Goal: Task Accomplishment & Management: Complete application form

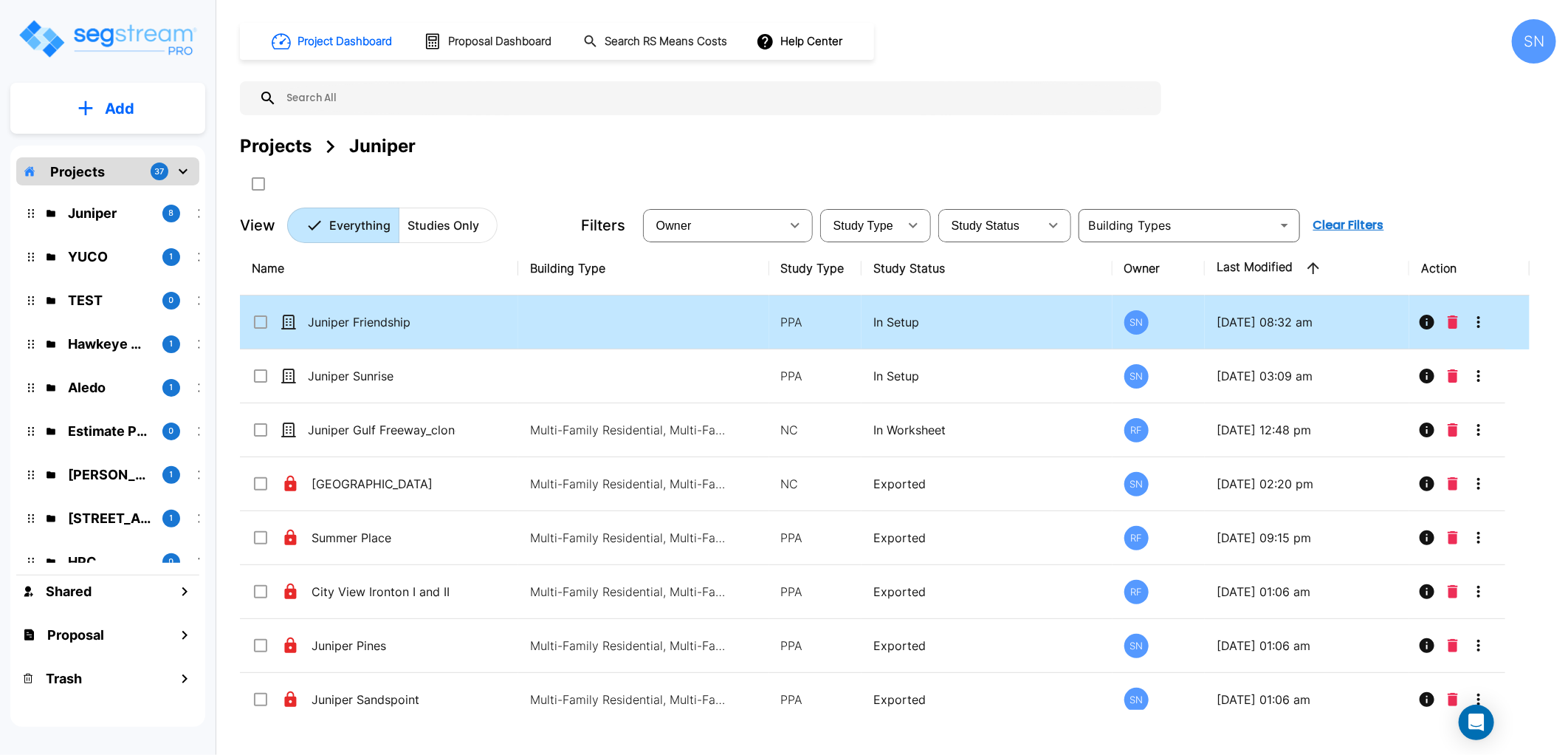
click at [348, 334] on td "Juniper Friendship" at bounding box center [379, 322] width 279 height 54
checkbox input "true"
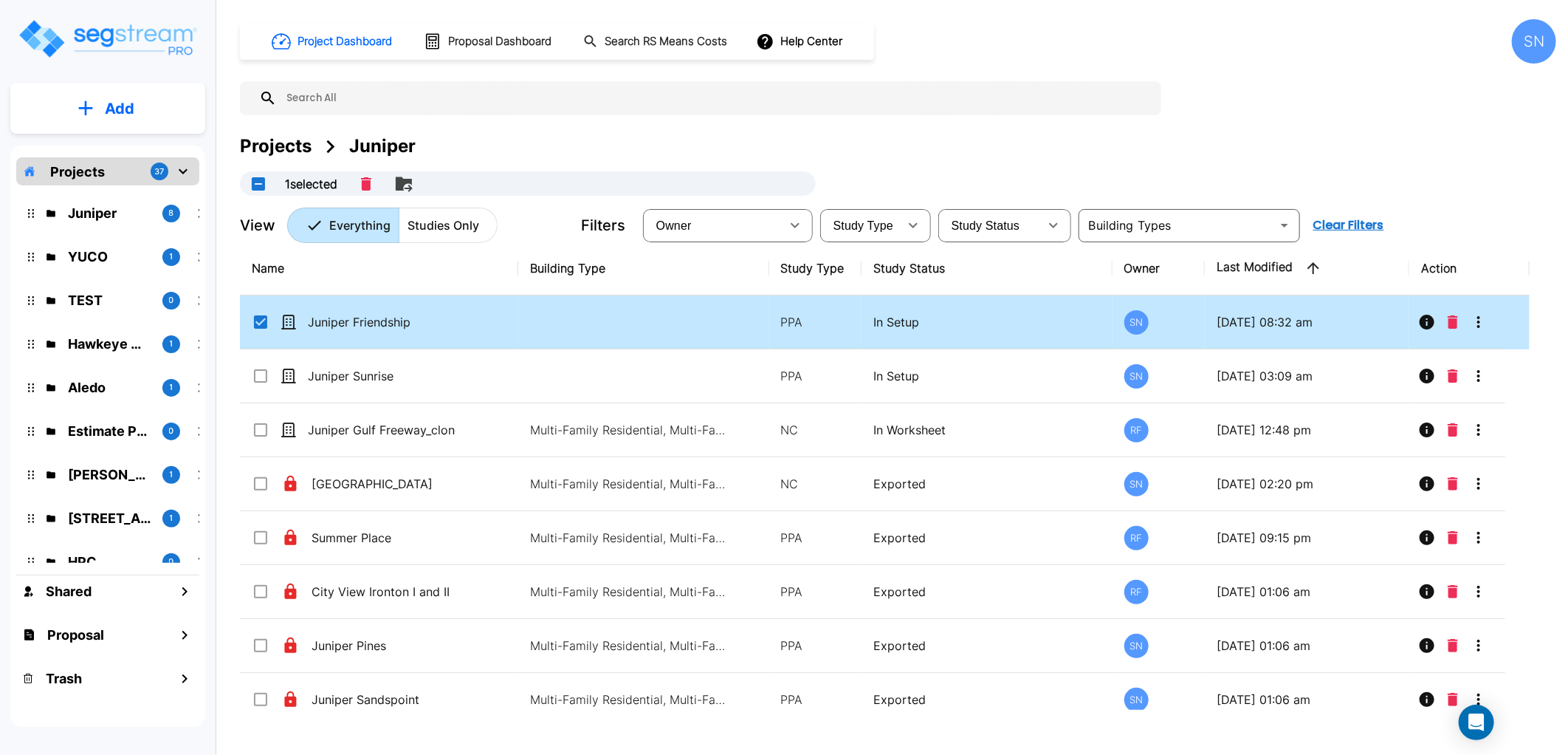
click at [348, 334] on td "Juniper Friendship" at bounding box center [379, 322] width 279 height 54
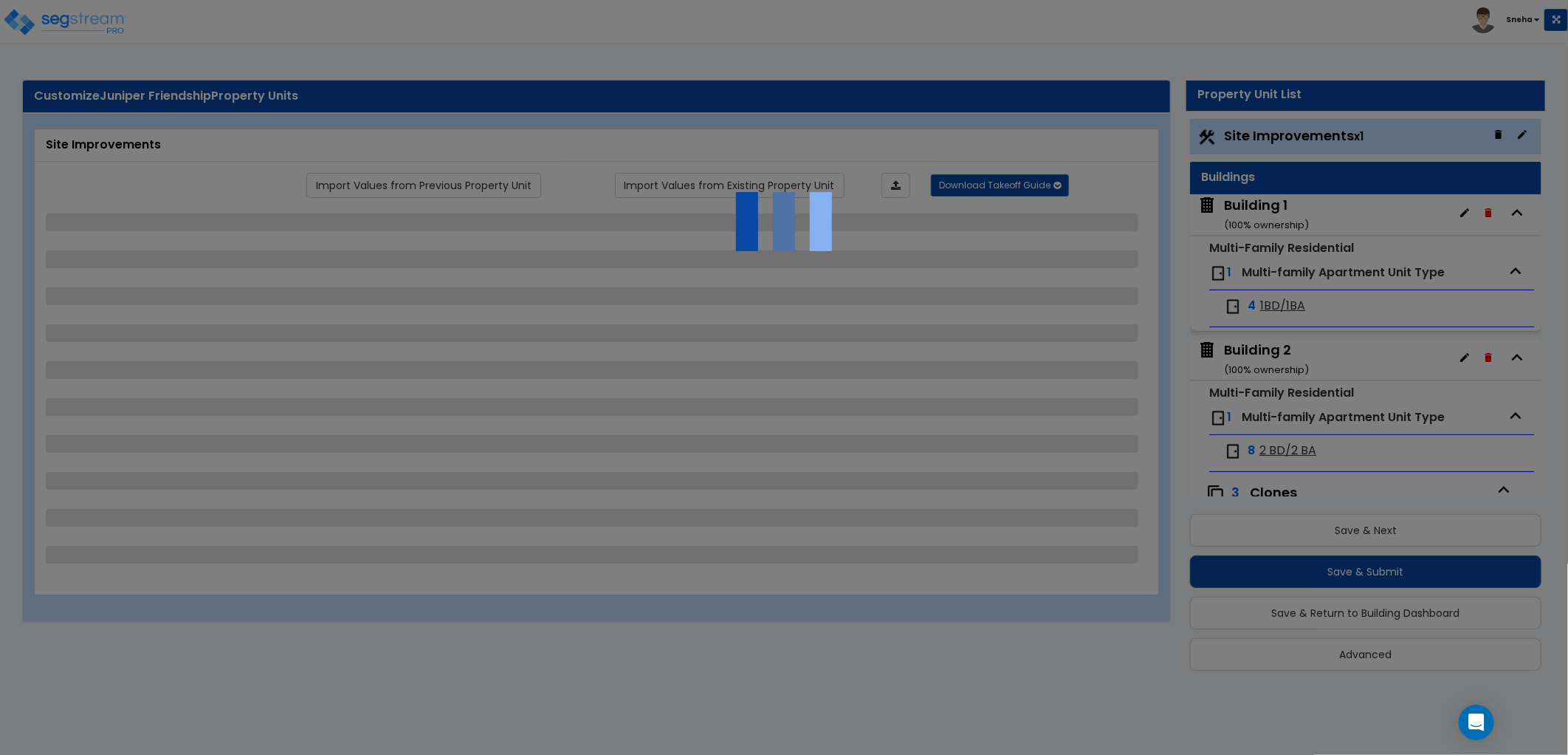
select select "2"
select select "1"
select select "3"
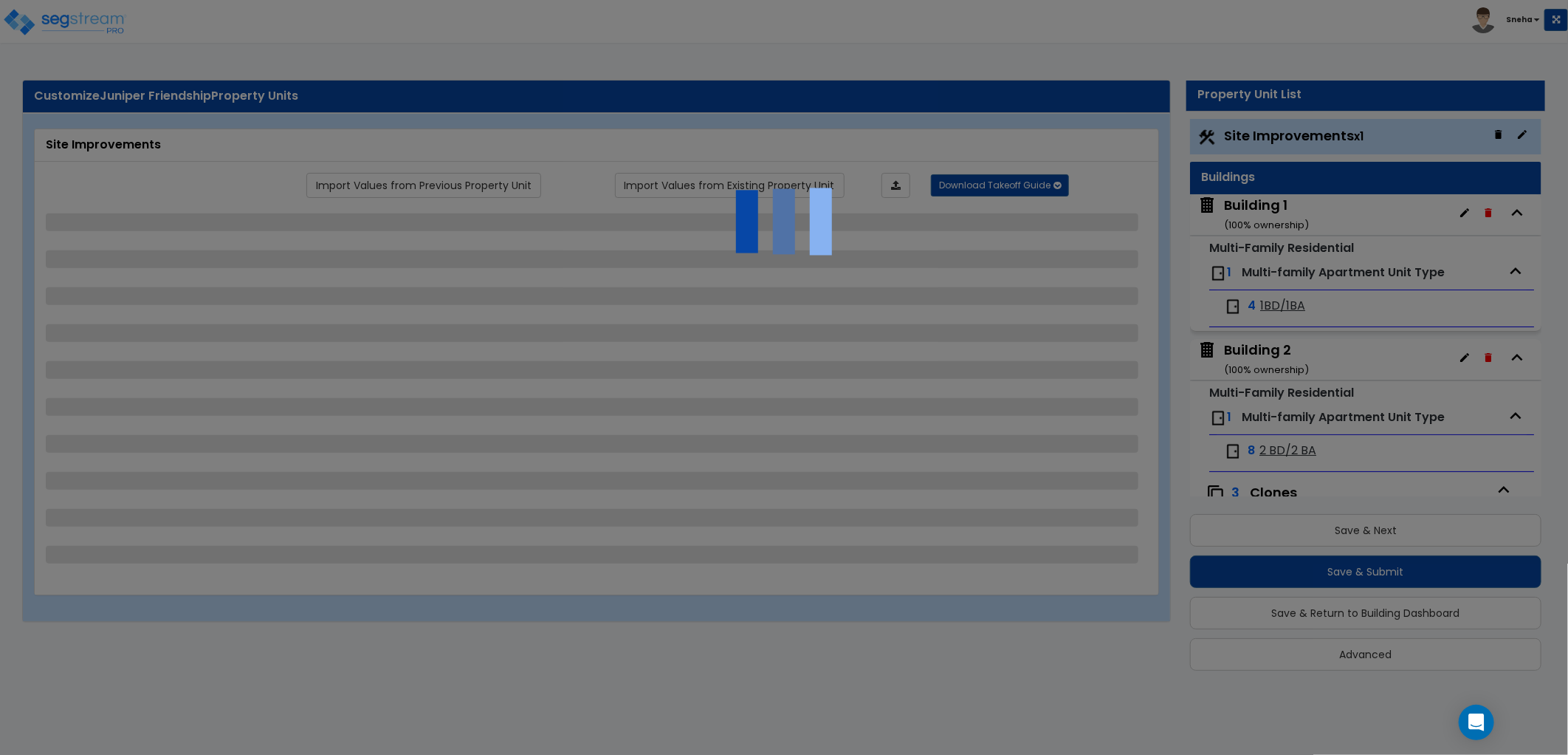
select select "1"
select select "2"
select select "4"
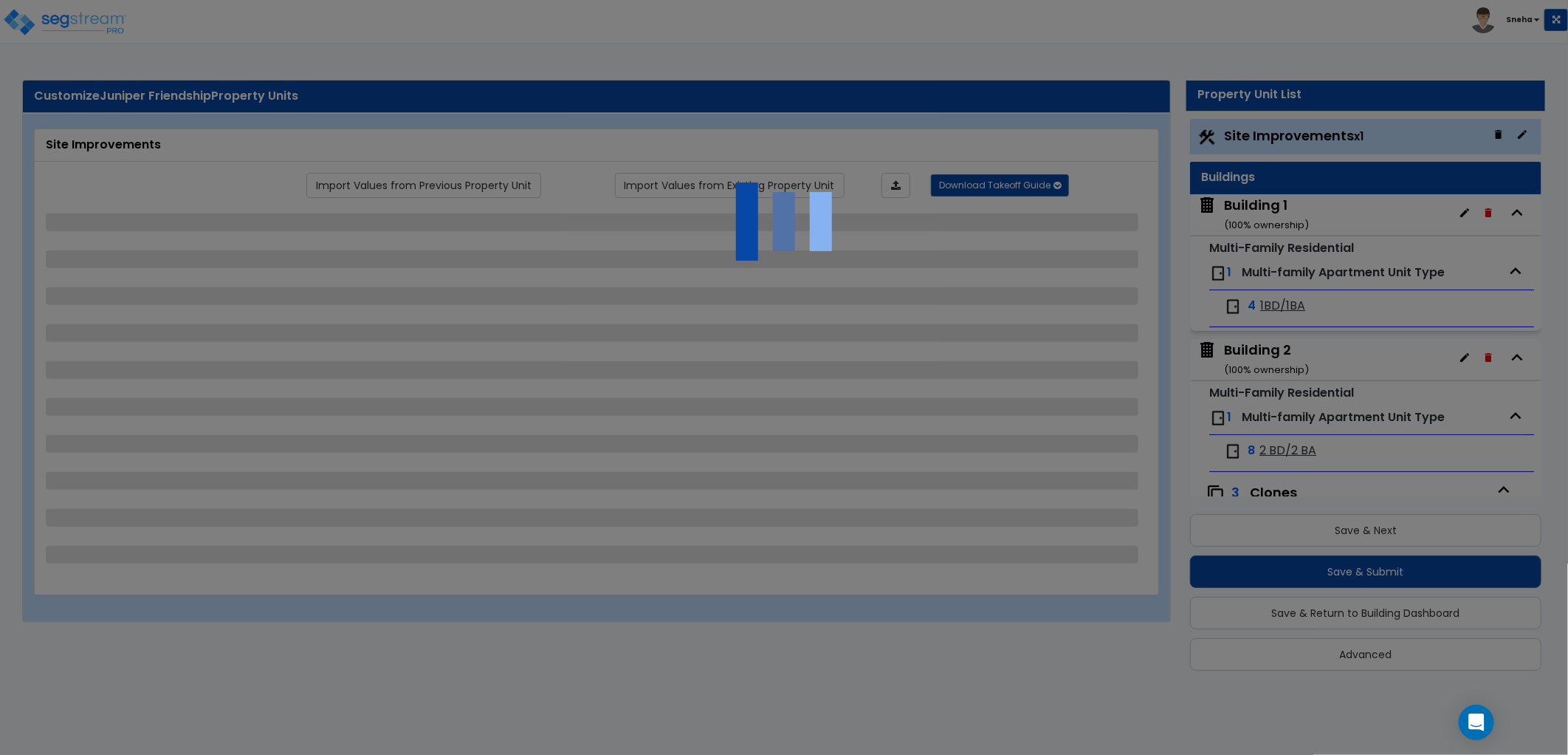
select select "1"
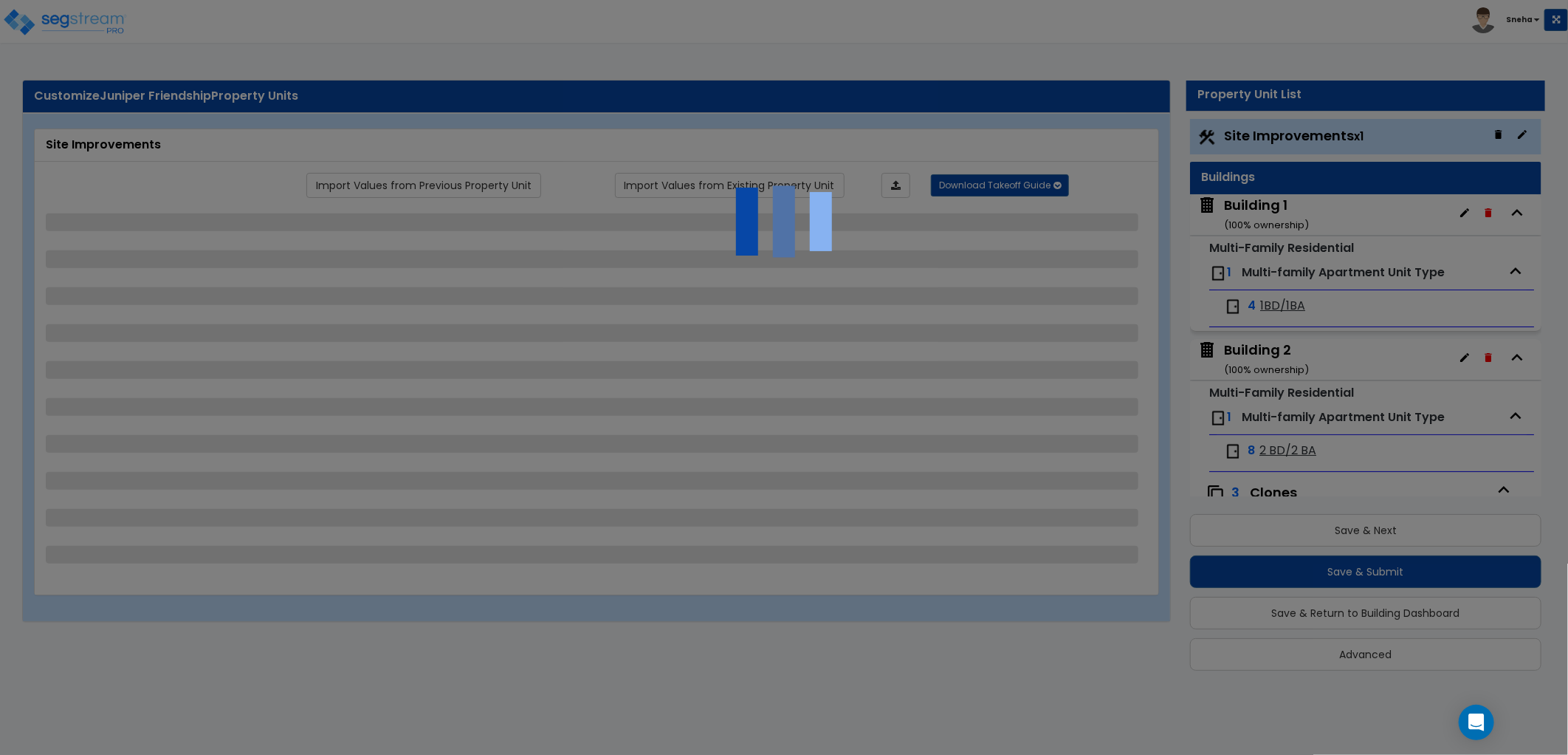
select select "1"
select select "2"
select select "3"
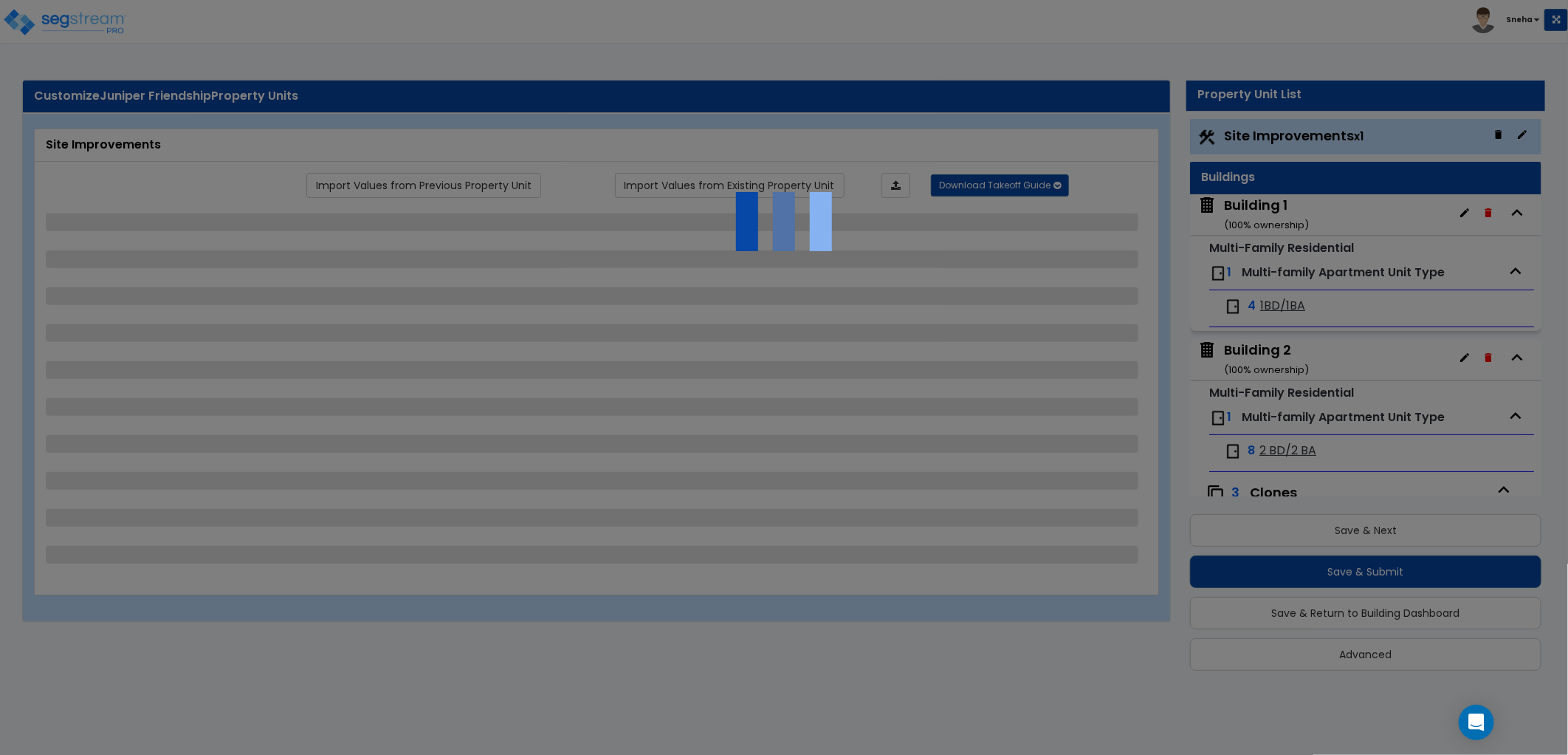
select select "2"
select select "1"
select select "2"
select select "1"
select select "2"
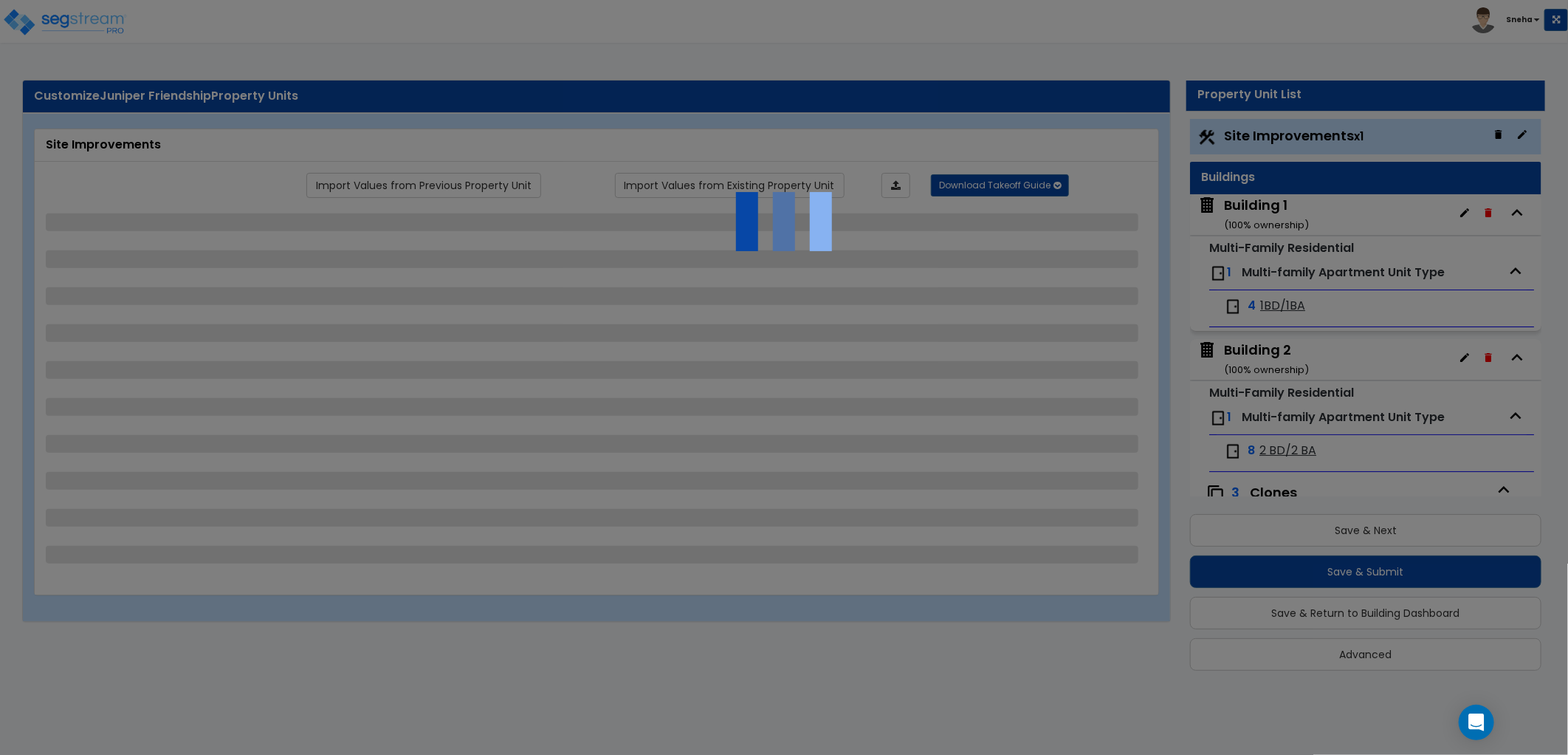
select select "1"
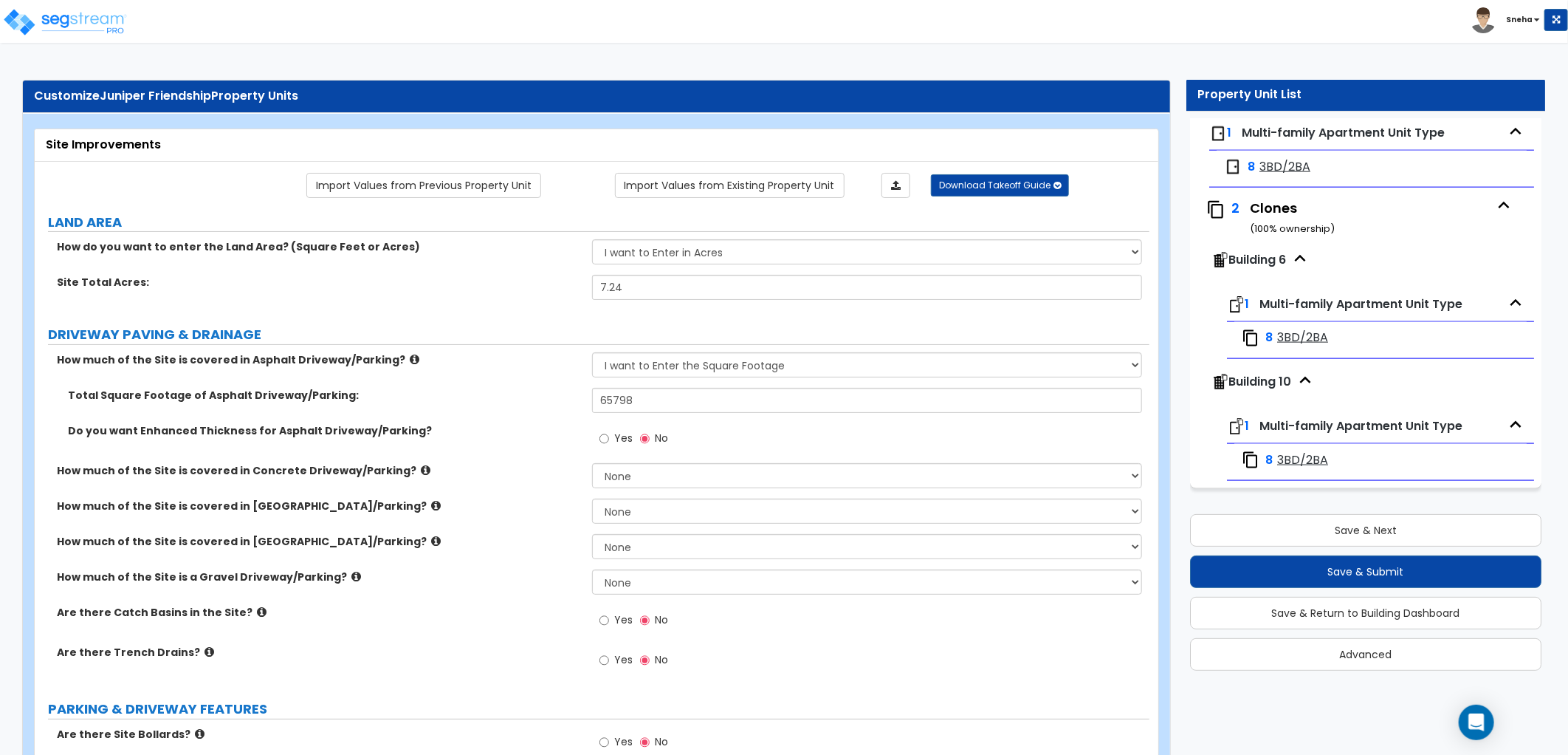
scroll to position [1245, 0]
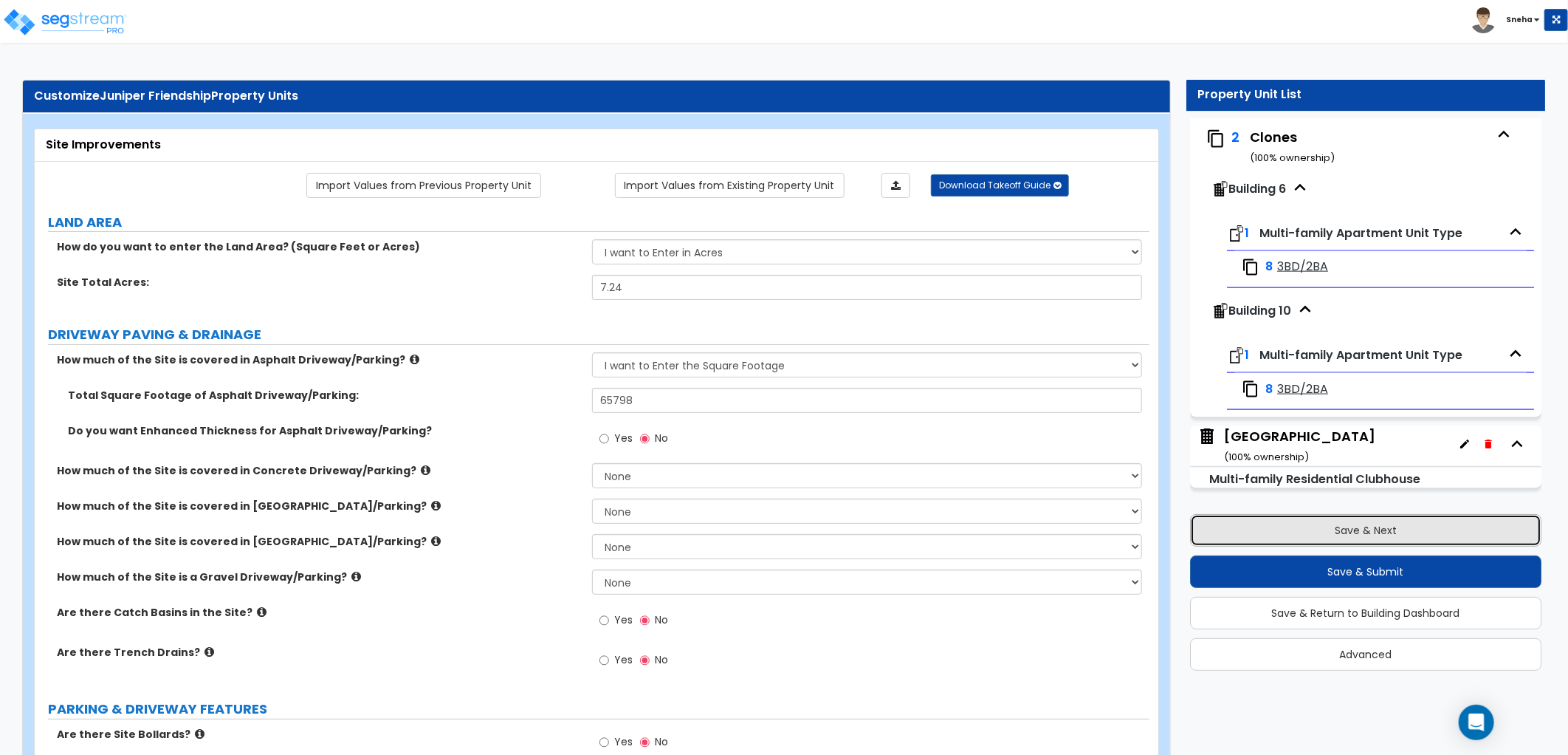
click at [1324, 528] on button "Save & Next" at bounding box center [1366, 530] width 351 height 32
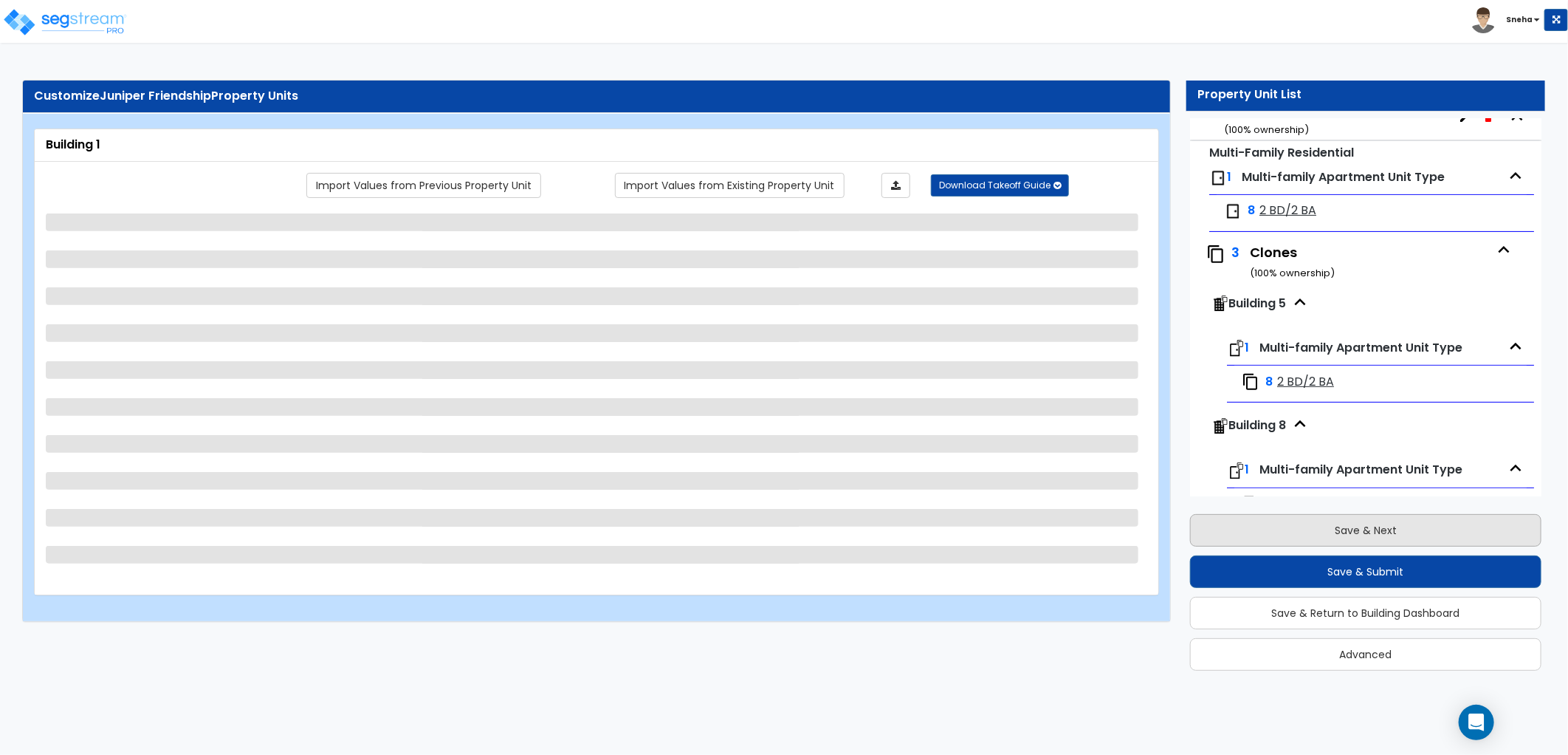
scroll to position [76, 0]
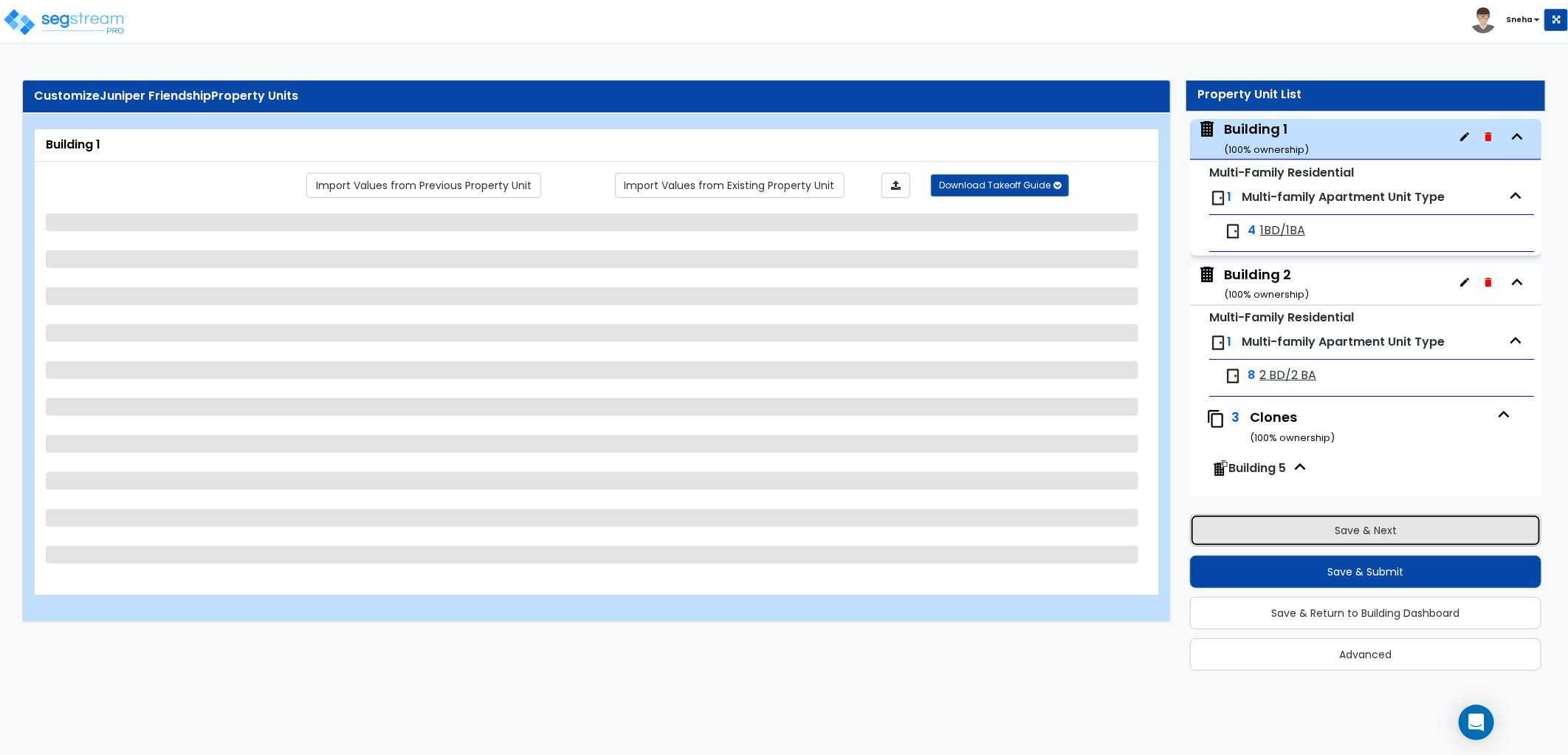
click at [1324, 528] on button "Save & Next" at bounding box center [1366, 530] width 351 height 32
select select "2"
select select "7"
select select "2"
select select "4"
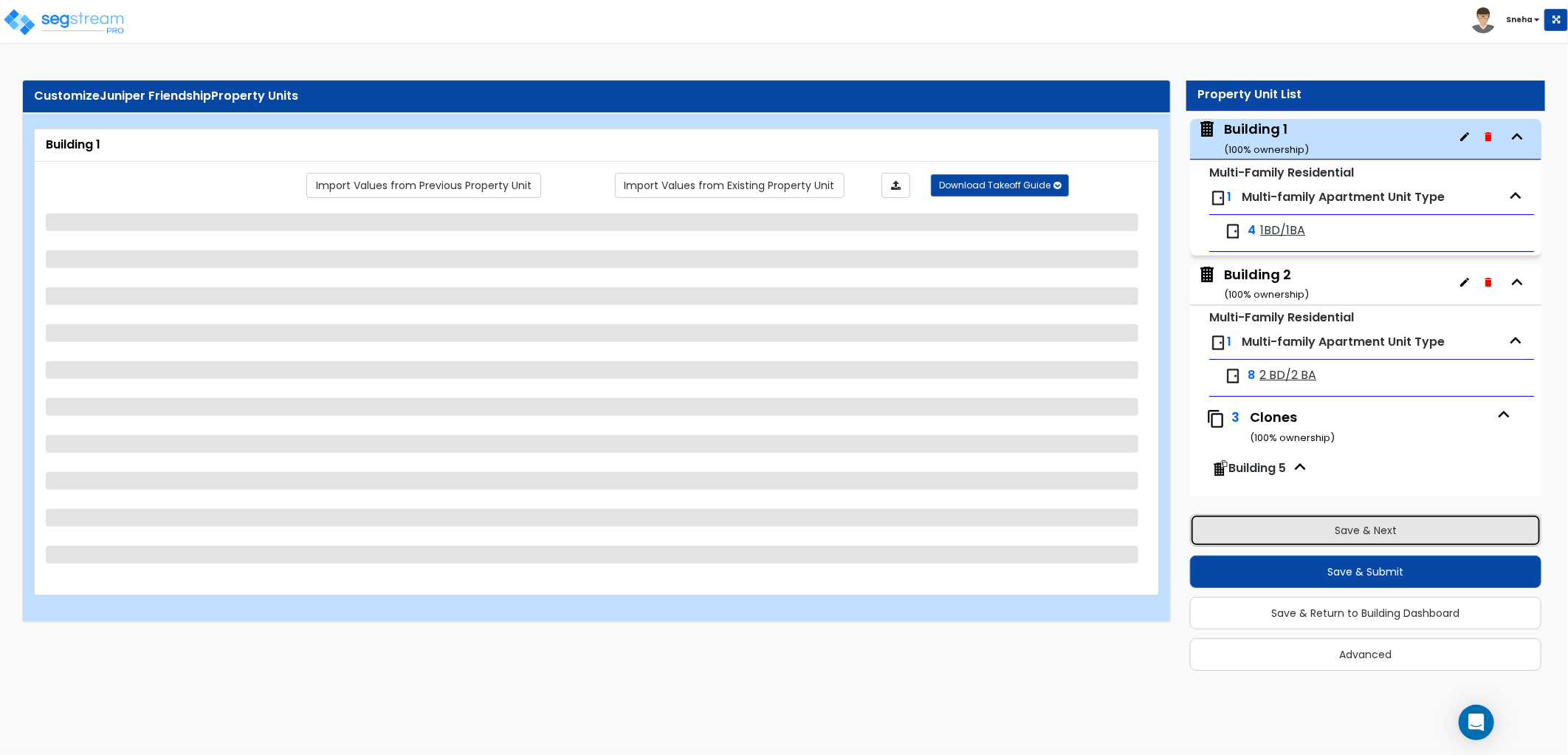
select select "3"
select select "1"
select select "2"
select select "1"
select select "3"
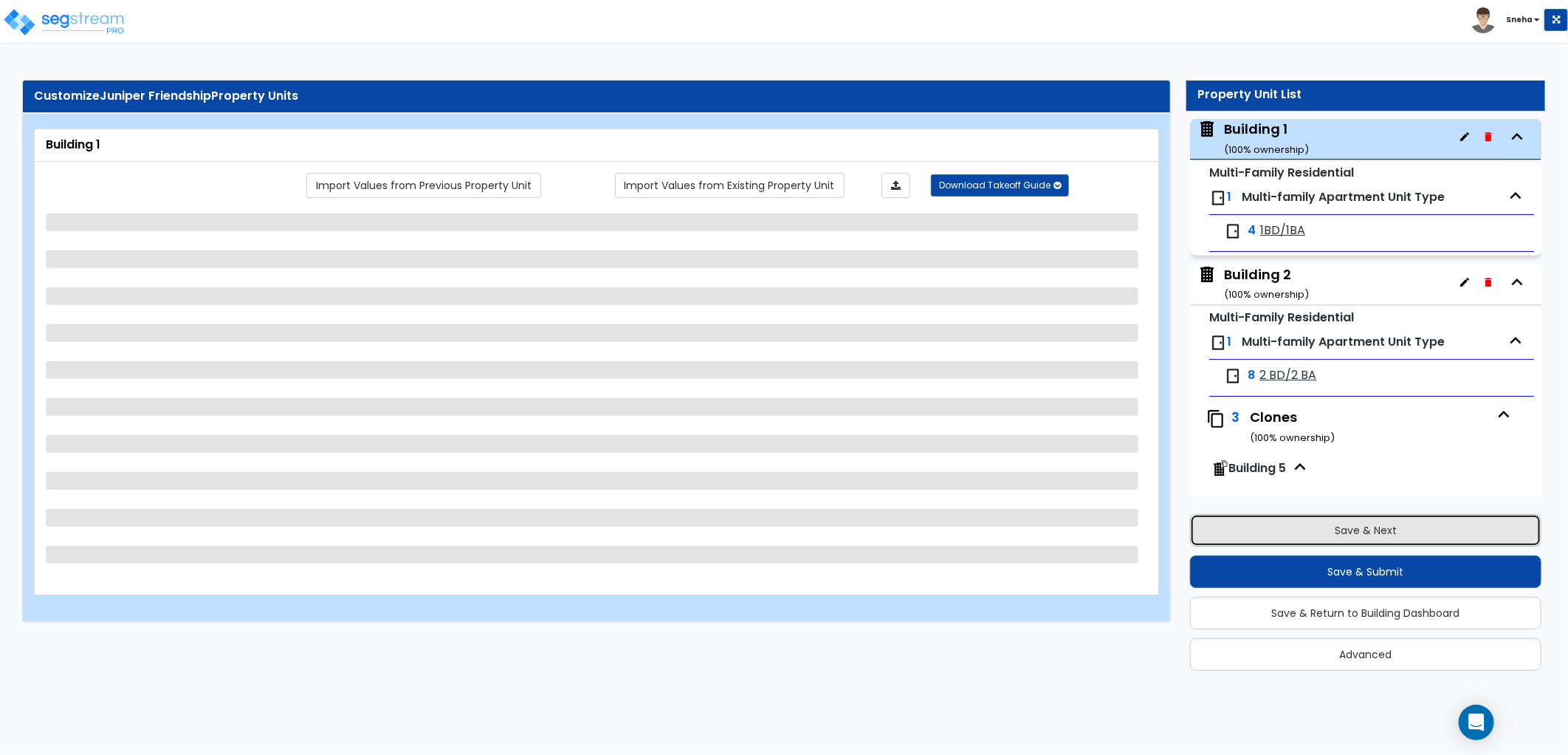
select select "1"
select select "3"
select select "1"
select select "2"
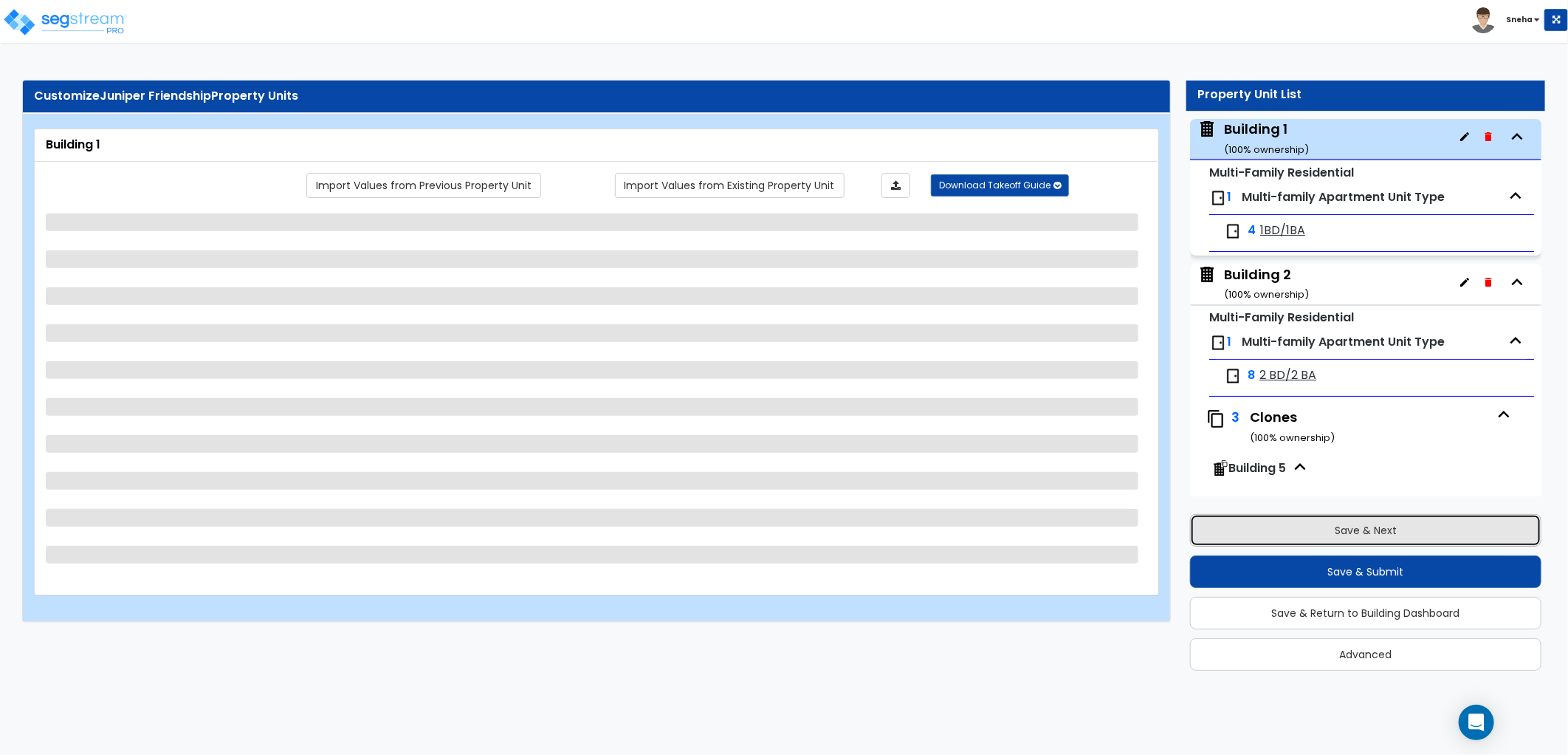
select select "2"
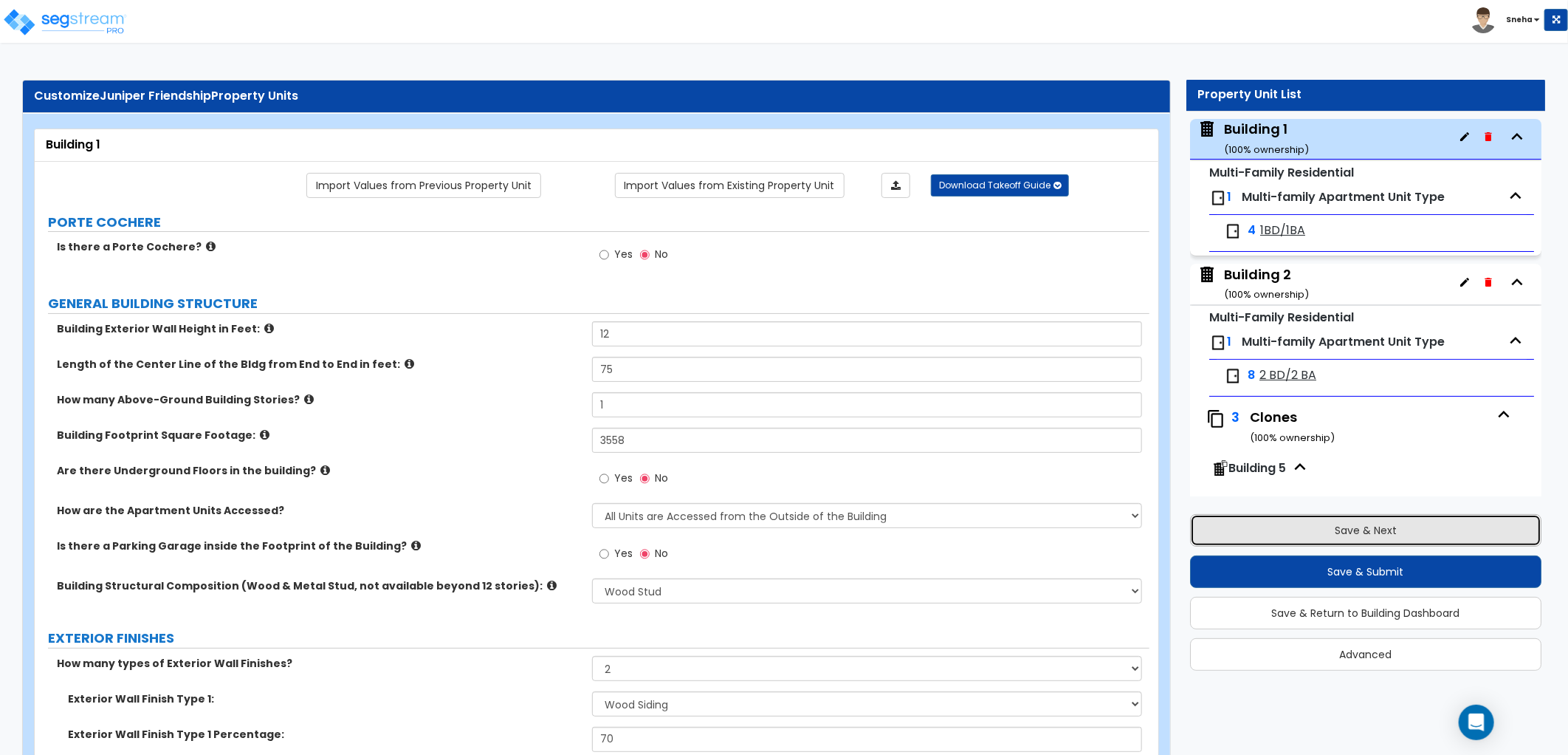
click at [1324, 528] on button "Save & Next" at bounding box center [1366, 530] width 351 height 32
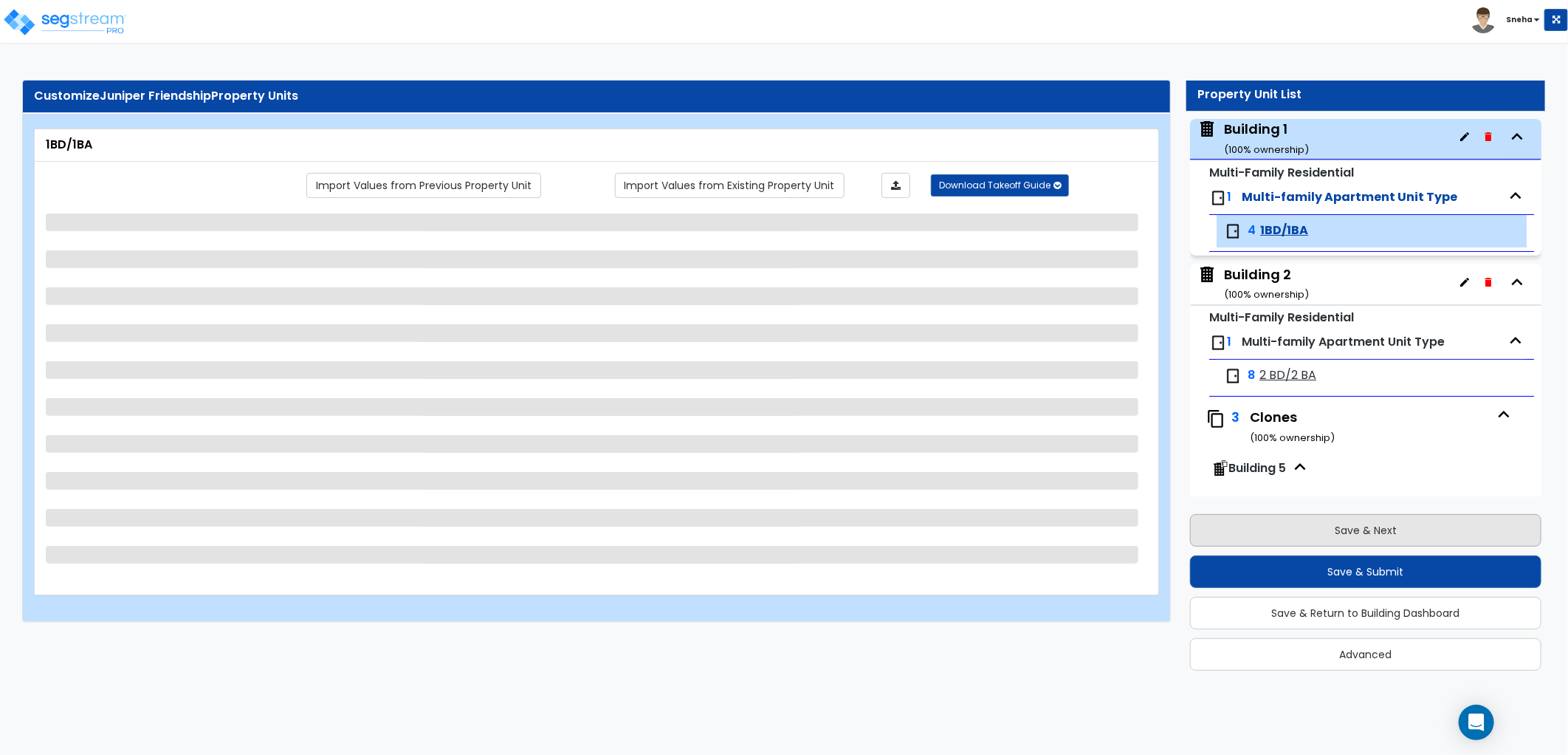
scroll to position [172, 0]
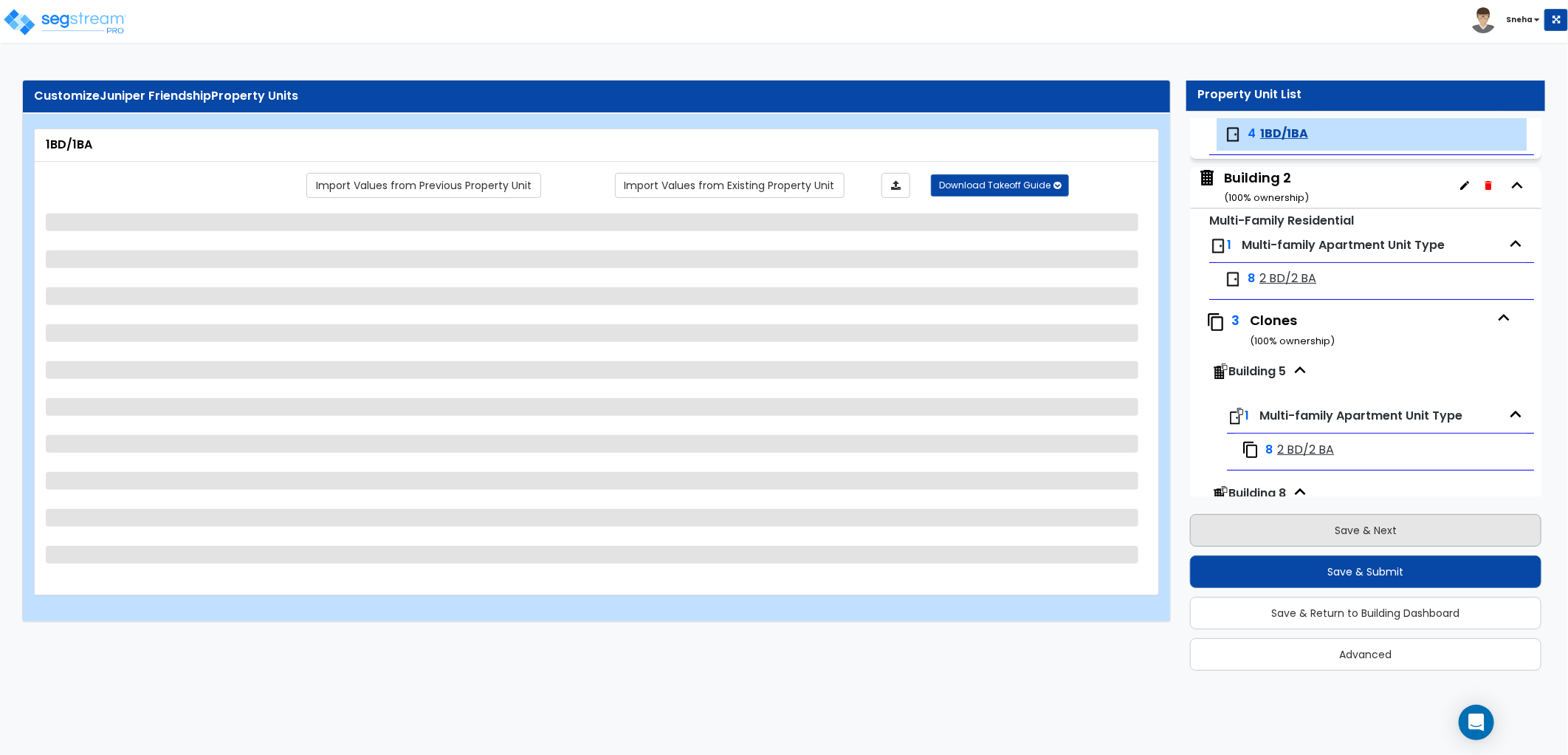
select select "1"
select select "3"
select select "2"
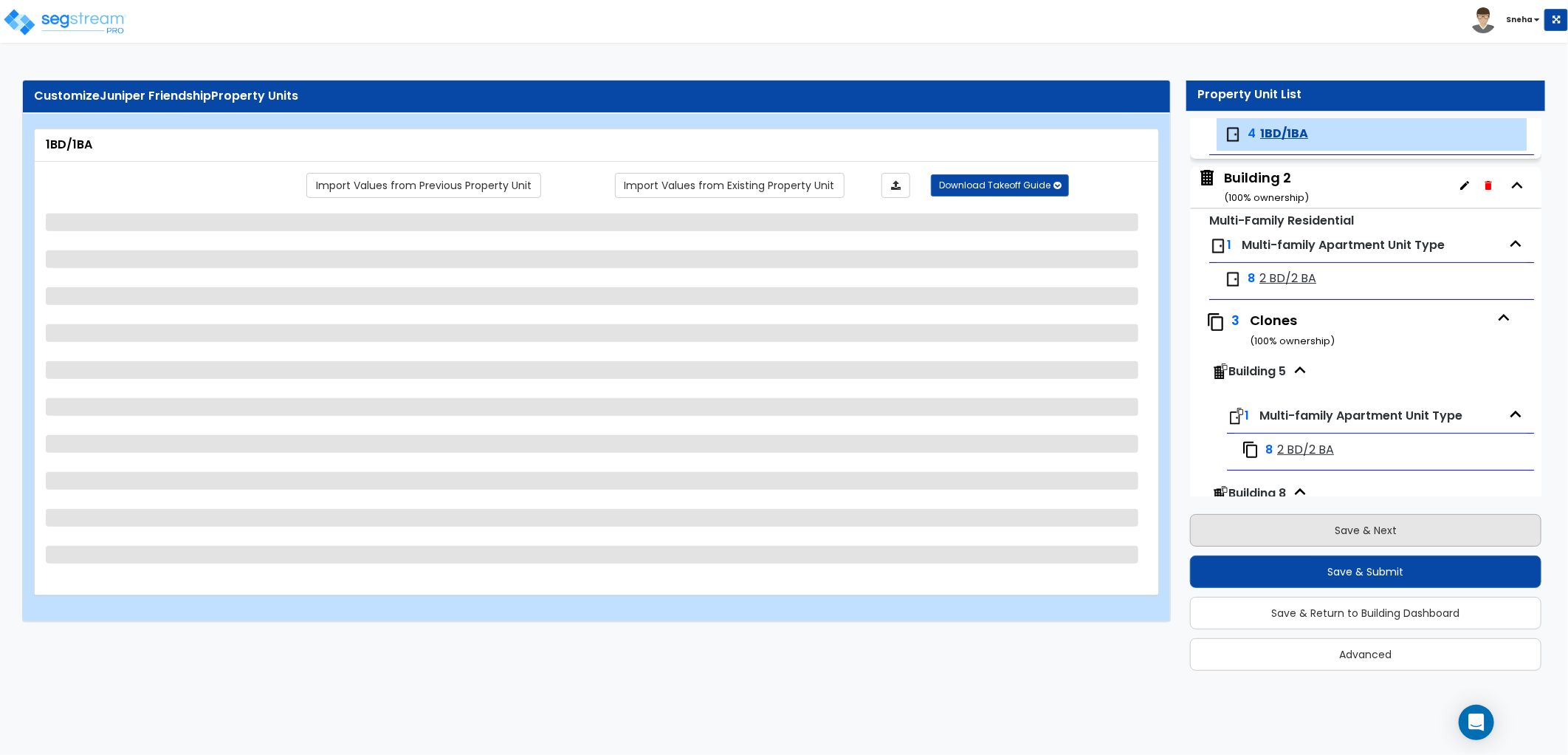
select select "3"
select select "1"
select select "3"
select select "2"
select select "1"
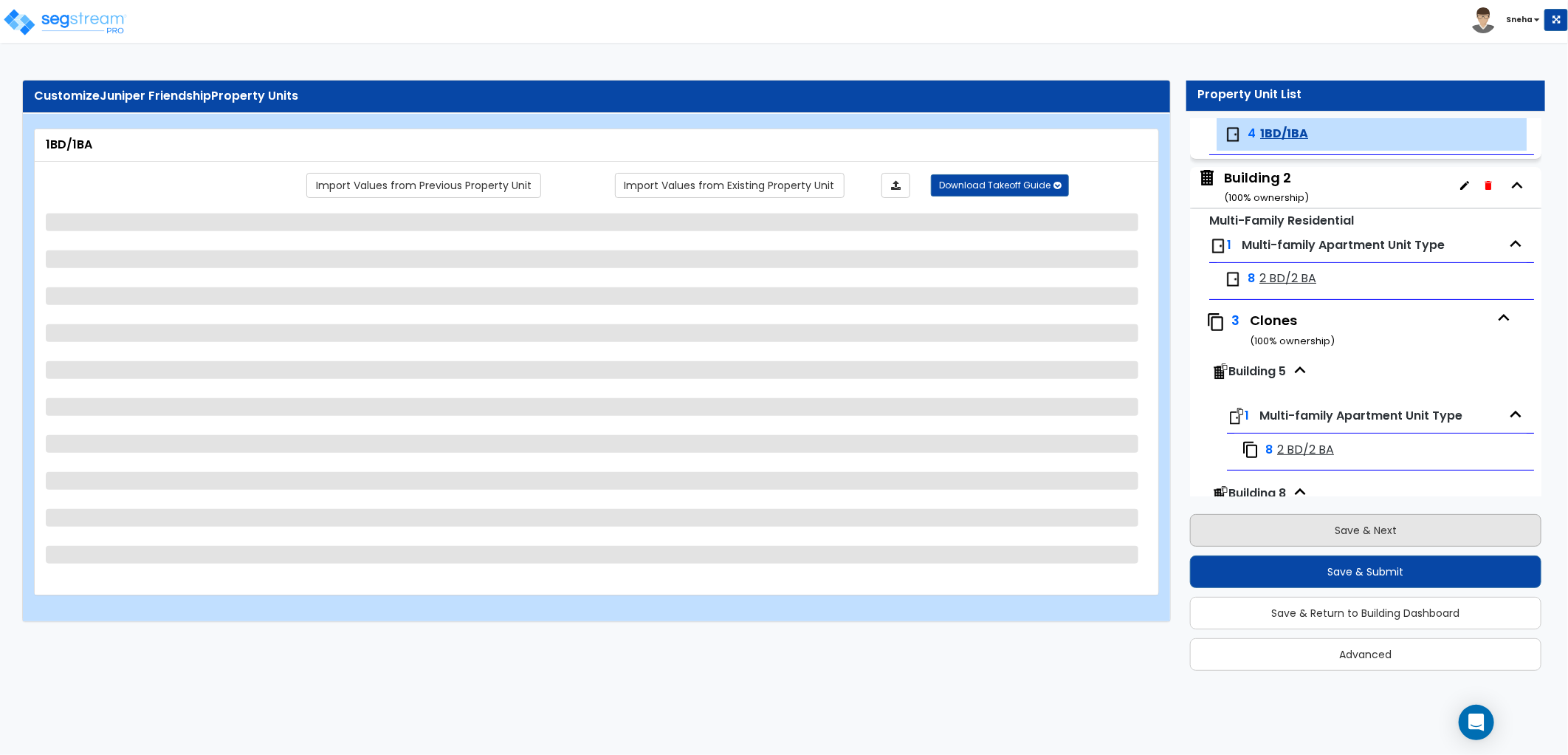
select select "1"
select select "3"
select select "1"
select select "2"
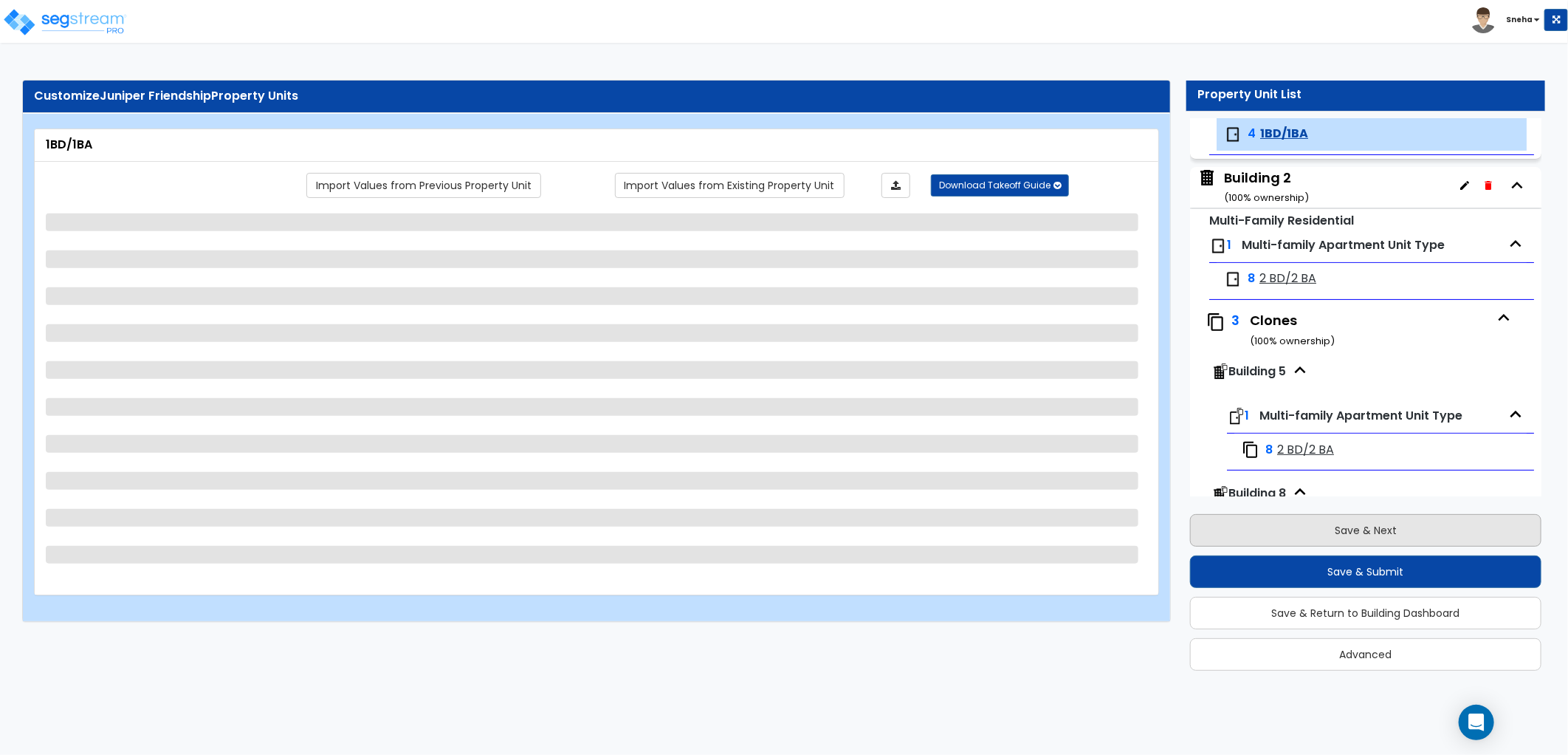
select select "1"
select select "2"
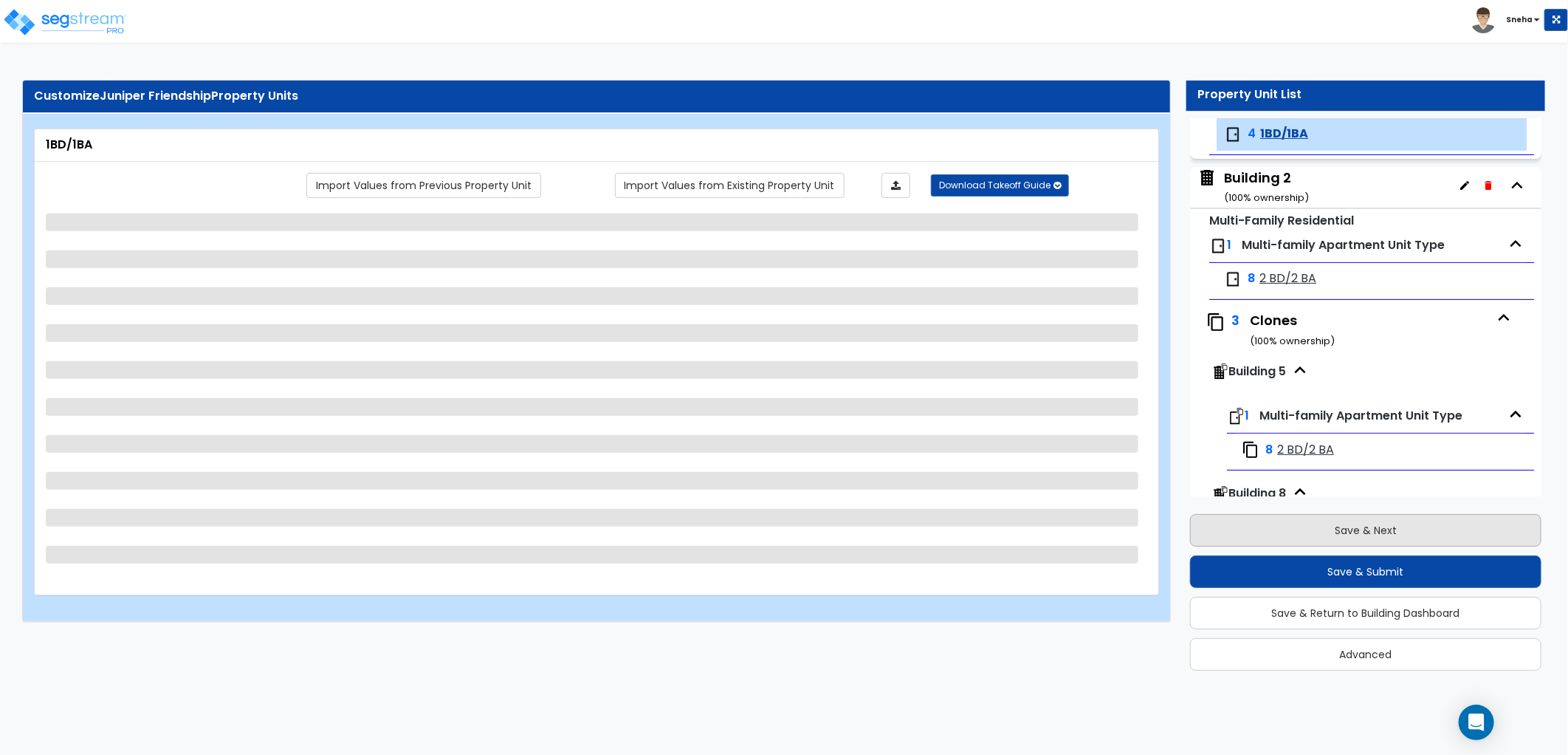
select select "2"
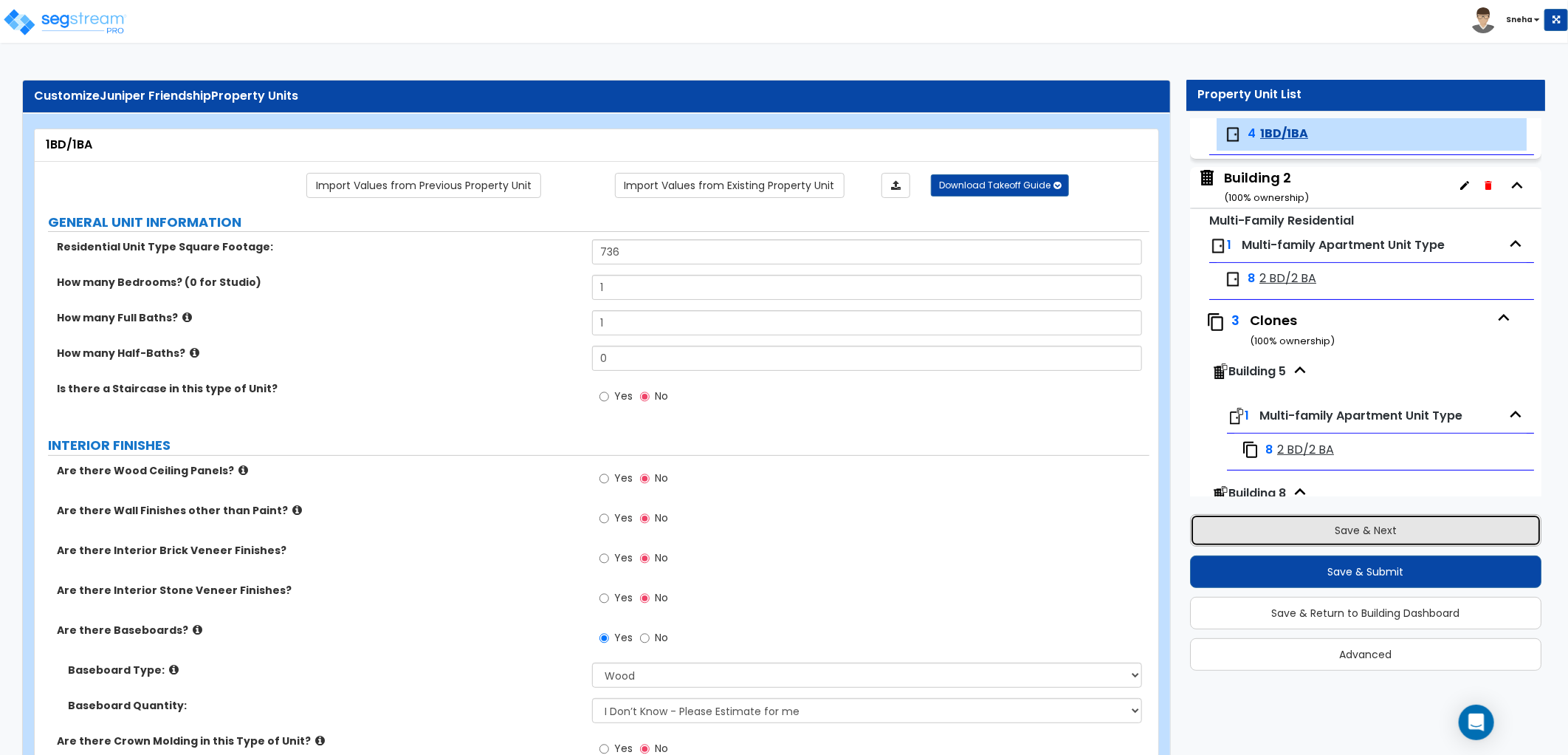
click at [1324, 528] on button "Save & Next" at bounding box center [1366, 530] width 351 height 32
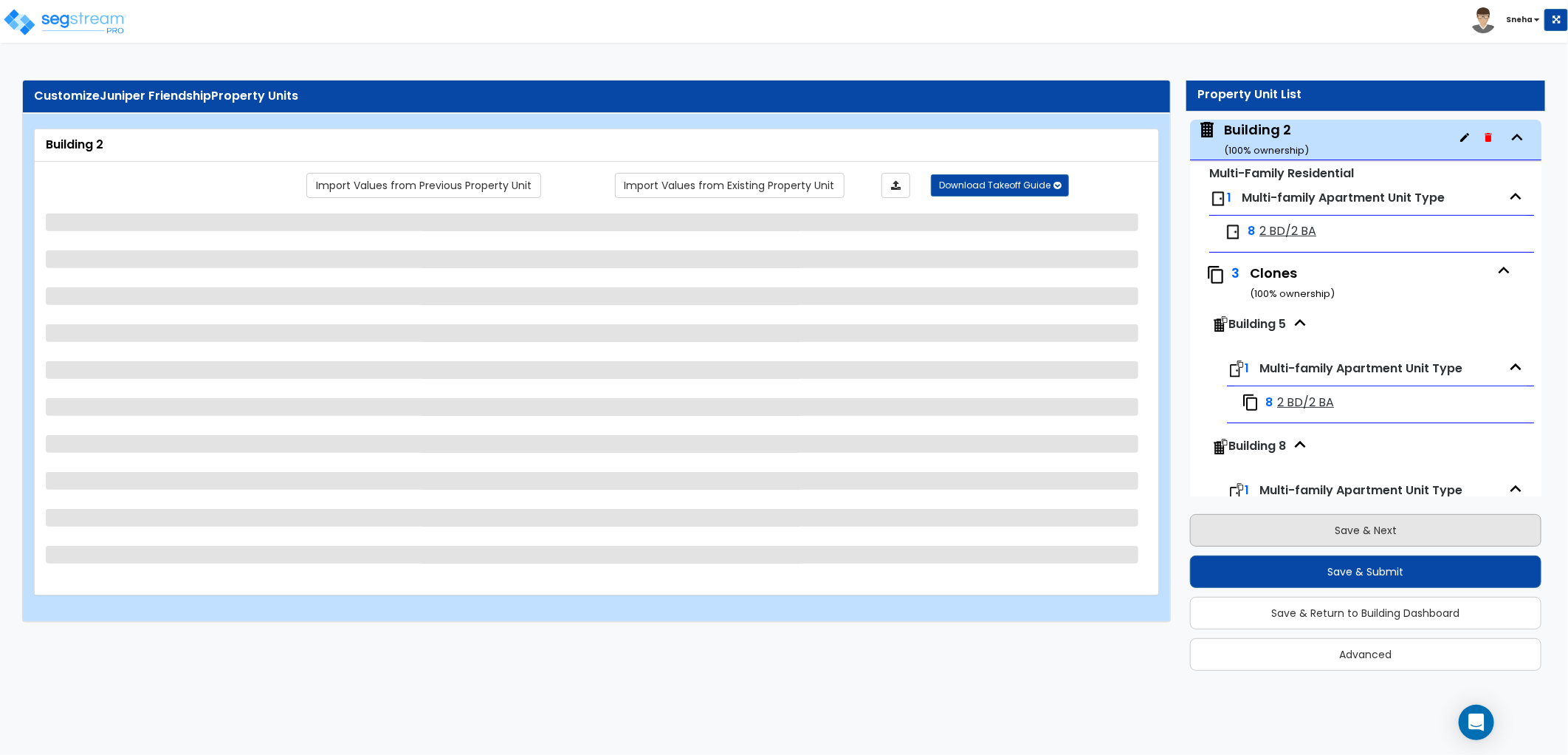
scroll to position [220, 0]
select select "2"
select select "7"
select select "2"
select select "4"
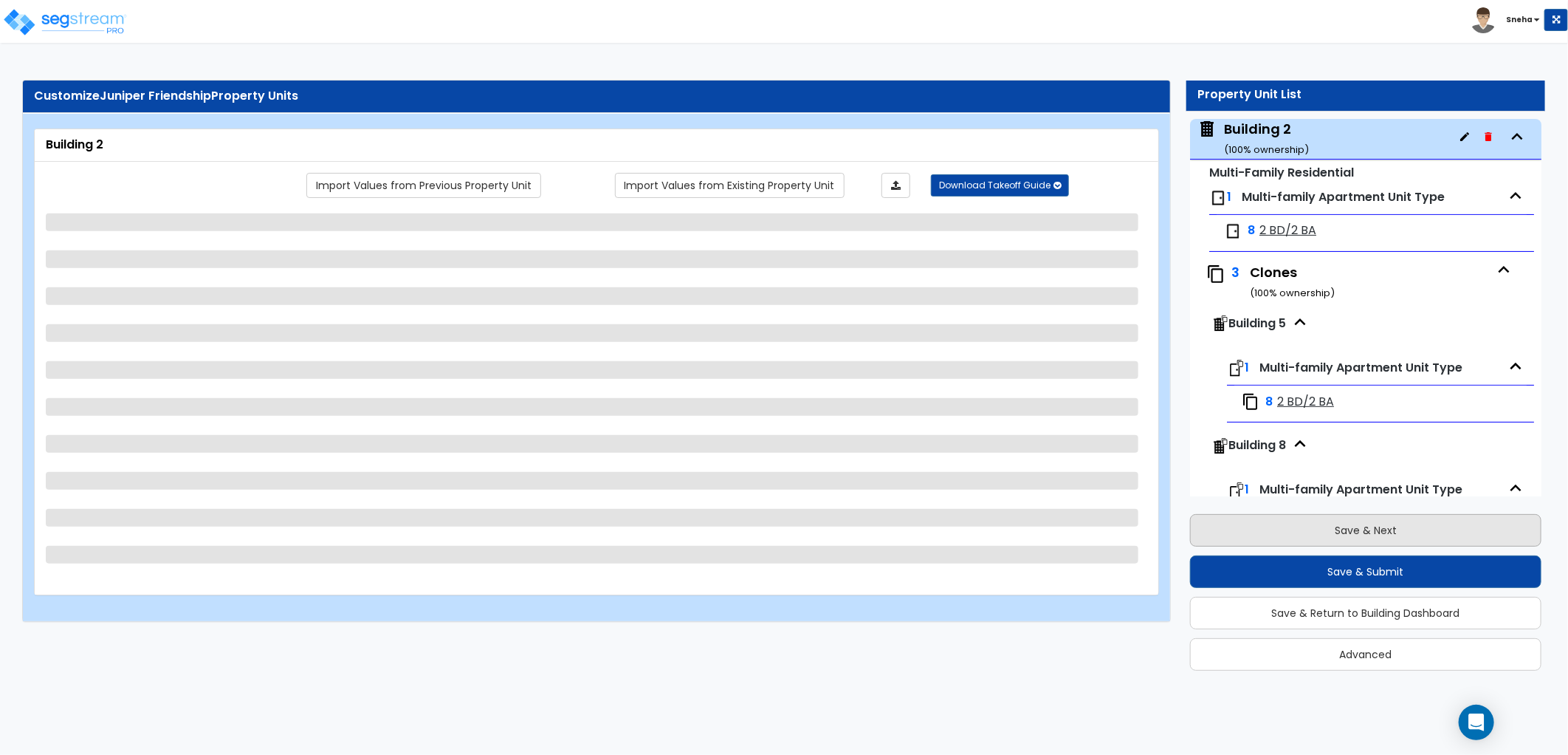
select select "3"
select select "1"
select select "2"
select select "1"
select select "3"
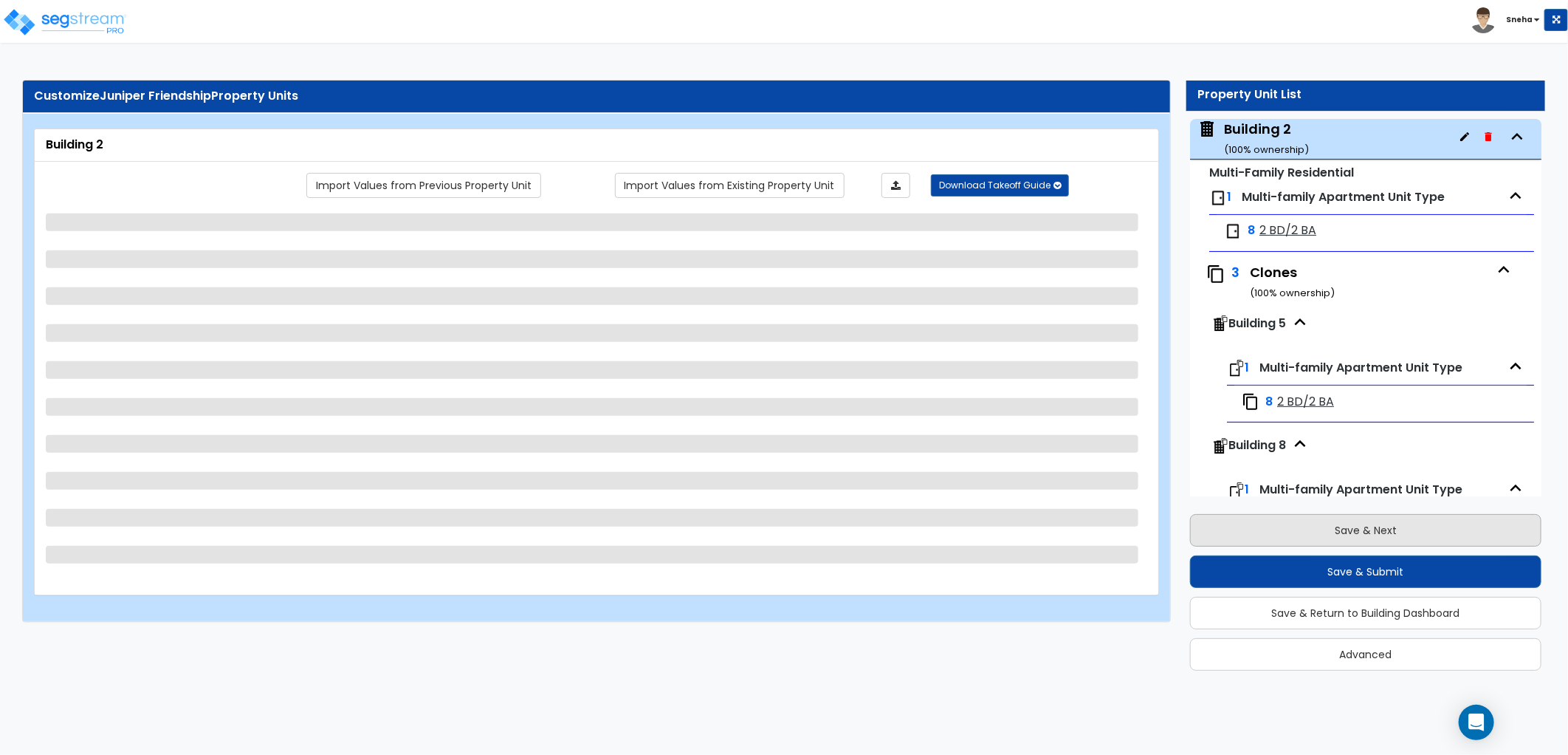
select select "1"
select select "3"
select select "1"
select select "2"
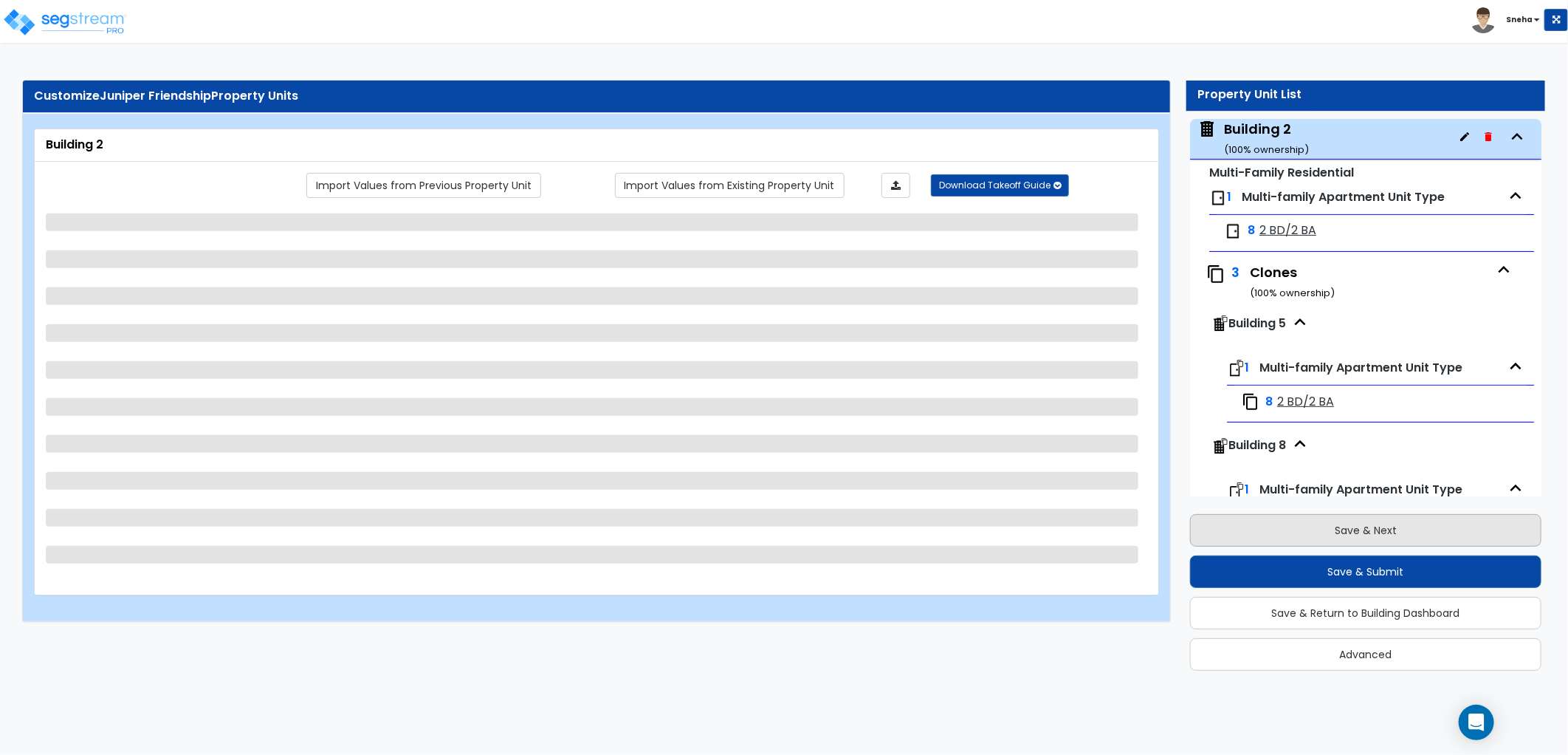
select select "2"
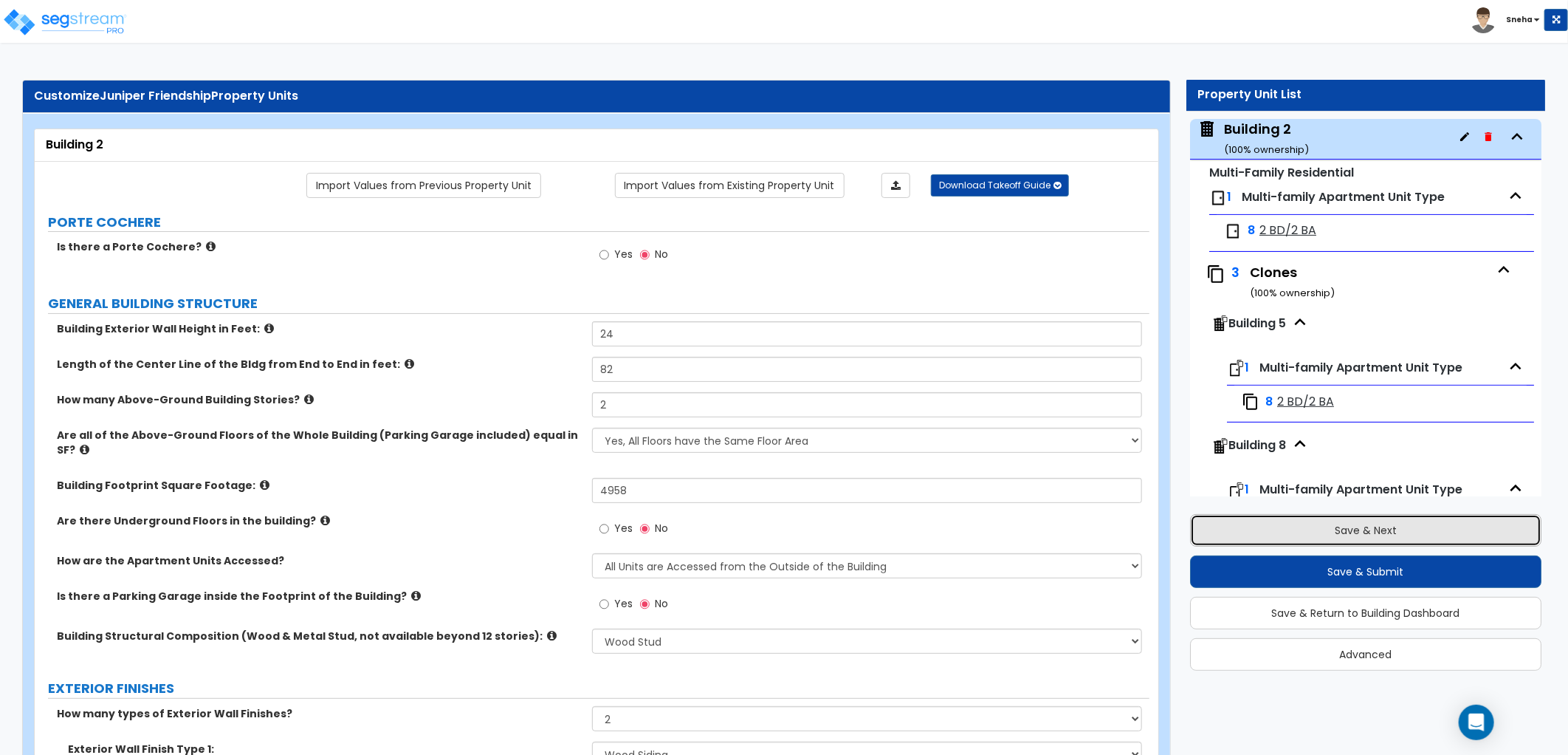
click at [1328, 540] on button "Save & Next" at bounding box center [1366, 530] width 351 height 32
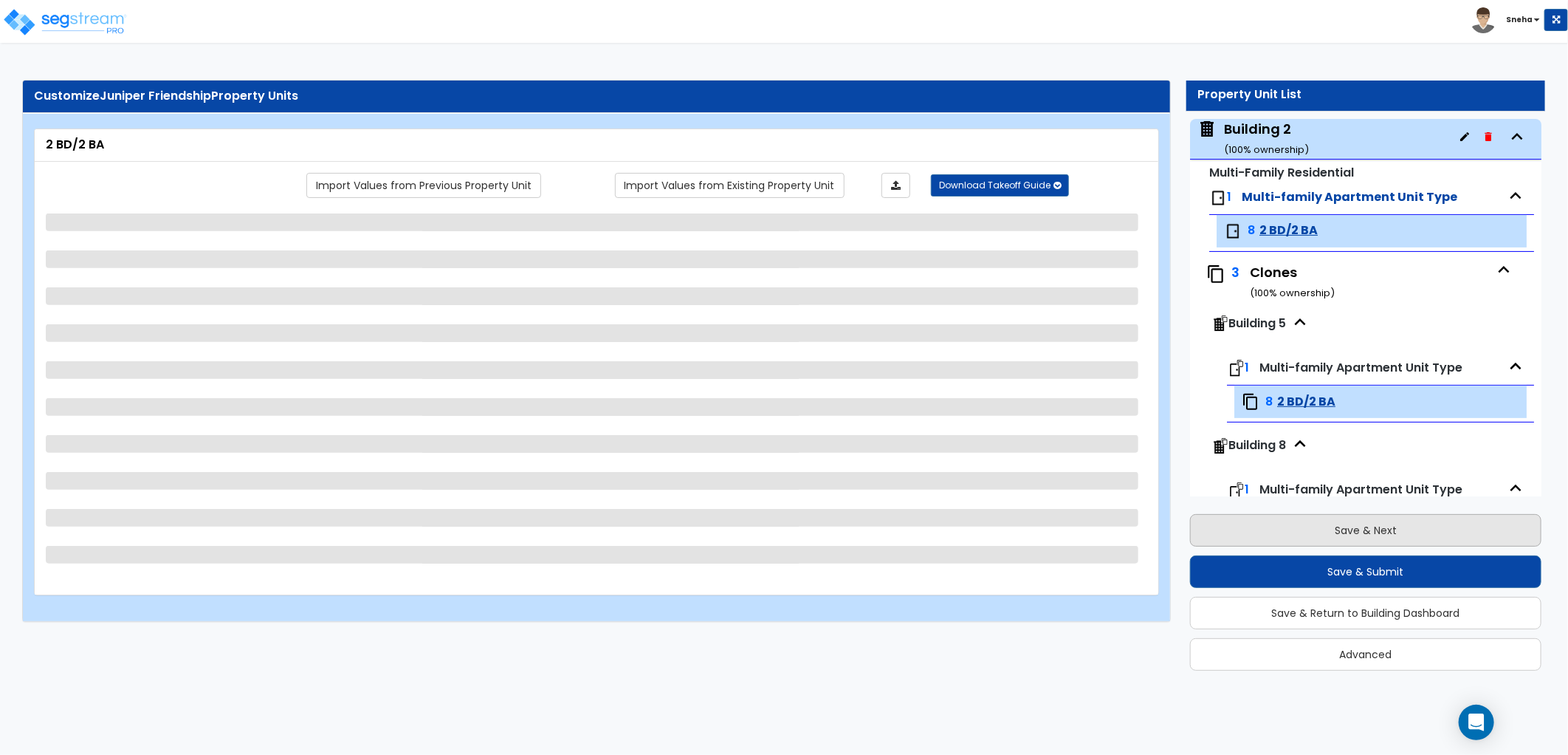
scroll to position [317, 0]
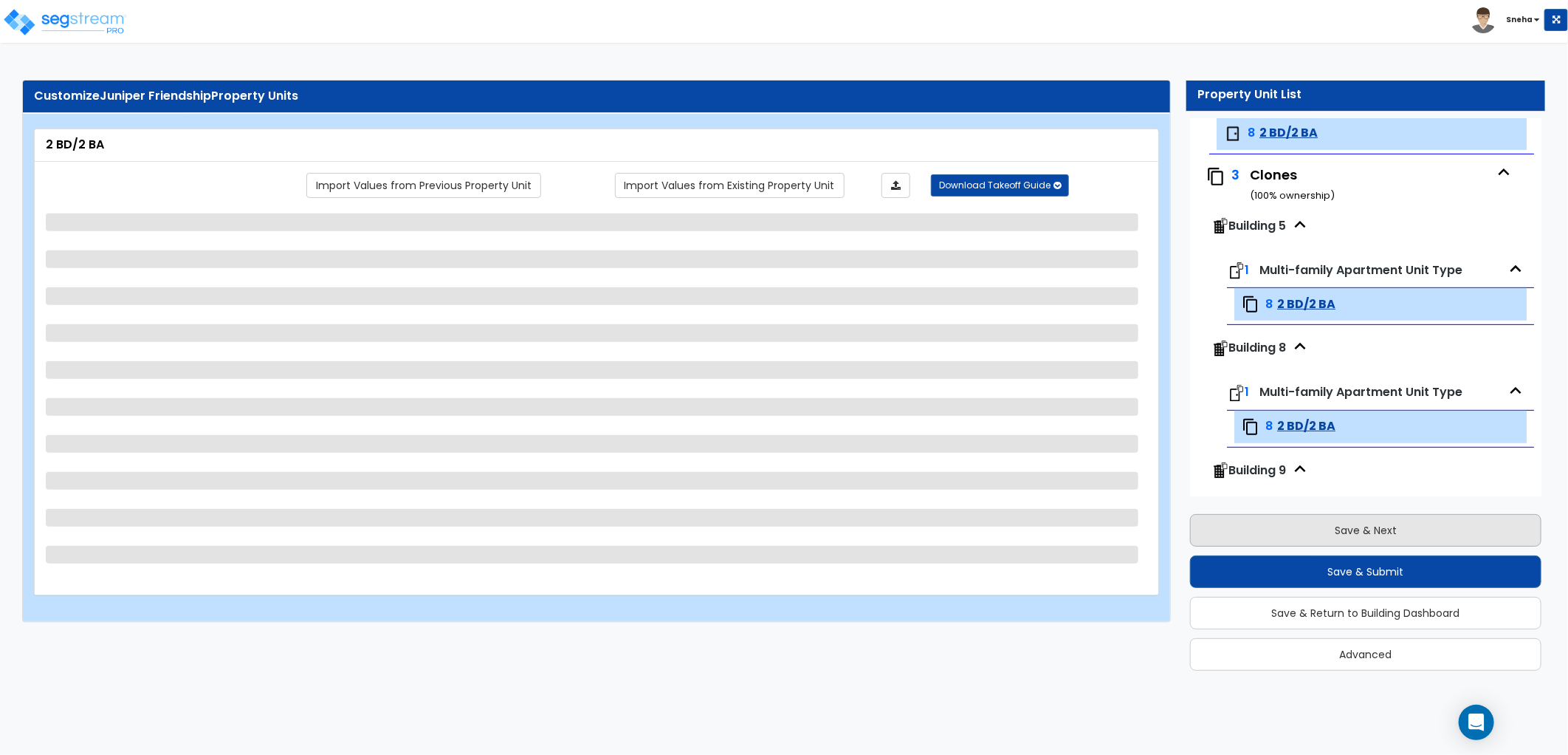
select select "1"
select select "3"
select select "2"
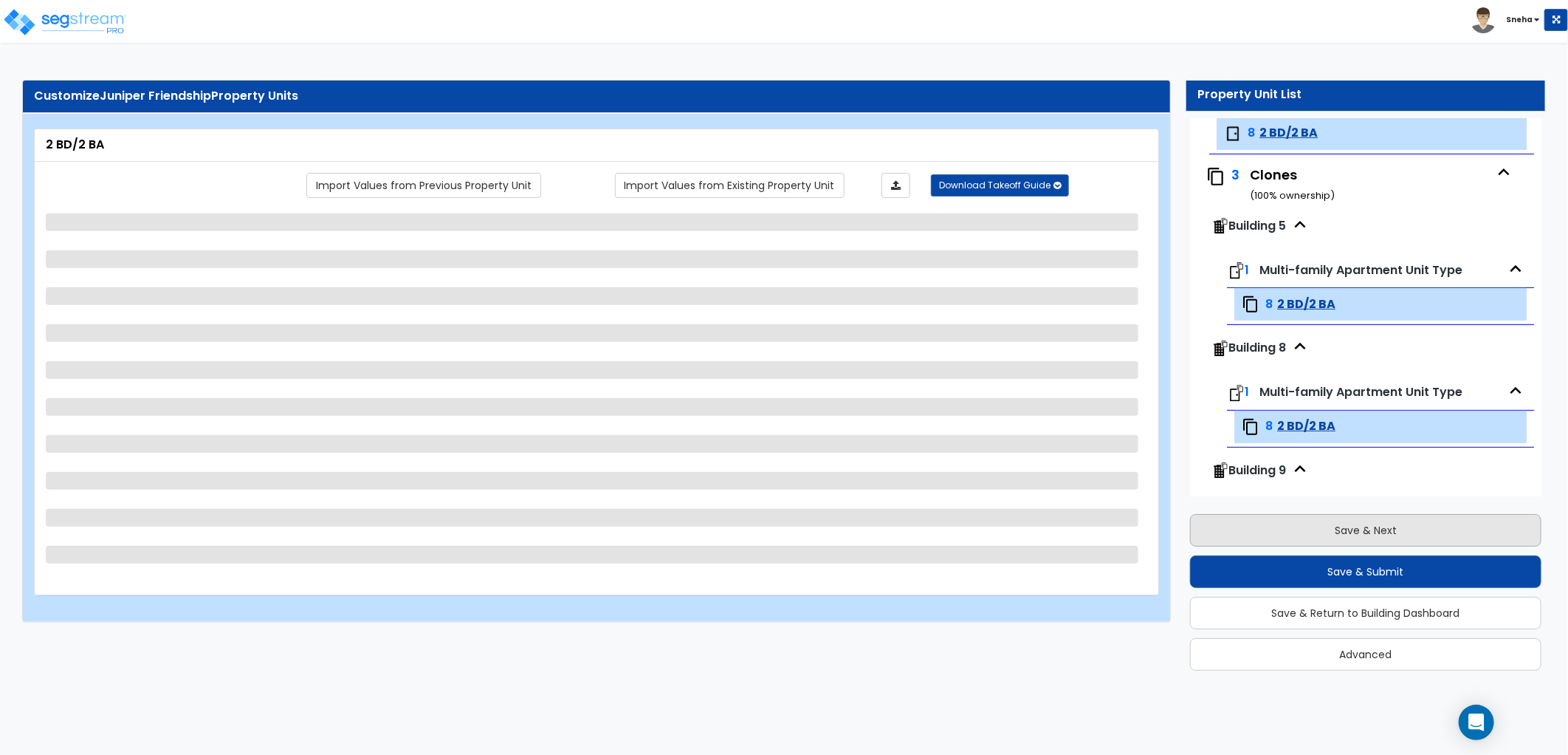
select select "3"
select select "1"
select select "3"
select select "2"
select select "1"
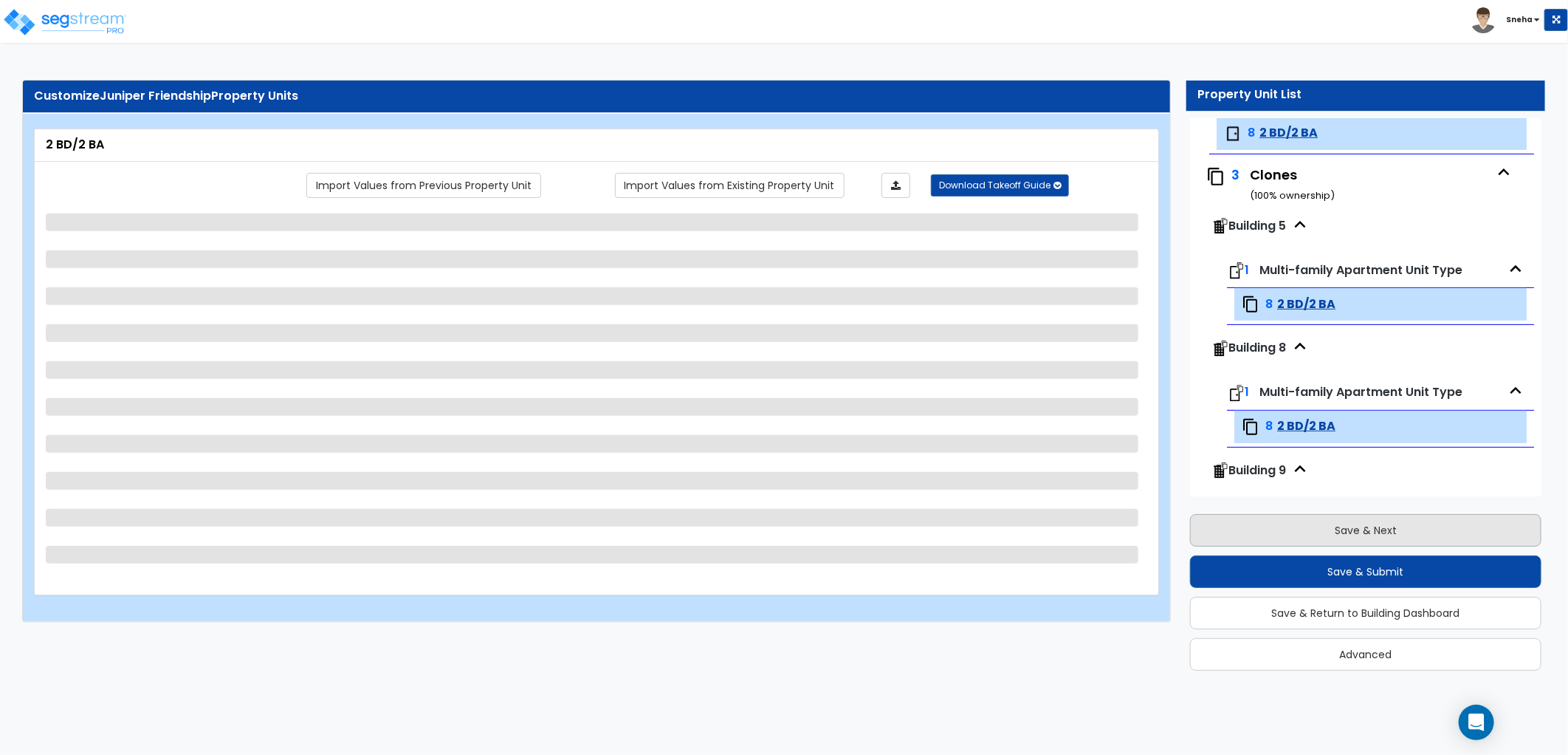
select select "3"
select select "1"
select select "3"
select select "2"
select select "1"
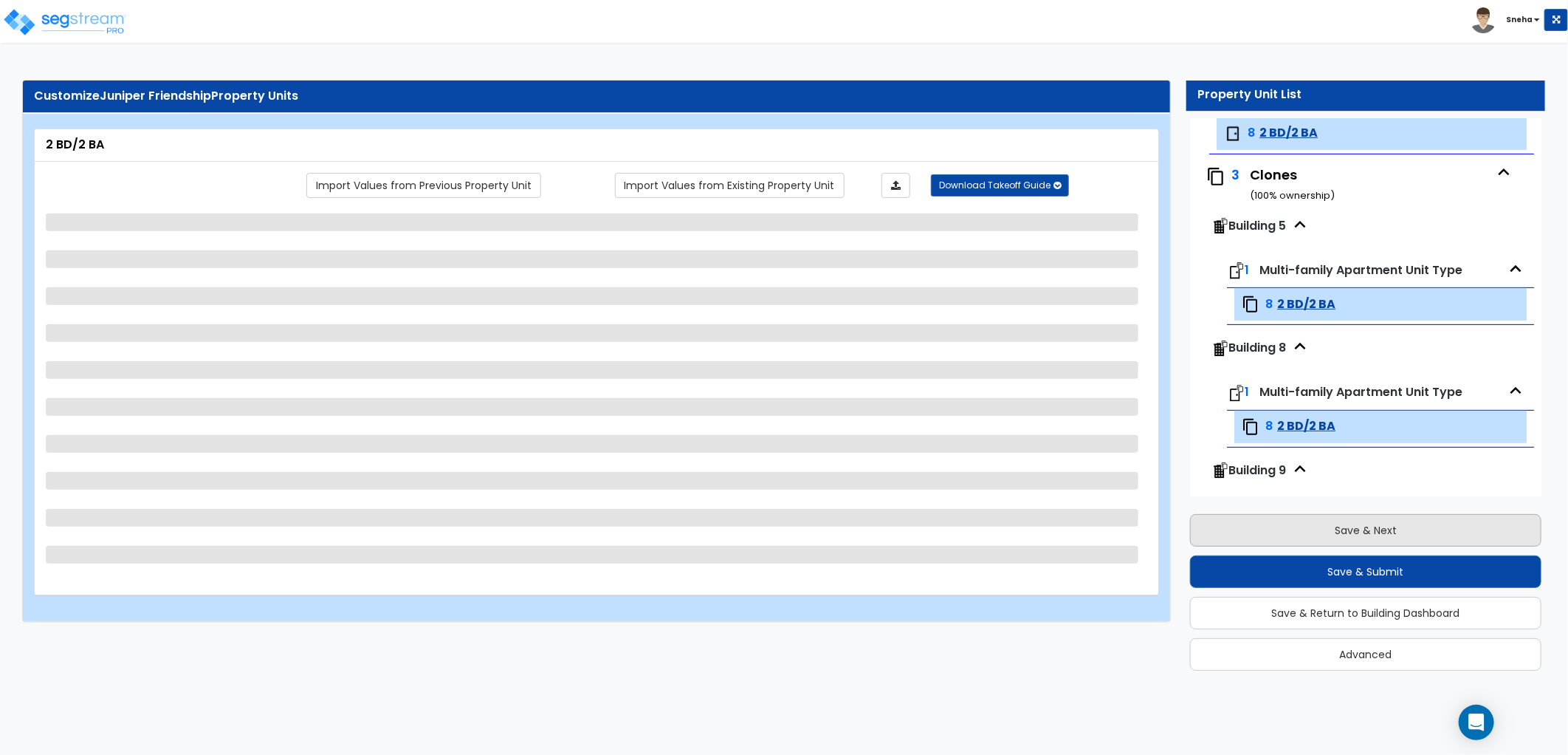
select select "1"
select select "2"
select select "1"
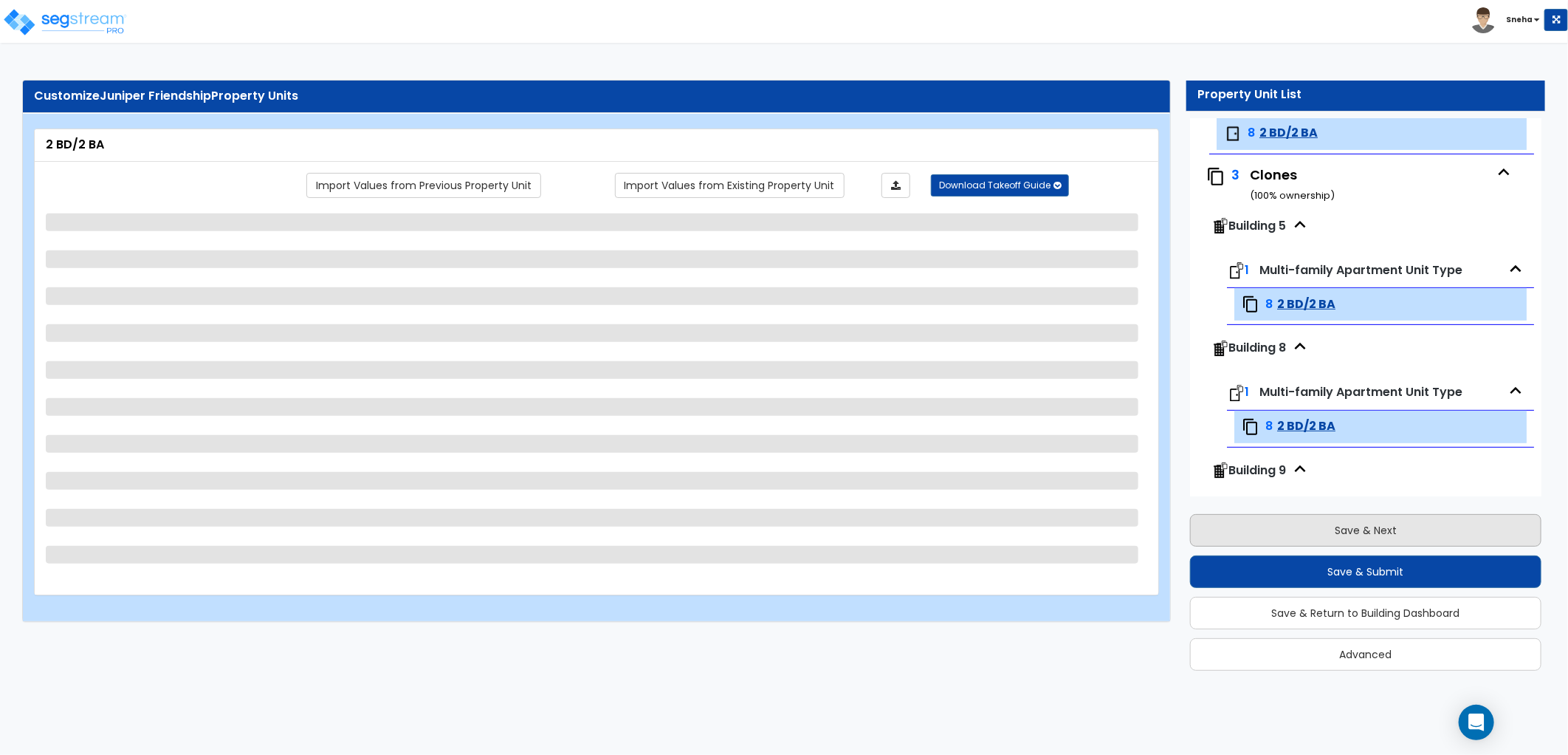
select select "1"
select select "2"
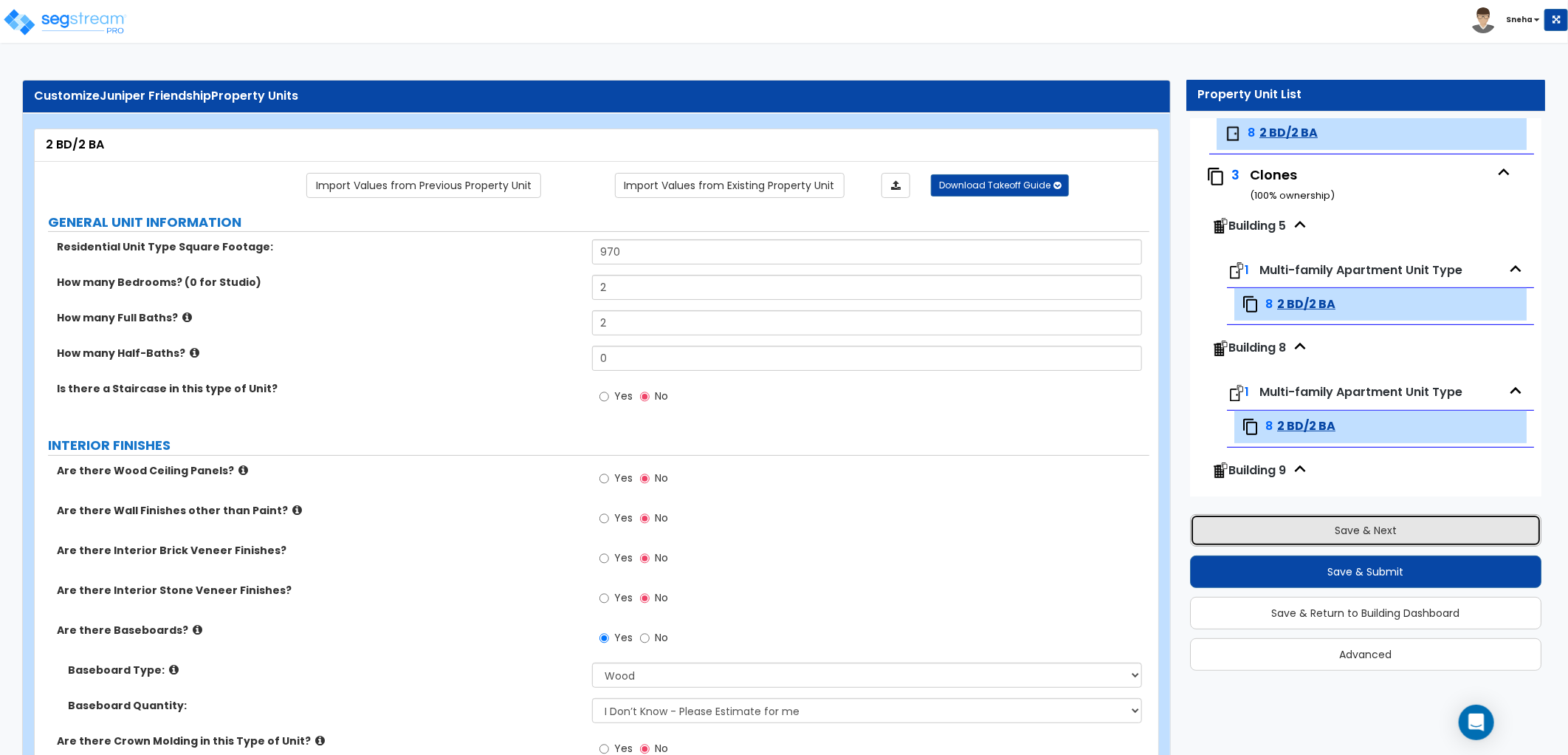
click at [1328, 540] on button "Save & Next" at bounding box center [1366, 530] width 351 height 32
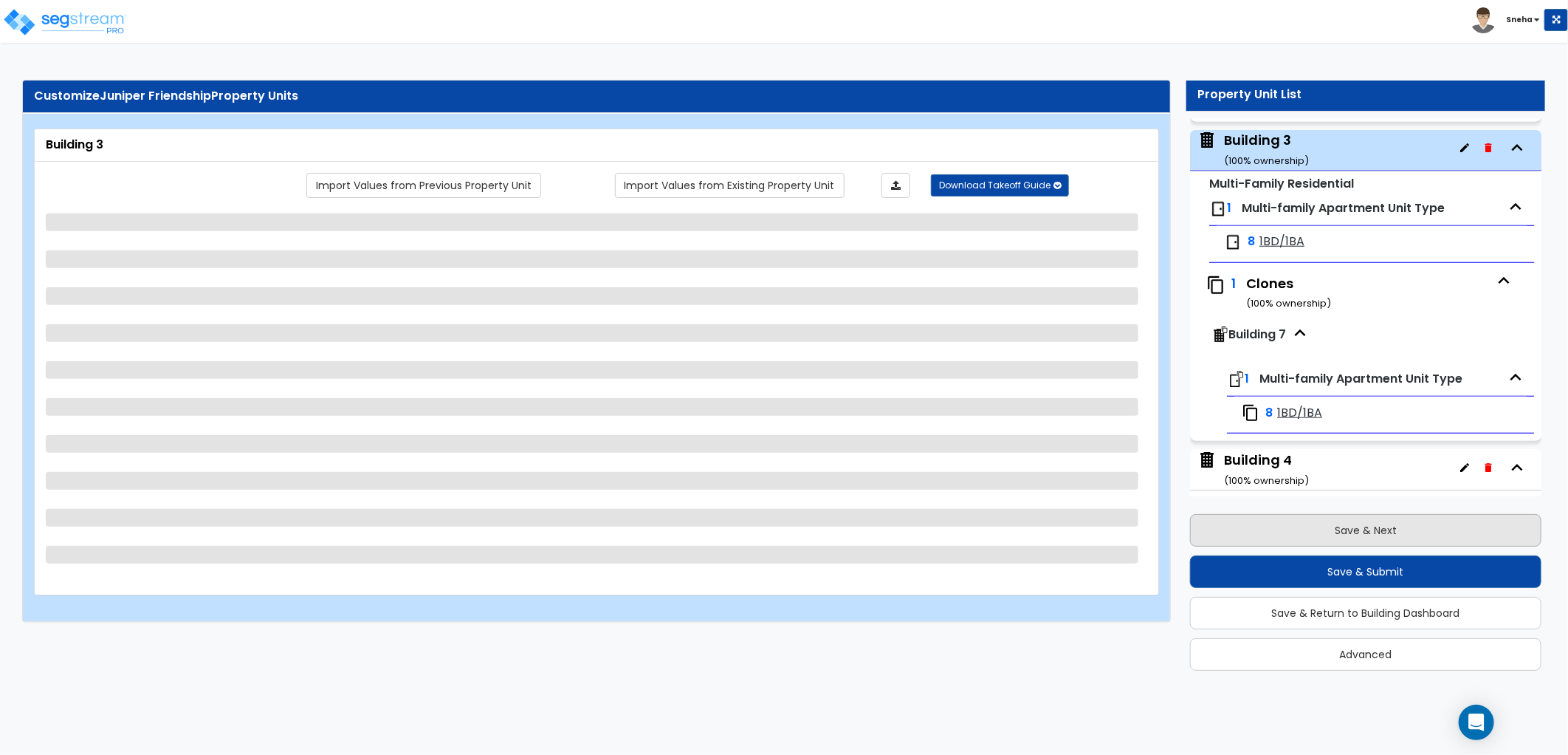
scroll to position [787, 0]
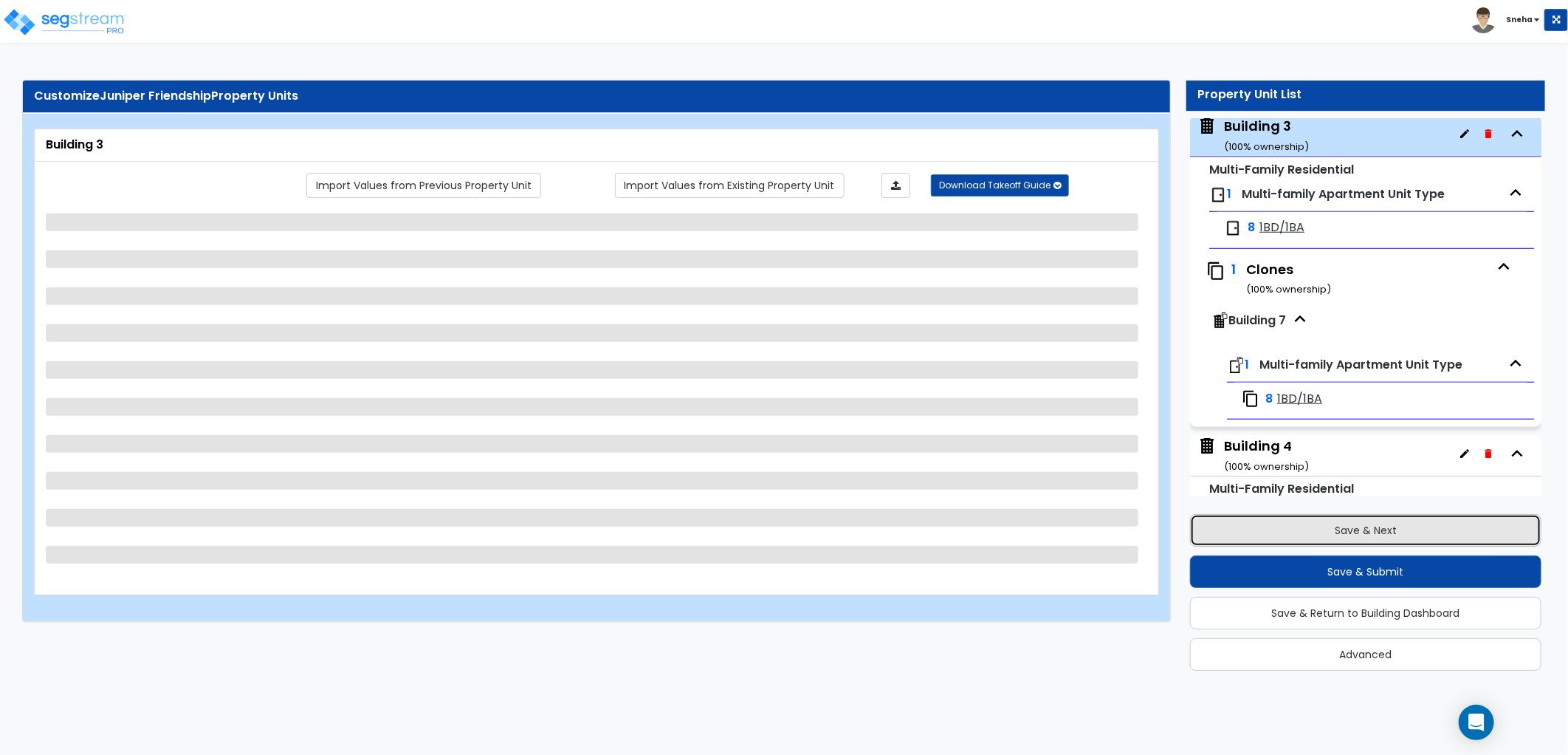
select select "2"
select select "7"
select select "2"
select select "4"
select select "3"
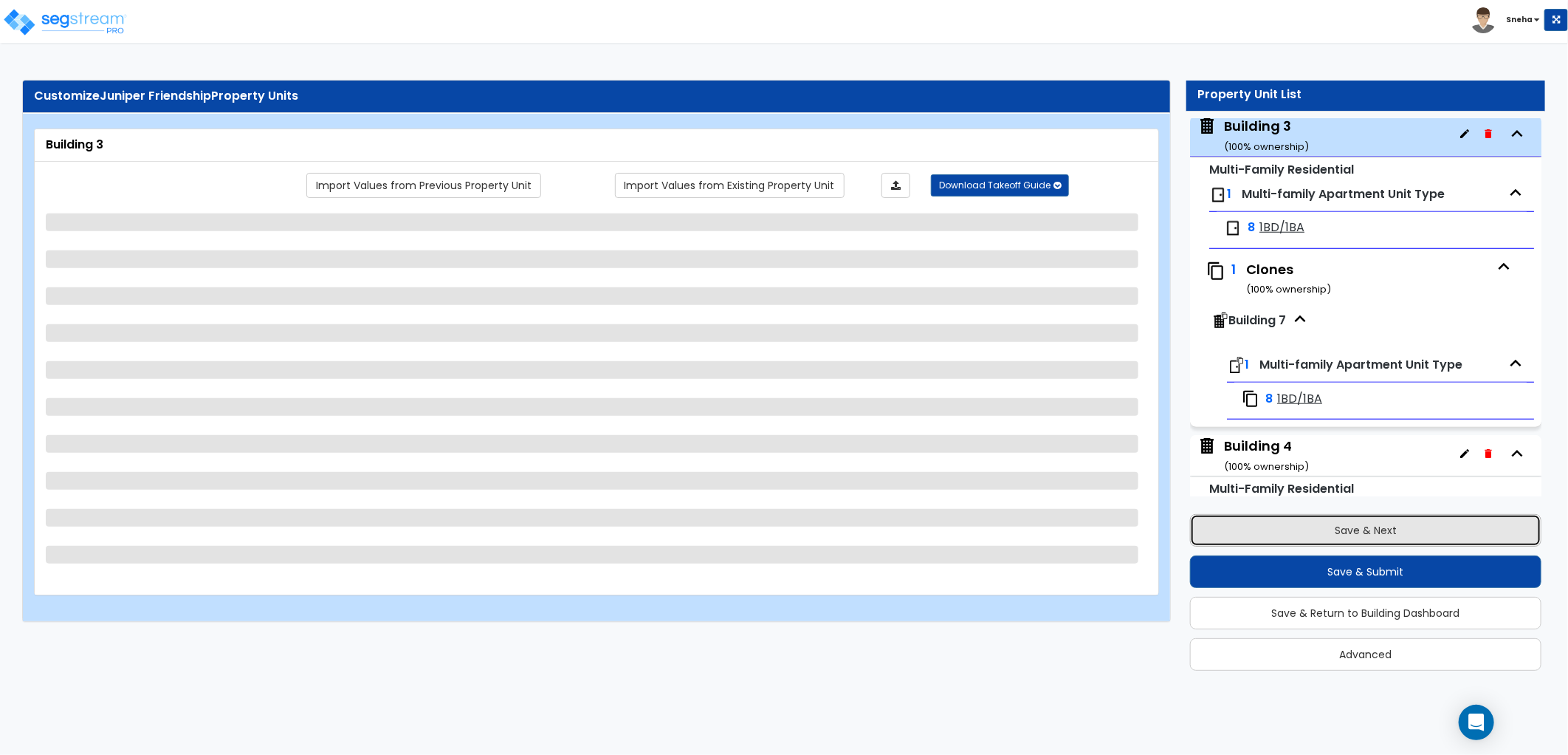
select select "1"
select select "2"
select select "1"
select select "3"
select select "1"
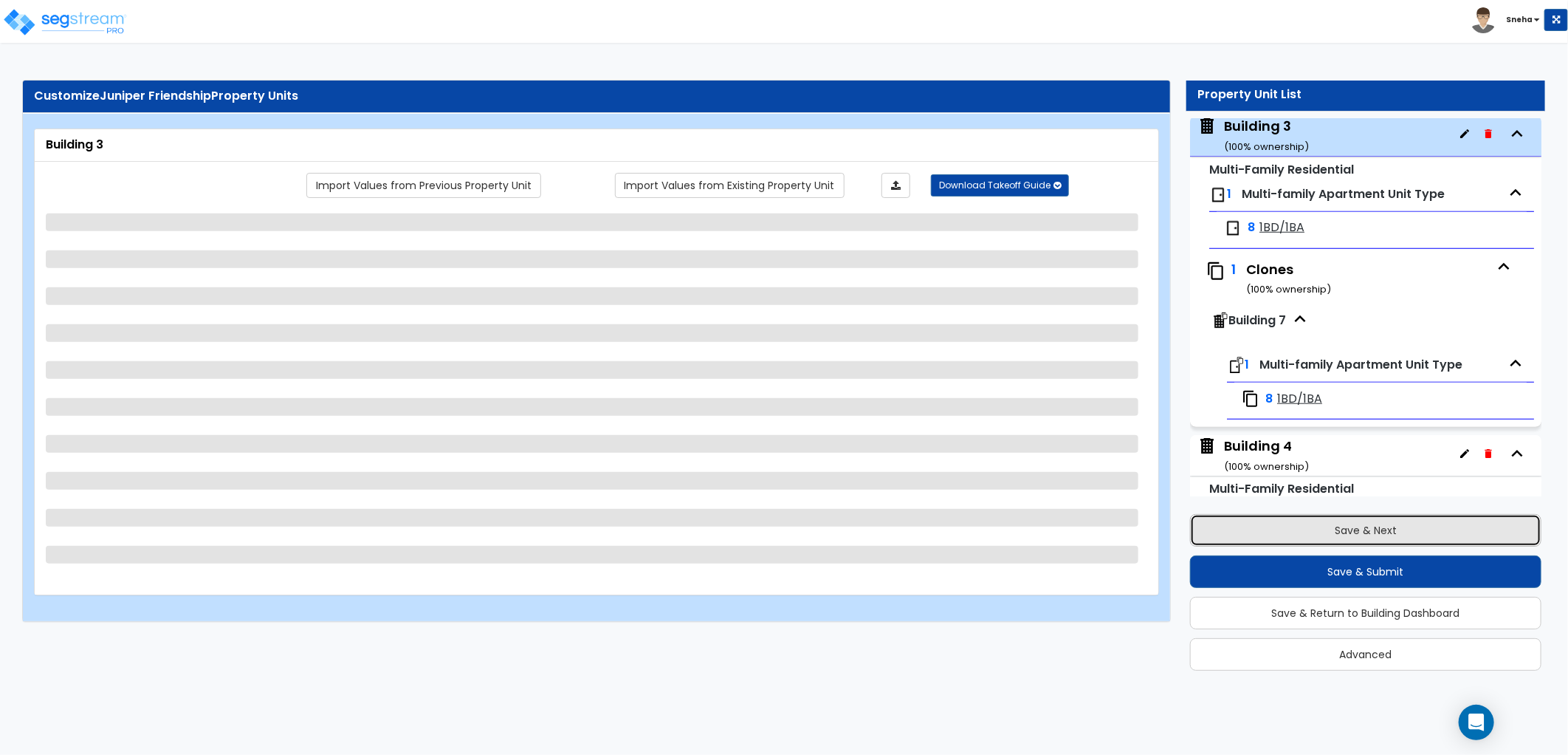
select select "3"
select select "1"
select select "2"
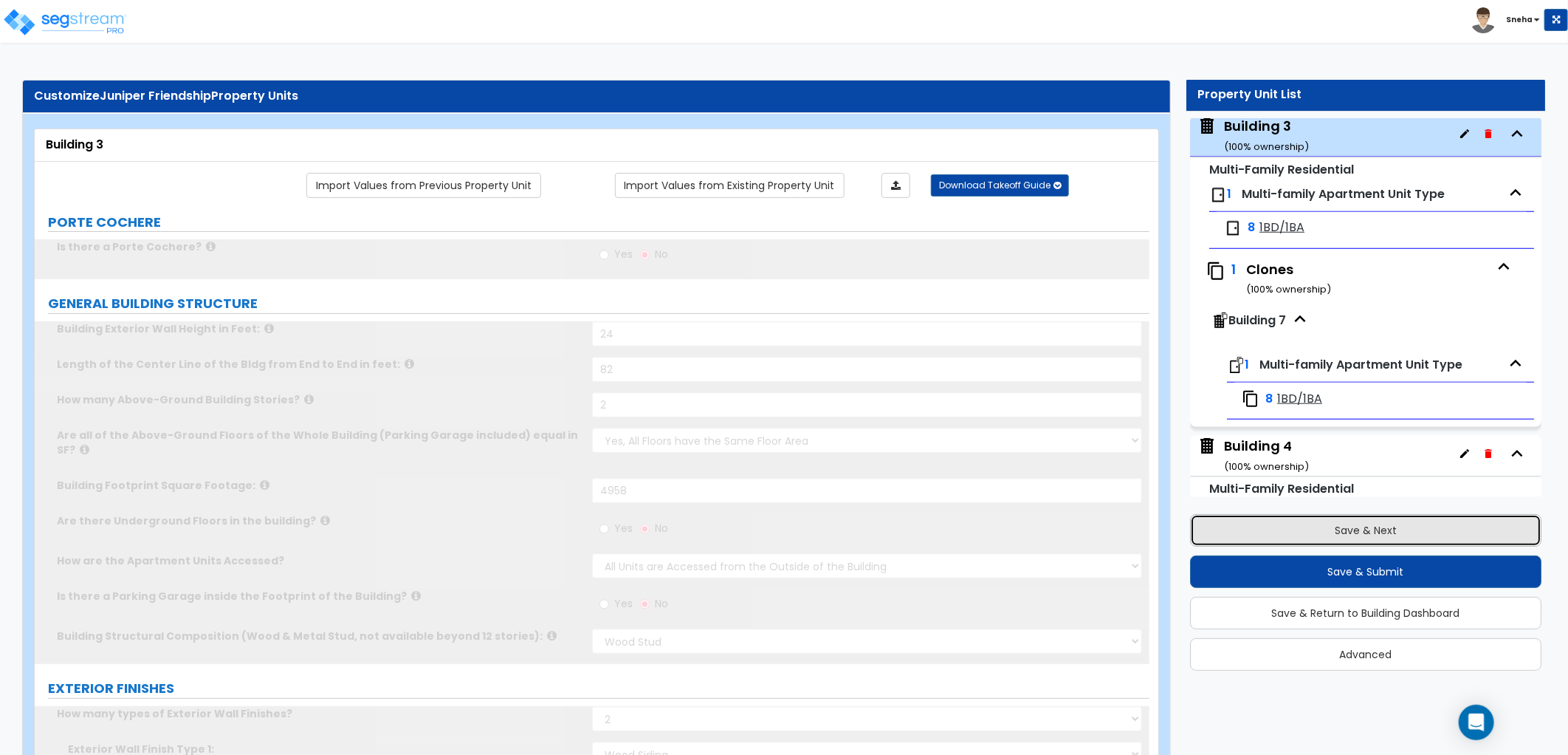
click at [1328, 540] on button "Save & Next" at bounding box center [1366, 530] width 351 height 32
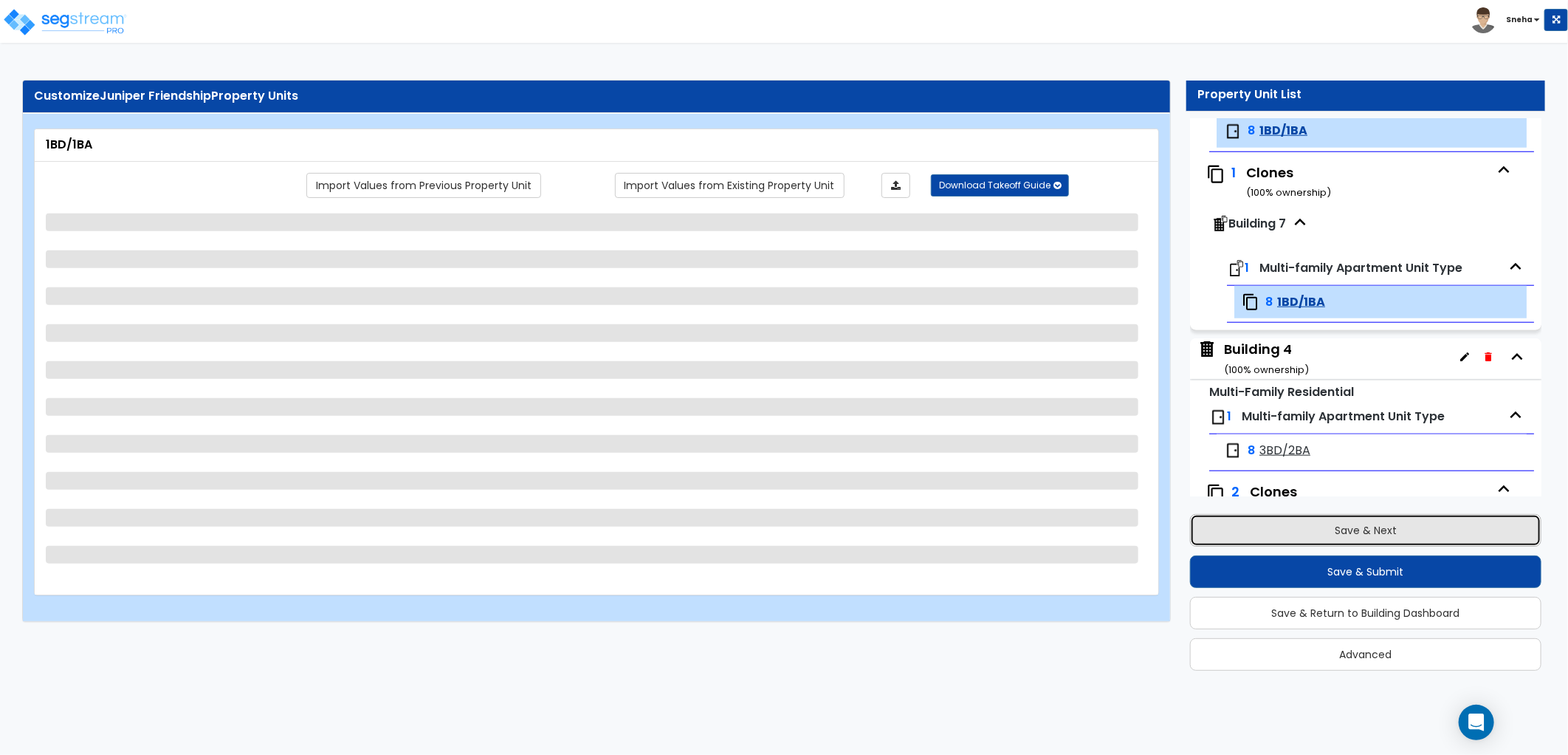
select select "1"
select select "3"
select select "2"
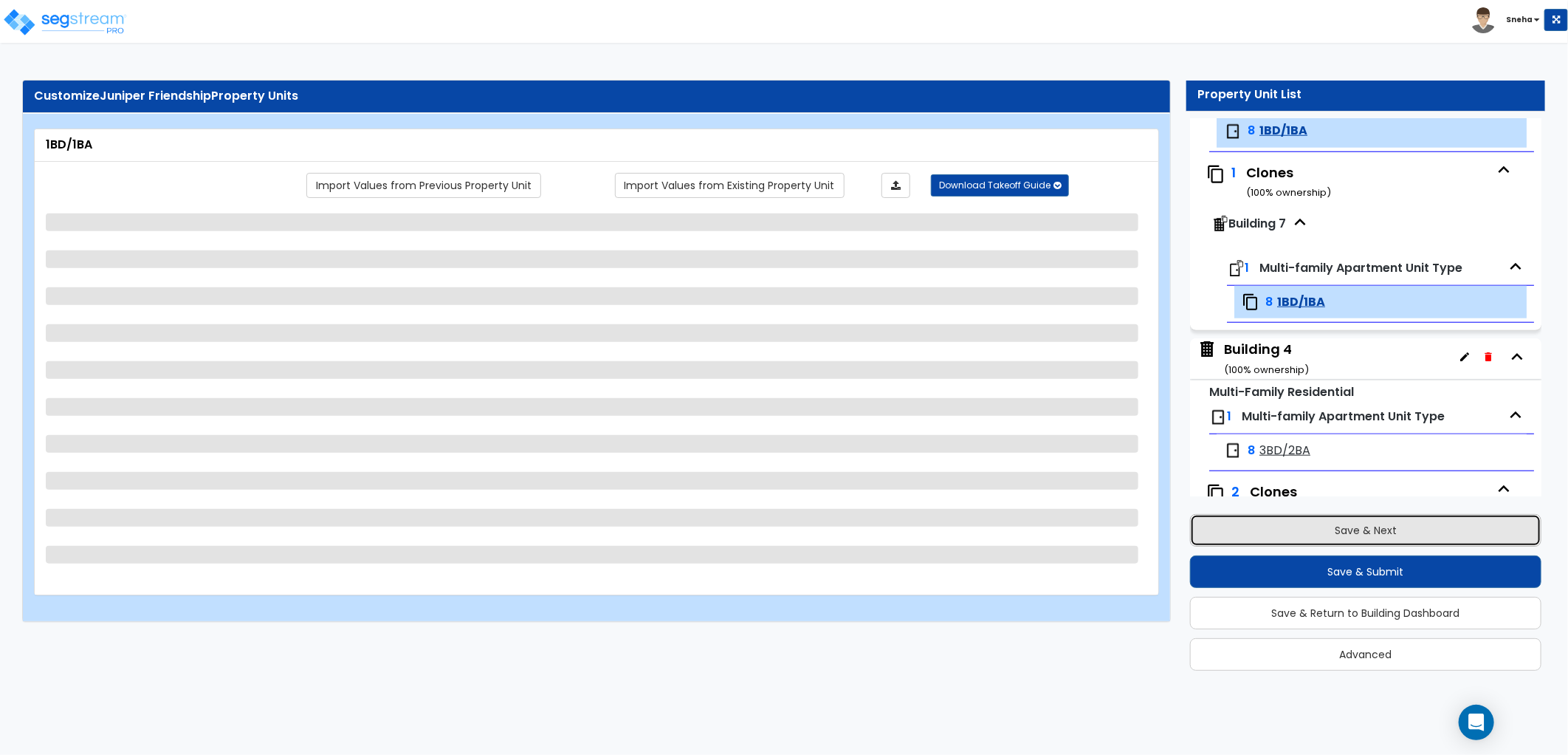
select select "3"
select select "1"
select select "3"
select select "2"
select select "1"
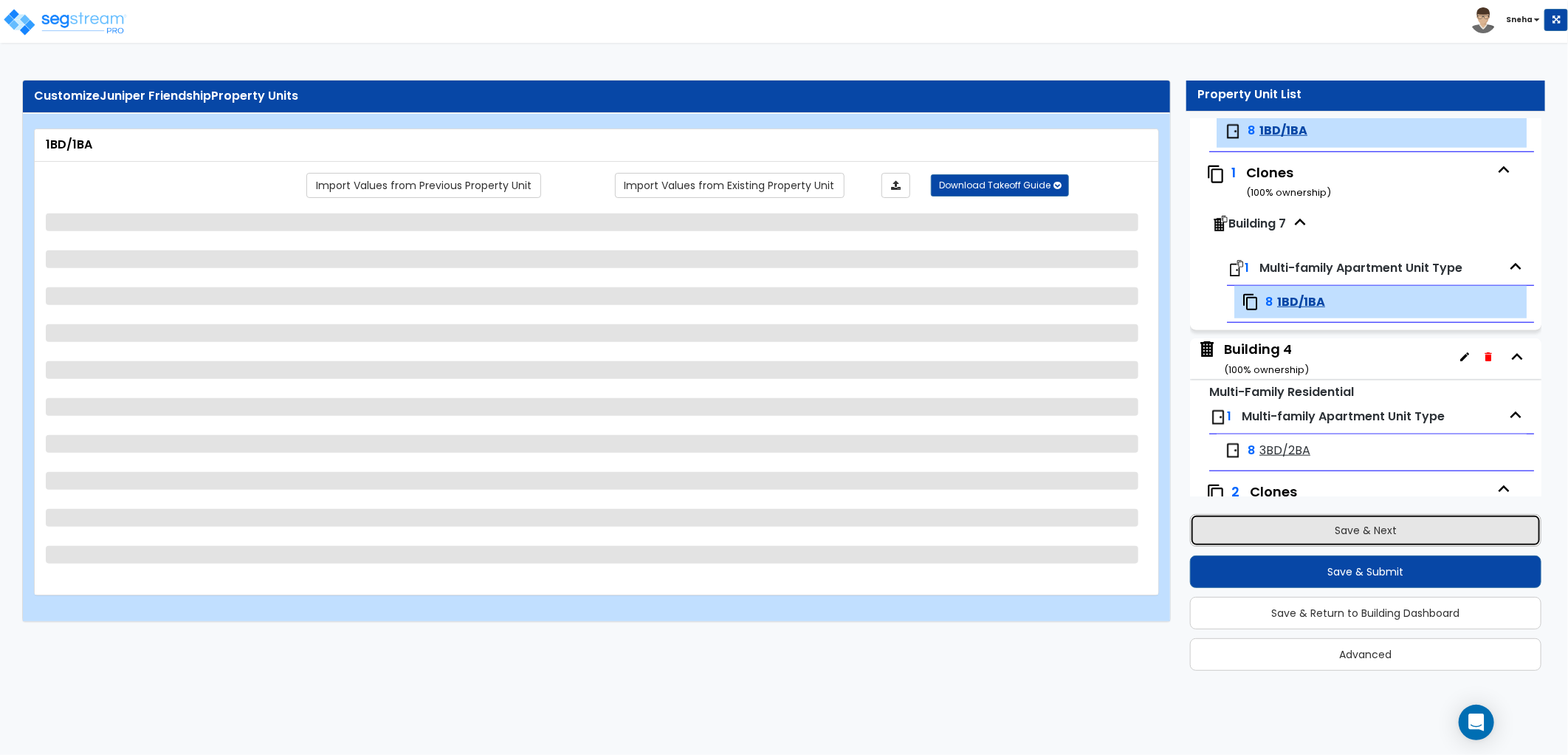
select select "1"
select select "2"
select select "1"
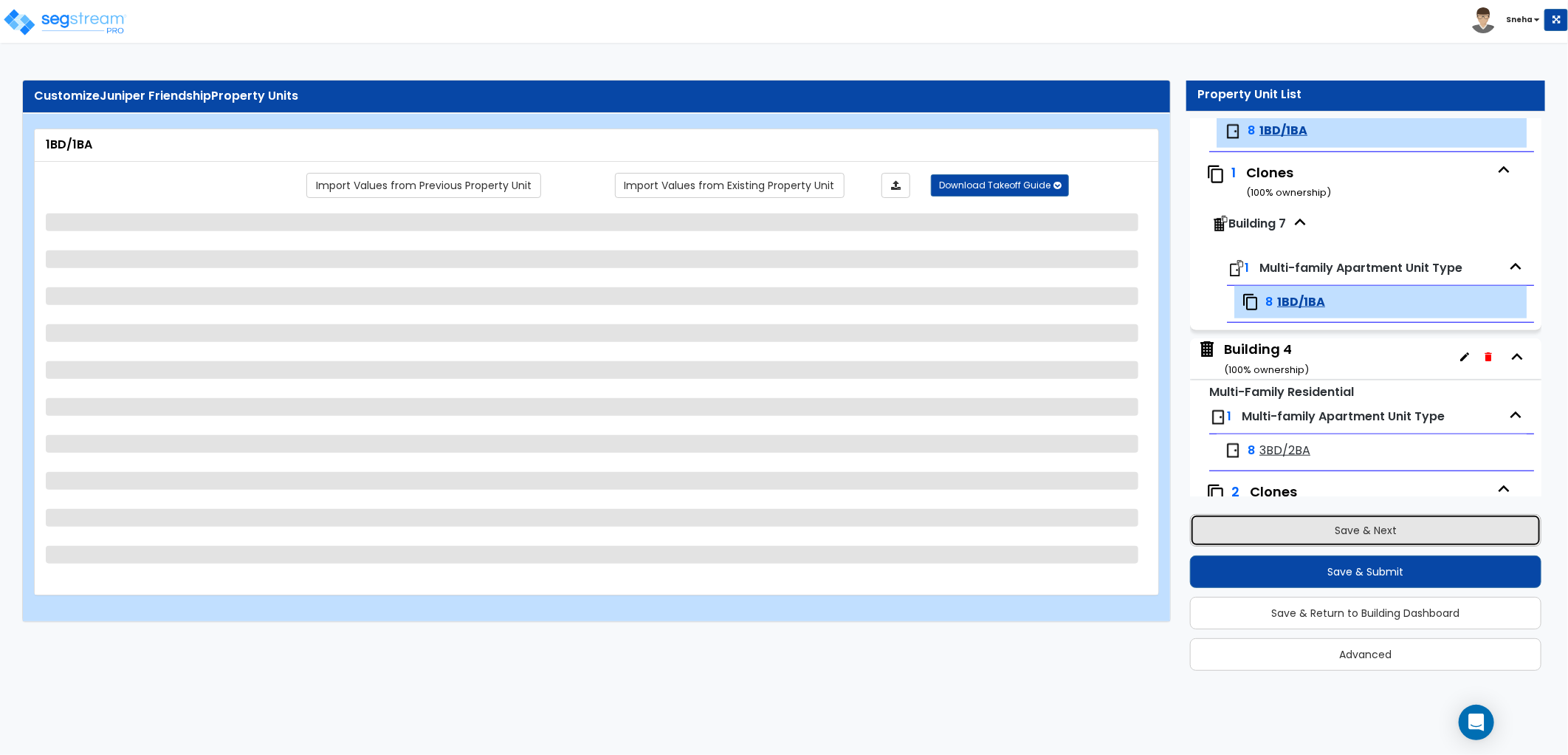
select select "1"
select select "2"
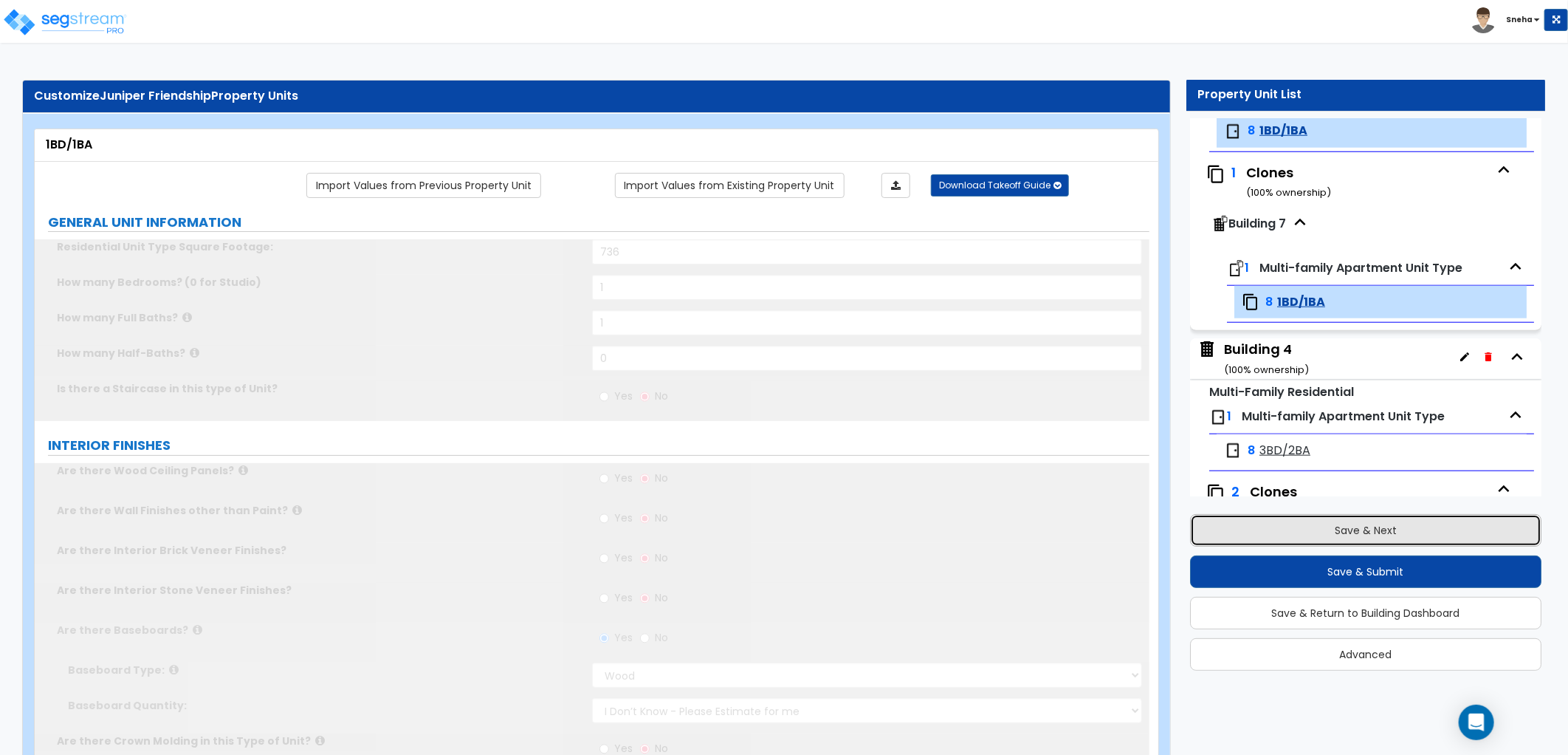
click at [1328, 540] on button "Save & Next" at bounding box center [1366, 530] width 351 height 32
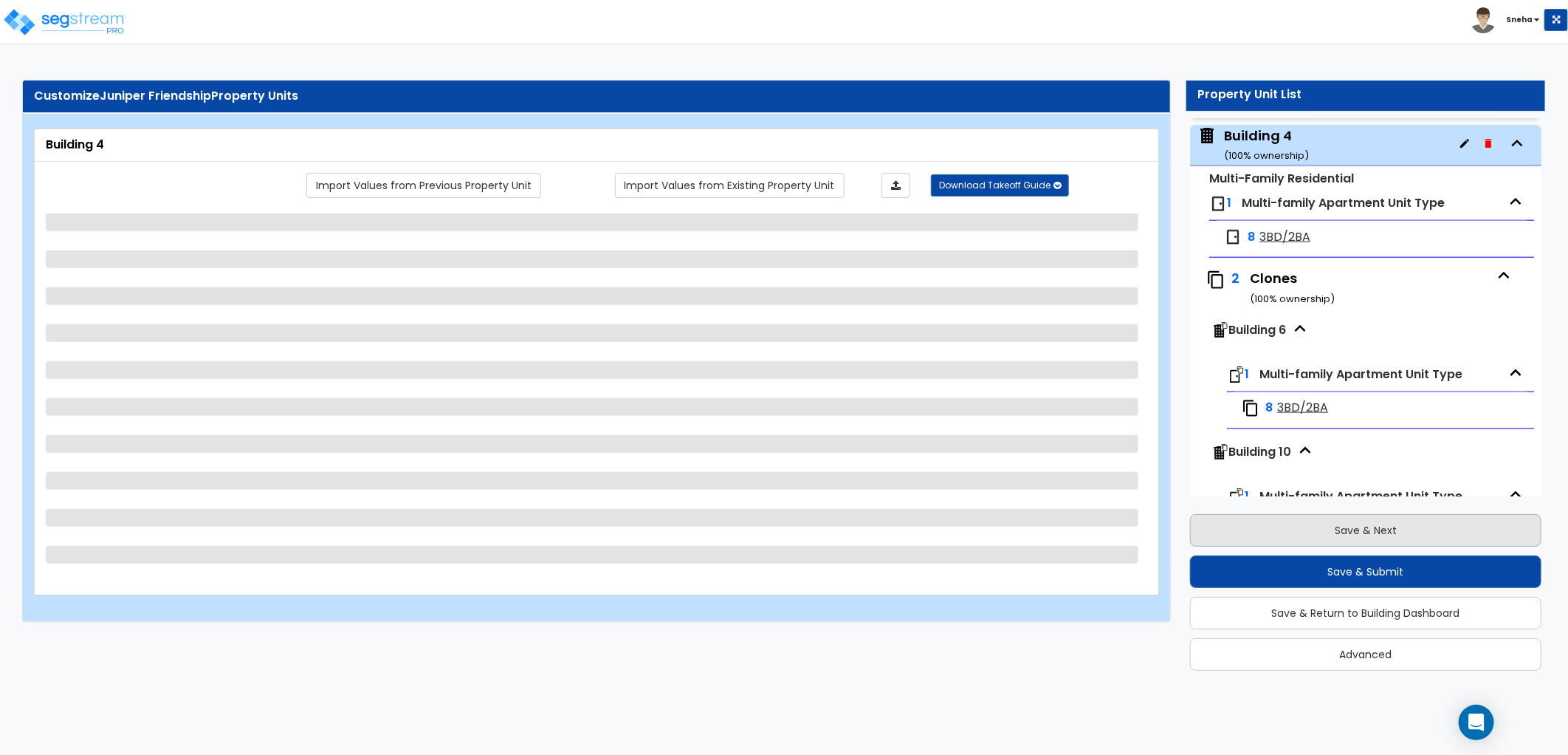
scroll to position [1108, 0]
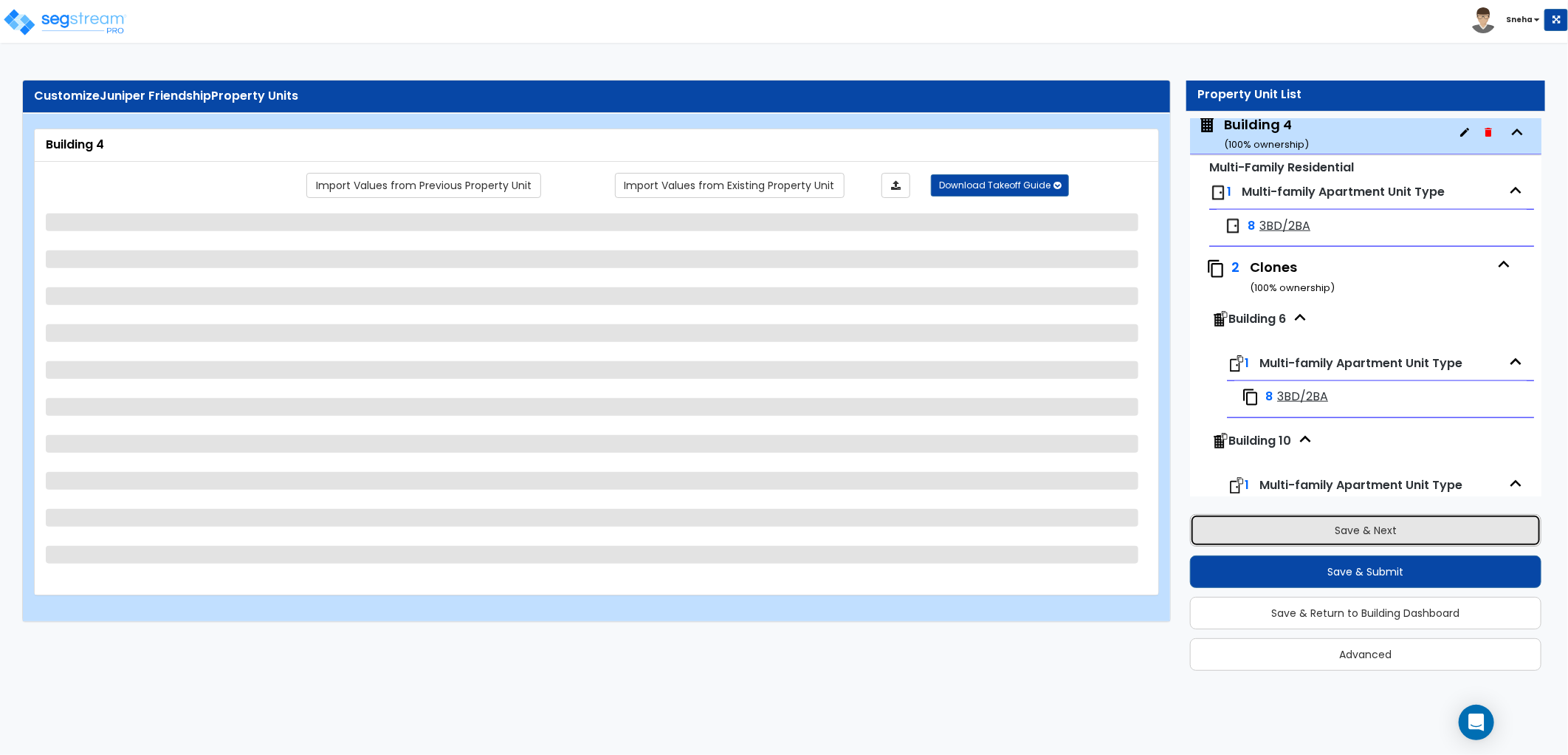
click at [1328, 540] on button "Save & Next" at bounding box center [1366, 530] width 351 height 32
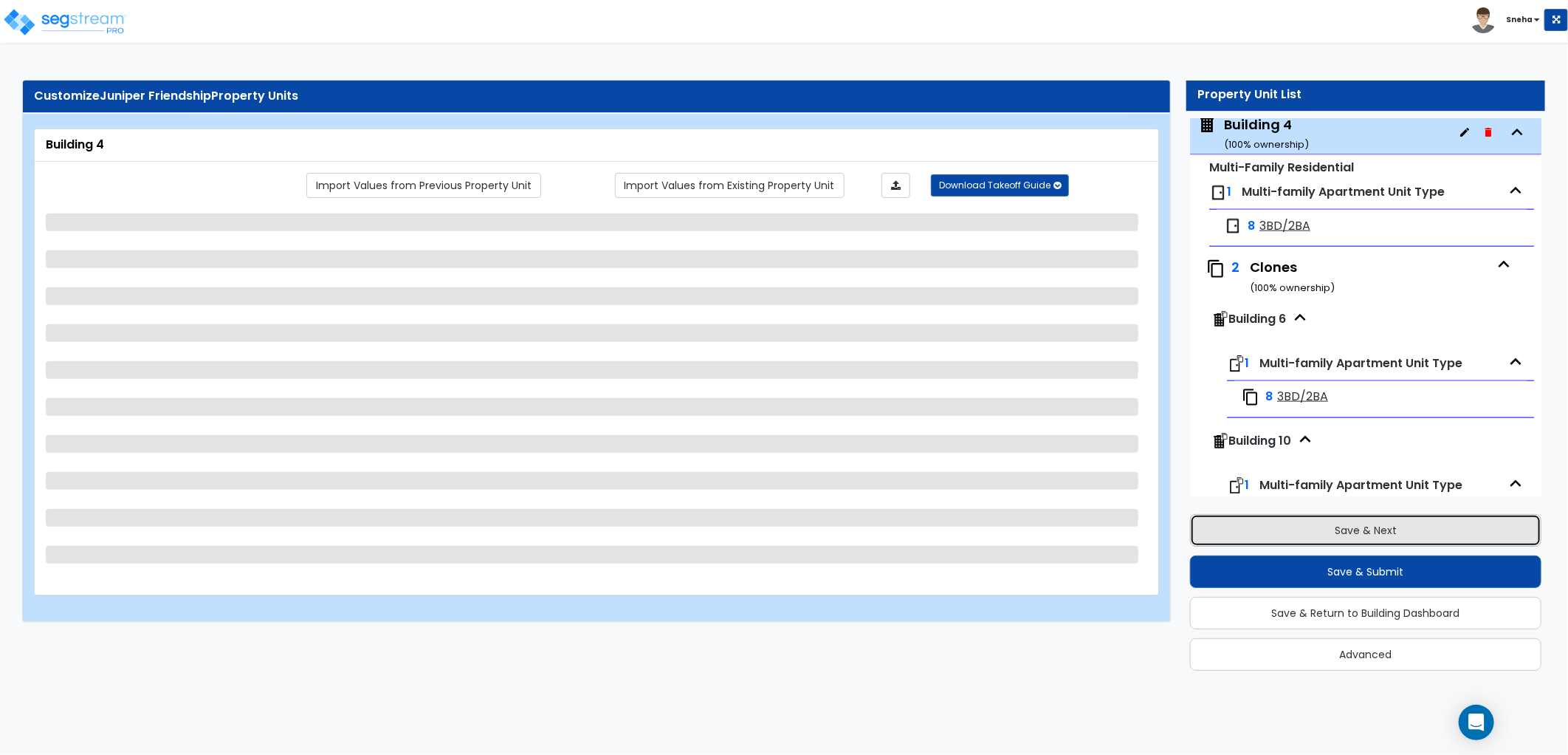
select select "2"
select select "7"
select select "2"
select select "4"
select select "3"
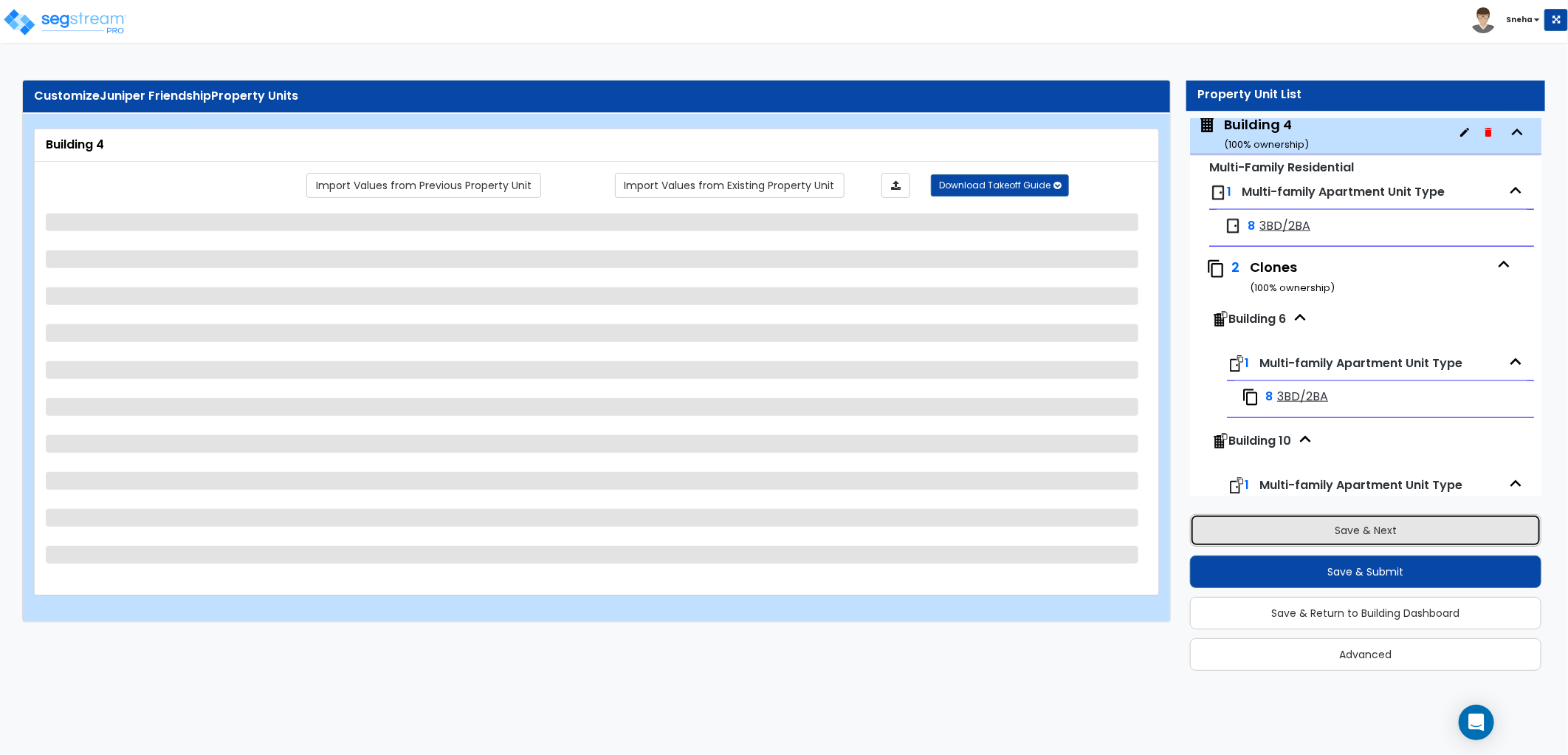
select select "1"
select select "2"
select select "1"
select select "3"
select select "1"
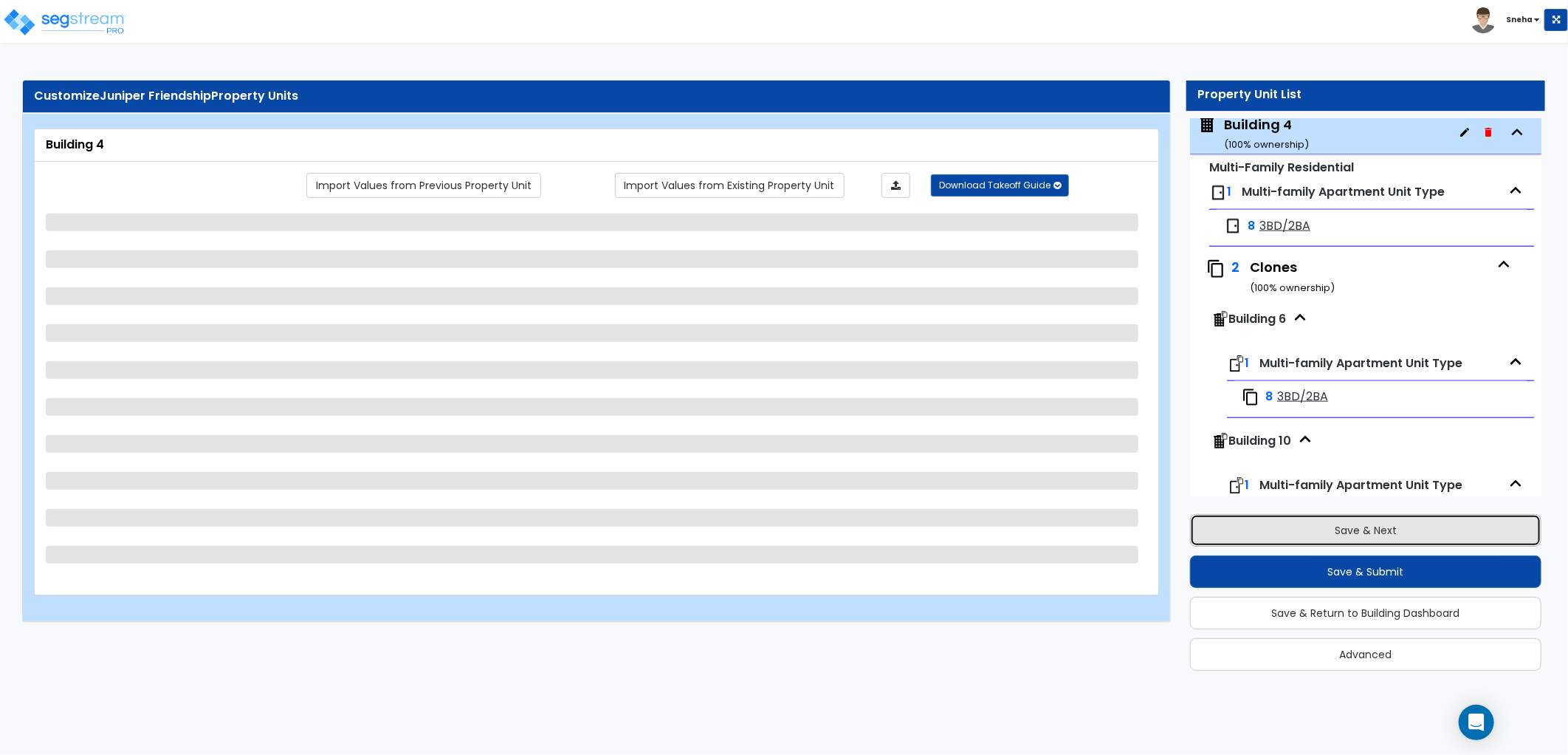
select select "3"
select select "1"
select select "2"
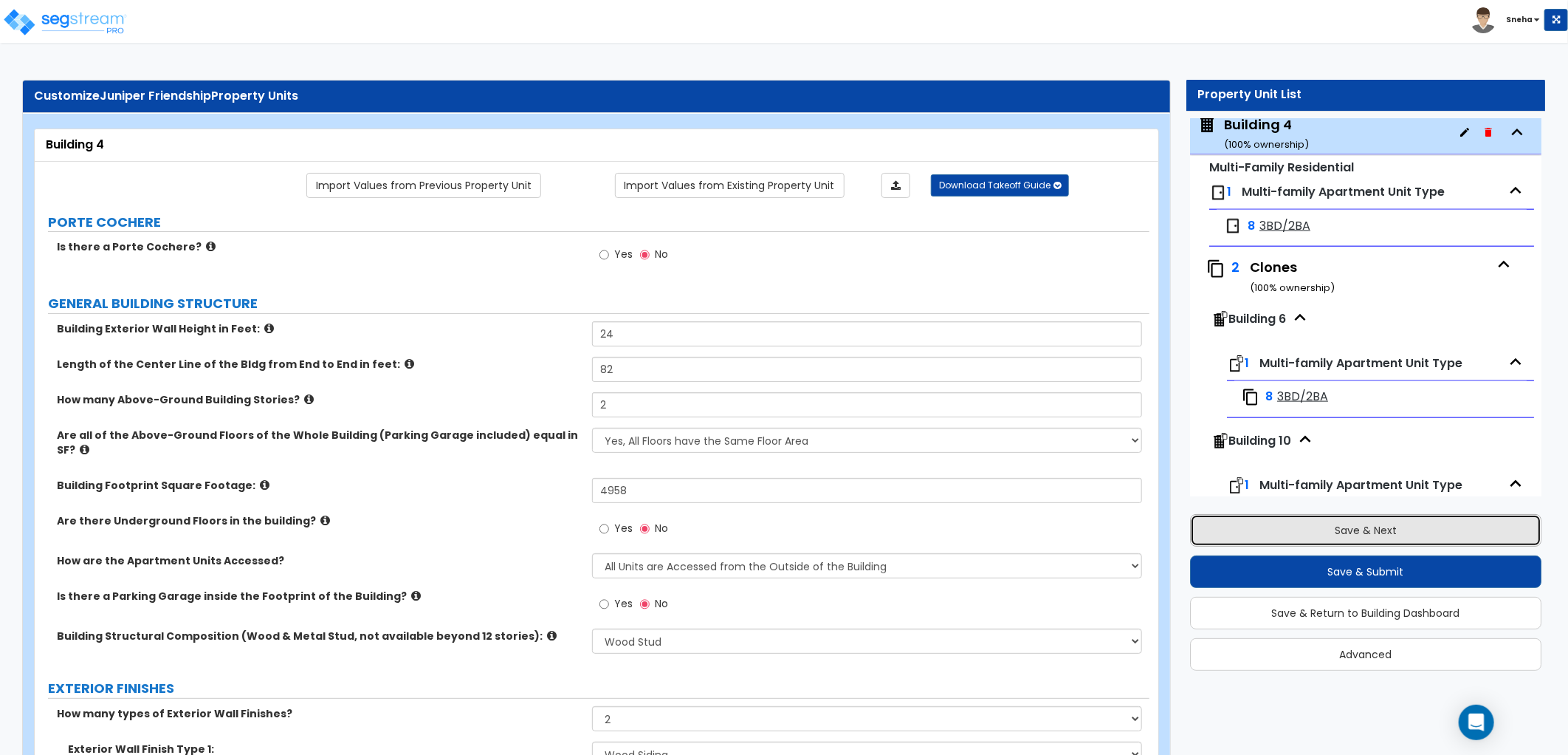
click at [1328, 540] on button "Save & Next" at bounding box center [1366, 530] width 351 height 32
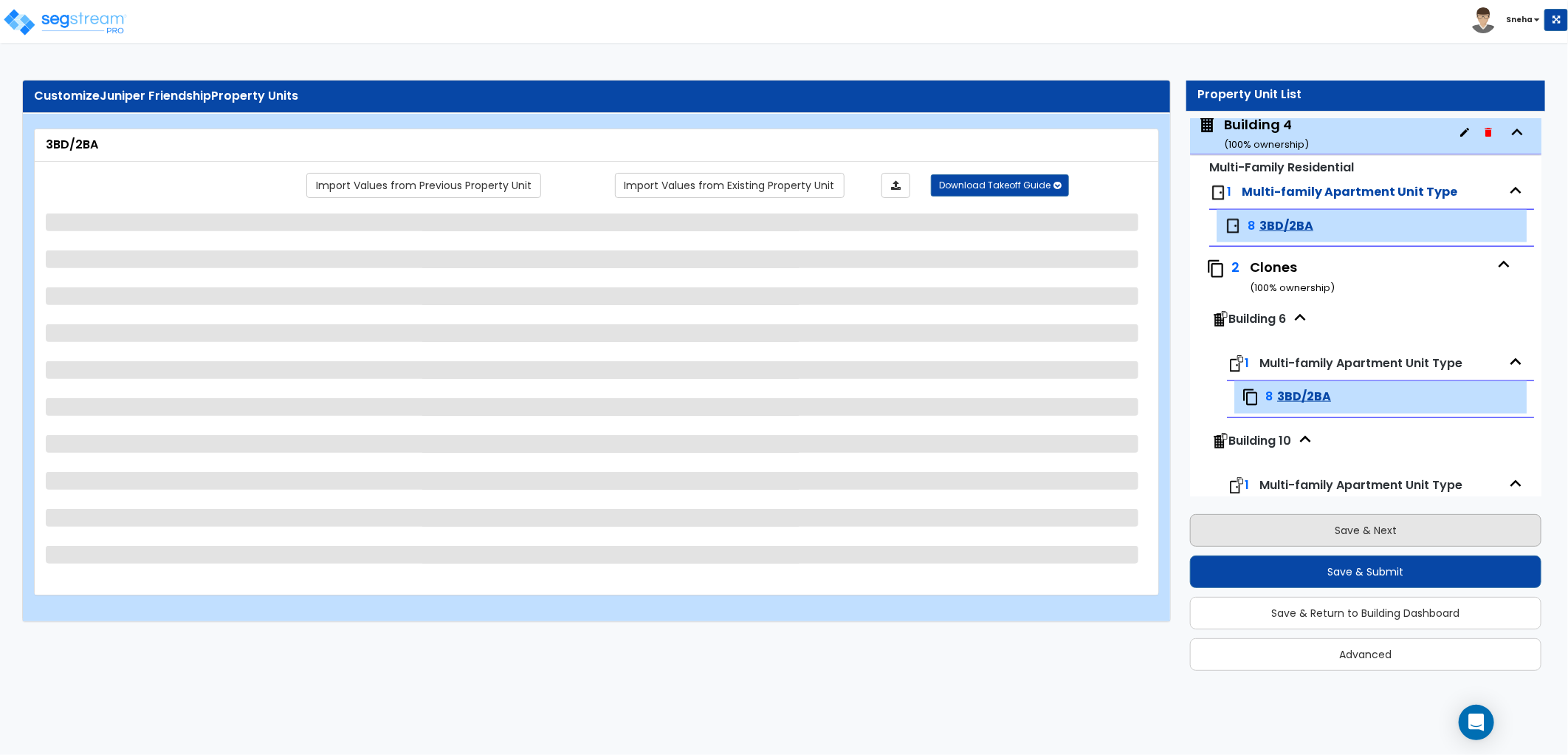
scroll to position [1205, 0]
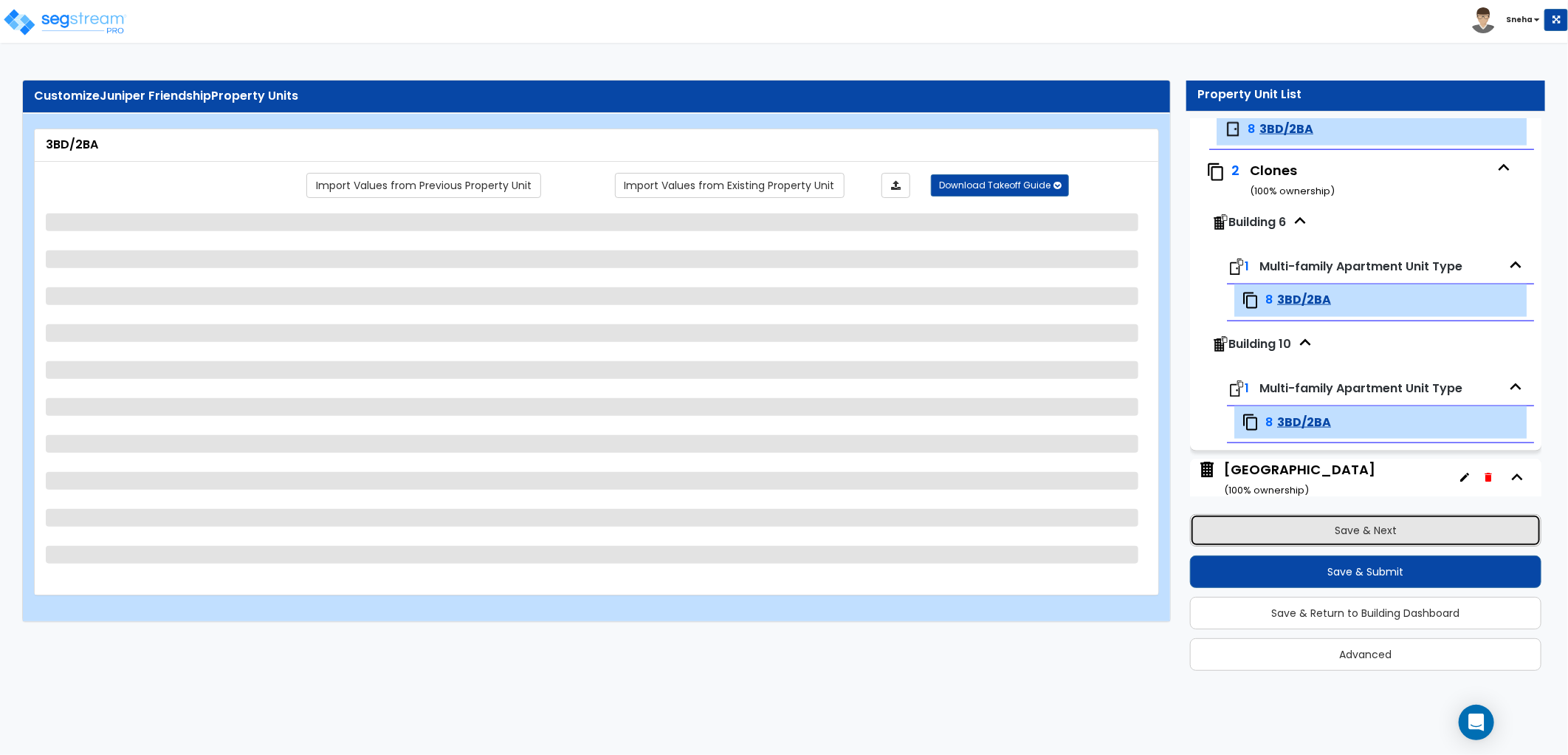
click at [1328, 540] on button "Save & Next" at bounding box center [1366, 530] width 351 height 32
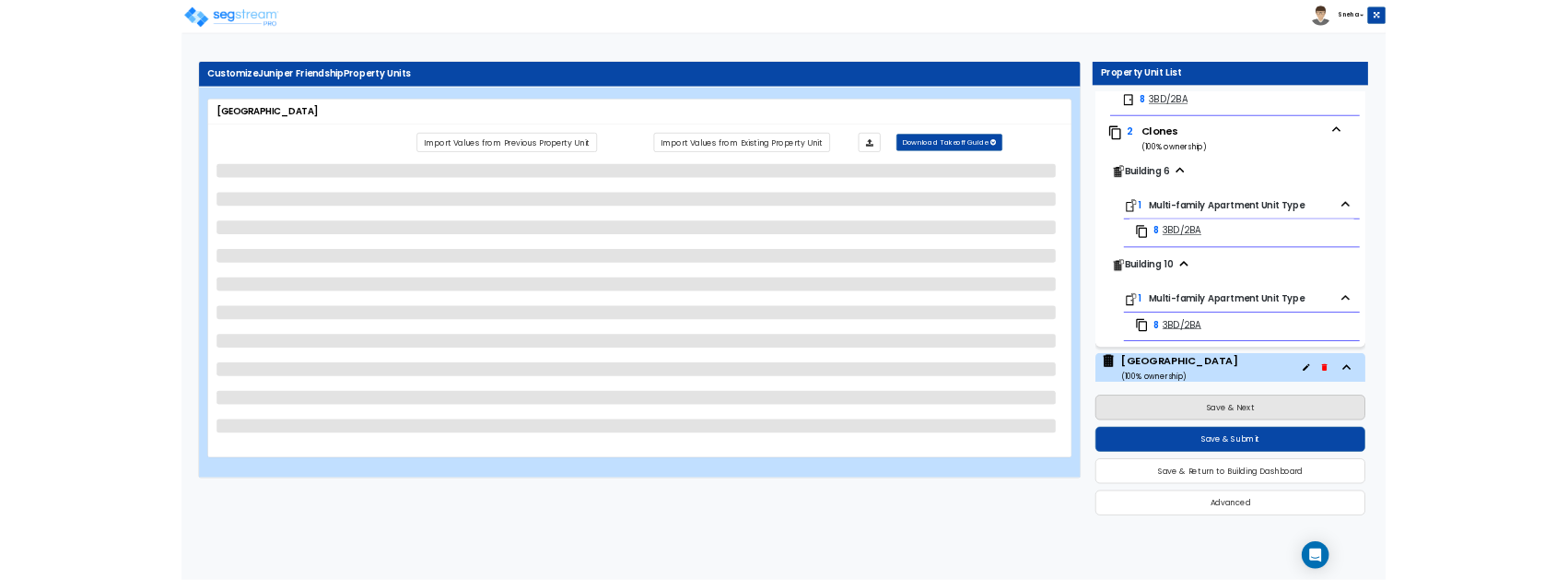
scroll to position [1553, 0]
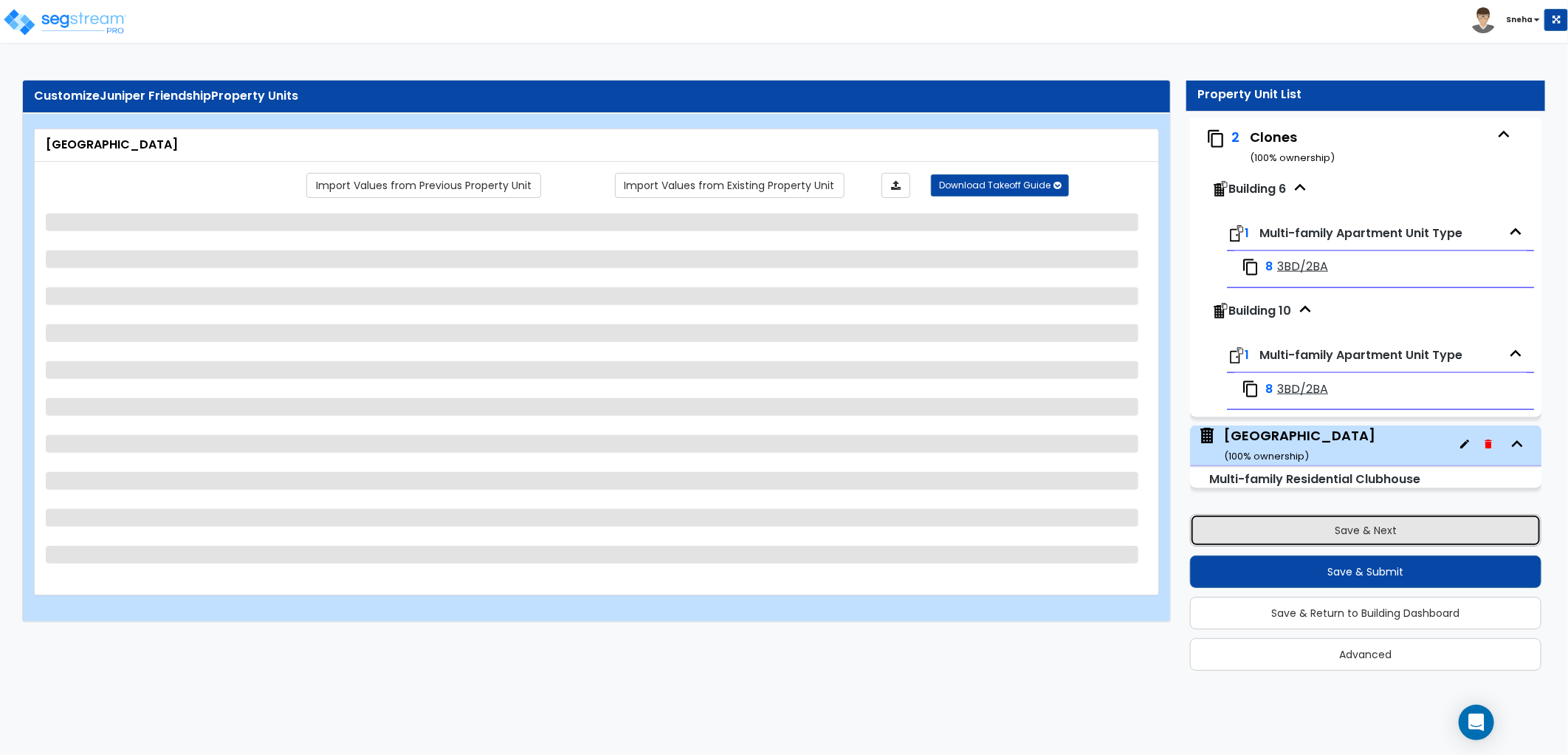
click at [1328, 540] on button "Save & Next" at bounding box center [1366, 530] width 351 height 32
select select "7"
select select "1"
select select "2"
select select "4"
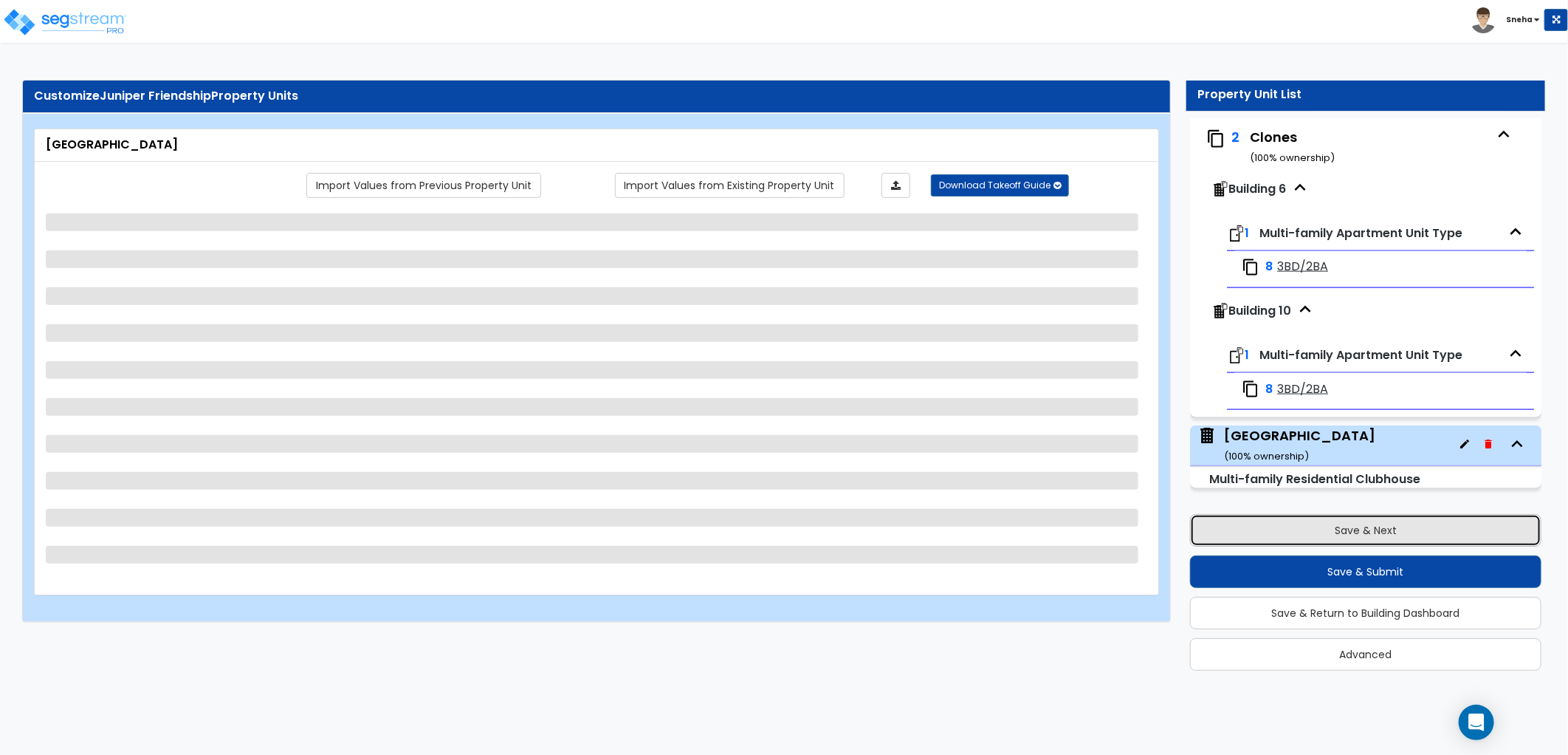
select select "3"
select select "1"
select select "2"
select select "1"
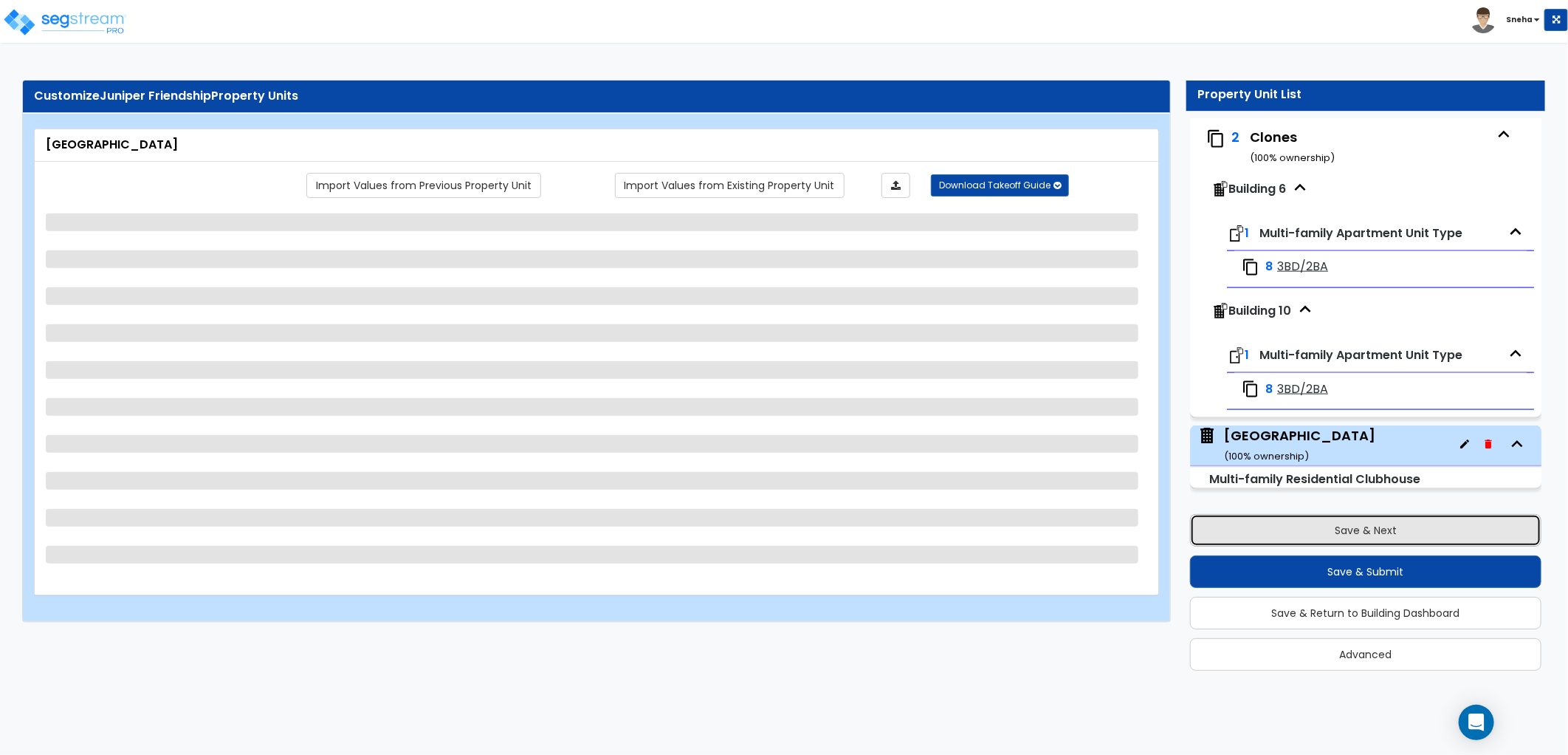
select select "1"
select select "6"
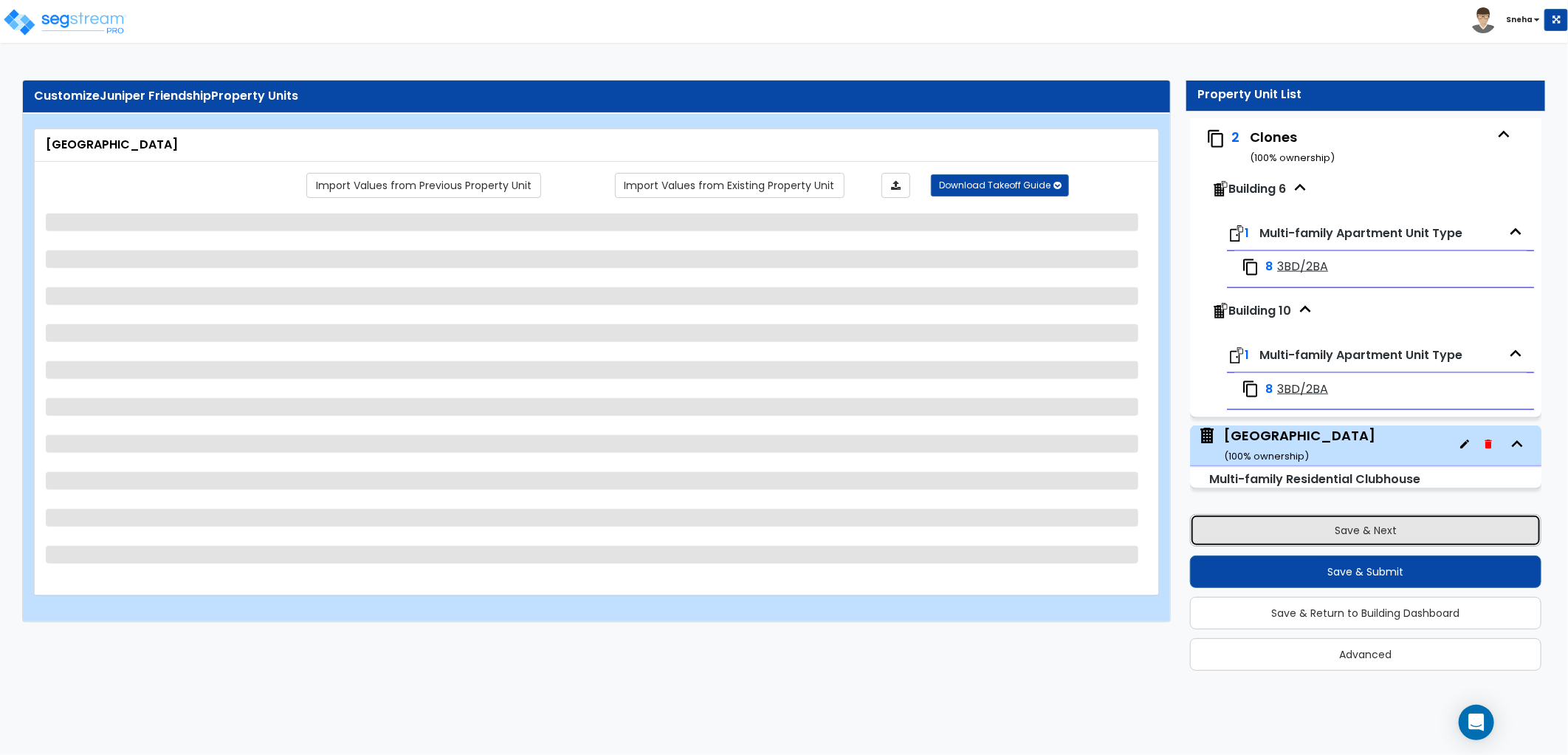
select select "1"
select select "2"
select select "1"
select select "2"
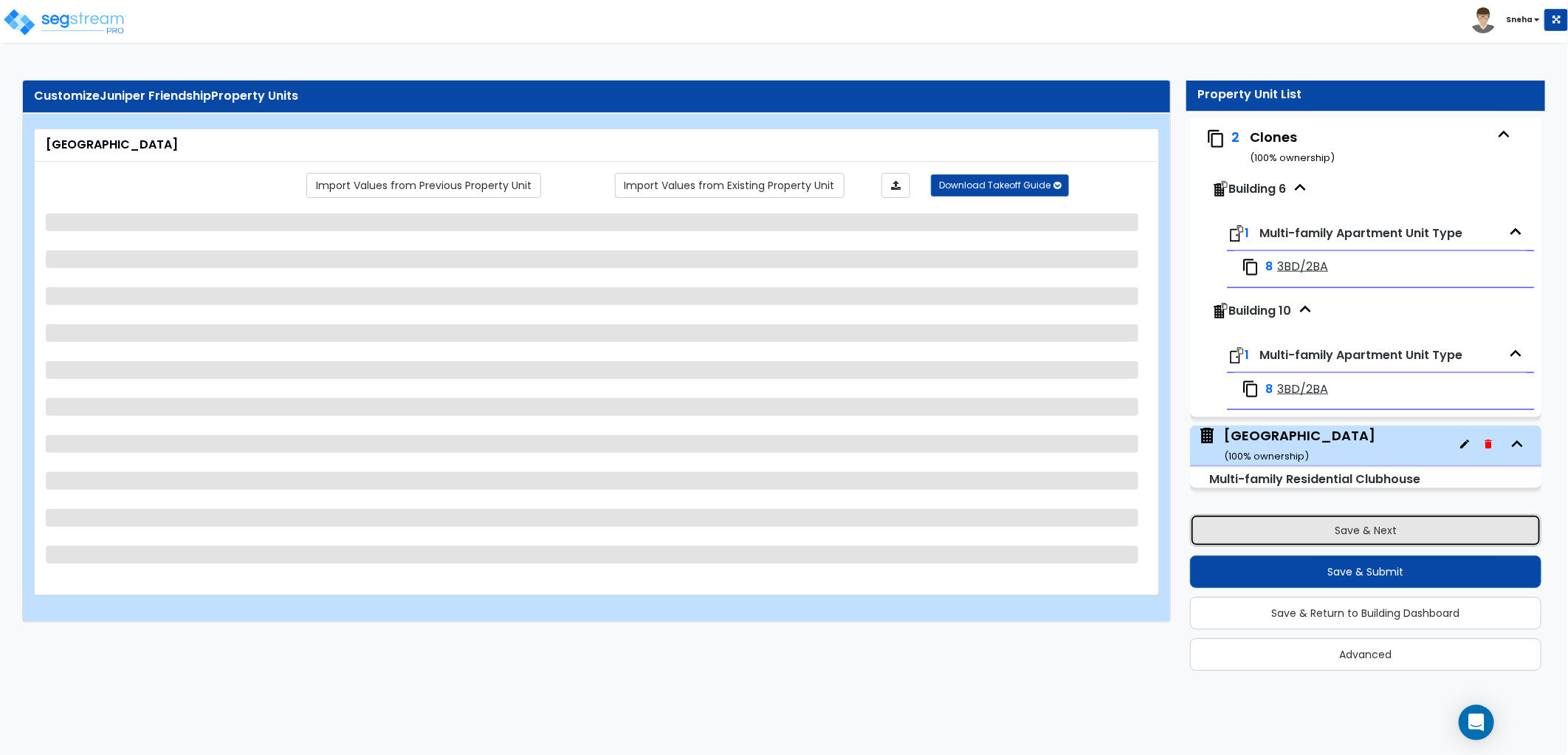
select select "3"
select select "5"
select select "1"
select select "3"
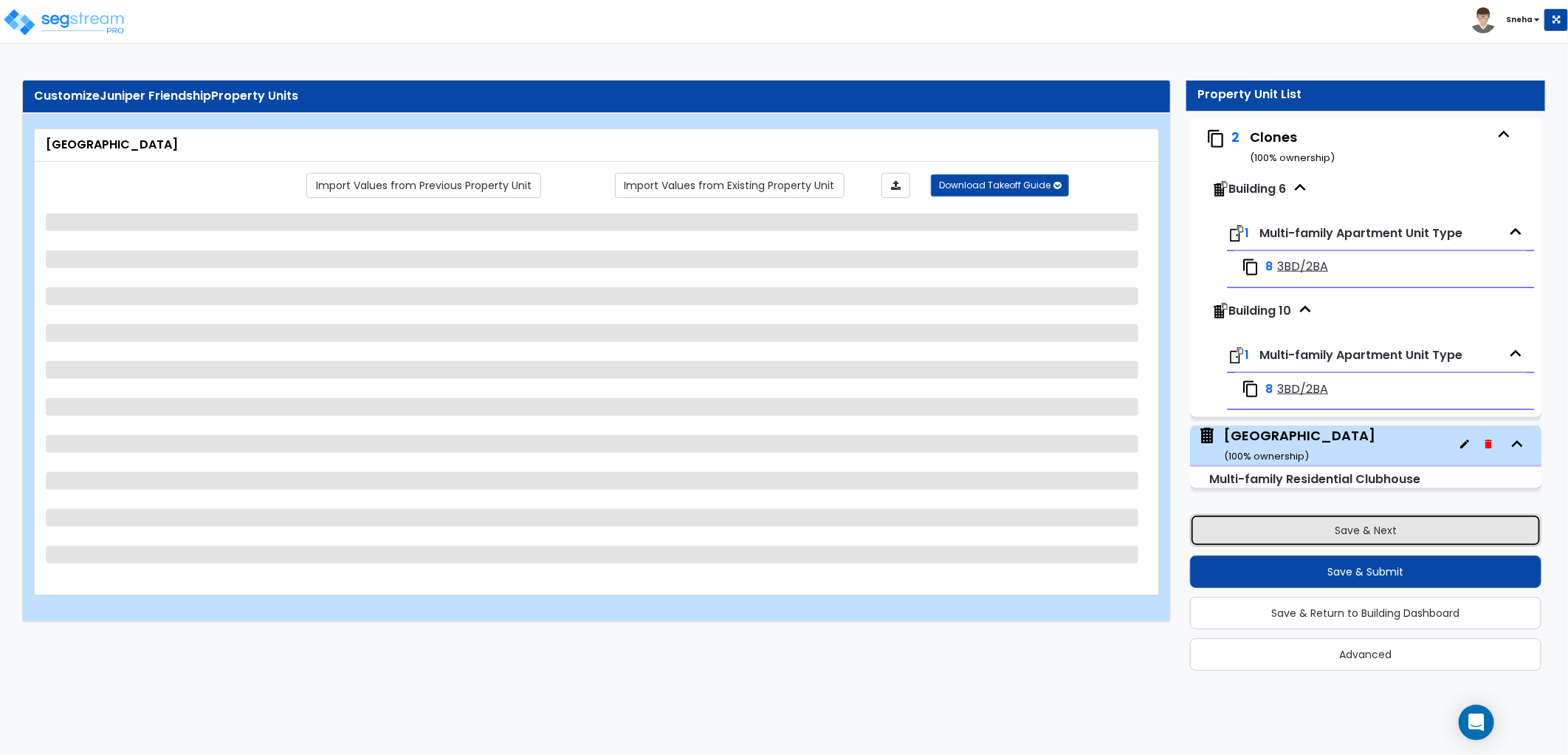
select select "1"
select select "2"
select select "1"
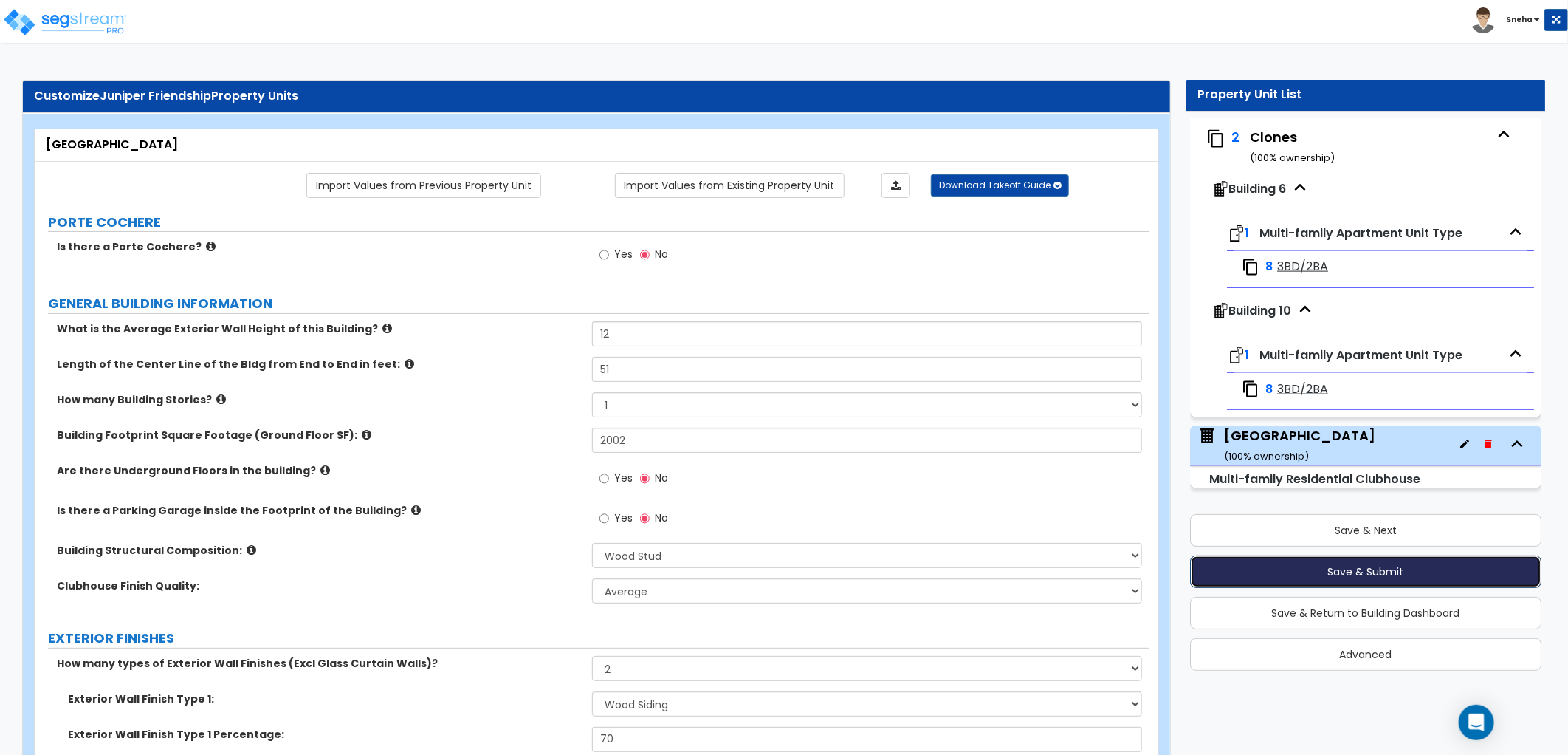
click at [1335, 569] on button "Save & Submit" at bounding box center [1366, 571] width 351 height 32
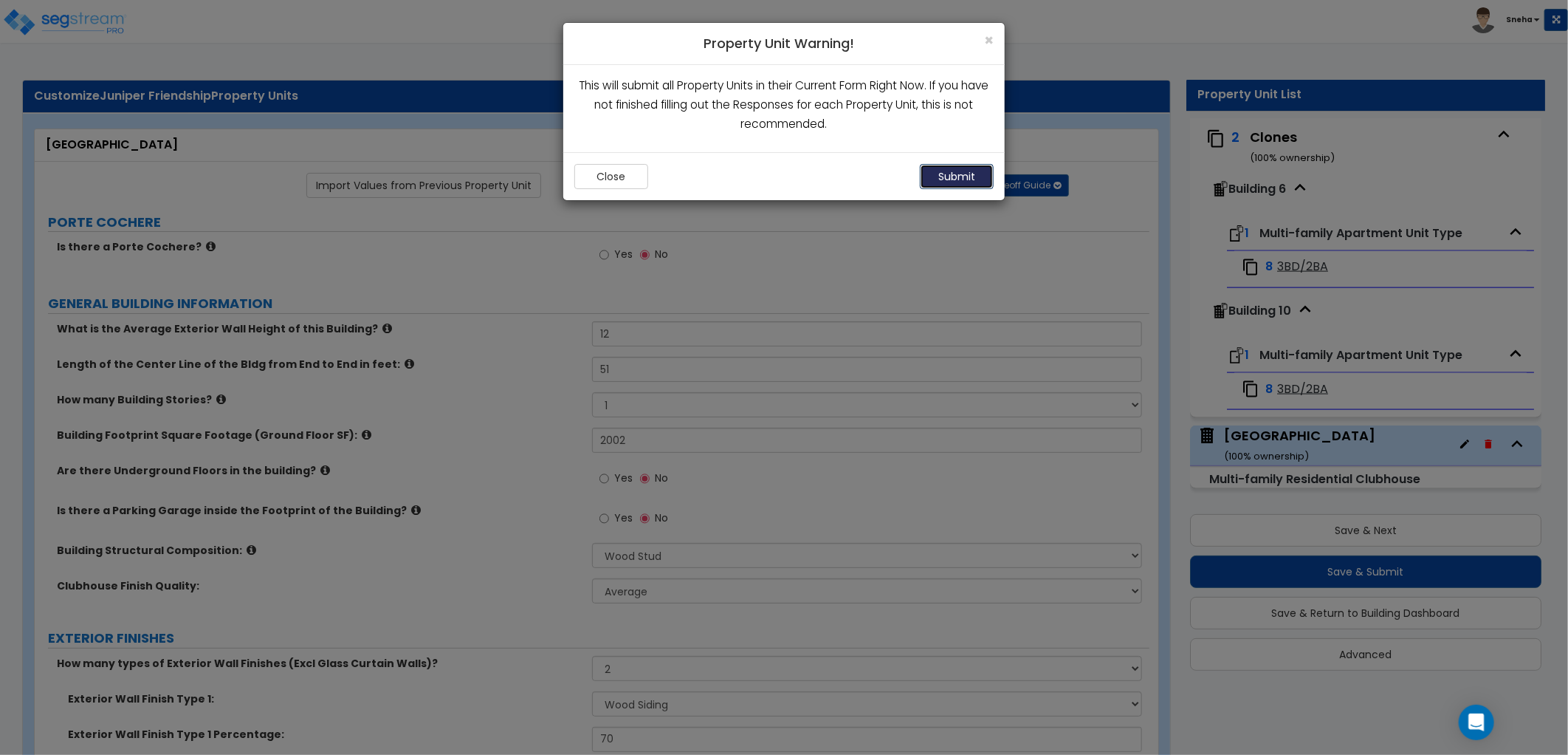
click at [970, 183] on button "Submit" at bounding box center [957, 176] width 74 height 25
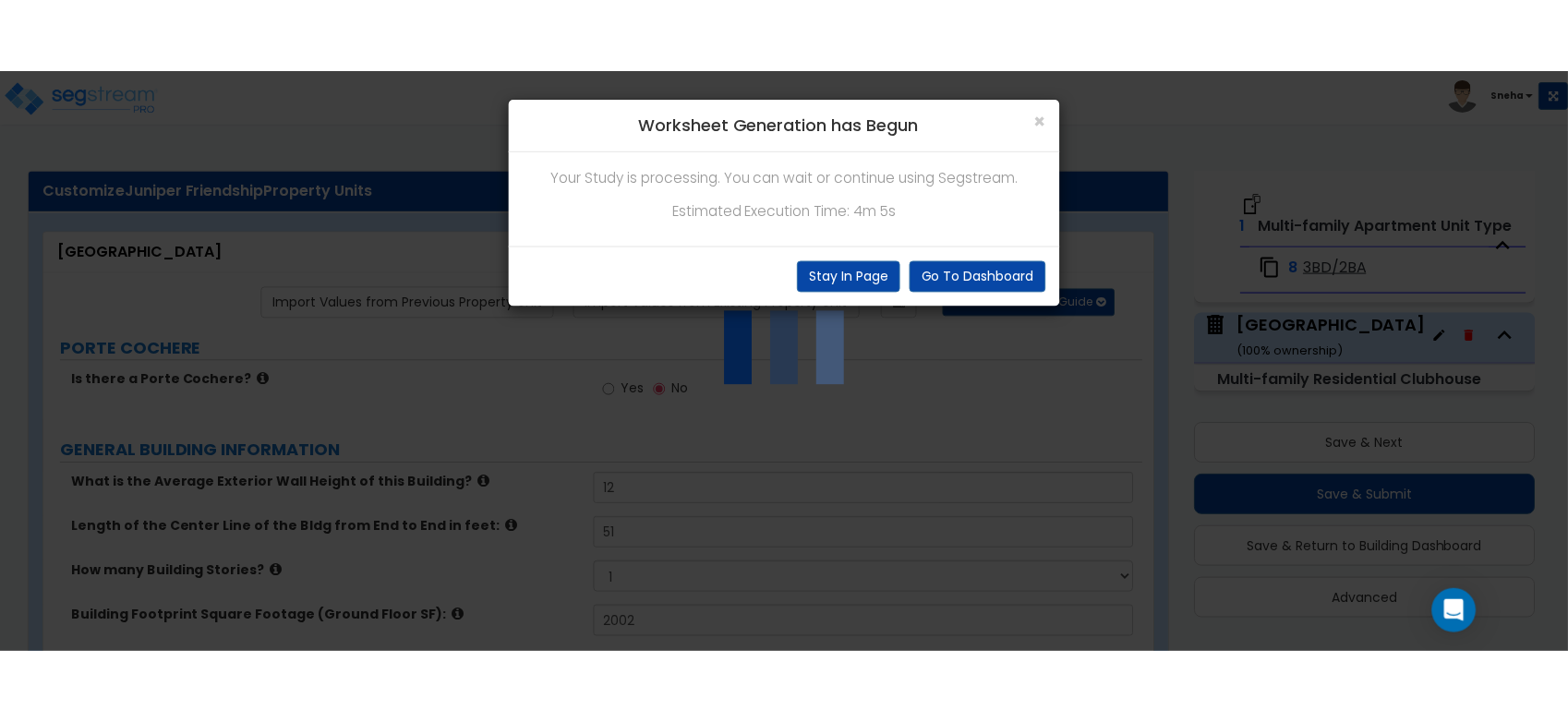
scroll to position [67, 0]
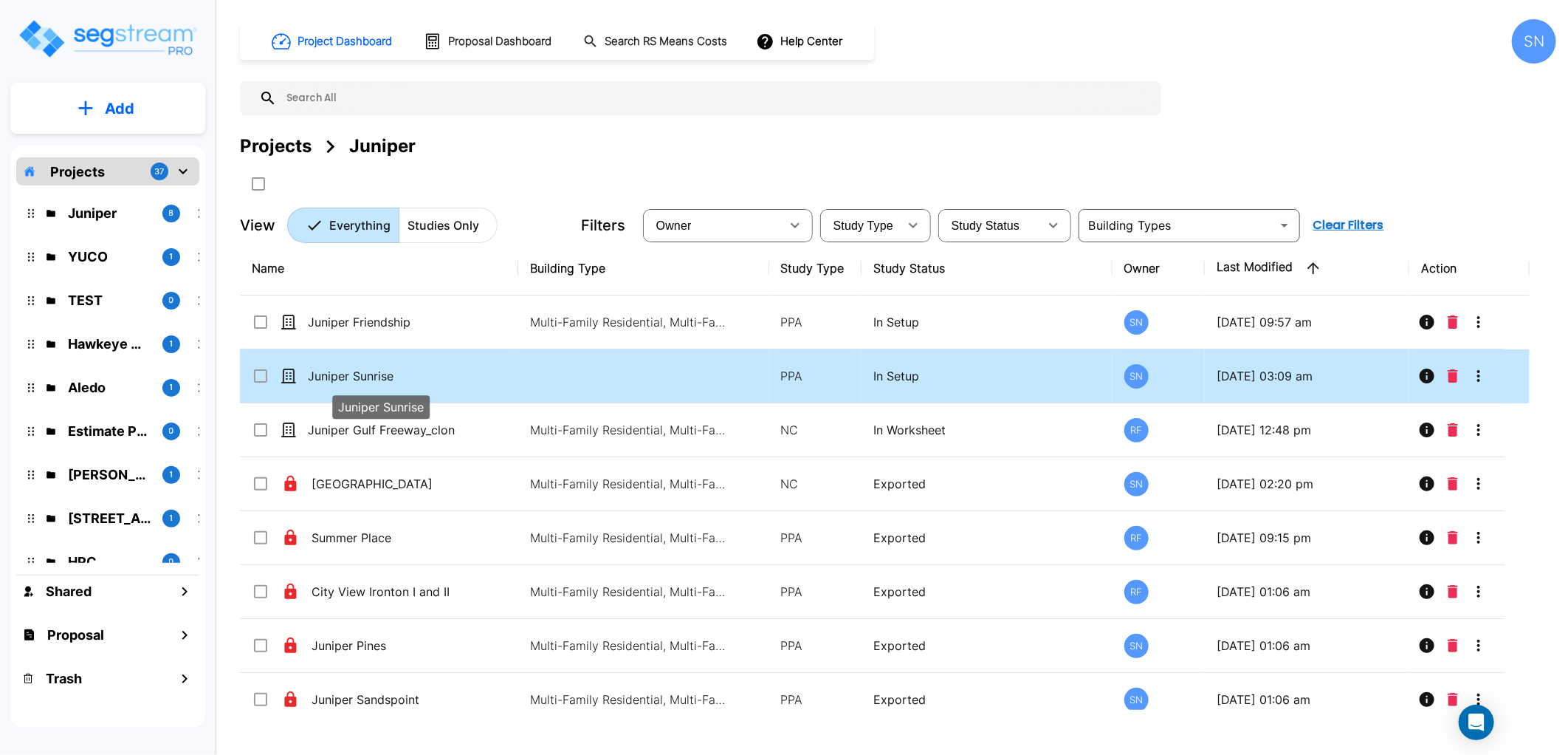
click at [358, 379] on p "Juniper Sunrise" at bounding box center [382, 376] width 148 height 17
checkbox input "true"
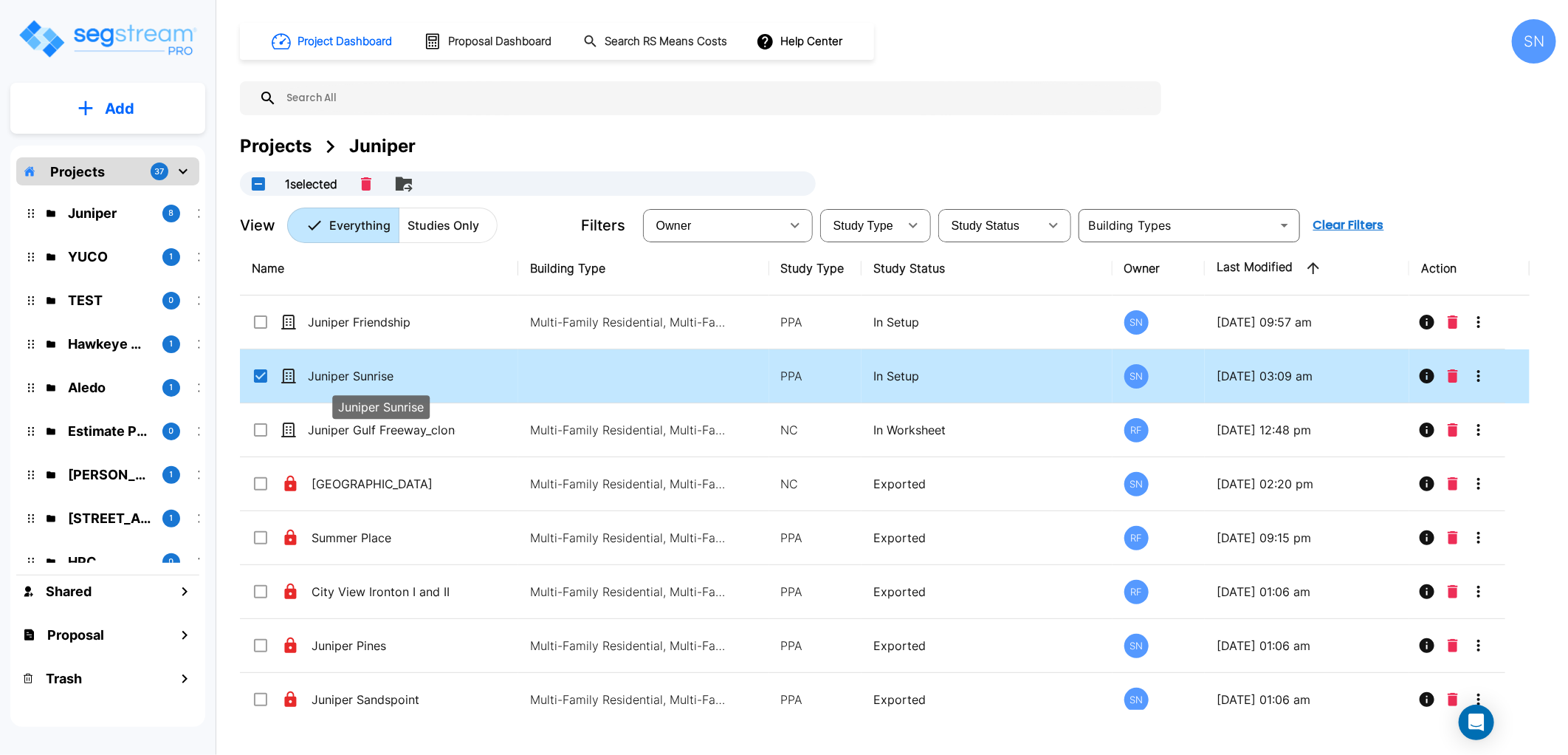
click at [358, 379] on p "Juniper Sunrise" at bounding box center [382, 376] width 148 height 17
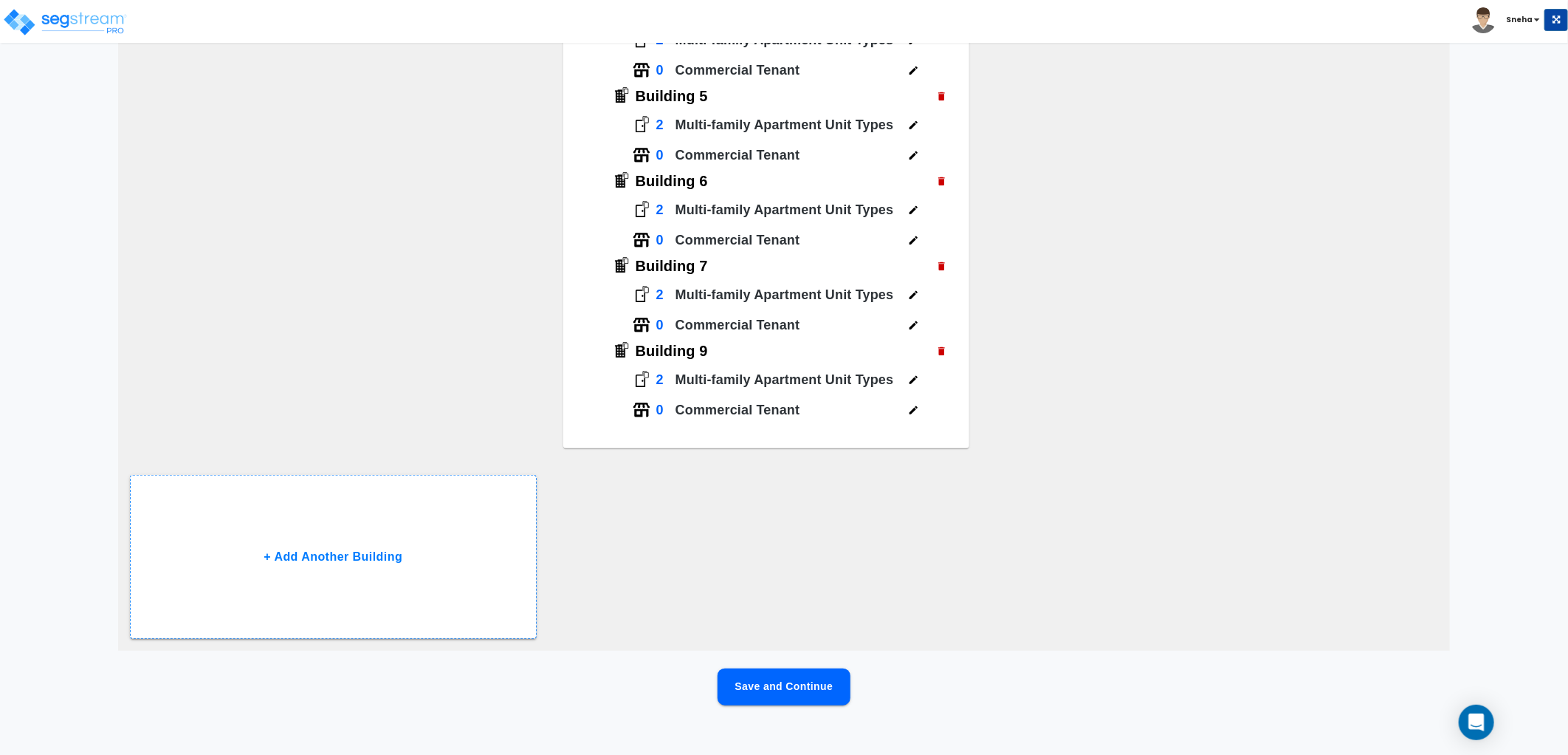
scroll to position [527, 0]
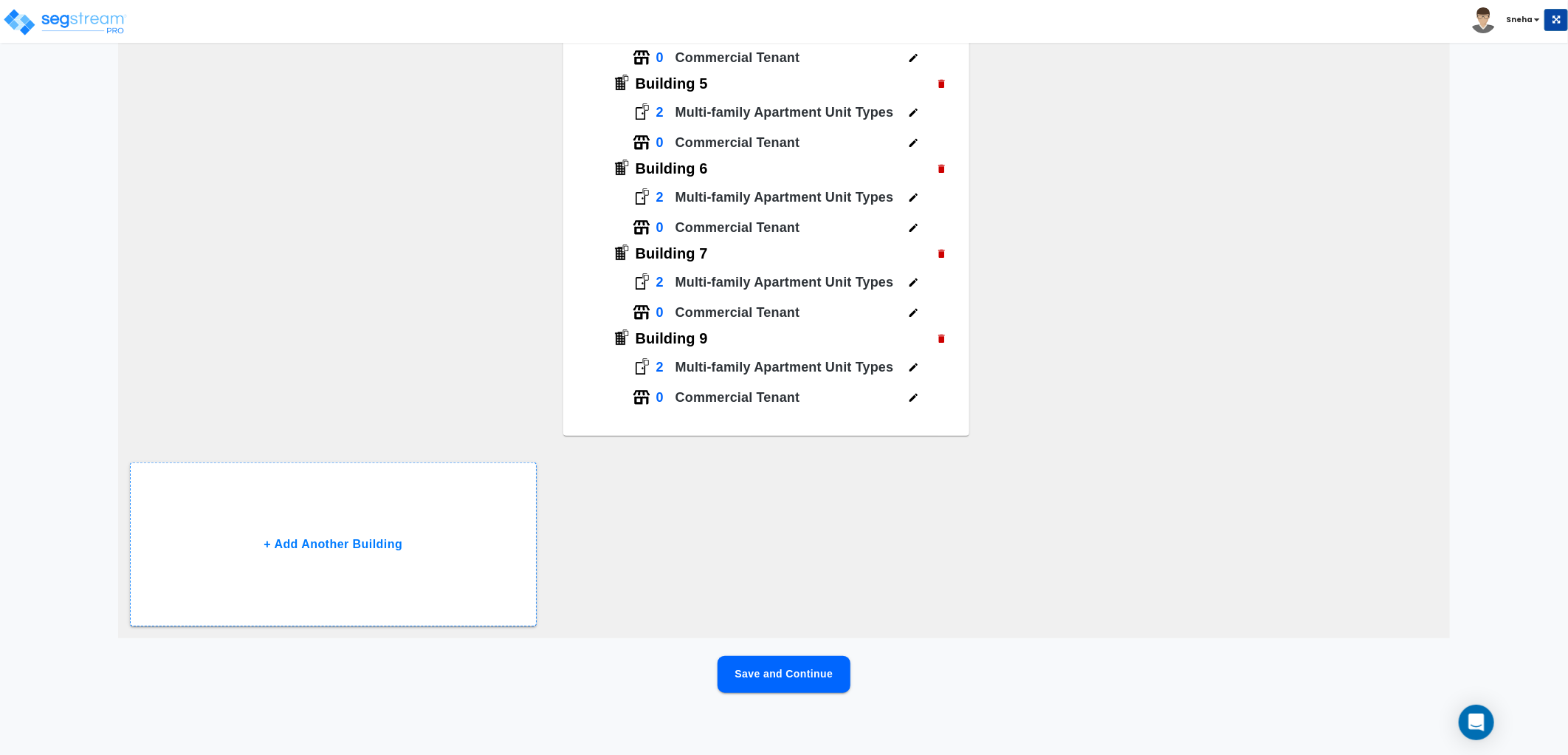
click at [749, 670] on button "Save and Continue" at bounding box center [784, 674] width 133 height 37
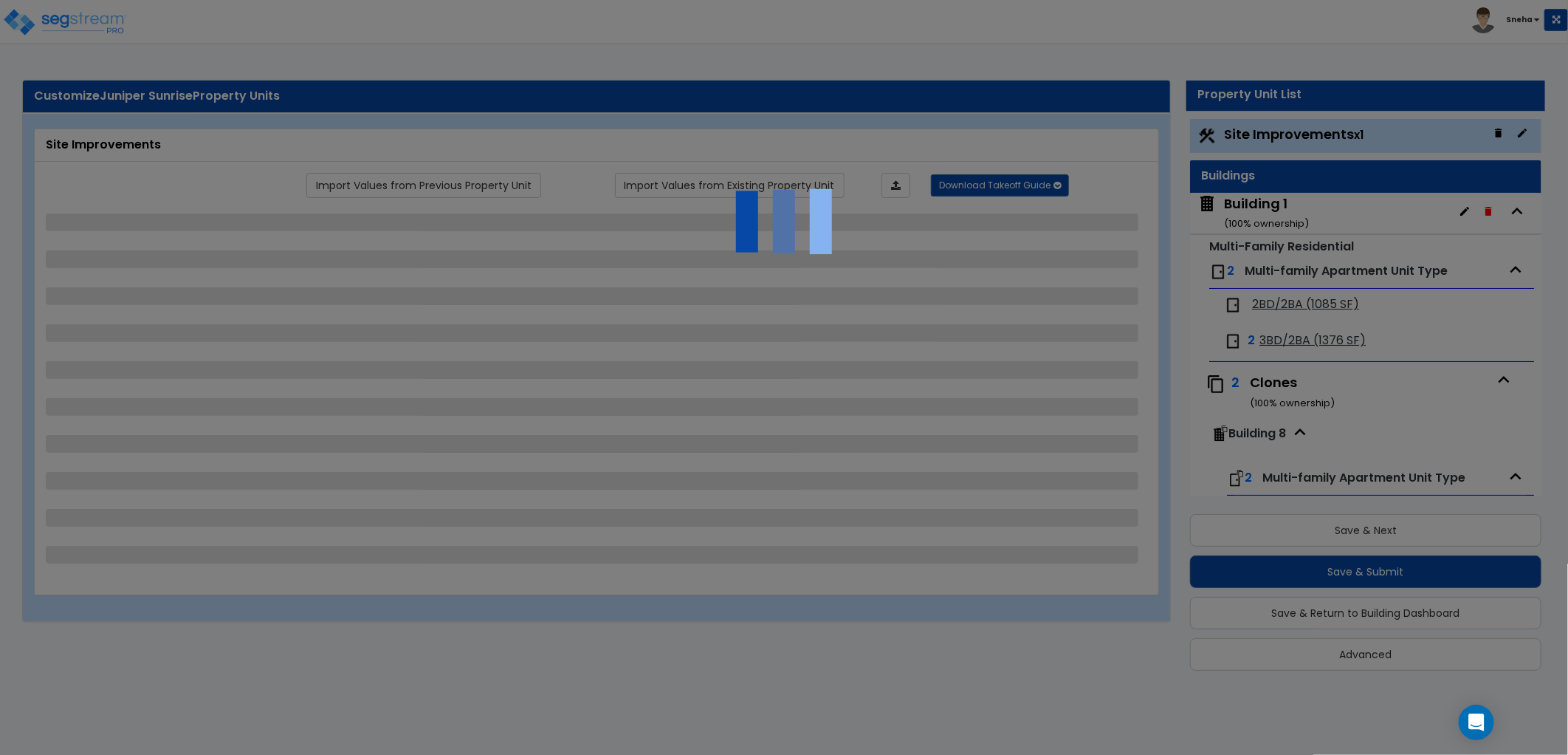
scroll to position [0, 0]
select select "2"
select select "1"
select select "2"
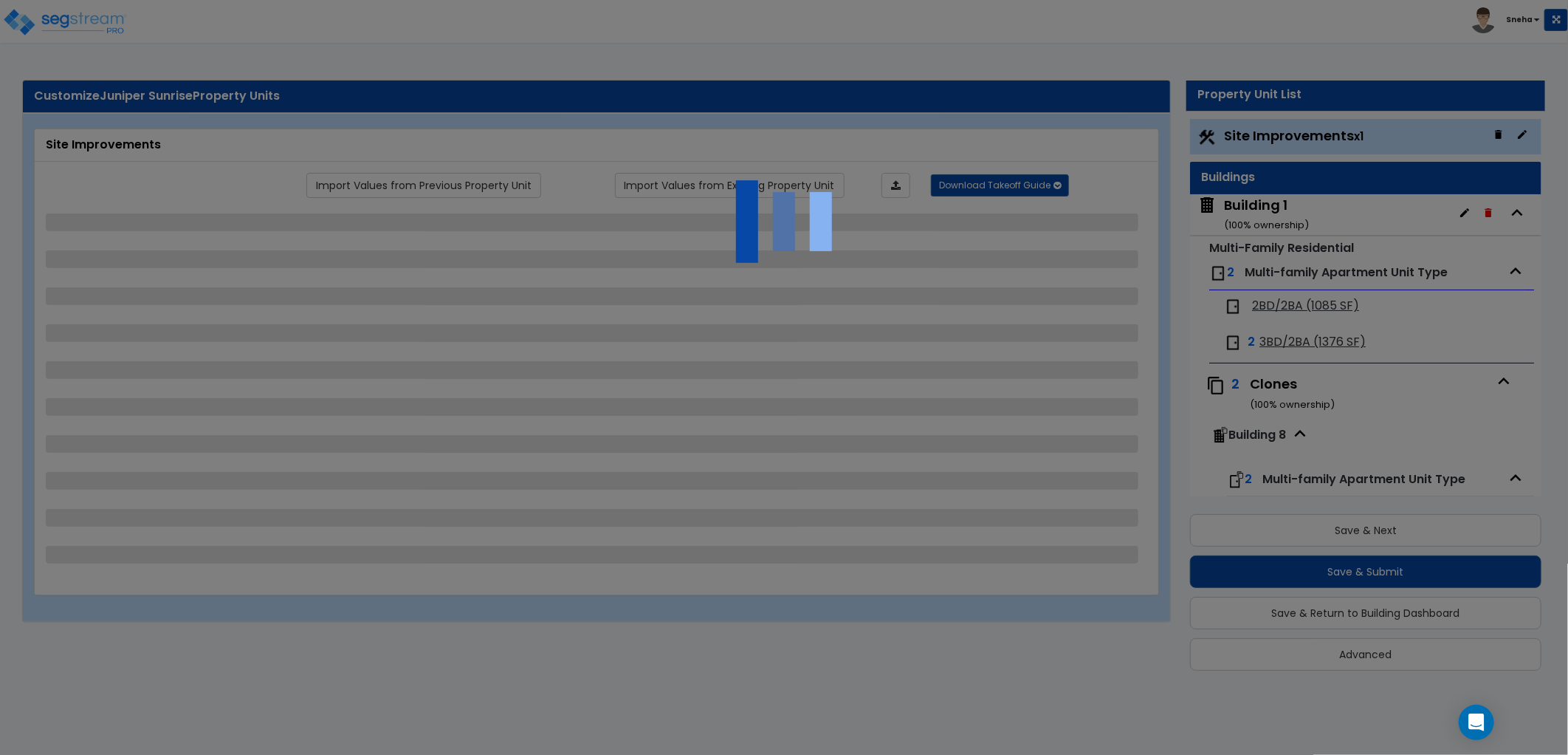
select select "1"
select select "3"
select select "2"
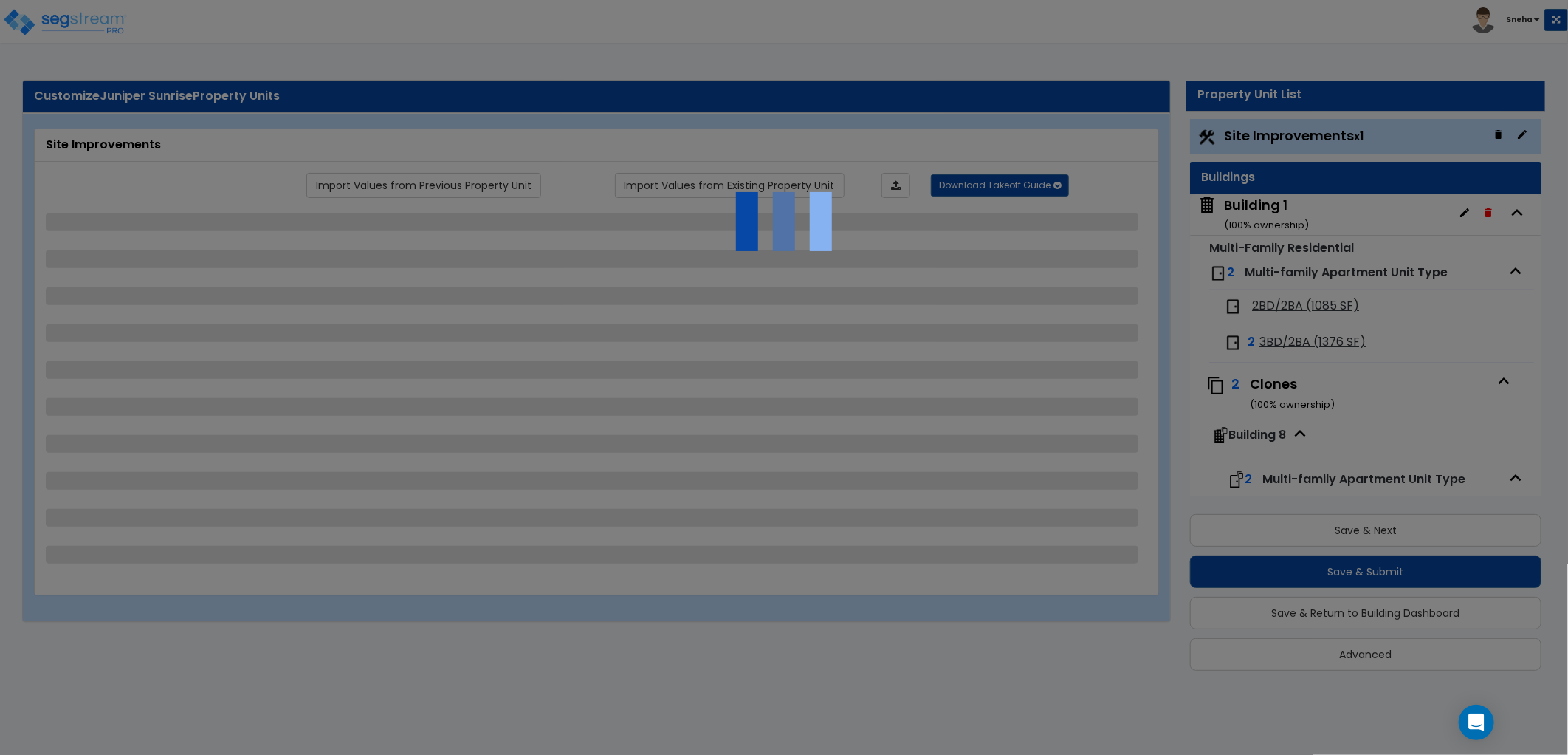
select select "1"
select select "2"
select select "1"
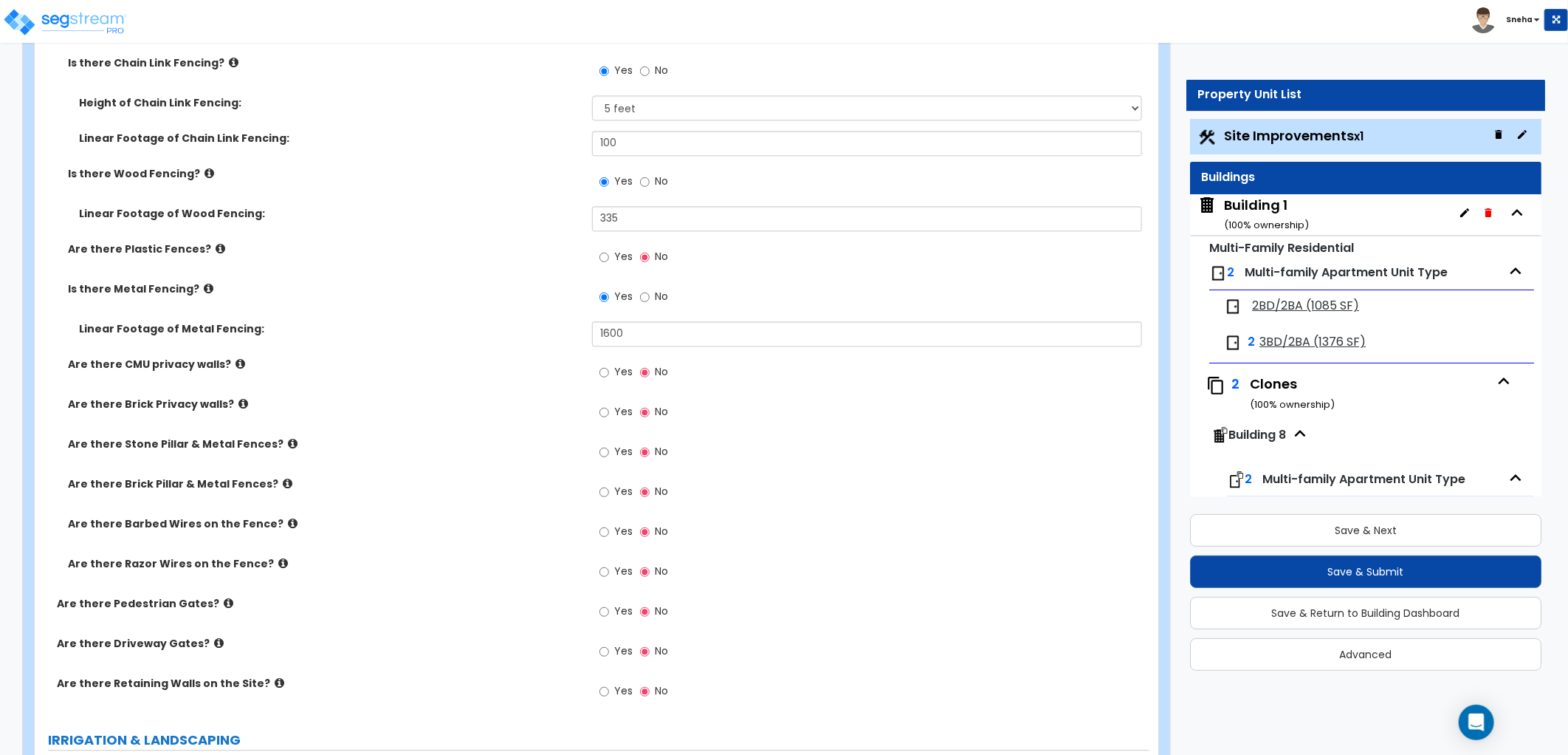
scroll to position [2217, 0]
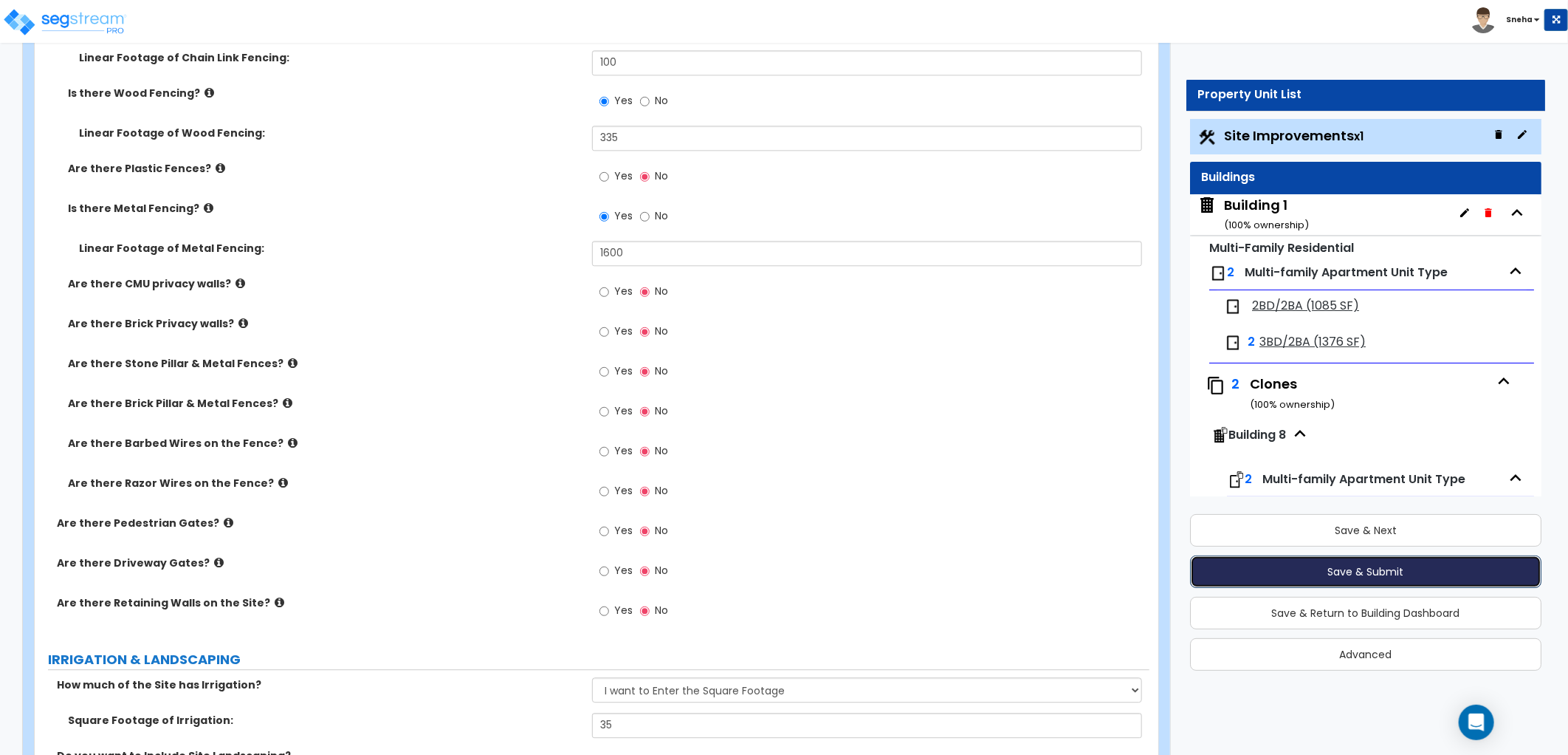
click at [1381, 579] on button "Save & Submit" at bounding box center [1366, 571] width 351 height 32
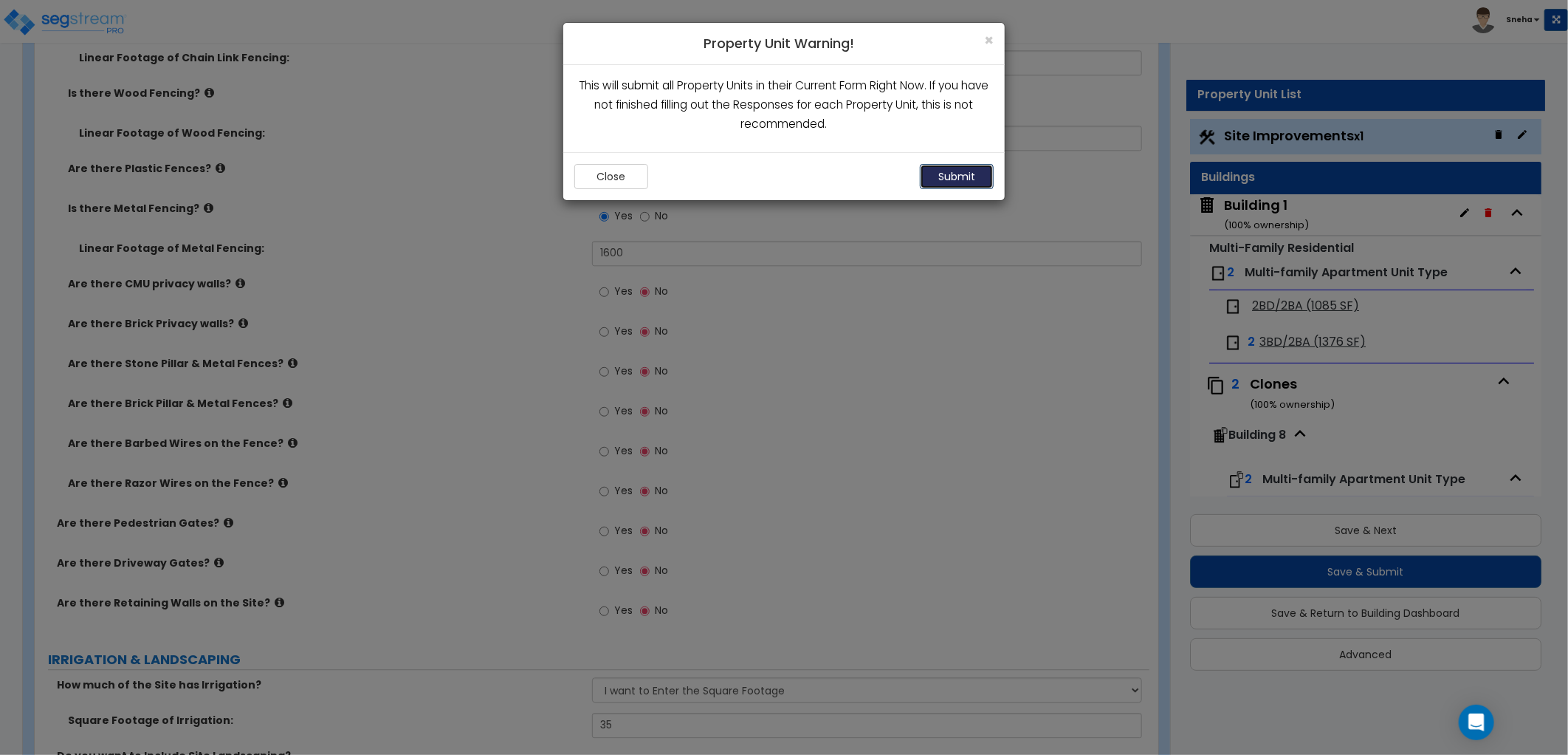
click at [973, 182] on button "Submit" at bounding box center [957, 176] width 74 height 25
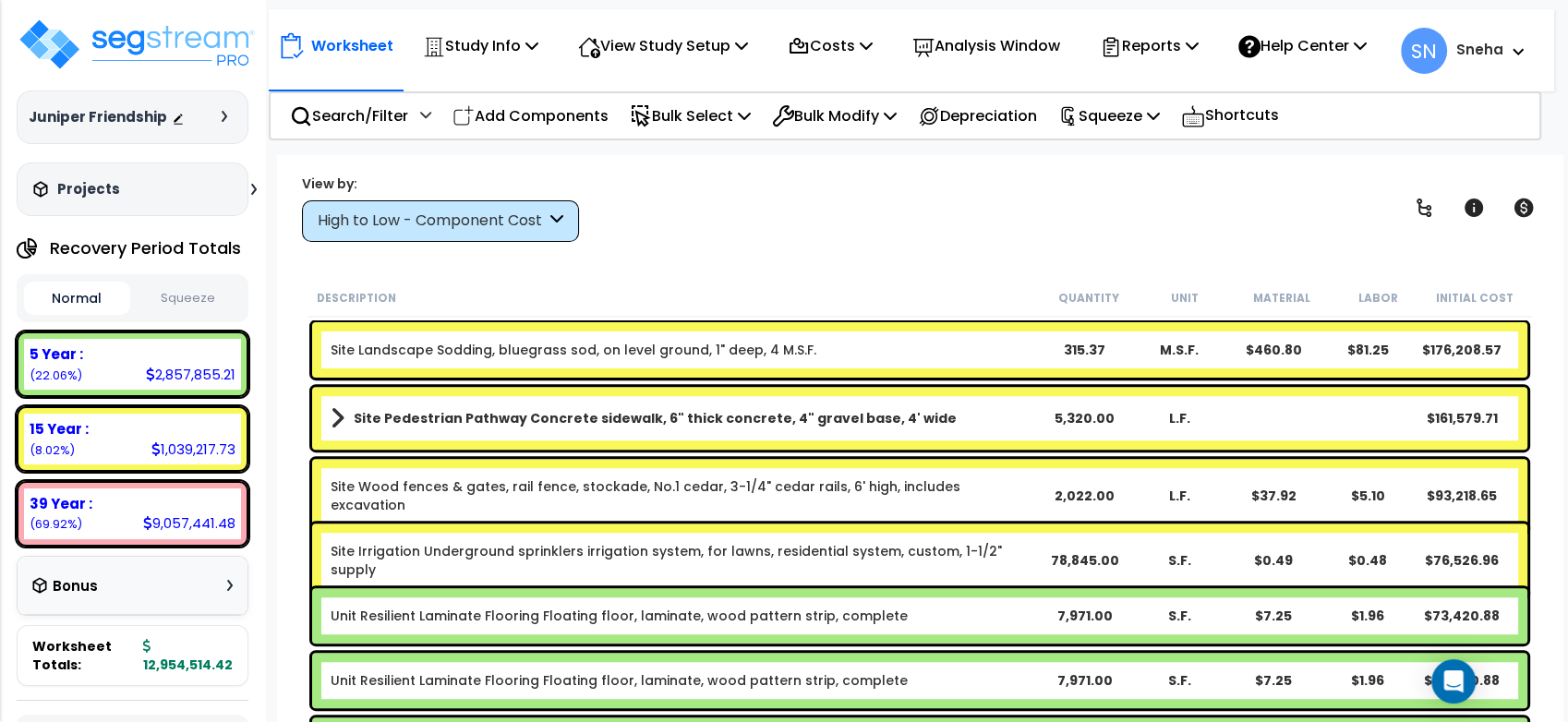
scroll to position [1026, 0]
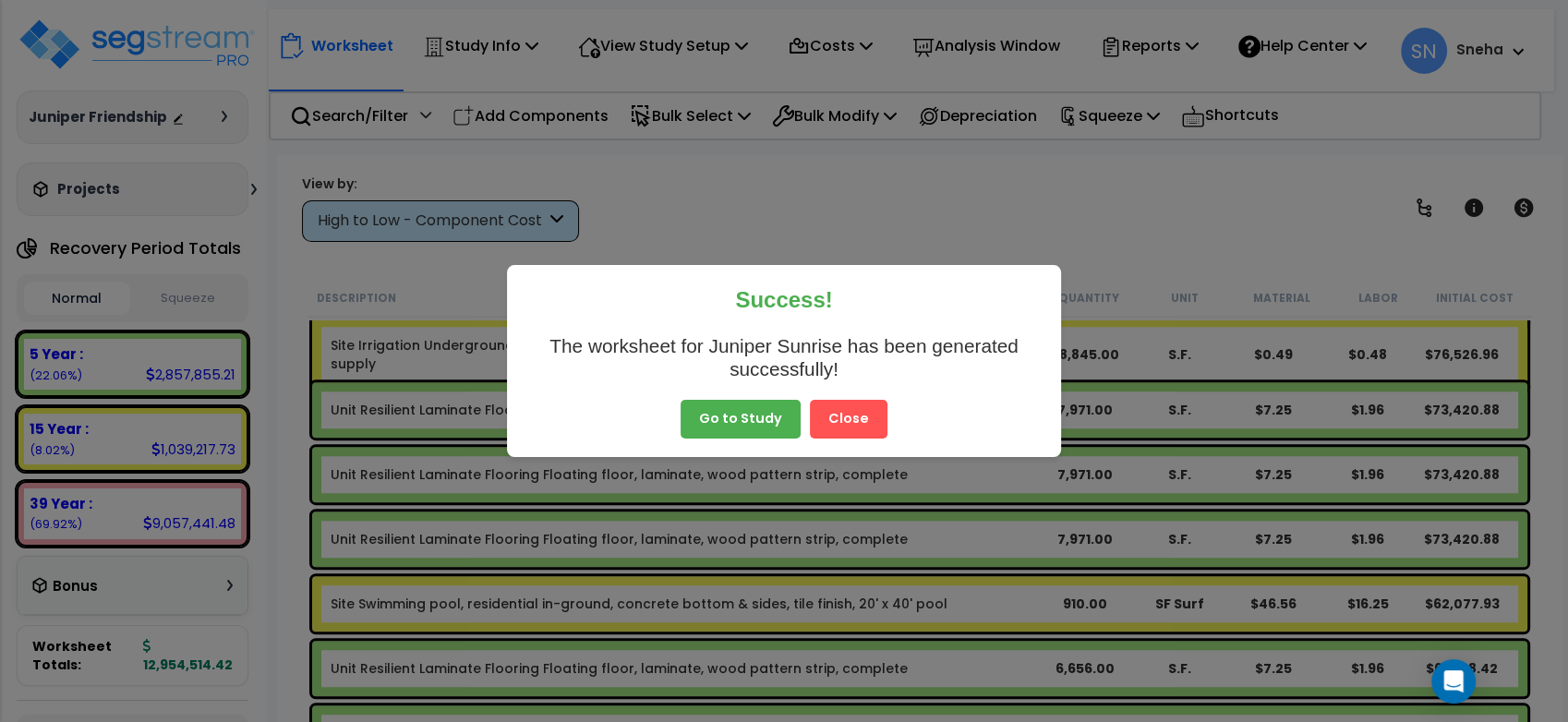
click at [747, 421] on button "Go to Study" at bounding box center [740, 419] width 120 height 39
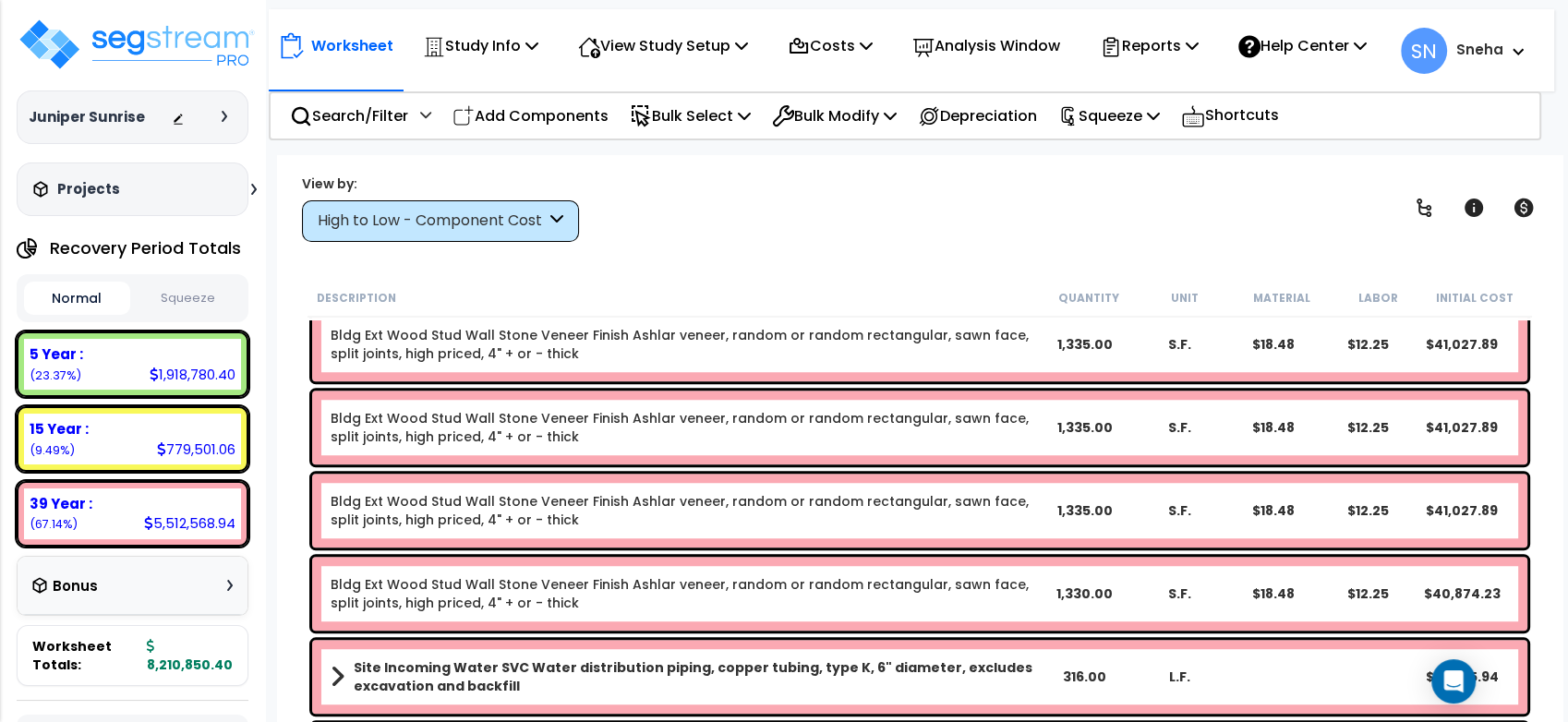
scroll to position [2463, 0]
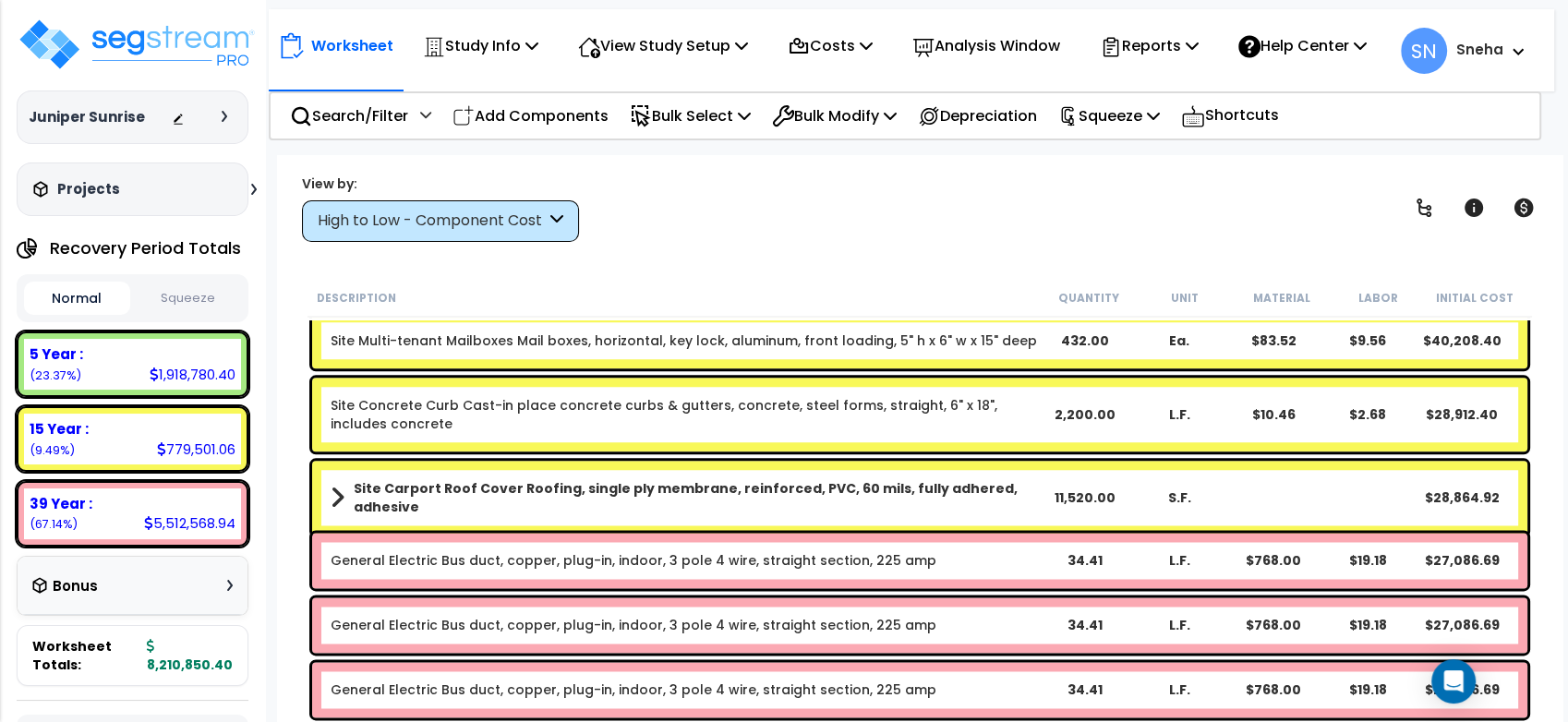
click at [984, 346] on link "Site Multi-tenant Mailboxes Mail boxes, horizontal, key lock, aluminum, front l…" at bounding box center [684, 341] width 707 height 19
click at [980, 339] on link "Site Multi-tenant Mailboxes Mail boxes, horizontal, key lock, aluminum, front l…" at bounding box center [684, 341] width 707 height 19
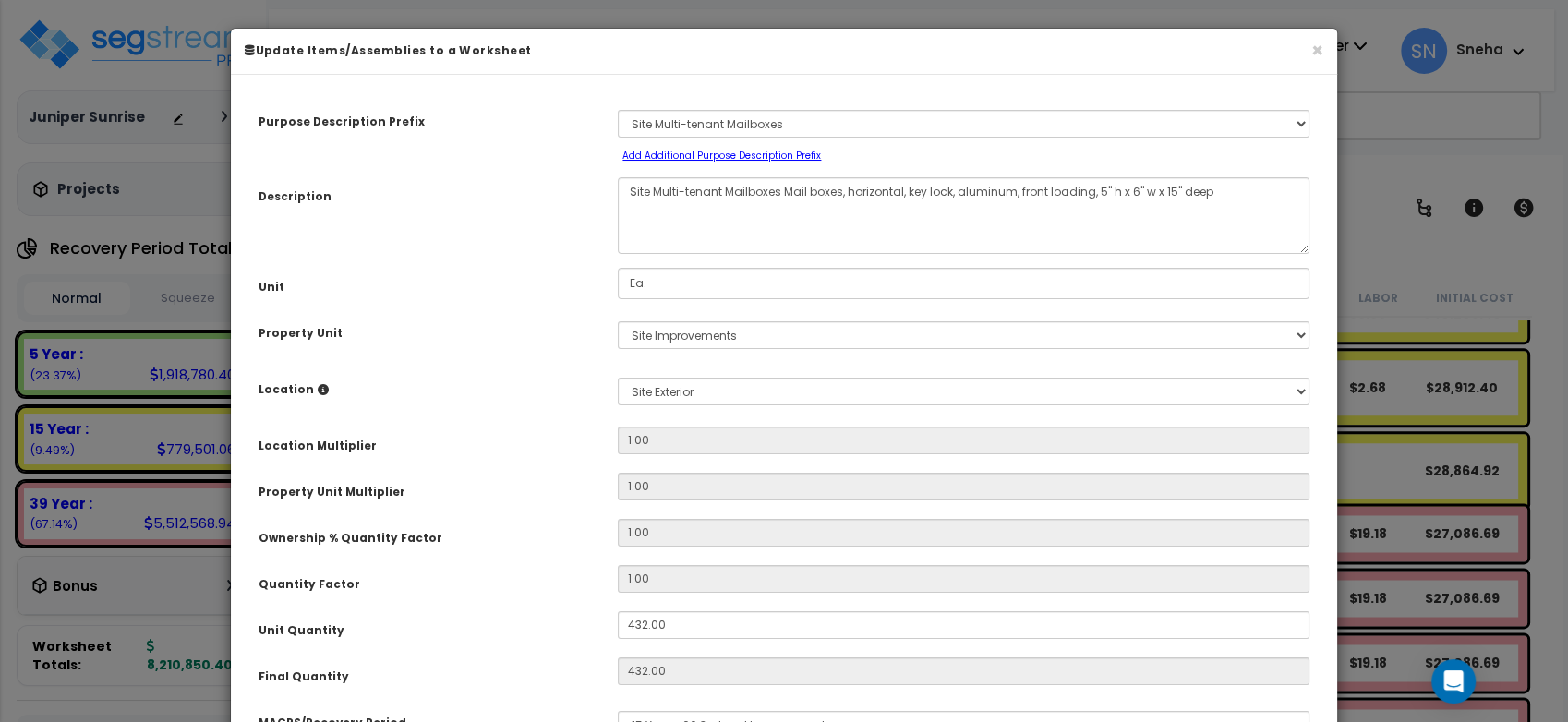
select select "33105"
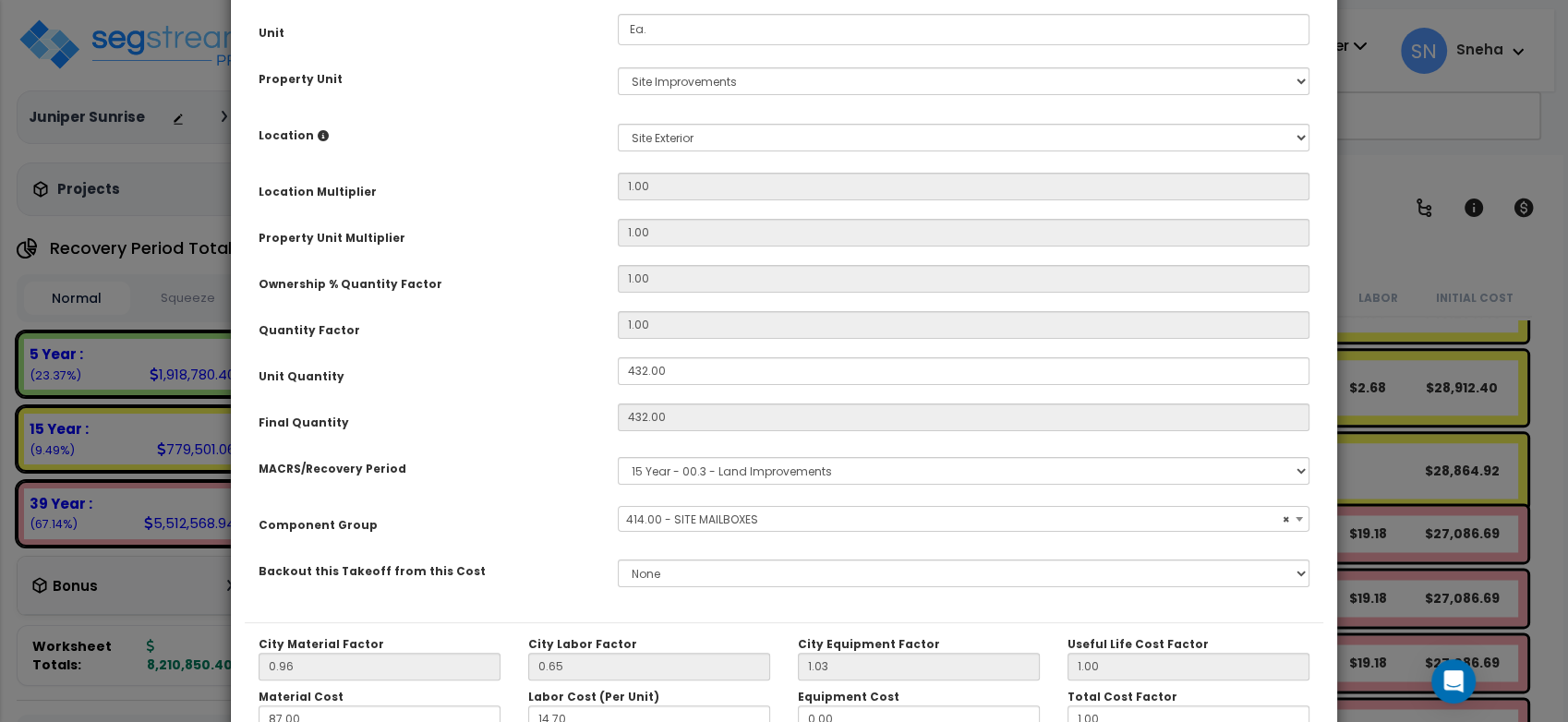
scroll to position [410, 0]
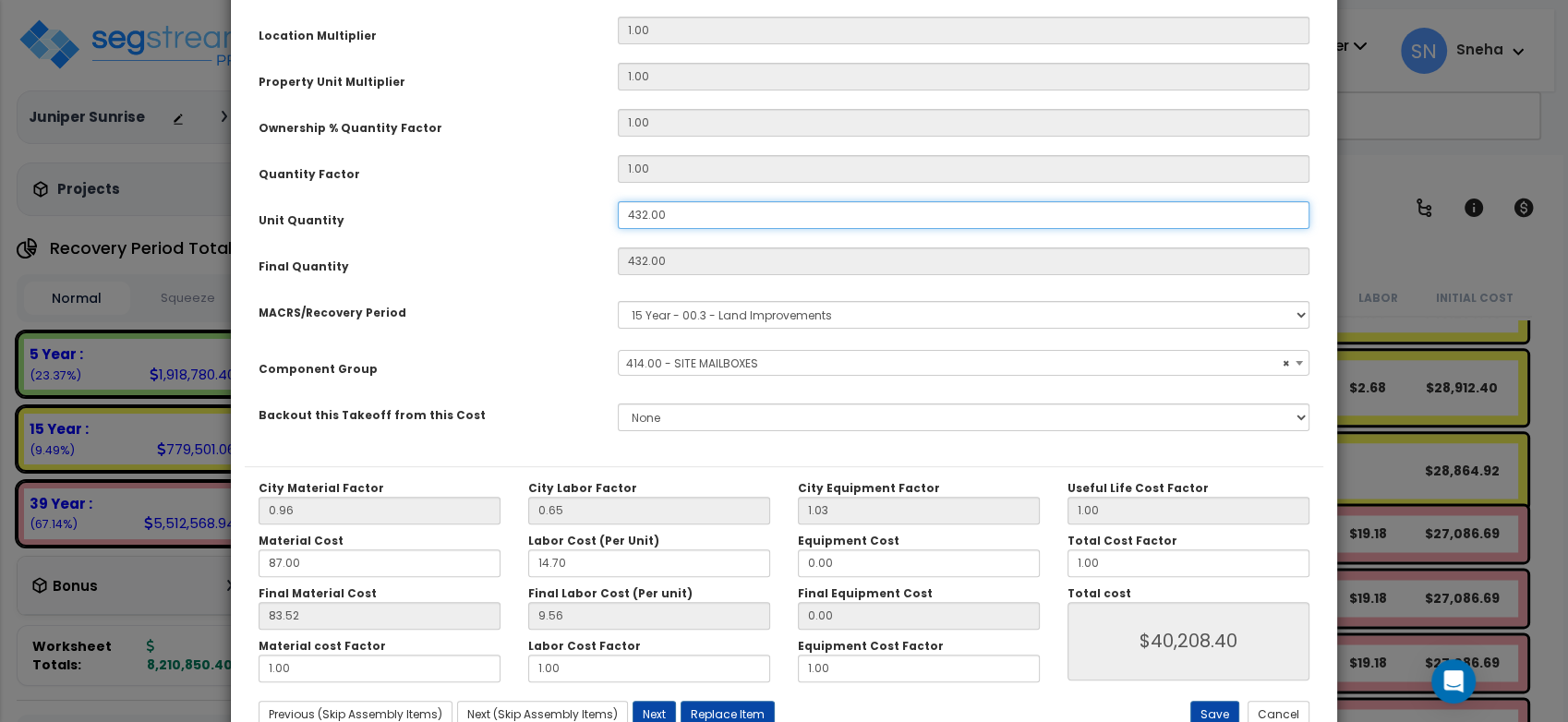
drag, startPoint x: 679, startPoint y: 215, endPoint x: 544, endPoint y: 219, distance: 135.1
click at [544, 219] on div "Unit Quantity 432.00" at bounding box center [784, 217] width 1079 height 32
type input "3"
type input "432"
type input "9.55"
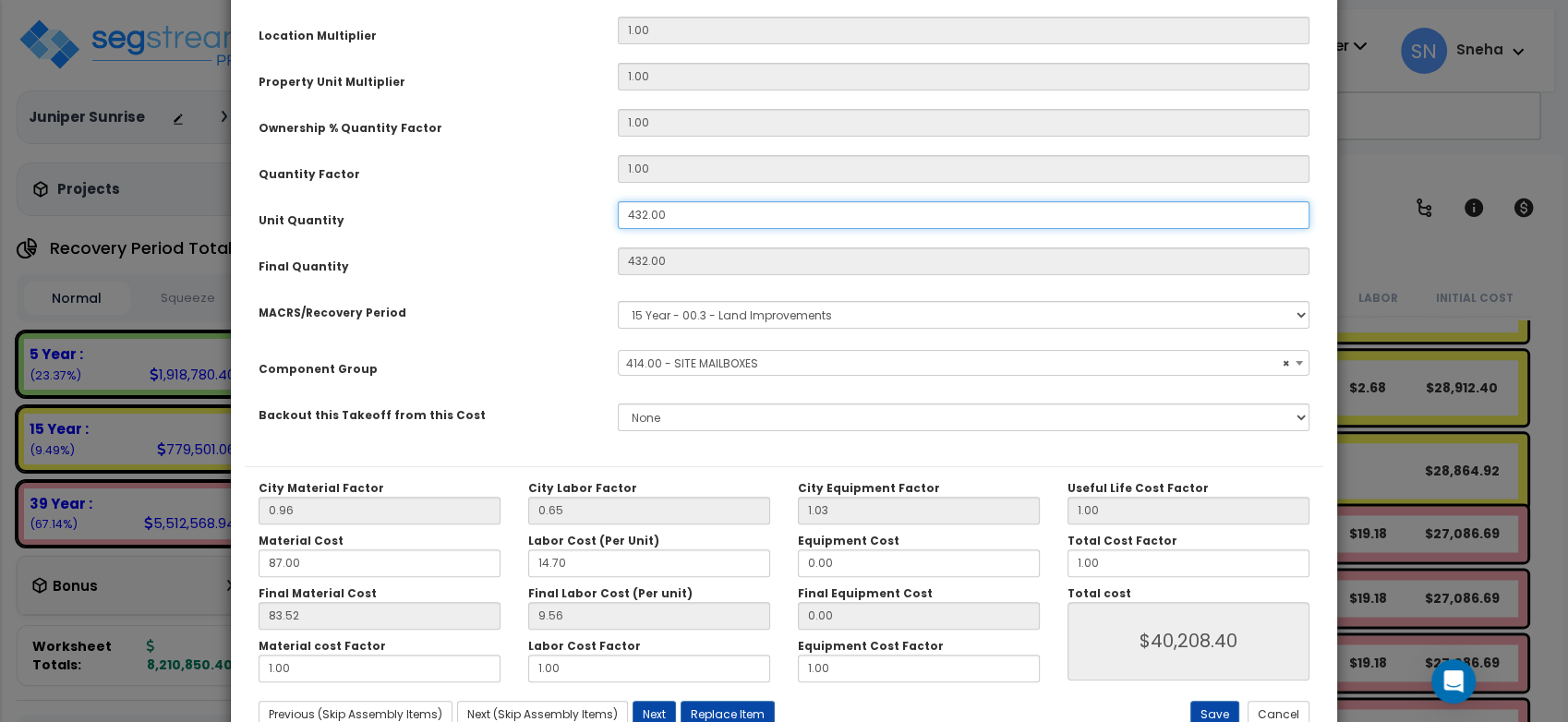
type input "$40,206.24"
type input "3"
type input "$279.21"
type input "36"
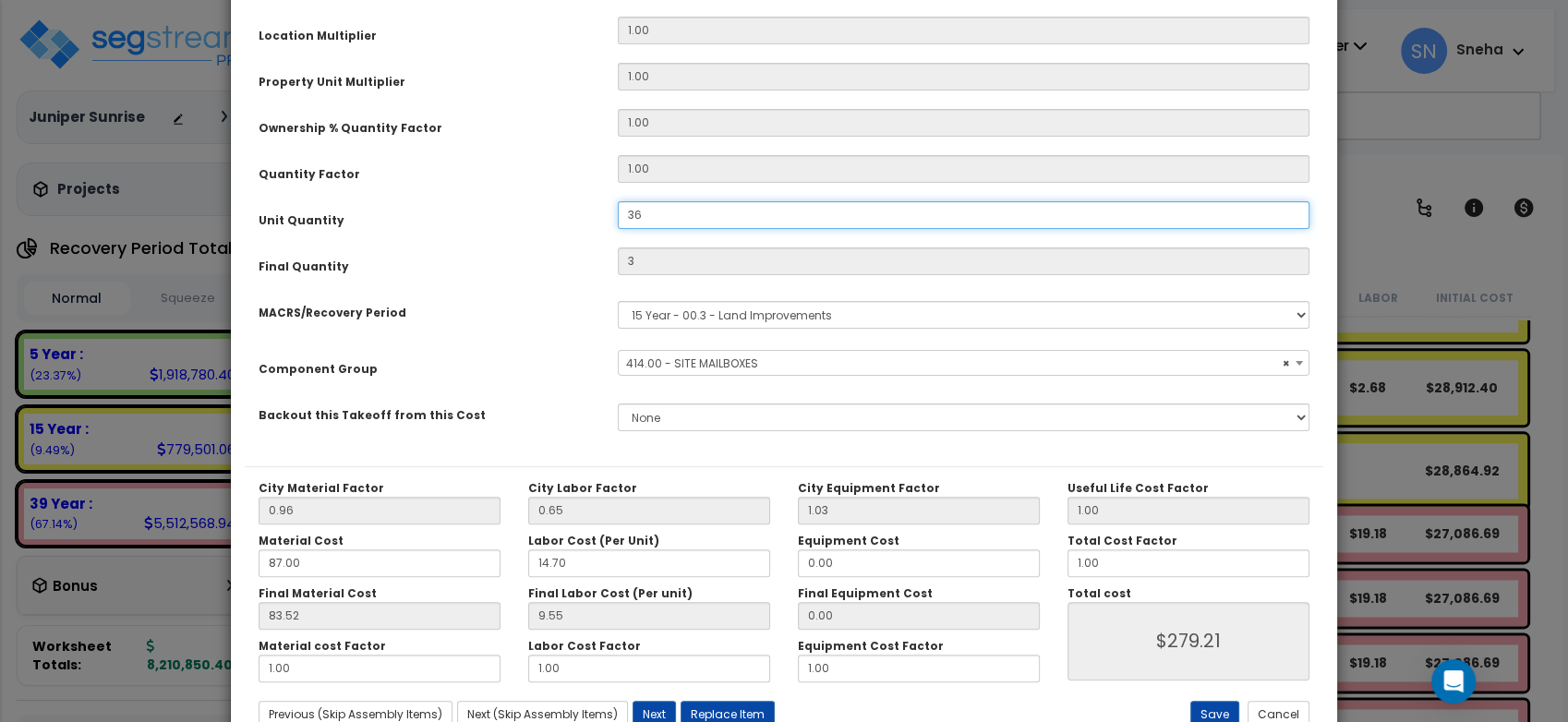
type input "$3,350.52"
click at [461, 259] on div "Final Quantity" at bounding box center [424, 264] width 359 height 32
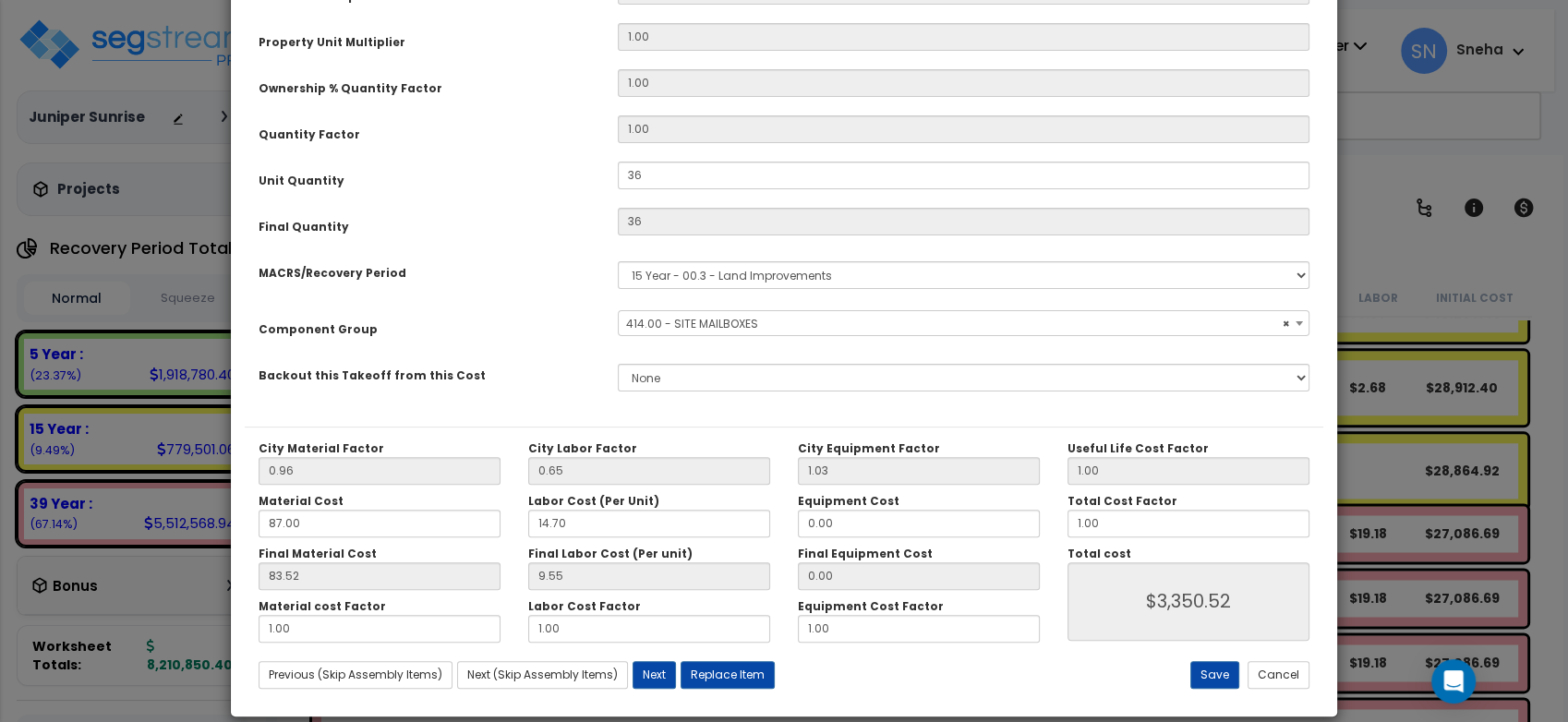
scroll to position [472, 0]
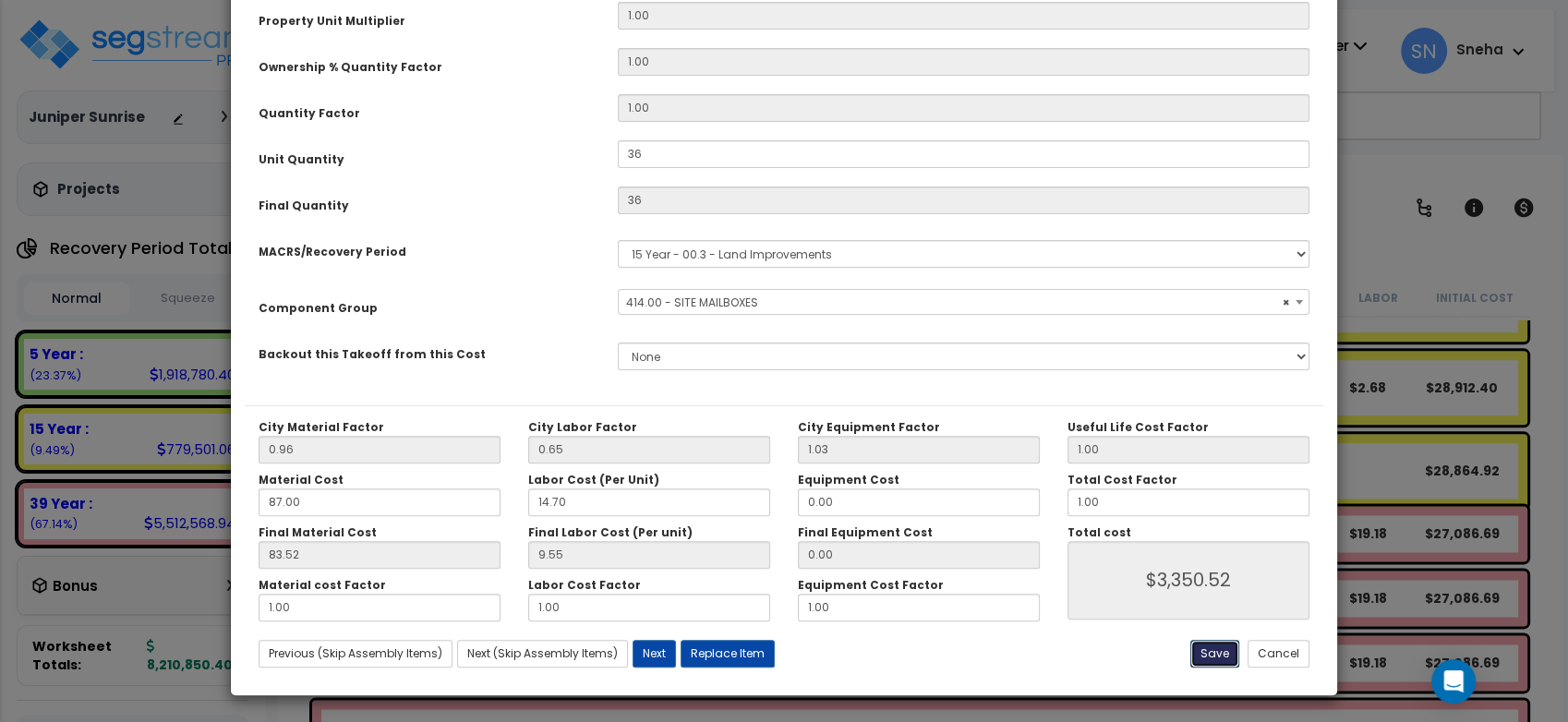
click at [1219, 646] on button "Save" at bounding box center [1215, 653] width 49 height 27
type input "36.00"
type input "3350.52"
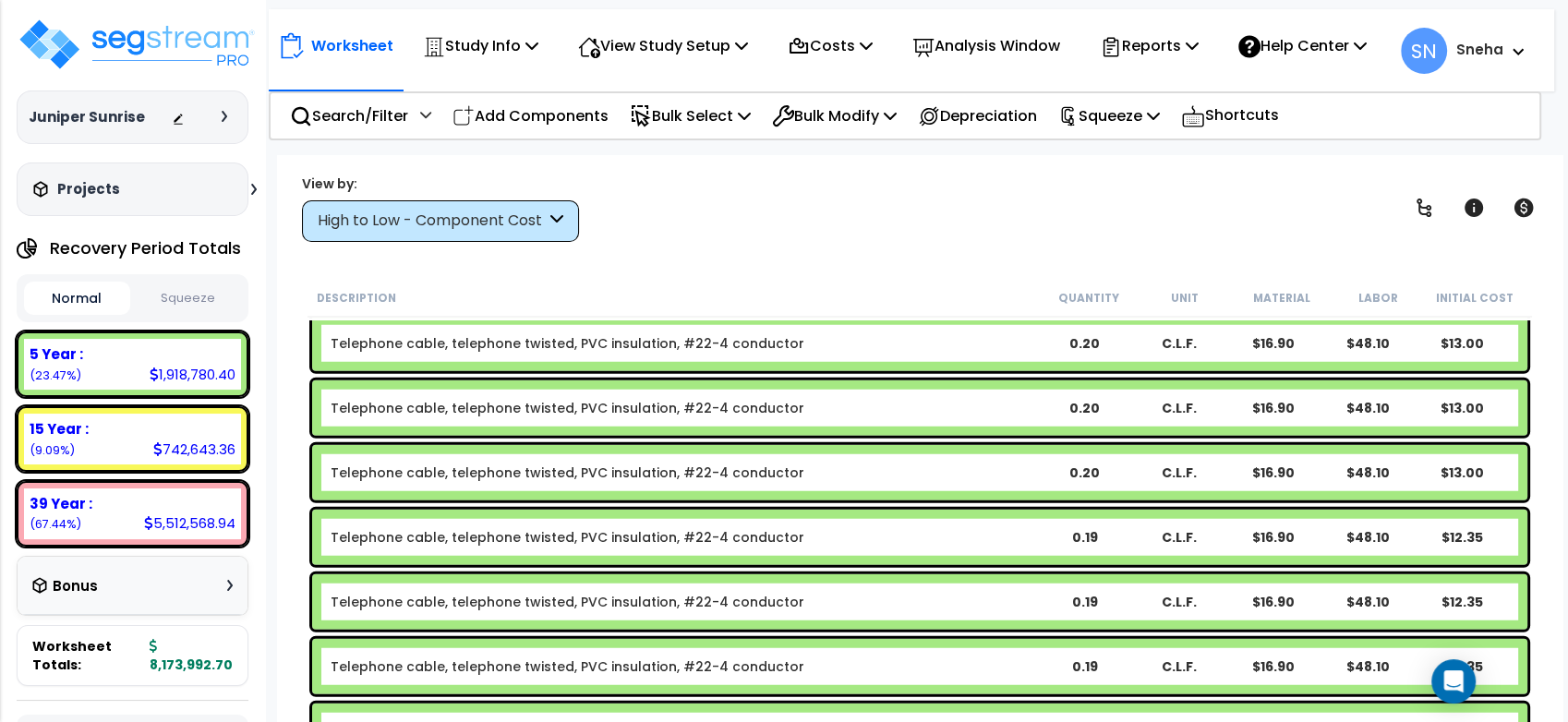
scroll to position [81, 0]
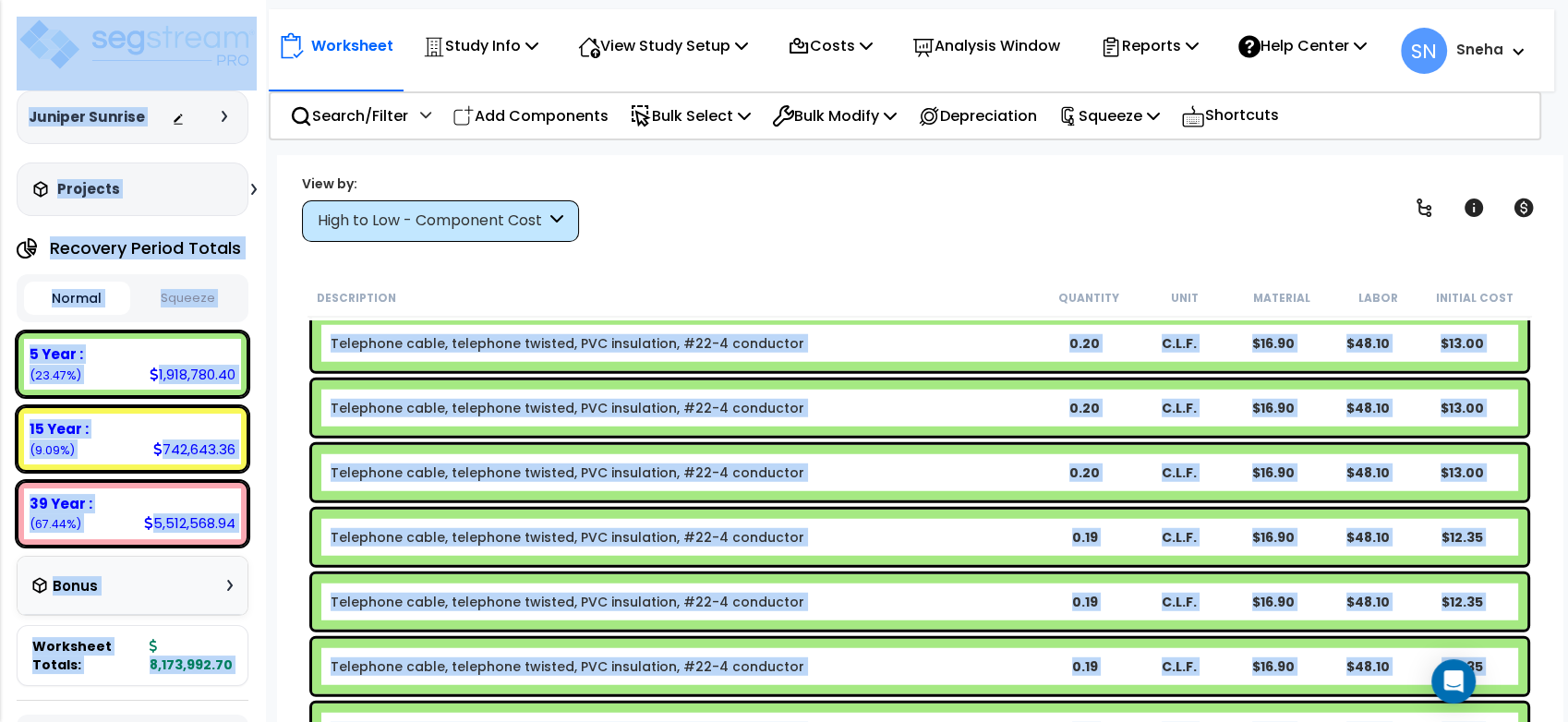
drag, startPoint x: 1558, startPoint y: 411, endPoint x: 1565, endPoint y: 547, distance: 136.2
click at [1565, 547] on body "We are Building your Study. So please grab a coffee and let us do the heavy lif…" at bounding box center [784, 361] width 1568 height 722
click at [873, 559] on div "Telephone cable, telephone twisted, PVC insulation, #22-4 conductor 0.19 C.L.F.…" at bounding box center [919, 538] width 1215 height 56
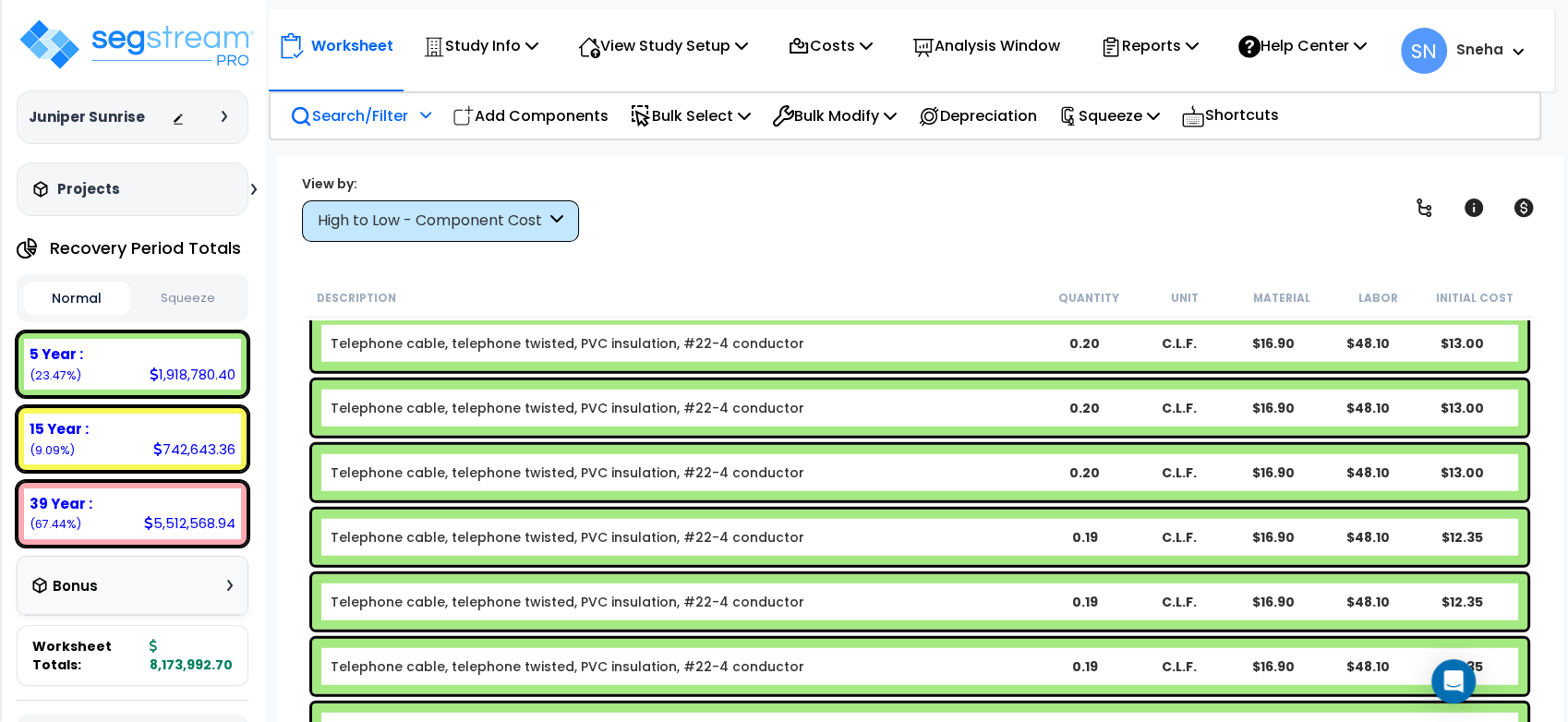
click at [430, 121] on icon at bounding box center [426, 114] width 11 height 13
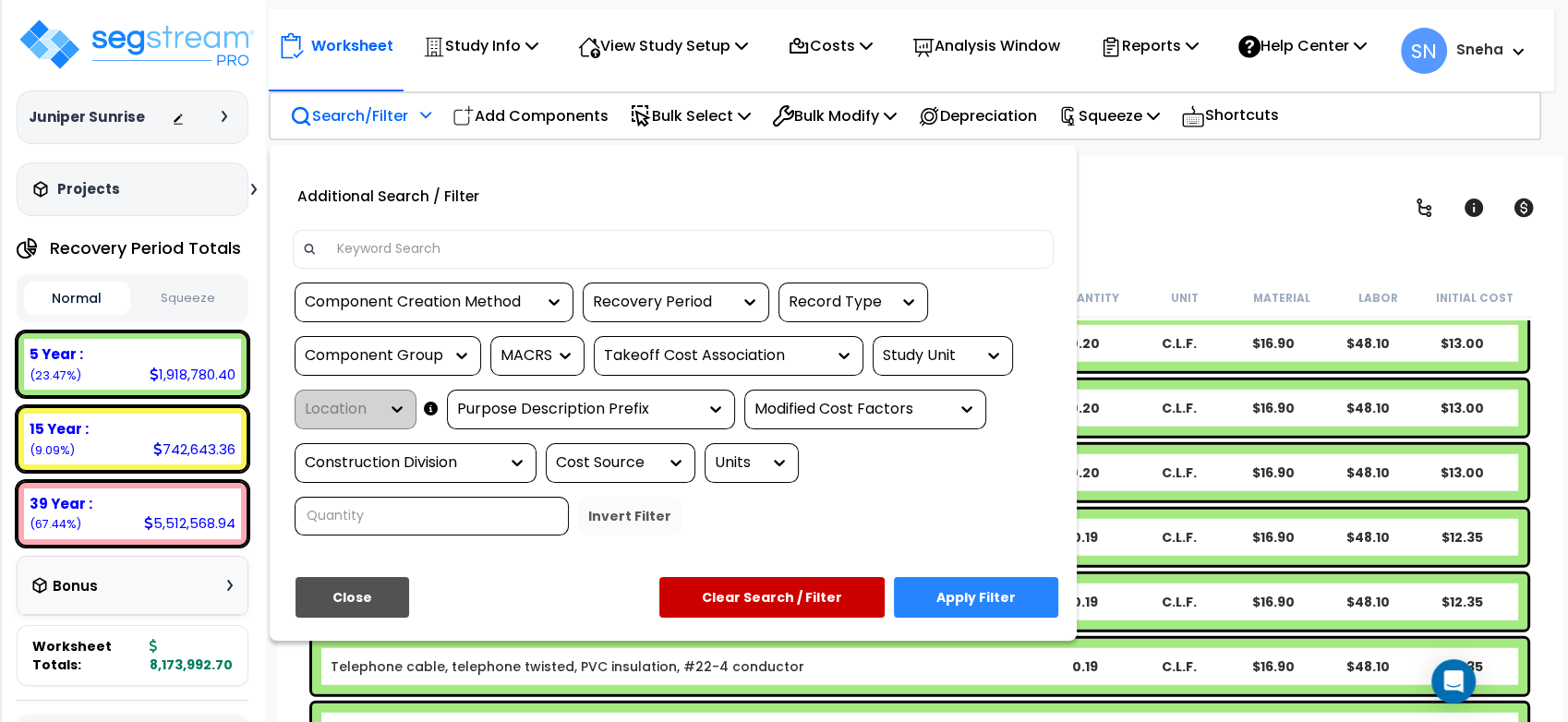
click at [652, 313] on div "Recovery Period" at bounding box center [662, 302] width 139 height 21
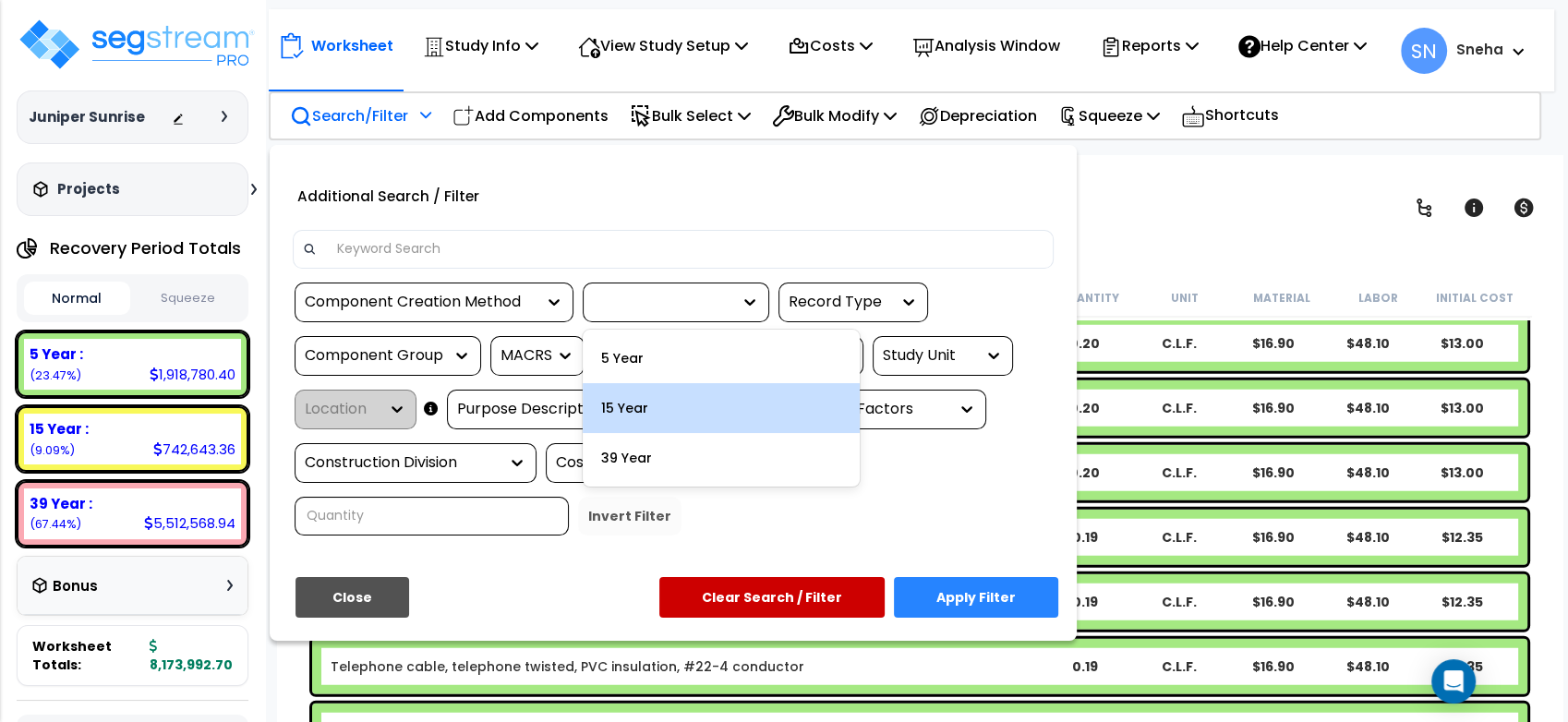
click at [650, 416] on div "15 Year" at bounding box center [721, 408] width 277 height 50
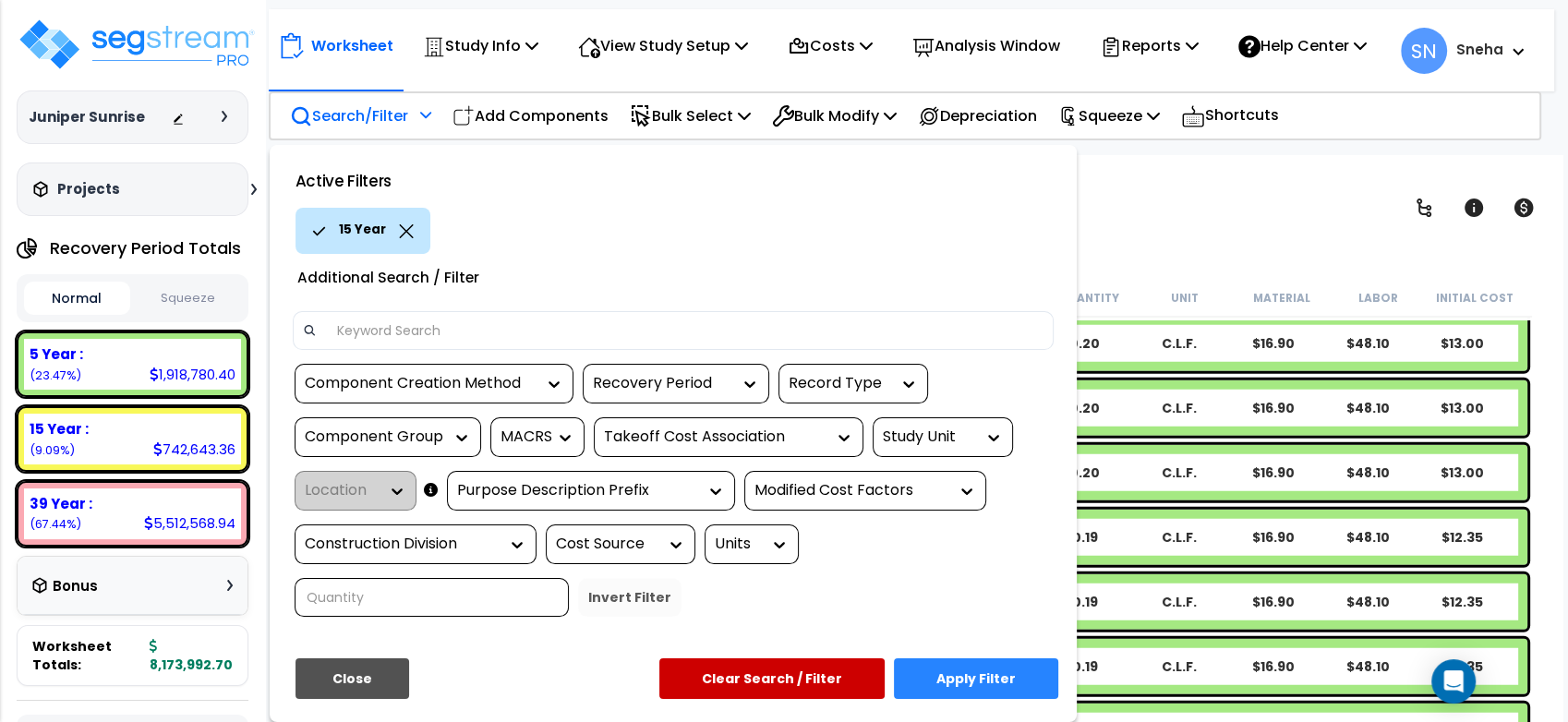
click at [964, 698] on button "Apply Filter" at bounding box center [976, 679] width 164 height 41
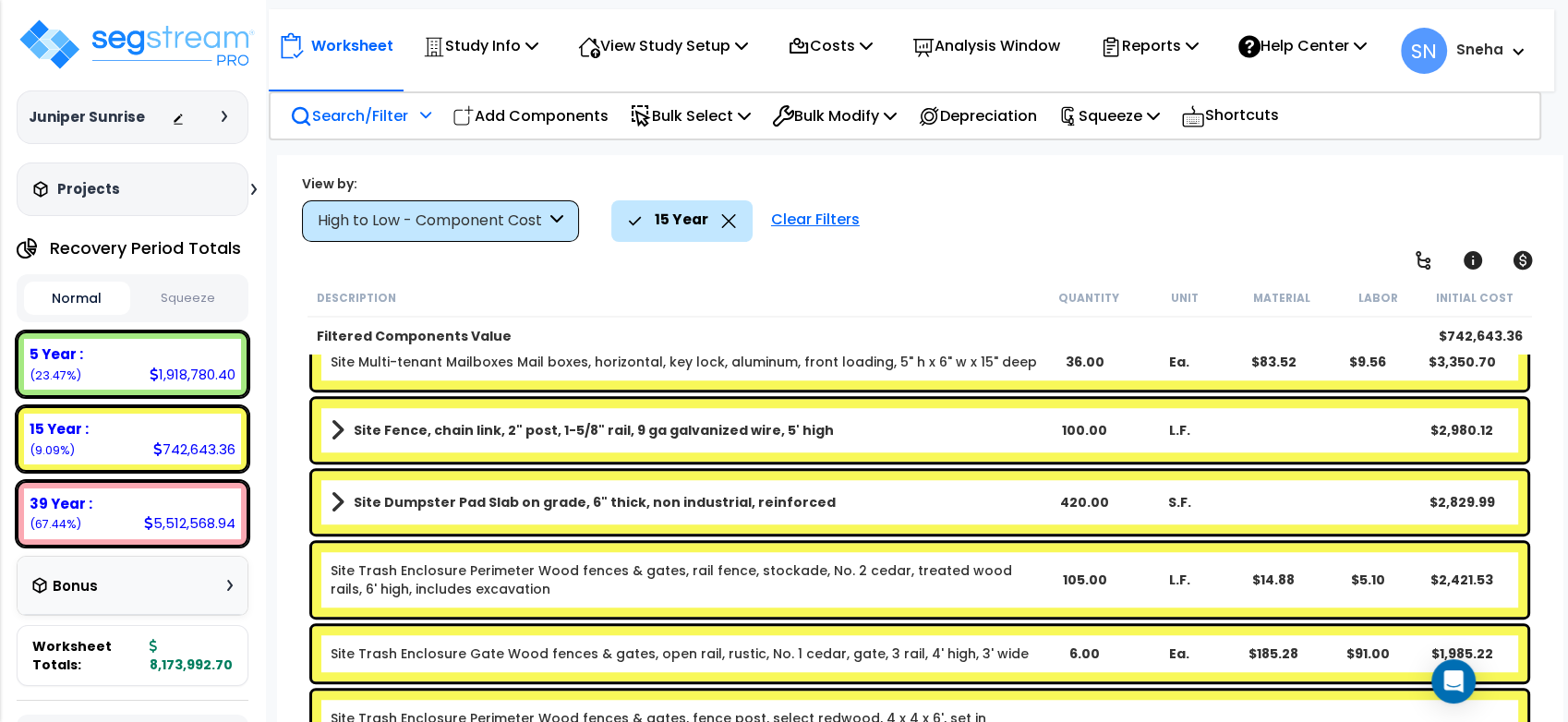
scroll to position [1224, 0]
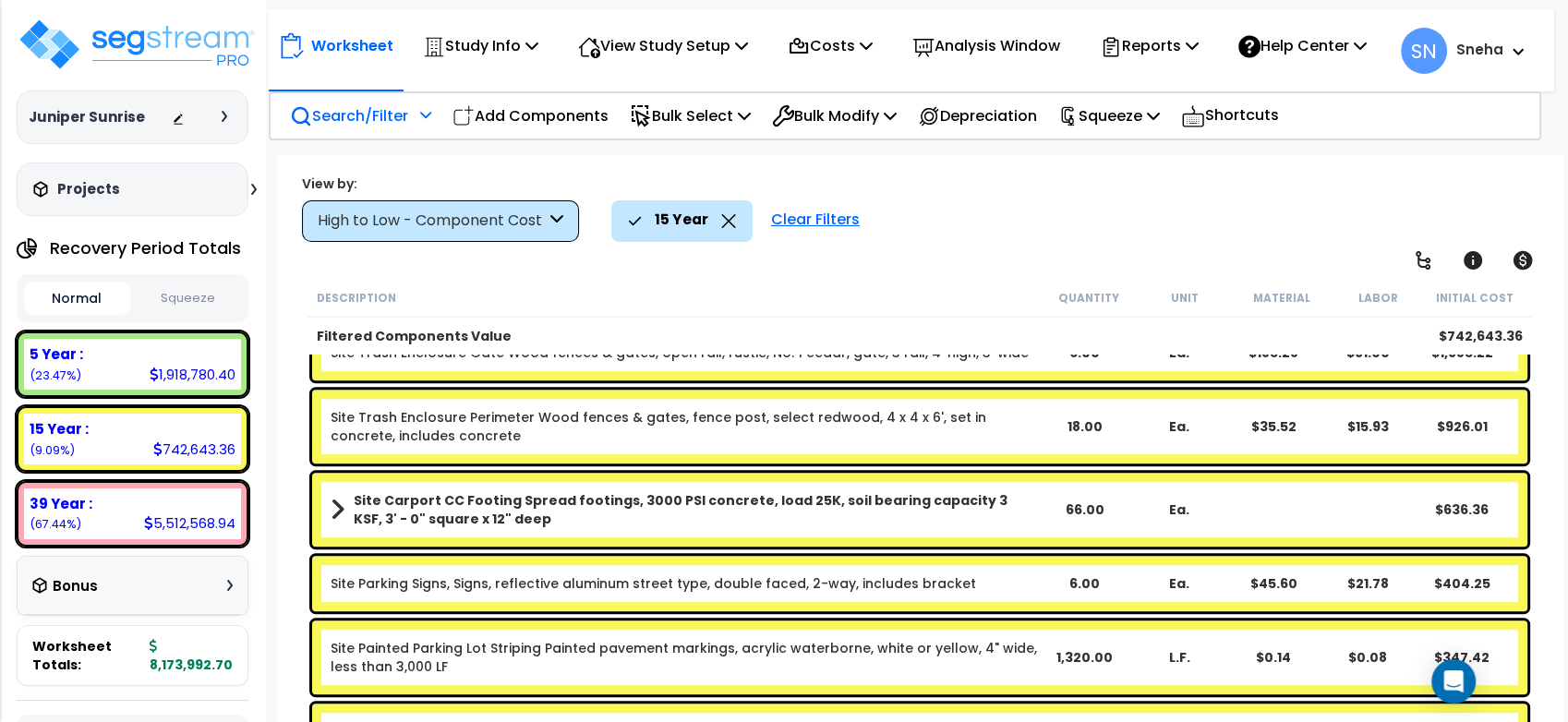
click at [572, 218] on div "High to Low - Component Cost" at bounding box center [440, 221] width 277 height 42
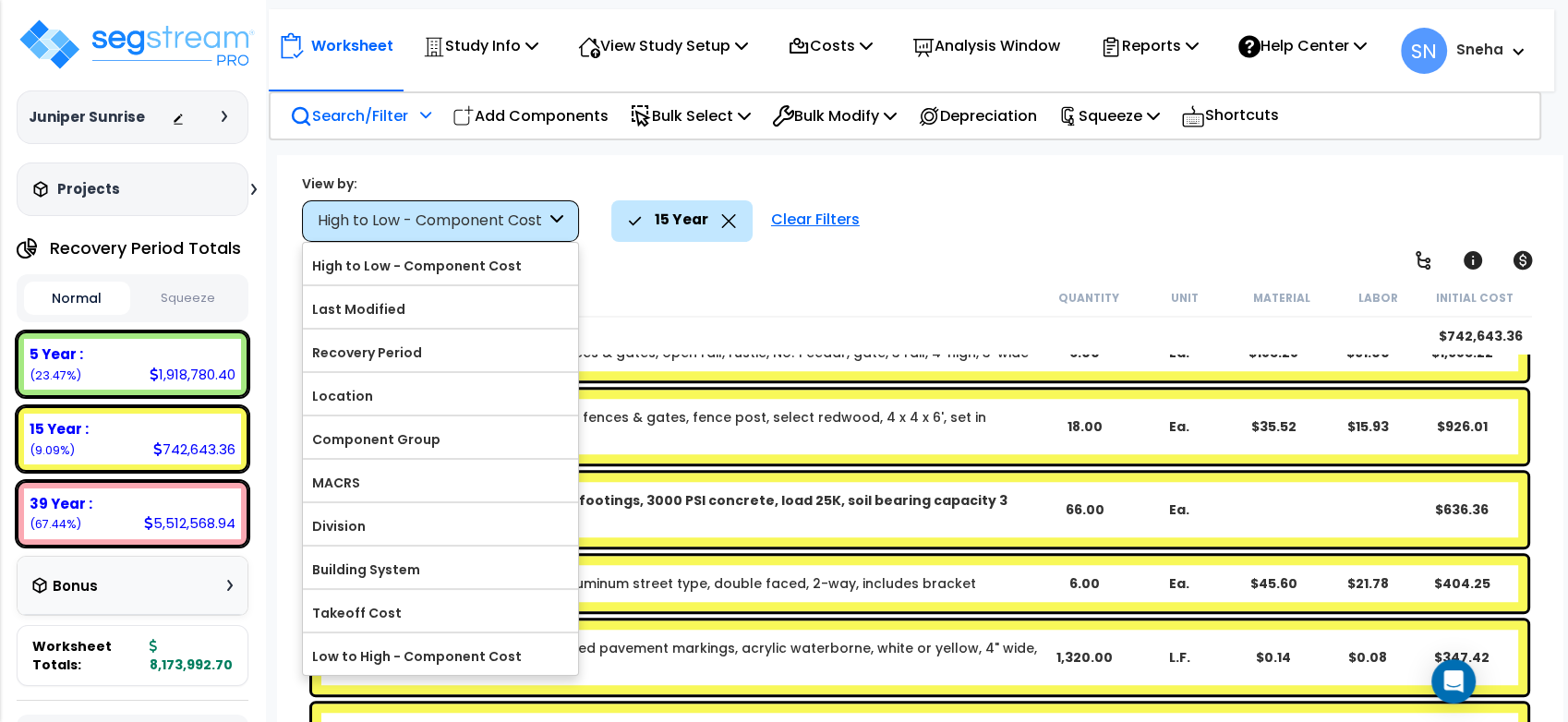
click at [567, 218] on div "High to Low - Component Cost" at bounding box center [440, 221] width 277 height 42
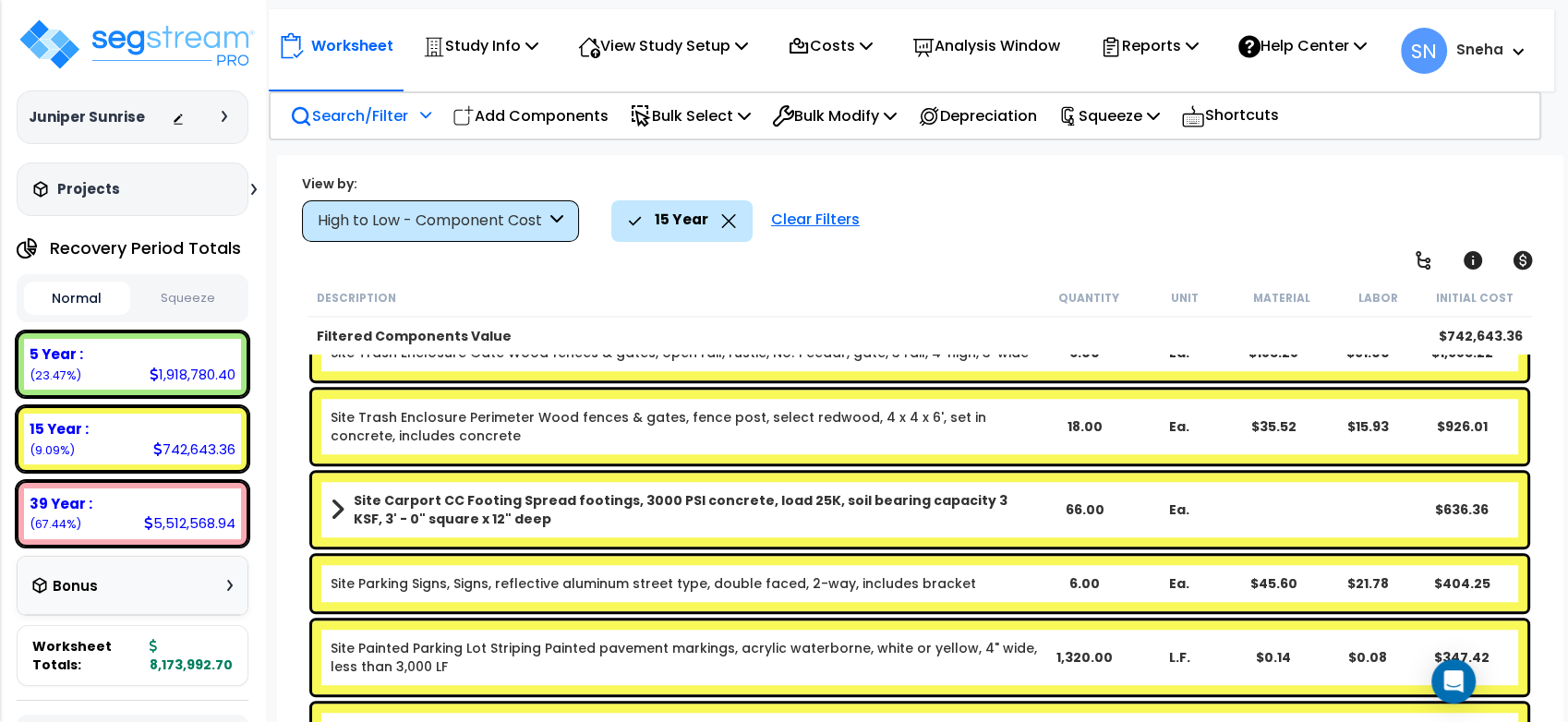
click at [628, 219] on icon at bounding box center [635, 221] width 14 height 10
click at [730, 223] on icon at bounding box center [728, 221] width 15 height 14
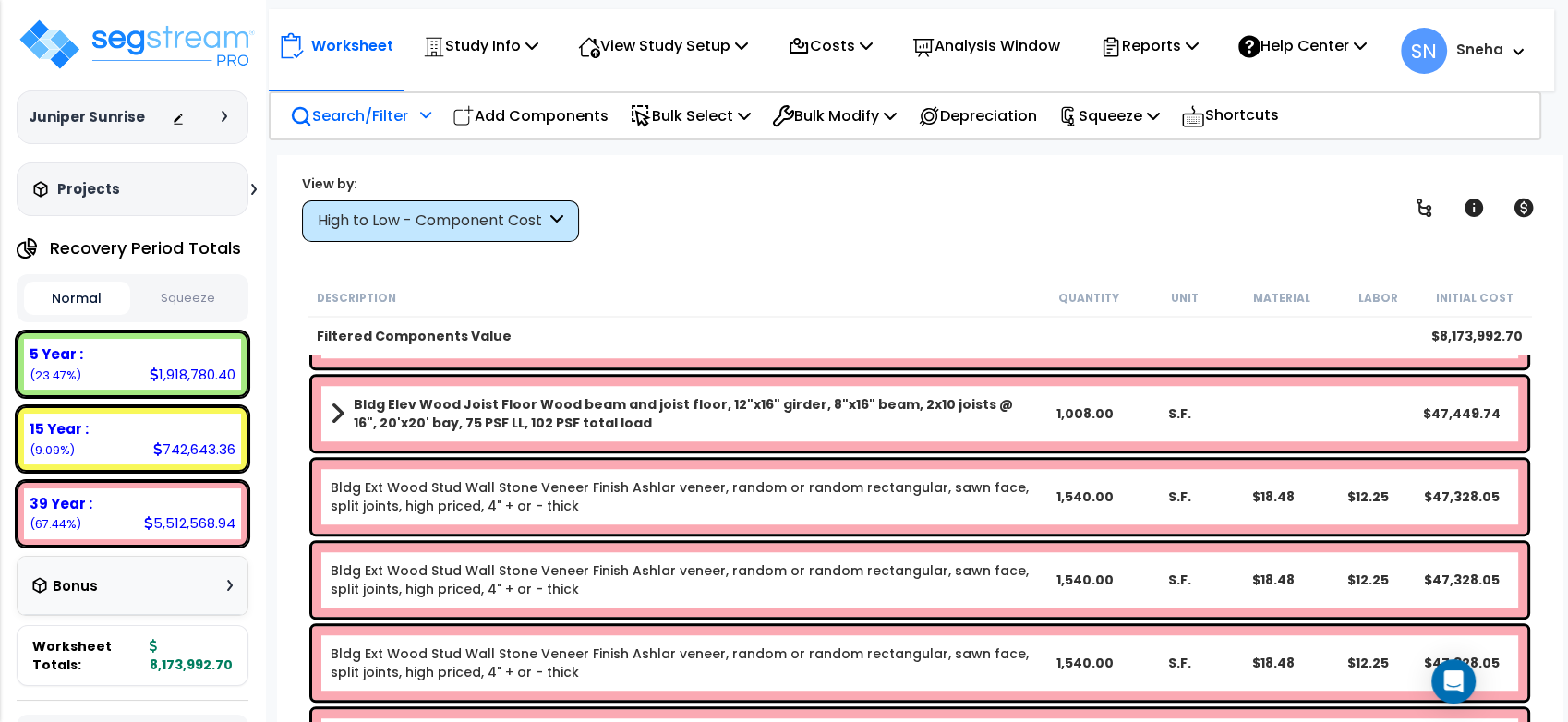
click at [414, 127] on div "Search/Filter Additional Search / Filter" at bounding box center [361, 116] width 142 height 43
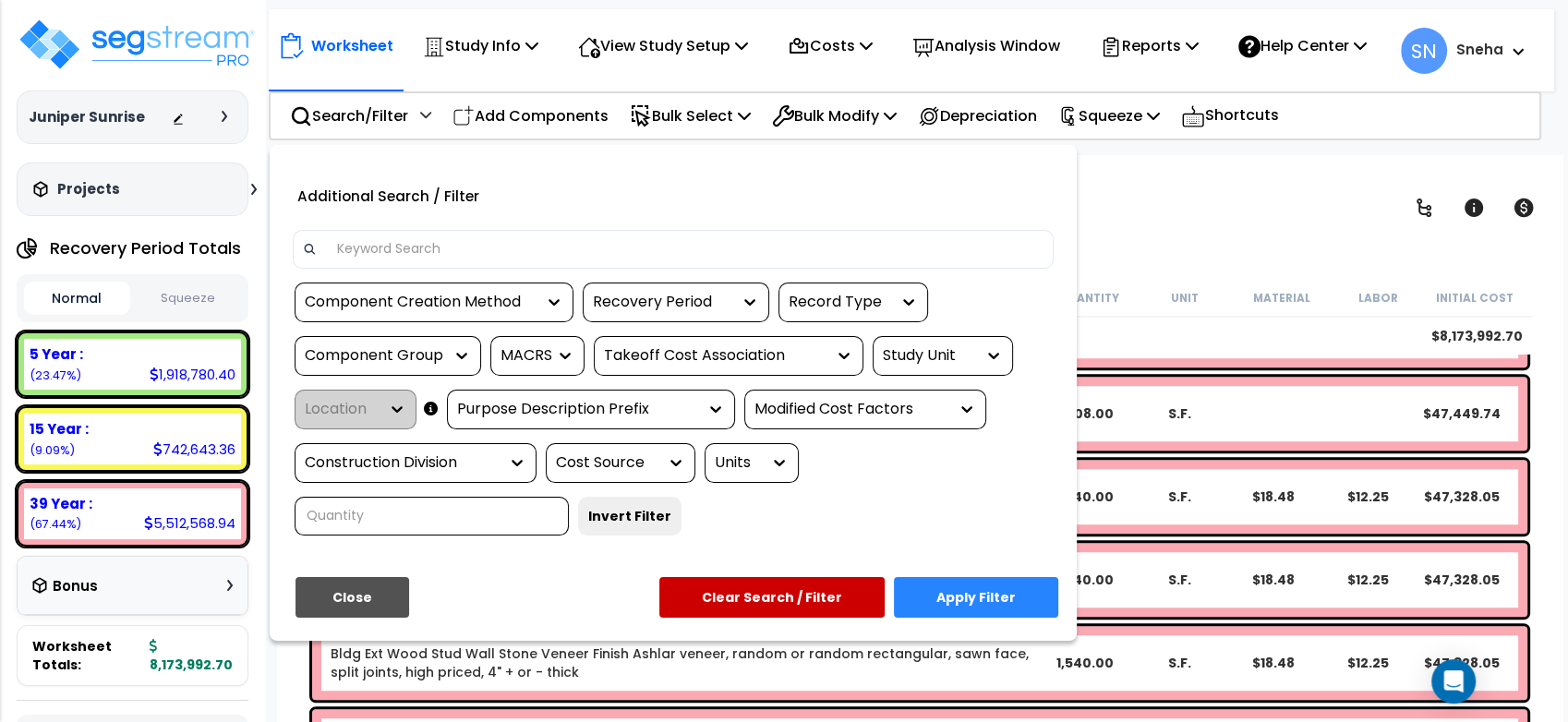
click at [653, 313] on div "Recovery Period" at bounding box center [662, 302] width 139 height 21
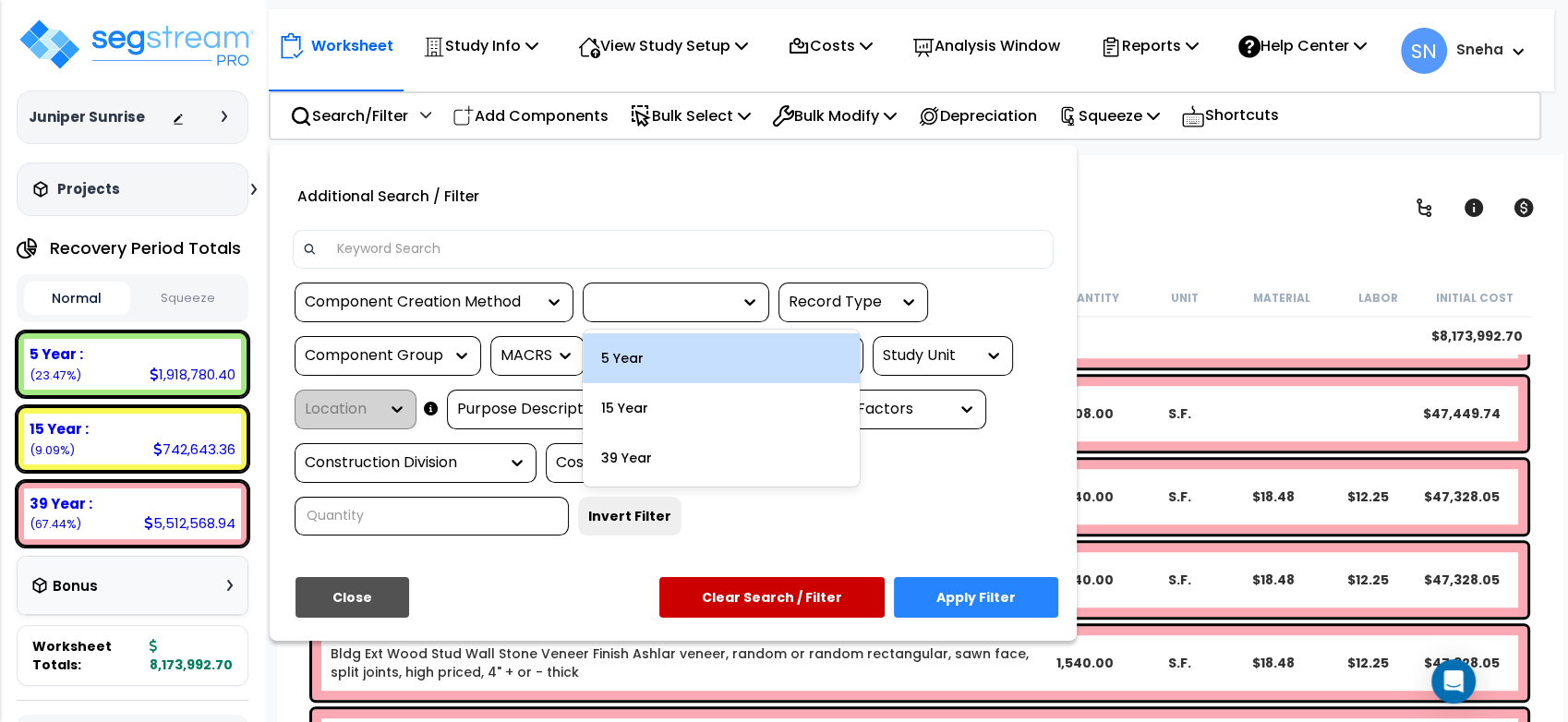
click at [639, 369] on div "5 Year" at bounding box center [721, 358] width 277 height 50
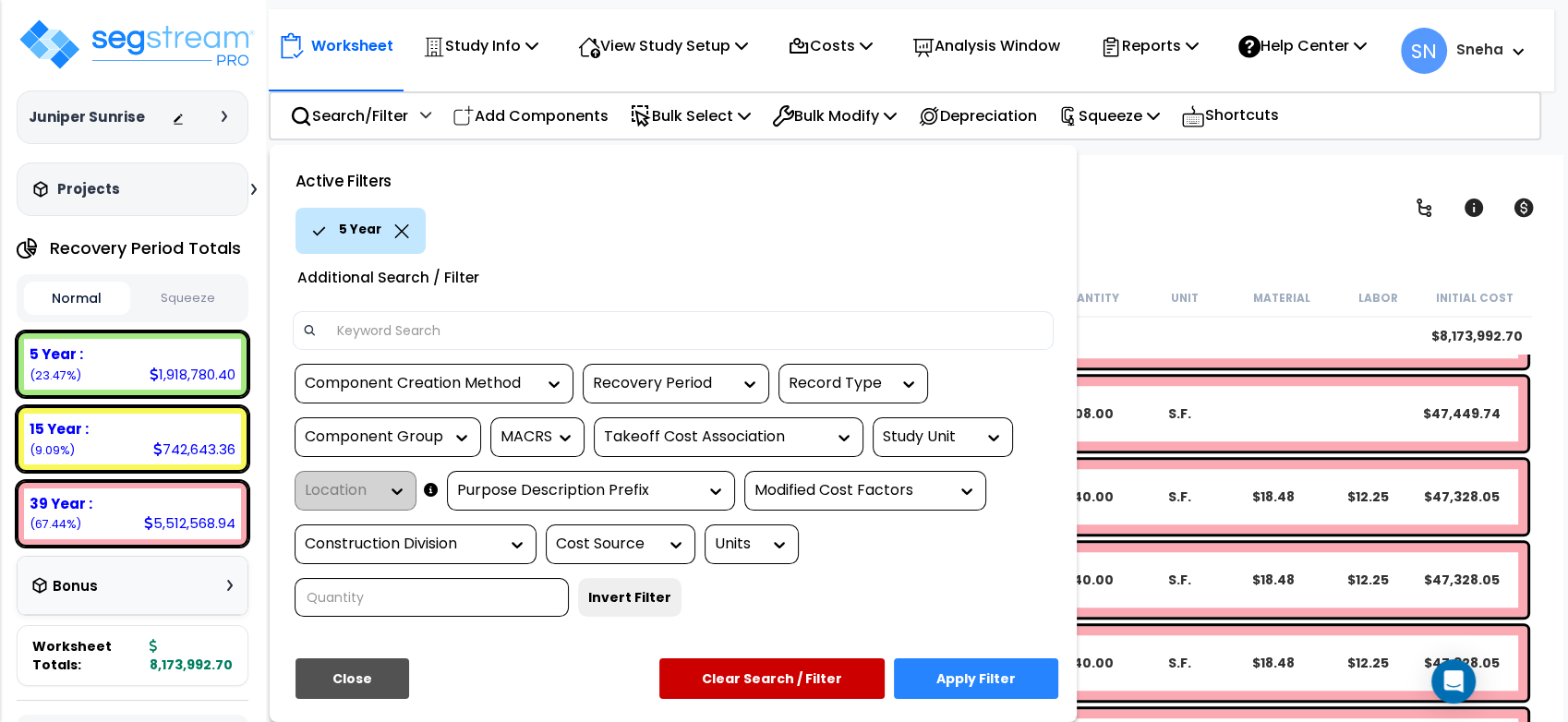
click at [1014, 697] on button "Apply Filter" at bounding box center [976, 679] width 164 height 41
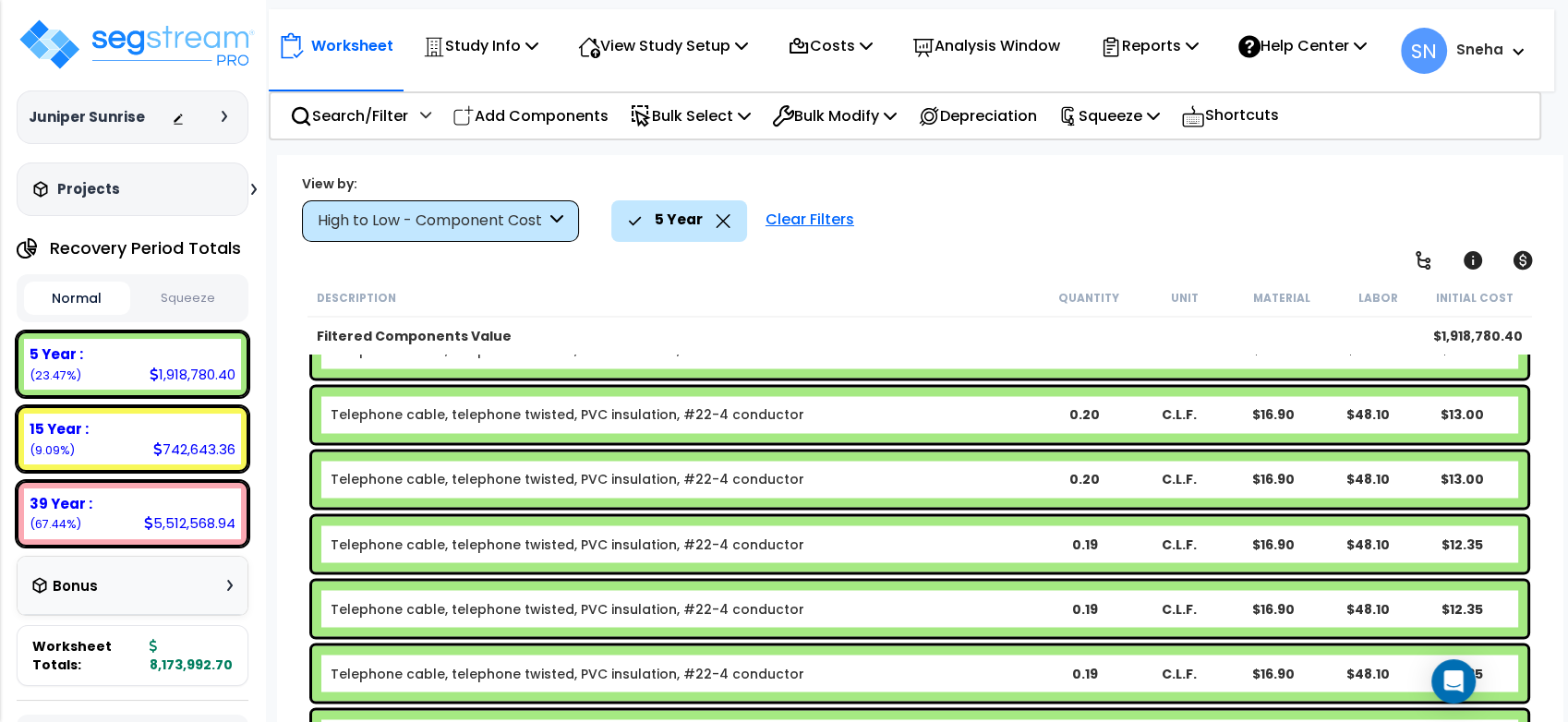
scroll to position [80993, 0]
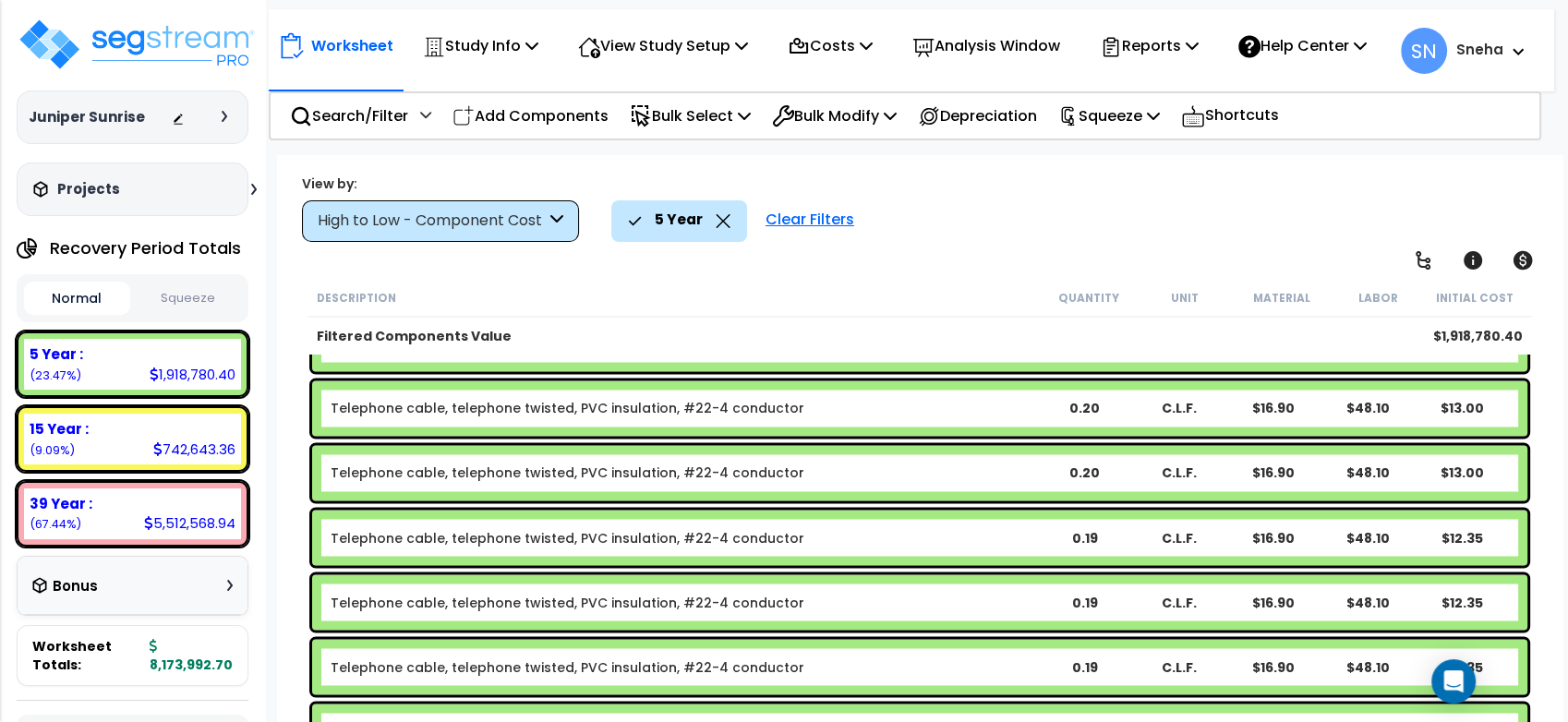
click at [724, 219] on icon at bounding box center [724, 221] width 15 height 14
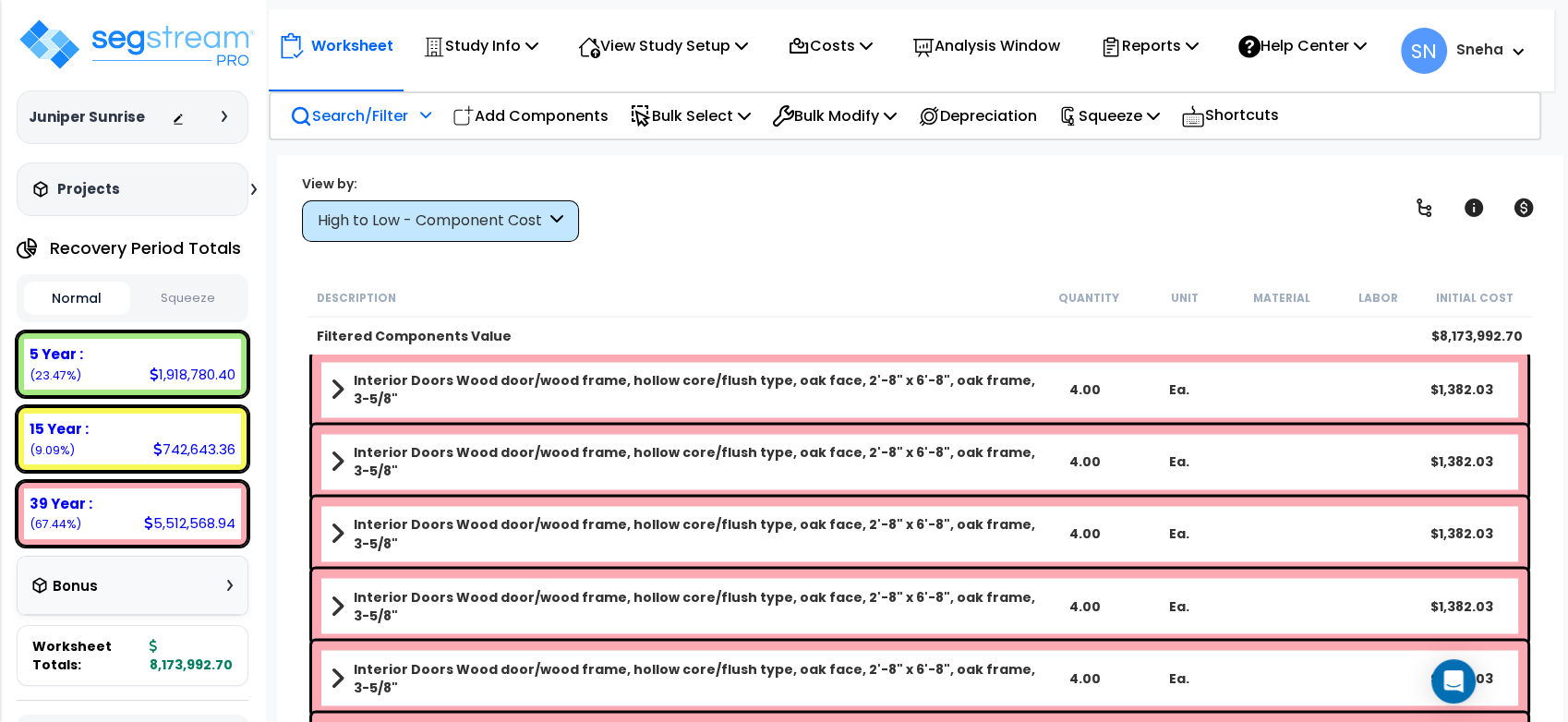
click at [435, 124] on div "Search/Filter Additional Search / Filter" at bounding box center [360, 116] width 162 height 43
click at [427, 138] on div at bounding box center [423, 121] width 16 height 32
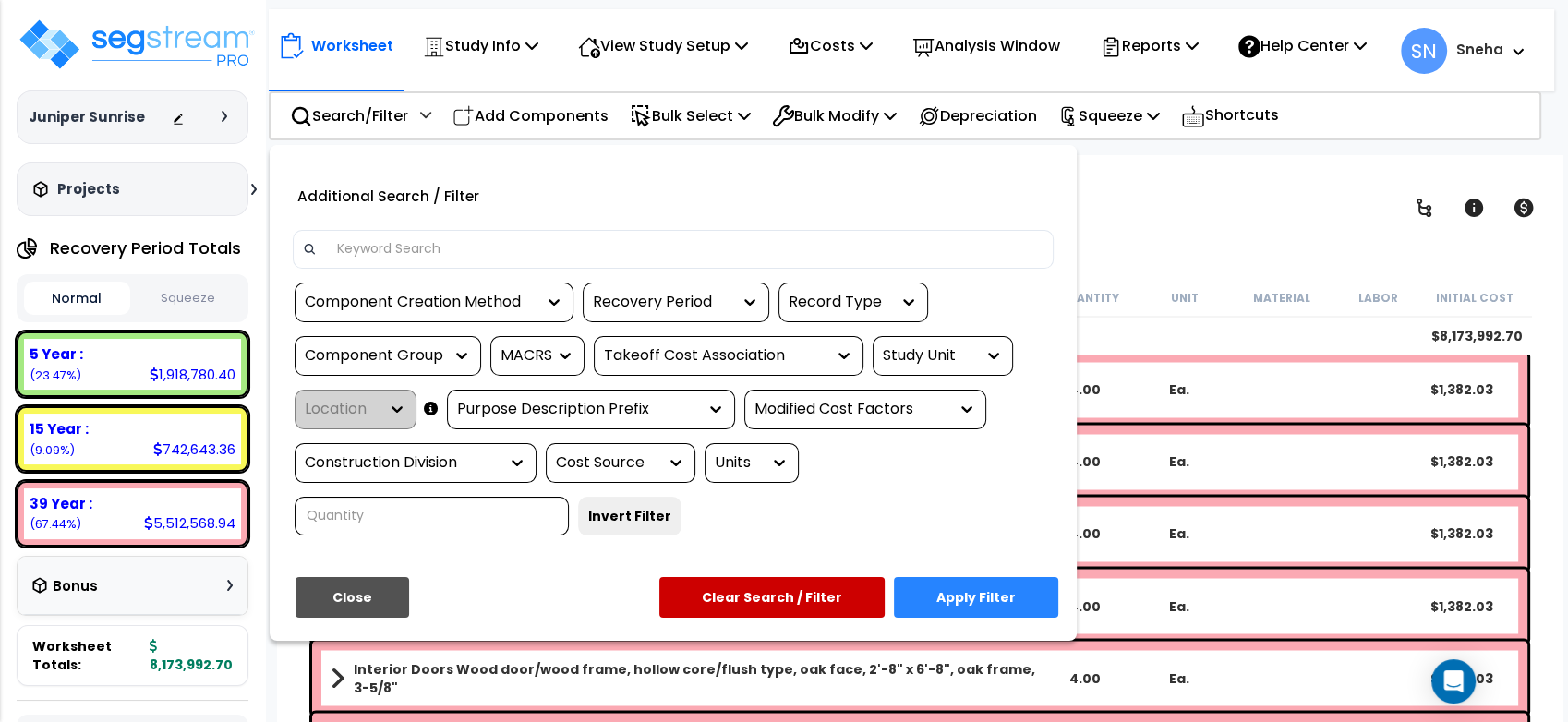
click at [645, 312] on div "Recovery Period" at bounding box center [662, 302] width 139 height 21
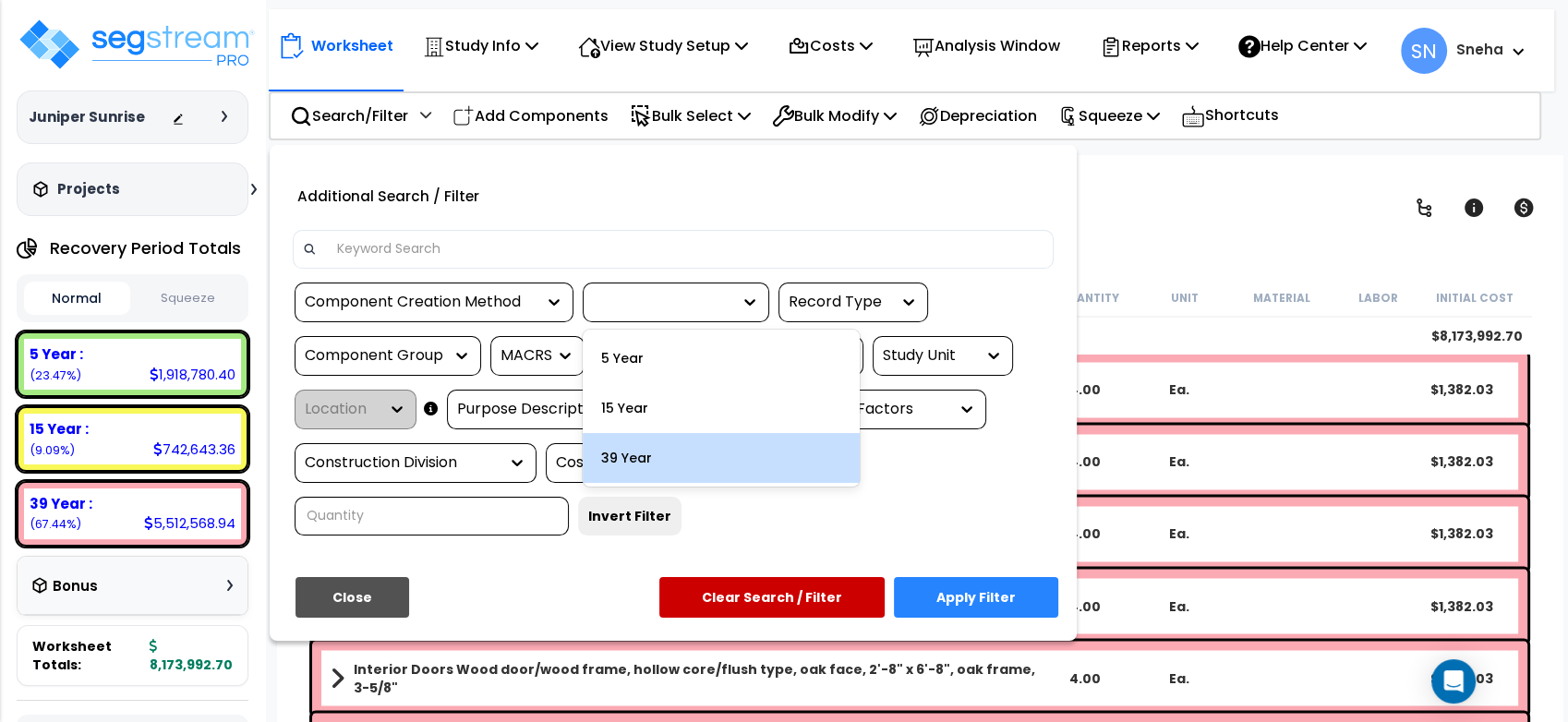
click at [661, 483] on div "39 Year" at bounding box center [721, 457] width 277 height 50
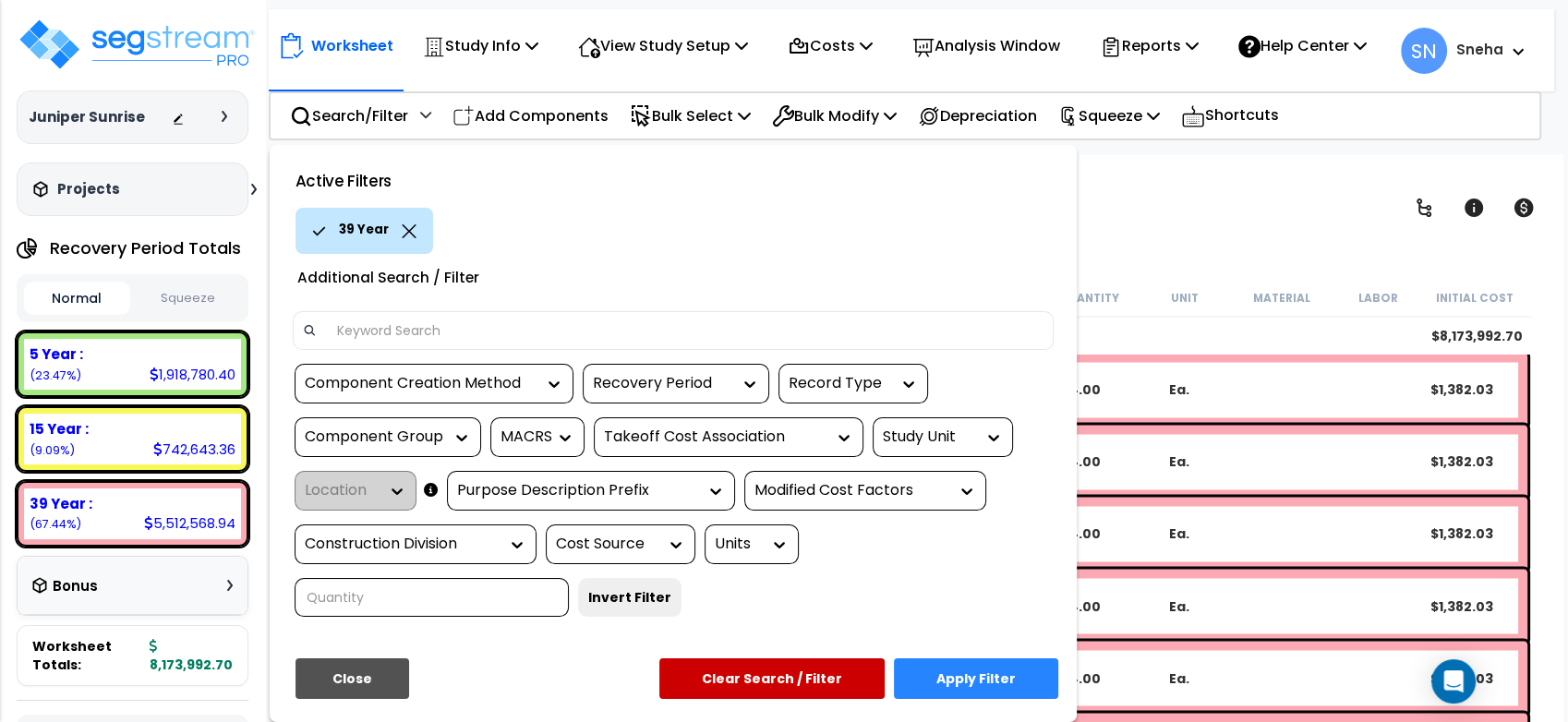
click at [996, 696] on button "Apply Filter" at bounding box center [976, 679] width 164 height 41
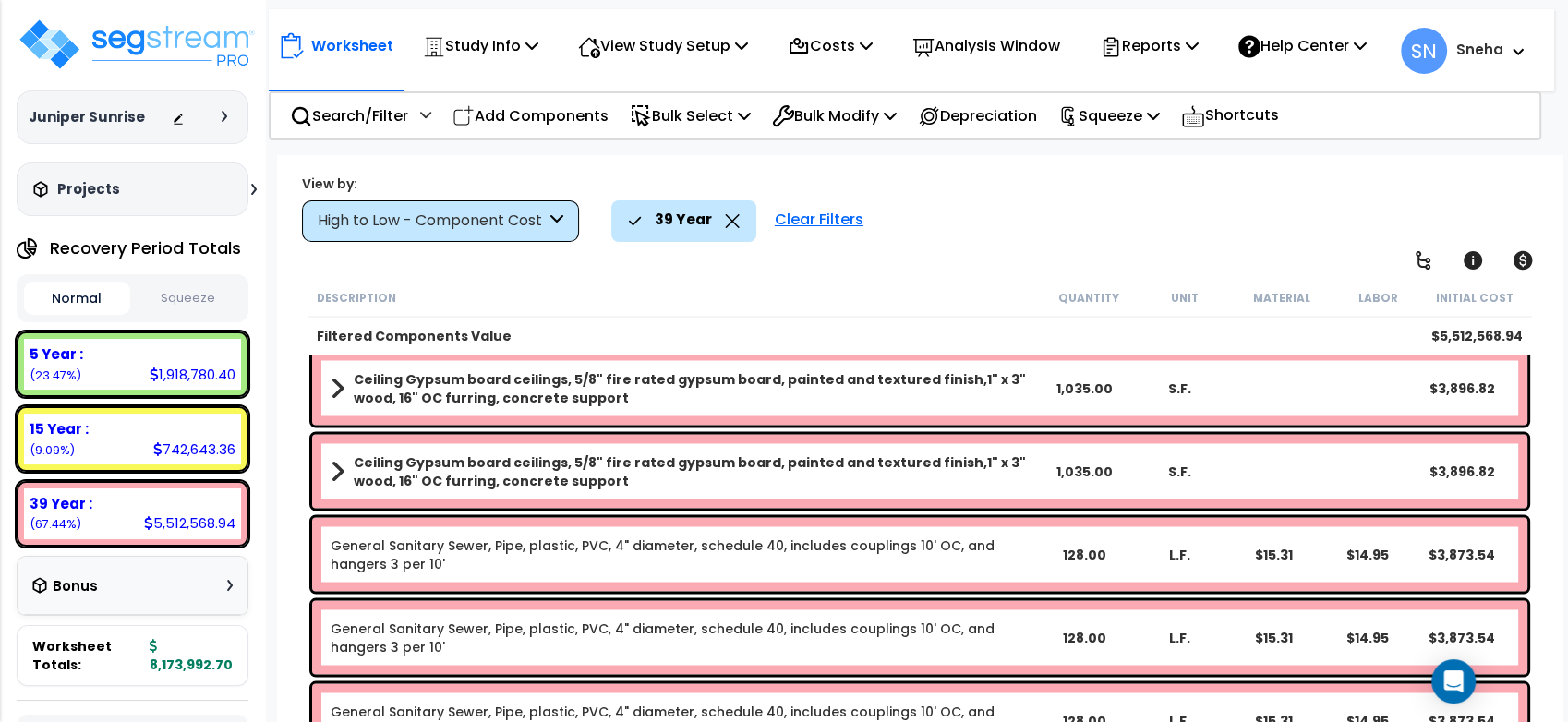
scroll to position [25394, 0]
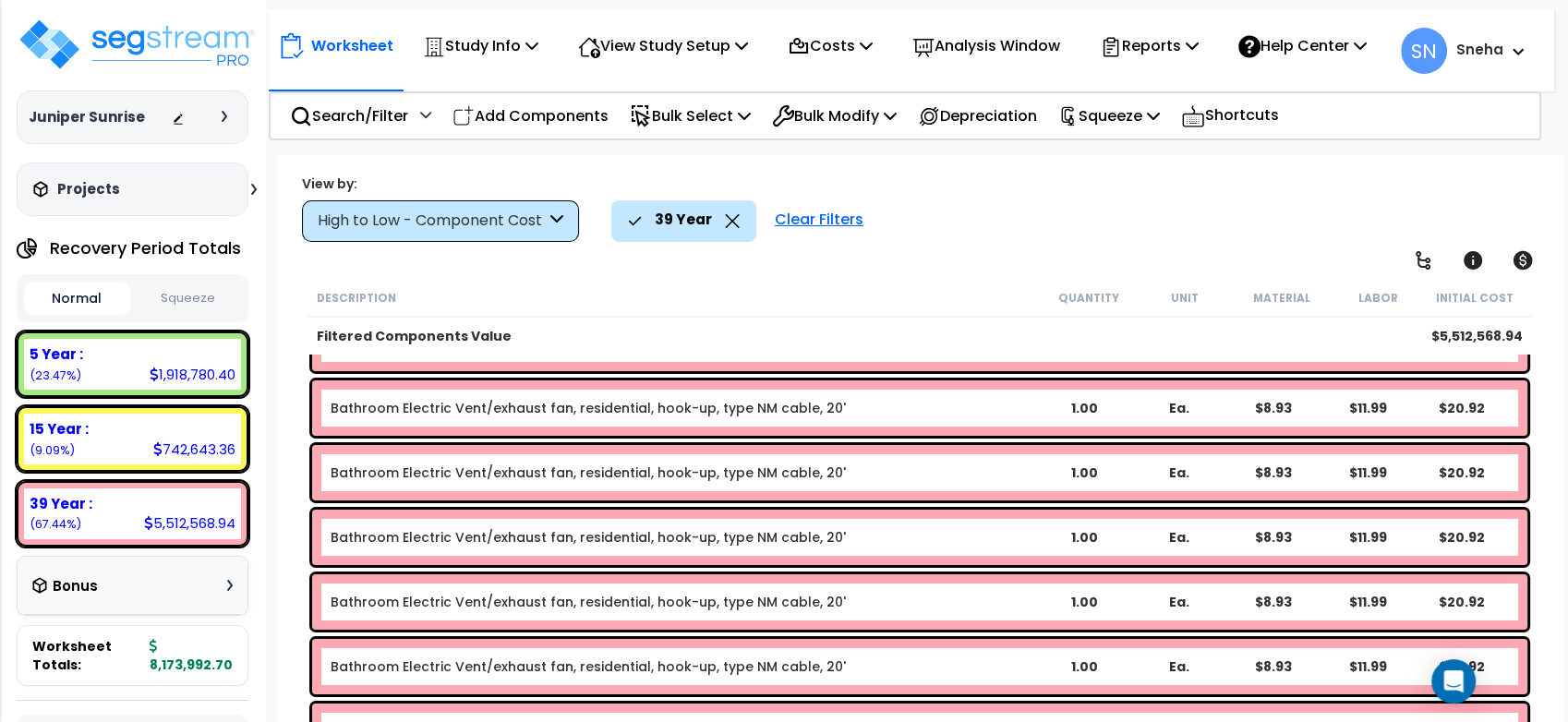
scroll to position [81, 0]
click at [724, 215] on icon at bounding box center [731, 221] width 14 height 14
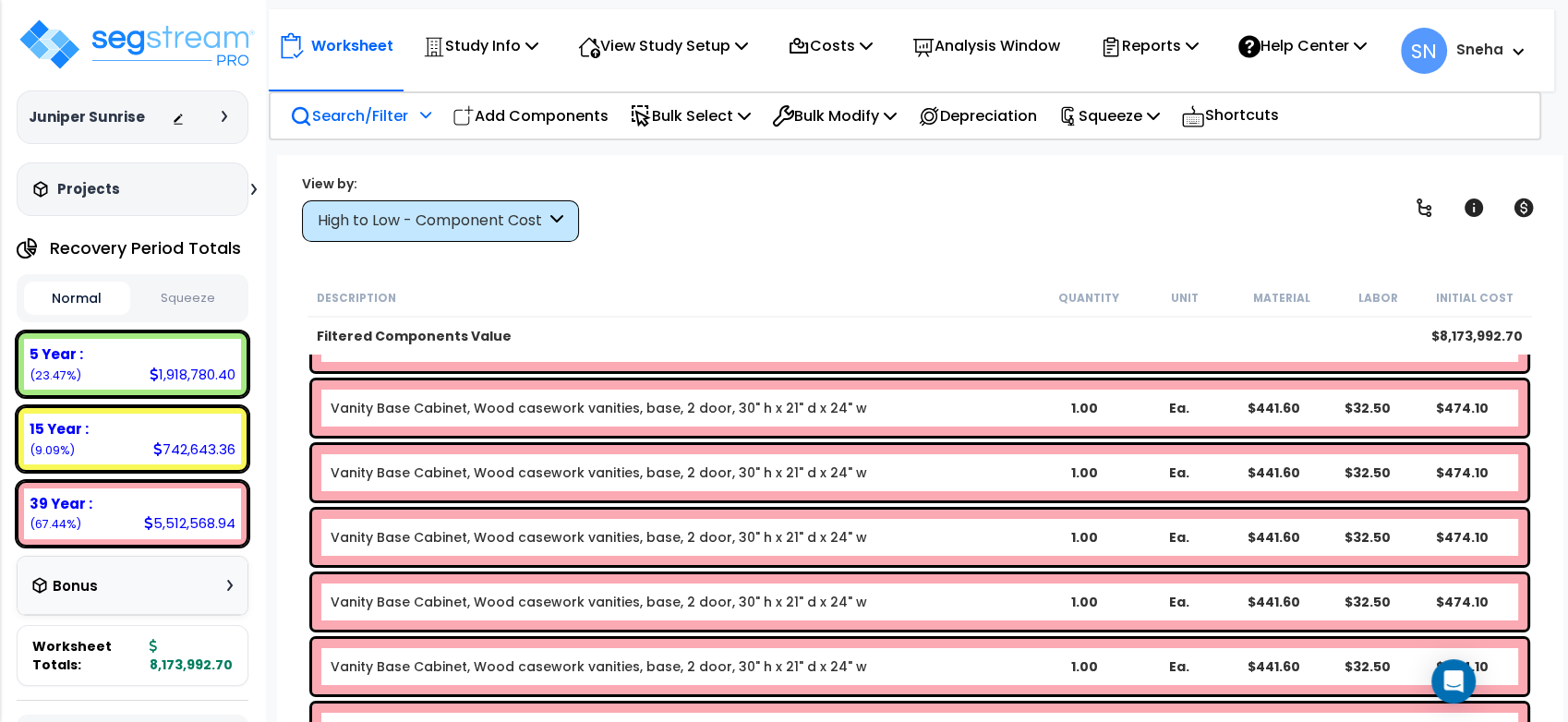
click at [417, 119] on div "Search/Filter Additional Search / Filter" at bounding box center [361, 116] width 142 height 43
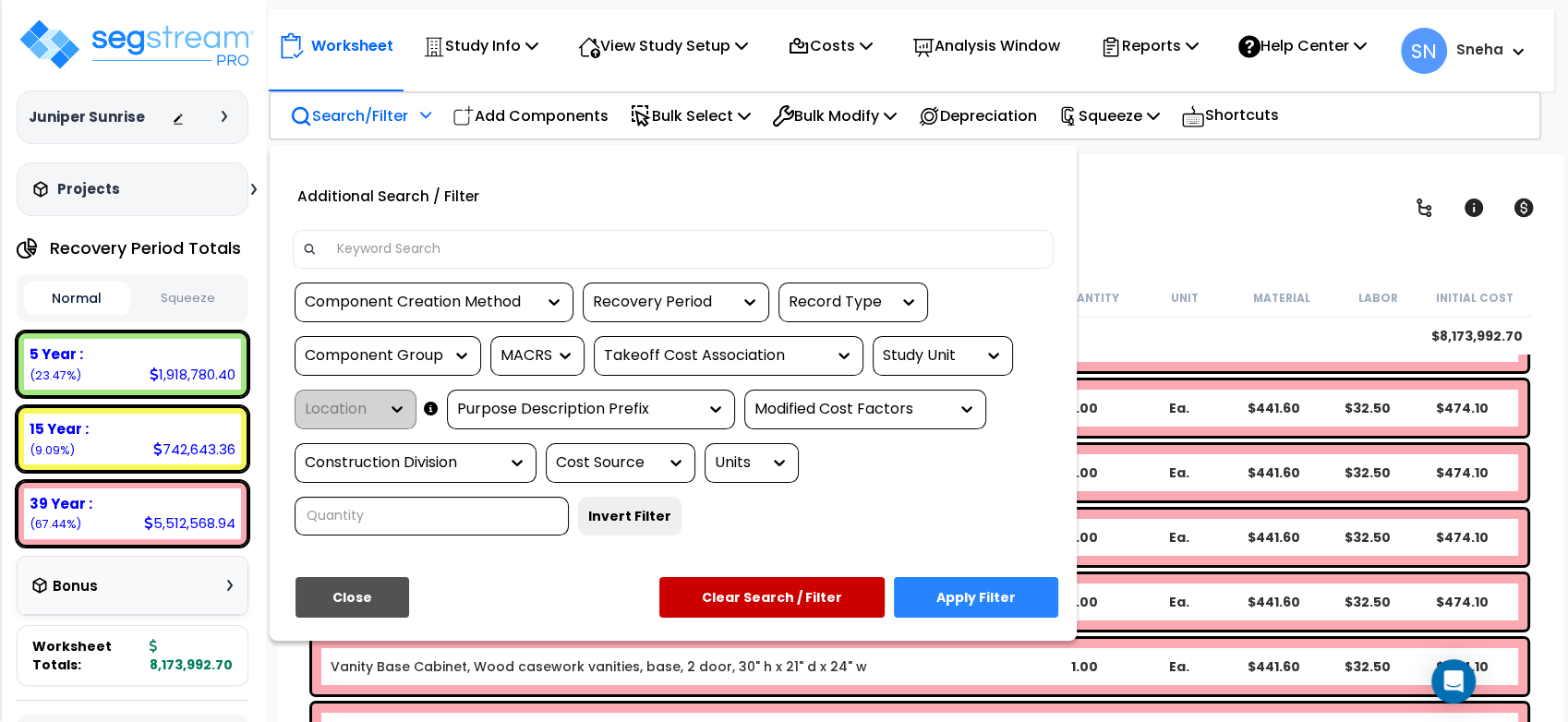
click at [866, 307] on div "Record Type" at bounding box center [840, 302] width 102 height 21
click at [415, 313] on div "Component Creation Method" at bounding box center [420, 302] width 230 height 21
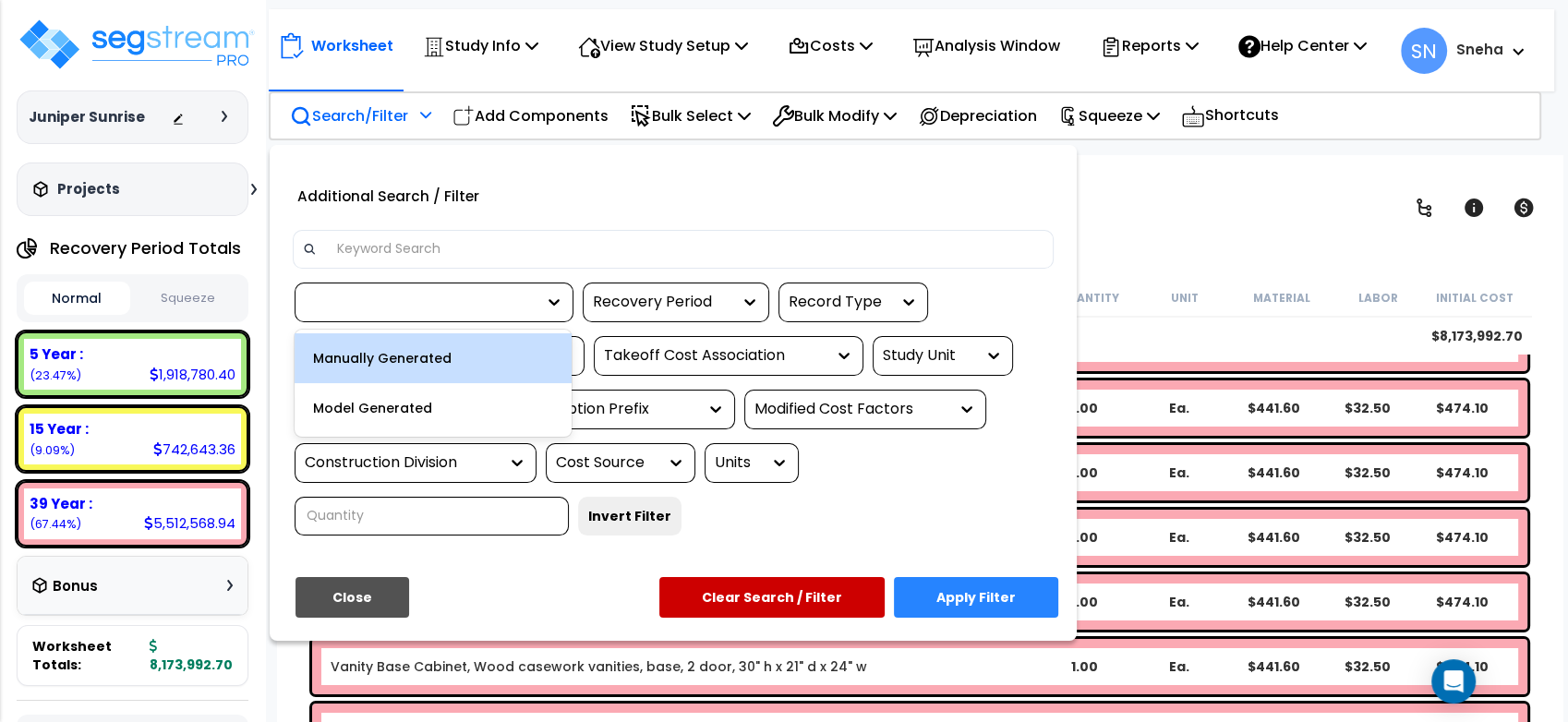
click at [415, 313] on div at bounding box center [420, 302] width 230 height 21
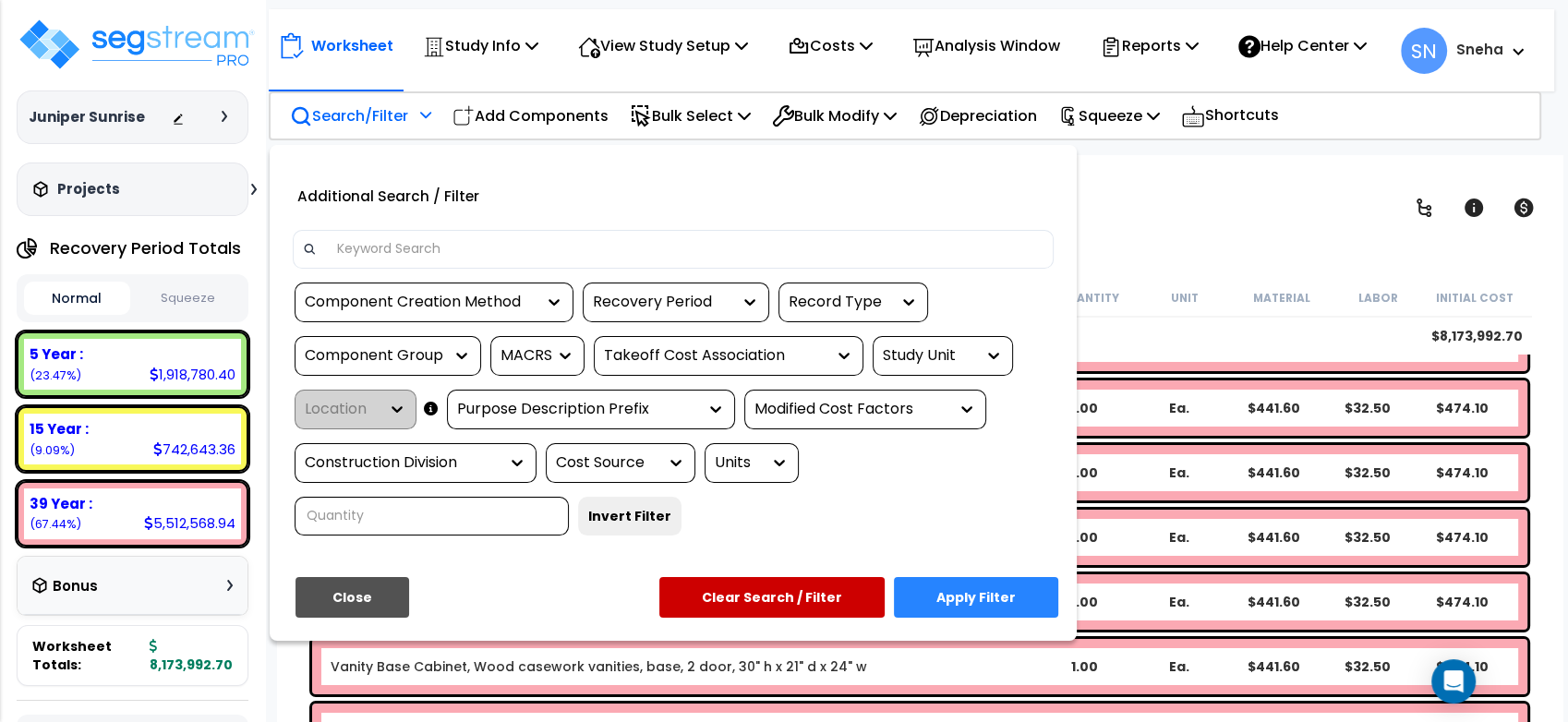
click at [552, 311] on icon at bounding box center [554, 302] width 19 height 19
click at [561, 365] on icon at bounding box center [565, 356] width 19 height 19
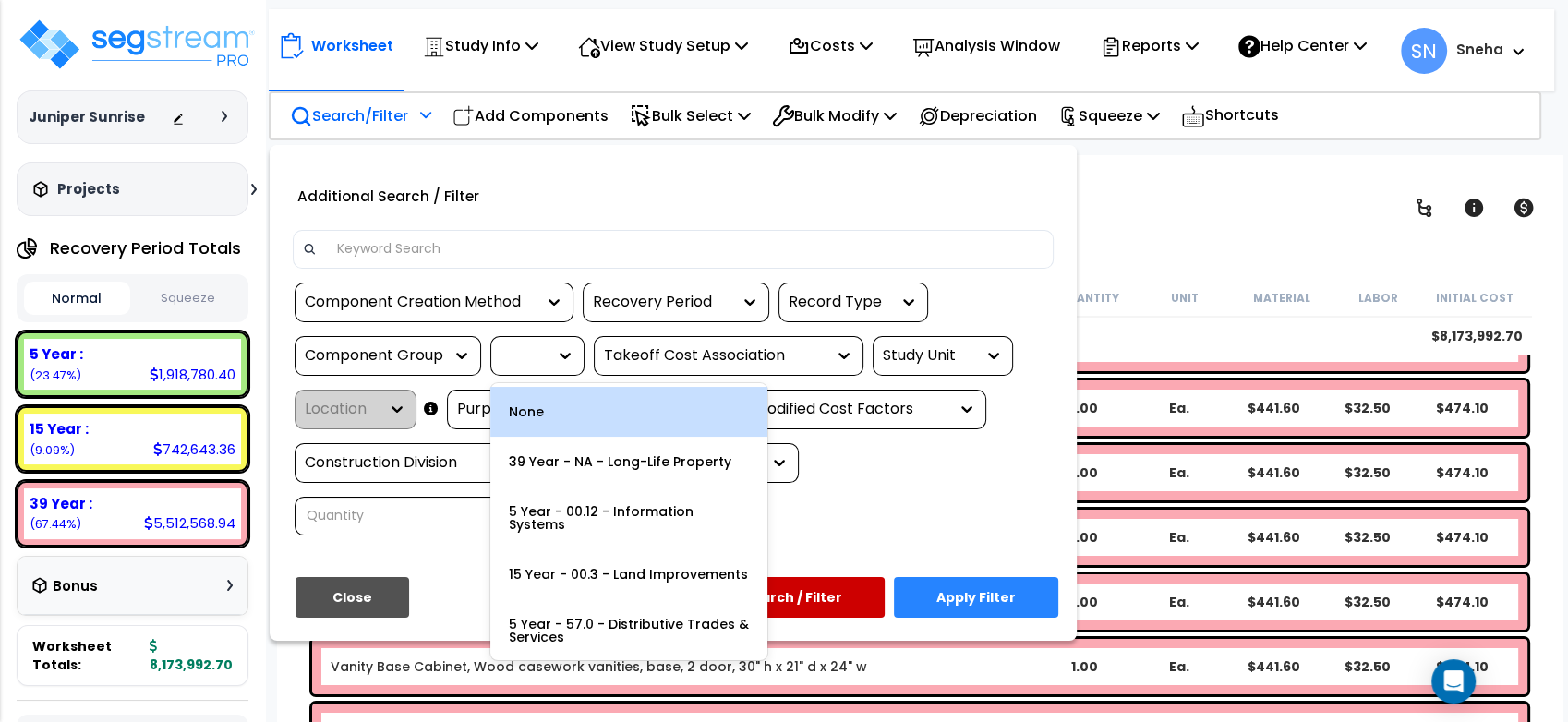
click at [561, 365] on icon at bounding box center [565, 356] width 19 height 19
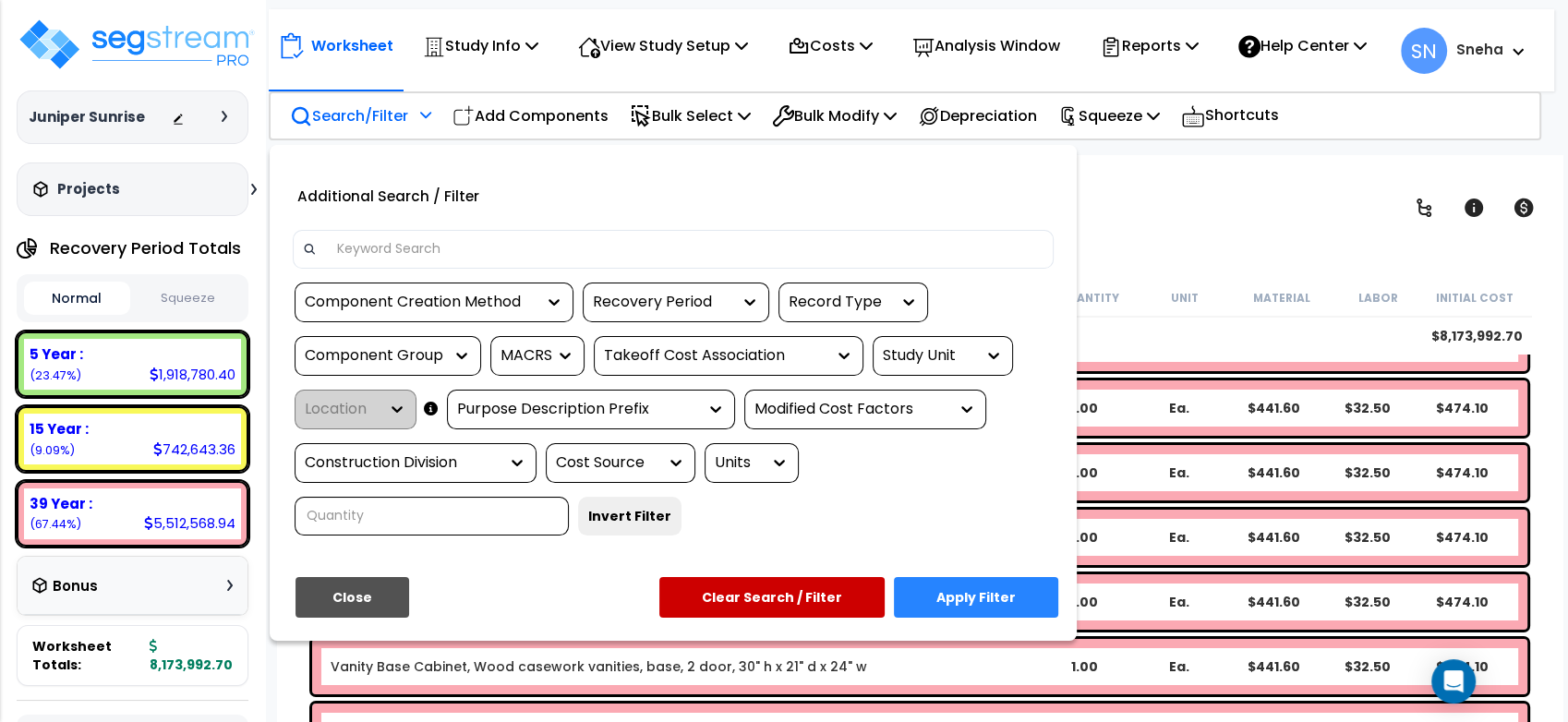
click at [630, 367] on div "Takeoff Cost Association" at bounding box center [714, 356] width 222 height 21
click at [958, 367] on div "Study Unit" at bounding box center [929, 356] width 93 height 21
click at [639, 421] on div "Purpose Description Prefix" at bounding box center [577, 409] width 240 height 21
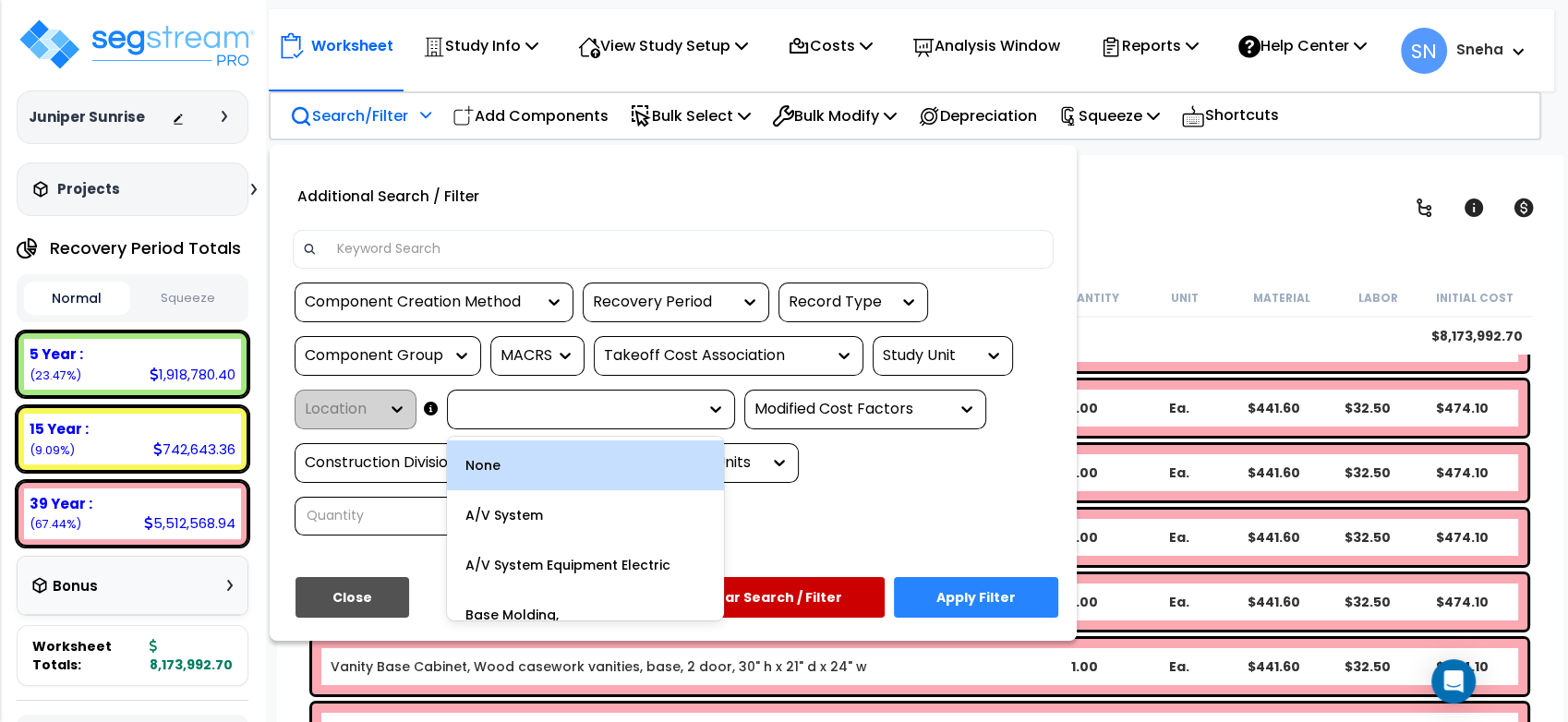
click at [848, 421] on div "Modified Cost Factors" at bounding box center [851, 409] width 194 height 21
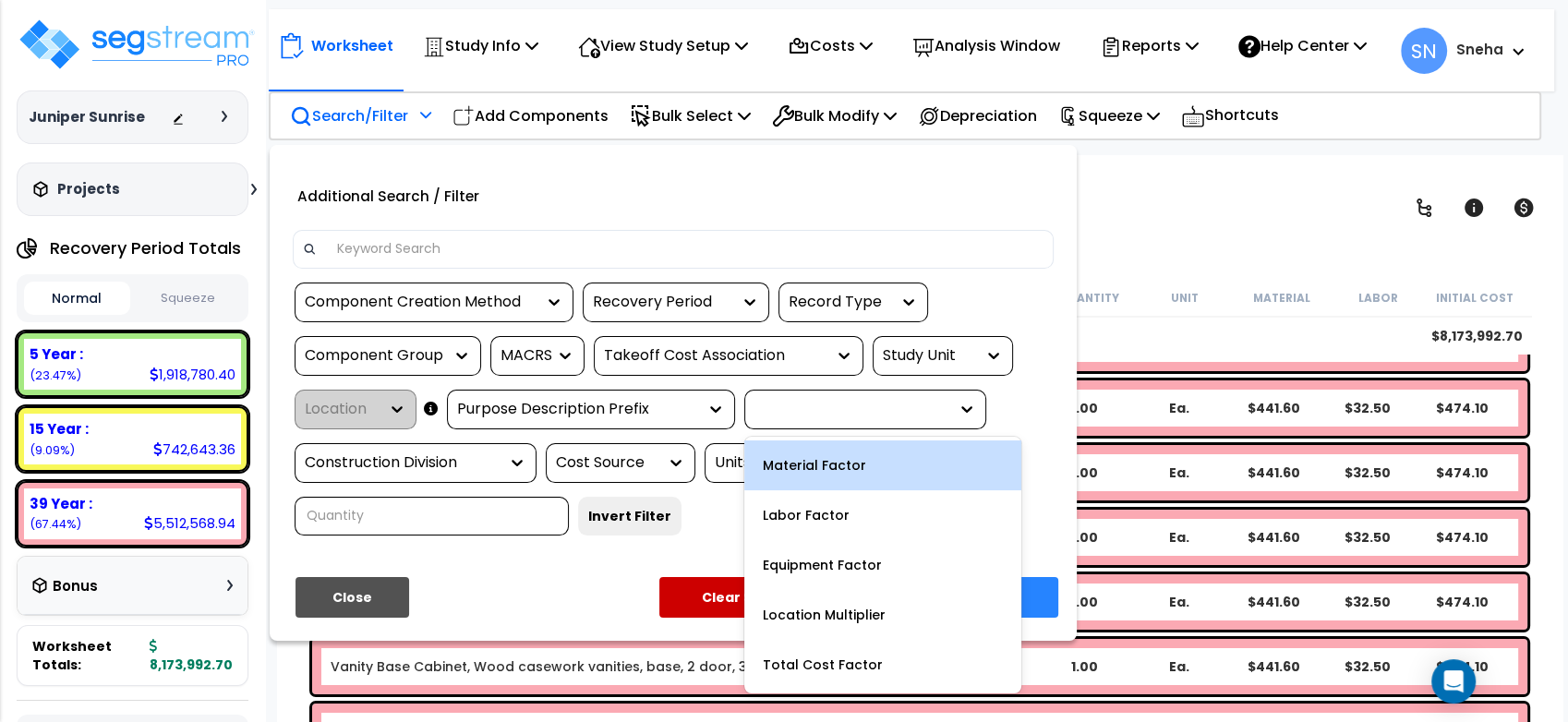
click at [479, 526] on div "2 results available. Select is focused ,type to refine list, press Down to open…" at bounding box center [673, 416] width 789 height 267
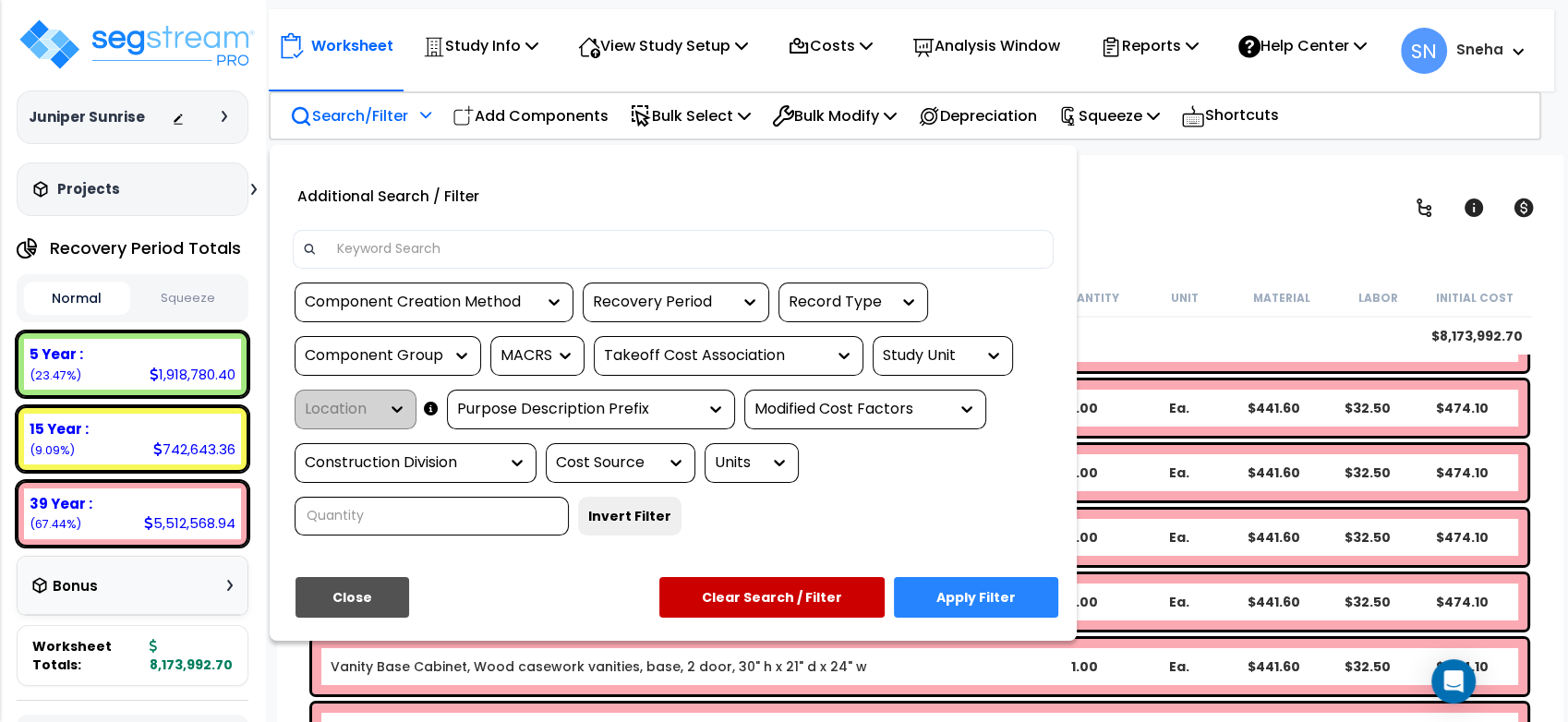
click at [524, 465] on div at bounding box center [512, 463] width 27 height 38
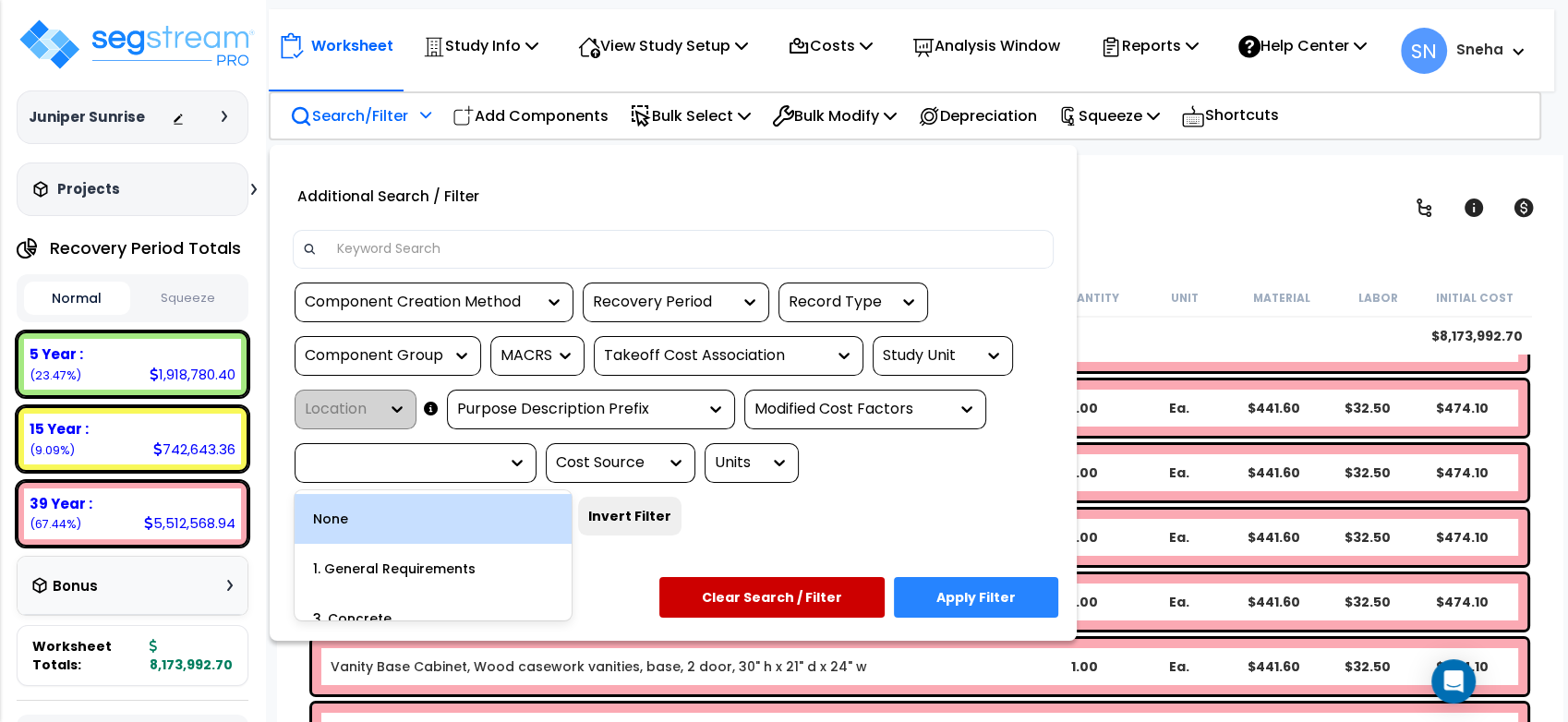
click at [520, 473] on icon at bounding box center [518, 463] width 19 height 19
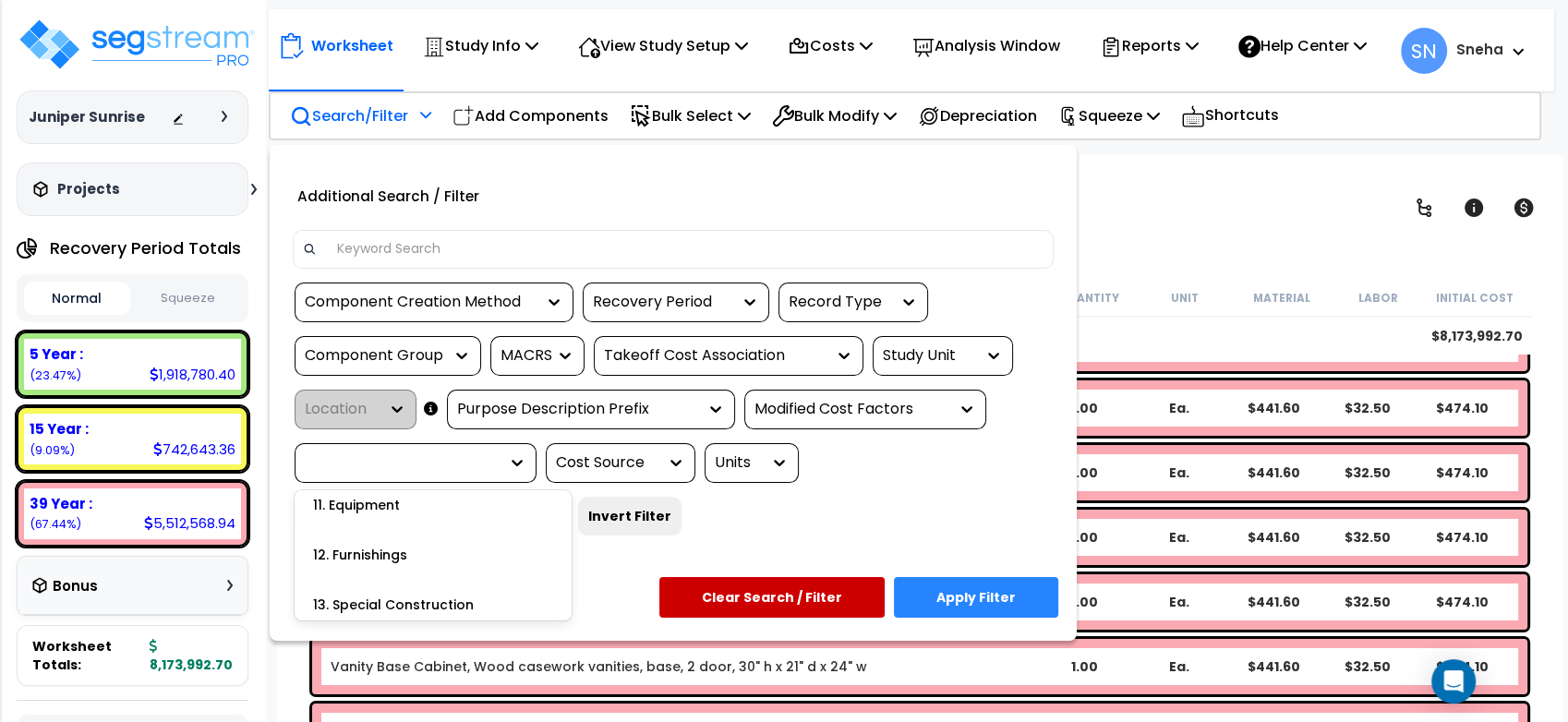
scroll to position [1099, 0]
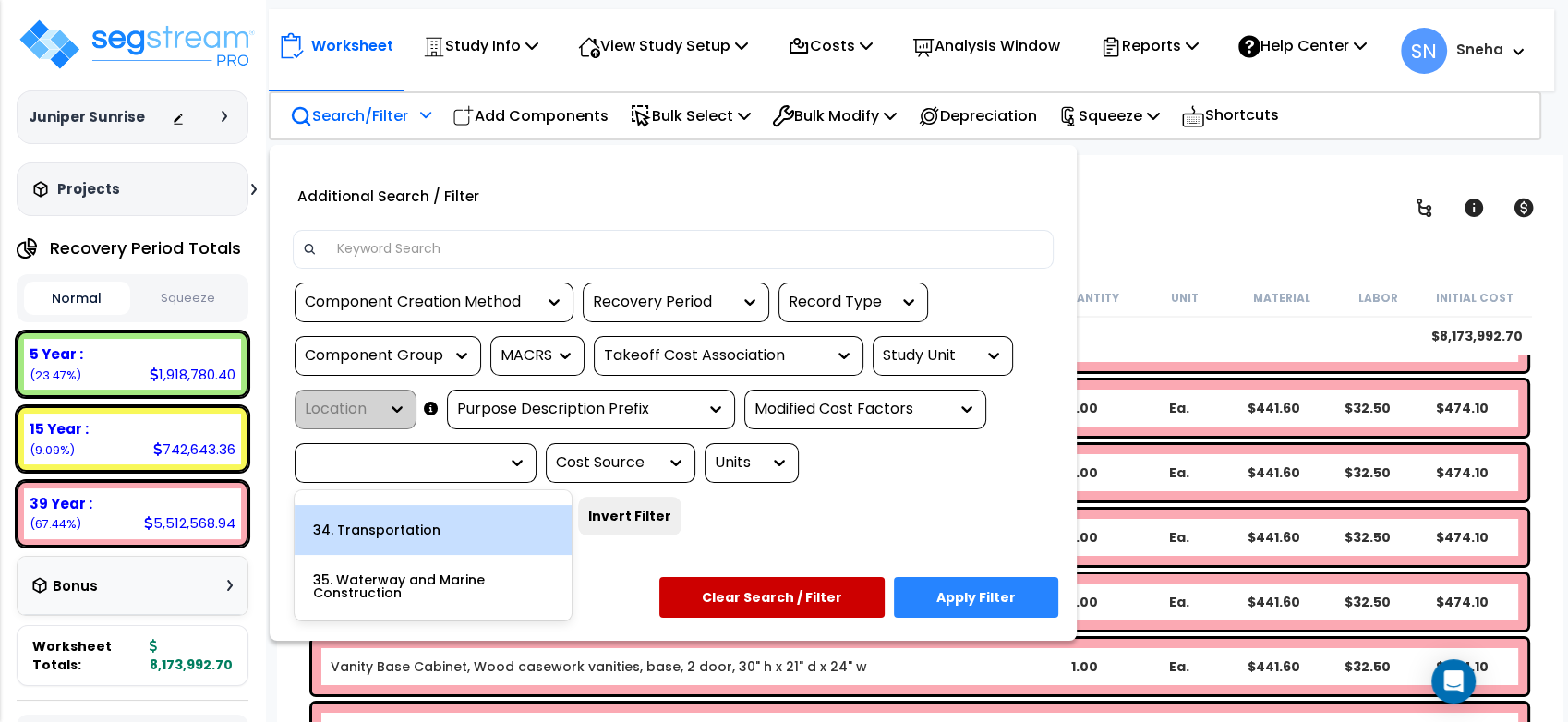
click at [665, 534] on div "2 results available. Select is focused ,type to refine list, press Down to open…" at bounding box center [673, 416] width 789 height 267
click at [672, 473] on icon at bounding box center [676, 463] width 19 height 19
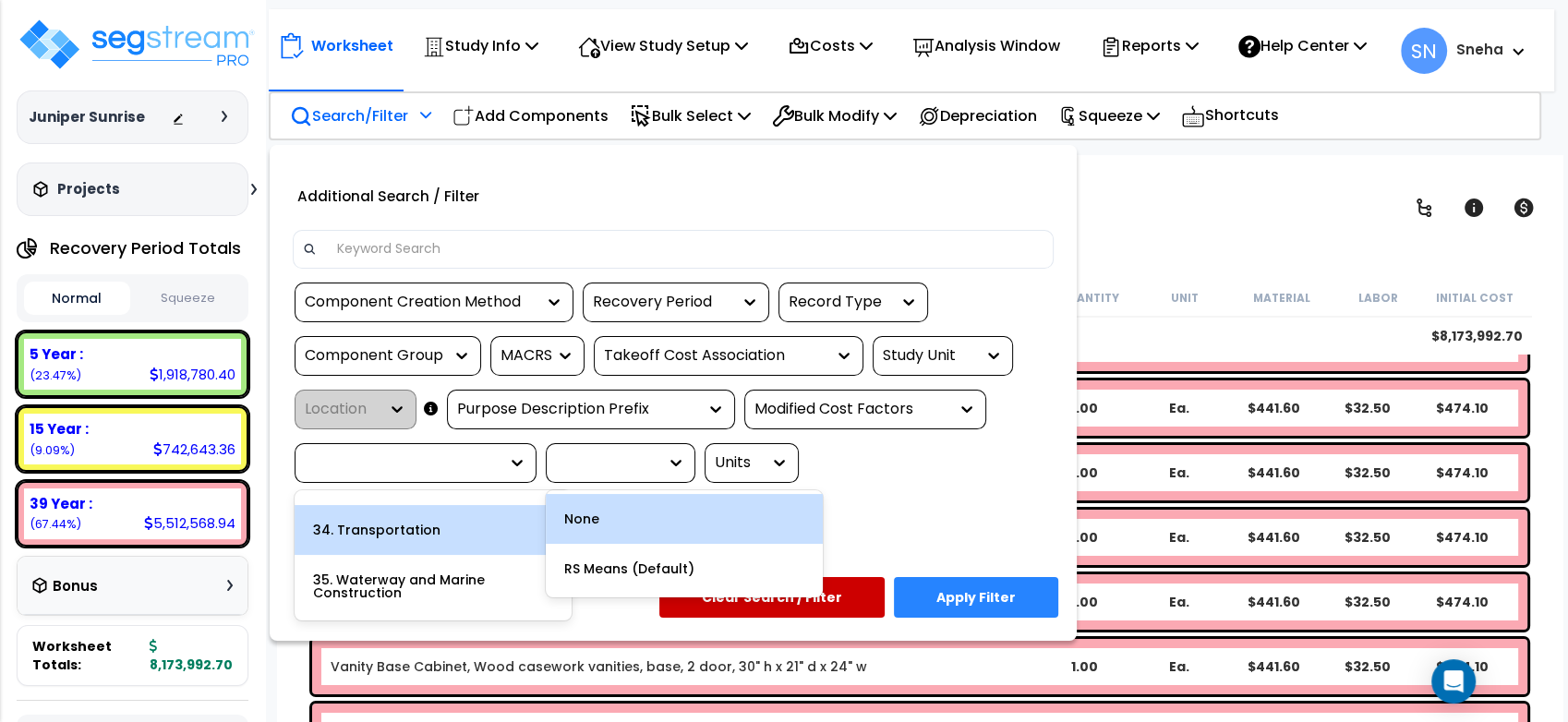
click at [946, 524] on div "2 results available. Select is focused ,type to refine list, press Down to open…" at bounding box center [673, 416] width 789 height 267
click at [911, 537] on div "2 results available. Select is focused ,type to refine list, press Down to open…" at bounding box center [673, 416] width 789 height 267
click at [574, 473] on div at bounding box center [602, 463] width 93 height 21
click at [667, 473] on icon at bounding box center [676, 463] width 19 height 19
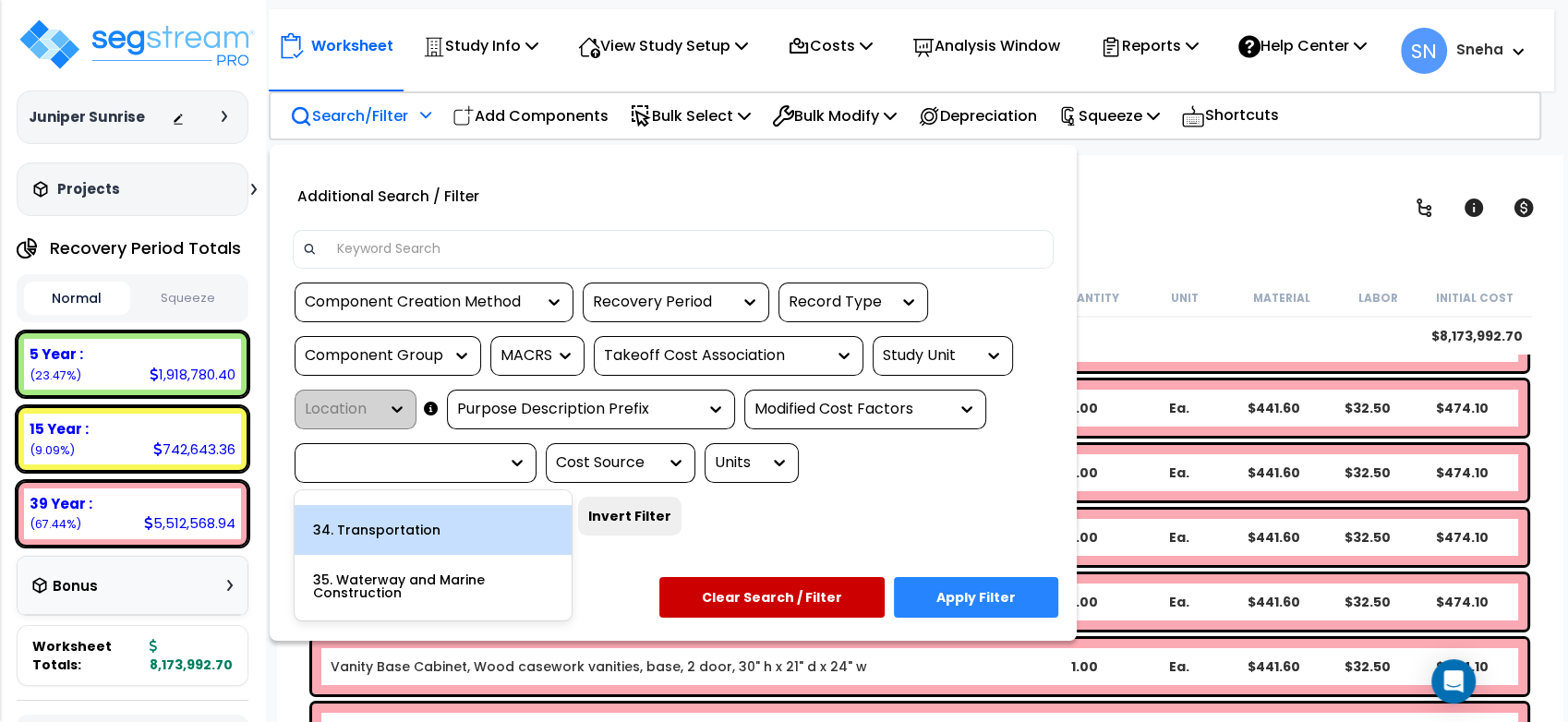
click at [515, 467] on icon at bounding box center [518, 463] width 11 height 7
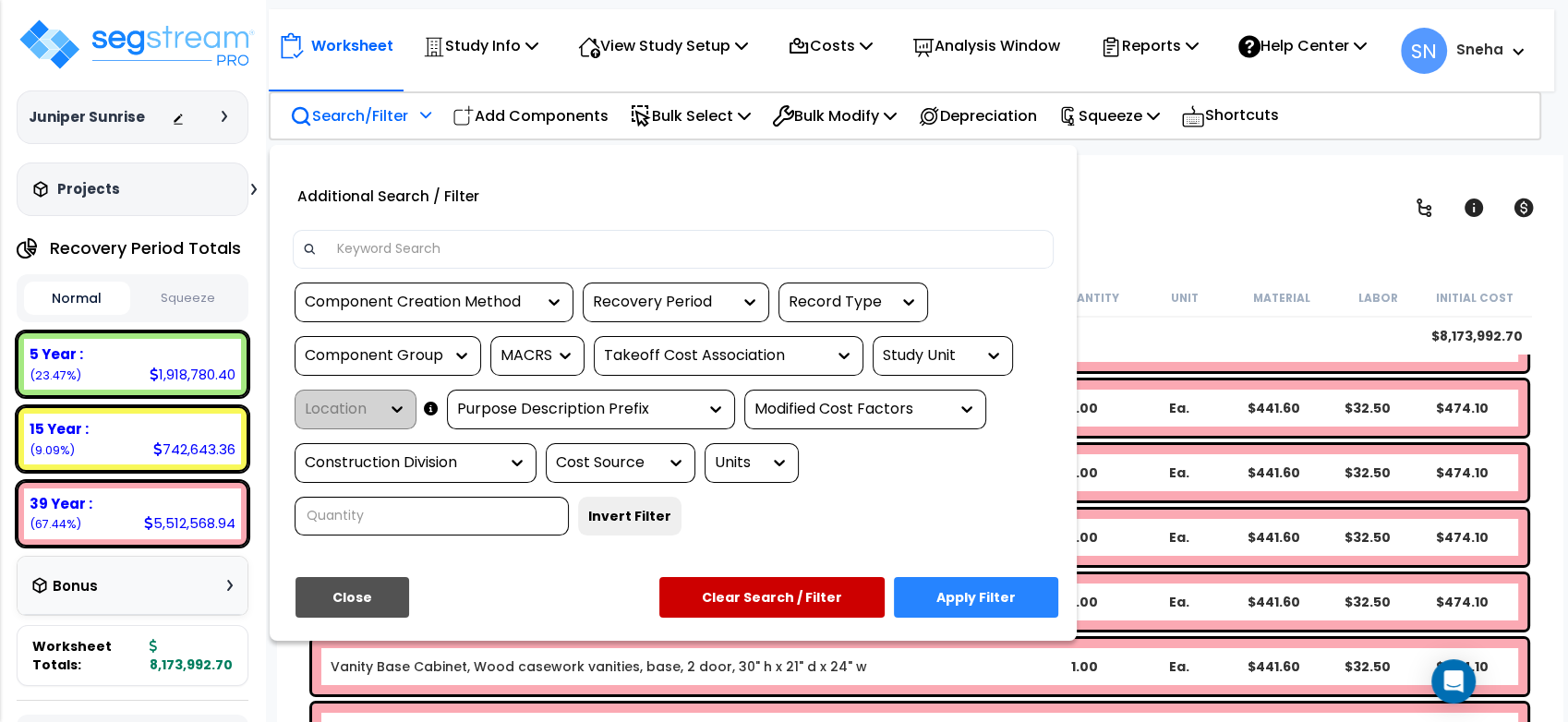
click at [770, 471] on icon at bounding box center [779, 463] width 19 height 19
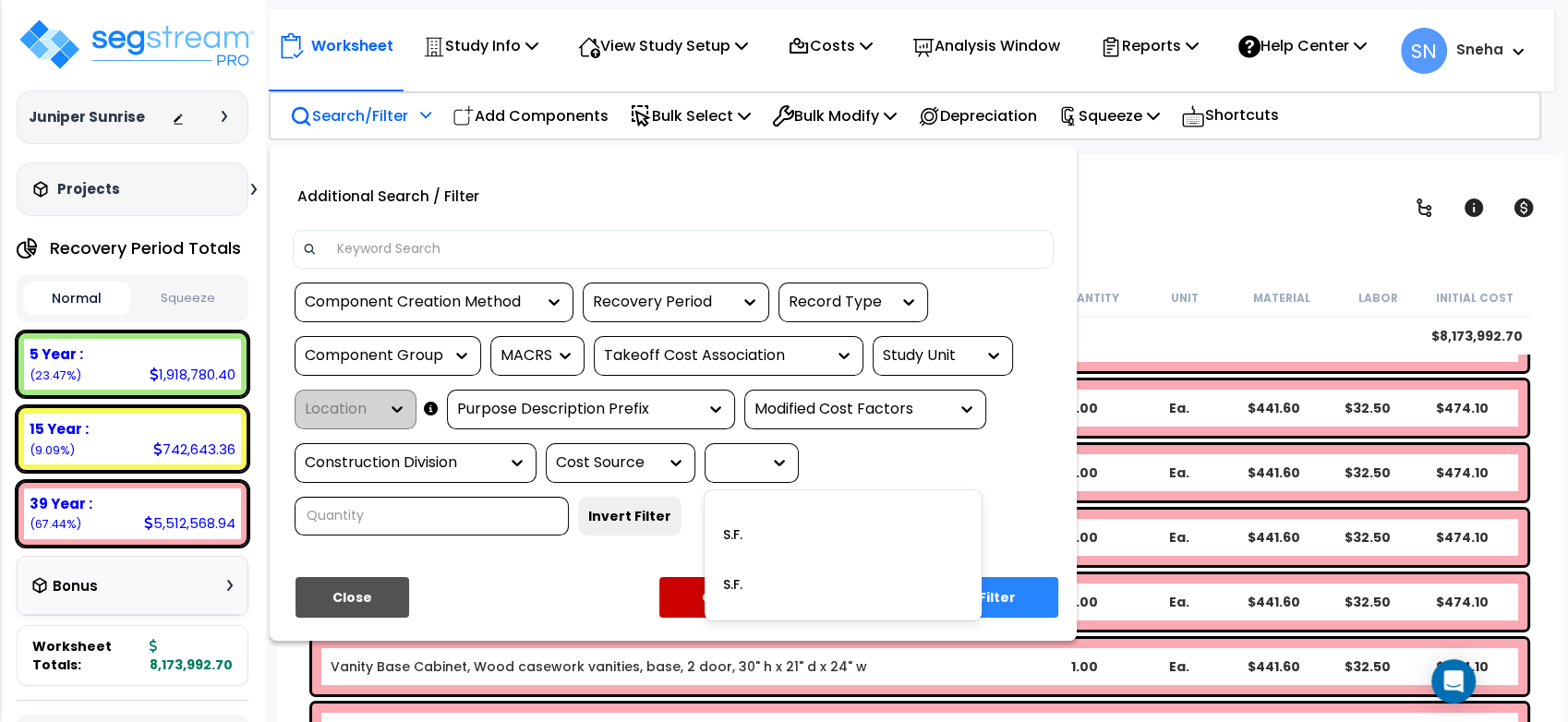
scroll to position [1622, 0]
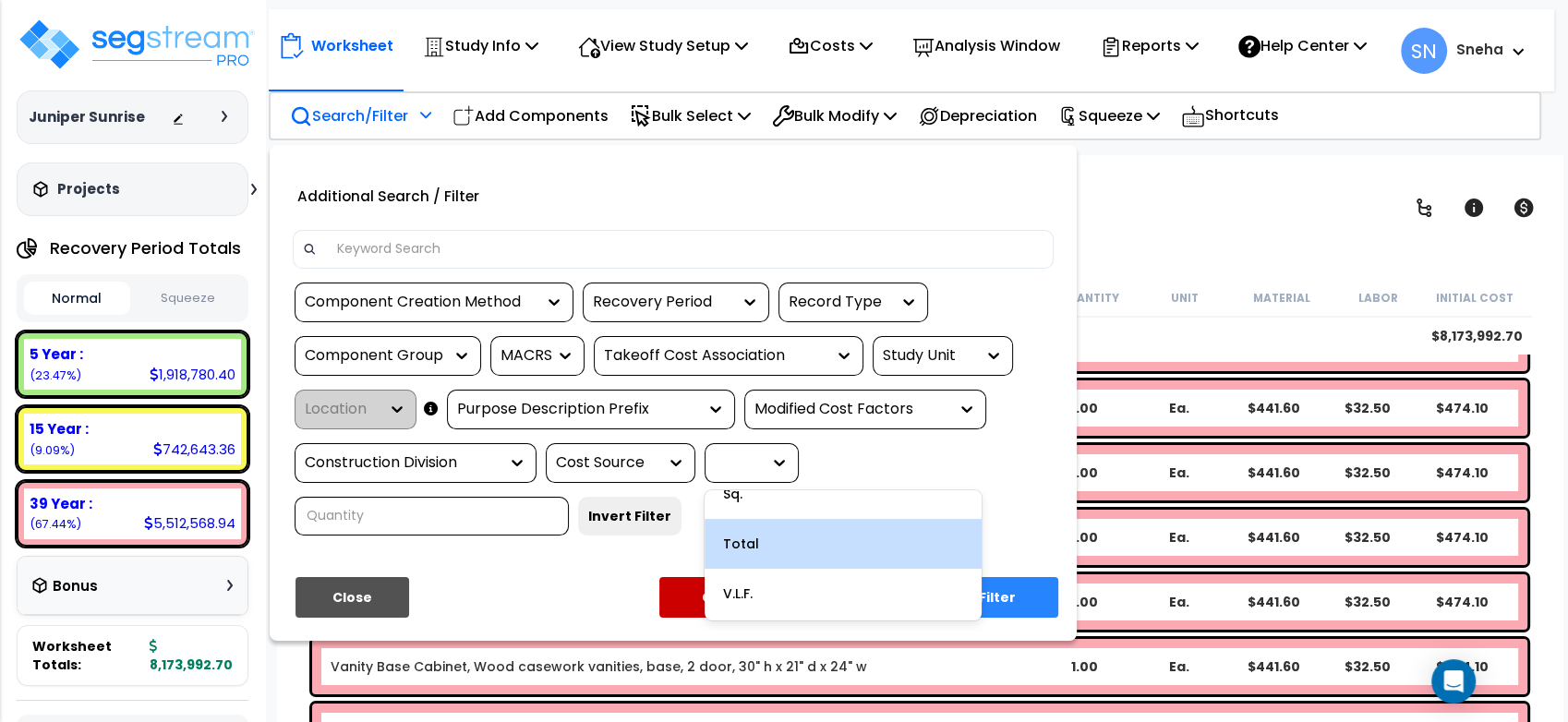
click at [1041, 524] on div "2 results available. Select is focused ,type to refine list, press Down to open…" at bounding box center [673, 416] width 789 height 267
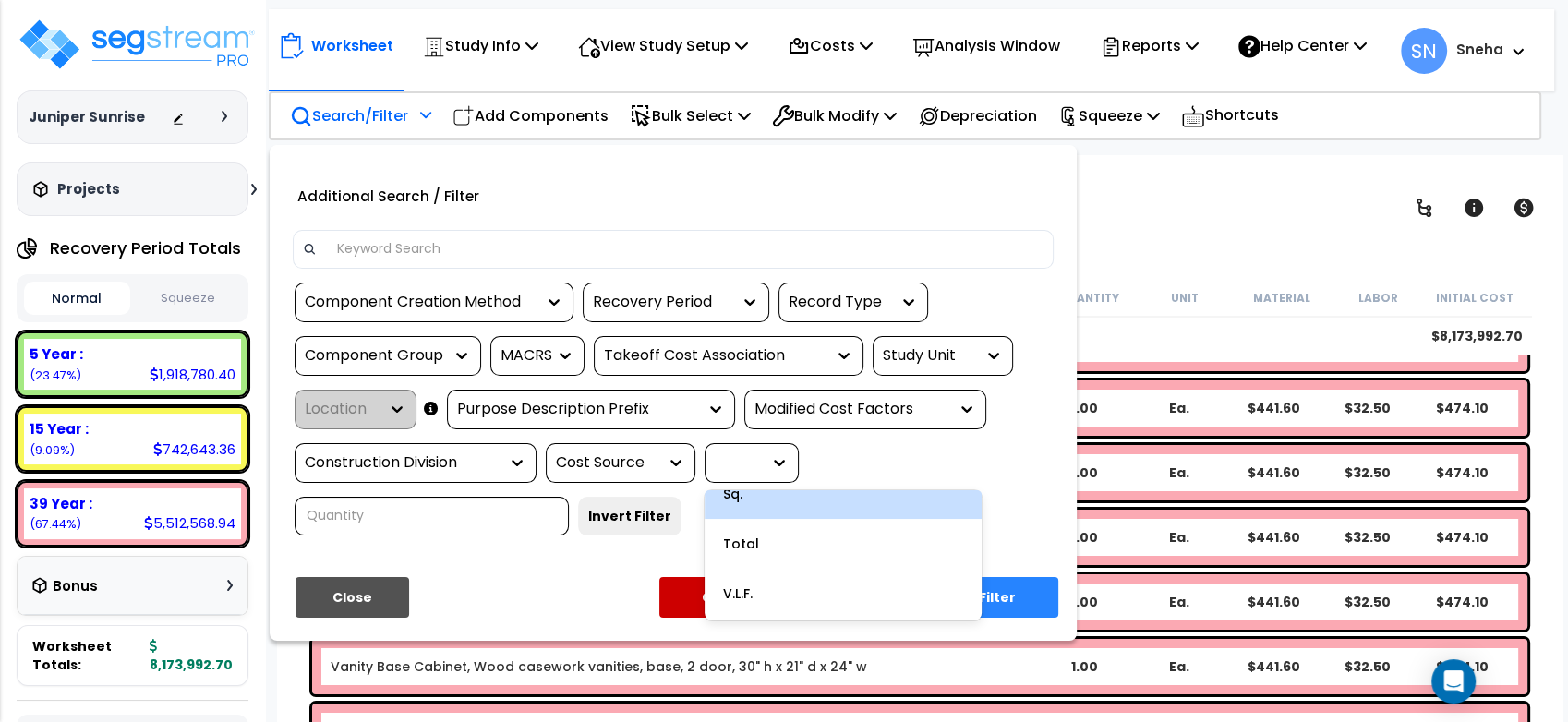
click at [783, 473] on icon at bounding box center [779, 463] width 19 height 19
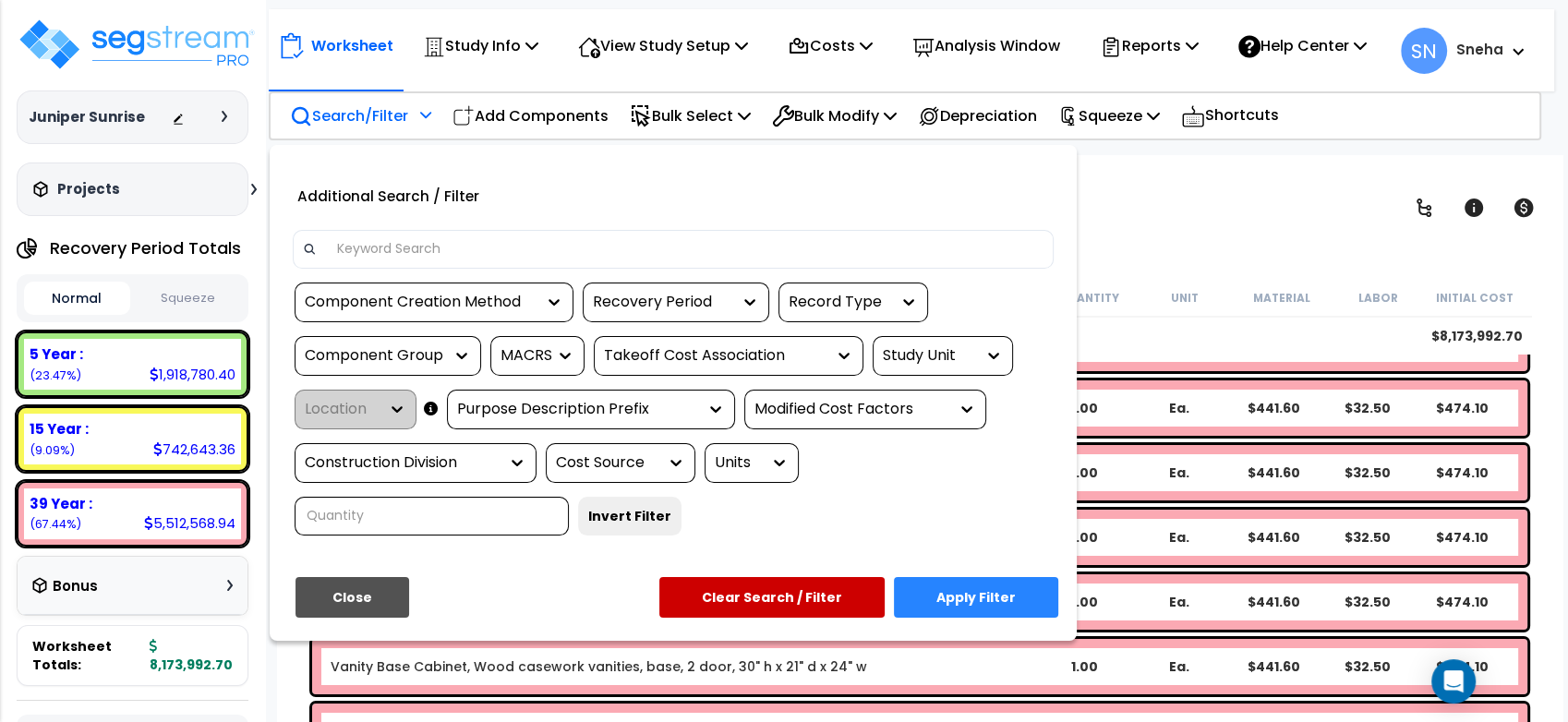
click at [524, 542] on div "2 results available. Select is focused ,type to refine list, press Down to open…" at bounding box center [673, 416] width 789 height 267
click at [963, 607] on button "Apply Filter" at bounding box center [976, 597] width 164 height 41
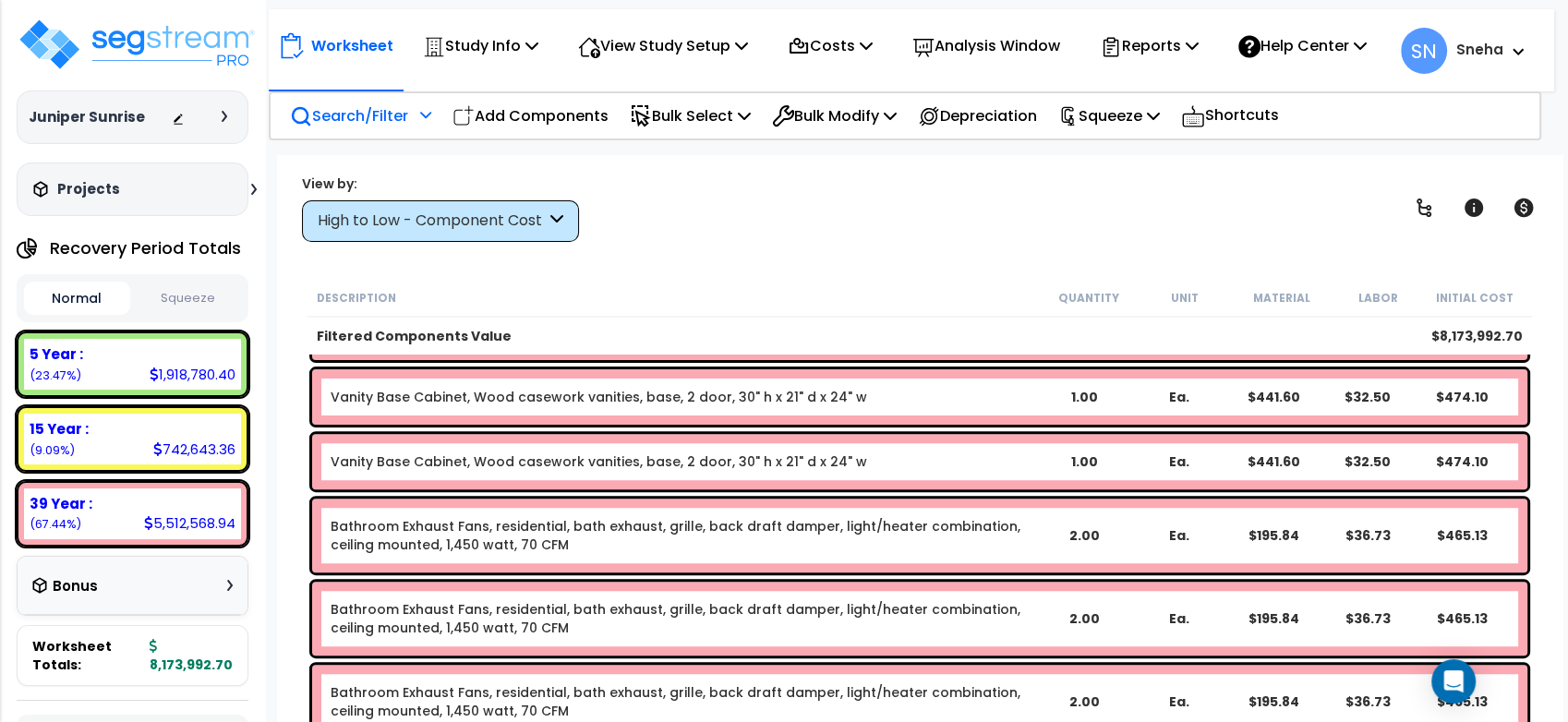
scroll to position [148999, 0]
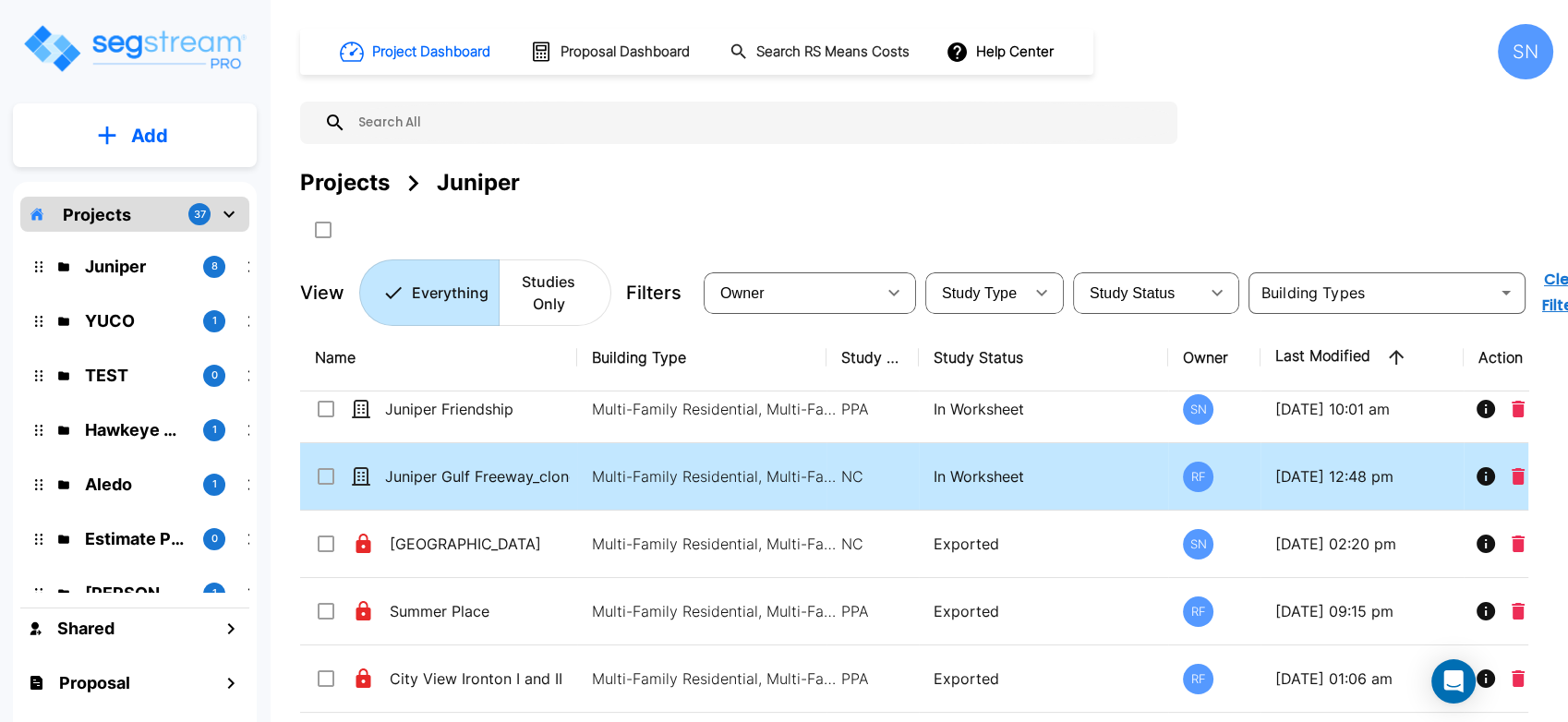
scroll to position [157, 0]
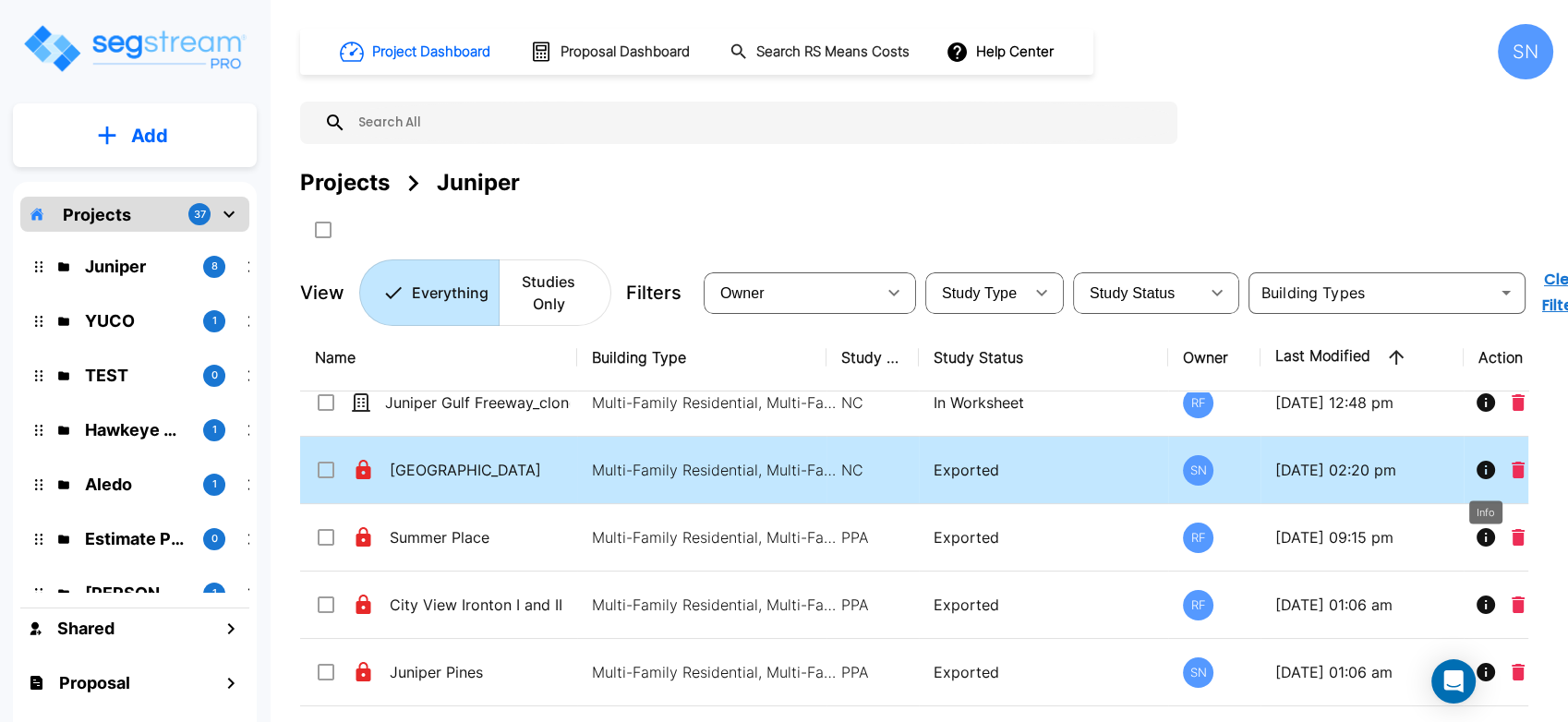
click at [1484, 471] on icon "Info" at bounding box center [1486, 471] width 19 height 19
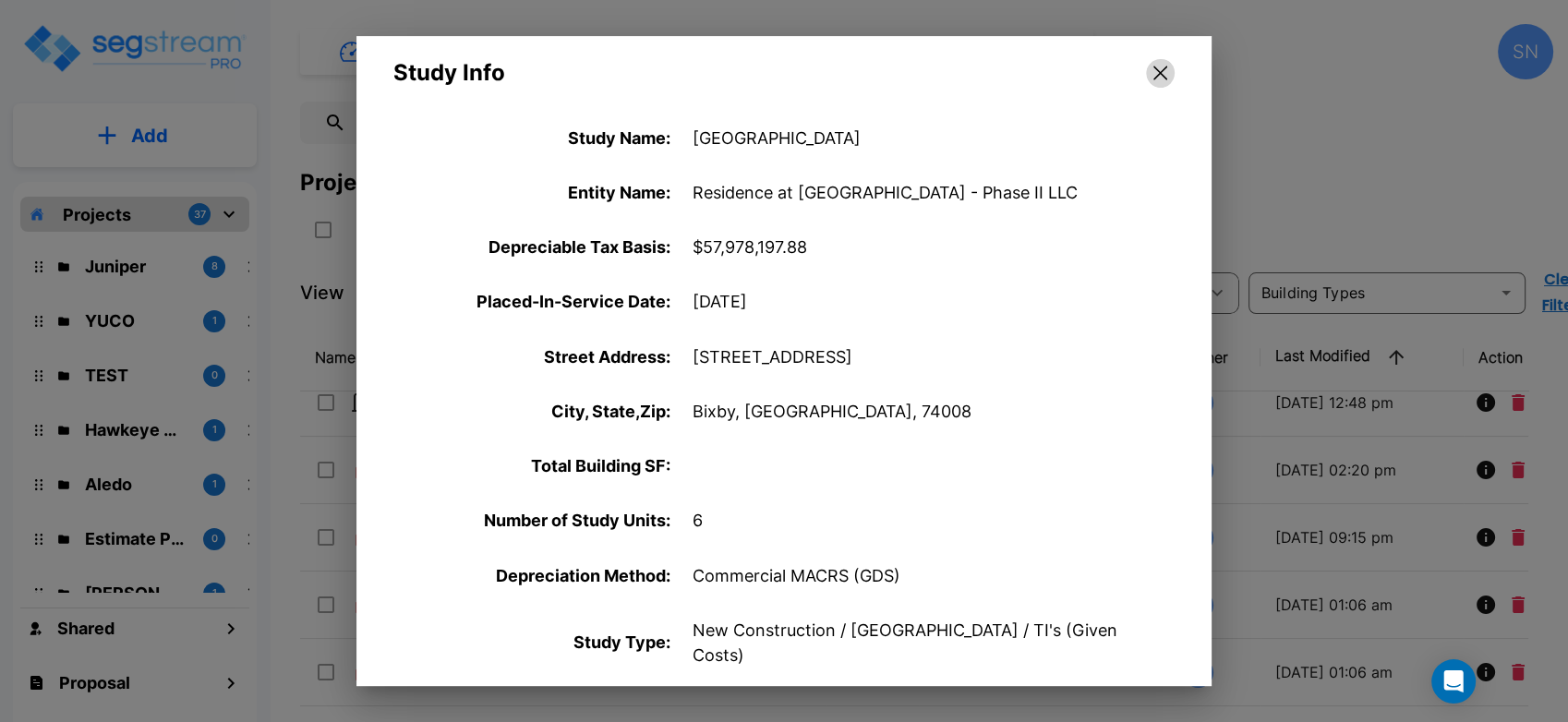
click at [1161, 83] on button "button" at bounding box center [1160, 73] width 28 height 29
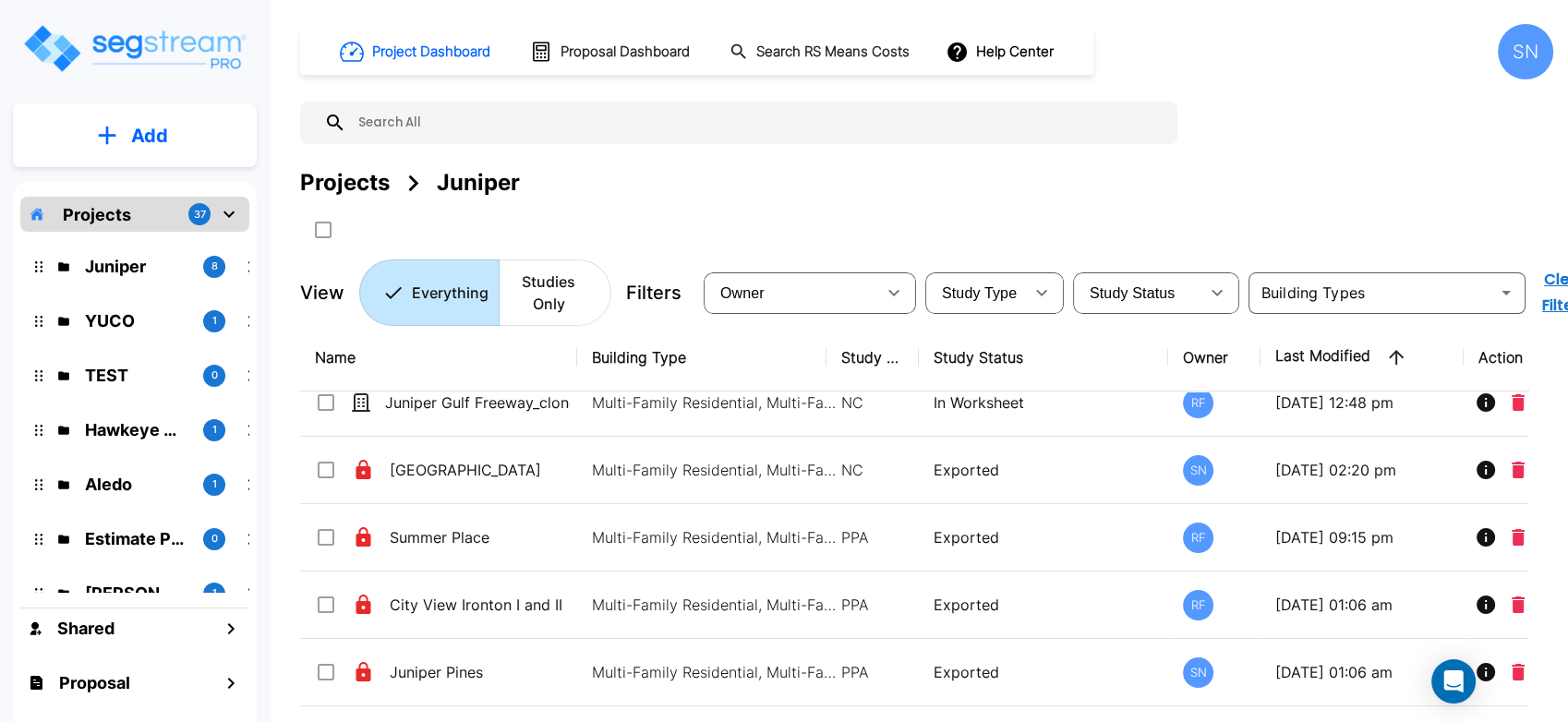
drag, startPoint x: 1491, startPoint y: 721, endPoint x: 1545, endPoint y: 713, distance: 54.6
click at [1545, 713] on main "Name Building Type Study Type Study Status Owner Last Modified Action Juniper S…" at bounding box center [927, 548] width 1253 height 448
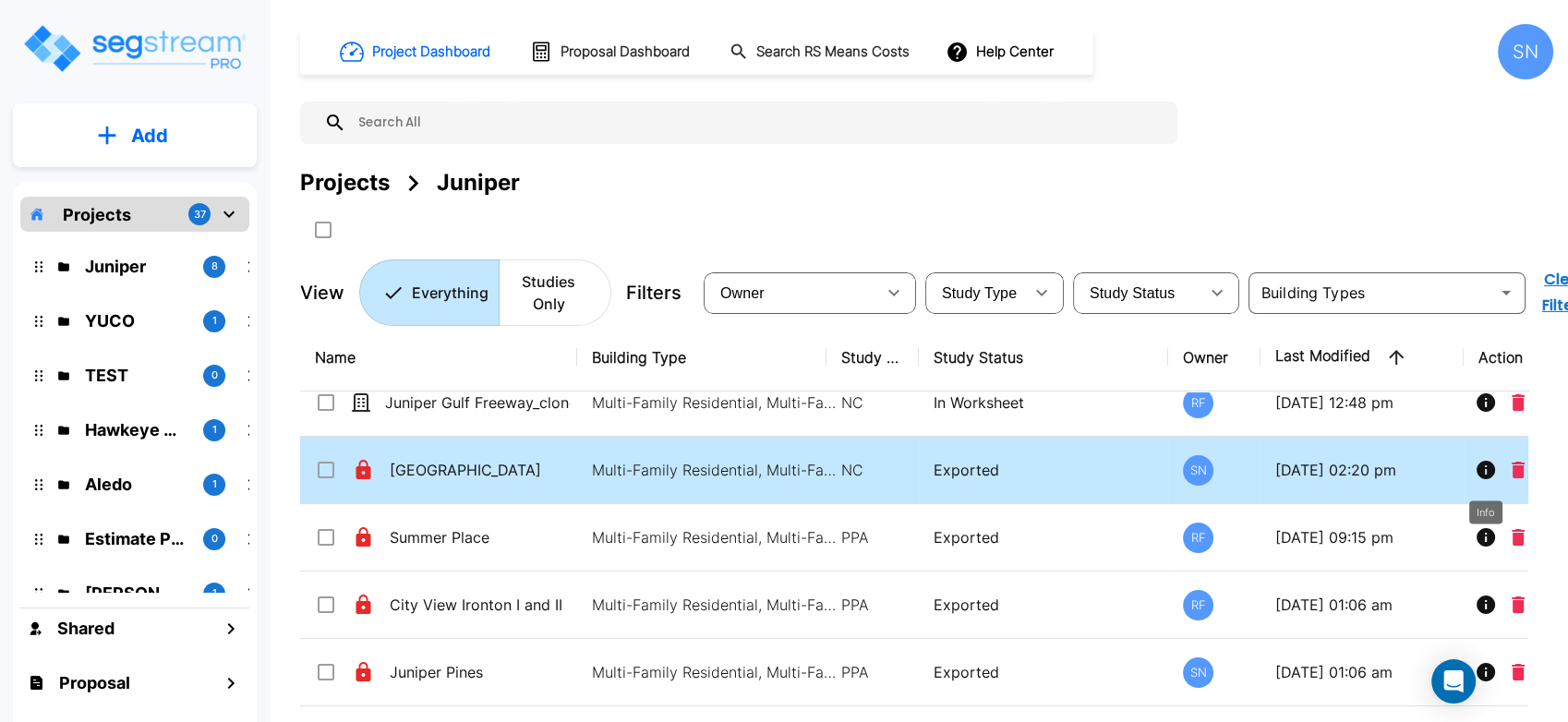
click at [1484, 473] on icon "Info" at bounding box center [1486, 471] width 19 height 19
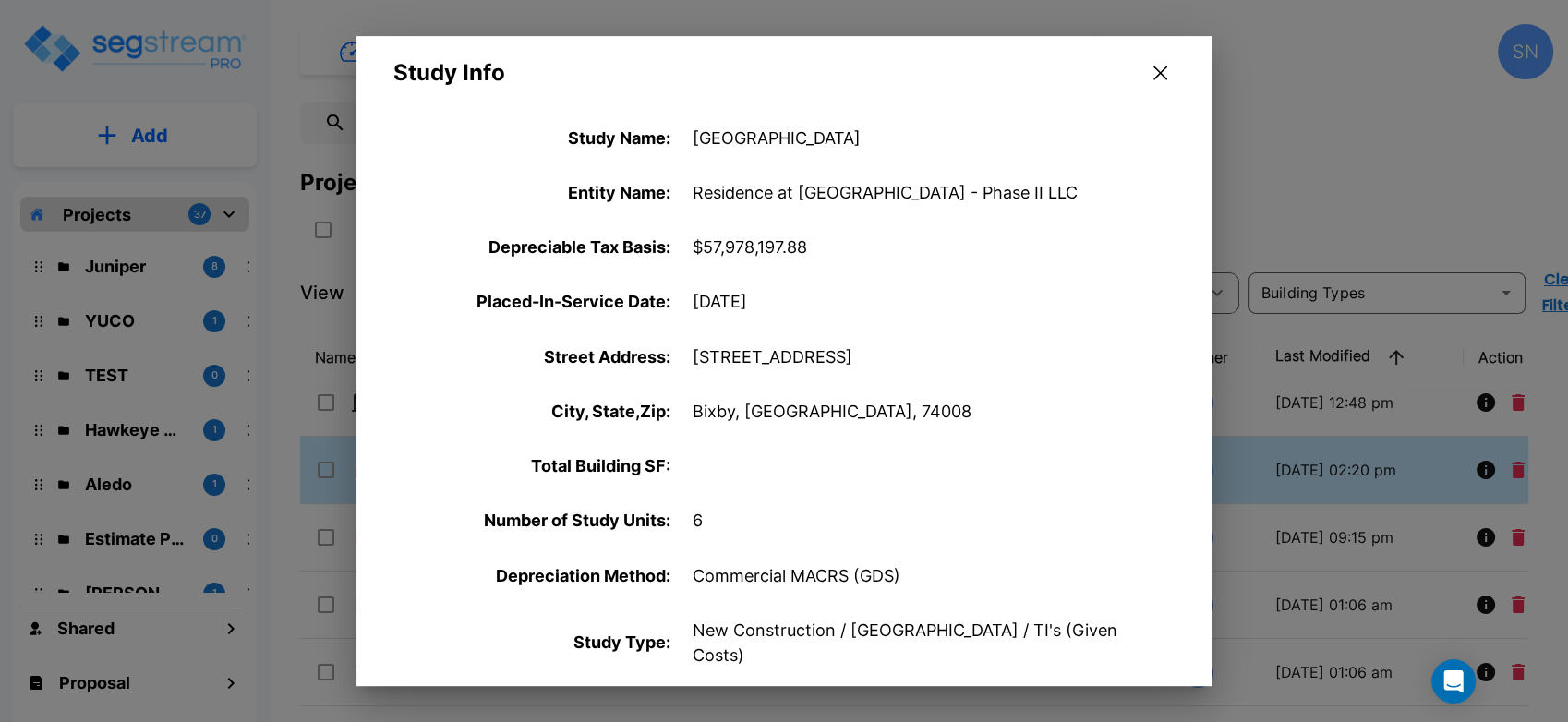
click at [1484, 473] on div at bounding box center [784, 361] width 1568 height 722
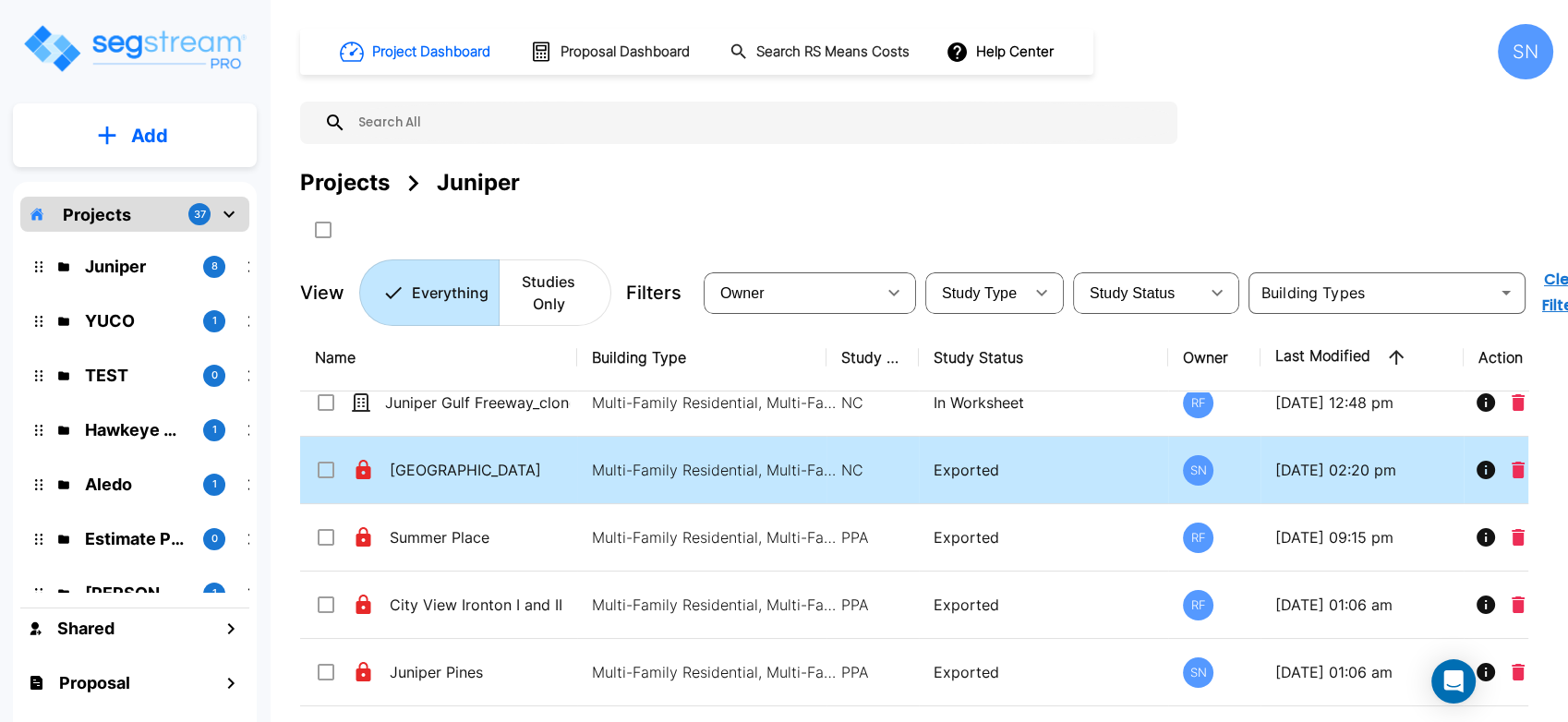
click at [359, 473] on icon at bounding box center [364, 470] width 15 height 20
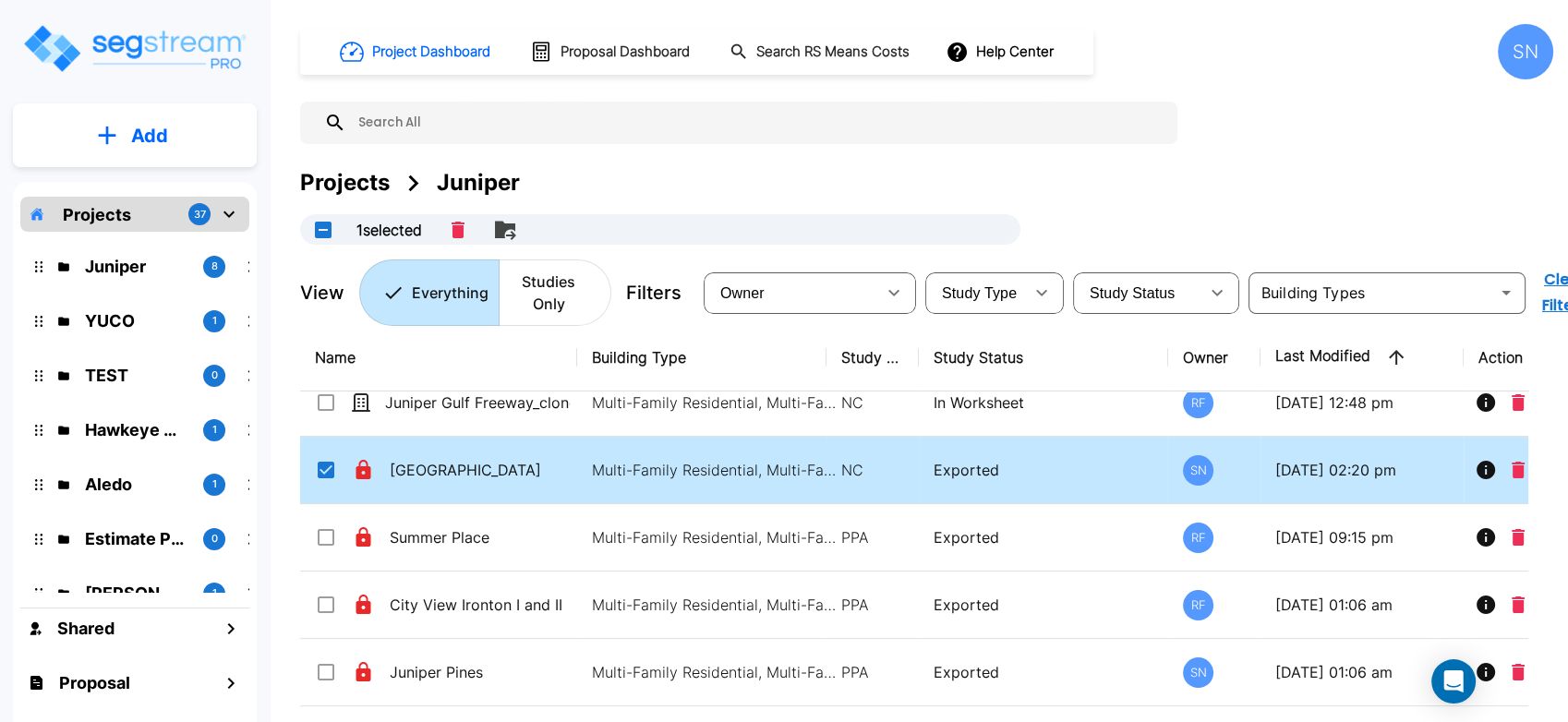
click at [359, 473] on icon at bounding box center [364, 470] width 15 height 20
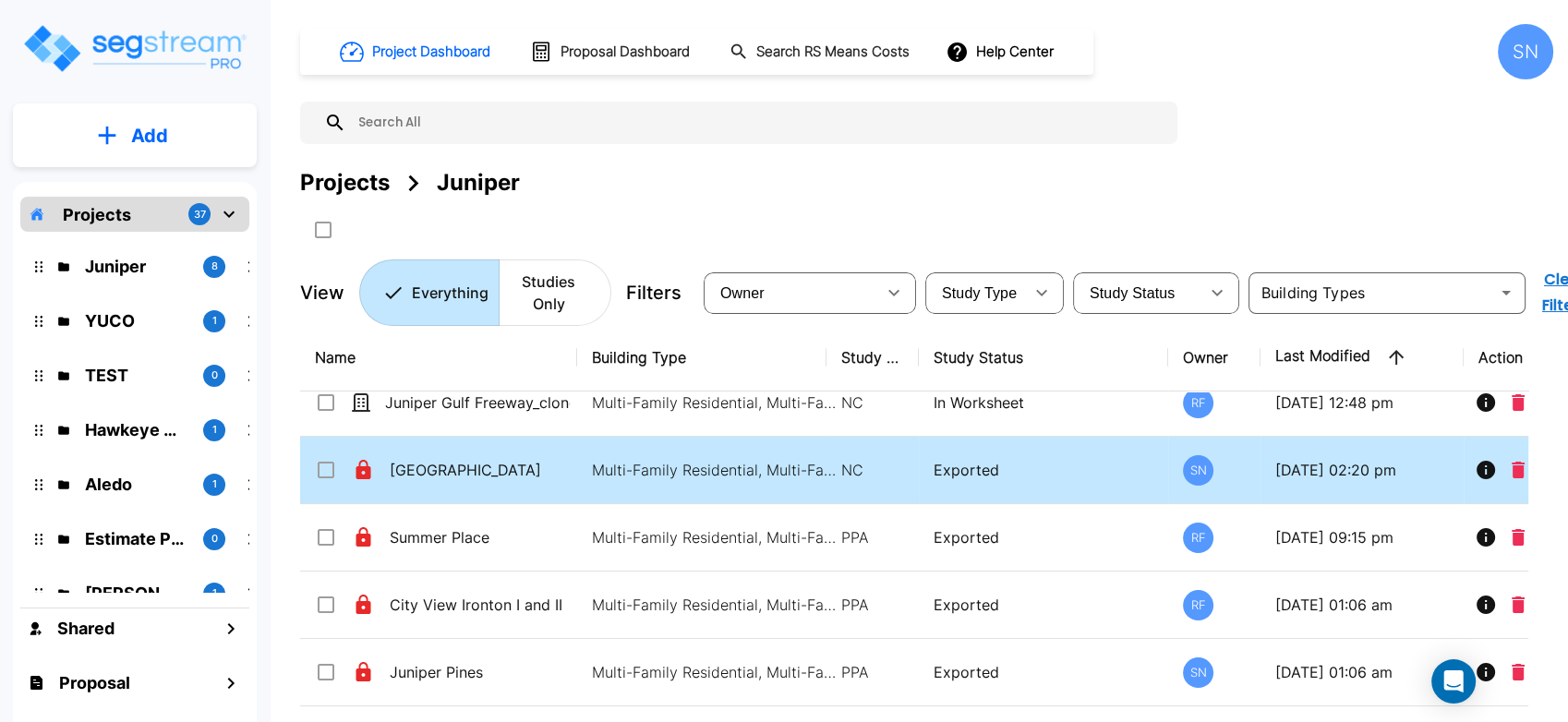
click at [359, 473] on icon at bounding box center [364, 470] width 15 height 20
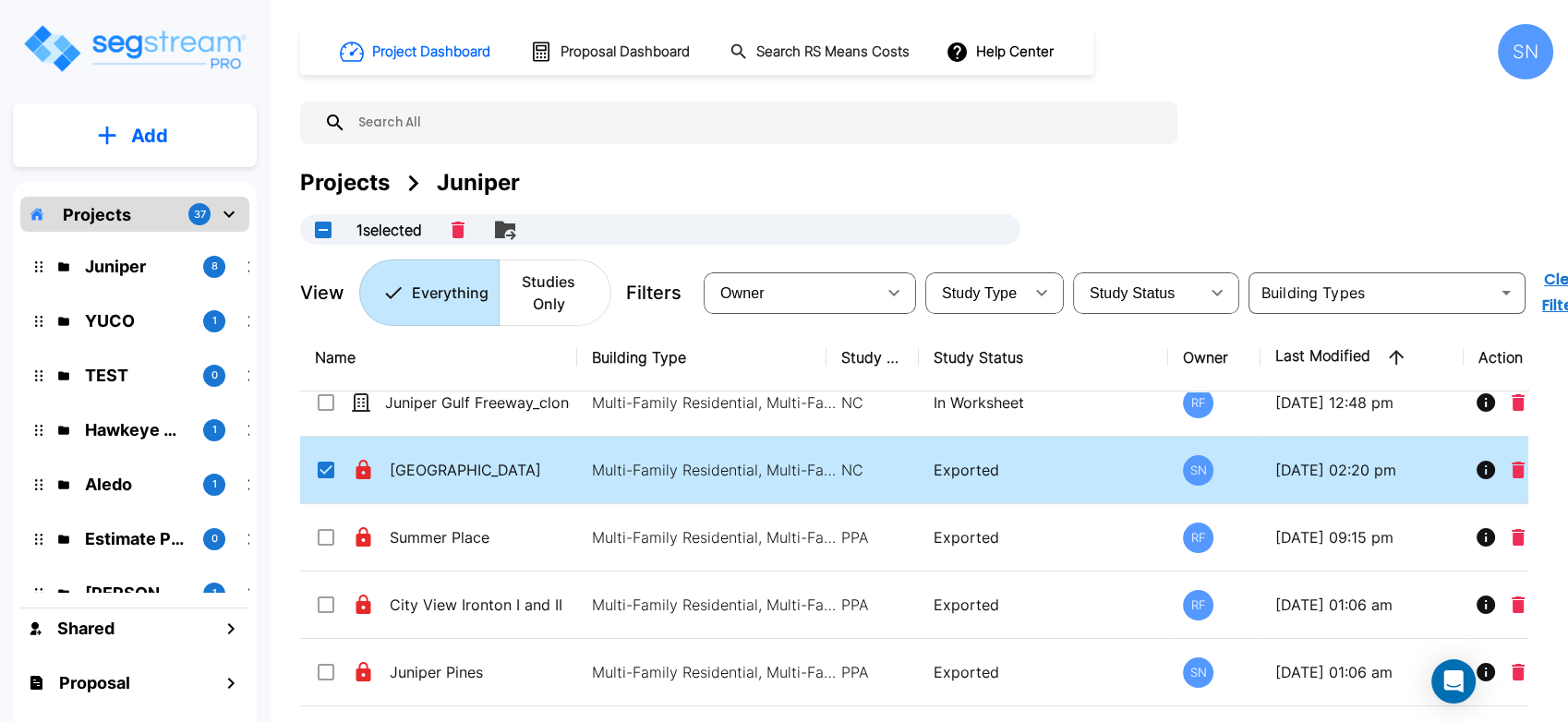
click at [359, 473] on icon at bounding box center [364, 470] width 15 height 20
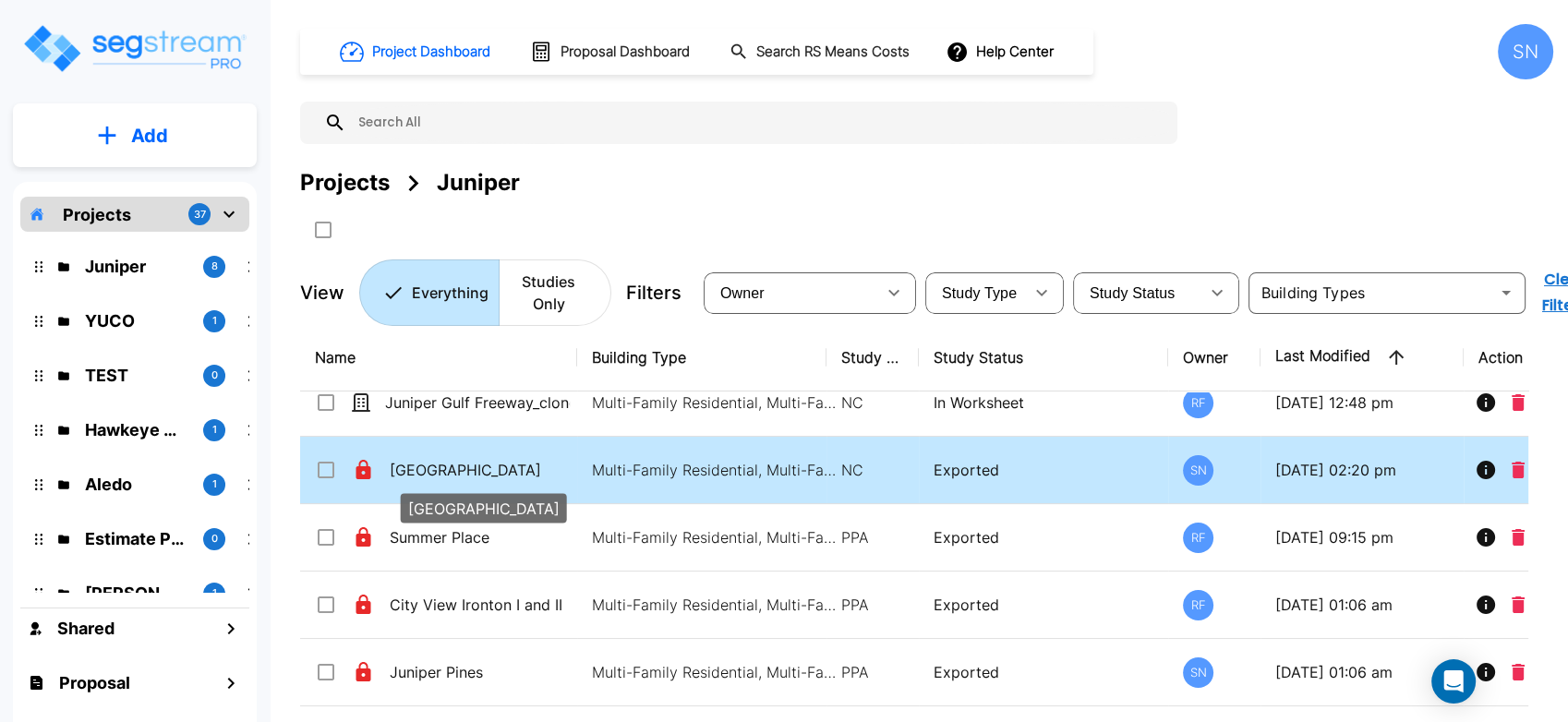
click at [553, 459] on p "[GEOGRAPHIC_DATA]" at bounding box center [483, 470] width 185 height 22
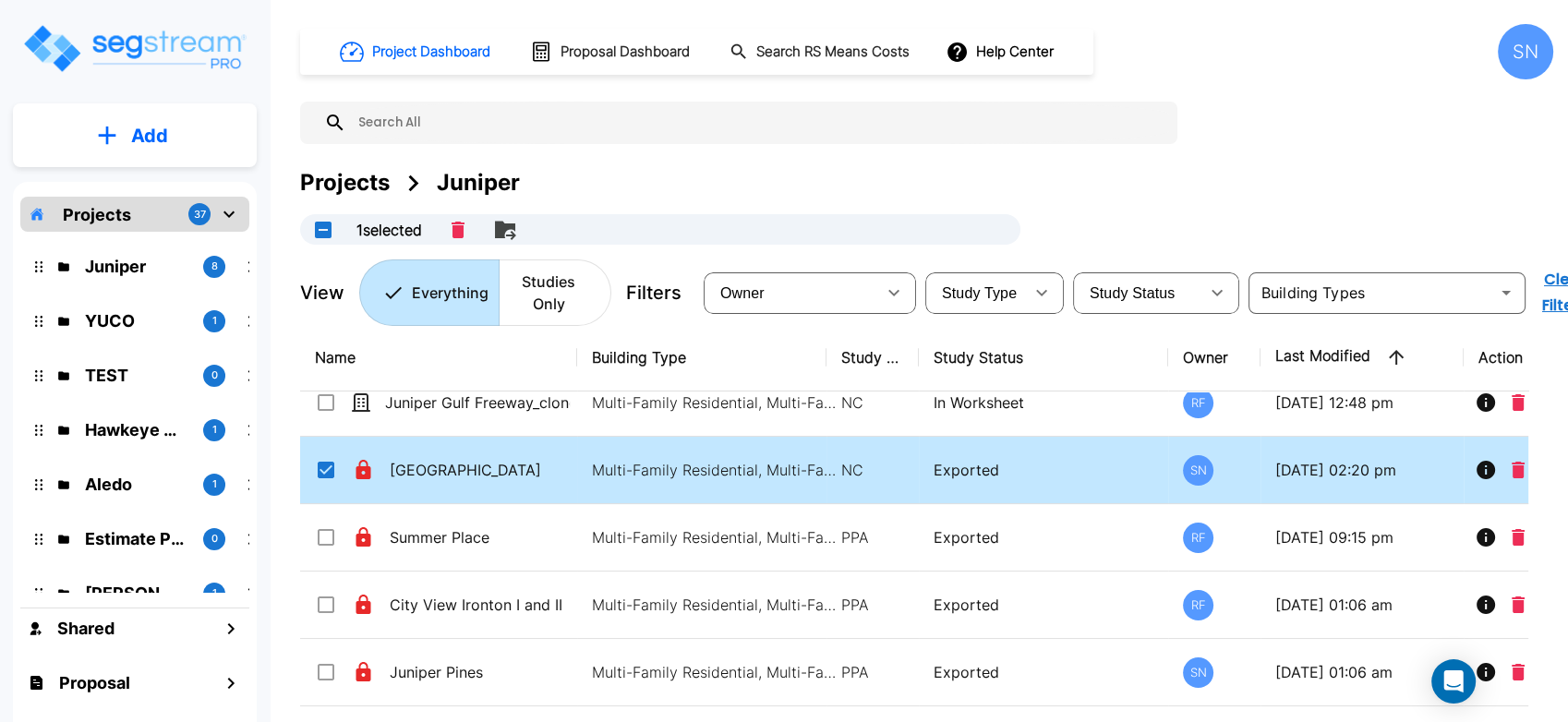
click at [331, 471] on input "select row Juniper Gulf Freeway" at bounding box center [324, 467] width 19 height 16
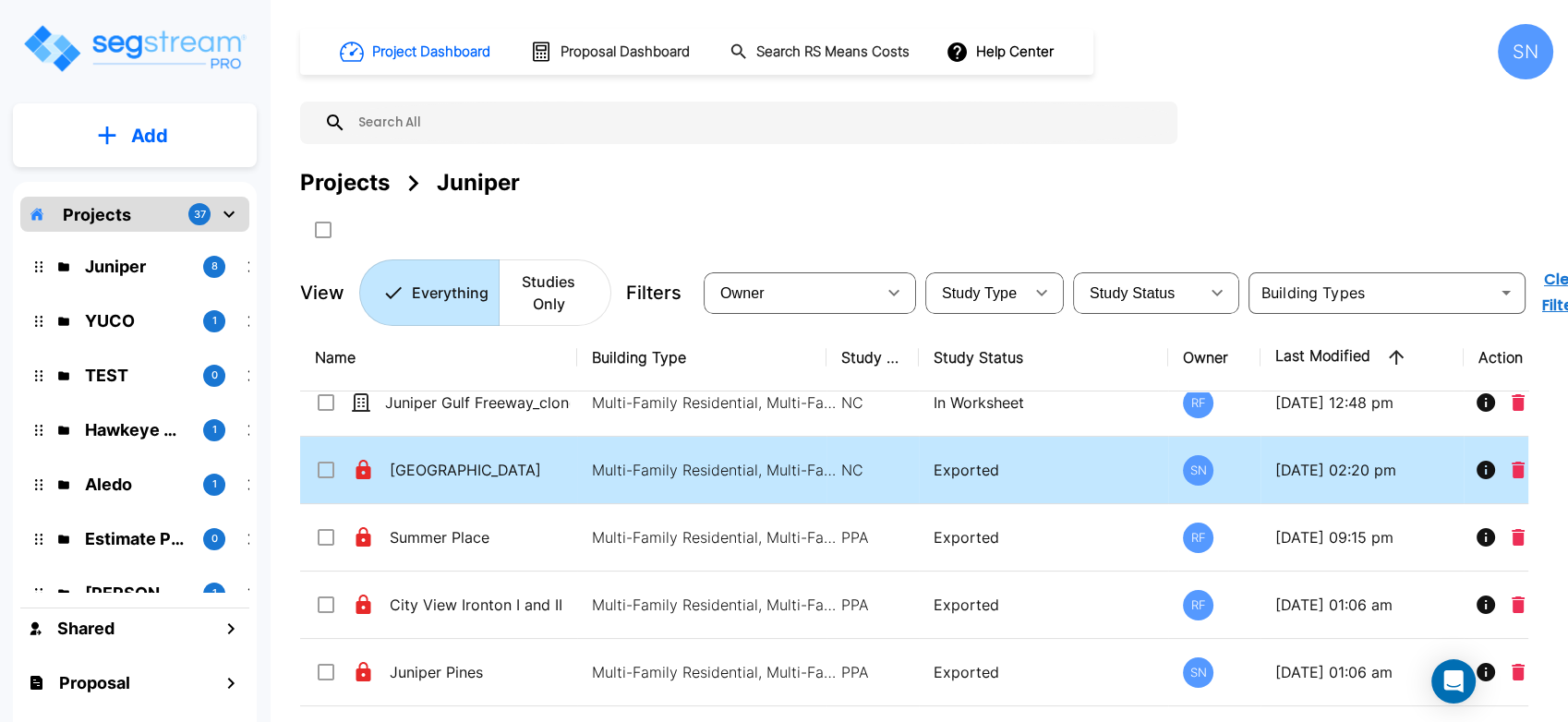
click at [362, 473] on icon at bounding box center [364, 470] width 15 height 20
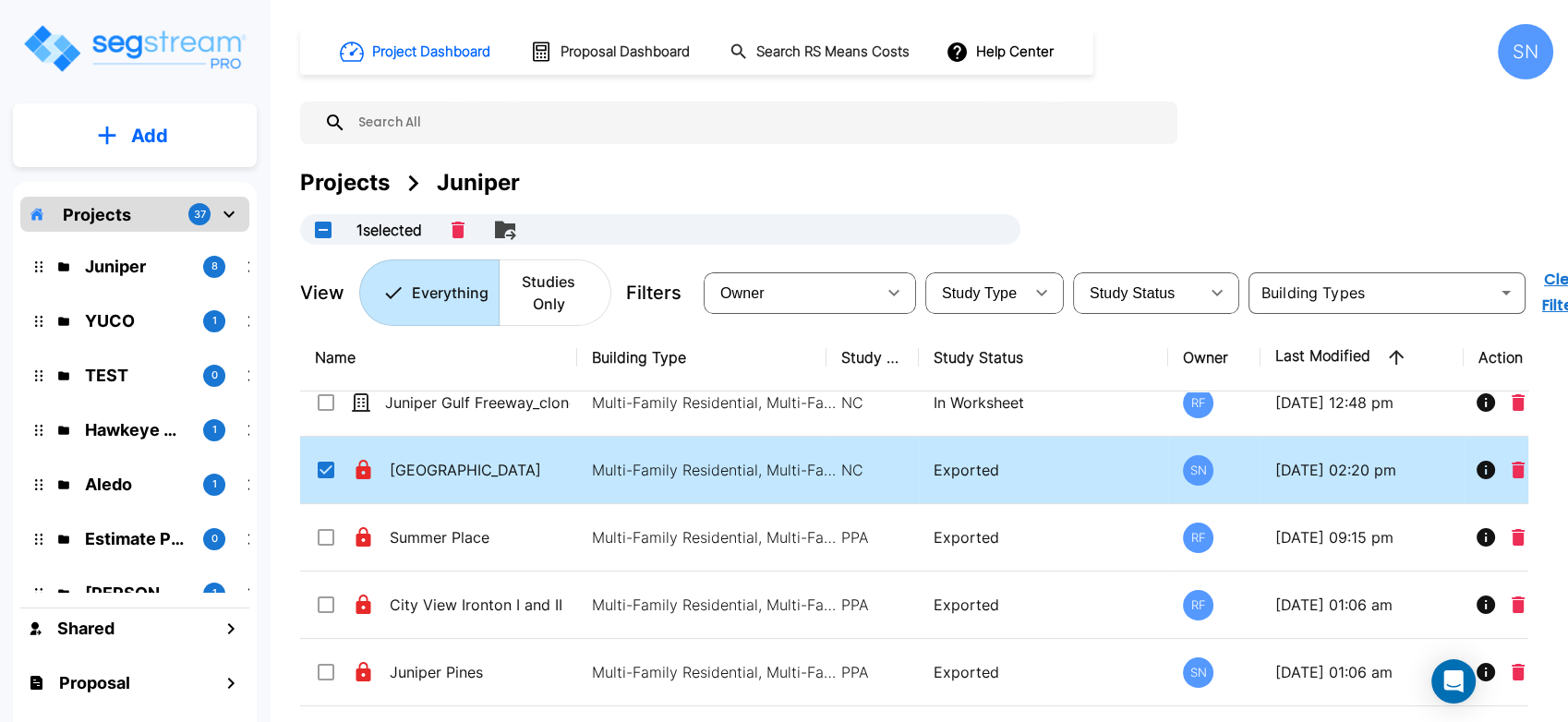
click at [362, 473] on icon at bounding box center [364, 470] width 15 height 20
checkbox input "false"
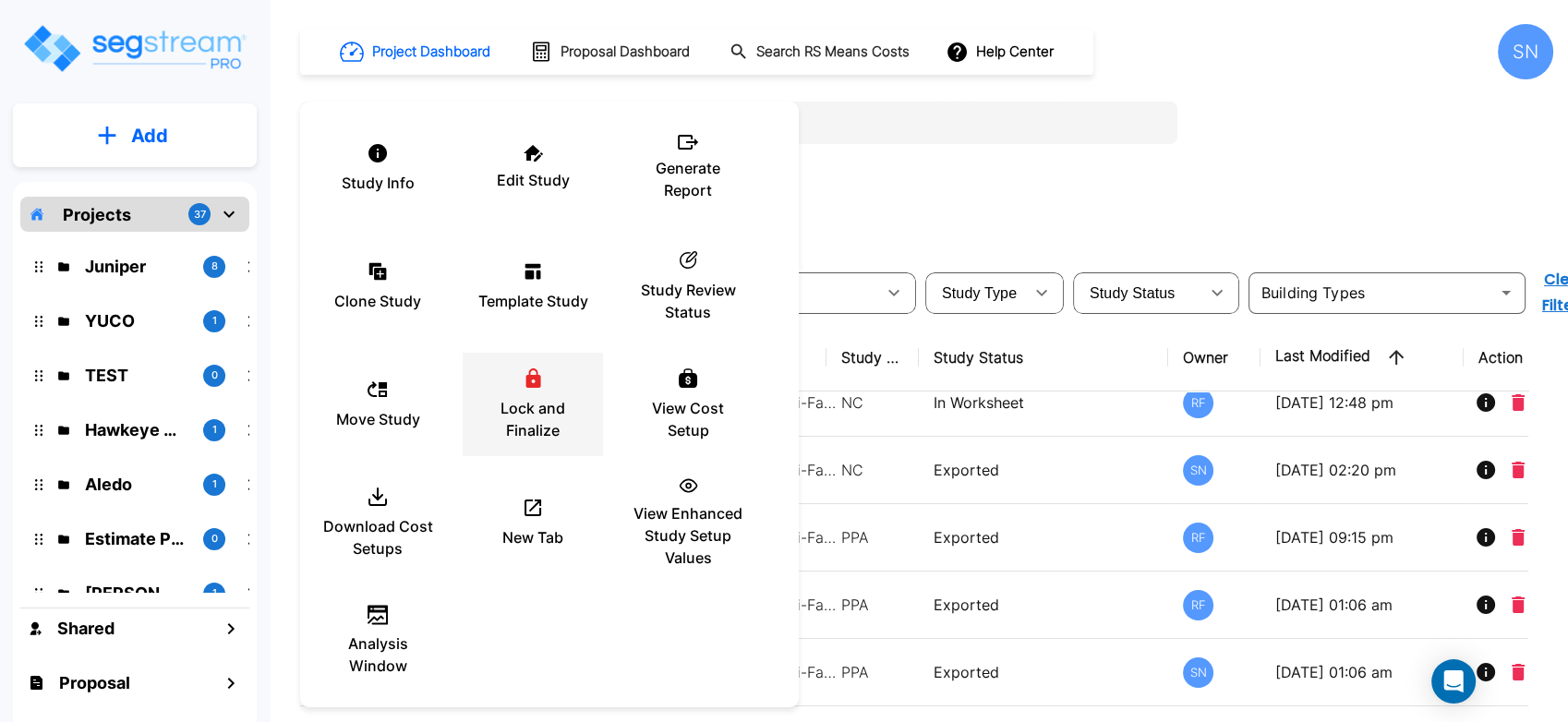
click at [523, 418] on p "Lock and Finalize" at bounding box center [532, 419] width 111 height 44
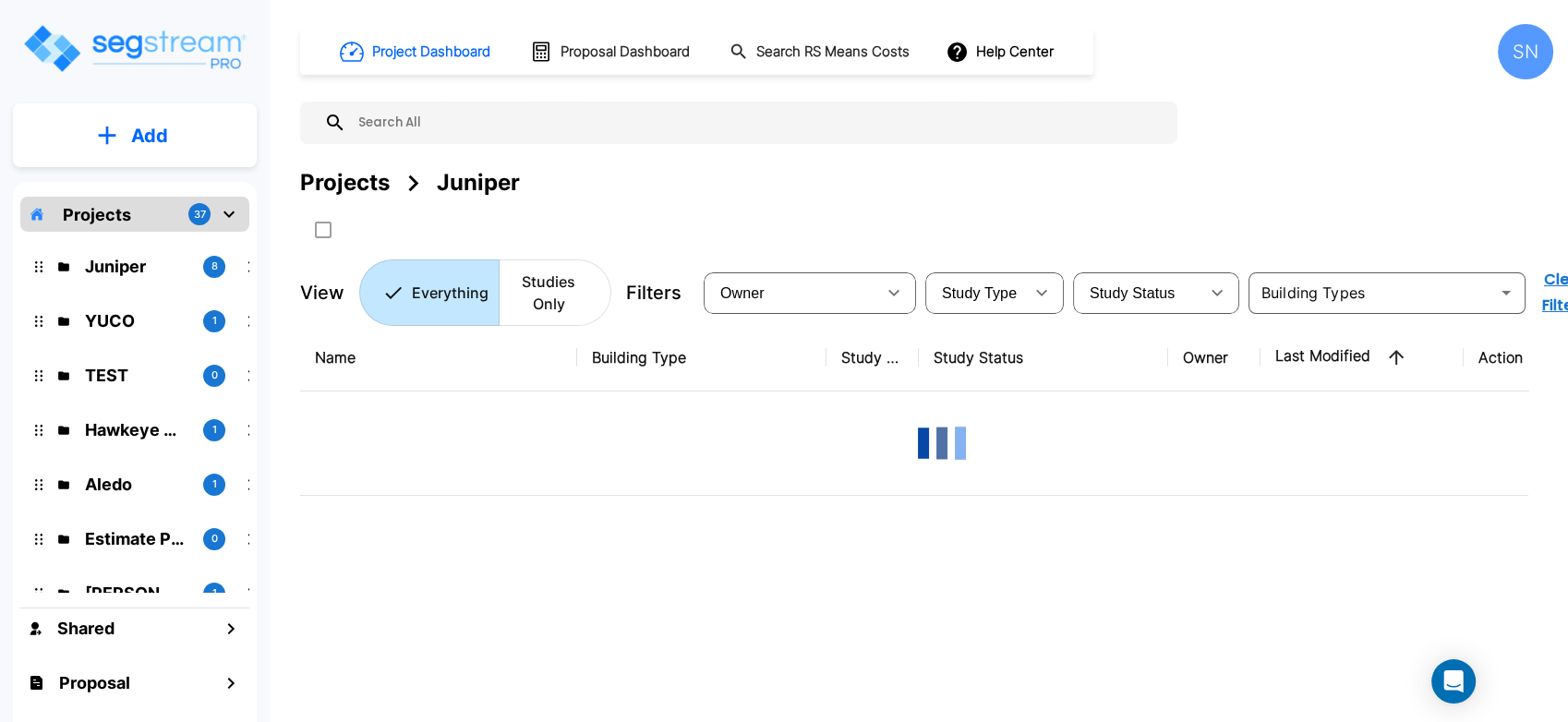
scroll to position [0, 0]
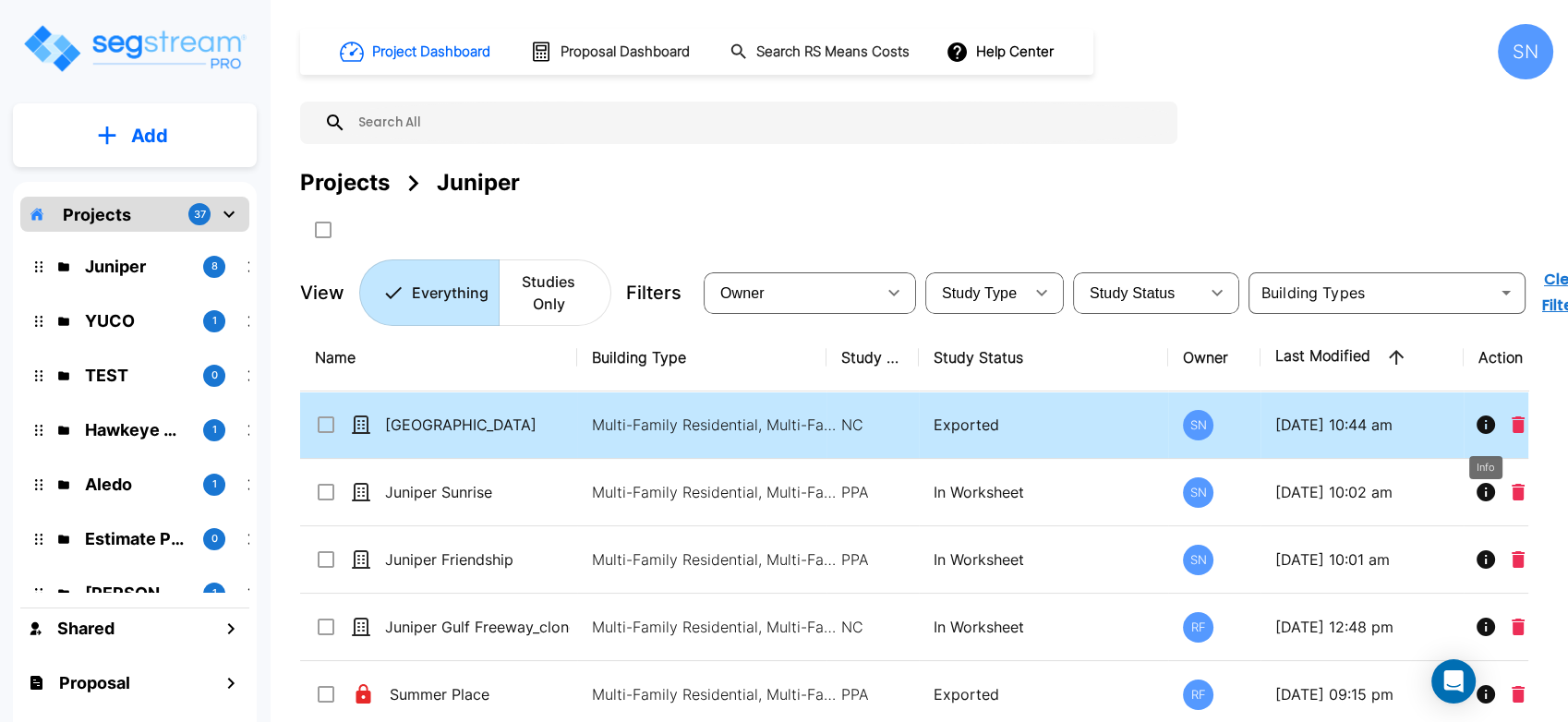
click at [1485, 428] on icon "Info" at bounding box center [1485, 424] width 22 height 22
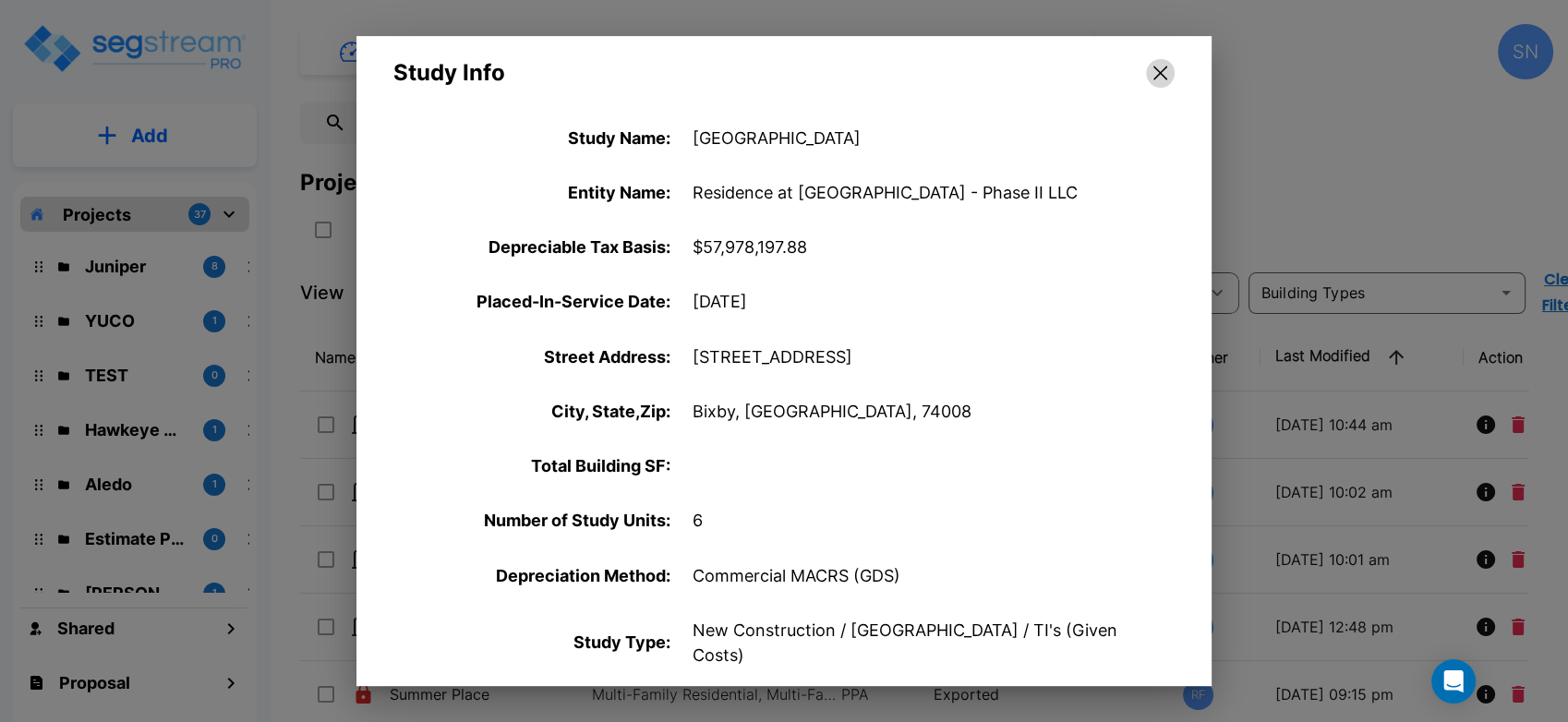
click at [1158, 78] on icon "button" at bounding box center [1160, 73] width 14 height 15
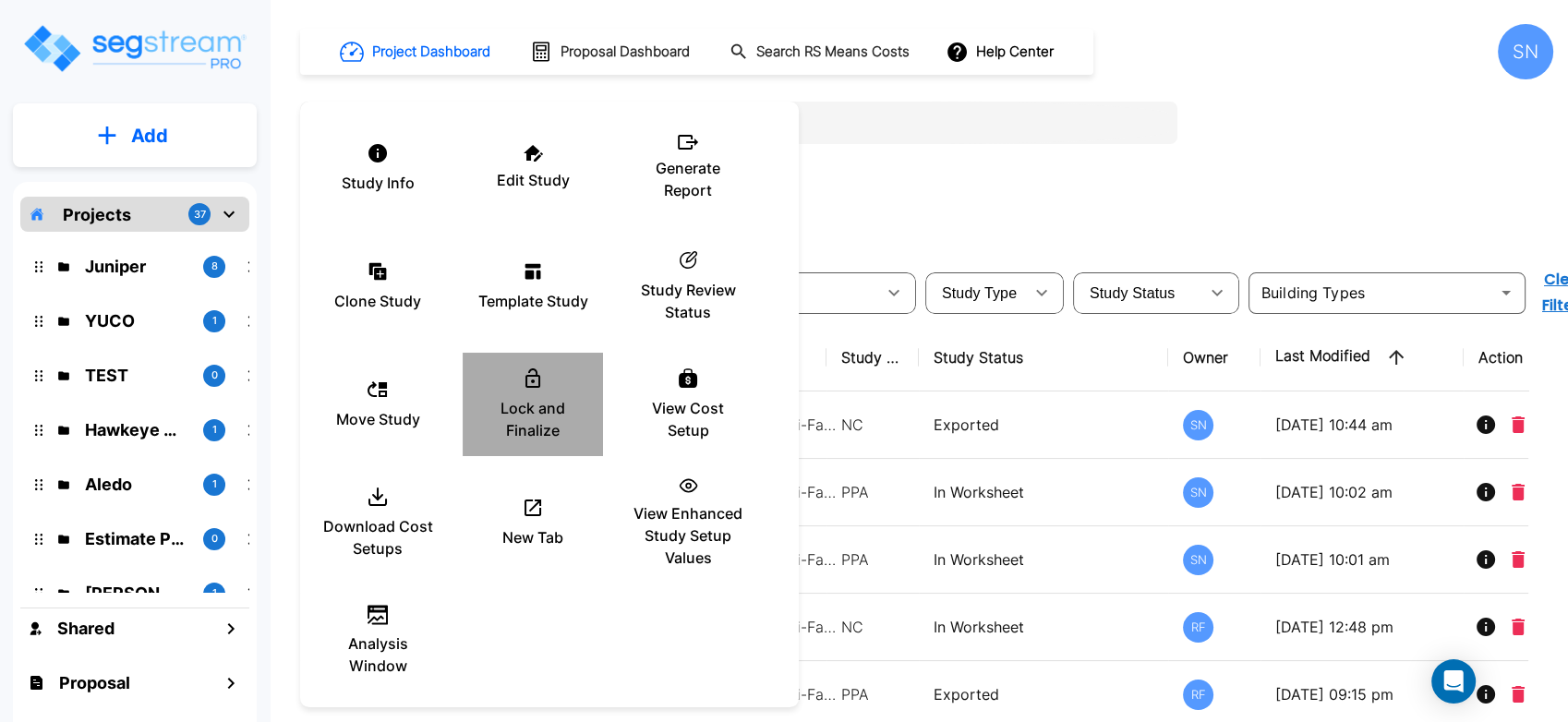
click at [534, 400] on p "Lock and Finalize" at bounding box center [532, 419] width 111 height 44
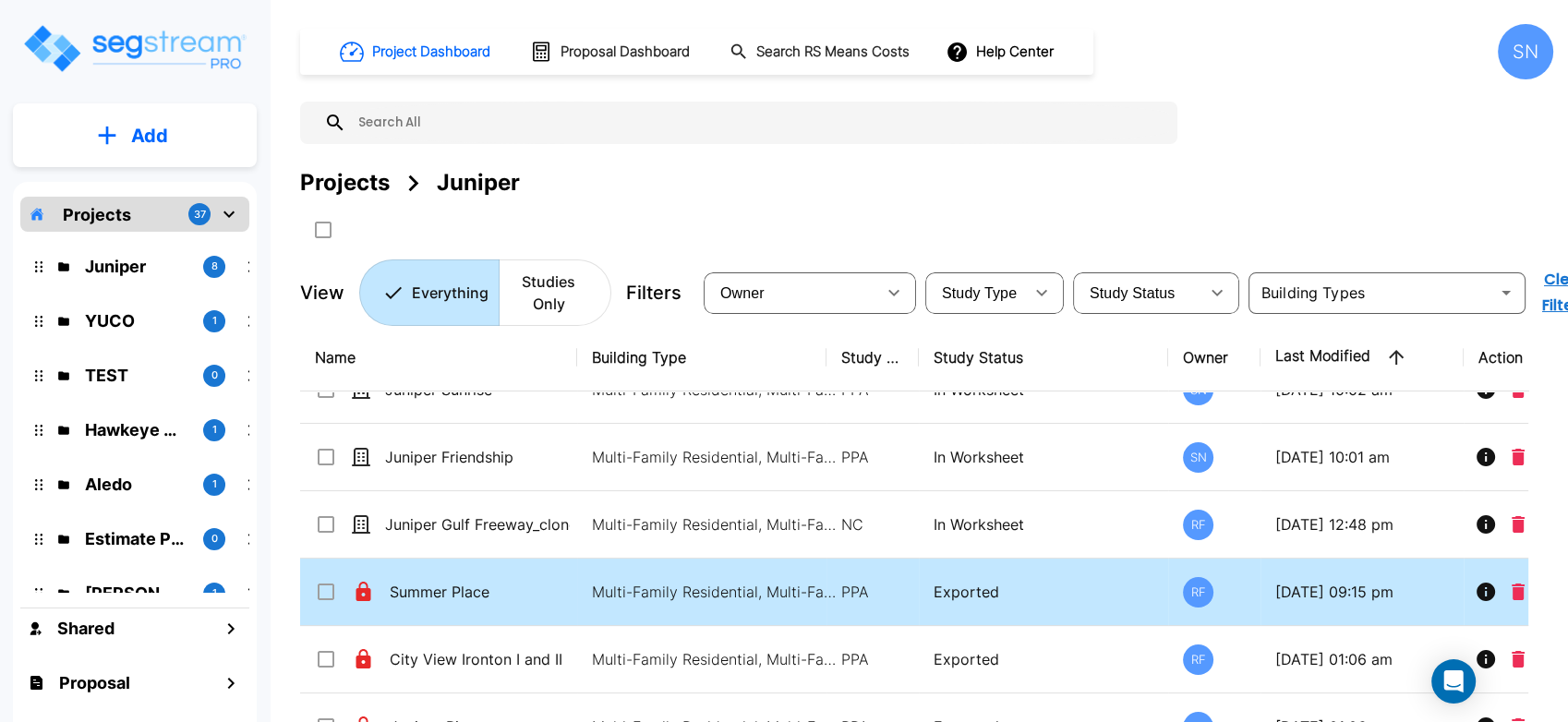
scroll to position [157, 0]
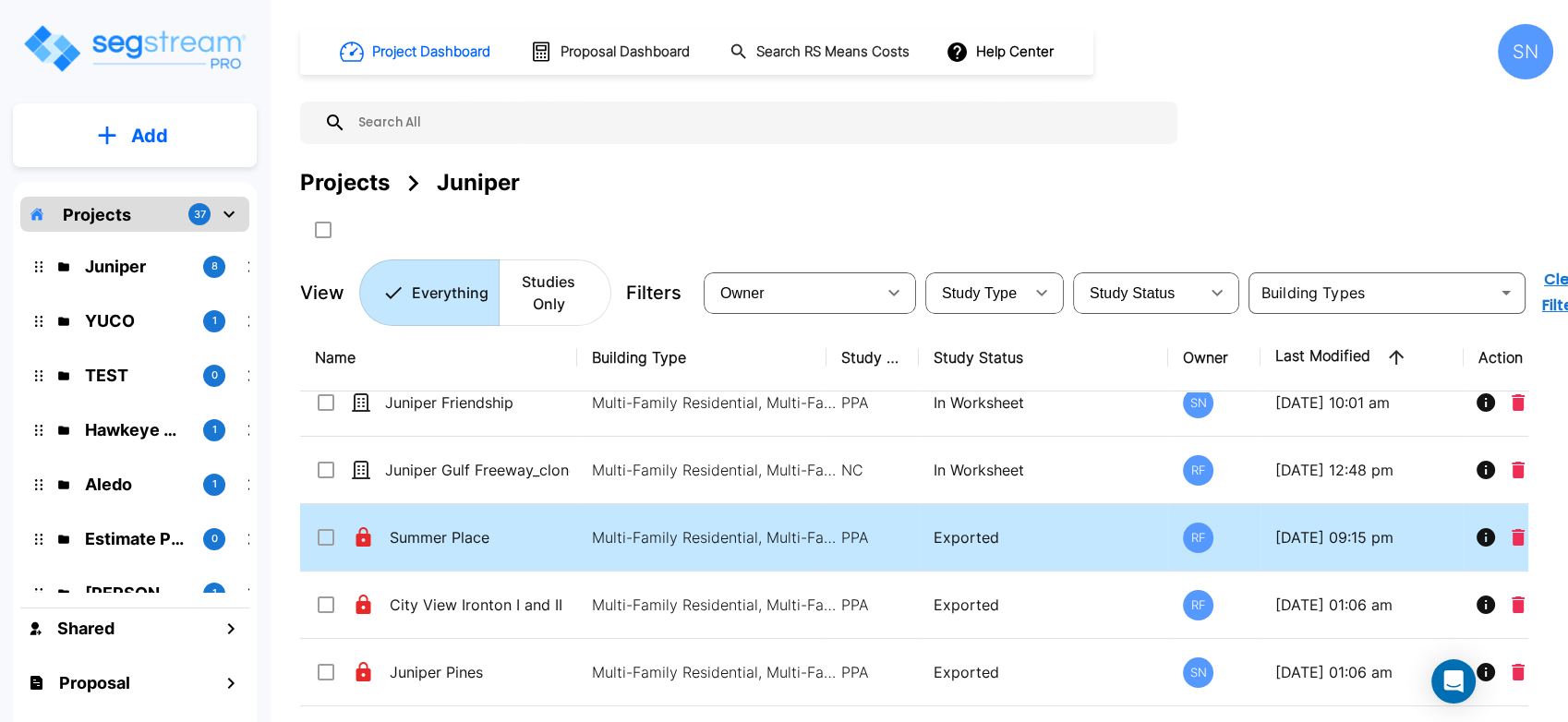
click at [363, 539] on icon at bounding box center [363, 537] width 23 height 22
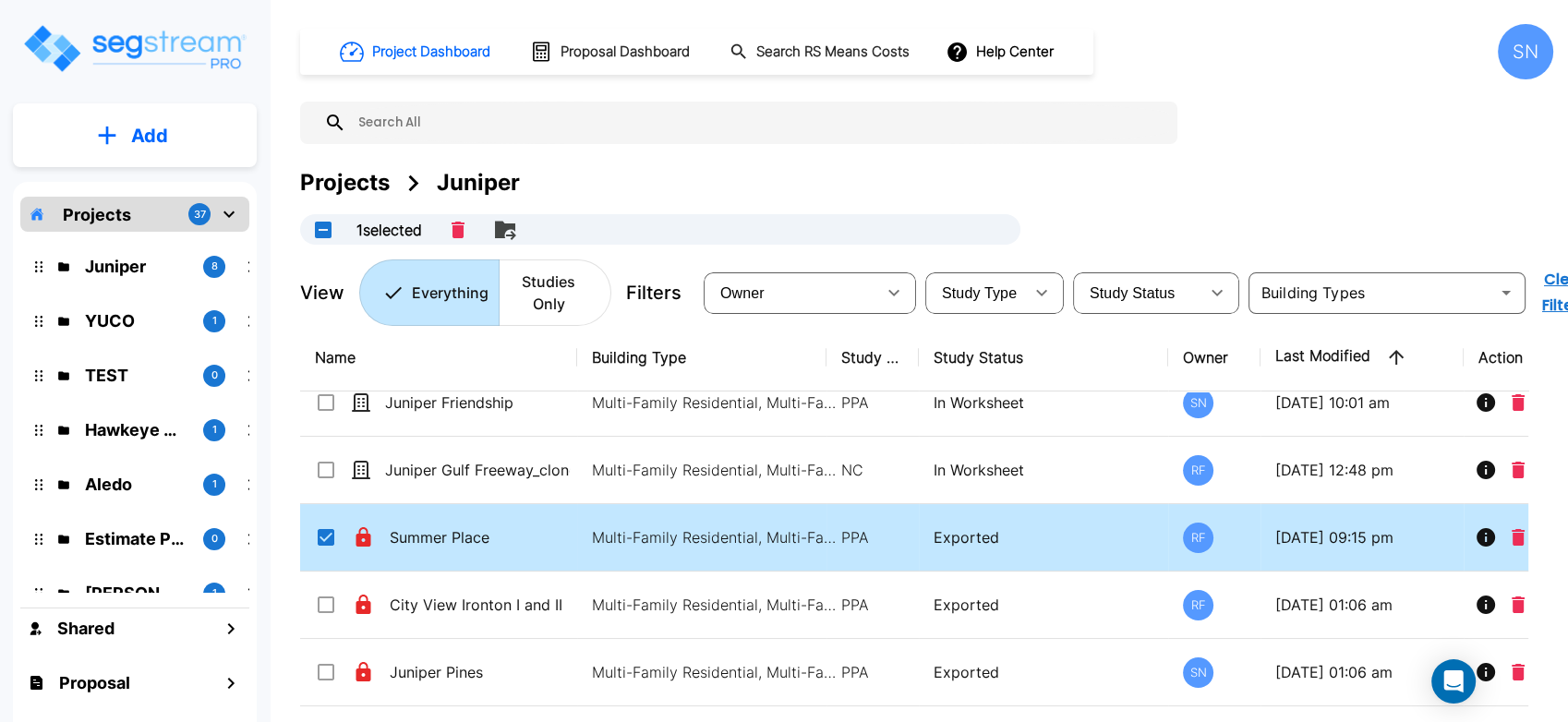
click at [363, 539] on icon at bounding box center [363, 537] width 23 height 22
checkbox input "false"
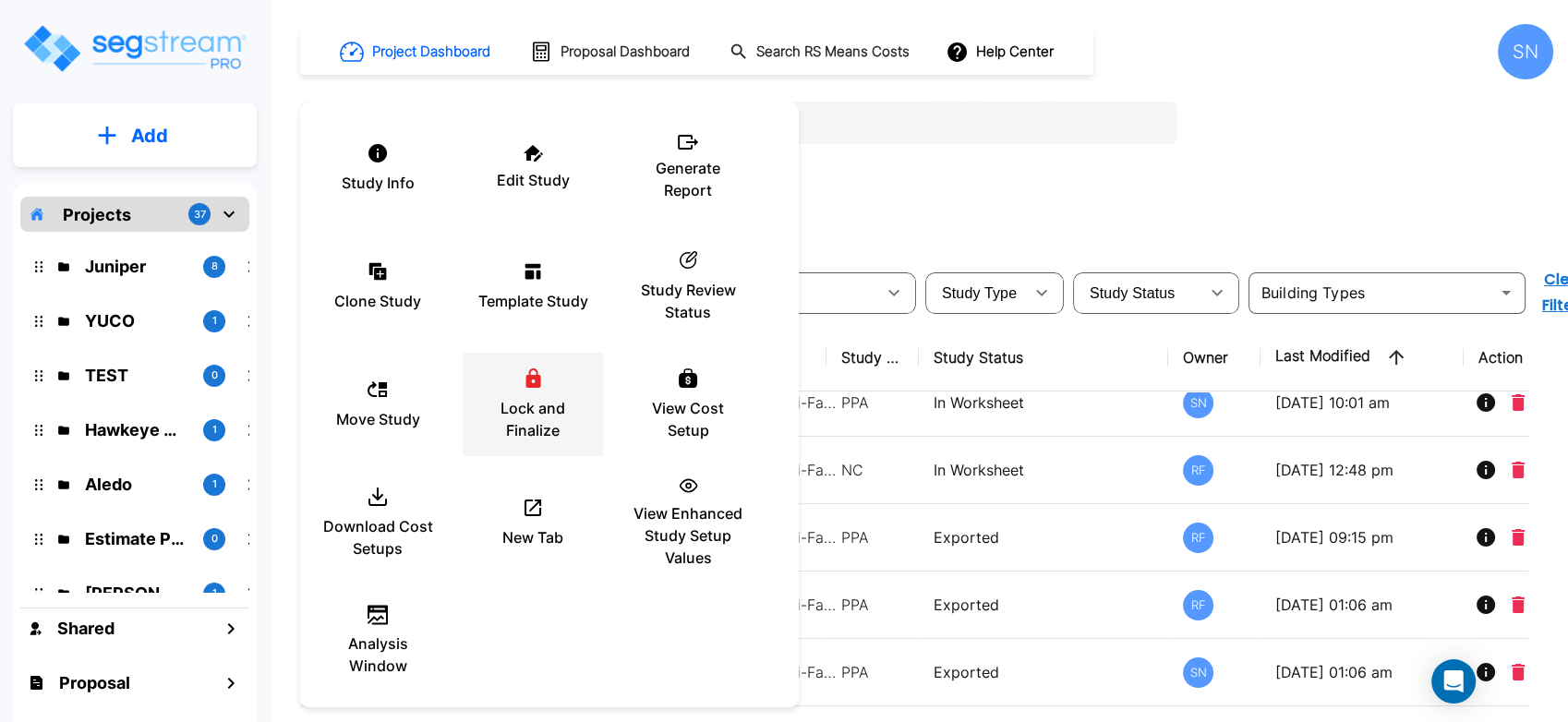
click at [540, 398] on p "Lock and Finalize" at bounding box center [532, 419] width 111 height 44
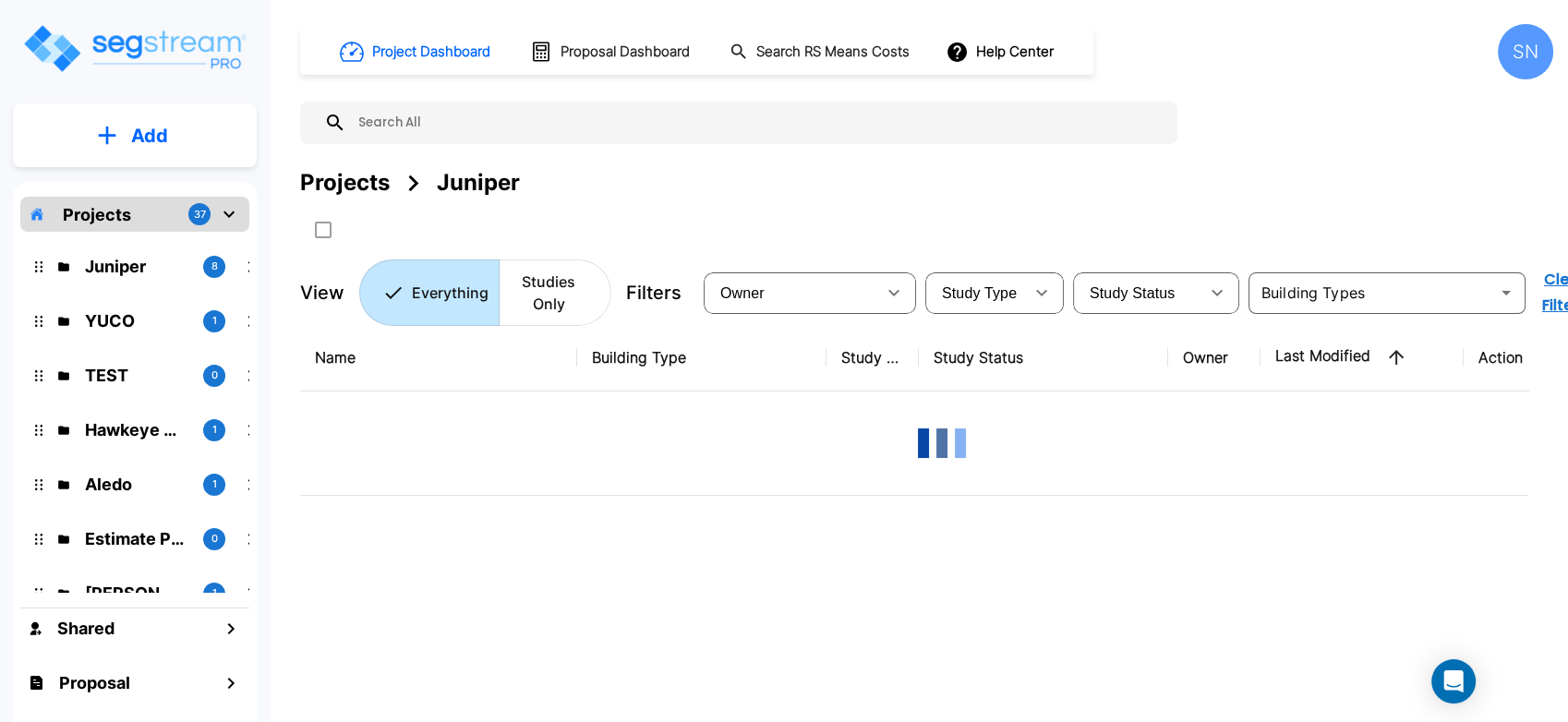
scroll to position [0, 0]
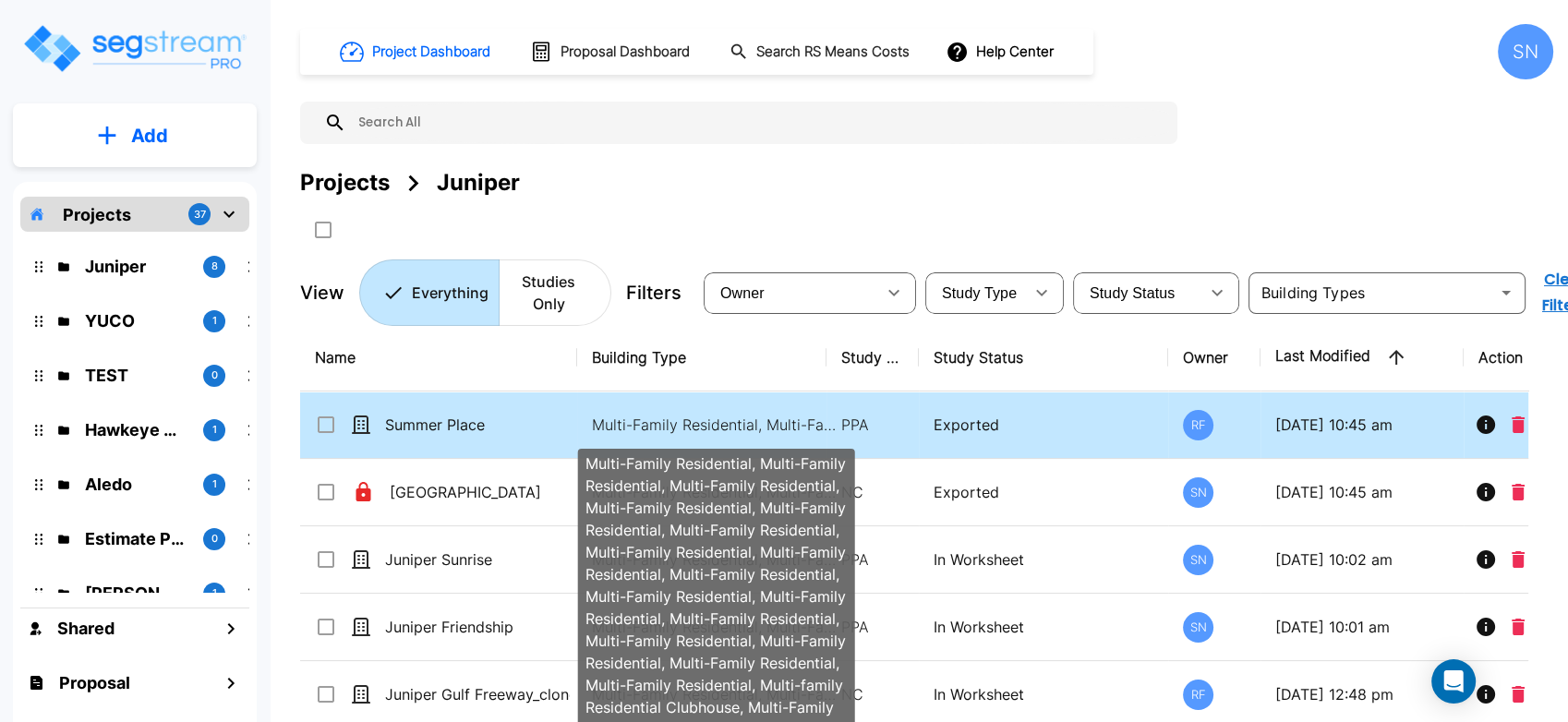
click at [617, 426] on p "Multi-Family Residential, Multi-Family Residential, Multi-Family Residential, M…" at bounding box center [717, 424] width 249 height 22
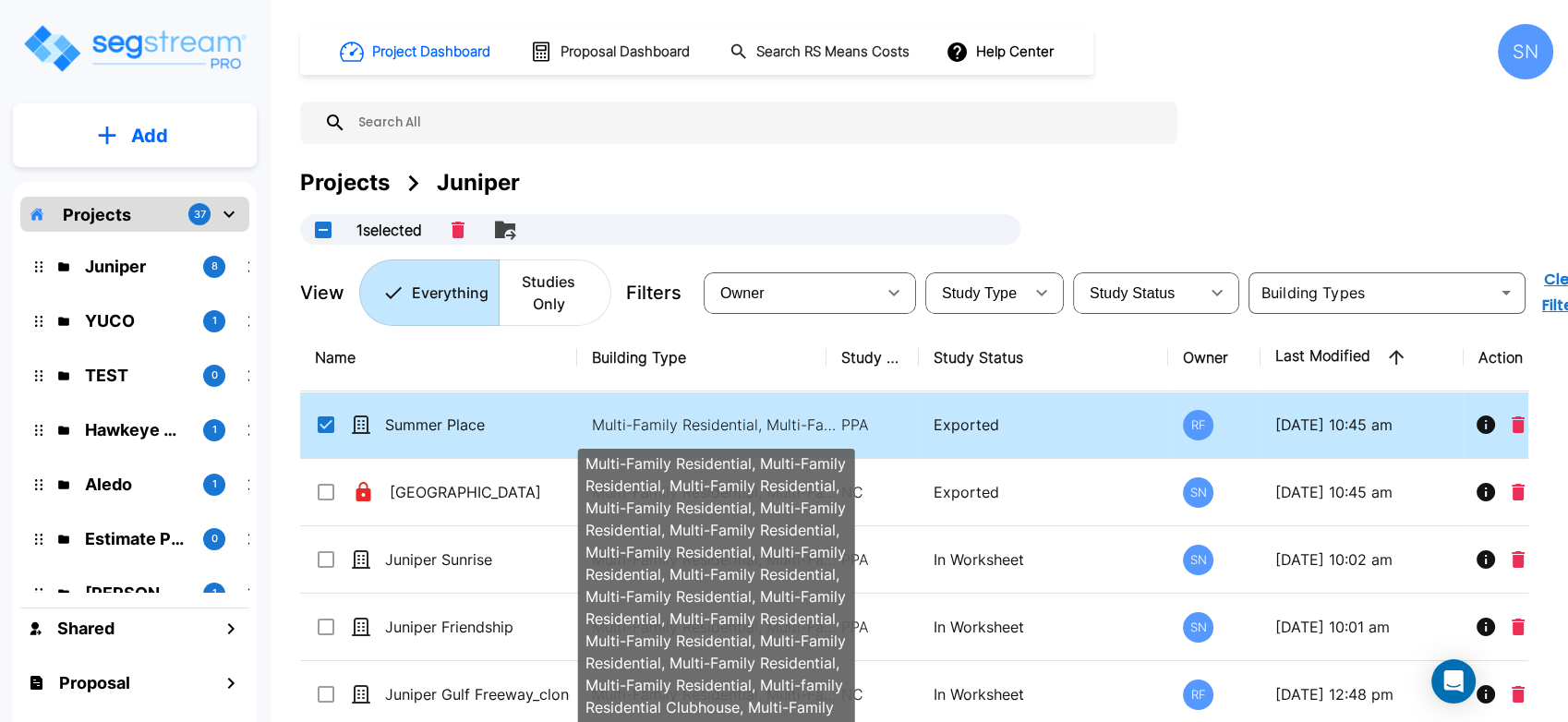
click at [617, 426] on p "Multi-Family Residential, Multi-Family Residential, Multi-Family Residential, M…" at bounding box center [717, 424] width 249 height 22
click at [605, 429] on p "Multi-Family Residential, Multi-Family Residential, Multi-Family Residential, M…" at bounding box center [717, 424] width 249 height 22
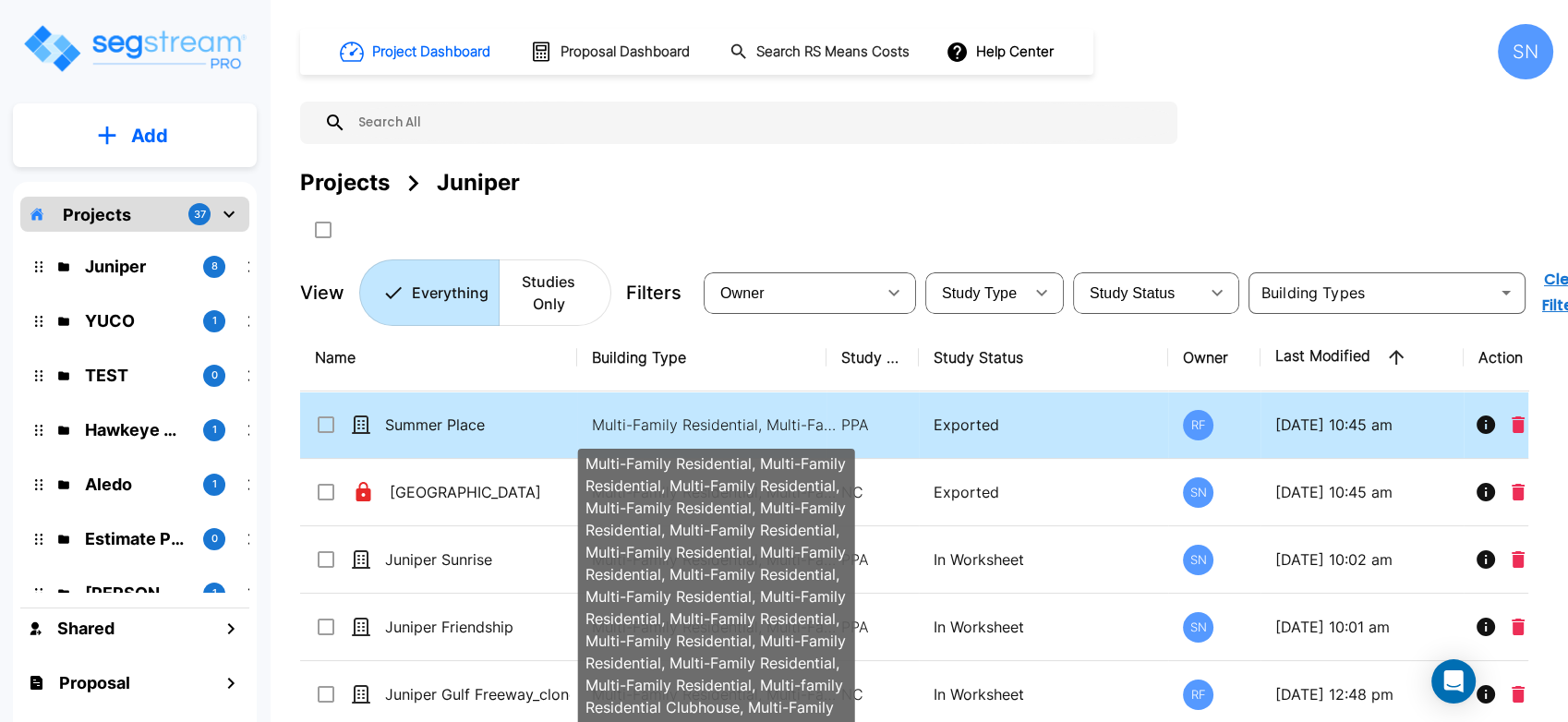
click at [605, 429] on p "Multi-Family Residential, Multi-Family Residential, Multi-Family Residential, M…" at bounding box center [717, 424] width 249 height 22
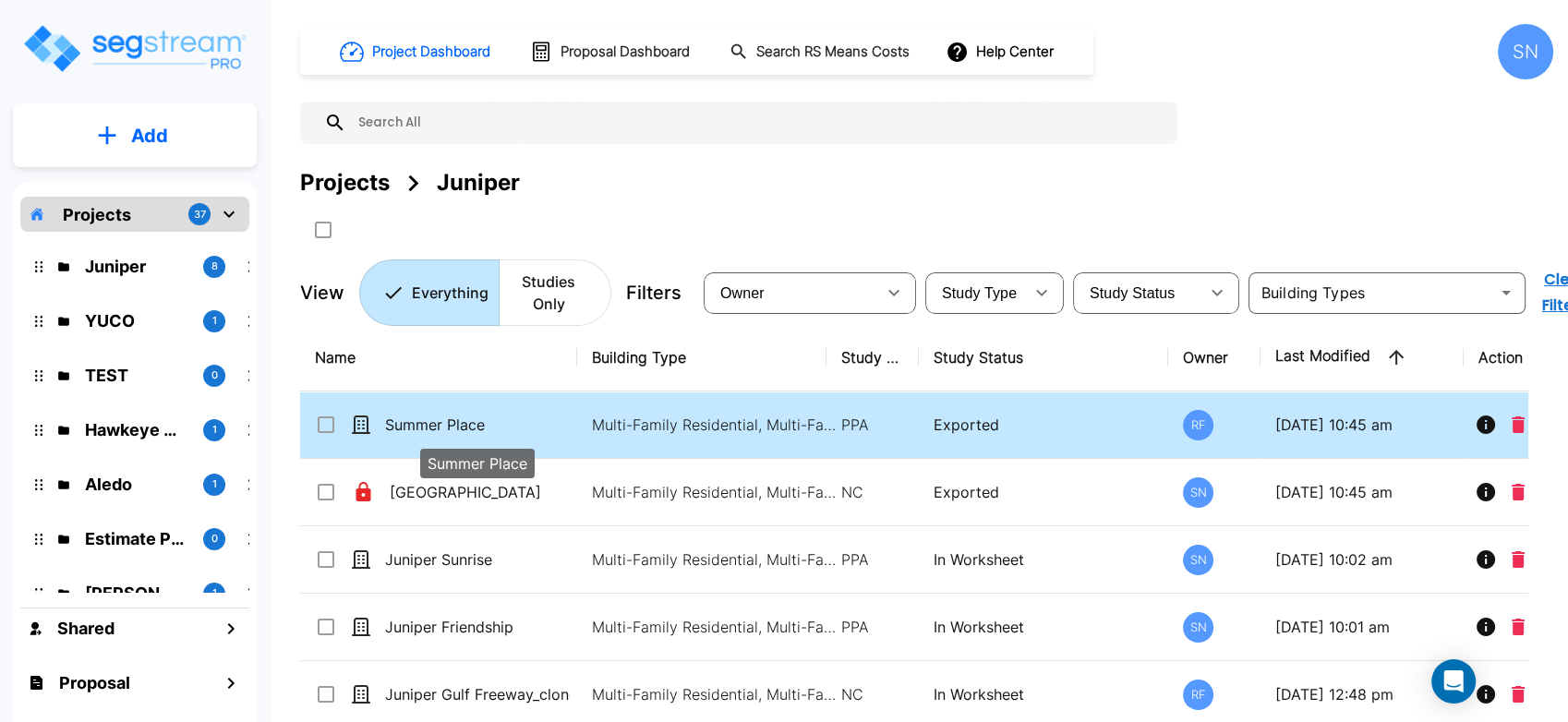
click at [516, 430] on p "Summer Place" at bounding box center [478, 424] width 185 height 22
checkbox input "true"
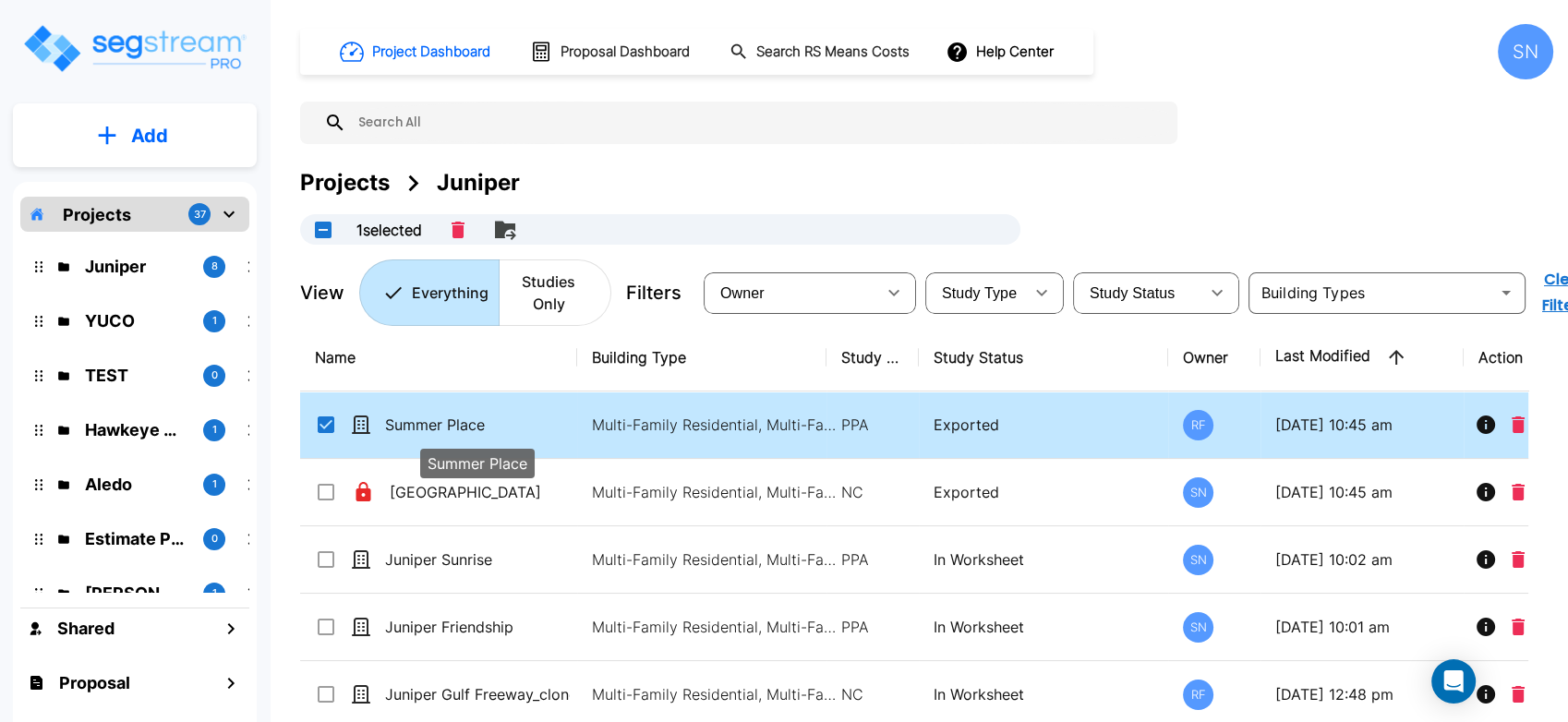
click at [516, 430] on p "Summer Place" at bounding box center [478, 424] width 185 height 22
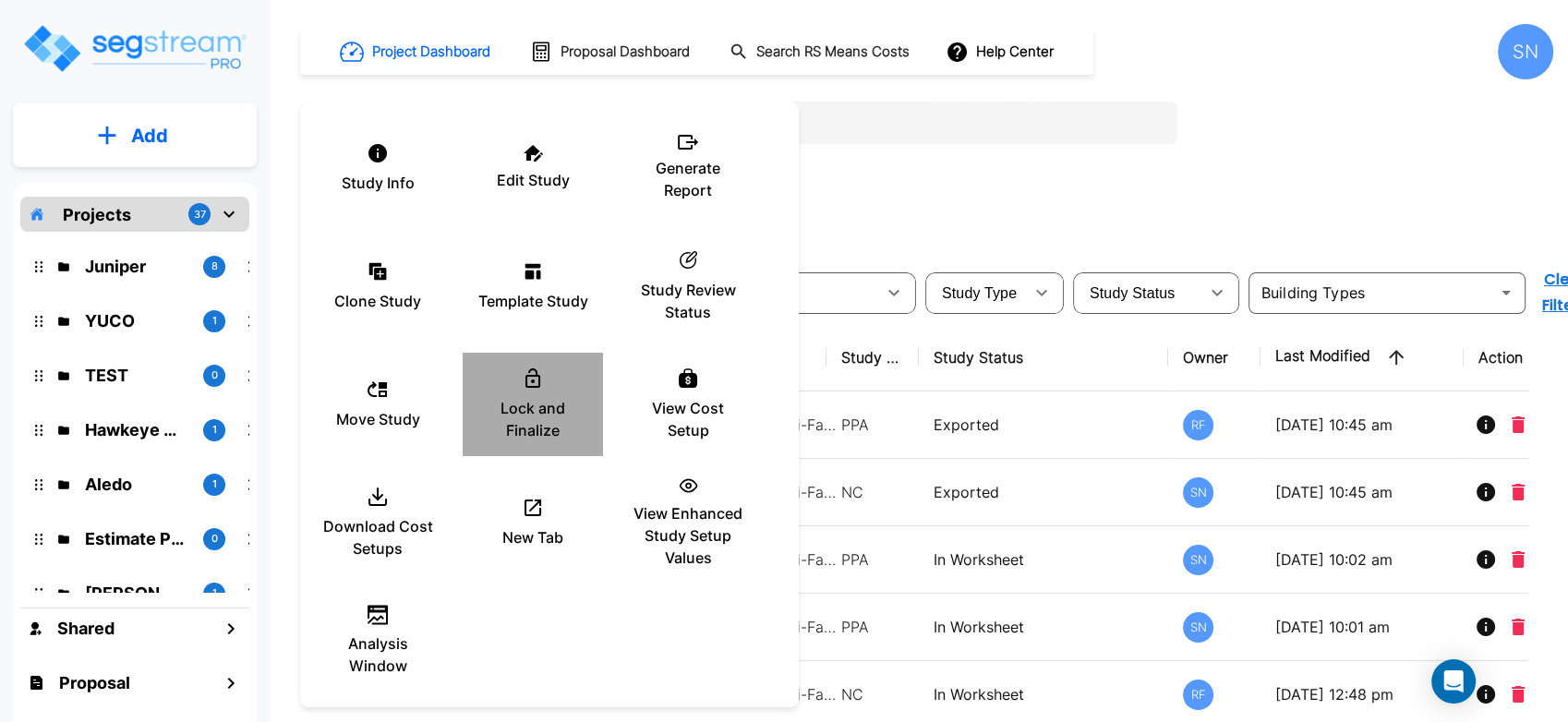
click at [532, 404] on p "Lock and Finalize" at bounding box center [532, 419] width 111 height 44
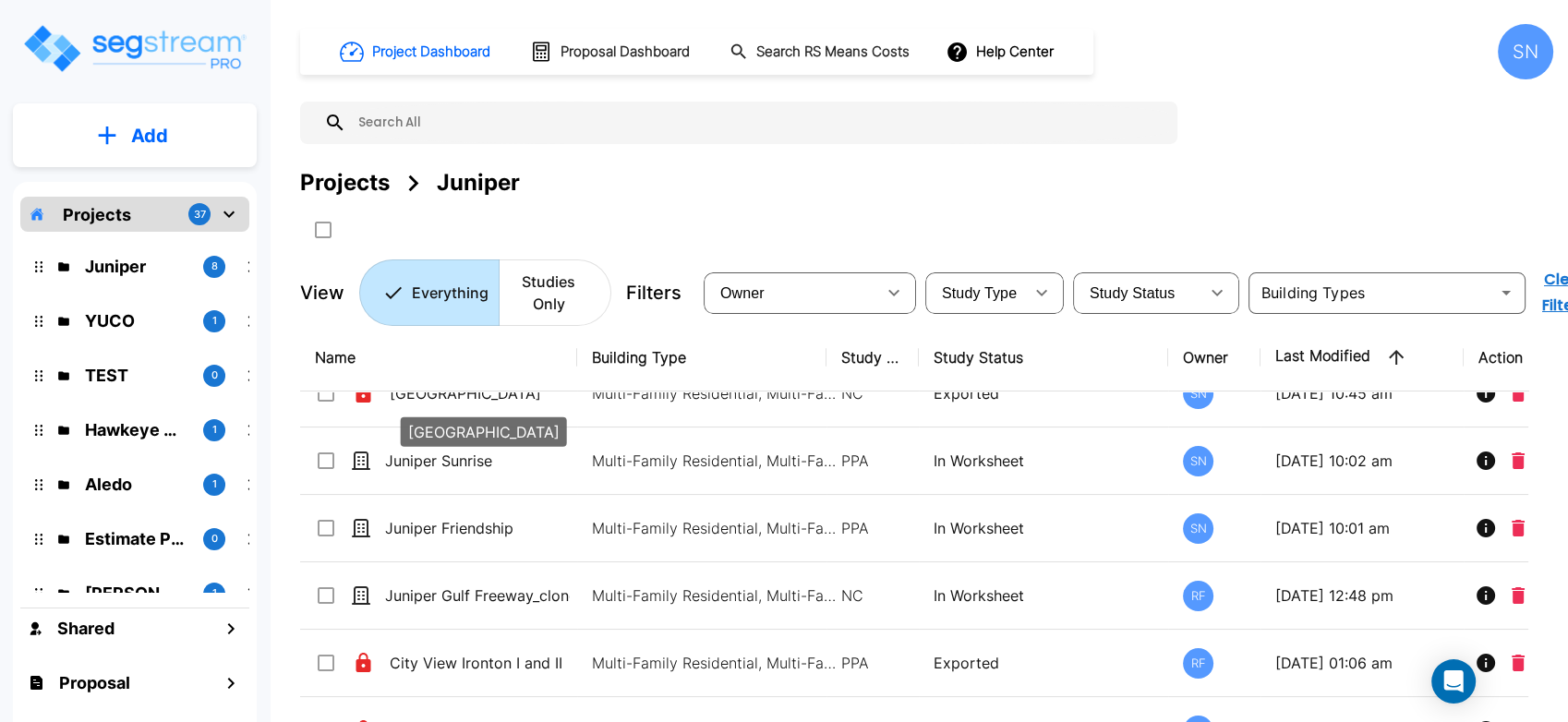
scroll to position [157, 0]
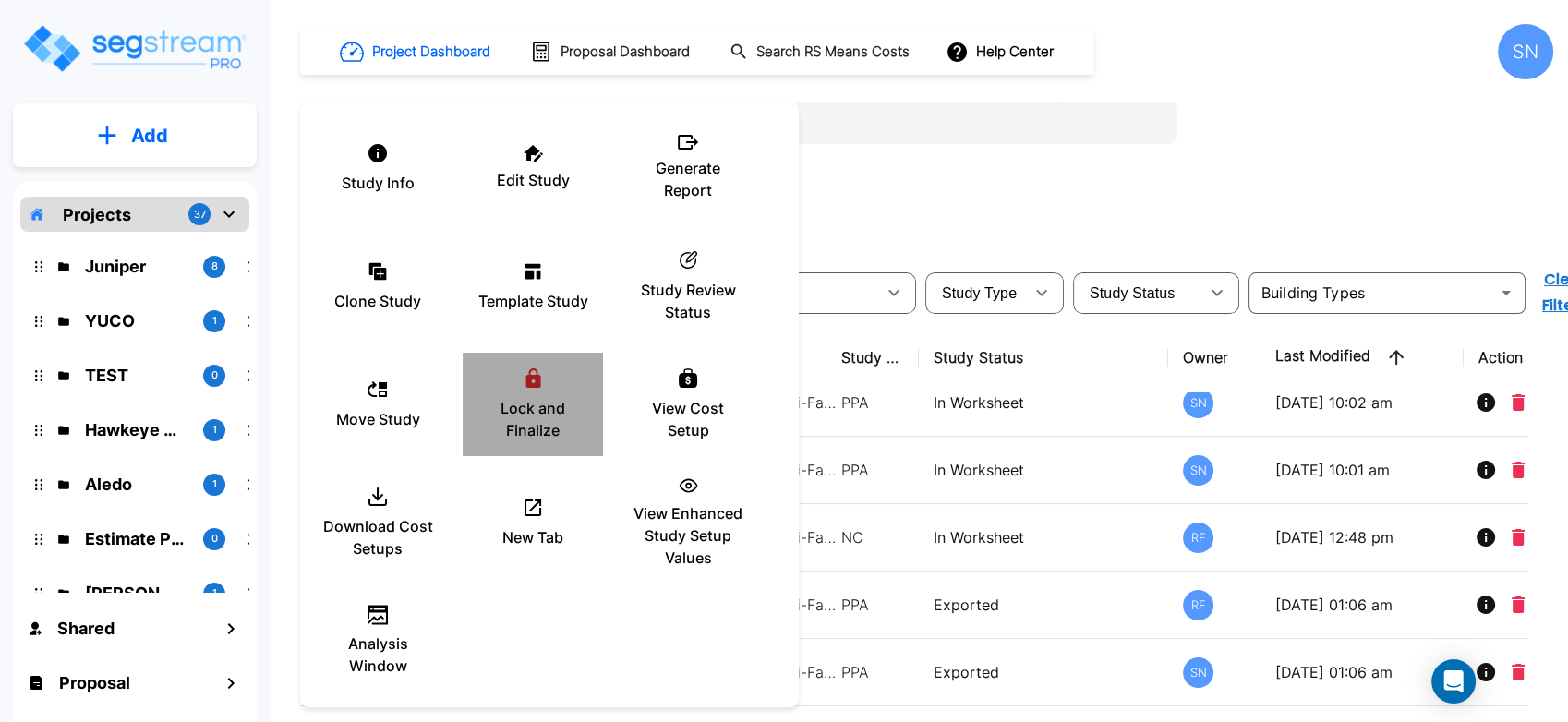
click at [535, 388] on icon at bounding box center [533, 378] width 23 height 22
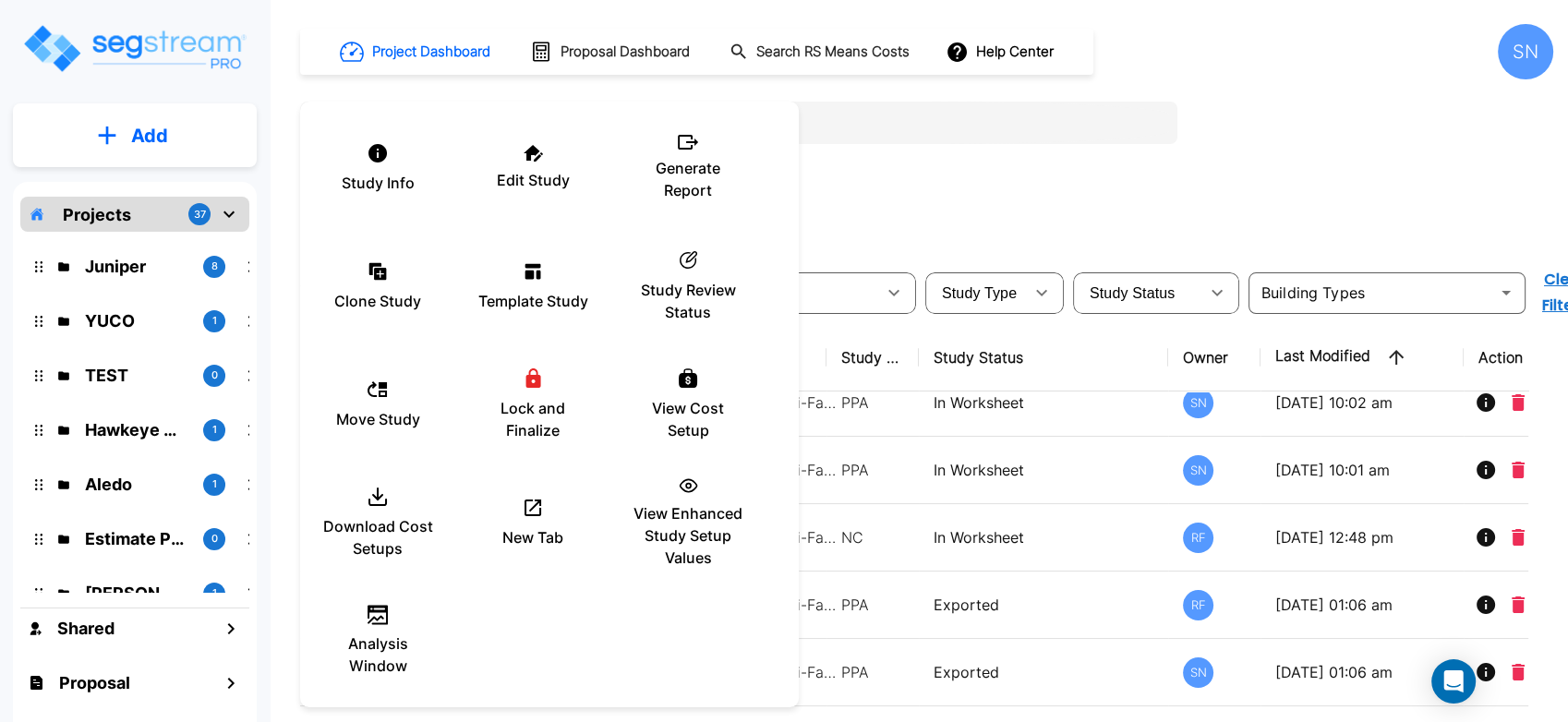
scroll to position [0, 0]
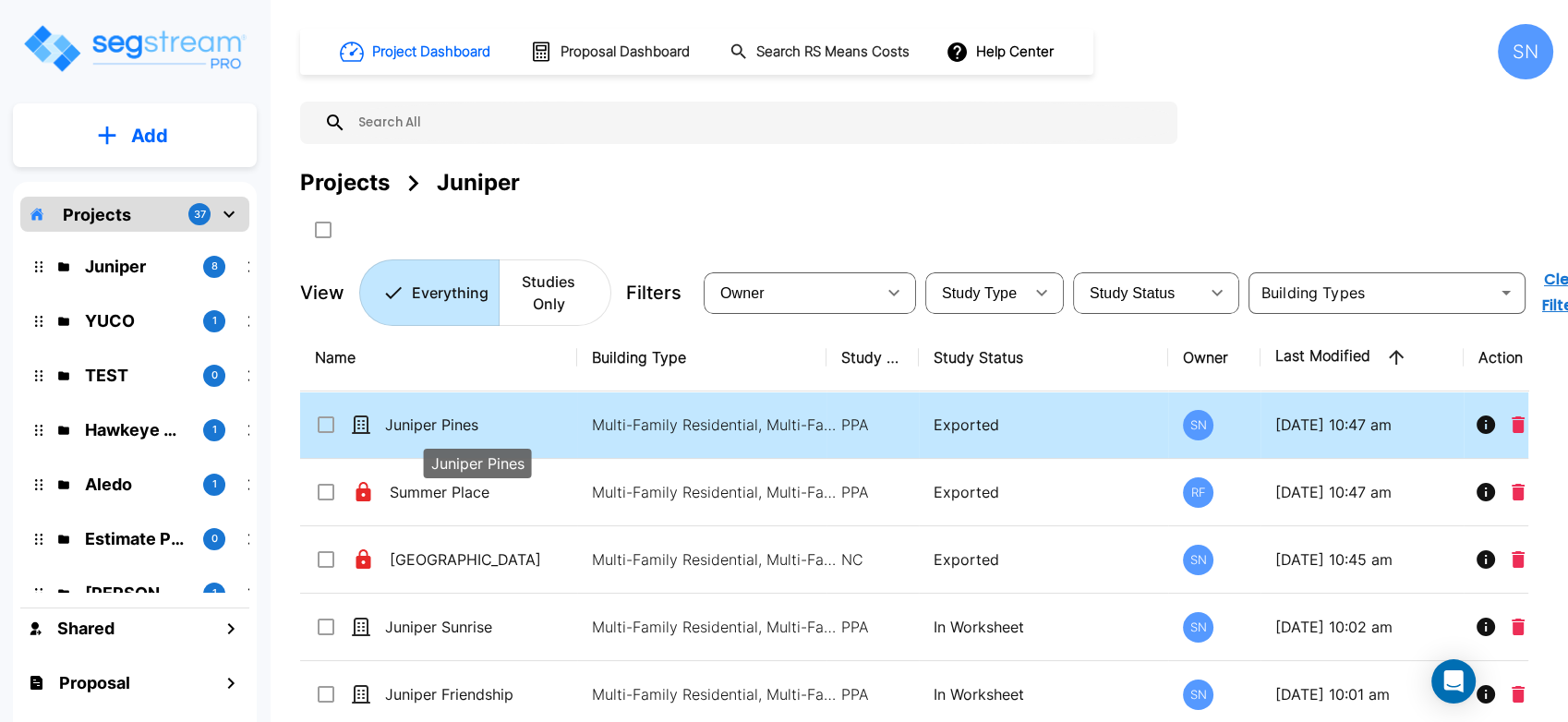
click at [458, 431] on p "Juniper Pines" at bounding box center [478, 424] width 185 height 22
checkbox input "true"
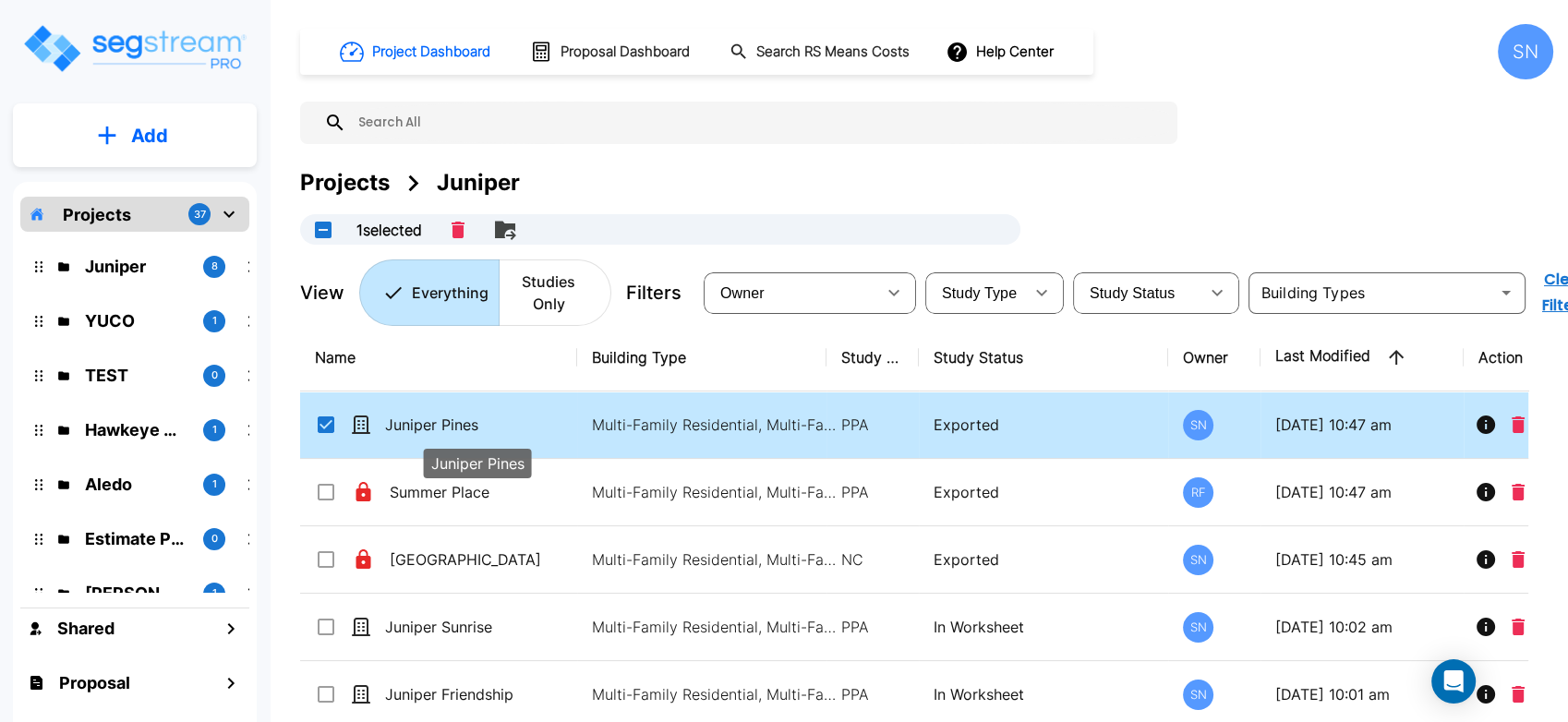
click at [458, 431] on p "Juniper Pines" at bounding box center [478, 424] width 185 height 22
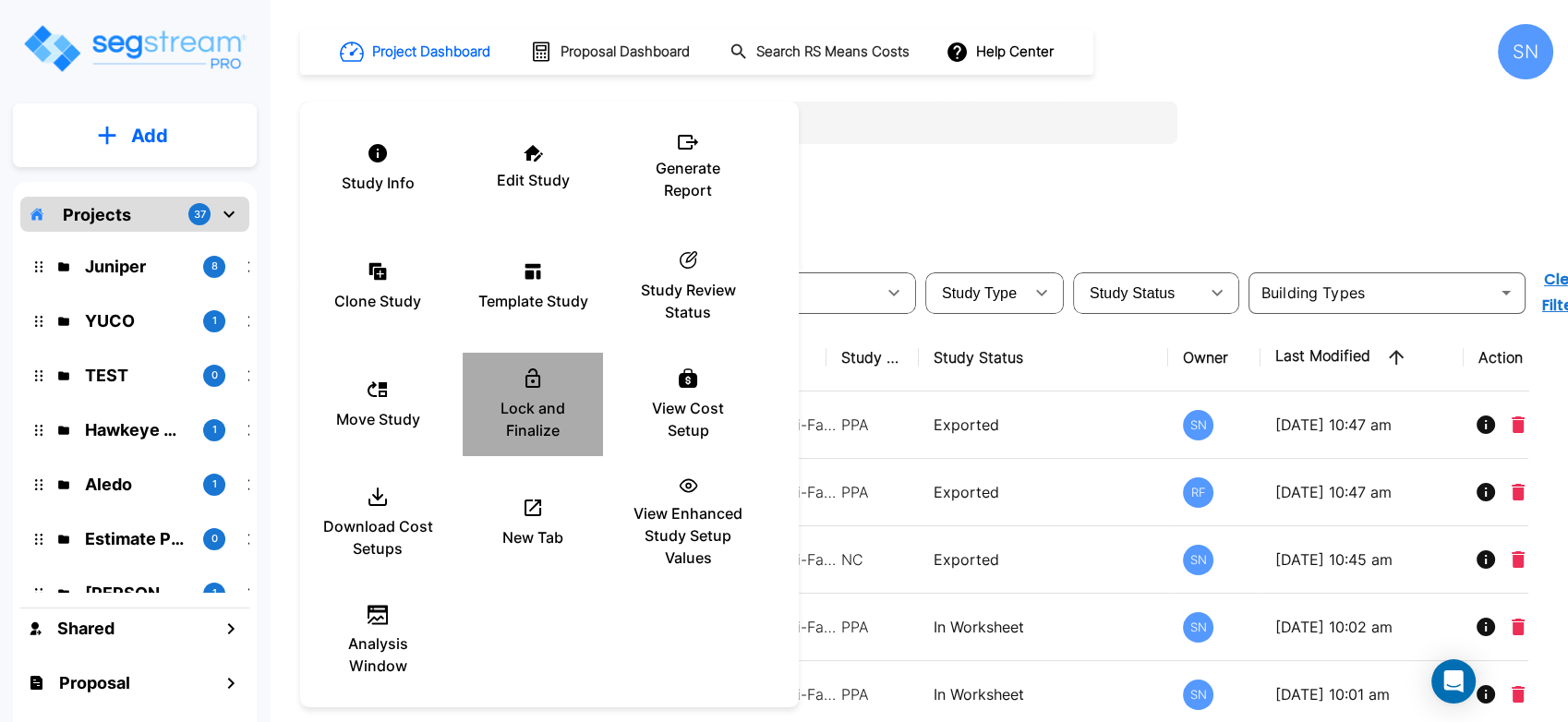
click at [532, 416] on p "Lock and Finalize" at bounding box center [532, 419] width 111 height 44
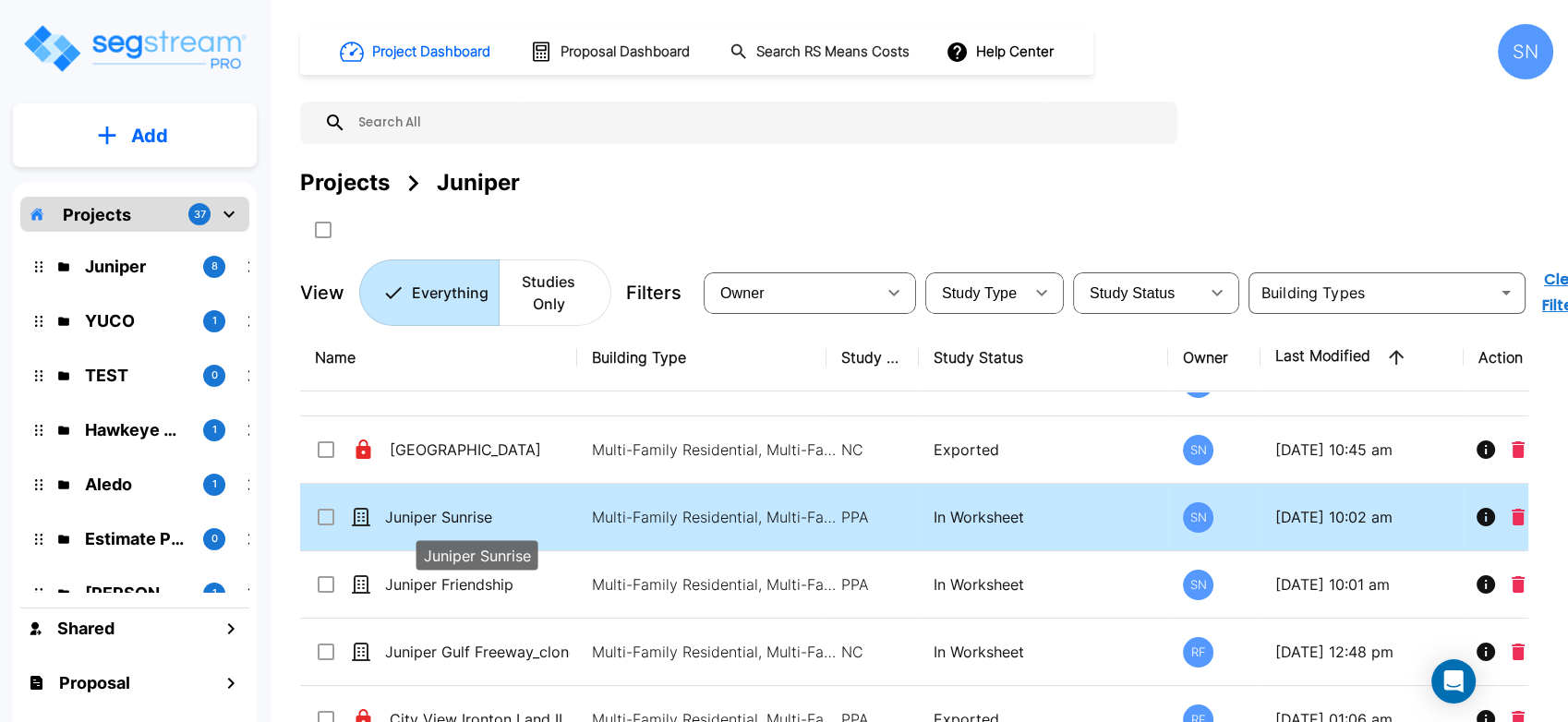
scroll to position [157, 0]
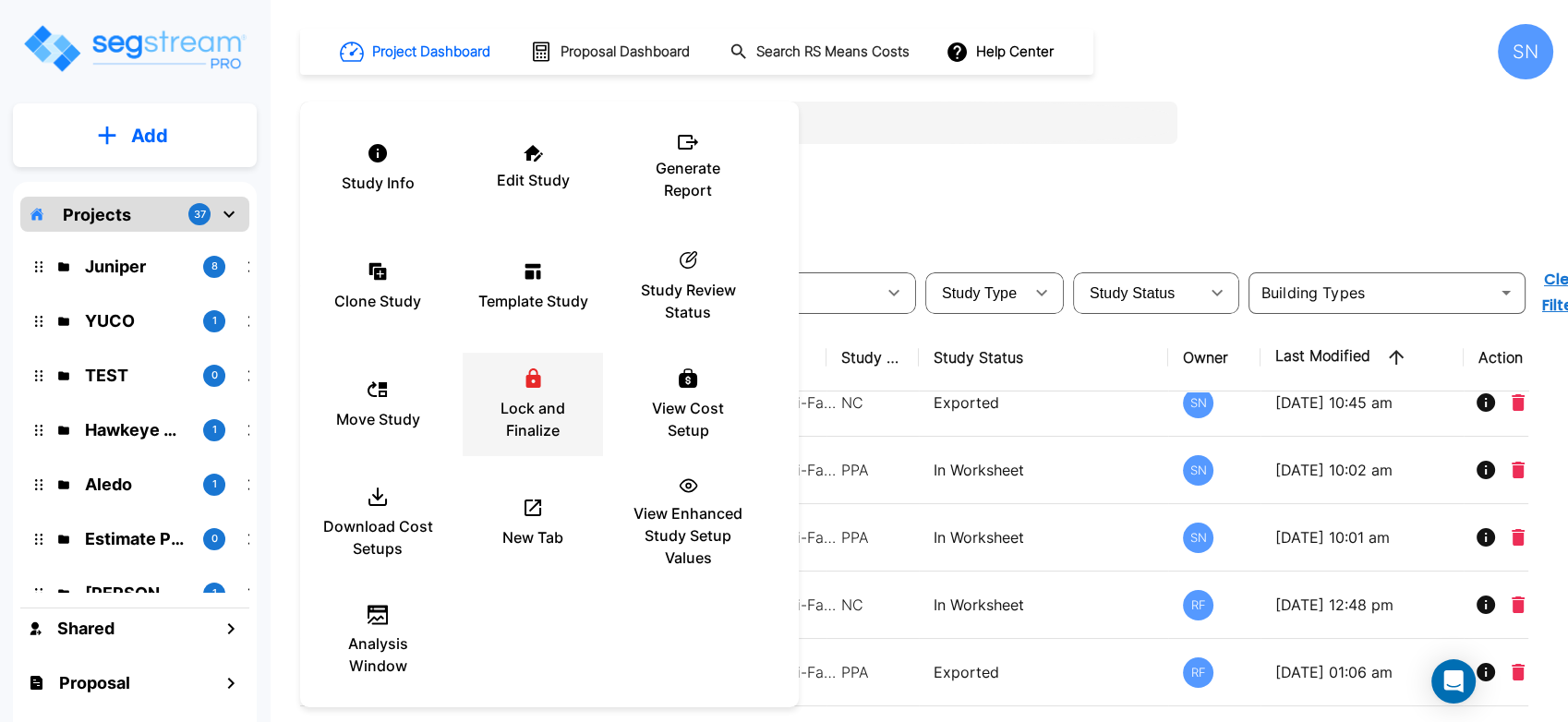
click at [521, 414] on p "Lock and Finalize" at bounding box center [532, 419] width 111 height 44
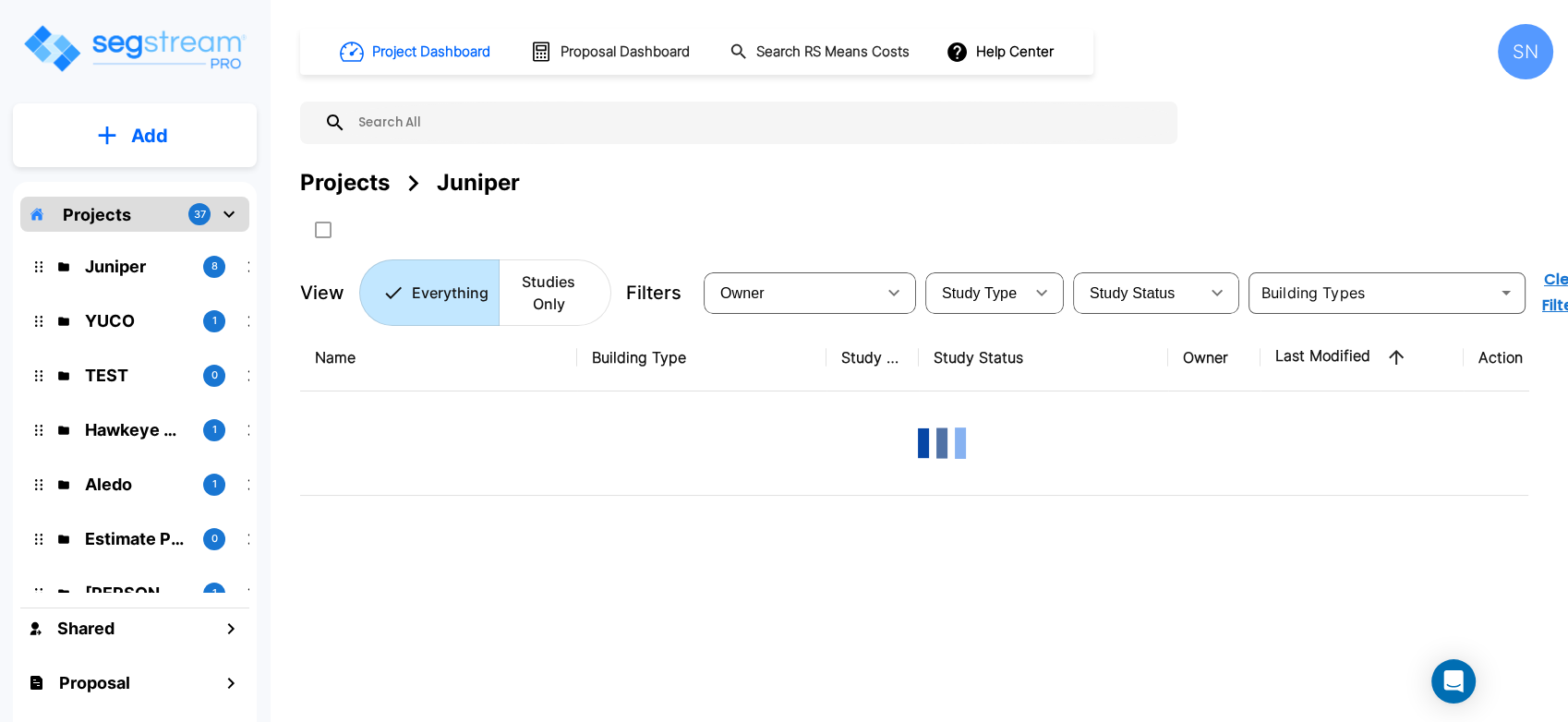
scroll to position [0, 0]
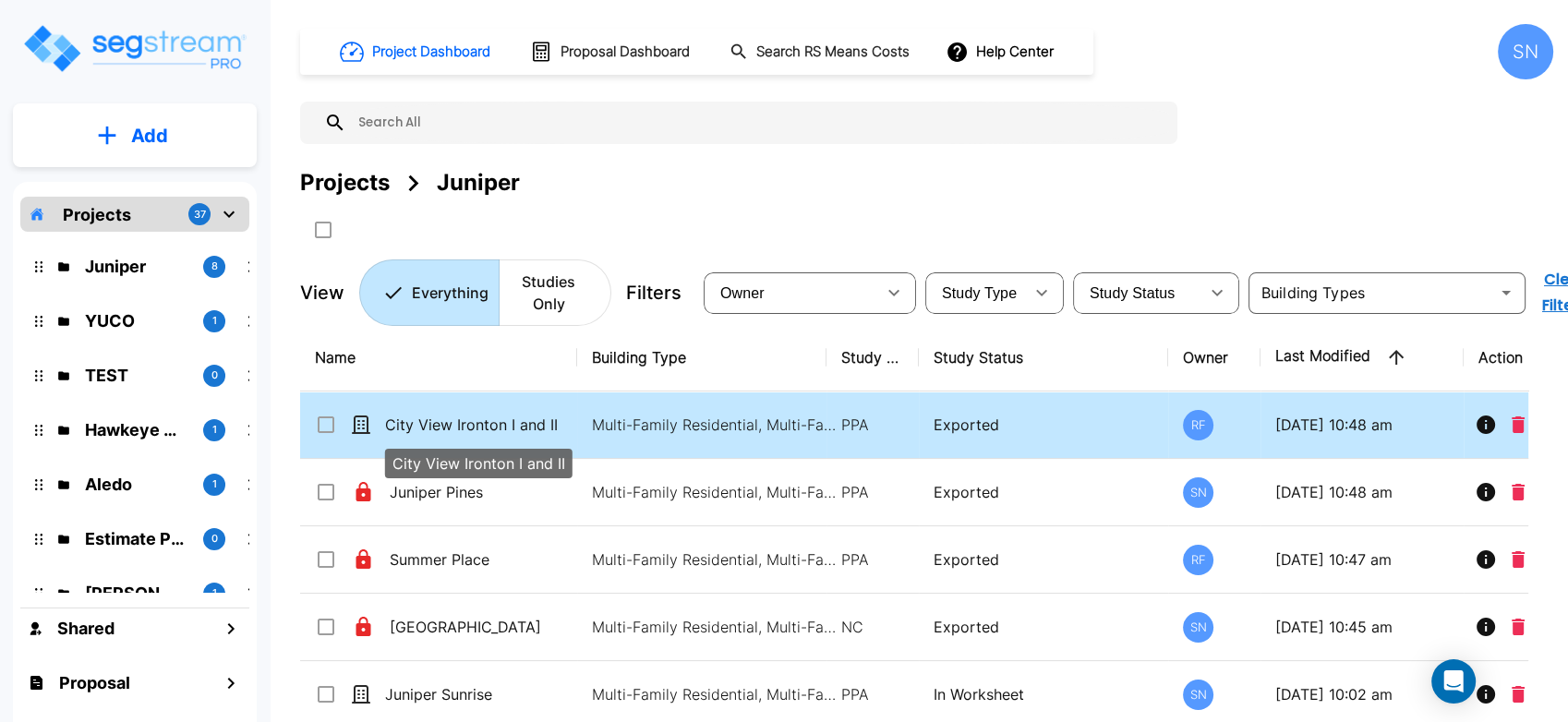
click at [486, 430] on p "City View Ironton I and II" at bounding box center [478, 424] width 185 height 22
checkbox input "true"
click at [486, 430] on p "City View Ironton I and II" at bounding box center [478, 424] width 185 height 22
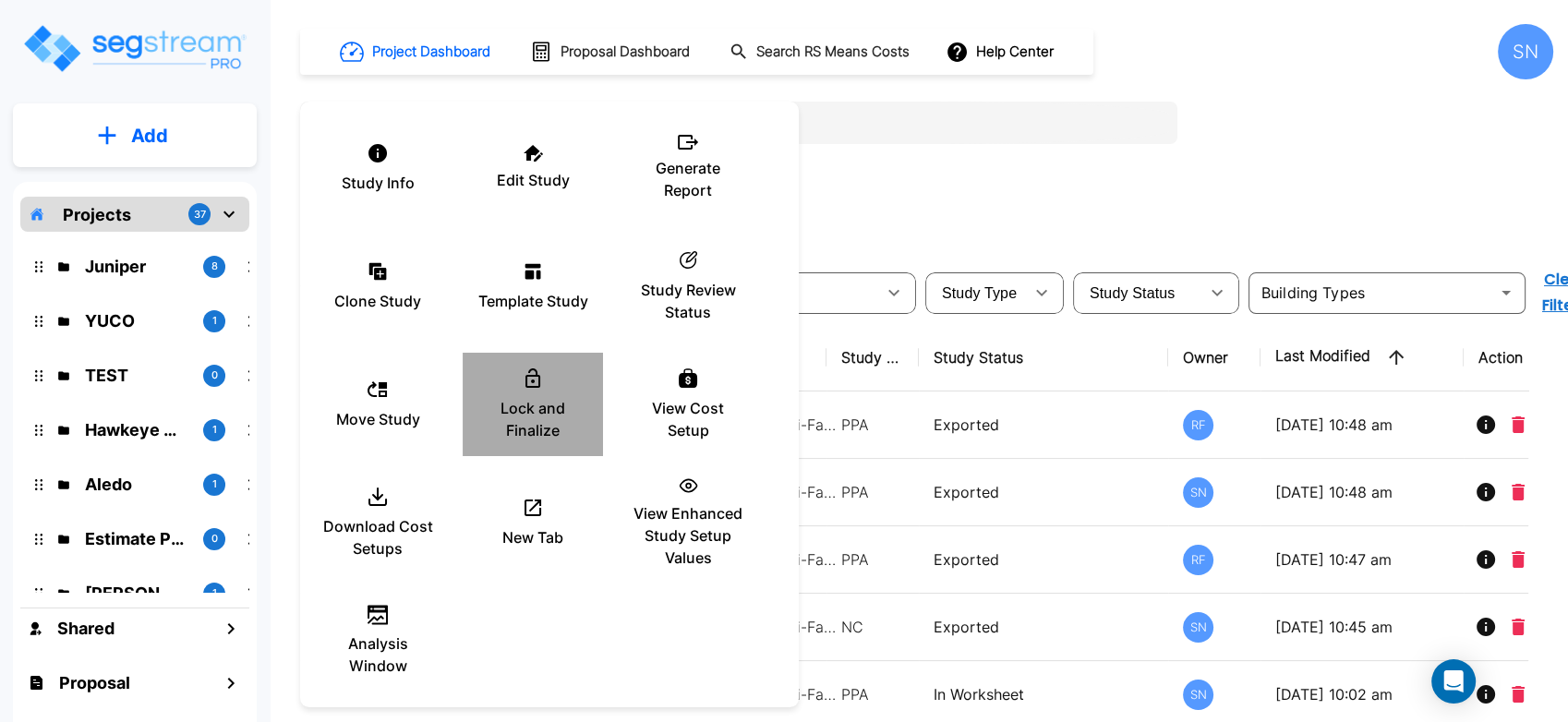
click at [532, 386] on icon at bounding box center [532, 378] width 22 height 22
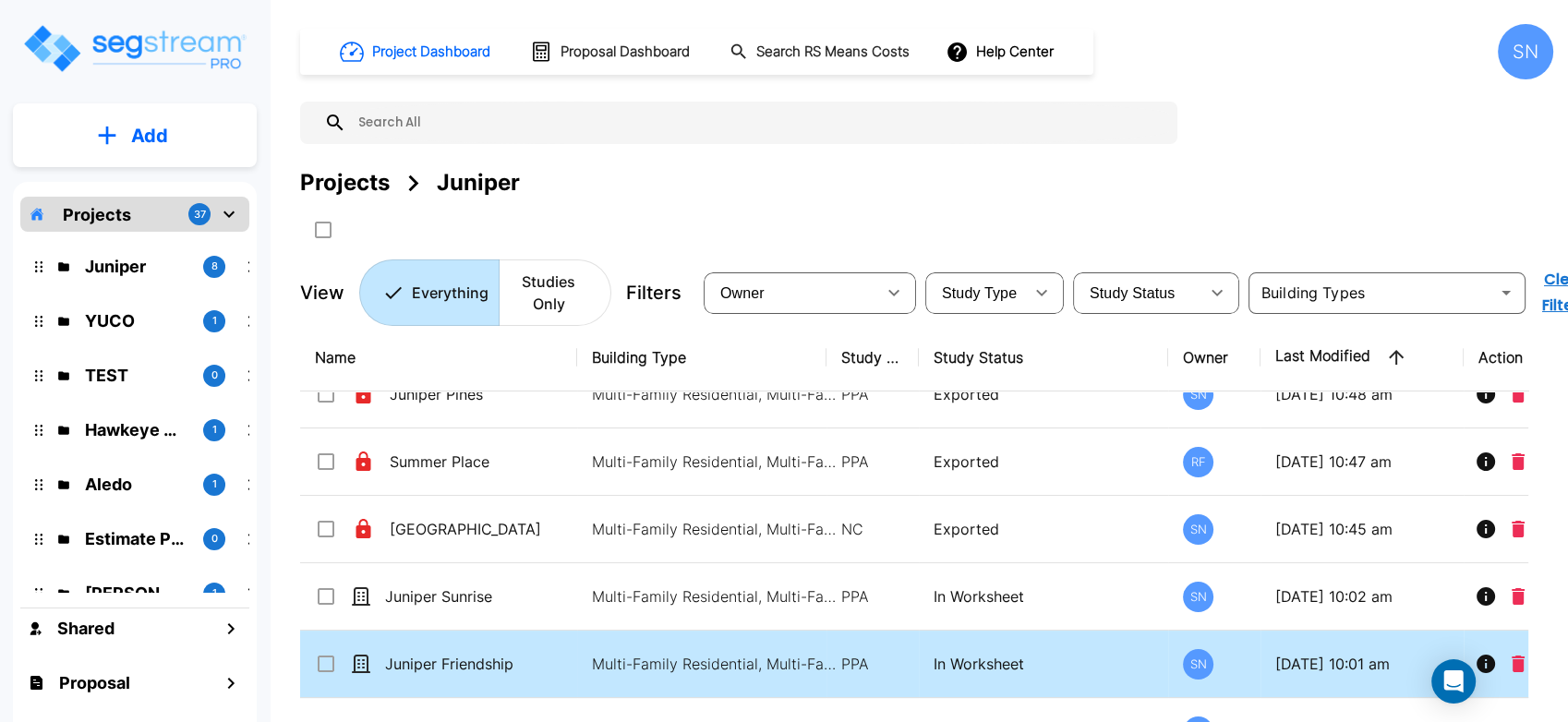
scroll to position [157, 0]
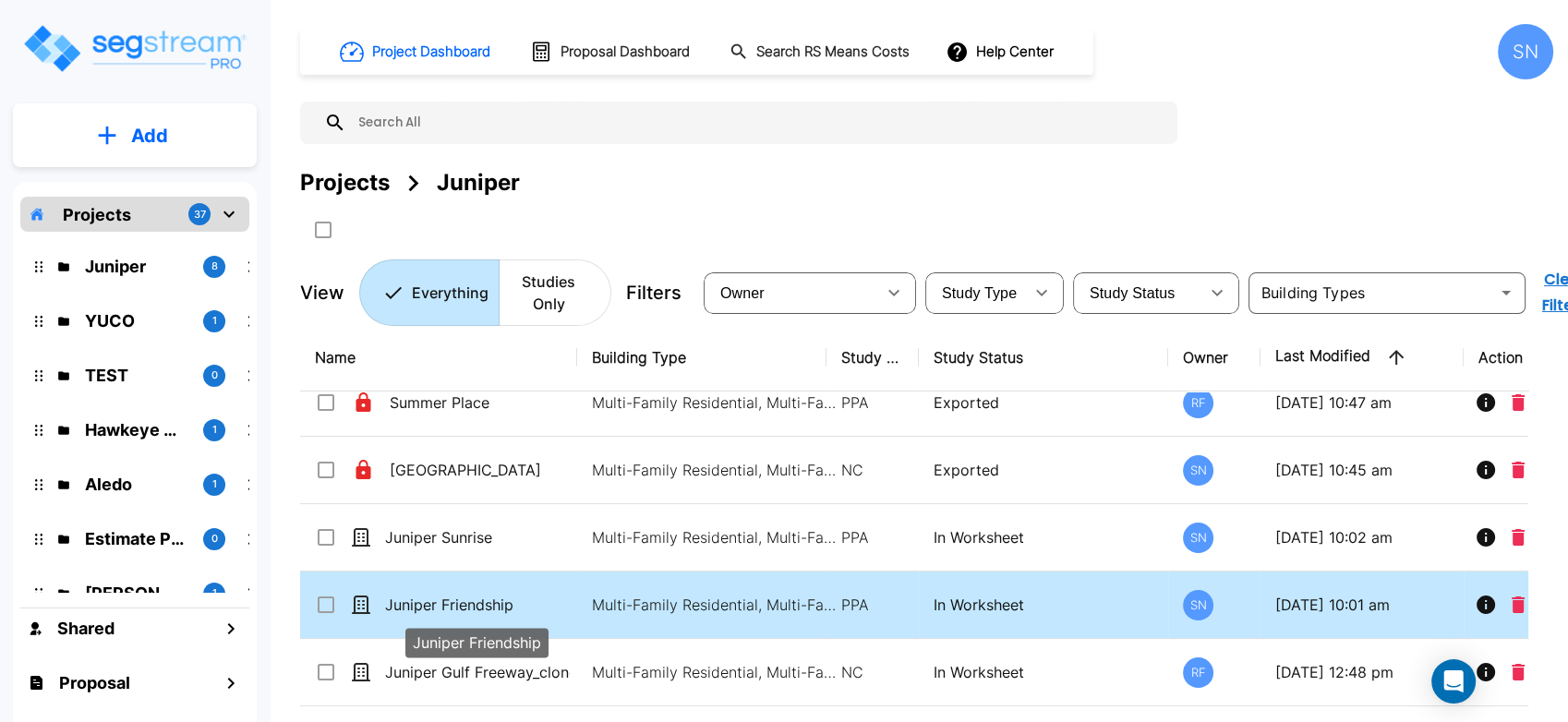
click at [429, 605] on p "Juniper Friendship" at bounding box center [478, 605] width 185 height 22
checkbox input "true"
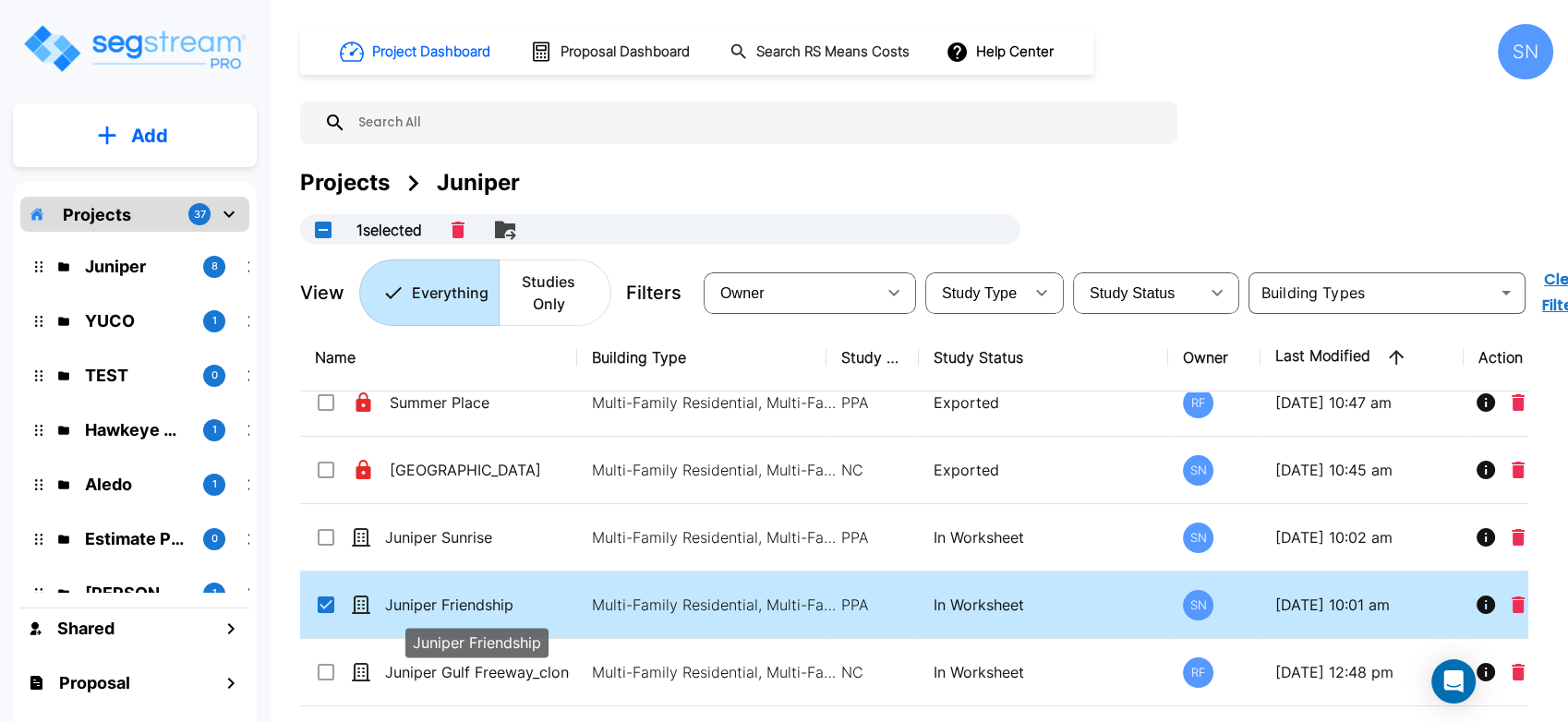
click at [429, 605] on p "Juniper Friendship" at bounding box center [478, 605] width 185 height 22
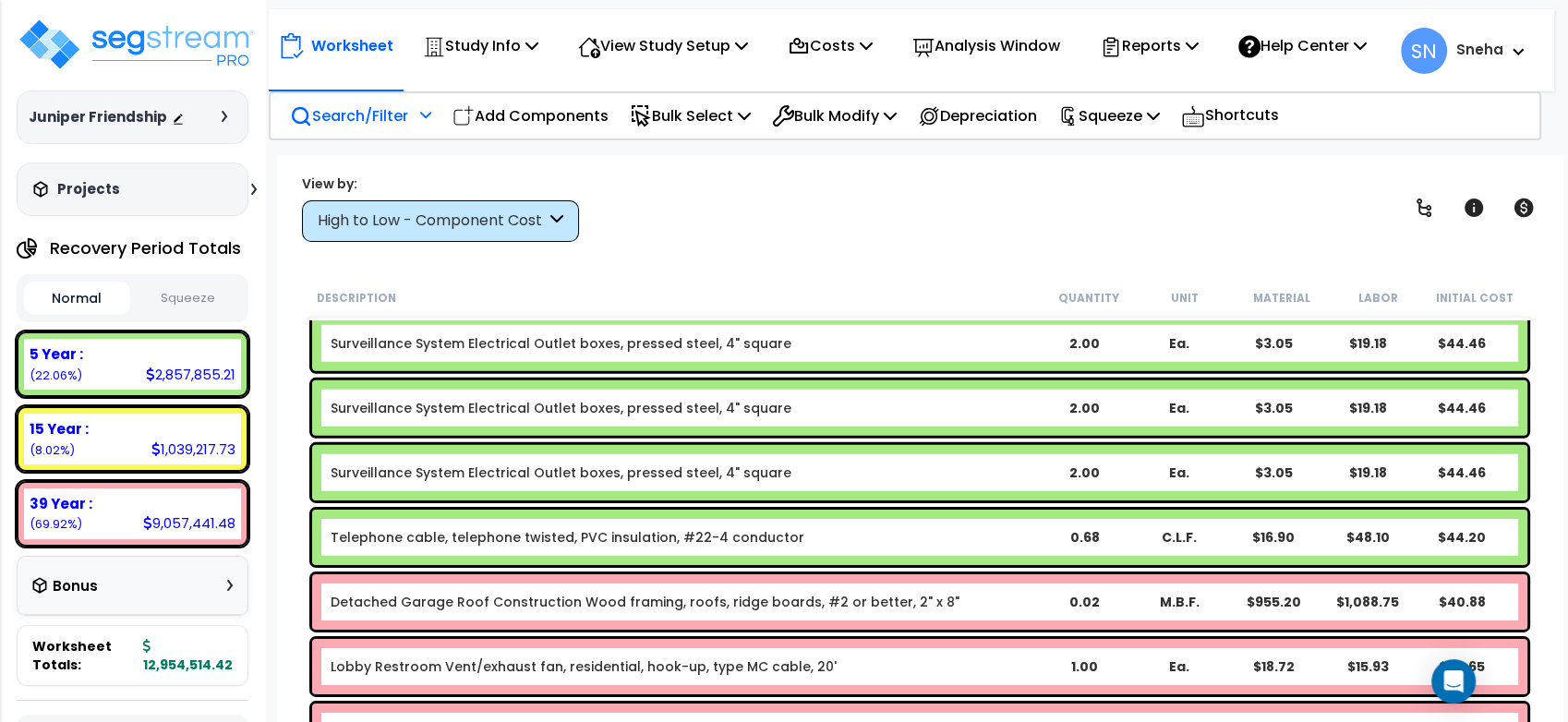
click at [428, 133] on div at bounding box center [423, 121] width 16 height 32
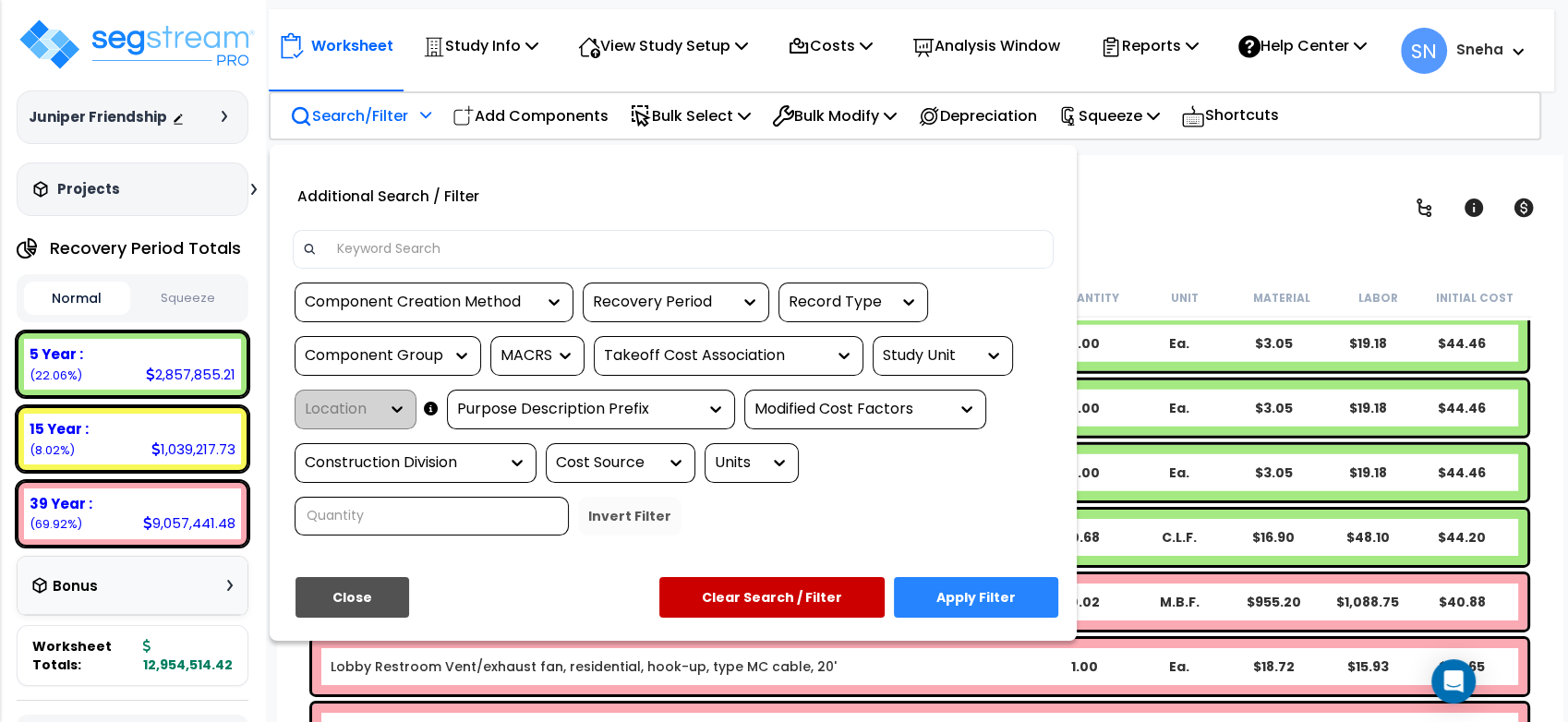
click at [462, 307] on div "Component Creation Method" at bounding box center [420, 302] width 230 height 21
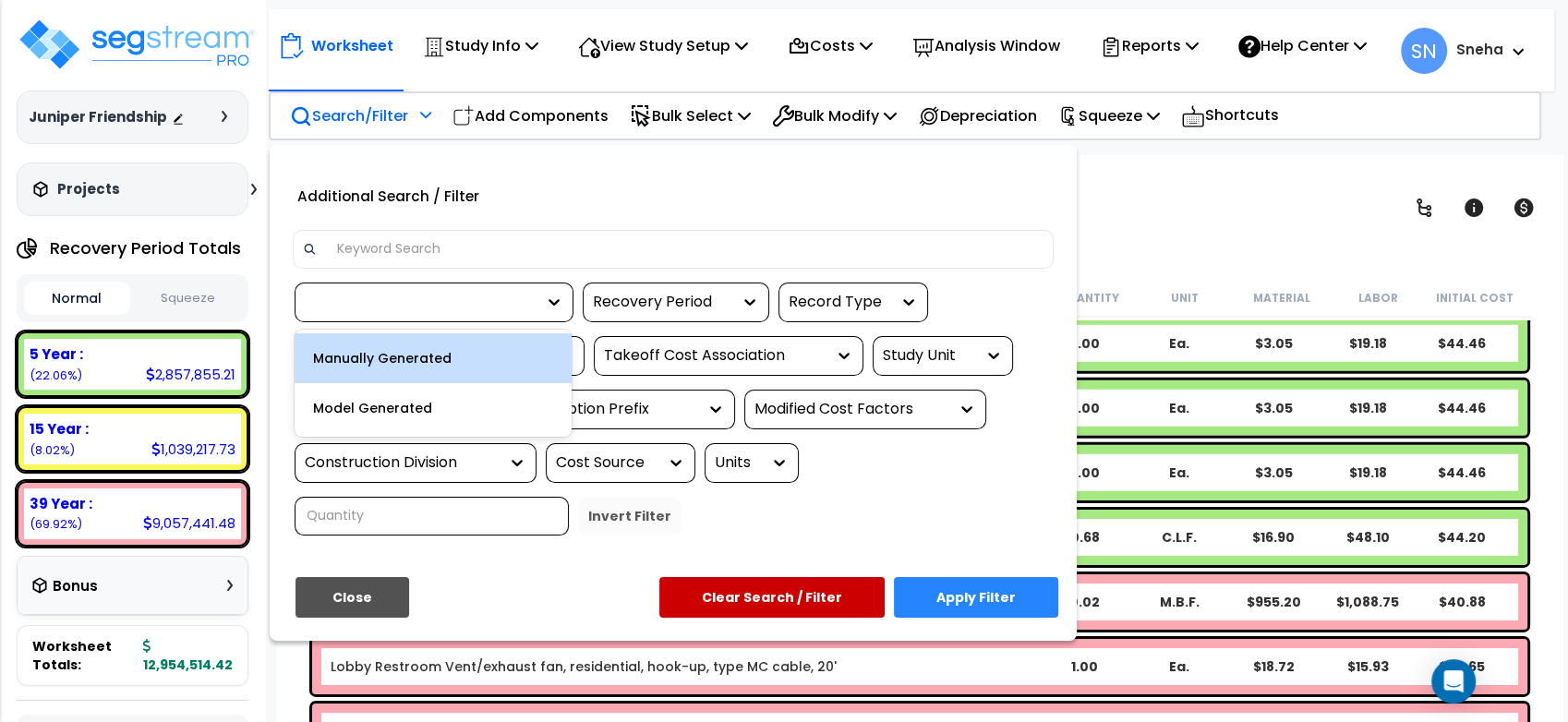
click at [462, 307] on div at bounding box center [420, 302] width 230 height 21
click at [639, 304] on div "Recovery Period" at bounding box center [662, 302] width 139 height 21
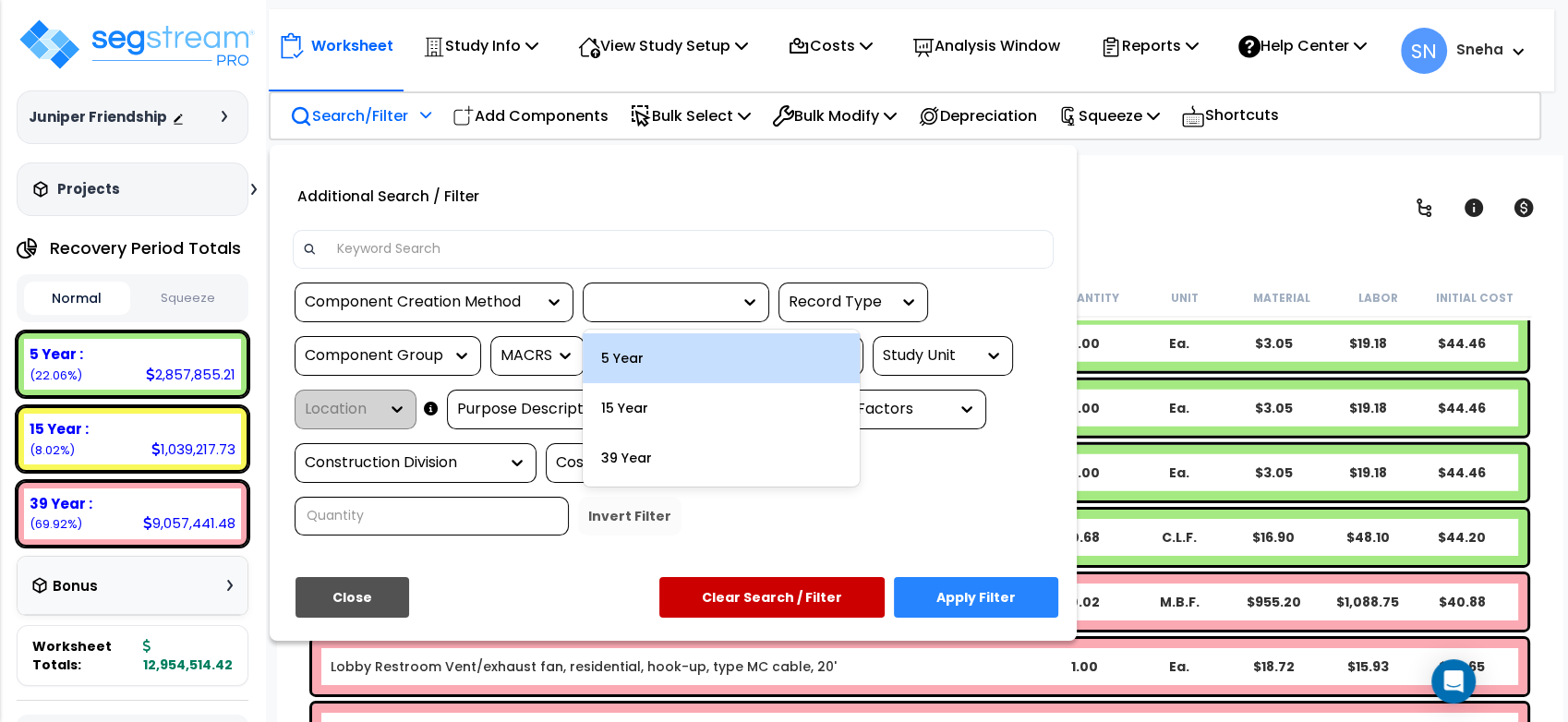
click at [628, 369] on div "5 Year" at bounding box center [721, 358] width 277 height 50
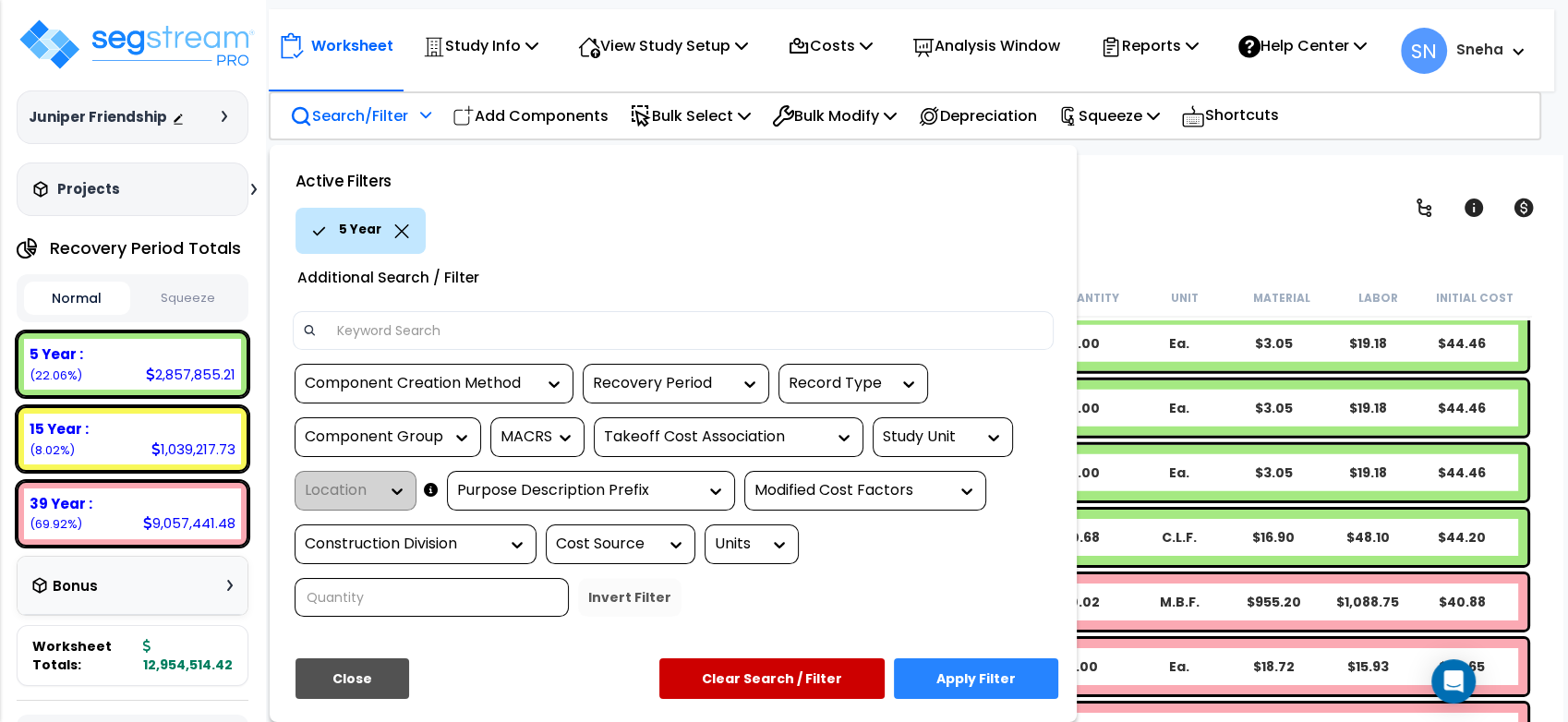
click at [1021, 699] on button "Apply Filter" at bounding box center [976, 679] width 164 height 41
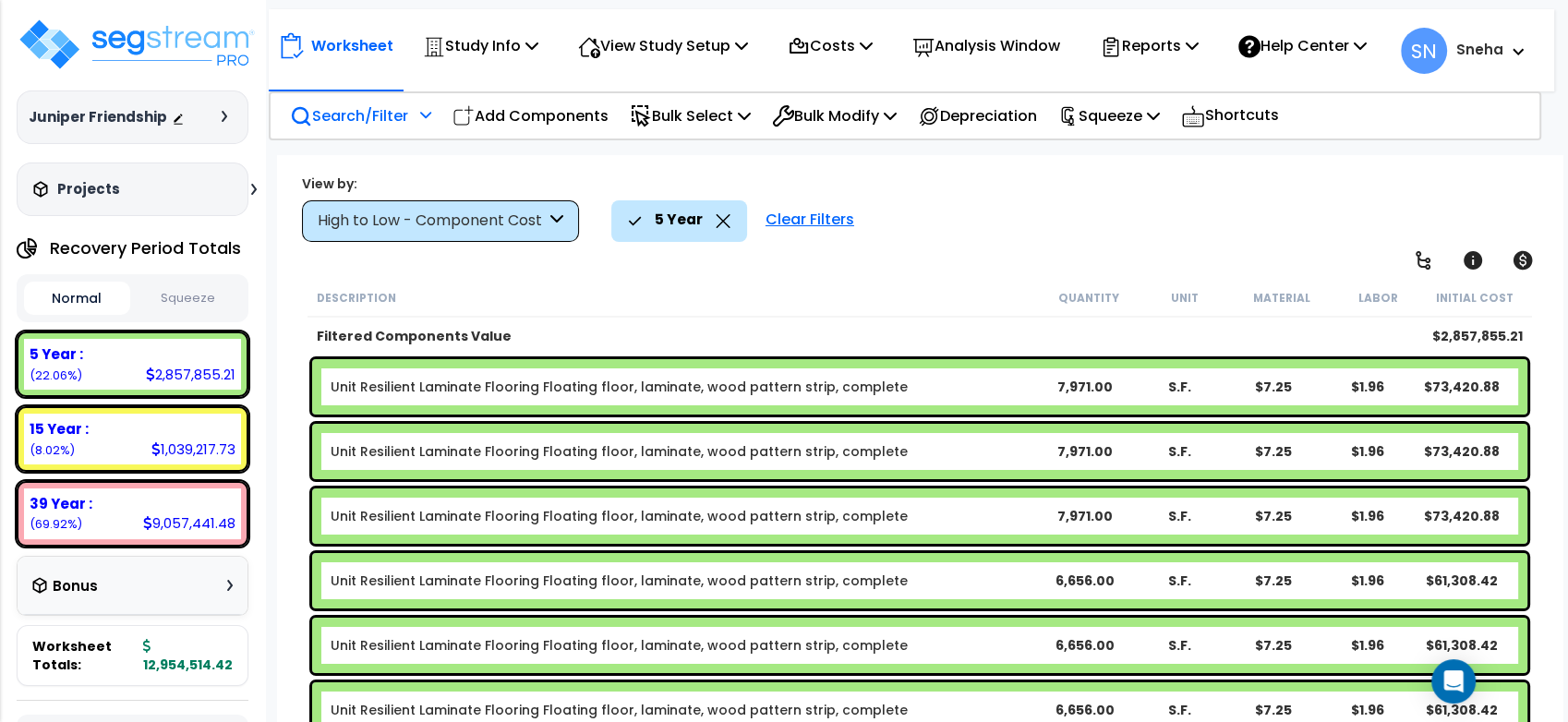
click at [435, 116] on div "Search/Filter Additional Search / Filter" at bounding box center [360, 116] width 162 height 43
click at [686, 279] on div "Description Quantity Unit Material Labor Initial Cost" at bounding box center [920, 298] width 1224 height 39
click at [536, 215] on div "High to Low - Component Cost" at bounding box center [431, 221] width 228 height 21
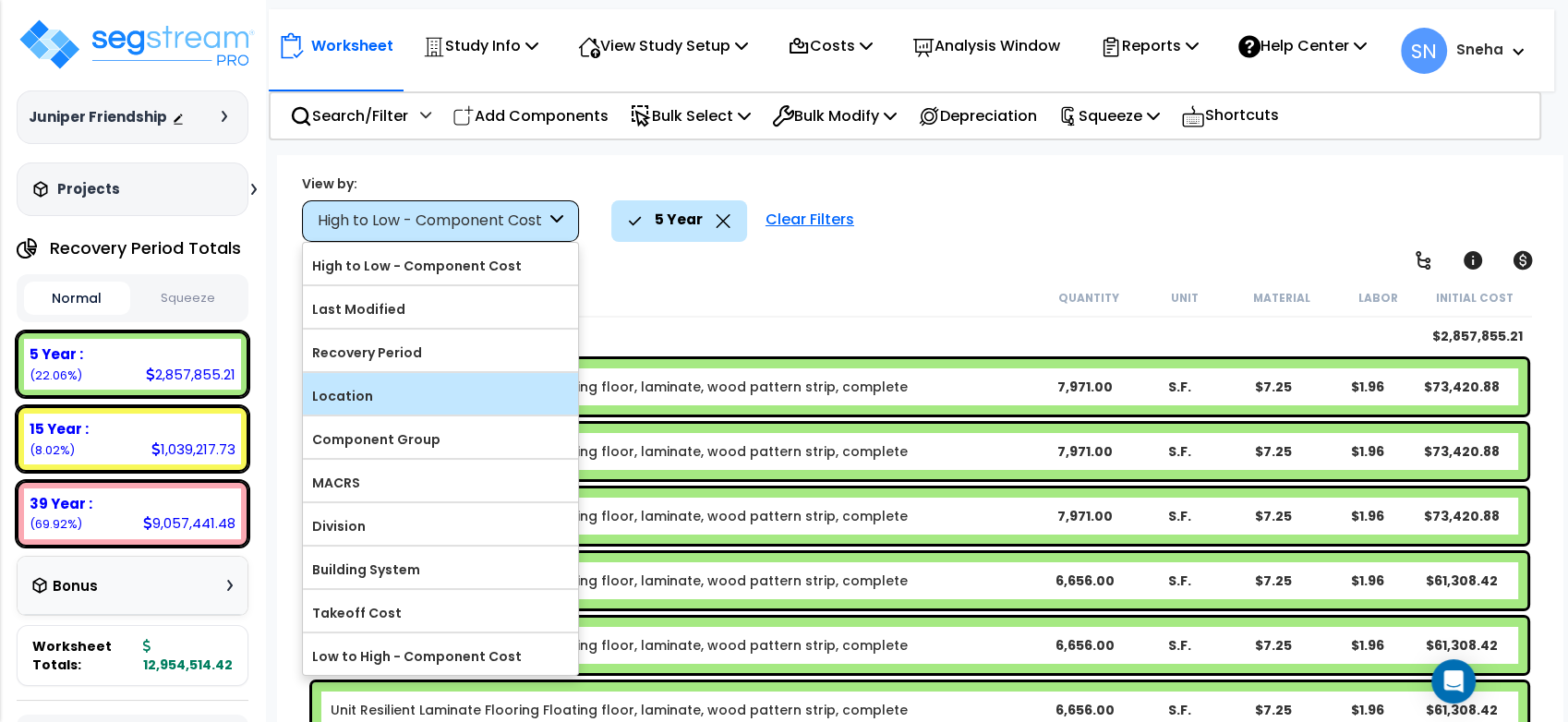
scroll to position [81, 0]
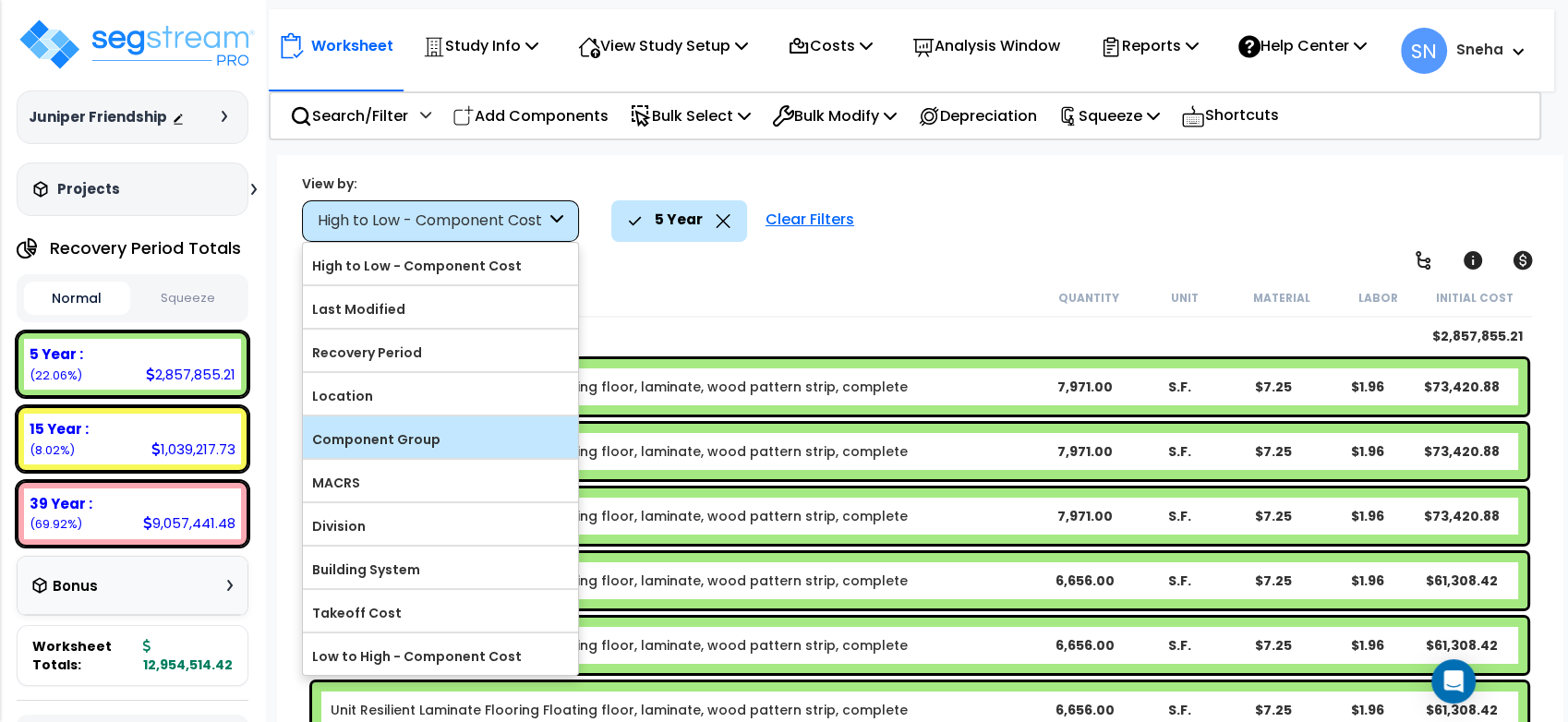
click at [489, 432] on label "Component Group" at bounding box center [440, 439] width 275 height 27
click at [0, 0] on input "Component Group" at bounding box center [0, 0] width 0 height 0
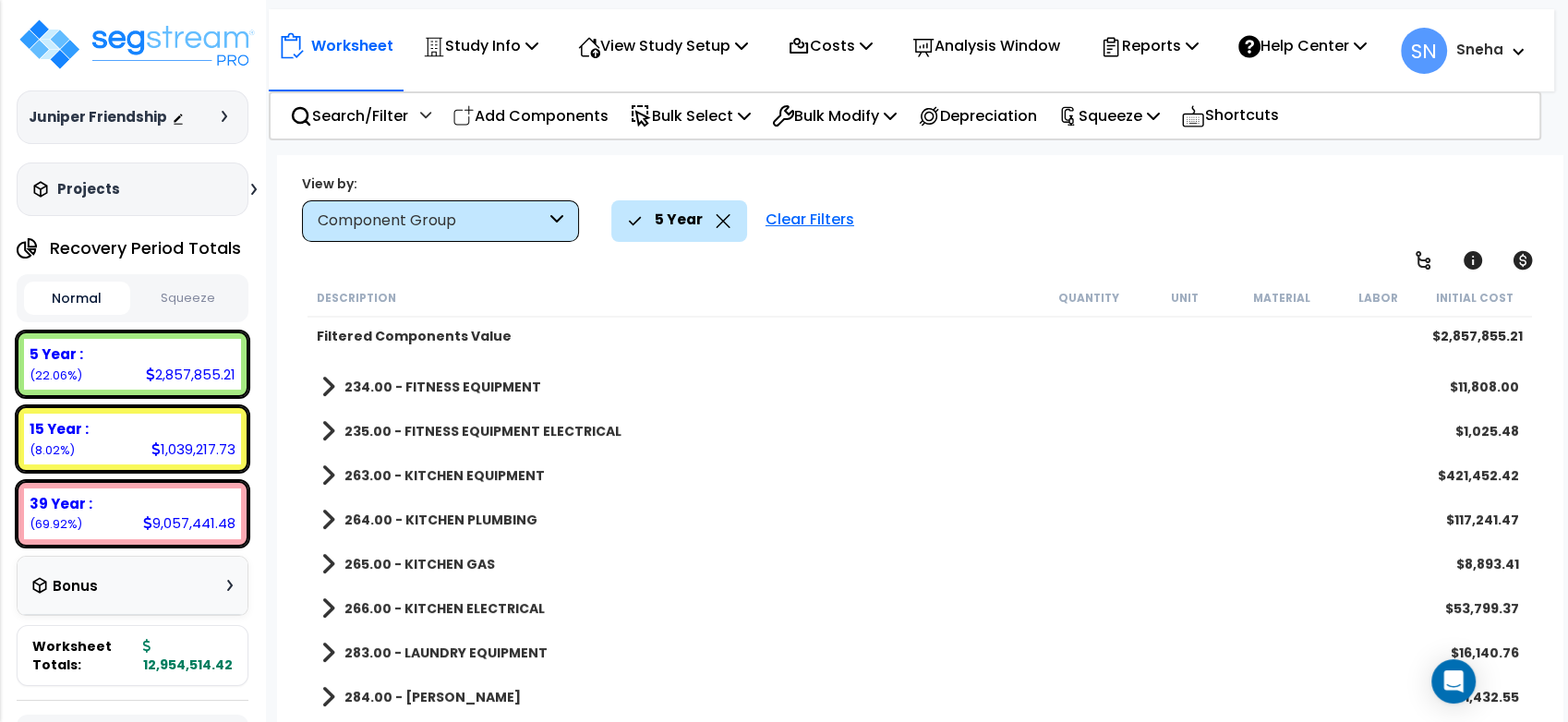
scroll to position [820, 0]
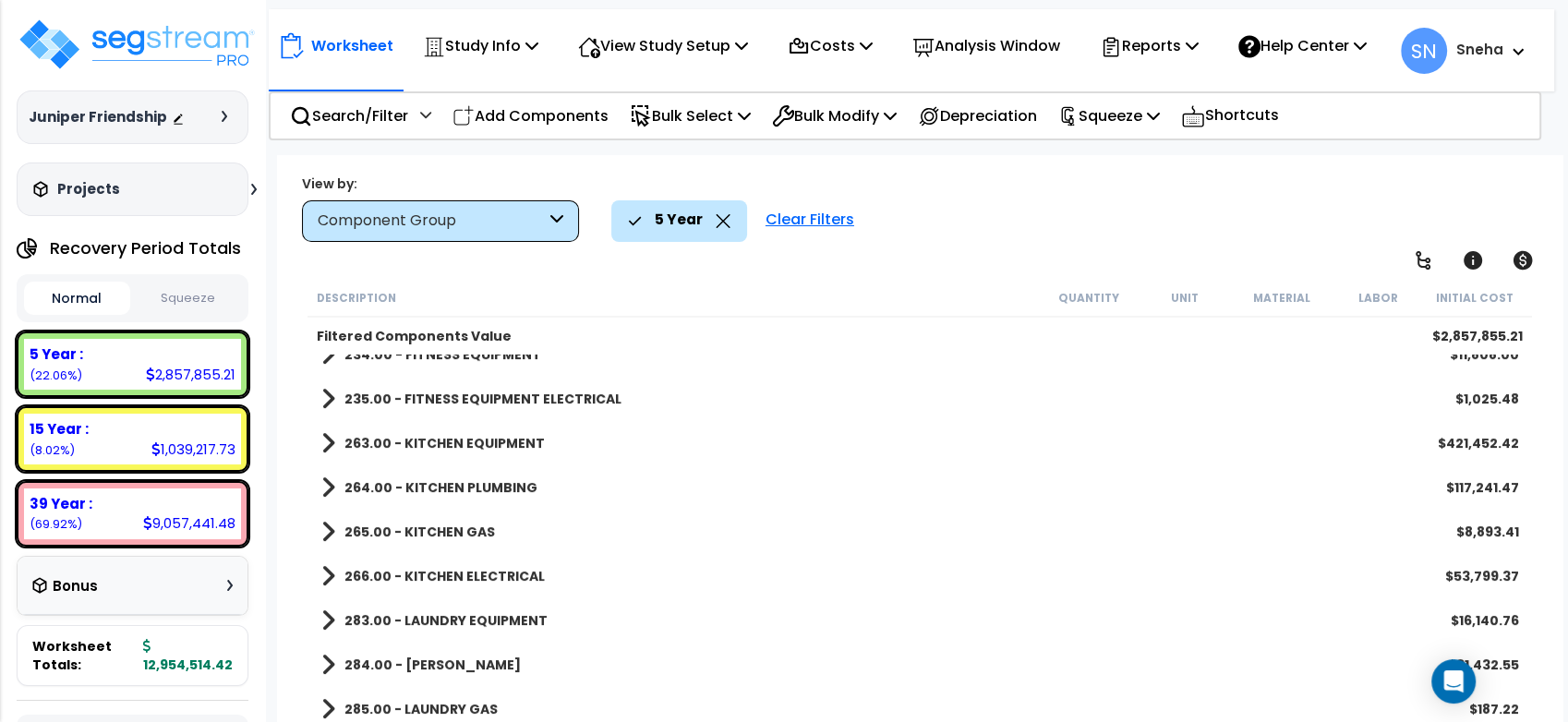
click at [520, 436] on b "263.00 - KITCHEN EQUIPMENT" at bounding box center [445, 443] width 200 height 19
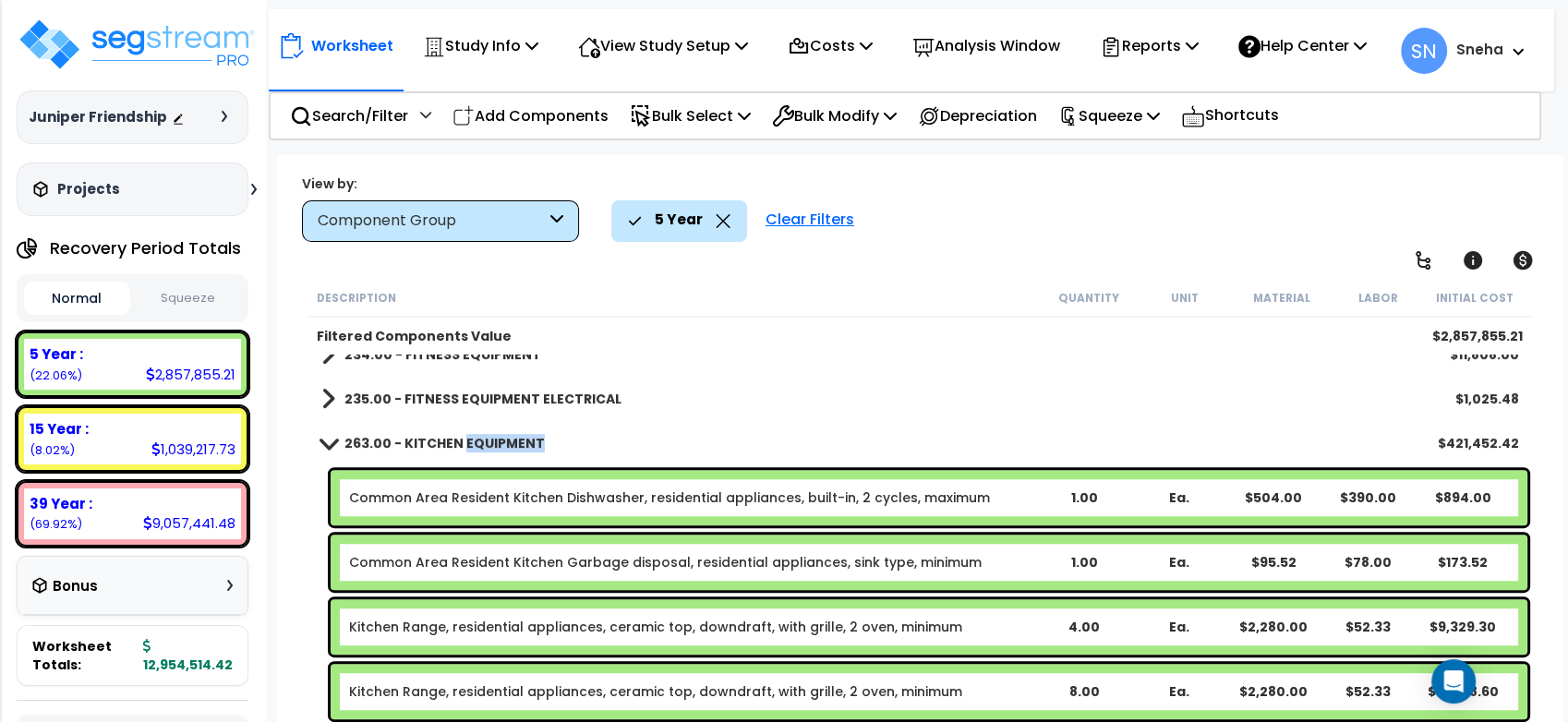
click at [520, 436] on b "263.00 - KITCHEN EQUIPMENT" at bounding box center [445, 443] width 200 height 19
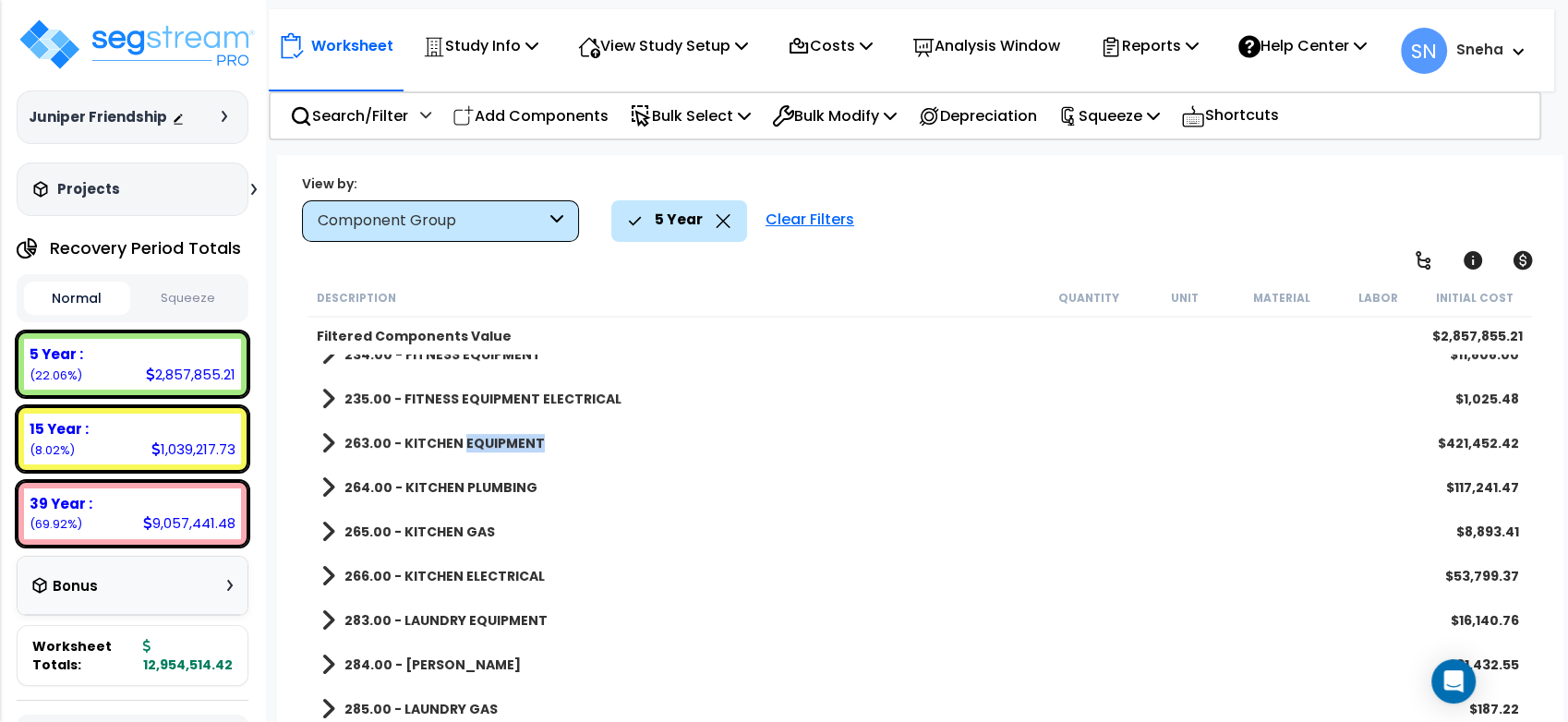
click at [520, 436] on b "263.00 - KITCHEN EQUIPMENT" at bounding box center [445, 443] width 200 height 19
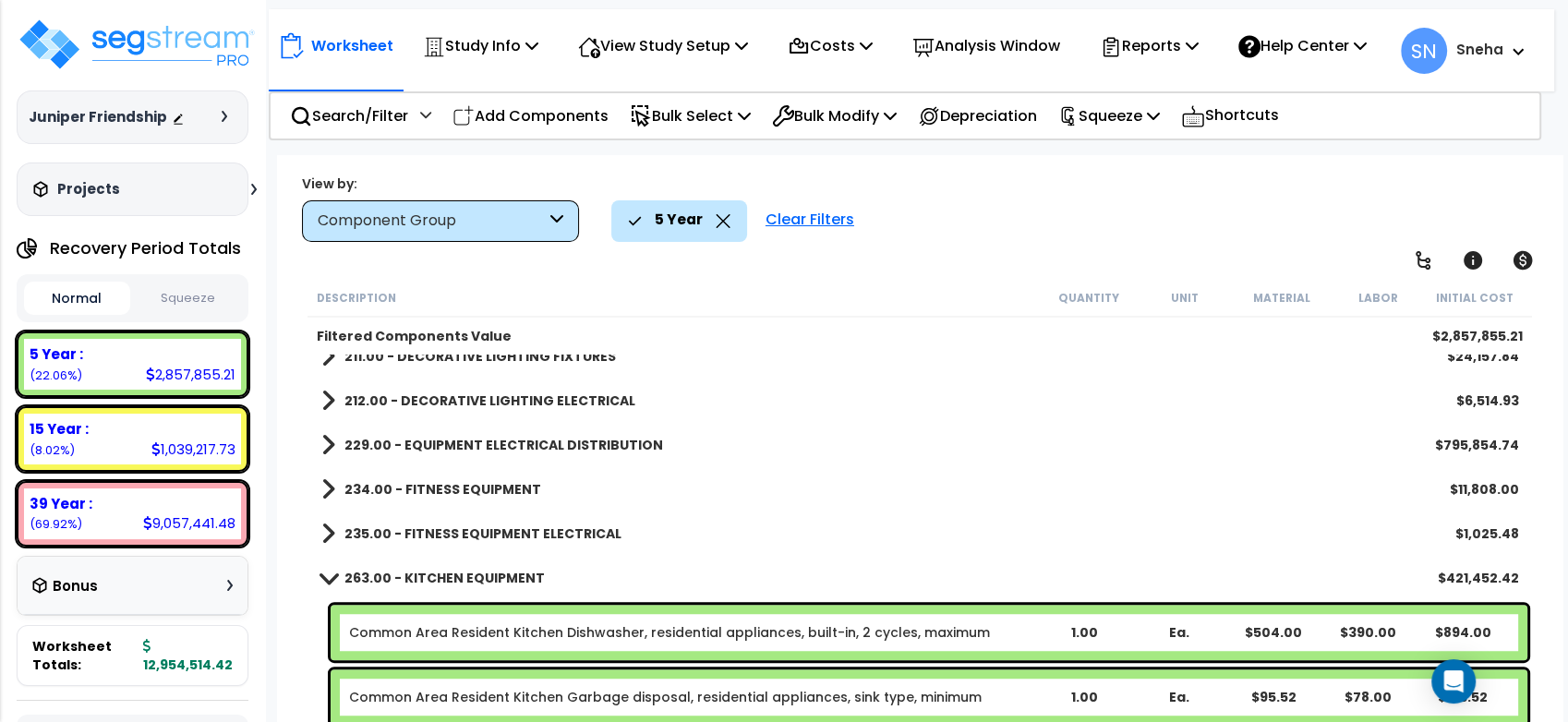
scroll to position [718, 0]
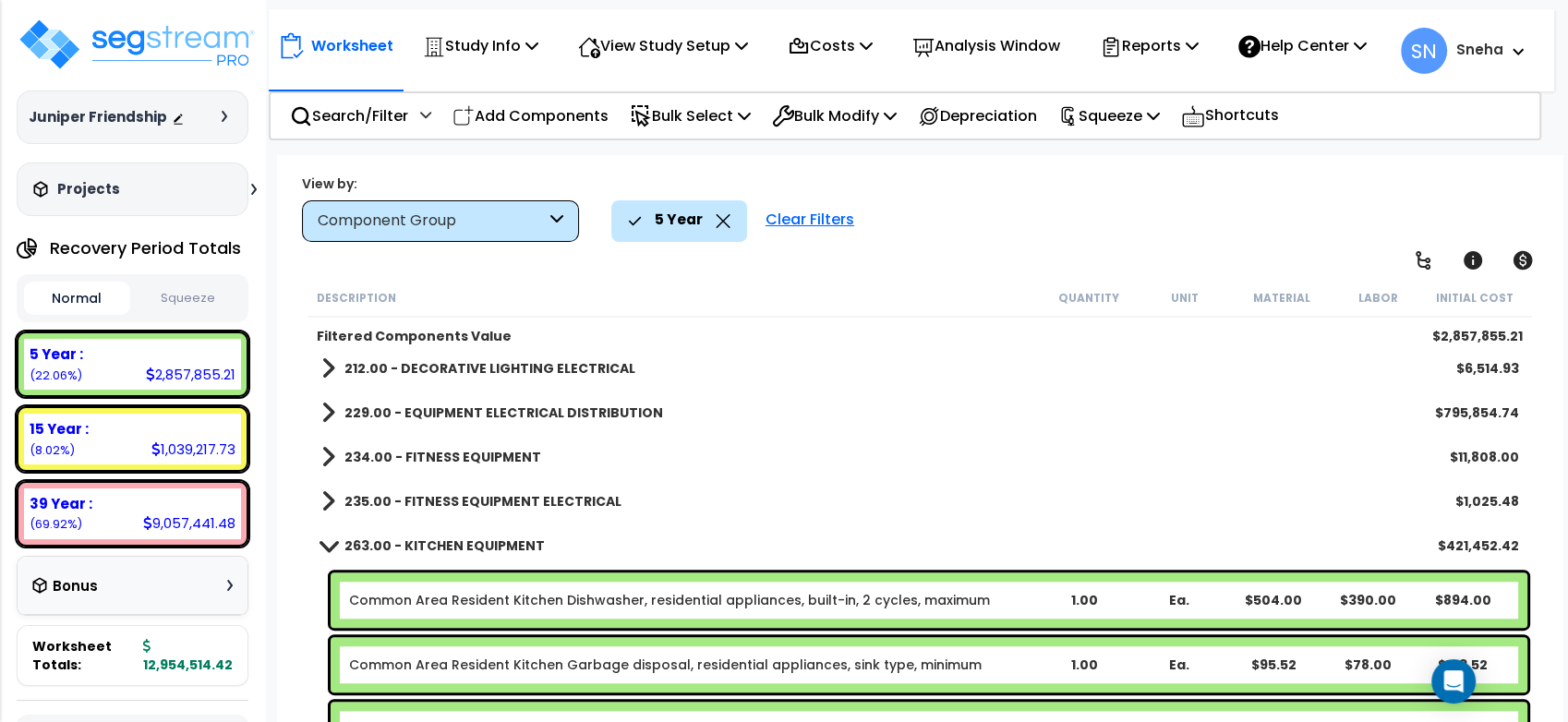
click at [337, 545] on span at bounding box center [327, 545] width 26 height 14
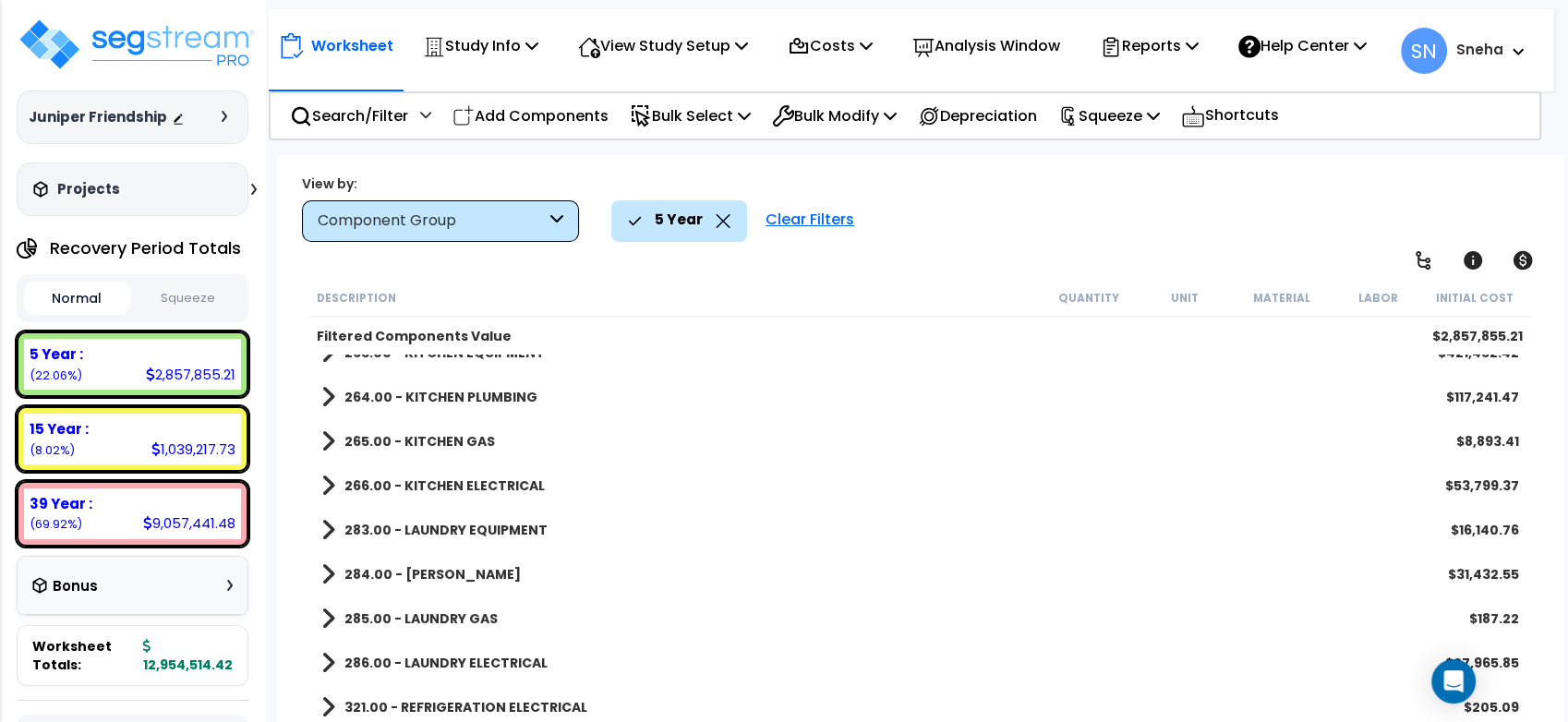
scroll to position [1009, 0]
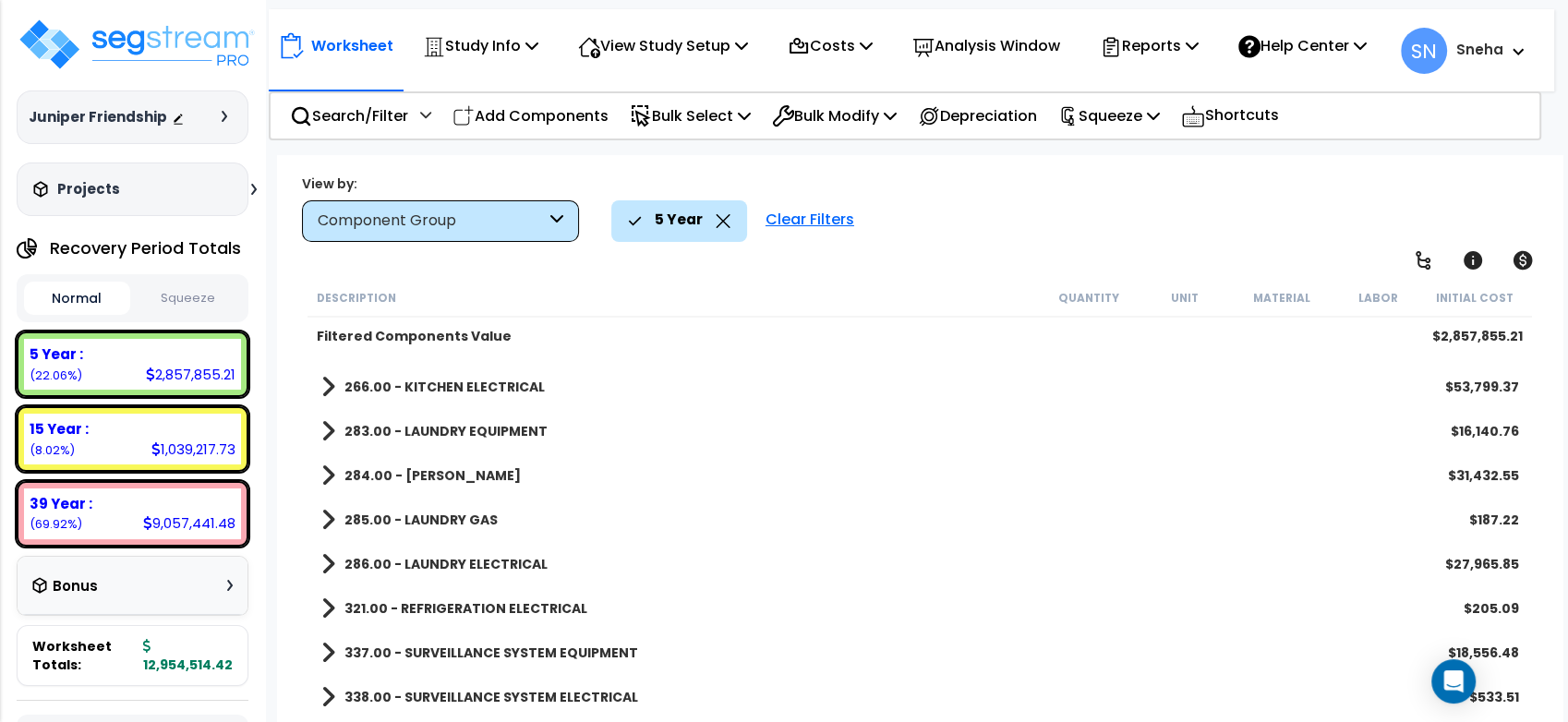
click at [482, 435] on b "283.00 - LAUNDRY EQUIPMENT" at bounding box center [446, 432] width 203 height 19
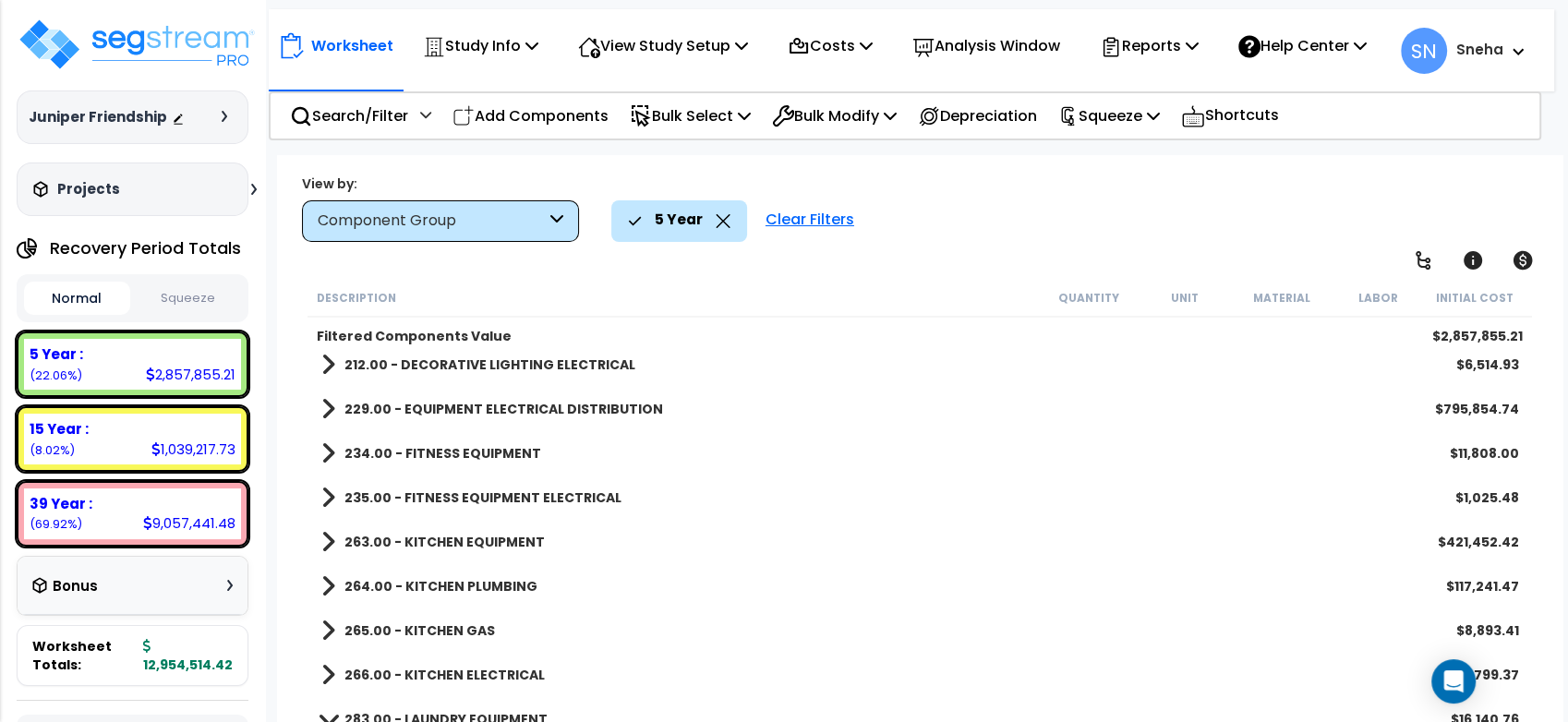
scroll to position [926, 0]
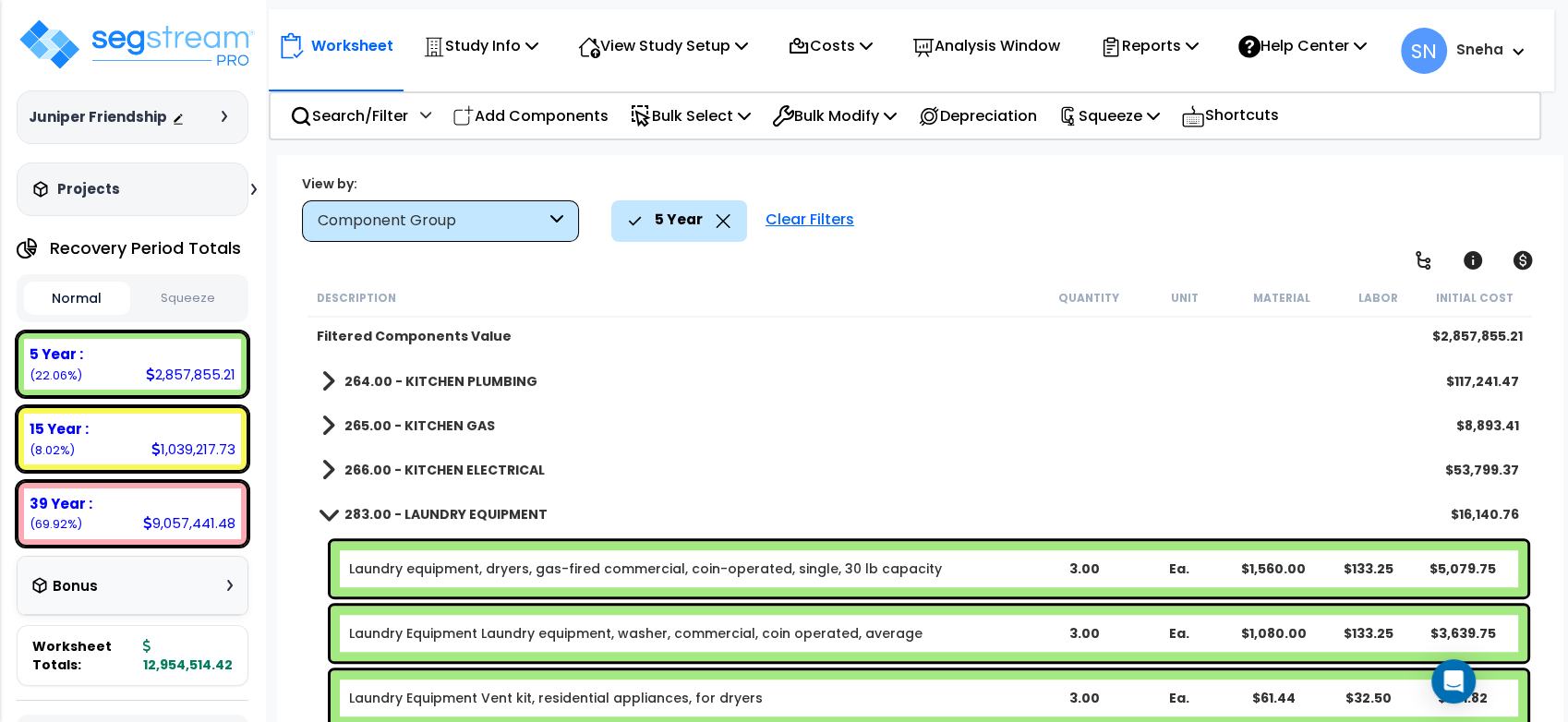
click at [397, 506] on b "283.00 - LAUNDRY EQUIPMENT" at bounding box center [446, 515] width 203 height 19
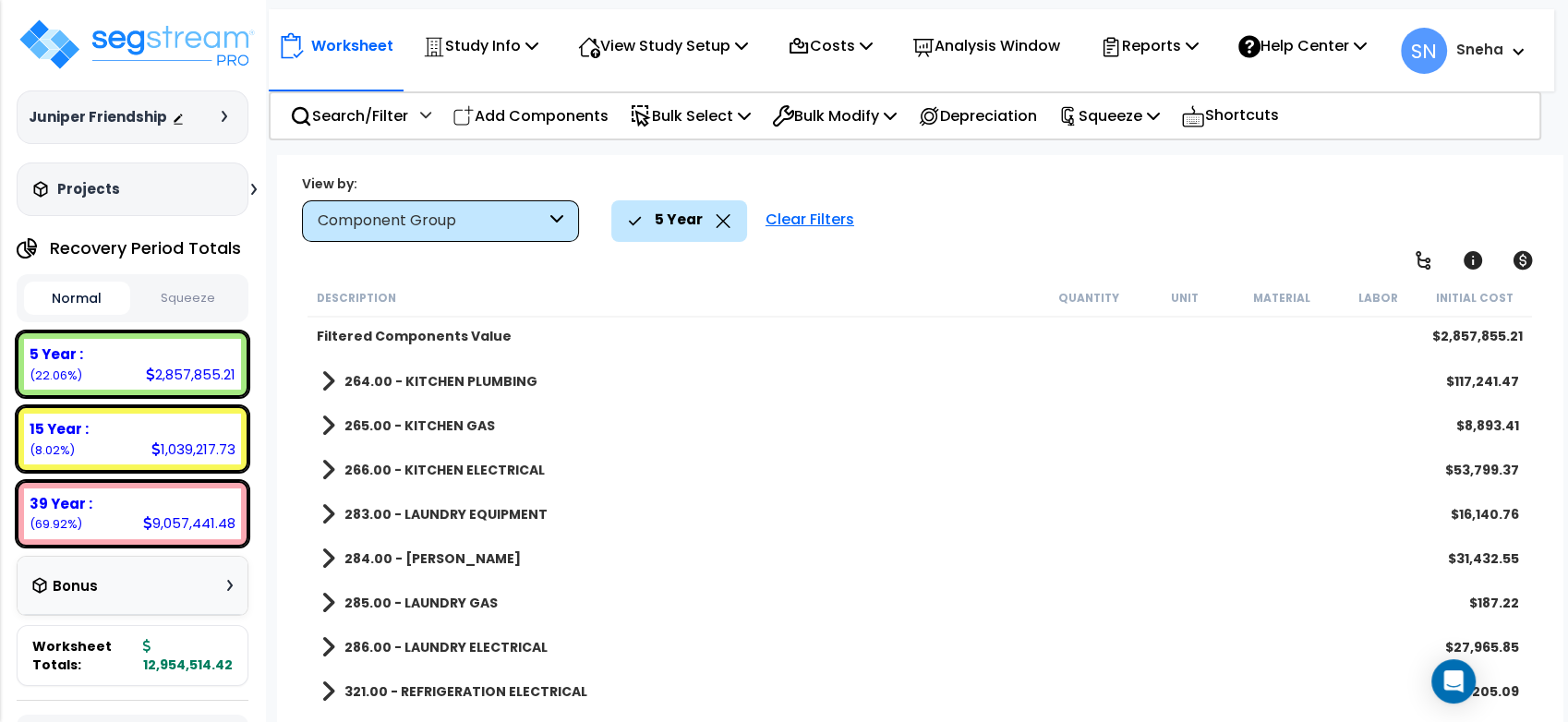
scroll to position [1009, 0]
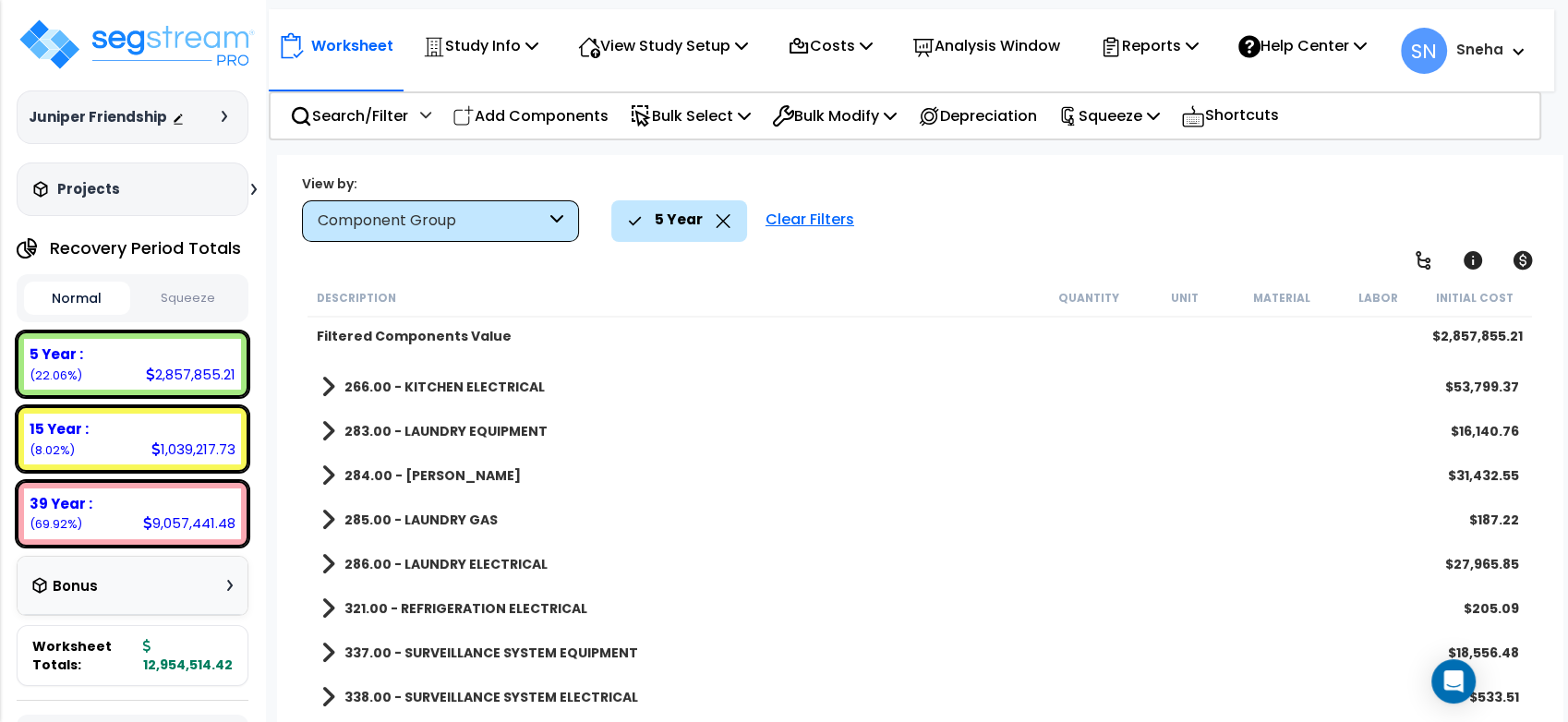
click at [466, 606] on b "321.00 - REFRIGERATION ELECTRICAL" at bounding box center [466, 609] width 243 height 19
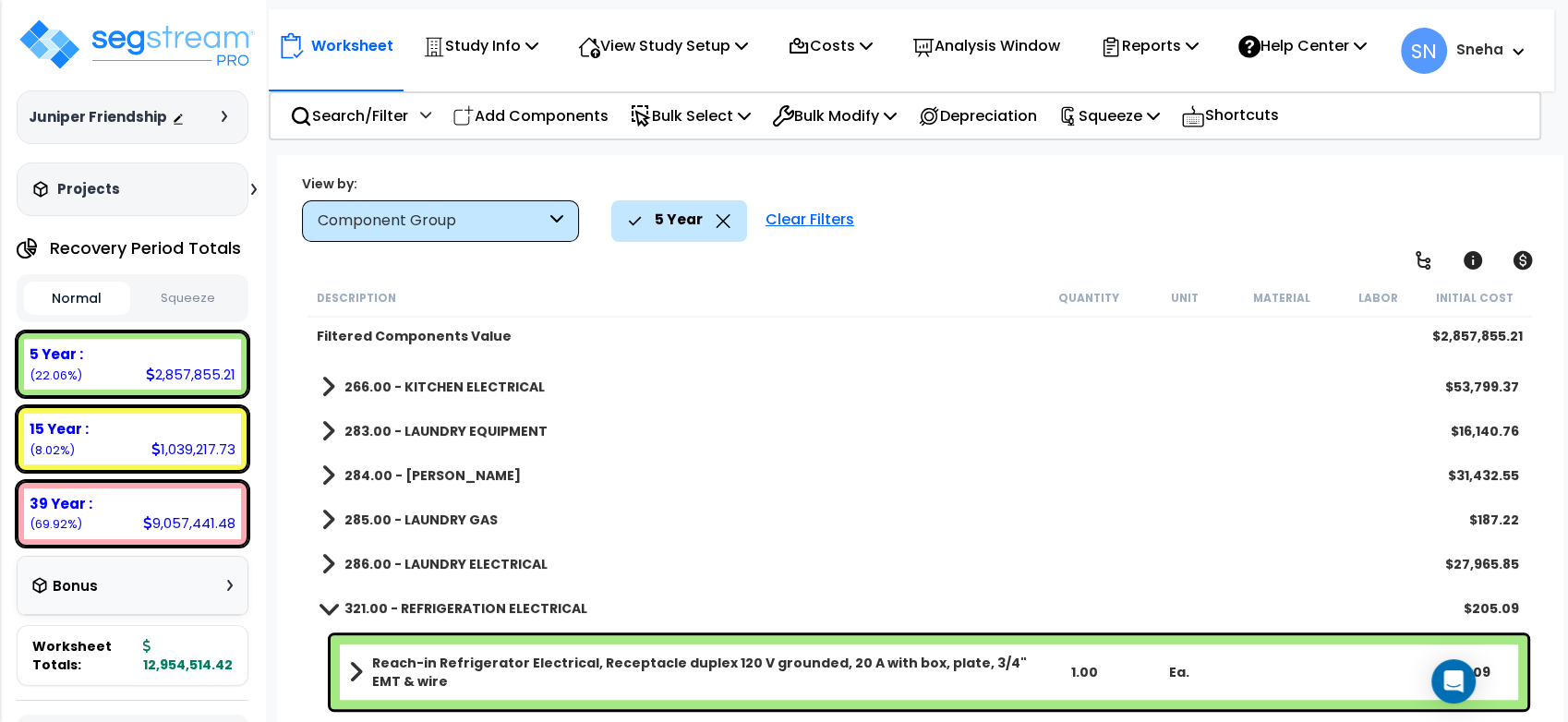
scroll to position [1092, 0]
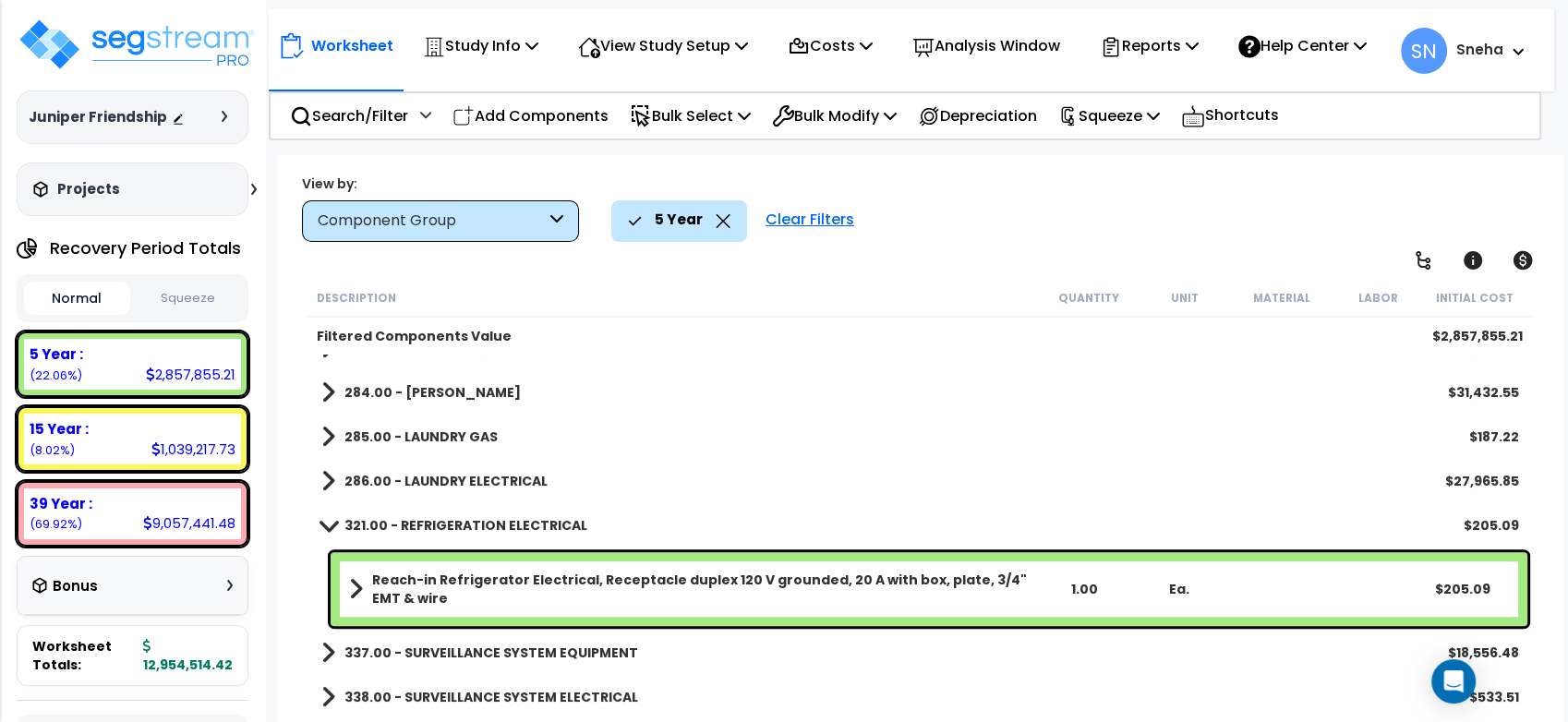
click at [472, 521] on b "321.00 - REFRIGERATION ELECTRICAL" at bounding box center [466, 525] width 243 height 19
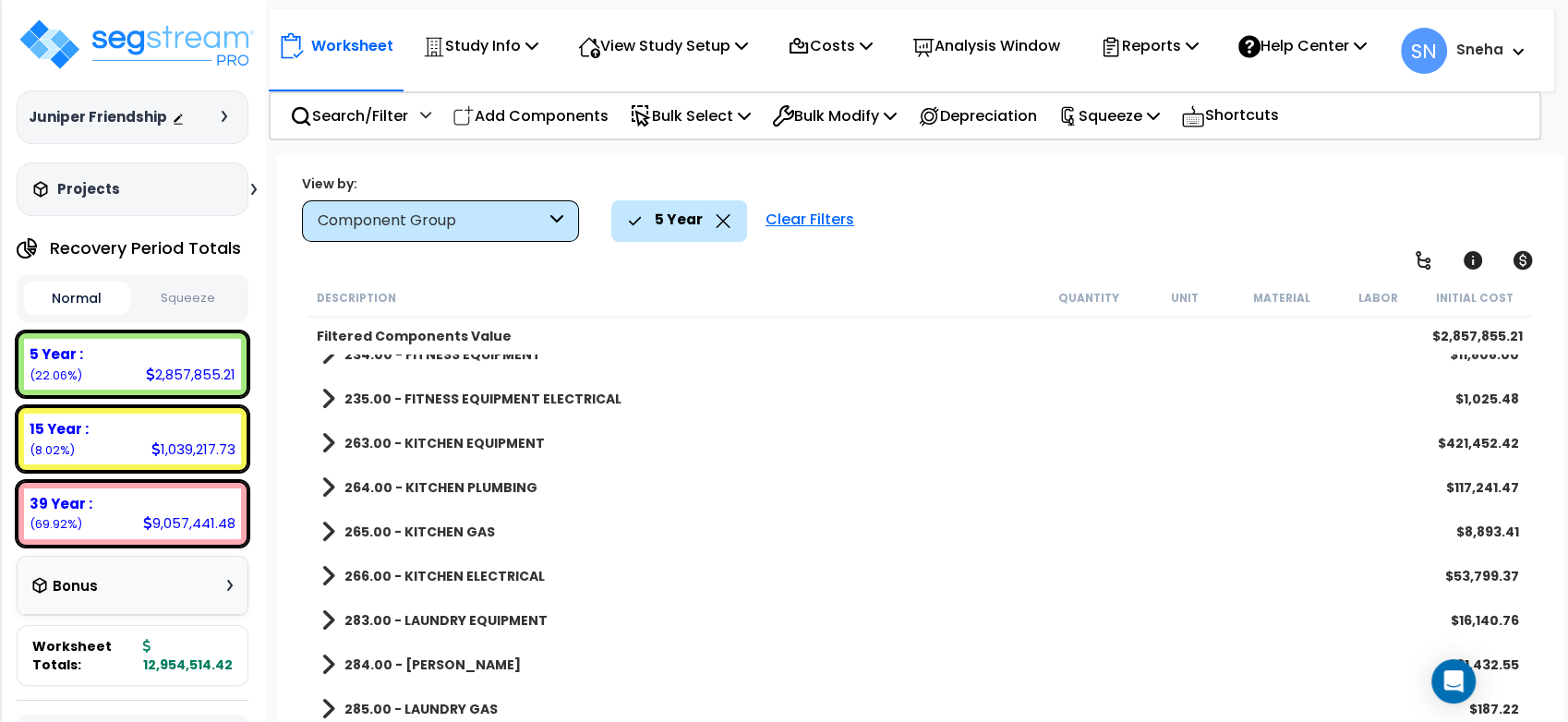
scroll to position [1009, 0]
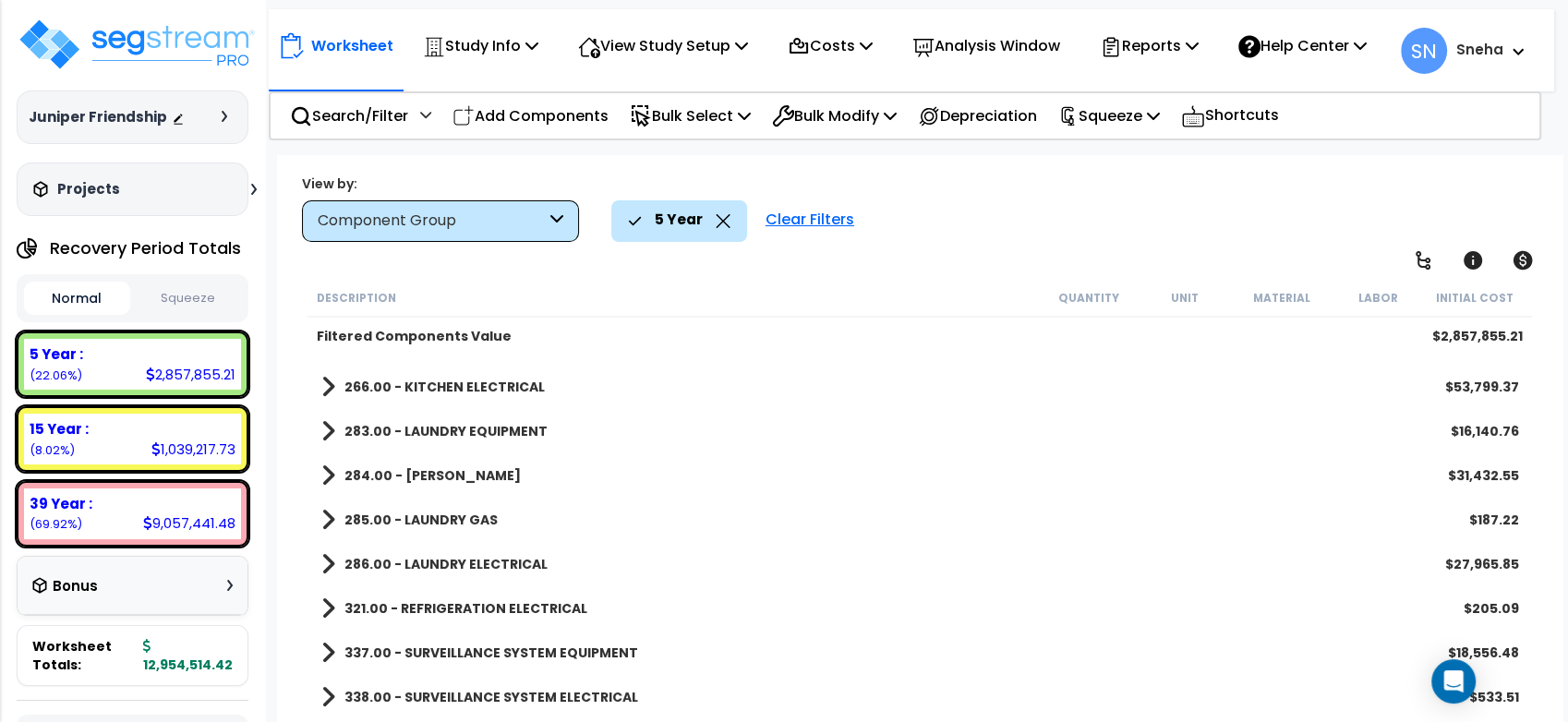
click at [507, 610] on b "321.00 - REFRIGERATION ELECTRICAL" at bounding box center [466, 609] width 243 height 19
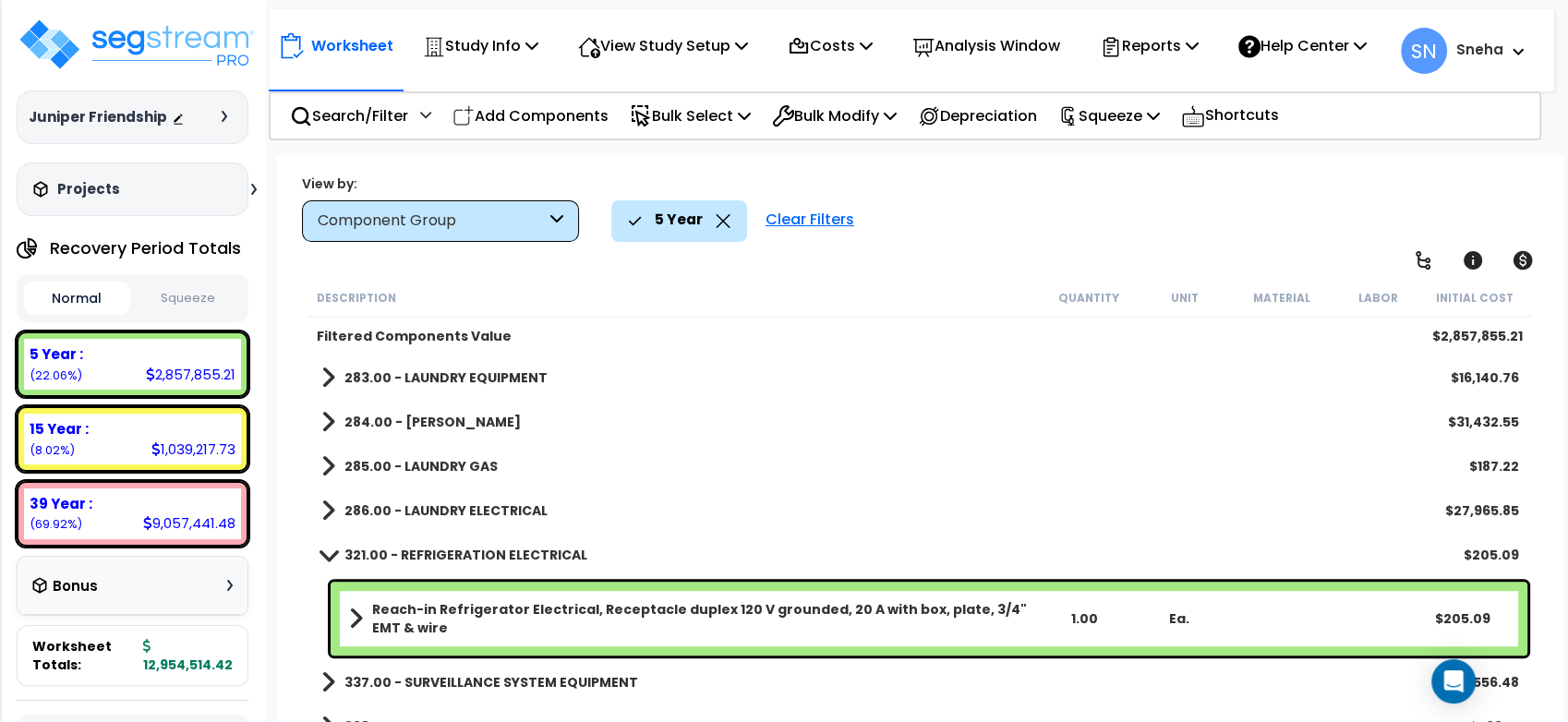
scroll to position [1092, 0]
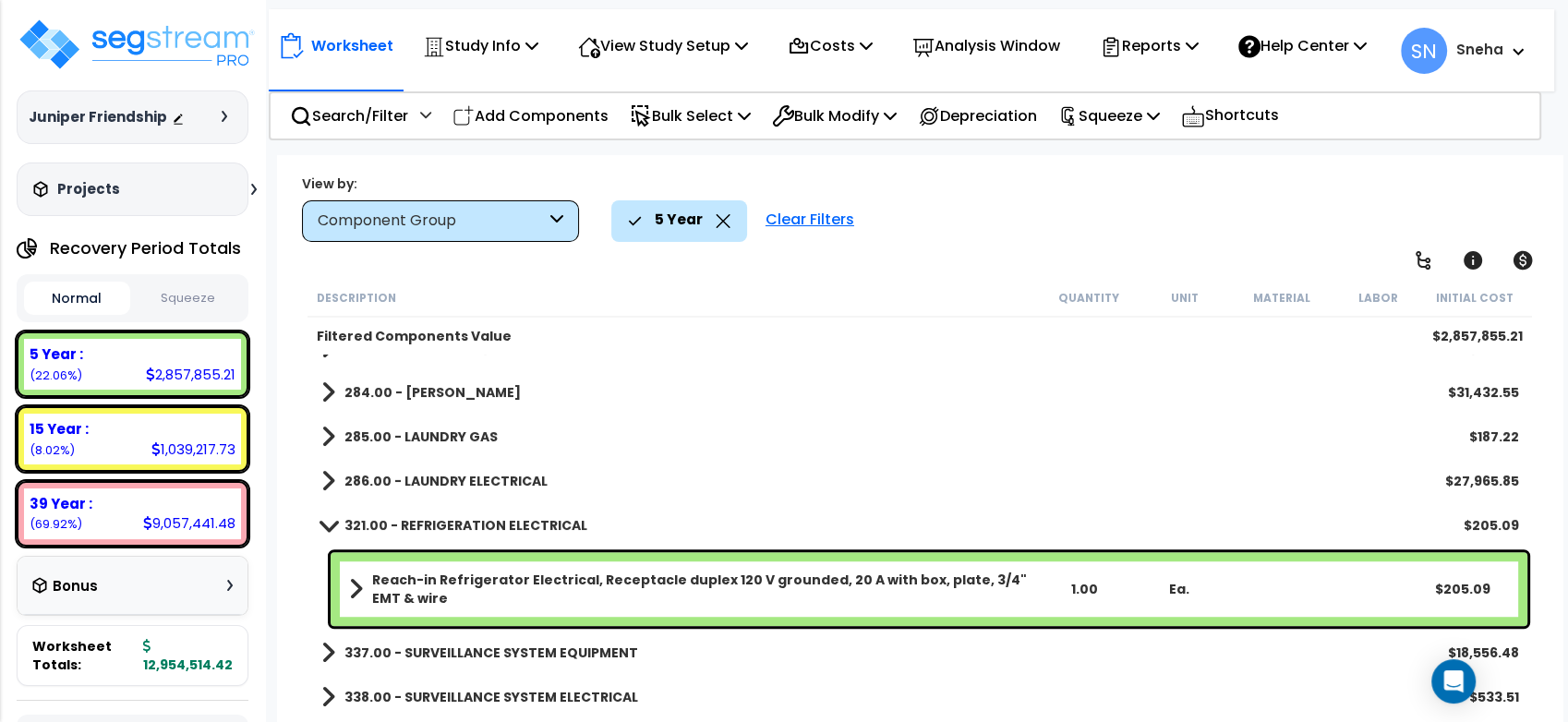
click at [497, 519] on b "321.00 - REFRIGERATION ELECTRICAL" at bounding box center [466, 525] width 243 height 19
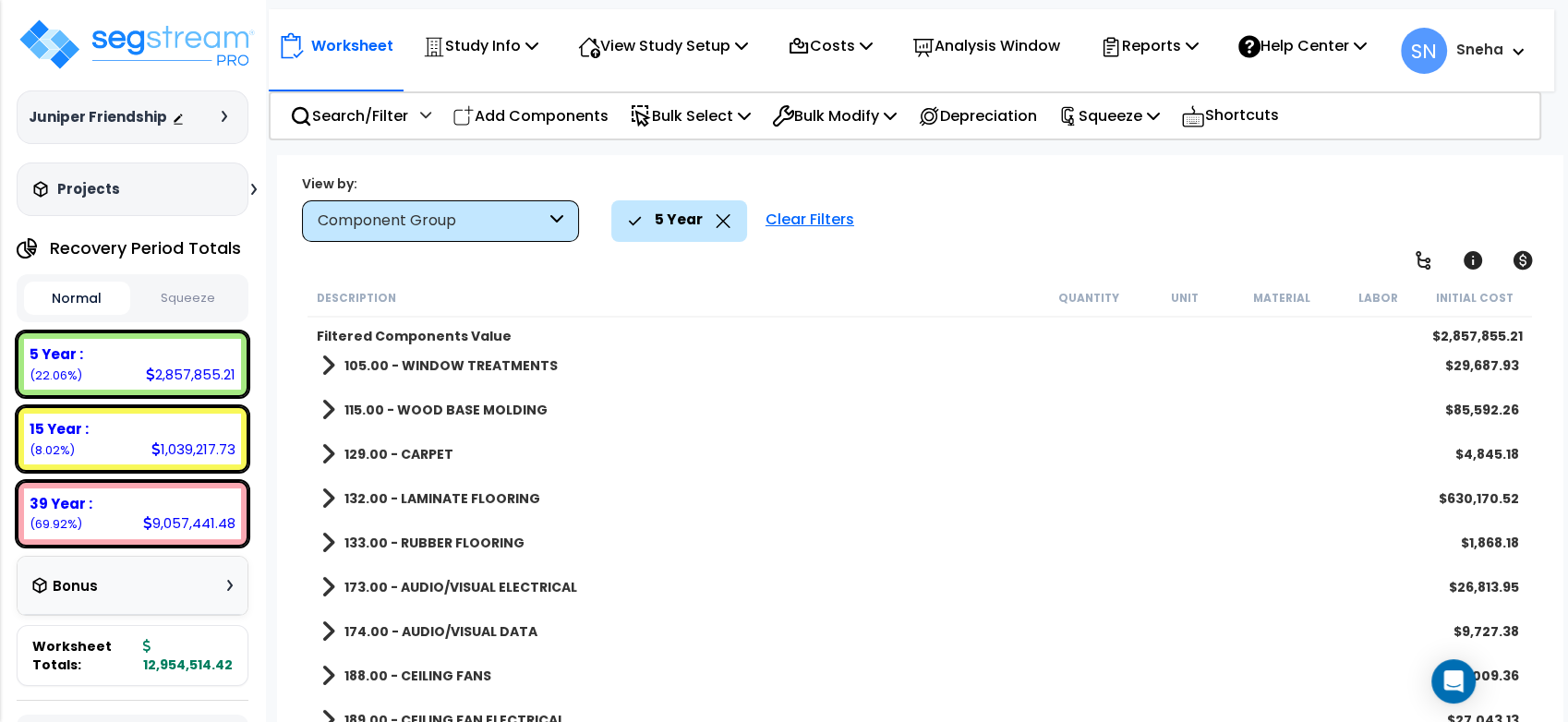
scroll to position [86, 0]
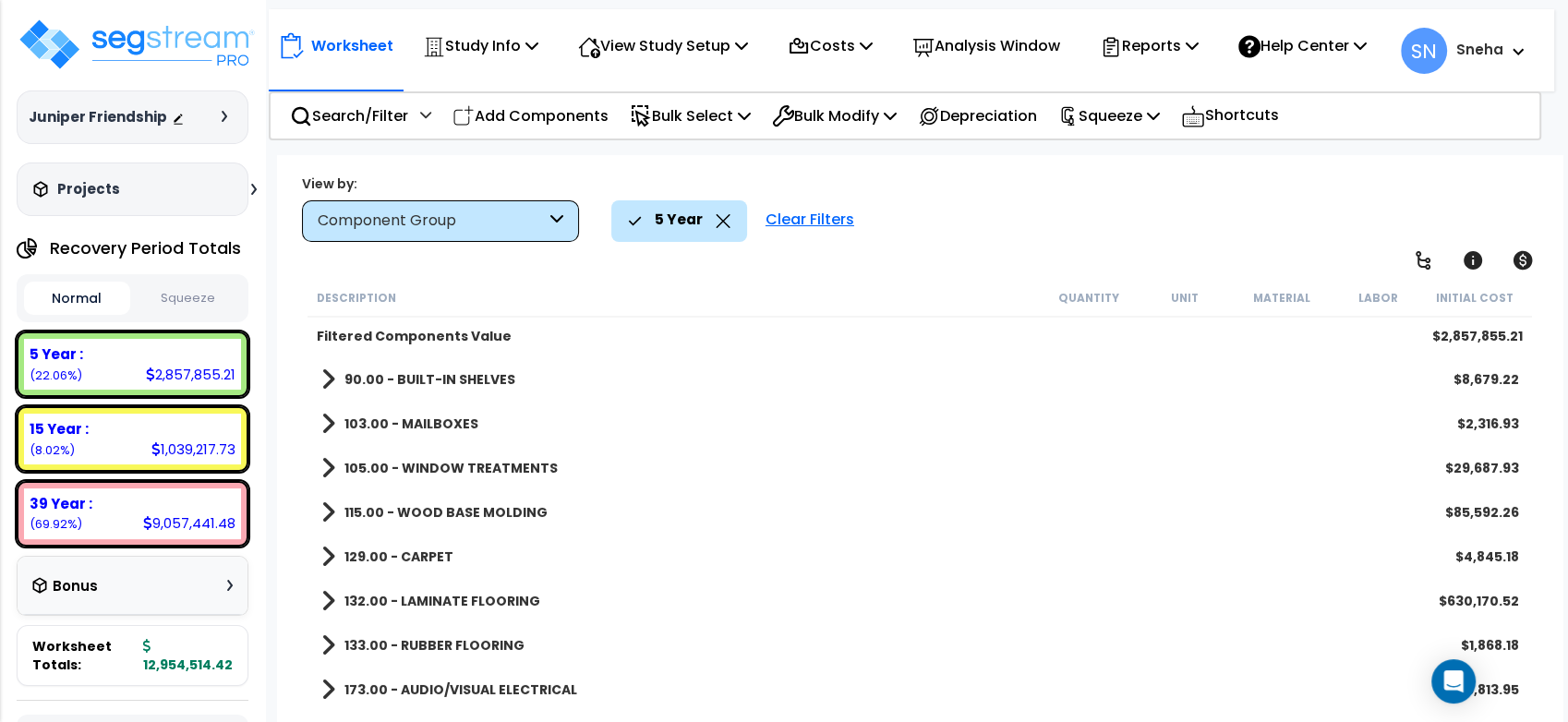
click at [472, 639] on b "133.00 - RUBBER FLOORING" at bounding box center [435, 646] width 180 height 19
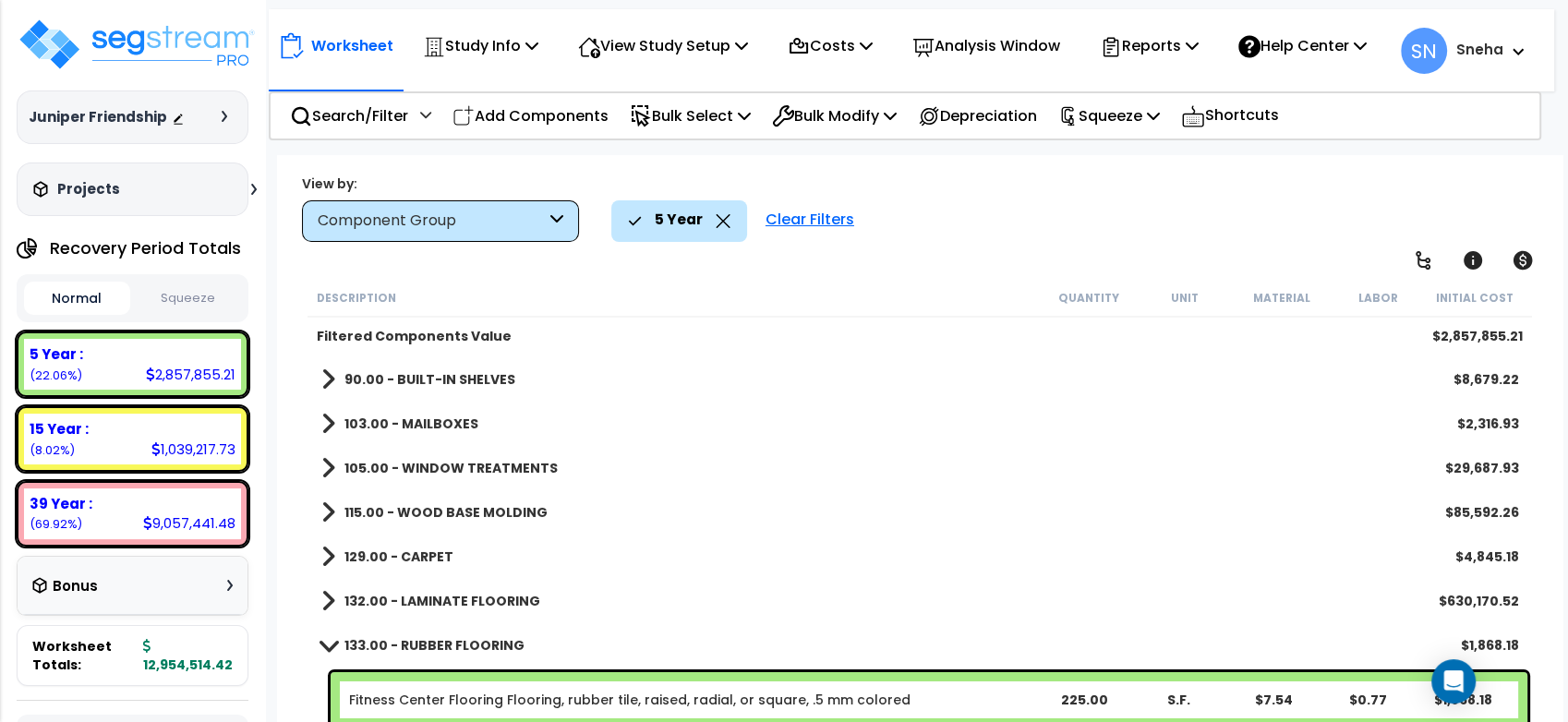
click at [472, 639] on b "133.00 - RUBBER FLOORING" at bounding box center [435, 646] width 180 height 19
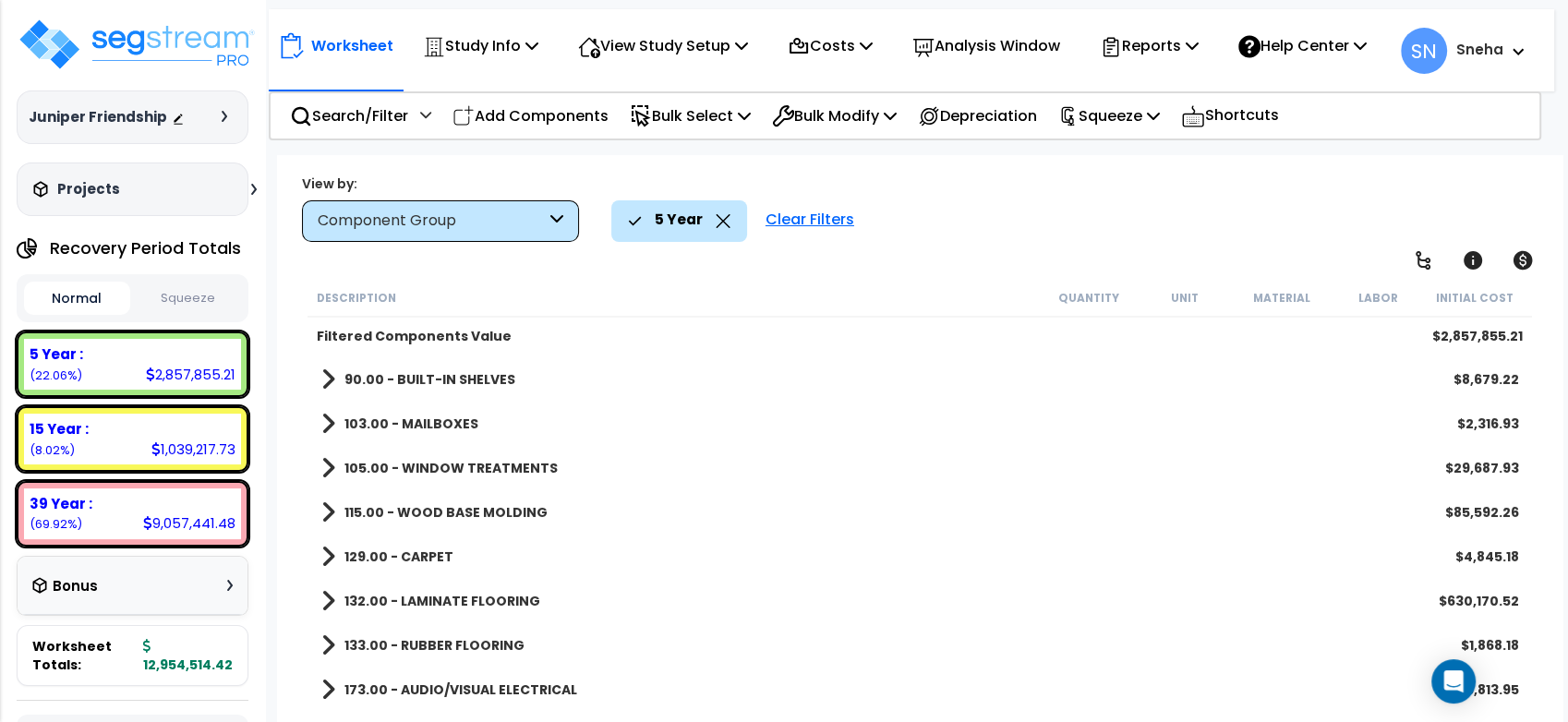
click at [469, 605] on b "132.00 - LAMINATE FLOORING" at bounding box center [442, 602] width 196 height 19
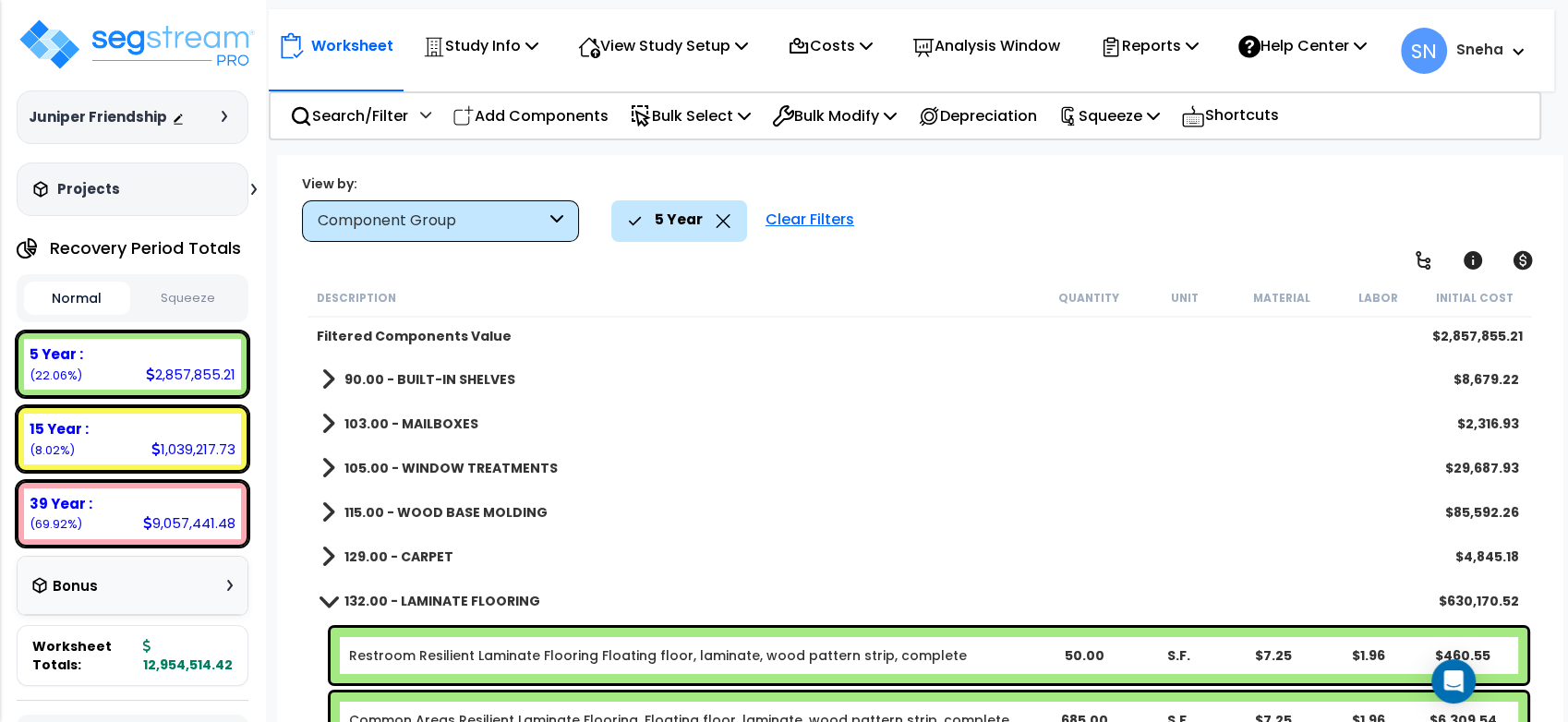
click at [469, 605] on b "132.00 - LAMINATE FLOORING" at bounding box center [442, 602] width 196 height 19
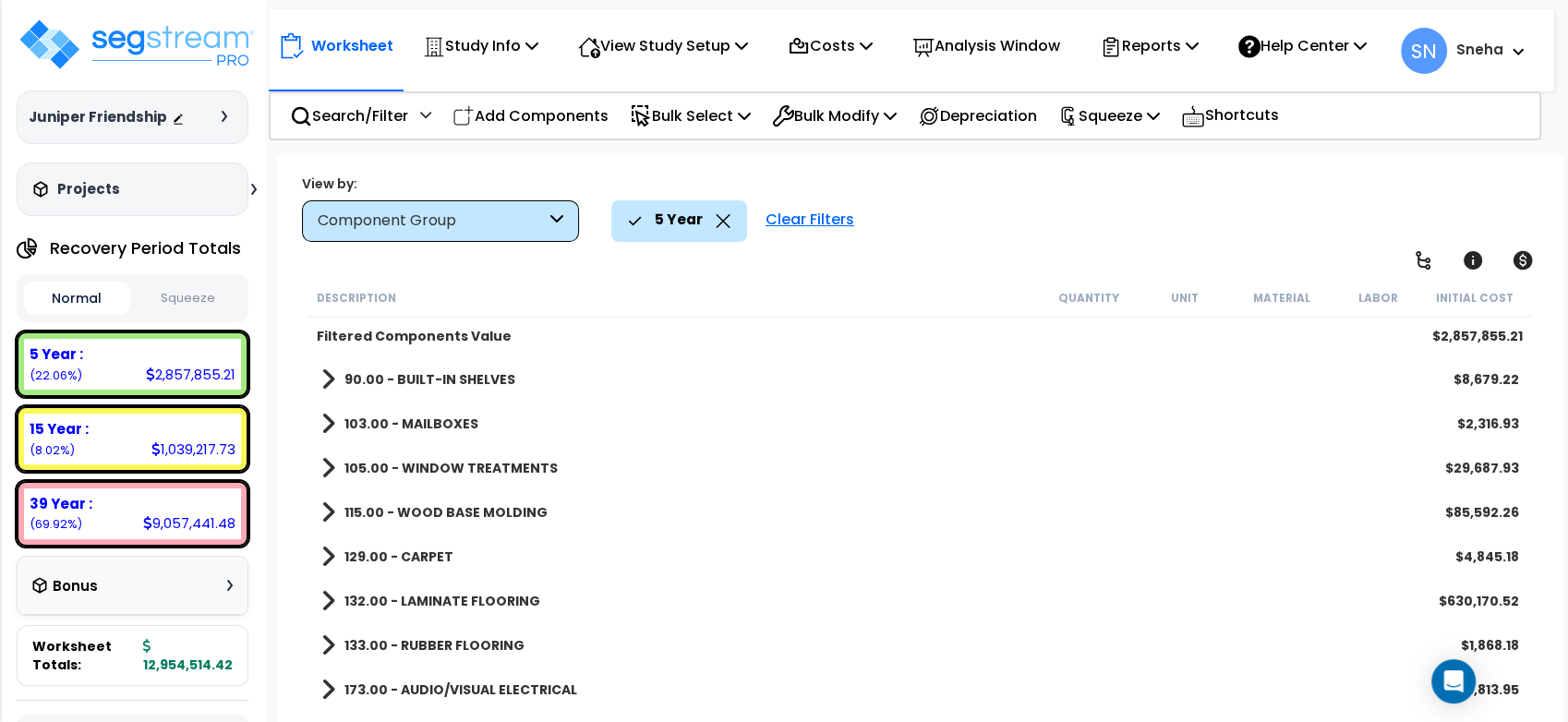
click at [425, 548] on b "129.00 - CARPET" at bounding box center [399, 558] width 109 height 19
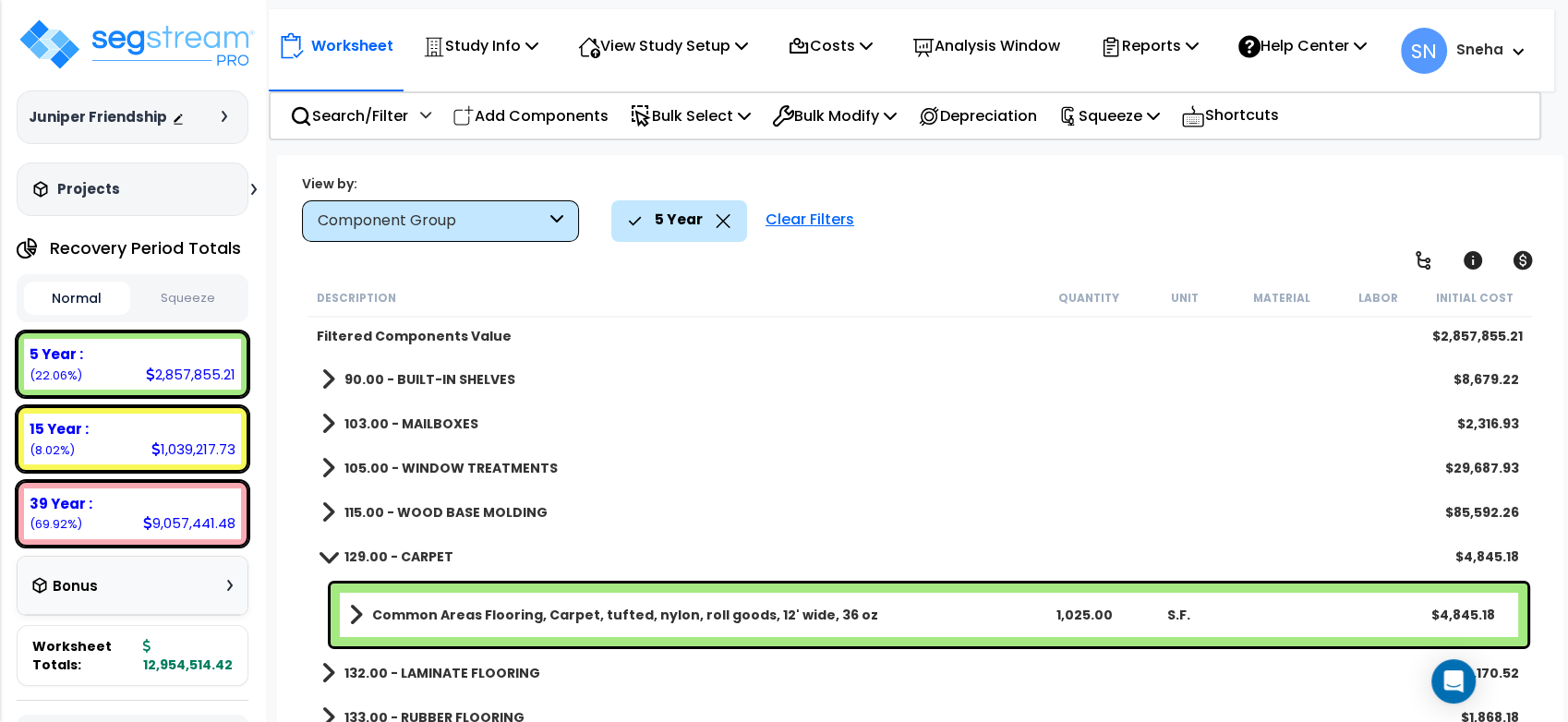
click at [425, 548] on b "129.00 - CARPET" at bounding box center [399, 558] width 109 height 19
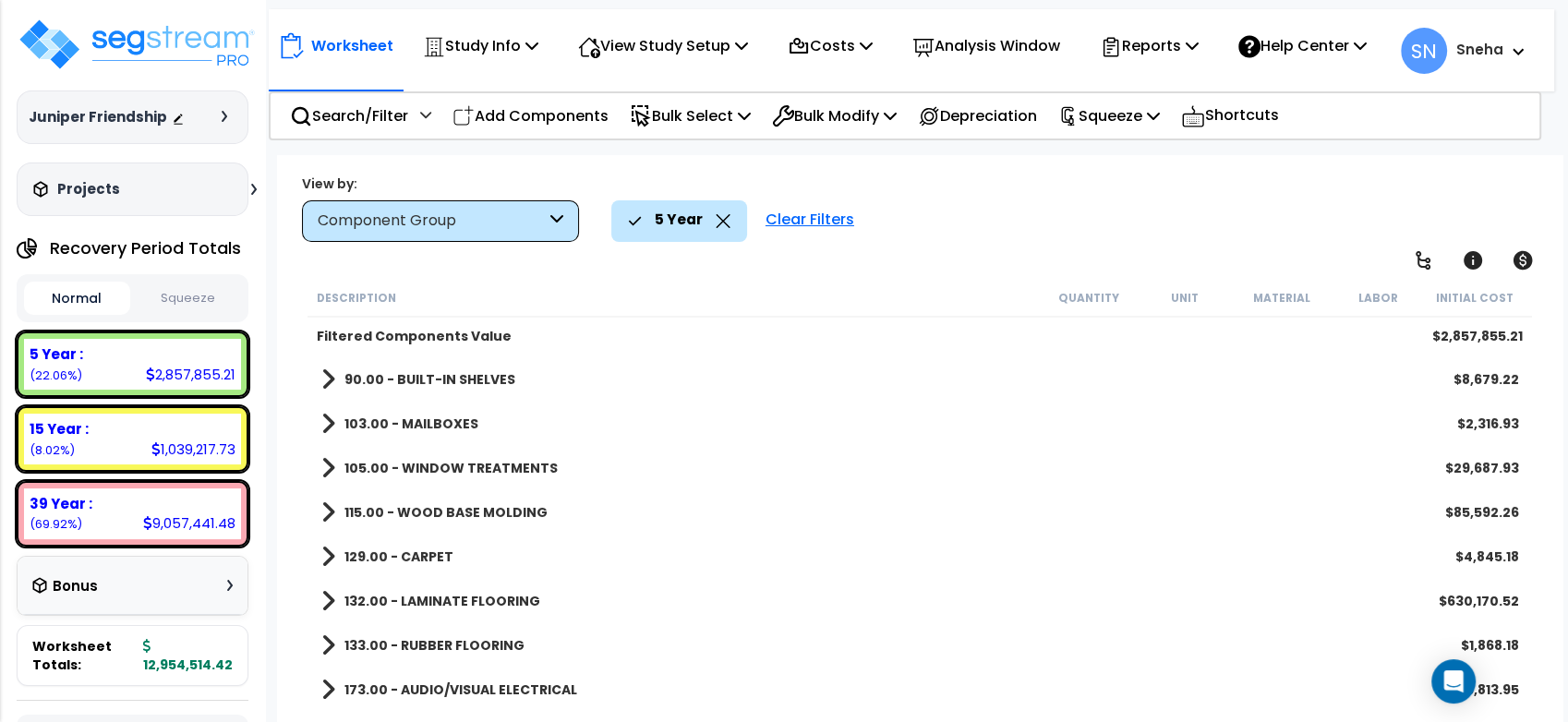
click at [466, 511] on b "115.00 - WOOD BASE MOLDING" at bounding box center [446, 513] width 203 height 19
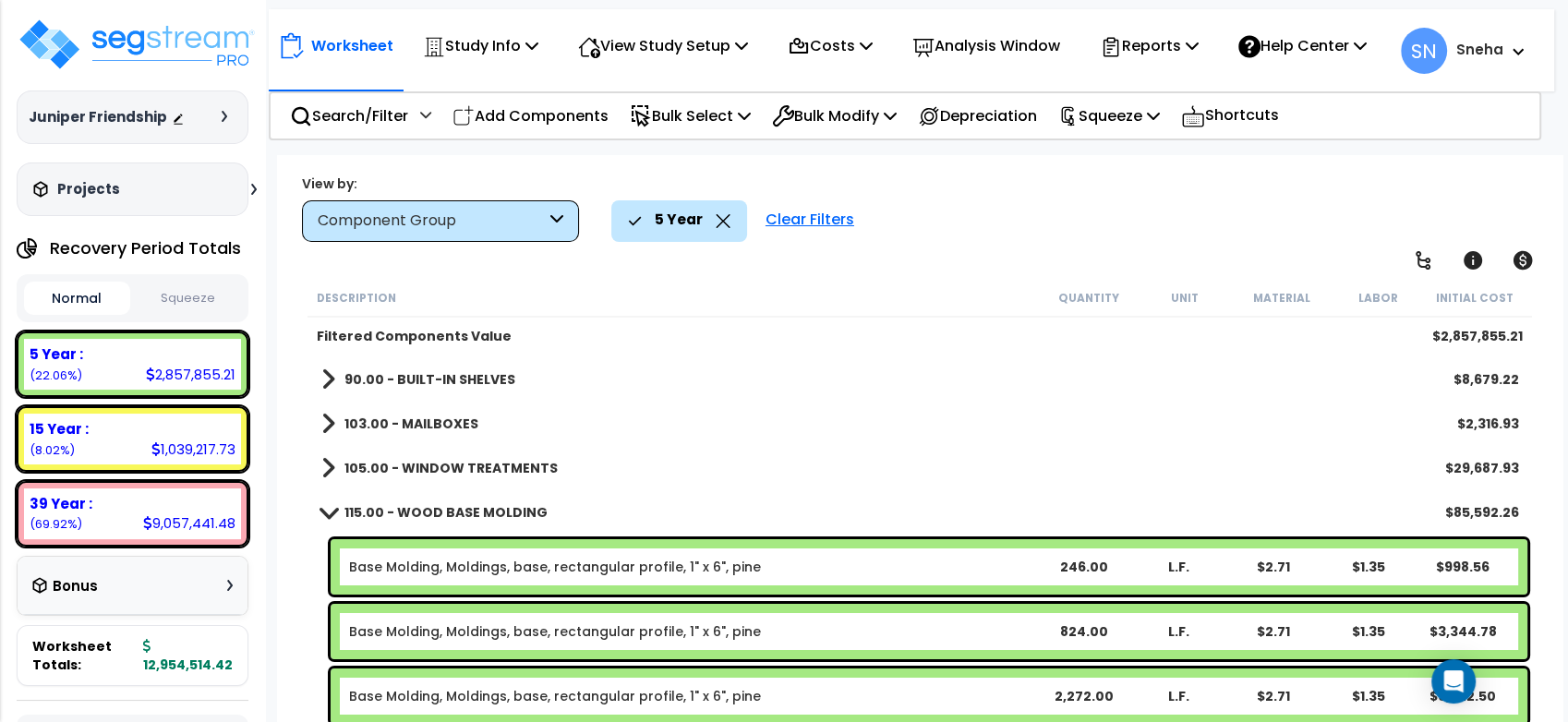
click at [466, 511] on b "115.00 - WOOD BASE MOLDING" at bounding box center [446, 513] width 203 height 19
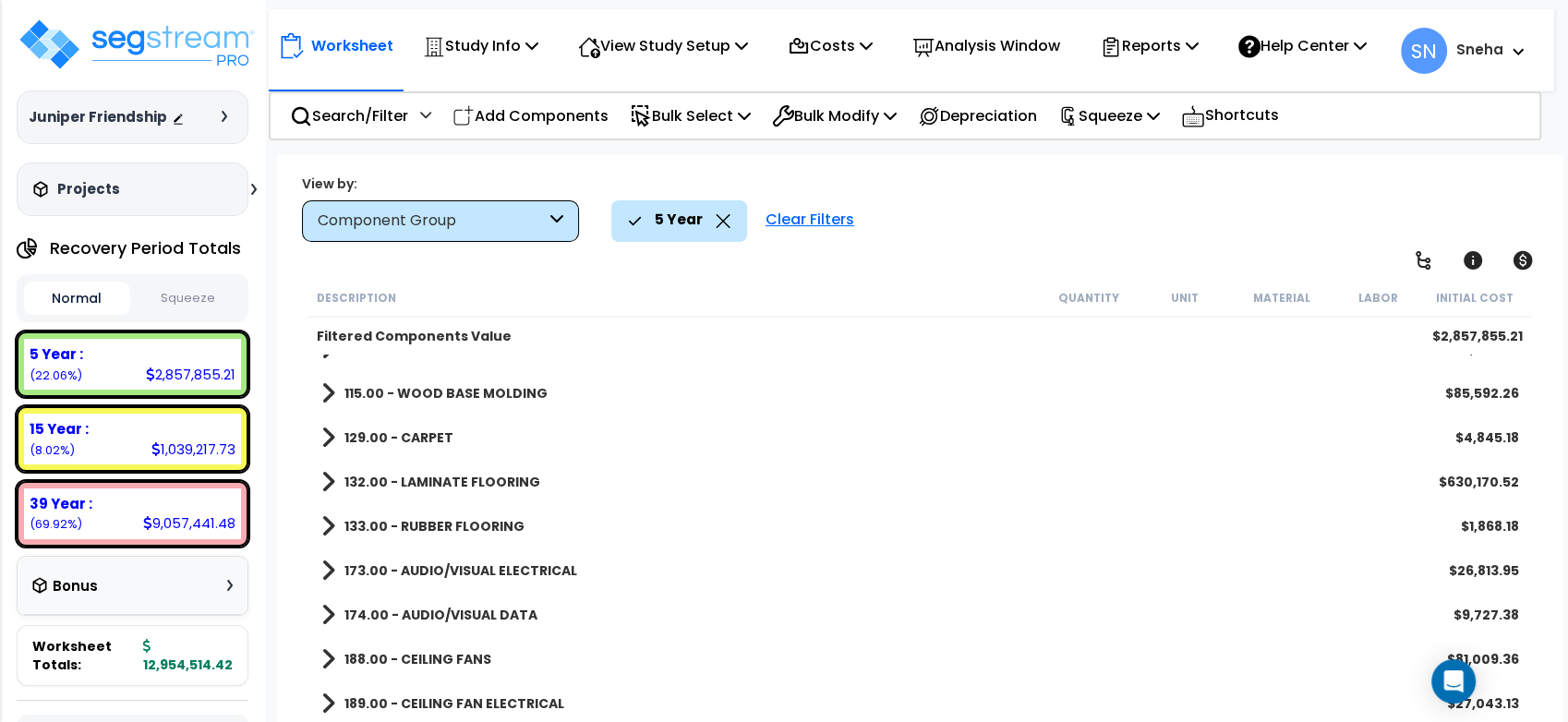
scroll to position [0, 0]
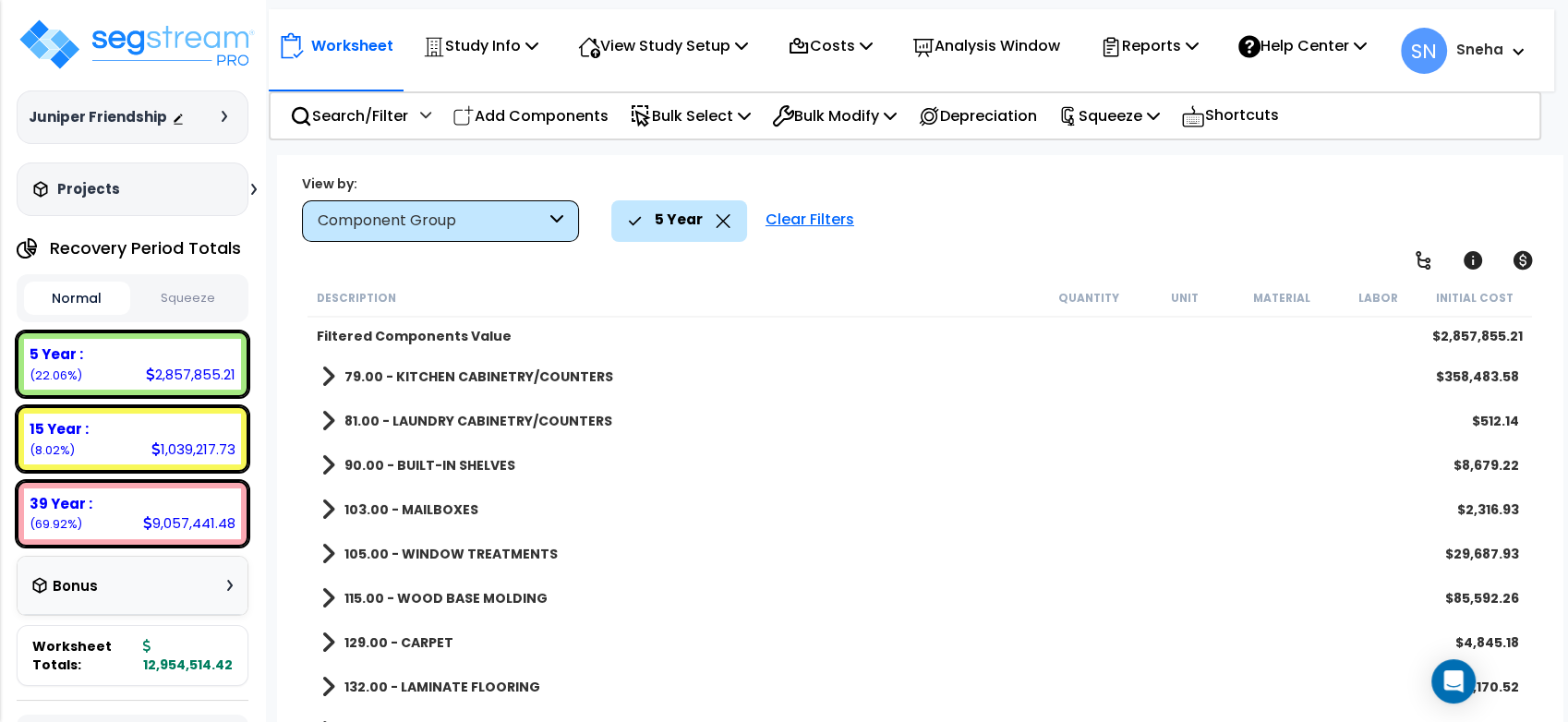
click at [512, 421] on b "81.00 - LAUNDRY CABINETRY/COUNTERS" at bounding box center [478, 421] width 267 height 19
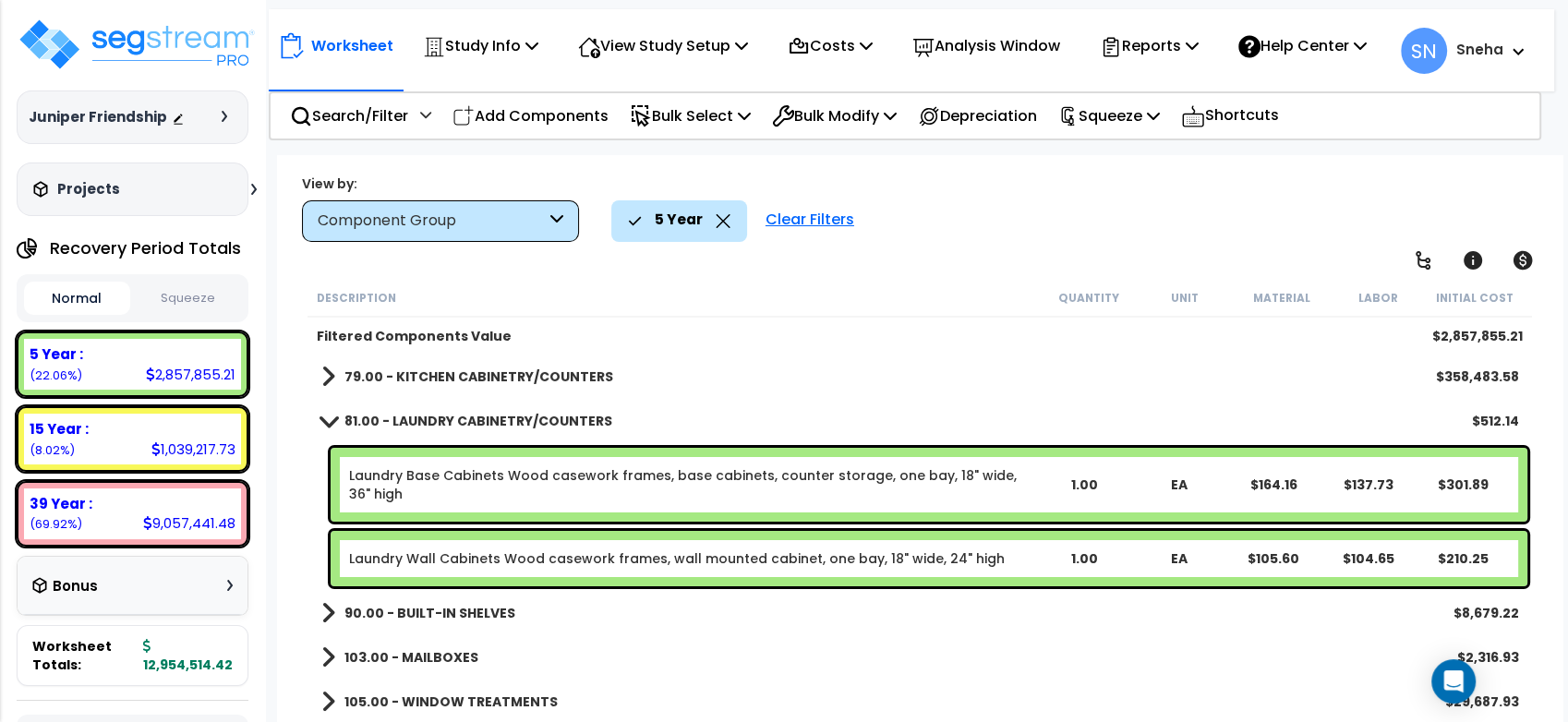
click at [495, 421] on b "81.00 - LAUNDRY CABINETRY/COUNTERS" at bounding box center [478, 421] width 267 height 19
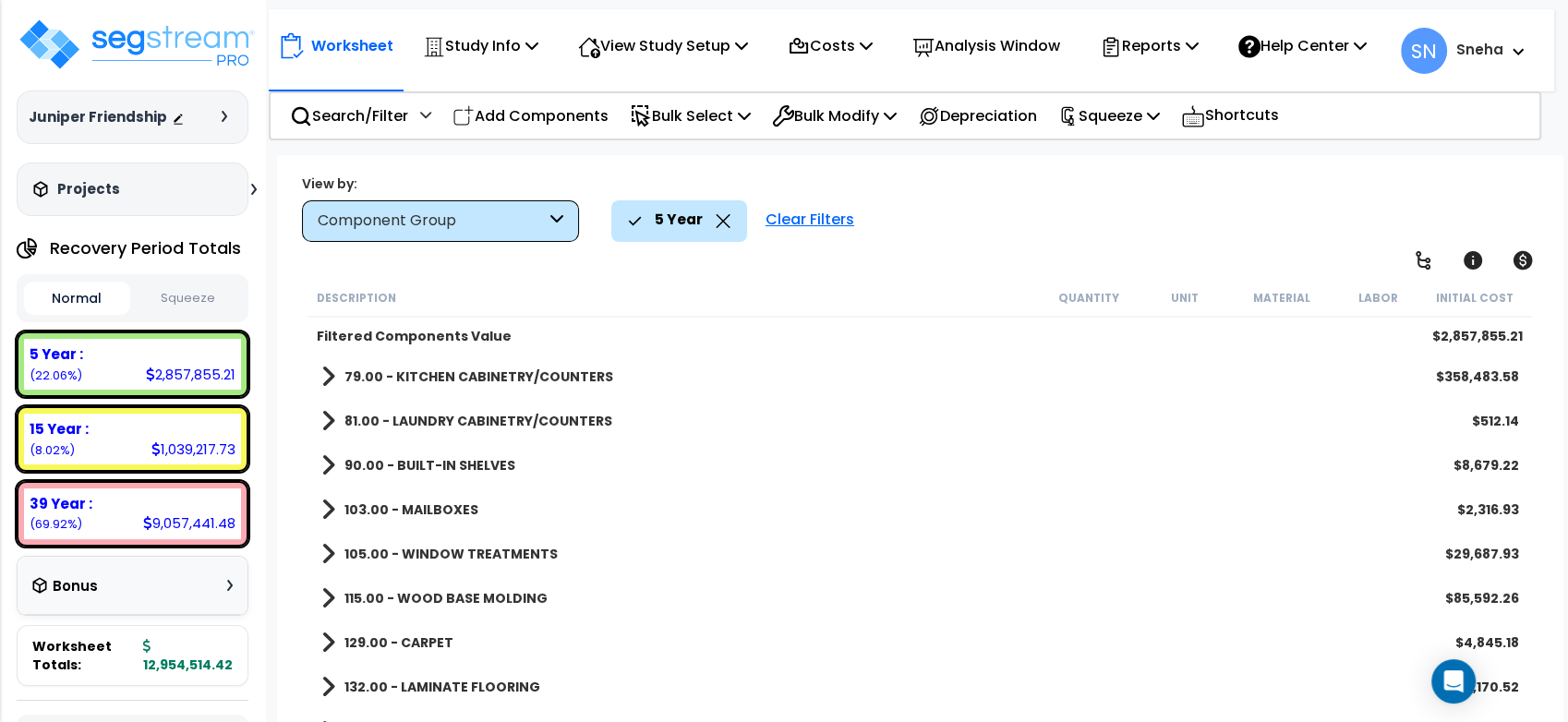
click at [481, 469] on b "90.00 - BUILT-IN SHELVES" at bounding box center [430, 466] width 171 height 19
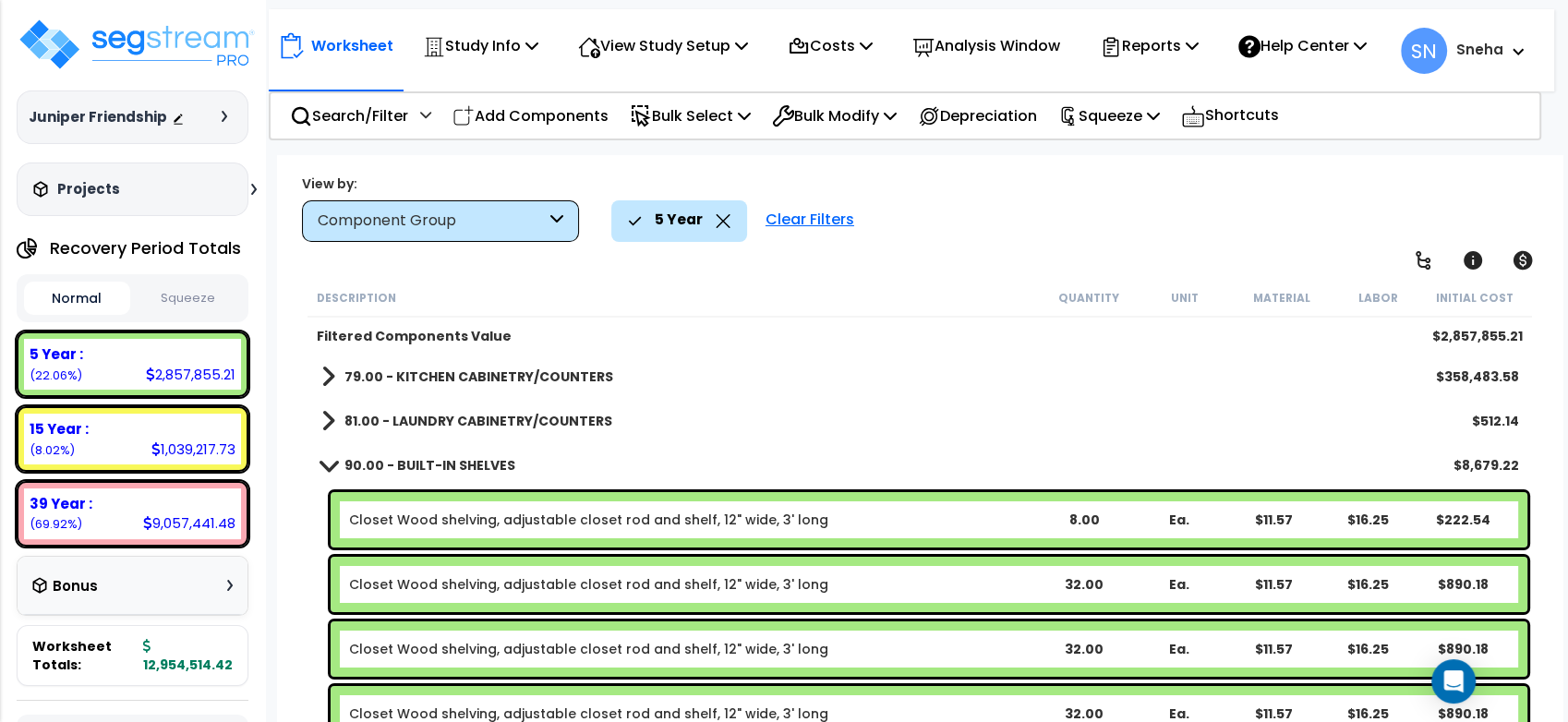
click at [481, 469] on b "90.00 - BUILT-IN SHELVES" at bounding box center [430, 466] width 171 height 19
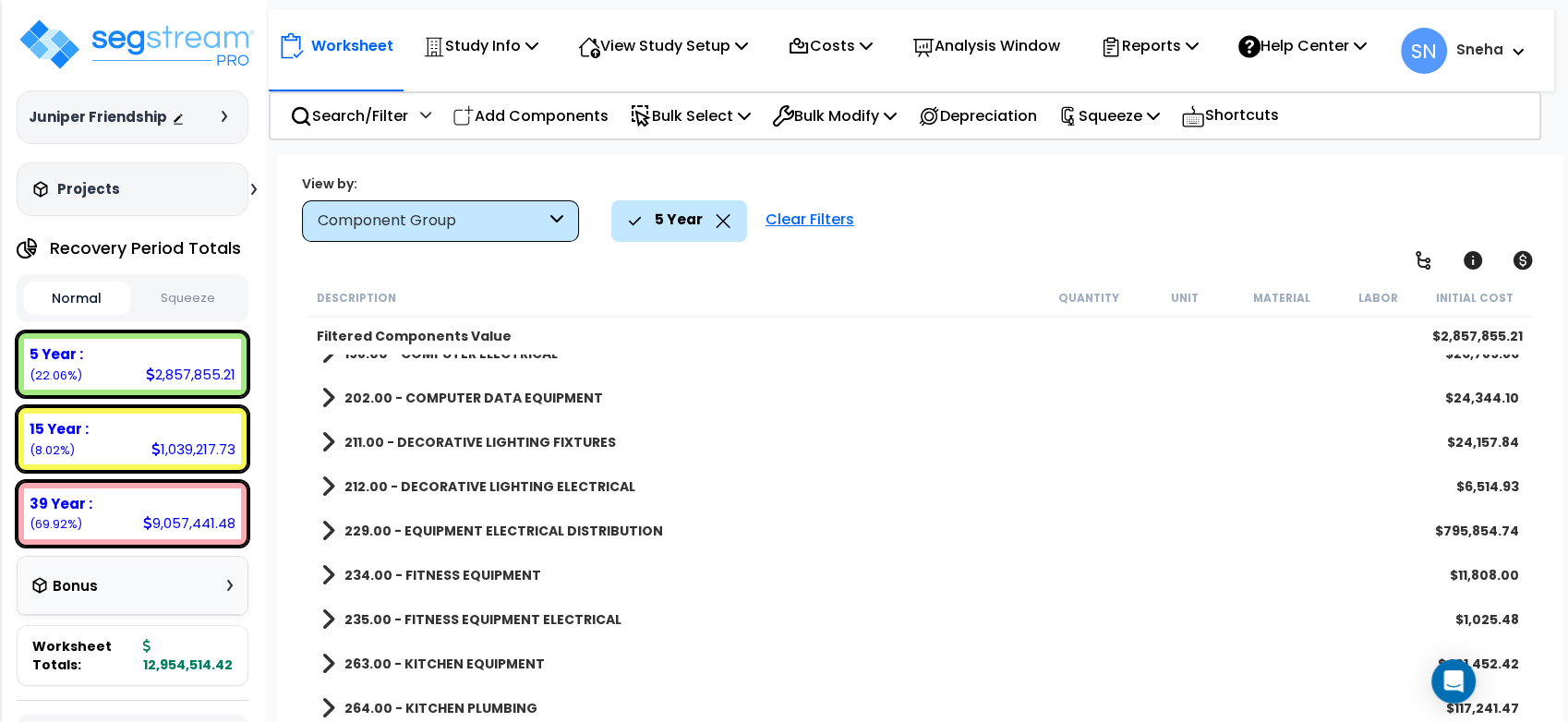
scroll to position [598, 0]
click at [663, 38] on p "View Study Setup" at bounding box center [663, 45] width 170 height 25
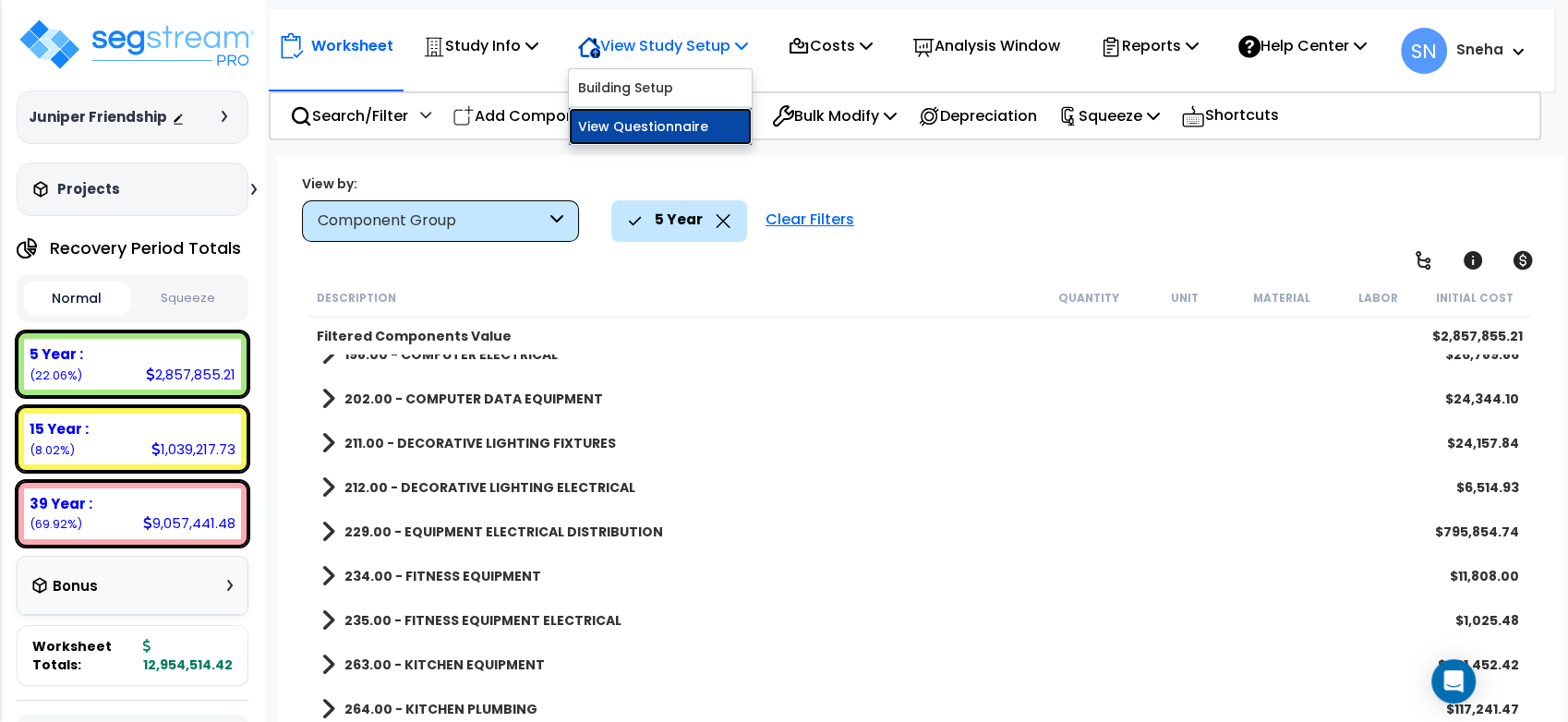
click at [648, 145] on link "View Questionnaire" at bounding box center [660, 126] width 183 height 37
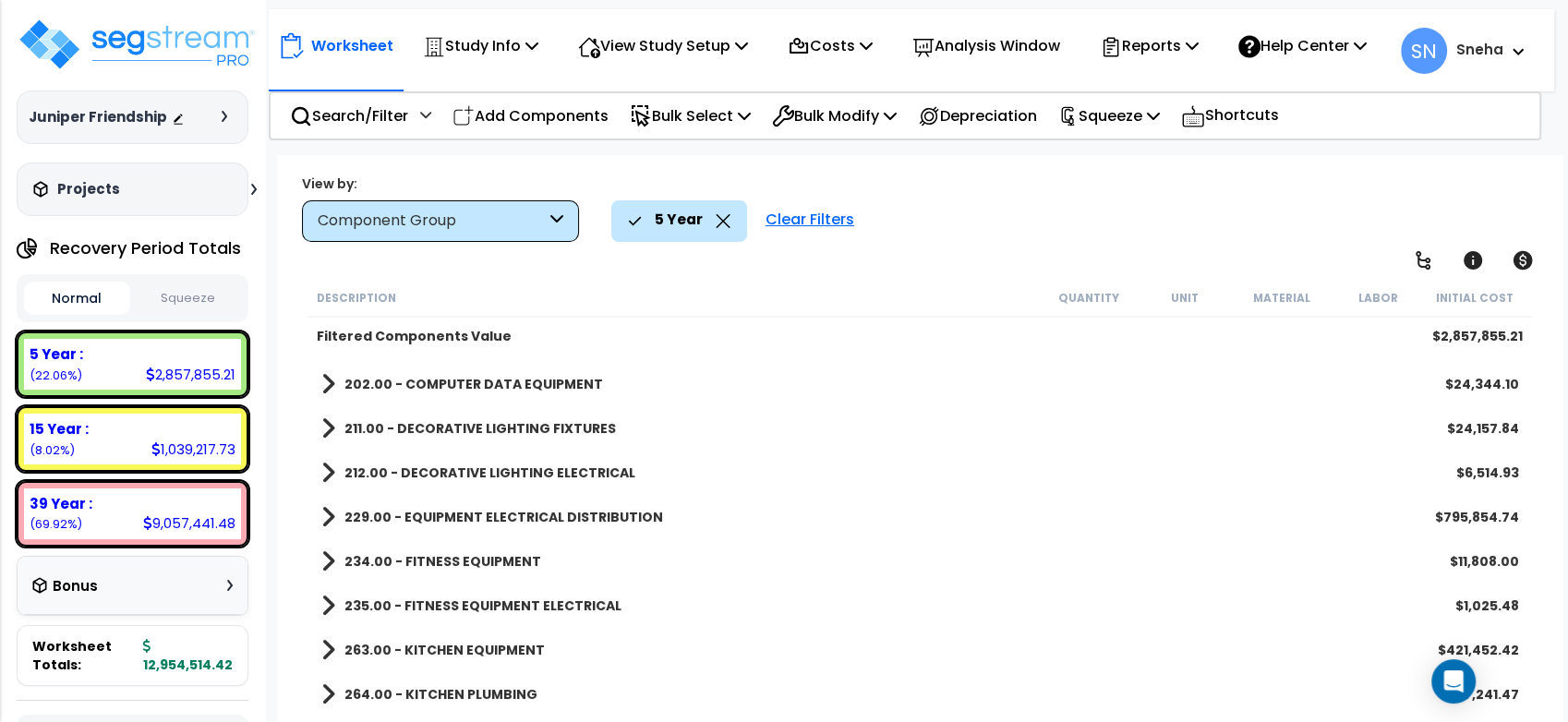
scroll to position [718, 0]
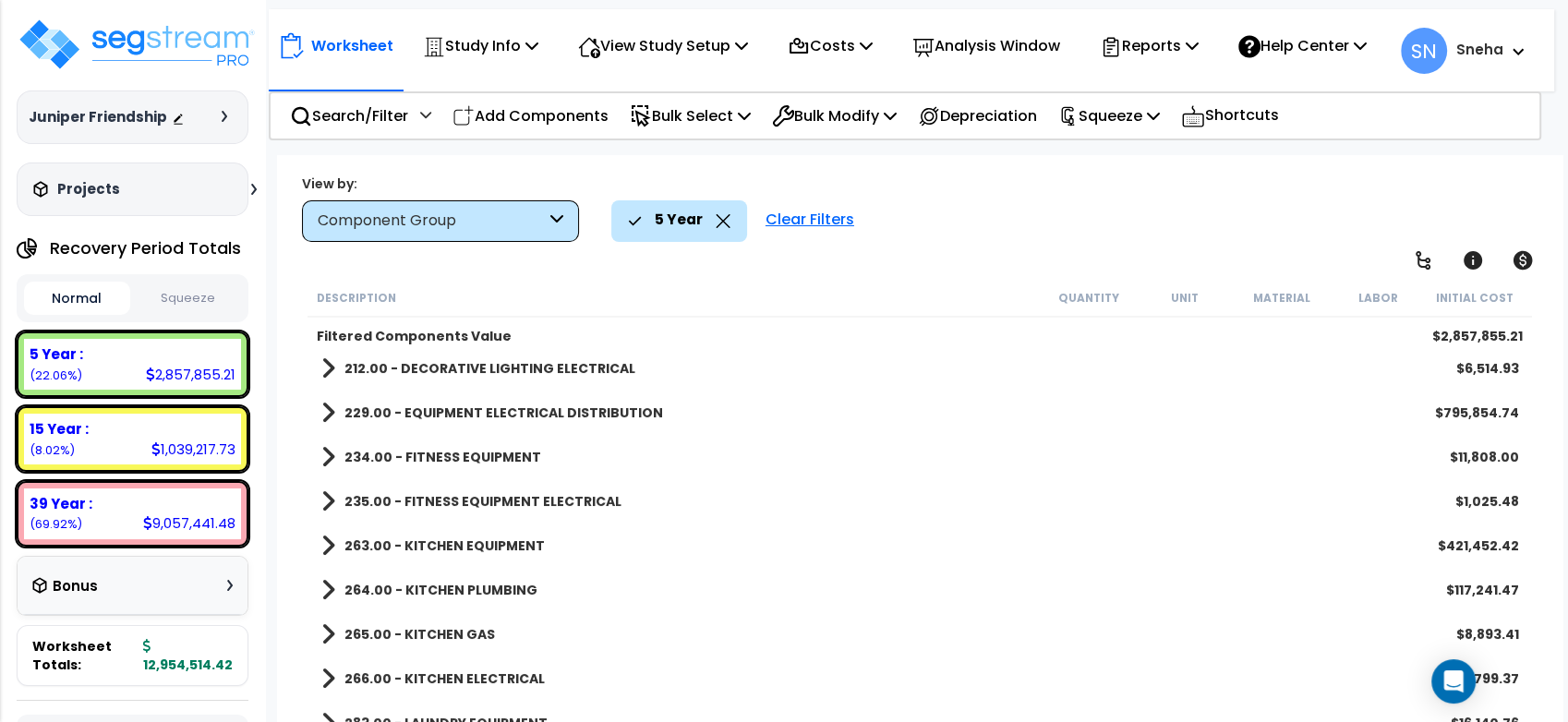
click at [502, 543] on b "263.00 - KITCHEN EQUIPMENT" at bounding box center [445, 546] width 200 height 19
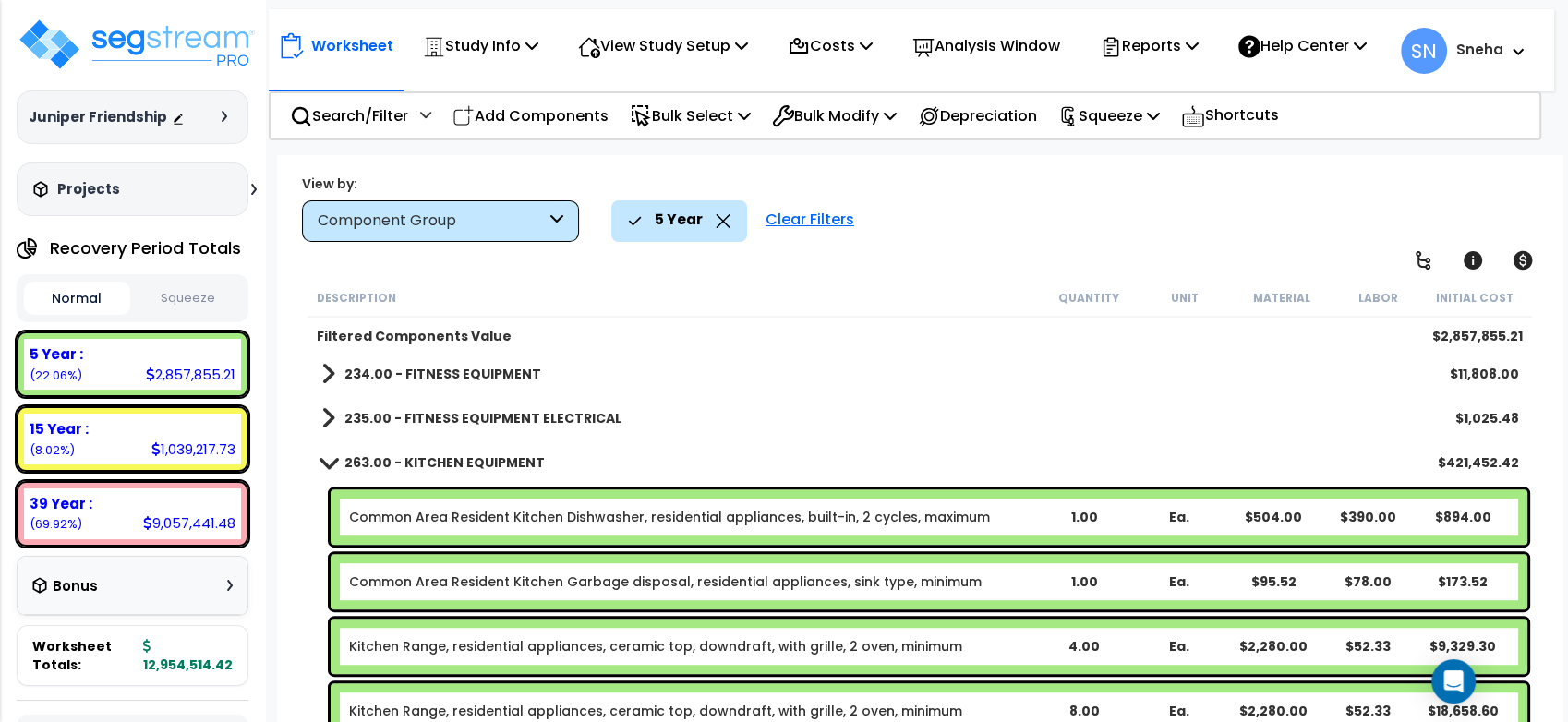
scroll to position [820, 0]
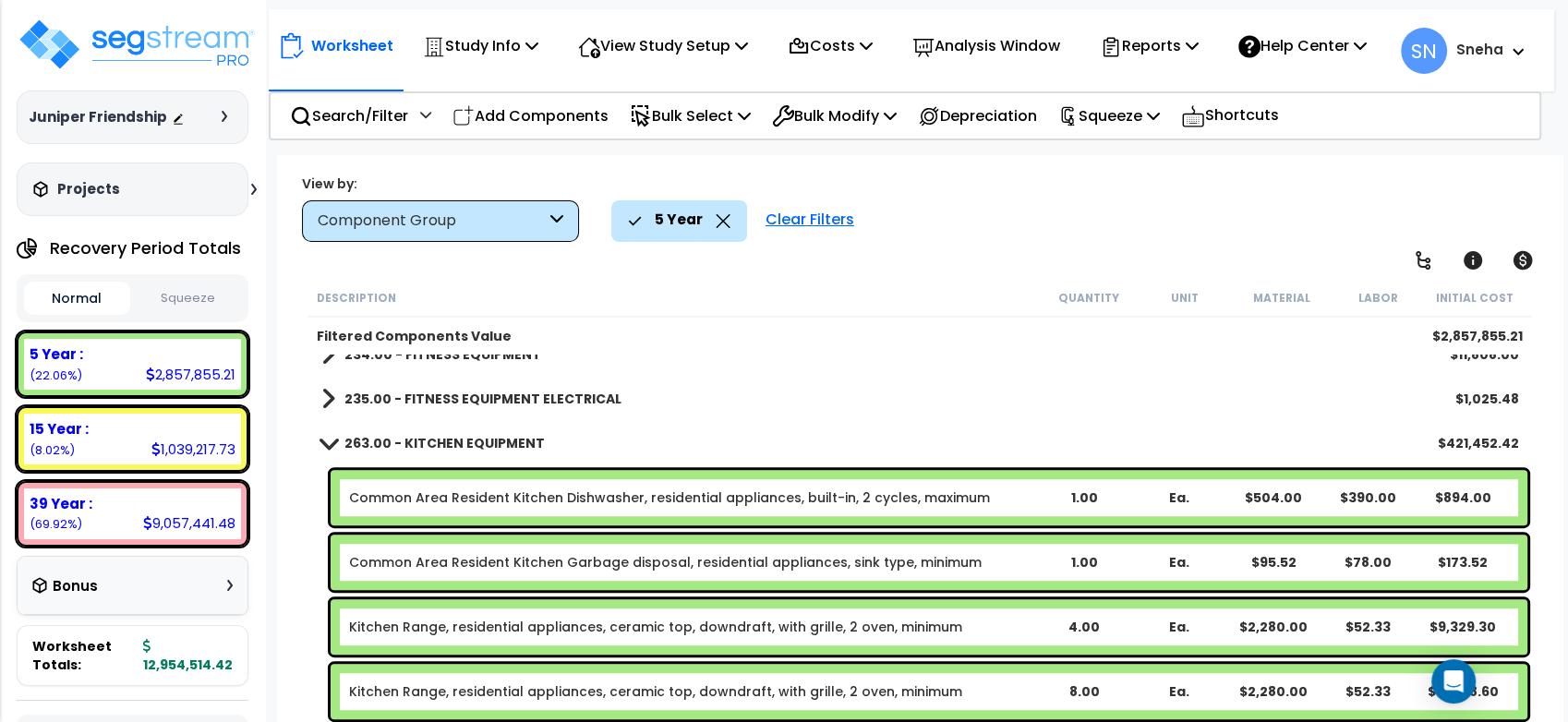
click at [432, 452] on link "263.00 - KITCHEN EQUIPMENT" at bounding box center [433, 443] width 224 height 26
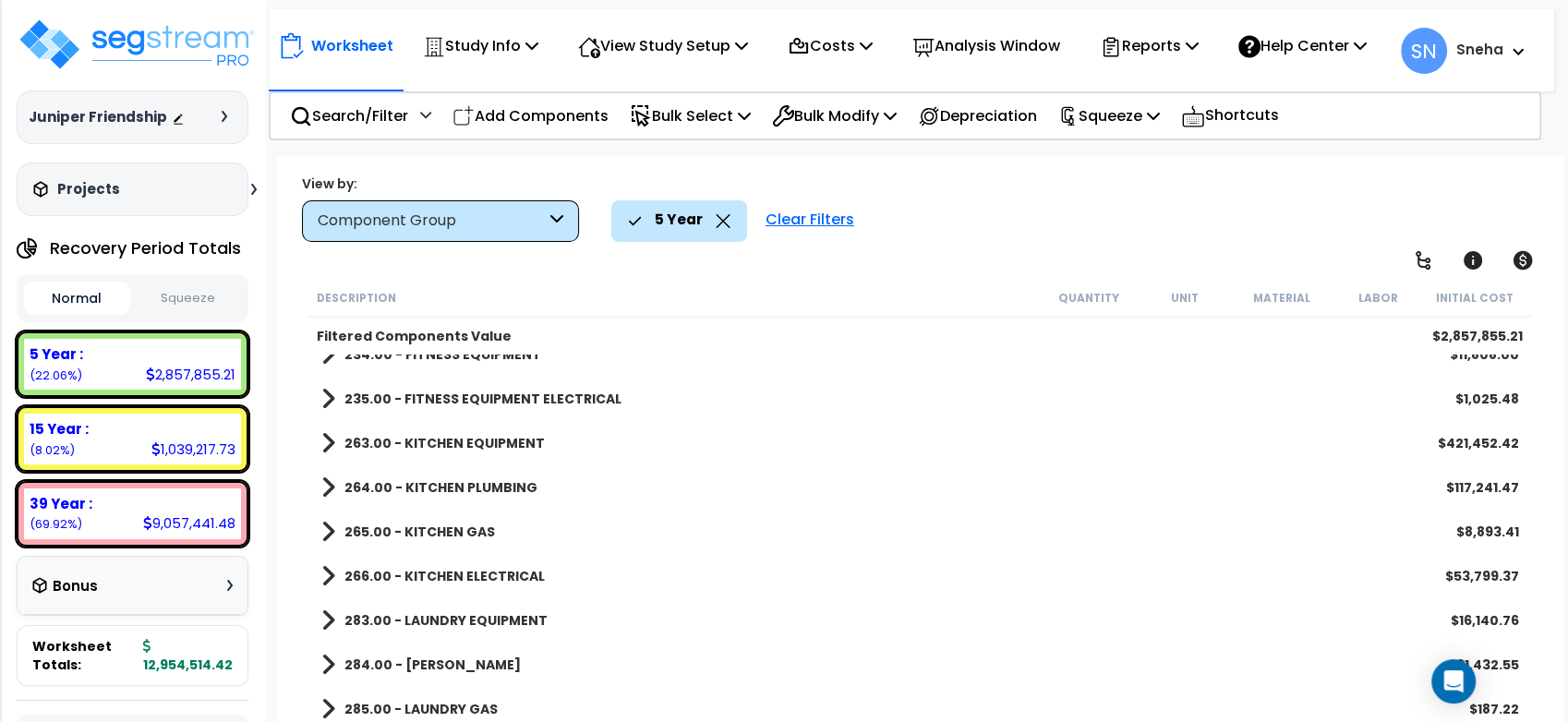
click at [453, 487] on b "264.00 - KITCHEN PLUMBING" at bounding box center [441, 488] width 193 height 19
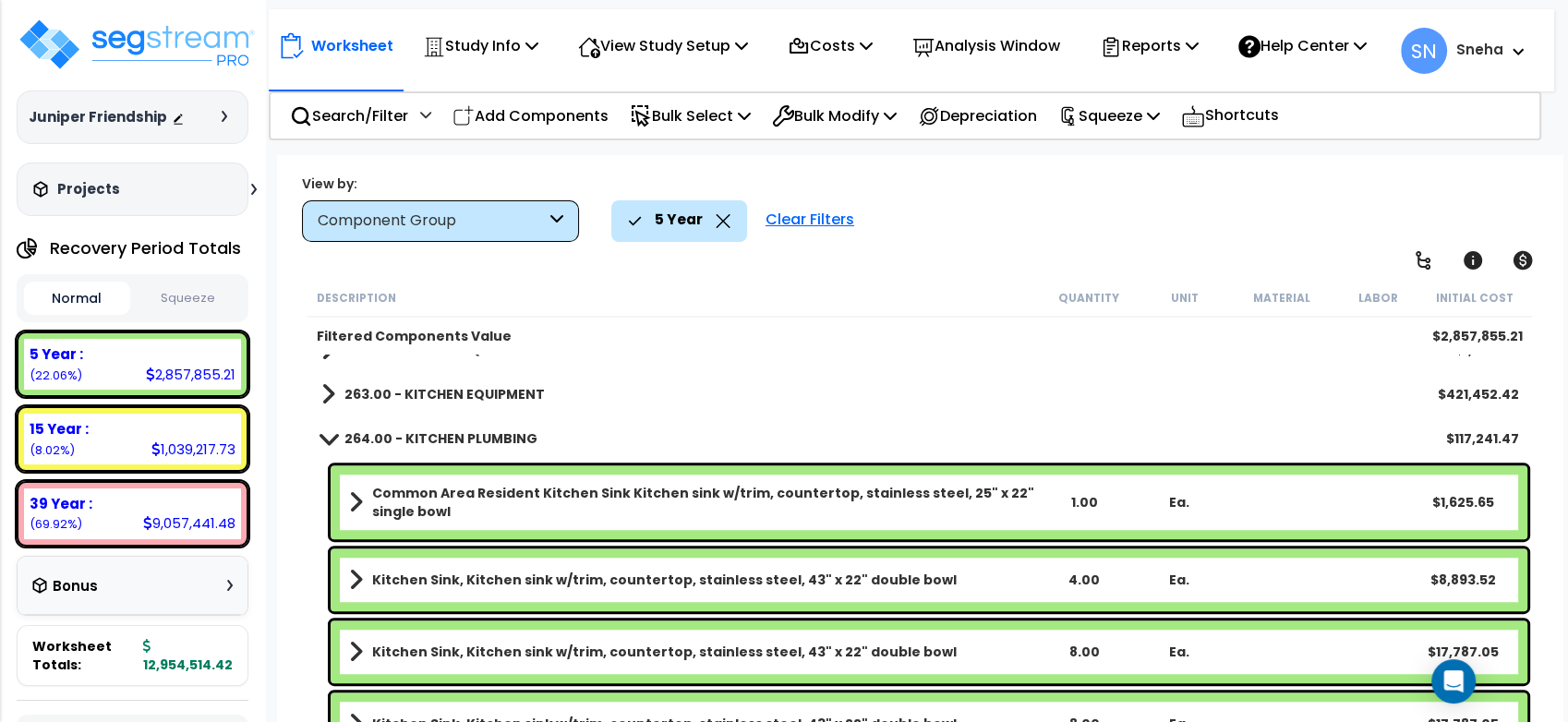
scroll to position [718, 0]
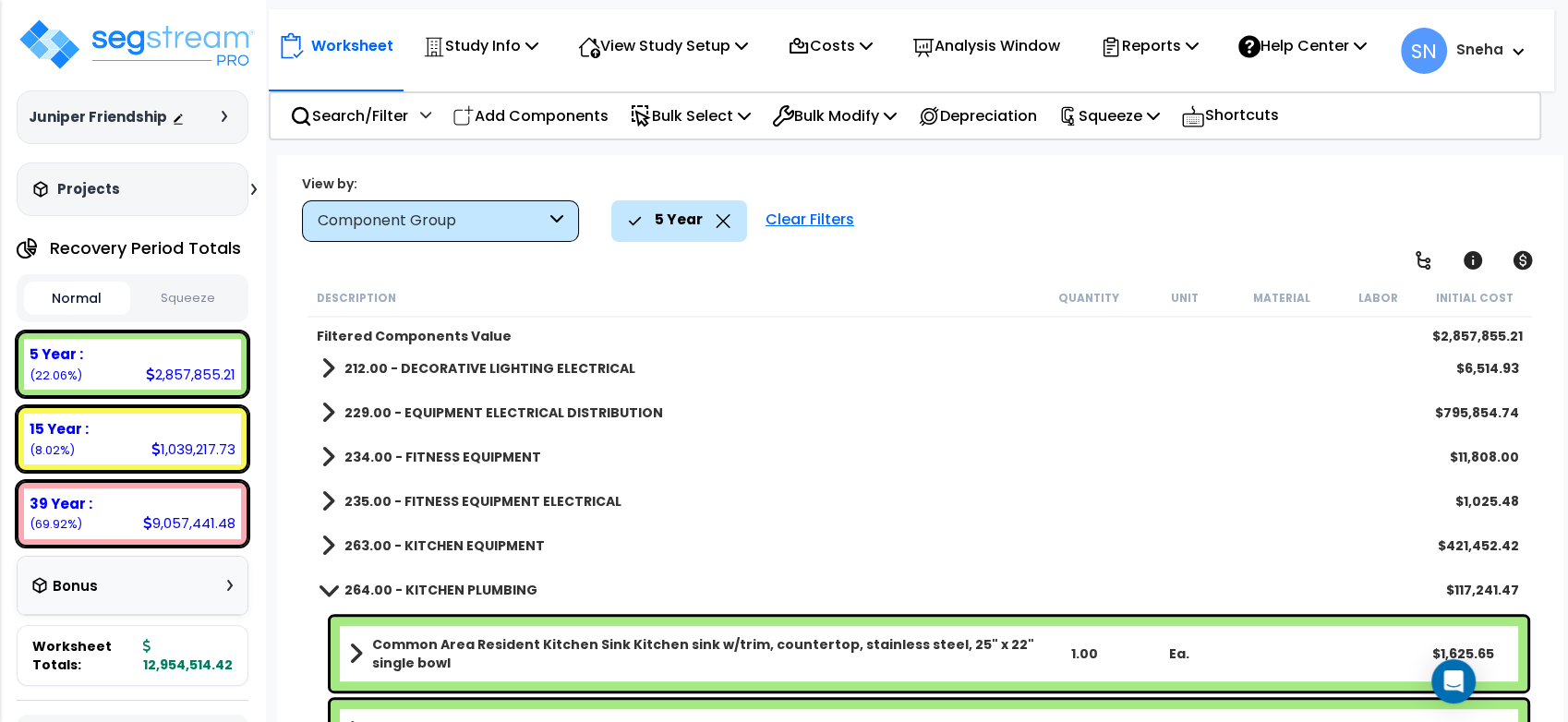
click at [385, 588] on b "264.00 - KITCHEN PLUMBING" at bounding box center [441, 591] width 193 height 19
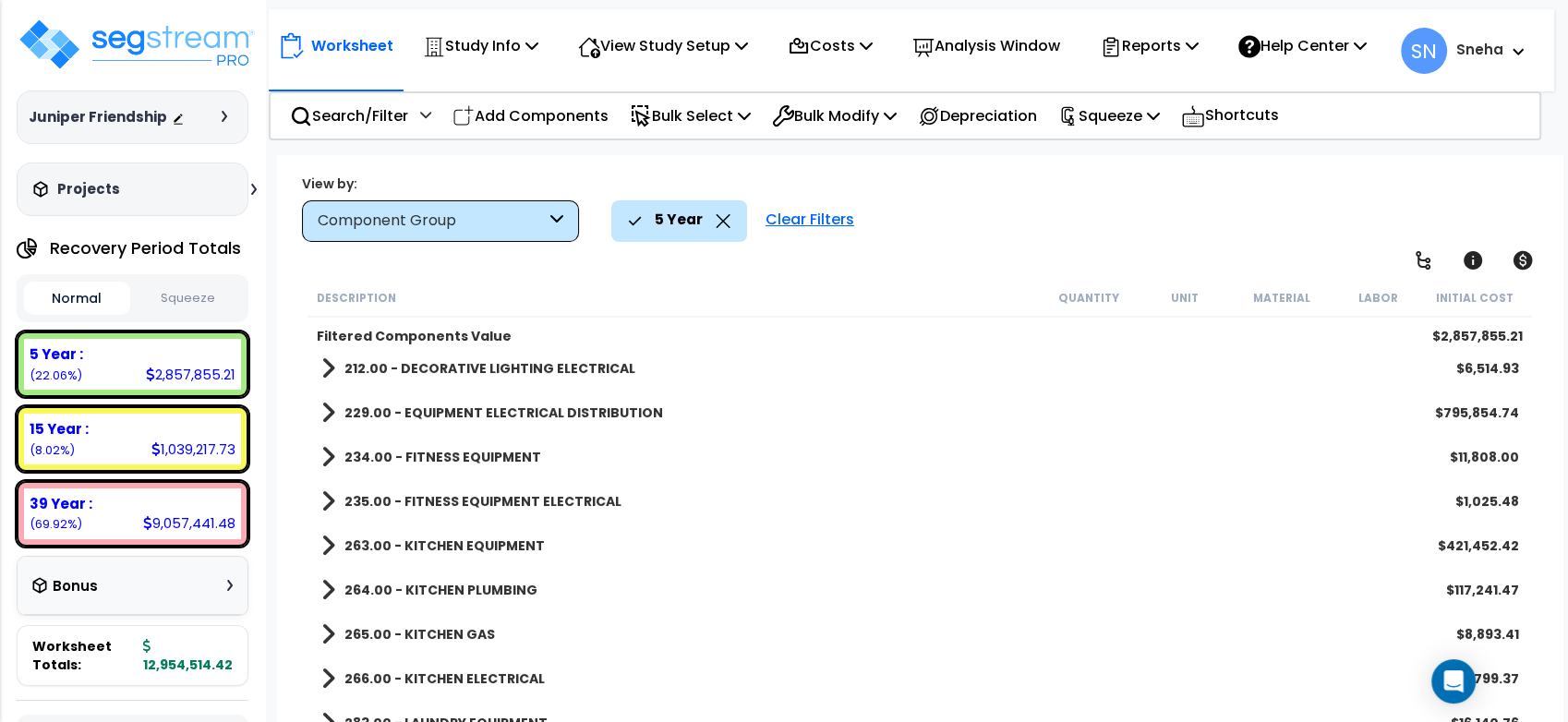
scroll to position [1009, 0]
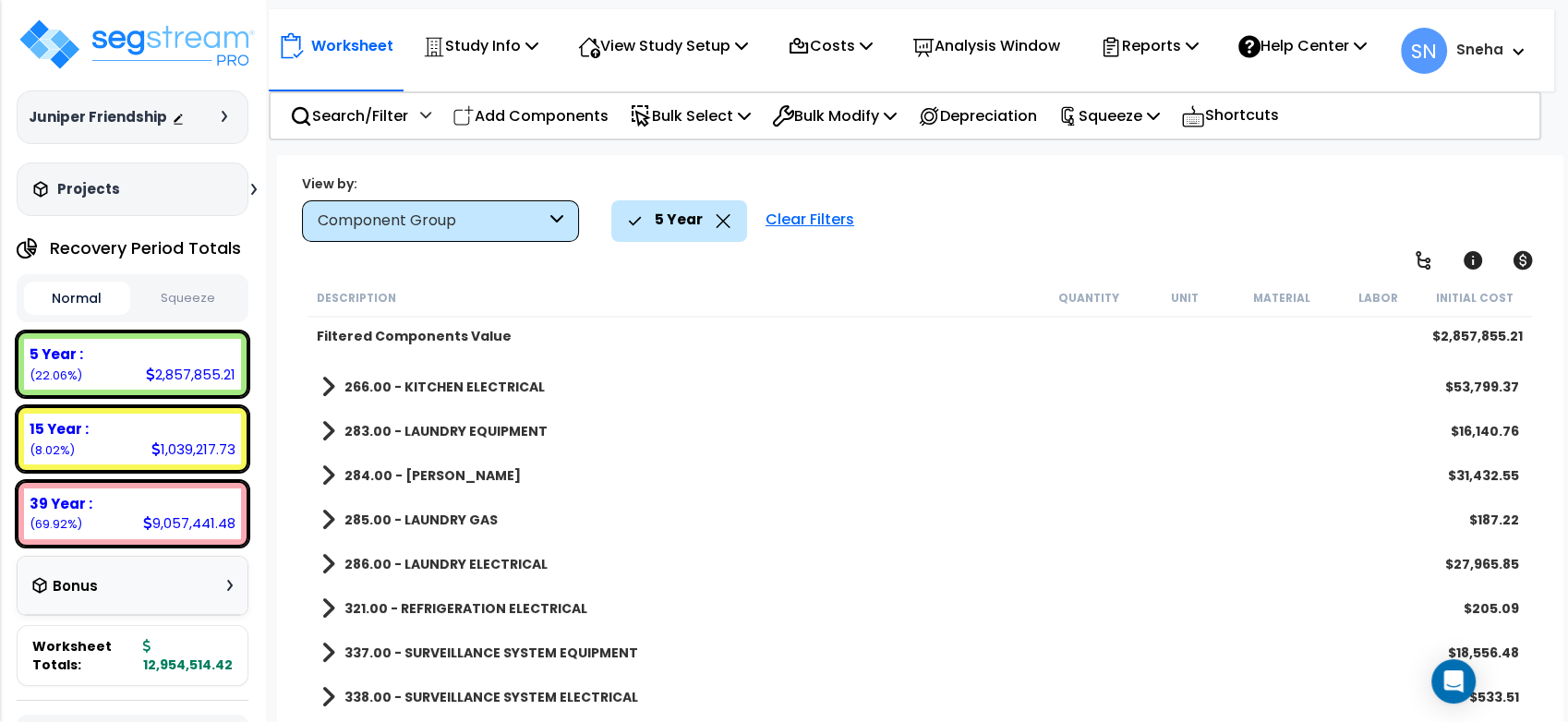
click at [723, 217] on icon at bounding box center [724, 221] width 15 height 14
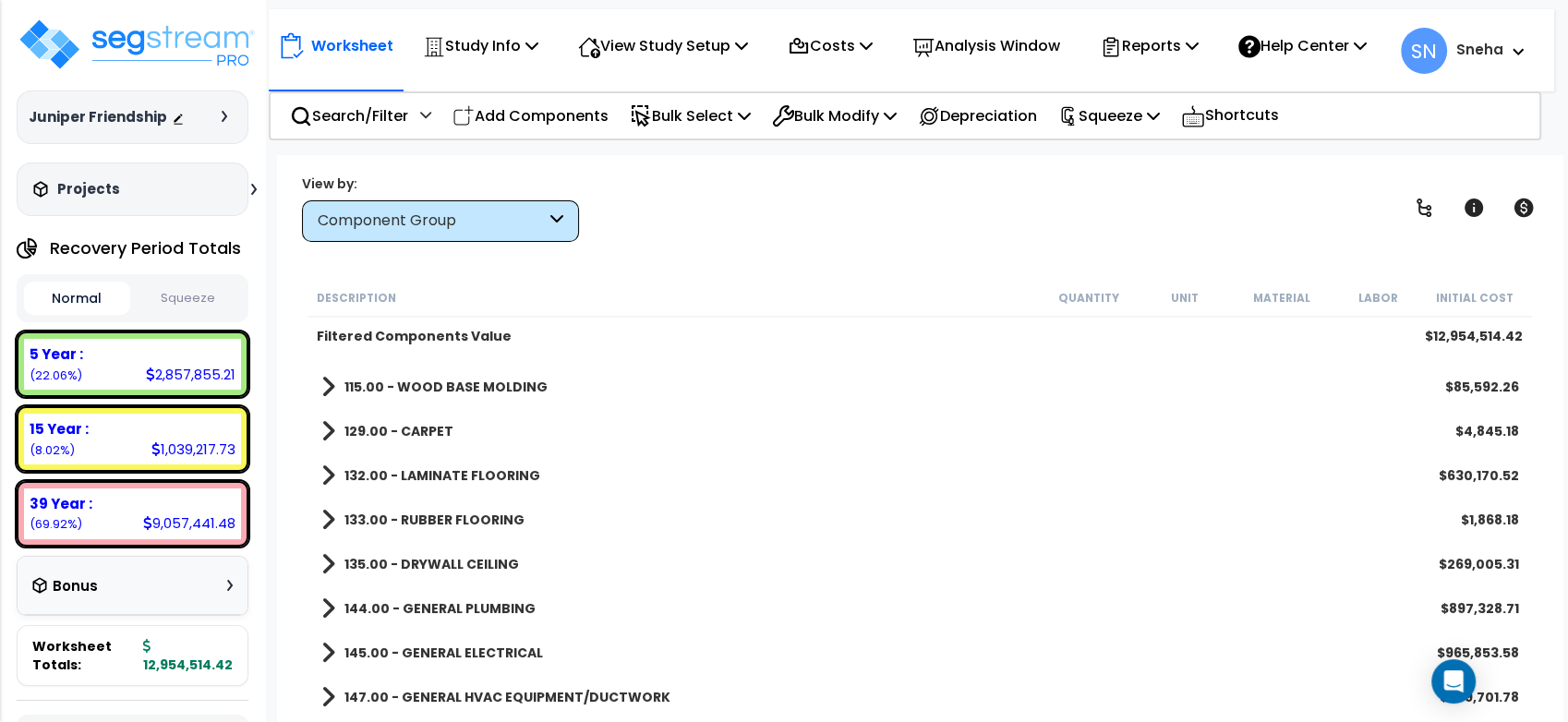
click at [551, 216] on icon at bounding box center [557, 221] width 13 height 21
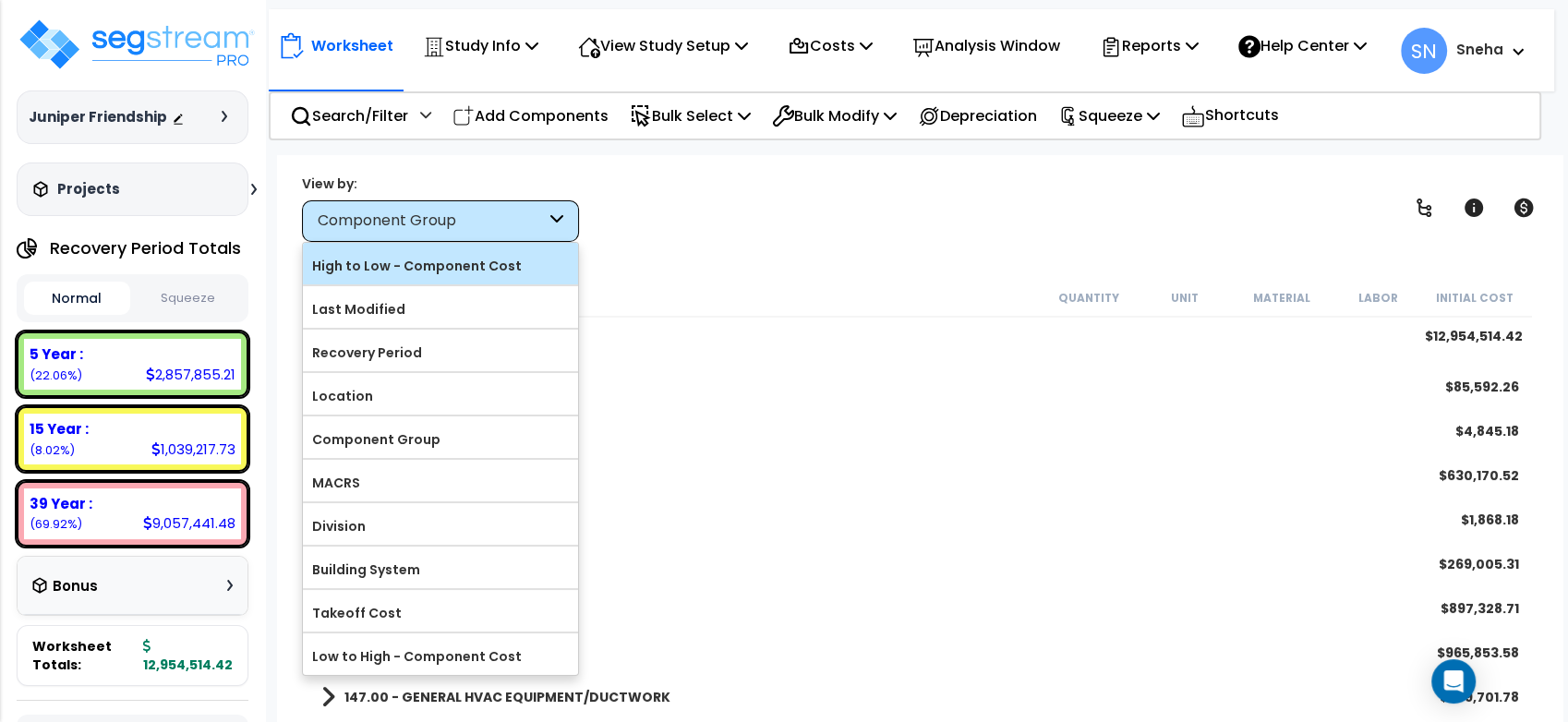
click at [429, 265] on label "High to Low - Component Cost" at bounding box center [440, 266] width 275 height 27
click at [0, 0] on input "High to Low - Component Cost" at bounding box center [0, 0] width 0 height 0
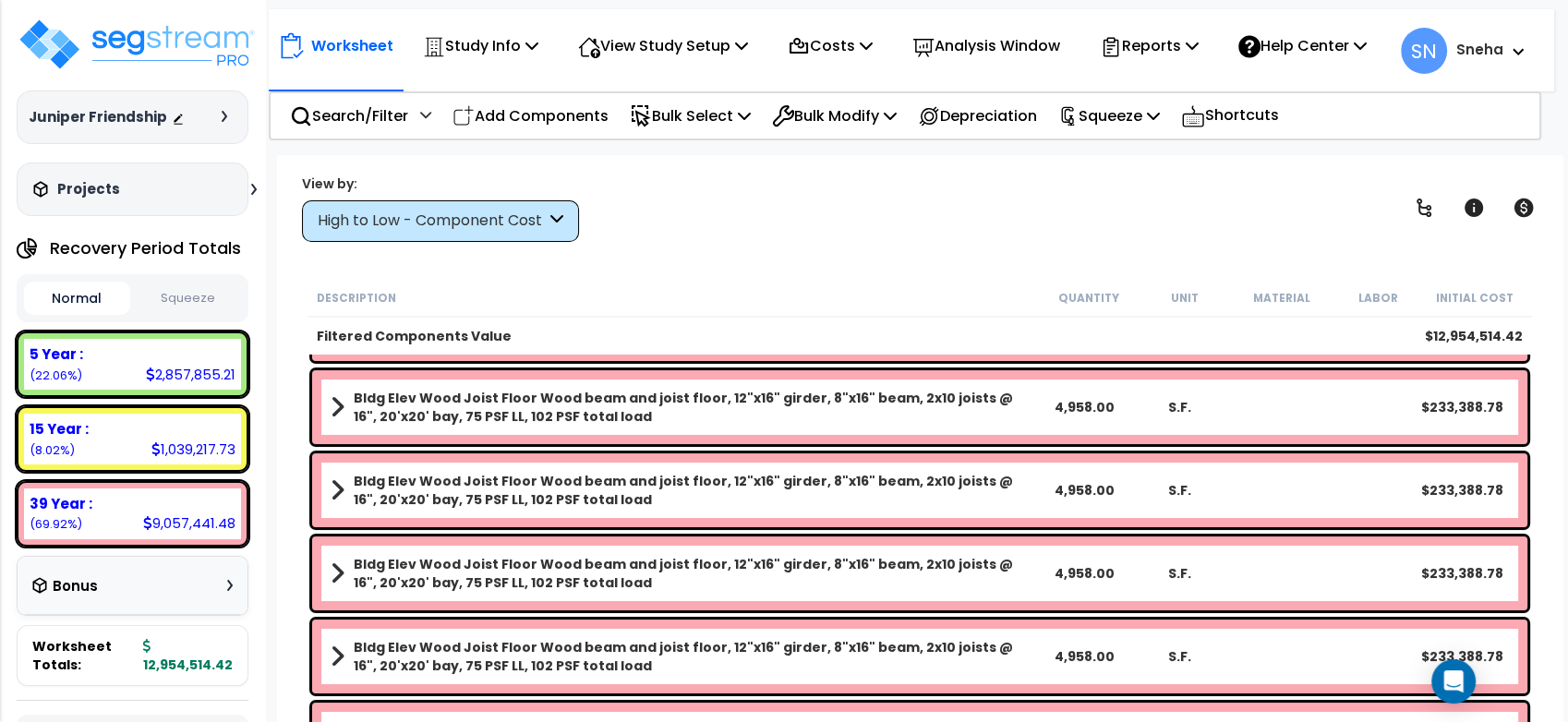
scroll to position [0, 0]
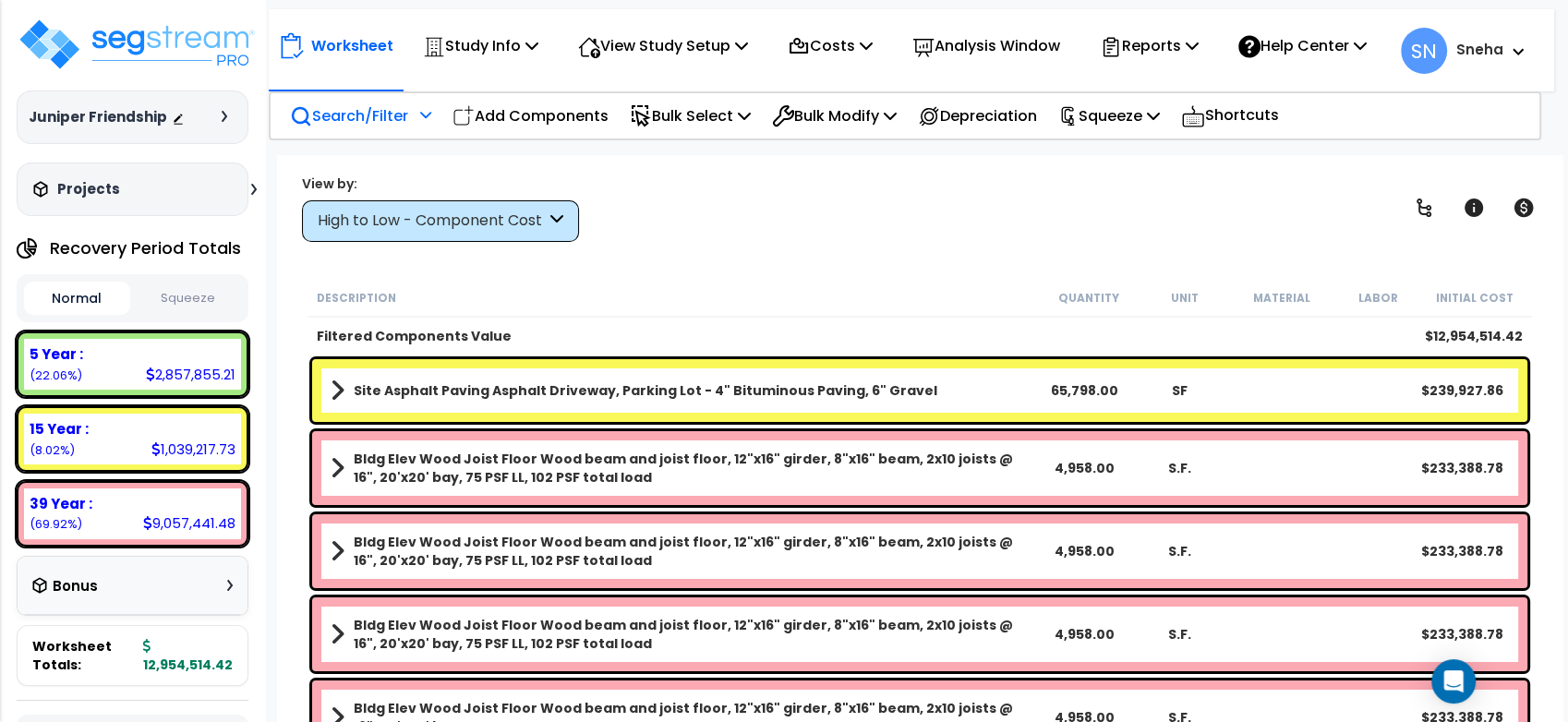
click at [429, 121] on icon at bounding box center [426, 114] width 11 height 13
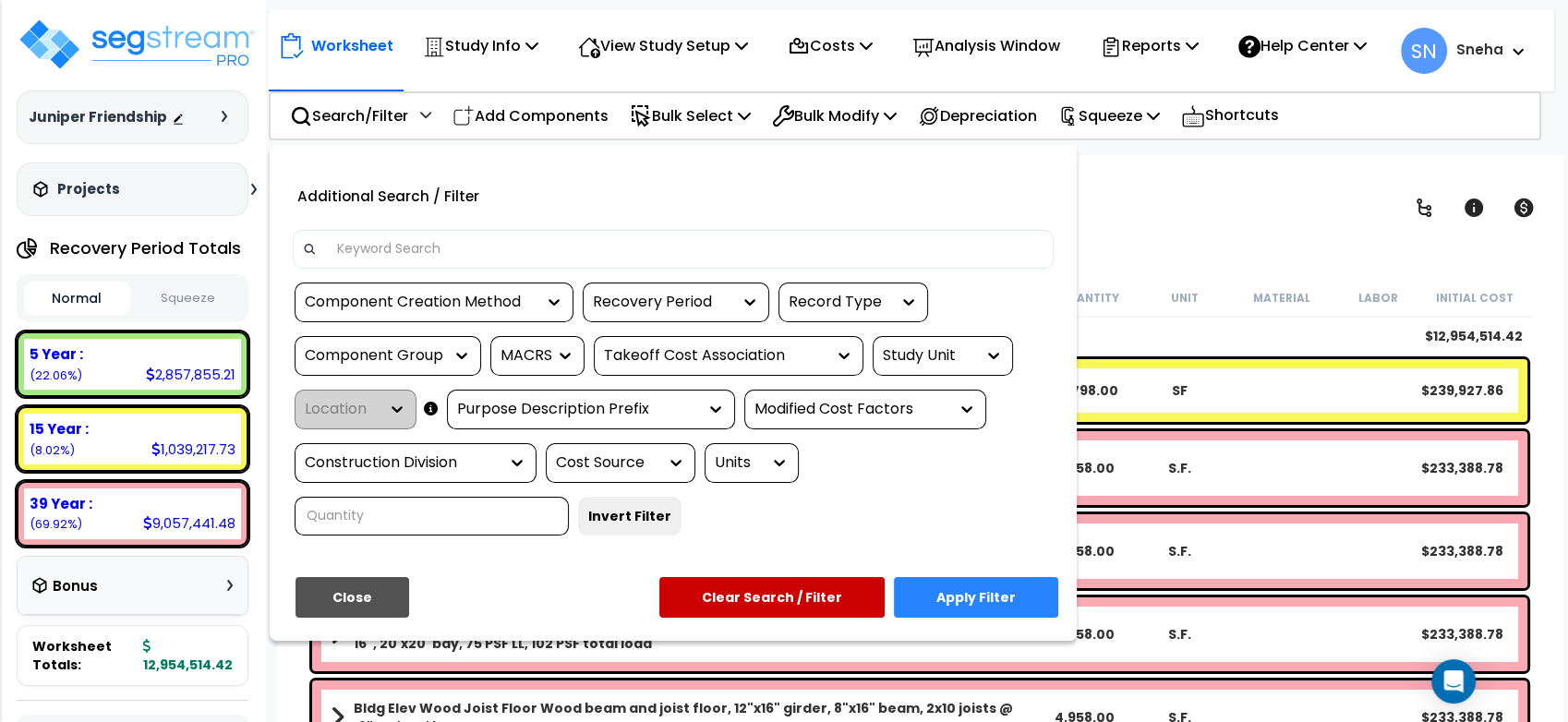
click at [937, 367] on div "Study Unit" at bounding box center [929, 356] width 93 height 21
click at [859, 421] on div "Modified Cost Factors" at bounding box center [851, 409] width 194 height 21
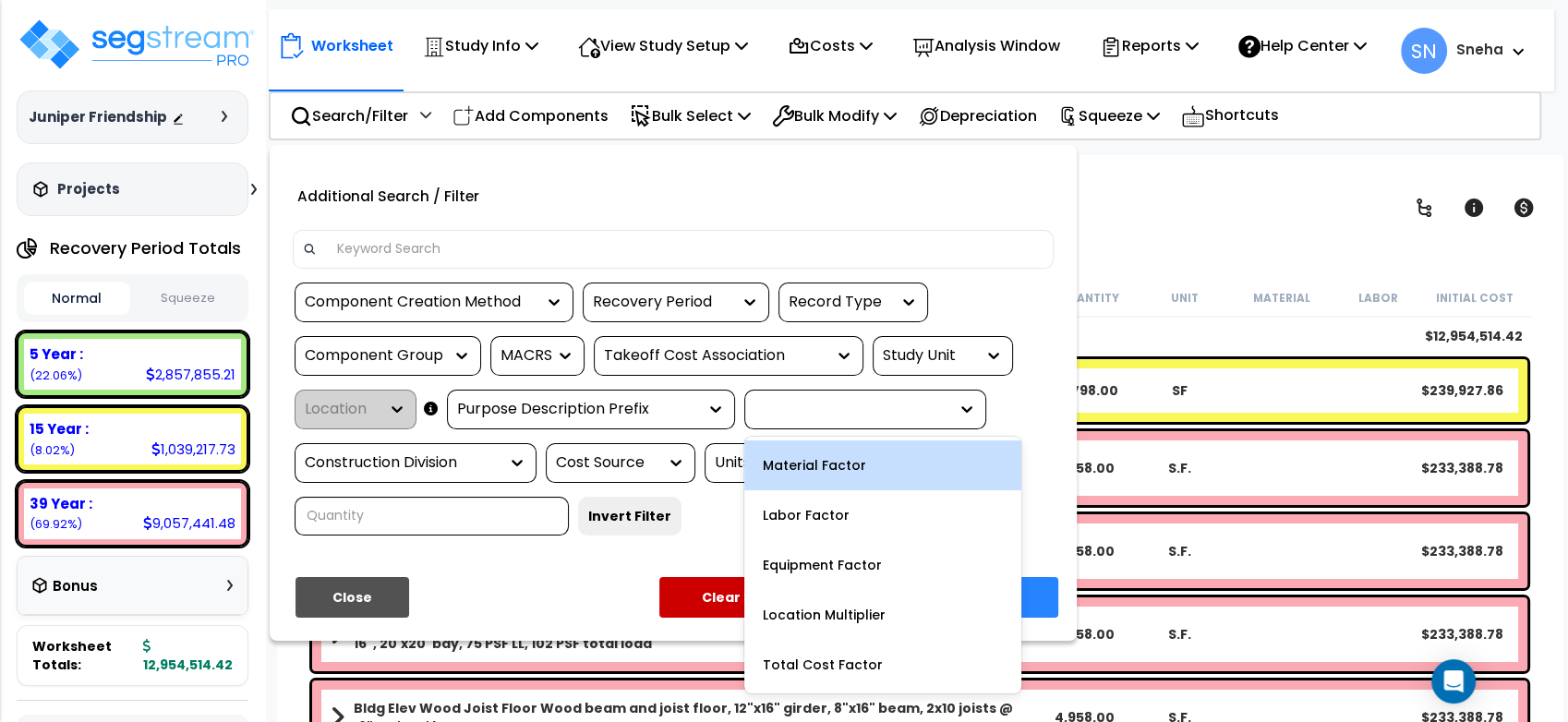
click at [616, 408] on div "Purpose Description Prefix" at bounding box center [590, 410] width 288 height 40
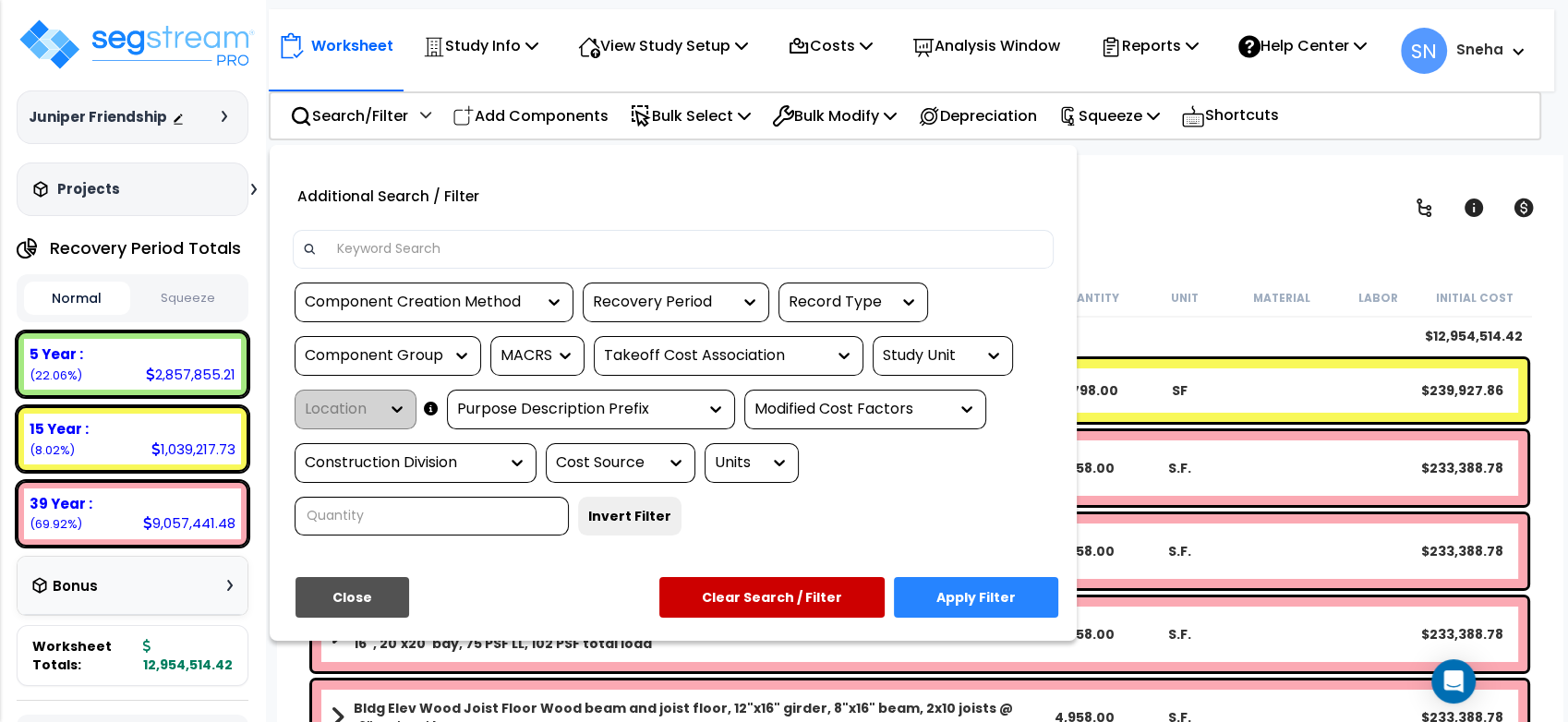
click at [808, 313] on div "Record Type" at bounding box center [840, 302] width 102 height 21
click at [693, 313] on div "Recovery Period" at bounding box center [662, 302] width 139 height 21
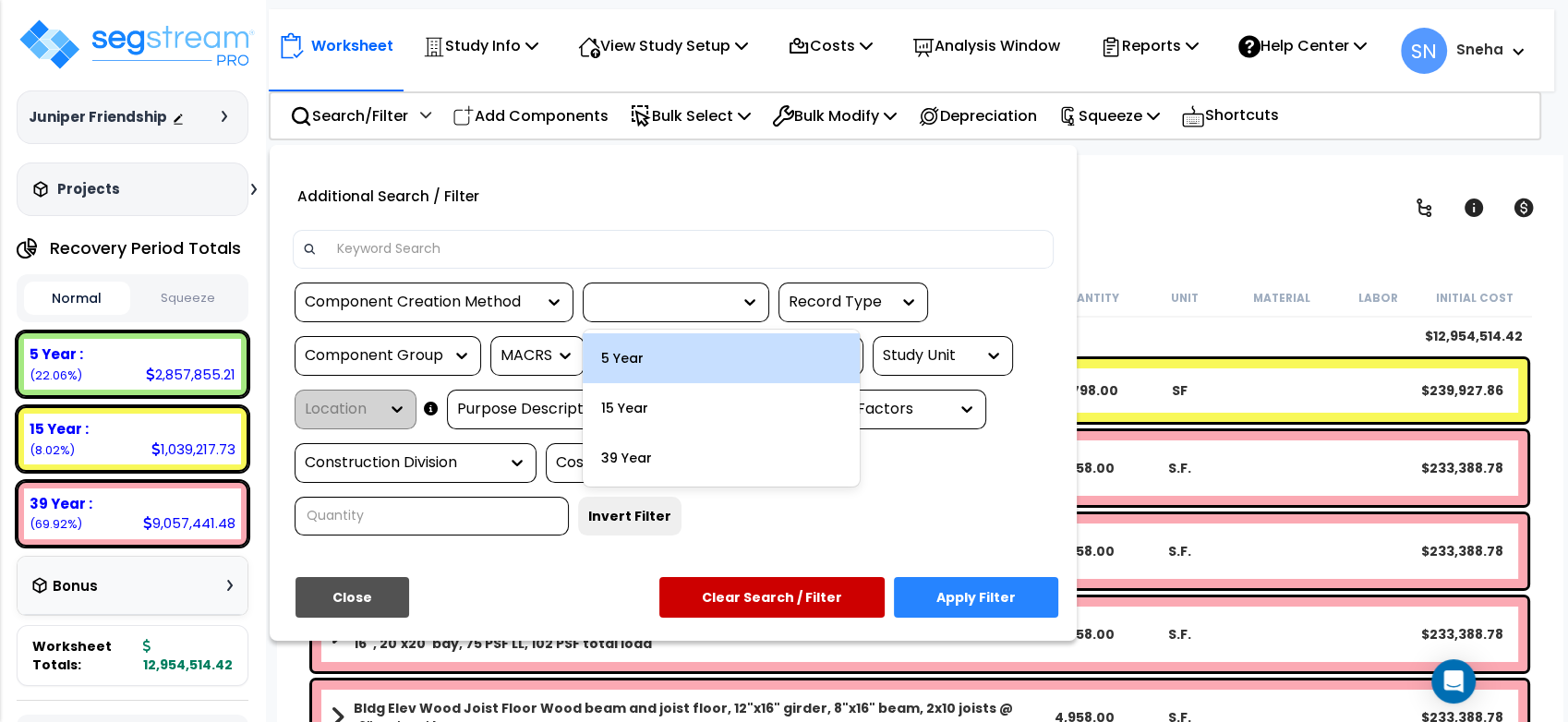
click at [539, 367] on div "MACRS" at bounding box center [523, 356] width 46 height 21
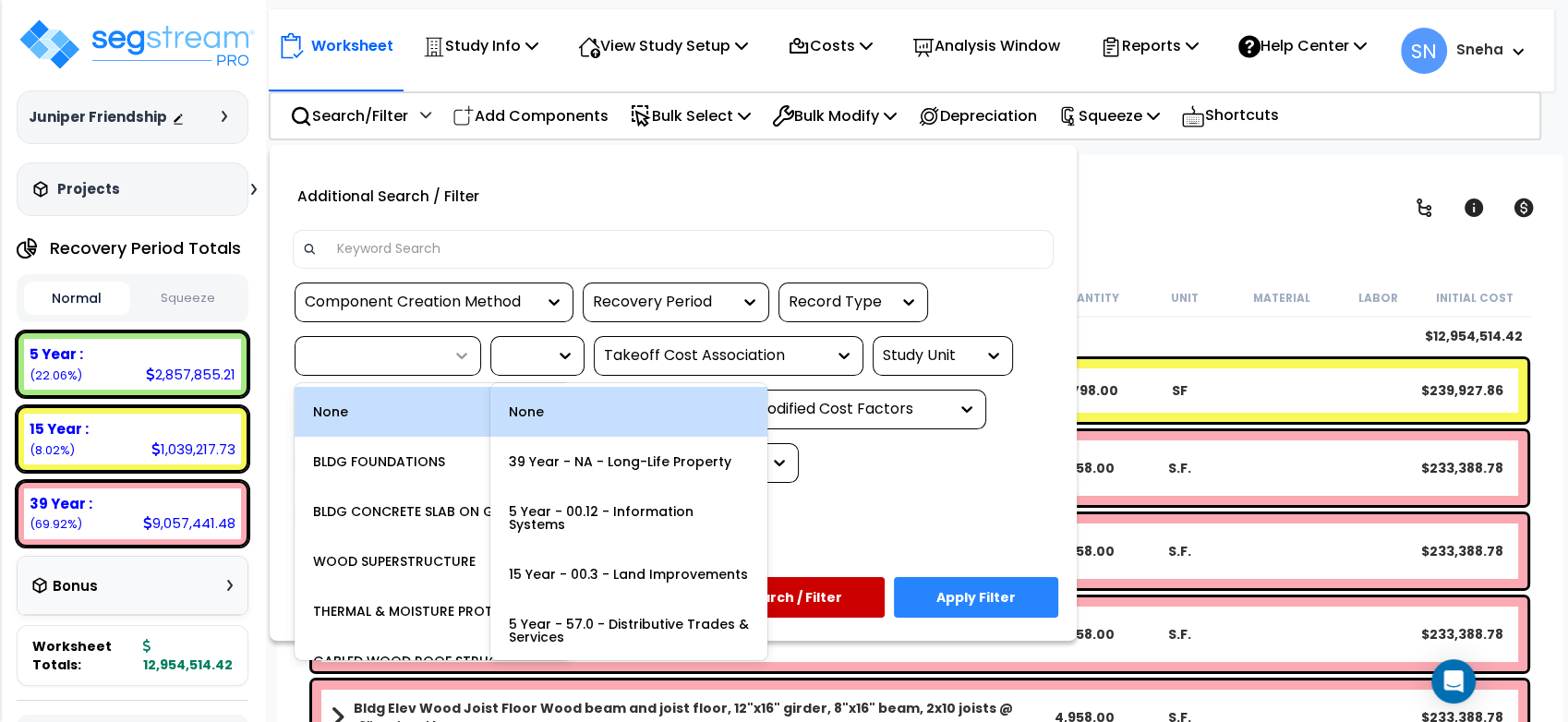
click at [451, 365] on div at bounding box center [456, 356] width 27 height 19
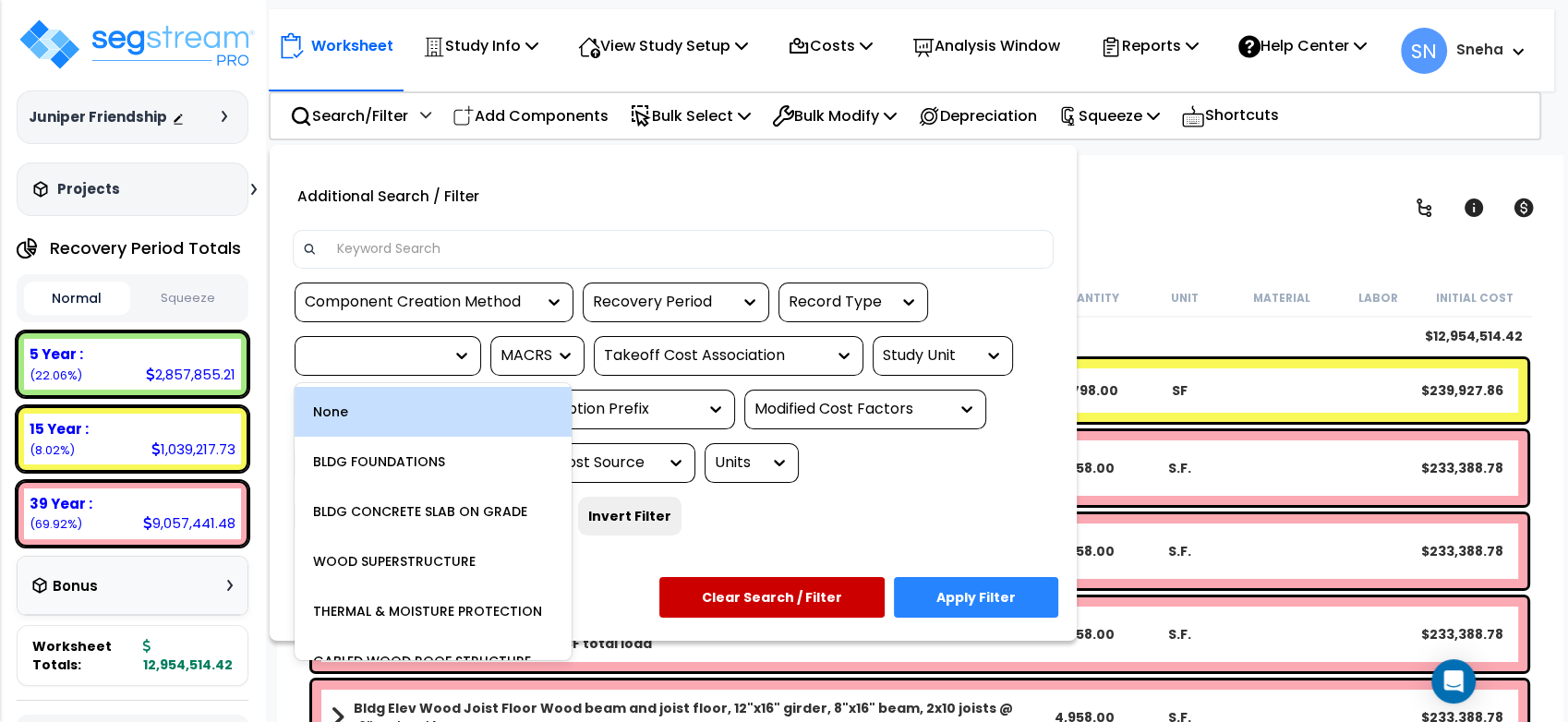
click at [717, 367] on div "Takeoff Cost Association" at bounding box center [714, 356] width 222 height 21
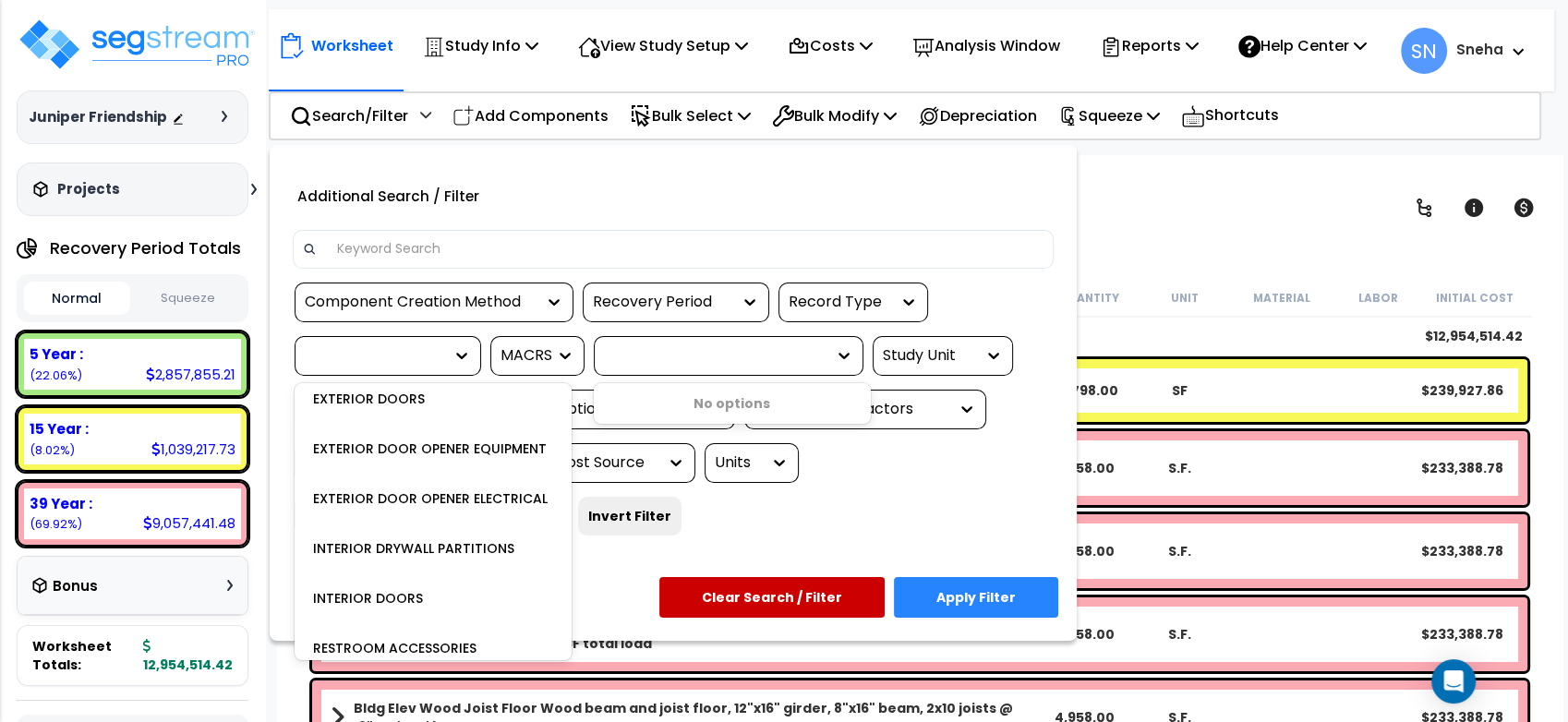
scroll to position [410, 0]
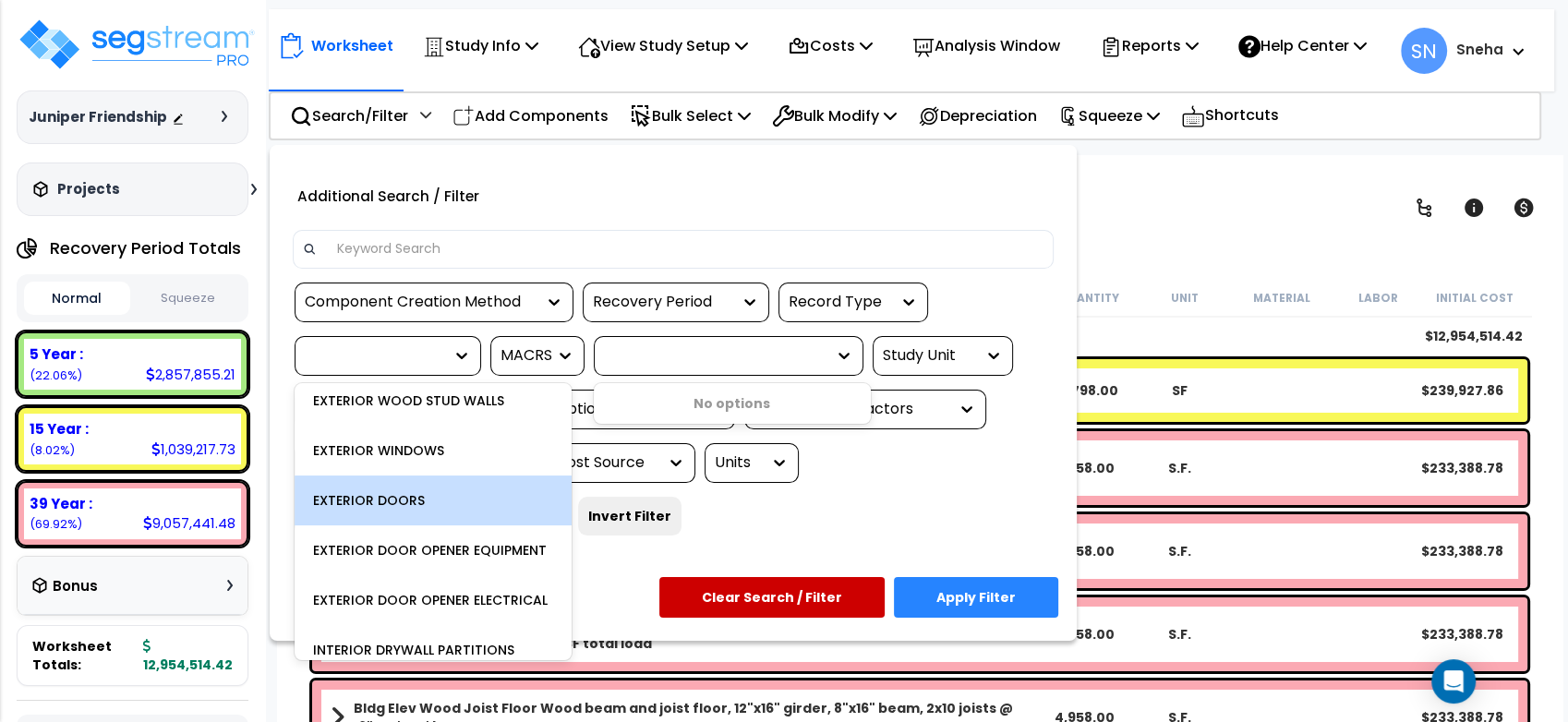
click at [986, 609] on button "Apply Filter" at bounding box center [976, 597] width 164 height 41
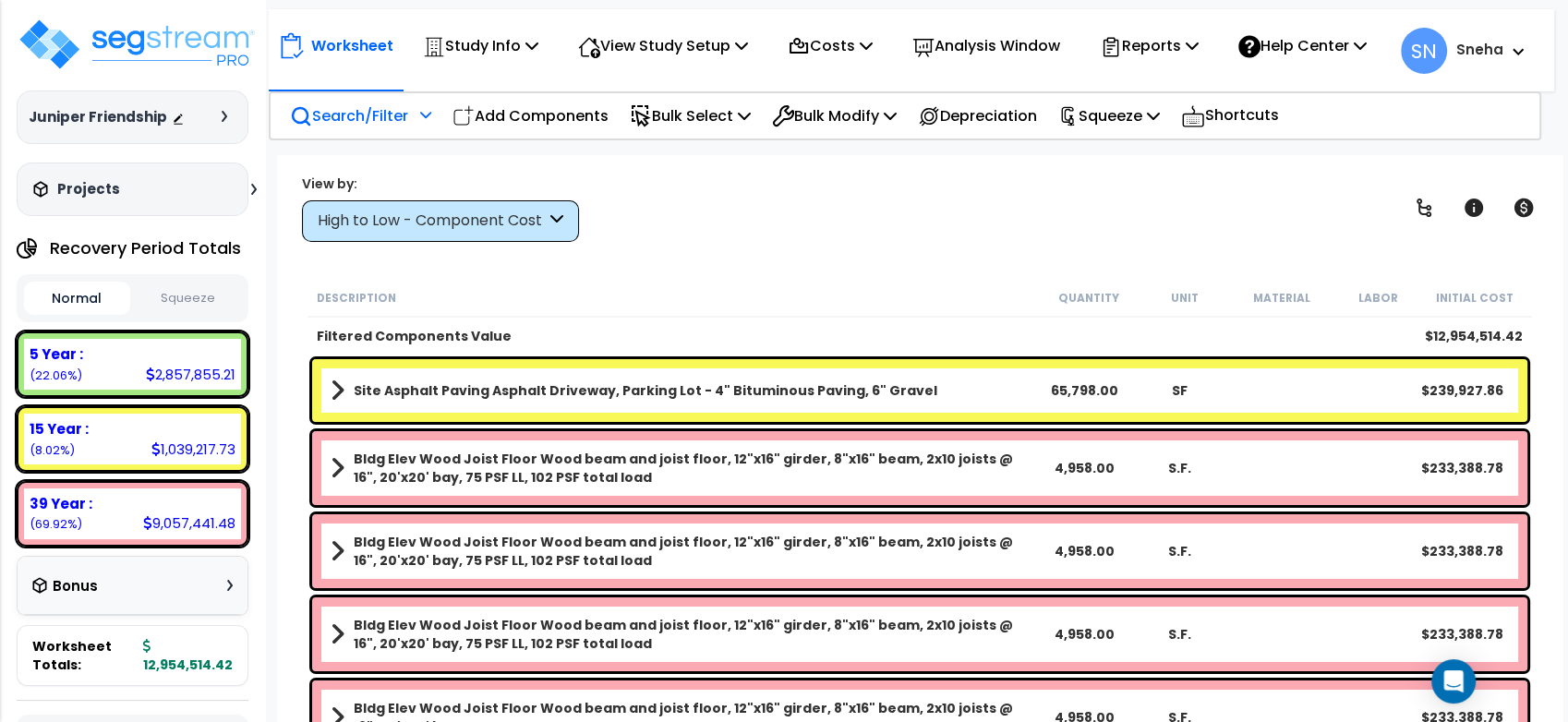
click at [421, 123] on div at bounding box center [423, 121] width 16 height 32
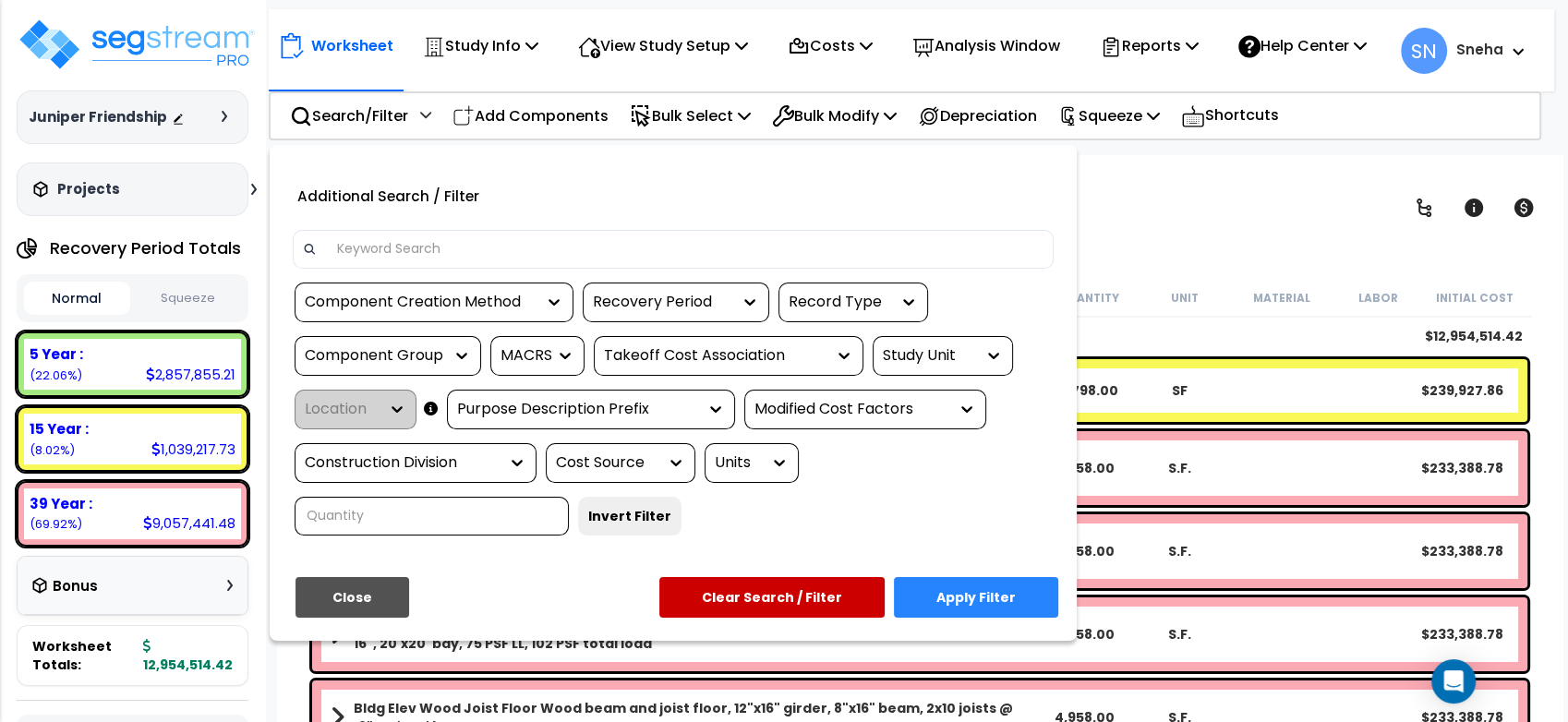
click at [397, 367] on div "Component Group" at bounding box center [374, 356] width 139 height 21
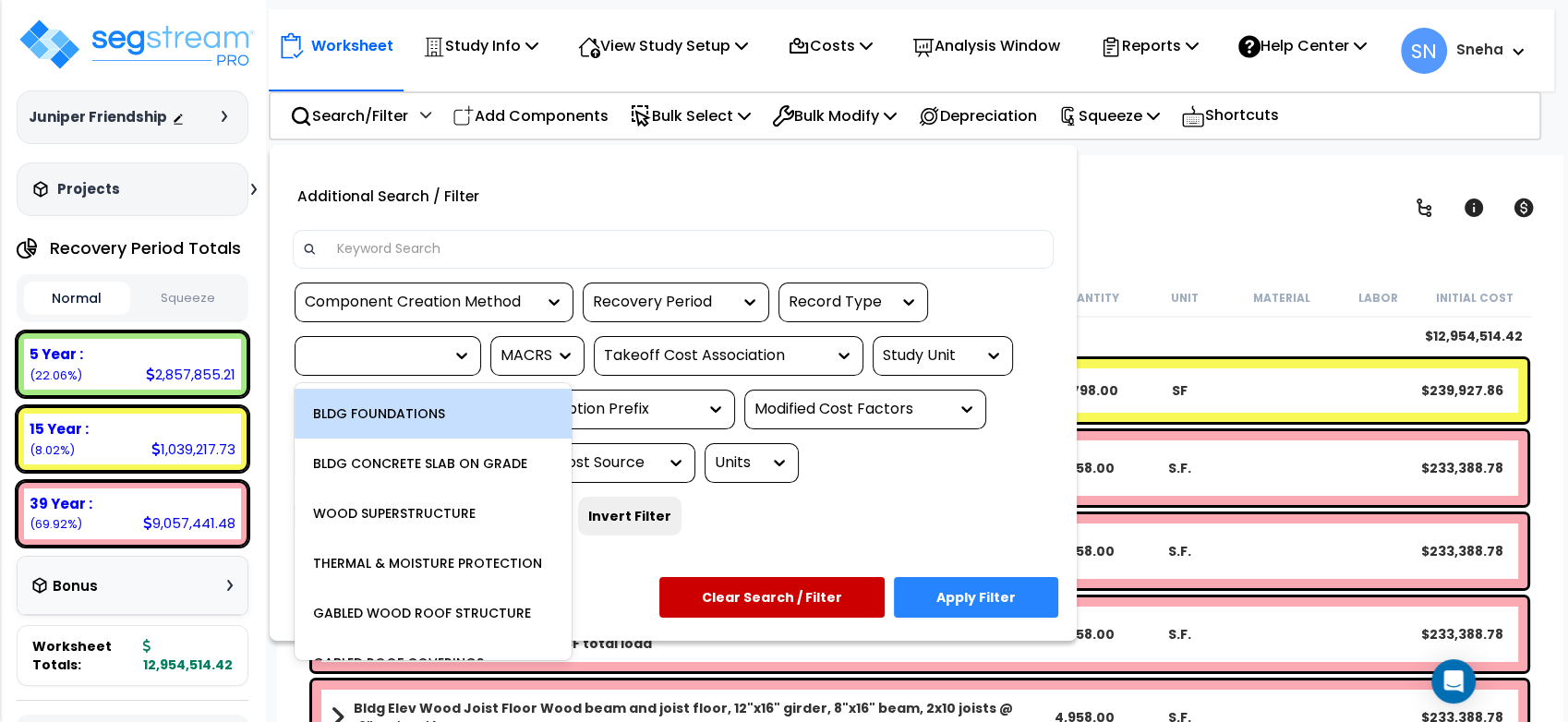
scroll to position [0, 0]
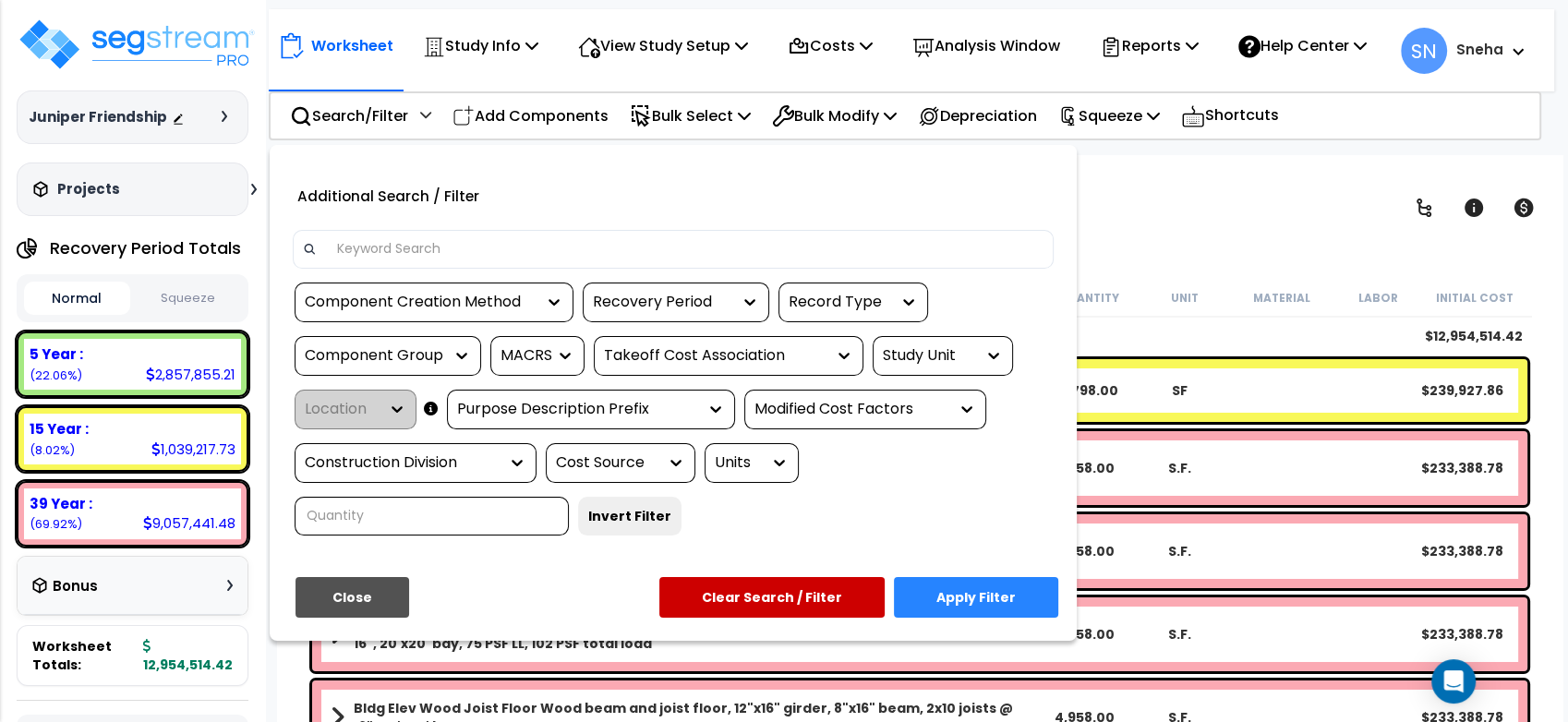
drag, startPoint x: 904, startPoint y: 542, endPoint x: 885, endPoint y: 542, distance: 19.0
click at [902, 542] on div "Component Creation Method Recovery Period Record Type Component Group MACRS Tak…" at bounding box center [673, 416] width 789 height 267
click at [607, 580] on div "Additional Search / Filter Component Creation Method Recovery Period Record Typ…" at bounding box center [673, 392] width 807 height 496
click at [801, 421] on div "Modified Cost Factors" at bounding box center [851, 409] width 194 height 21
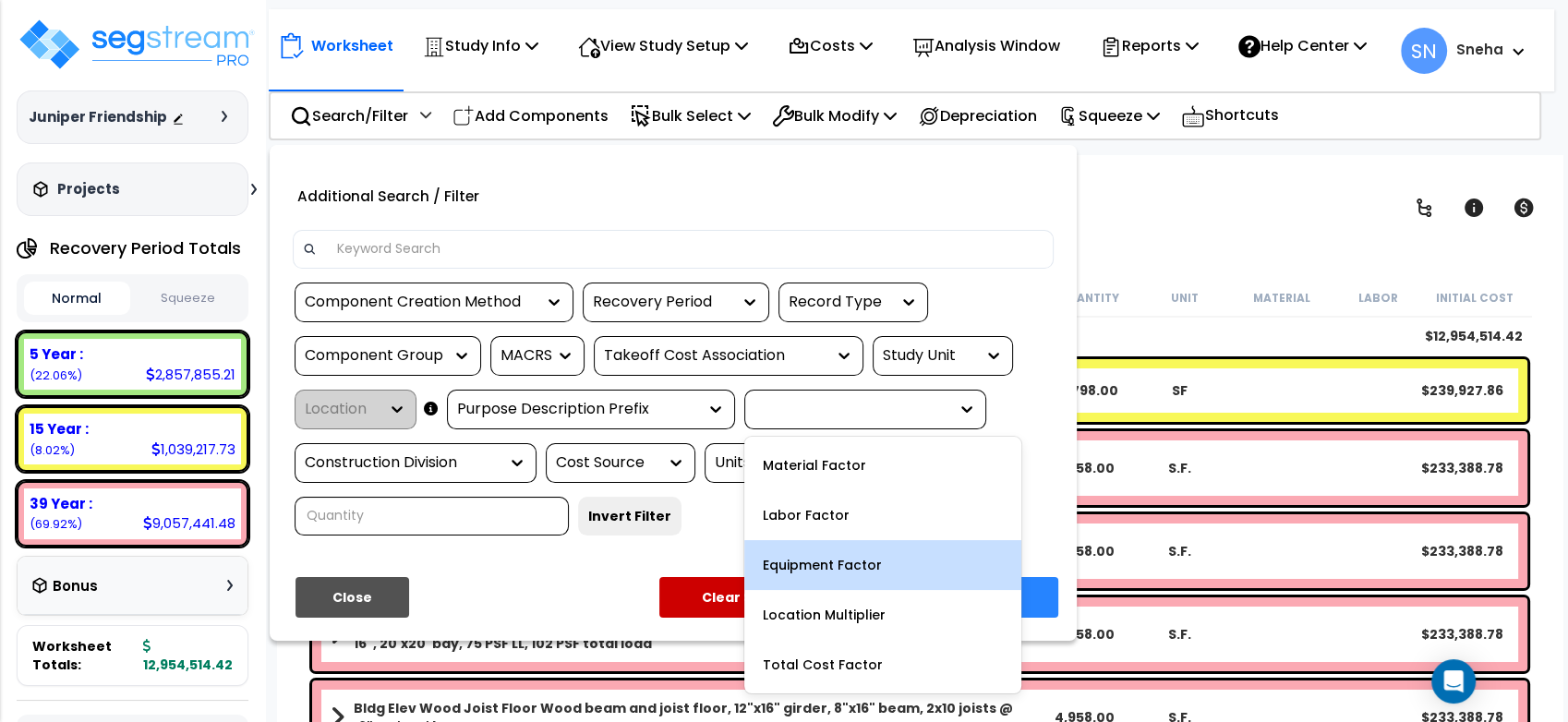
scroll to position [81, 0]
click at [658, 550] on div "Component Creation Method Recovery Period Record Type Component Group MACRS Tak…" at bounding box center [673, 416] width 789 height 267
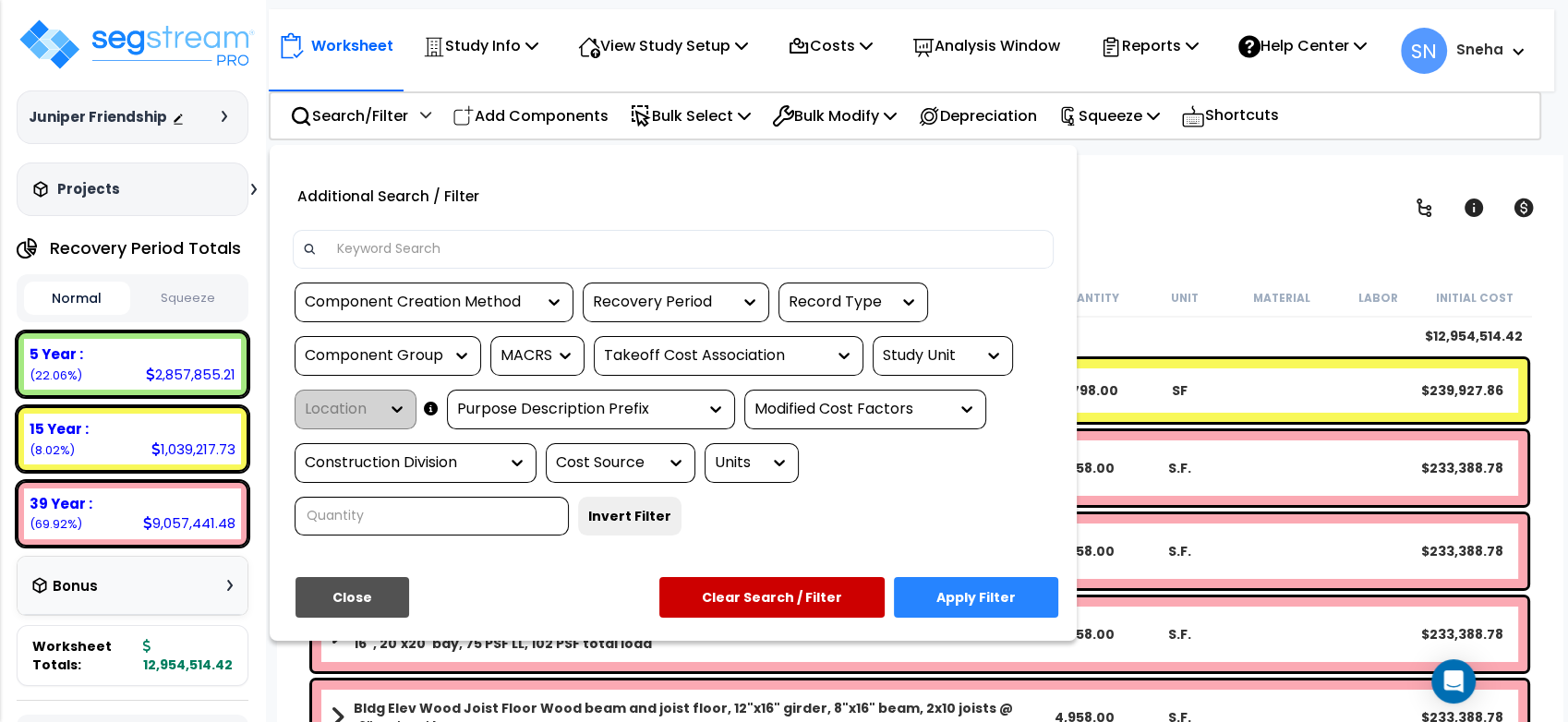
click at [598, 473] on div "Cost Source" at bounding box center [606, 463] width 102 height 21
click at [429, 473] on div "Construction Division" at bounding box center [401, 463] width 194 height 21
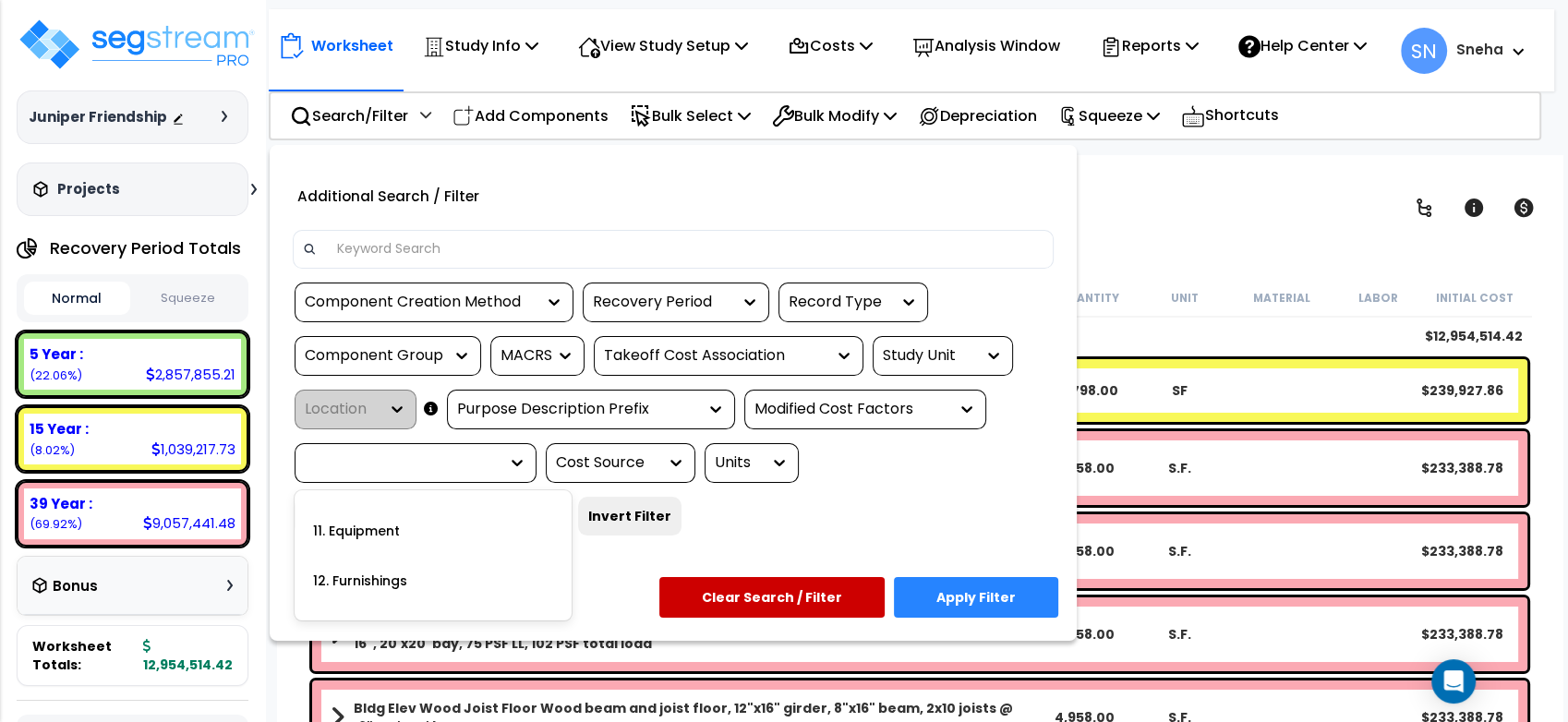
scroll to position [513, 0]
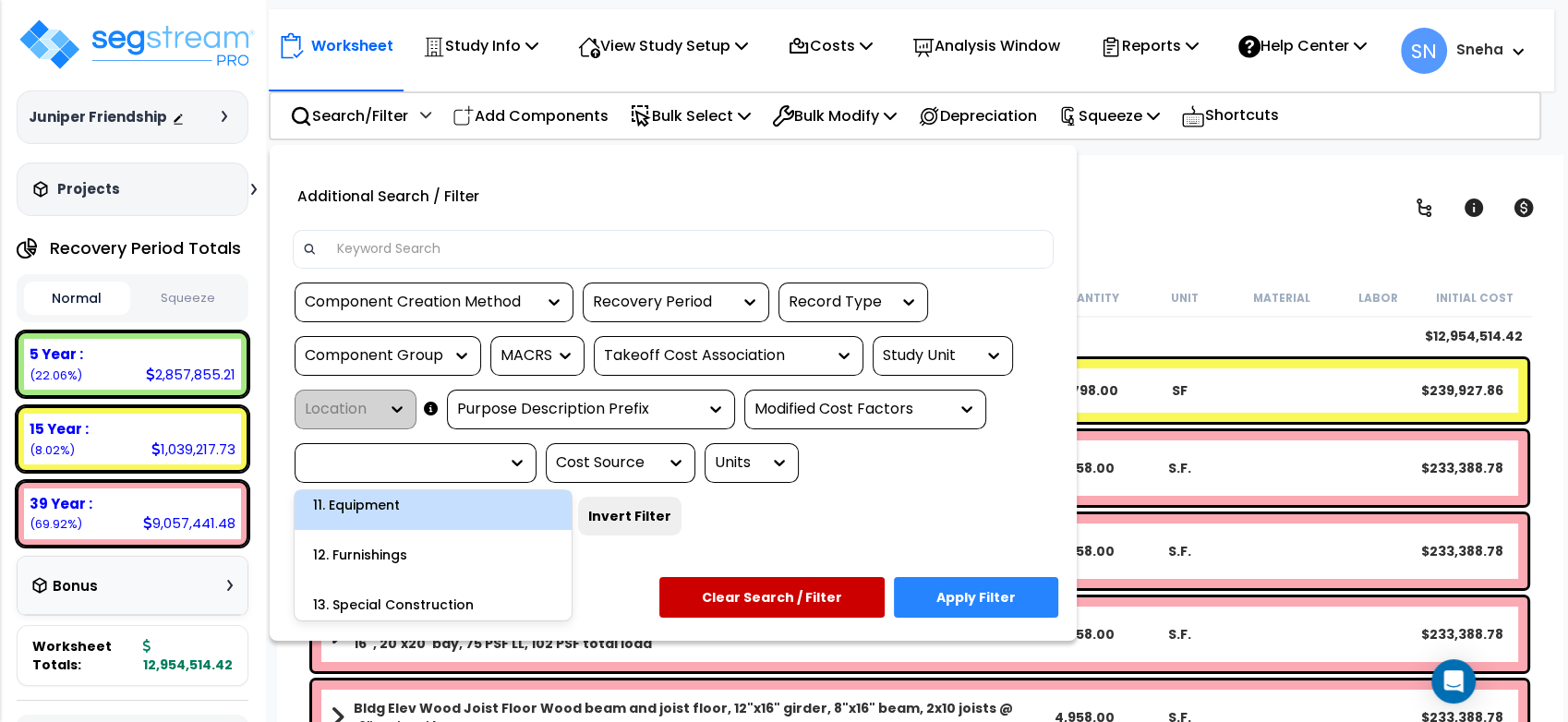
click at [453, 524] on div "11. Equipment" at bounding box center [433, 505] width 277 height 50
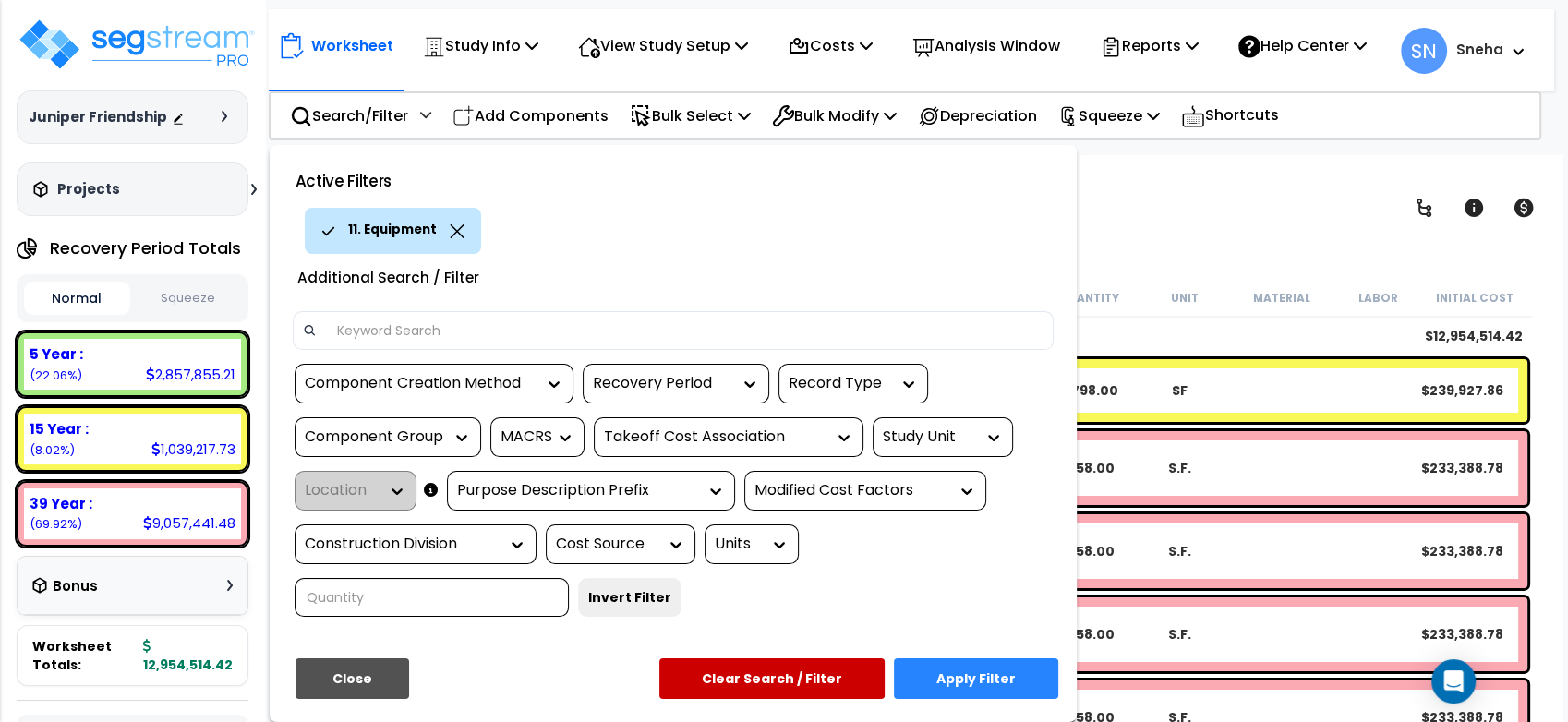
click at [987, 699] on button "Apply Filter" at bounding box center [976, 679] width 164 height 41
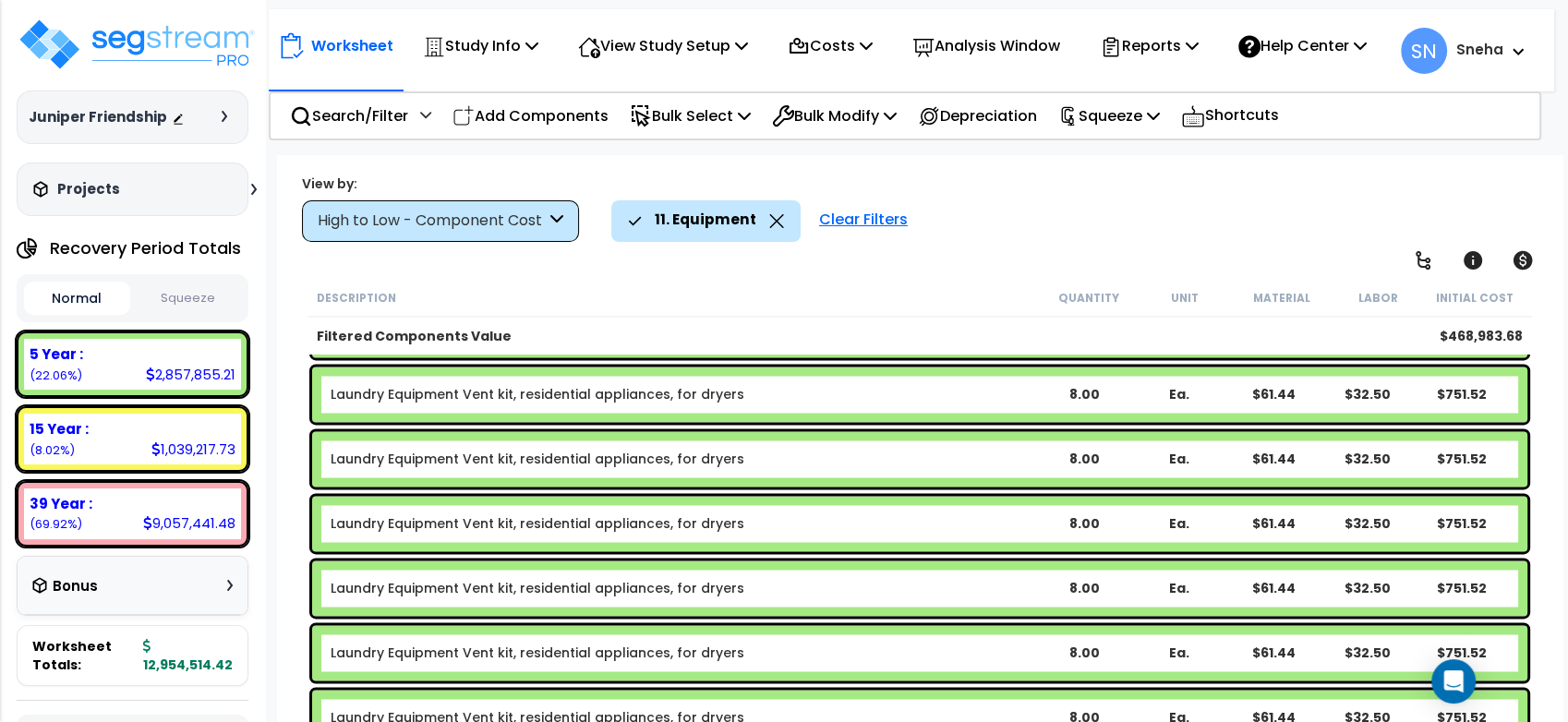
scroll to position [2440, 0]
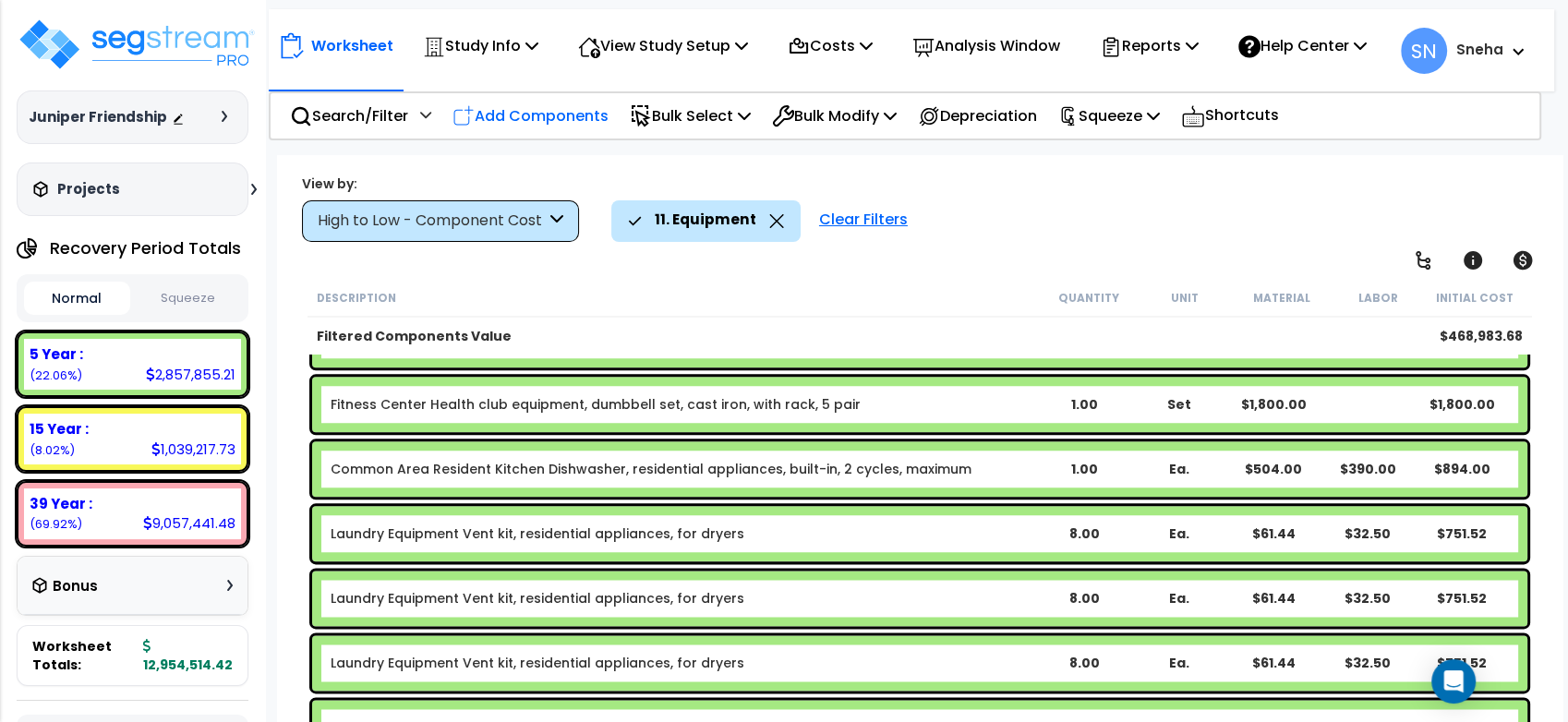
click at [537, 129] on p "Add Components" at bounding box center [530, 115] width 156 height 25
select select
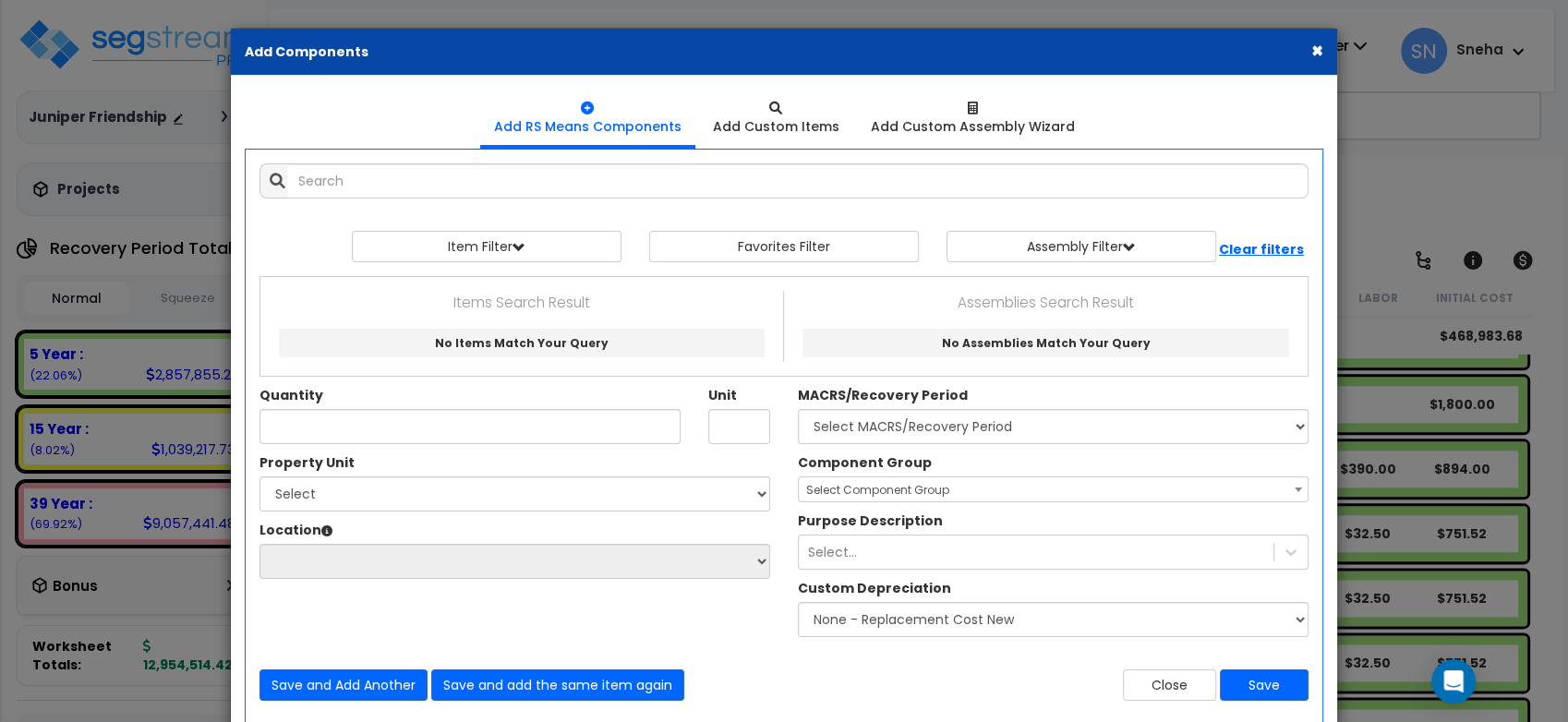
click at [554, 198] on div "Add Items Add Assemblies Both View/Modify Assembly" at bounding box center [784, 432] width 1077 height 565
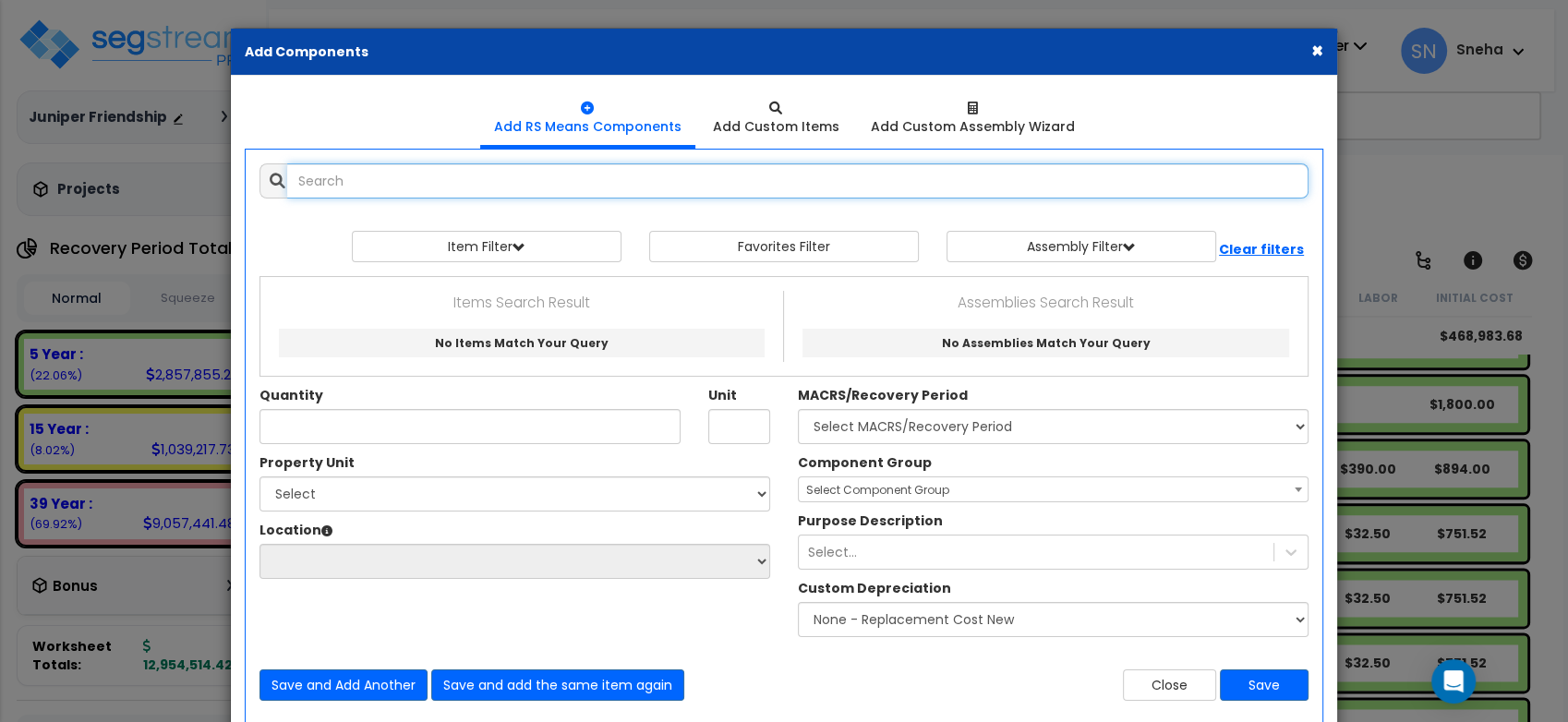
click at [552, 185] on input "text" at bounding box center [797, 180] width 1021 height 35
type input "vending machine"
drag, startPoint x: 432, startPoint y: 182, endPoint x: 290, endPoint y: 187, distance: 142.1
click at [290, 187] on input "vending machine" at bounding box center [797, 180] width 1021 height 35
click at [476, 239] on button "Item Filter" at bounding box center [486, 246] width 269 height 31
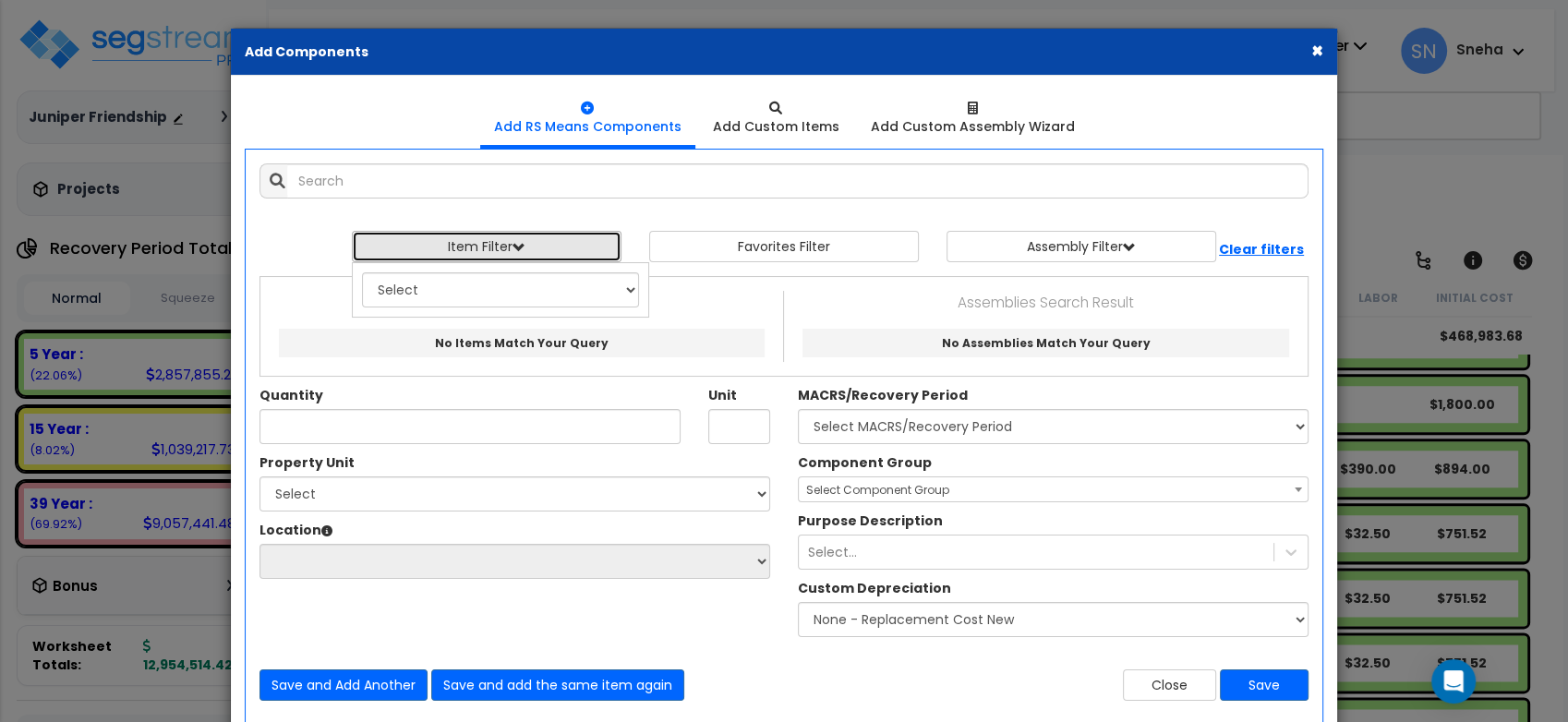
click at [476, 239] on button "Item Filter" at bounding box center [486, 246] width 269 height 31
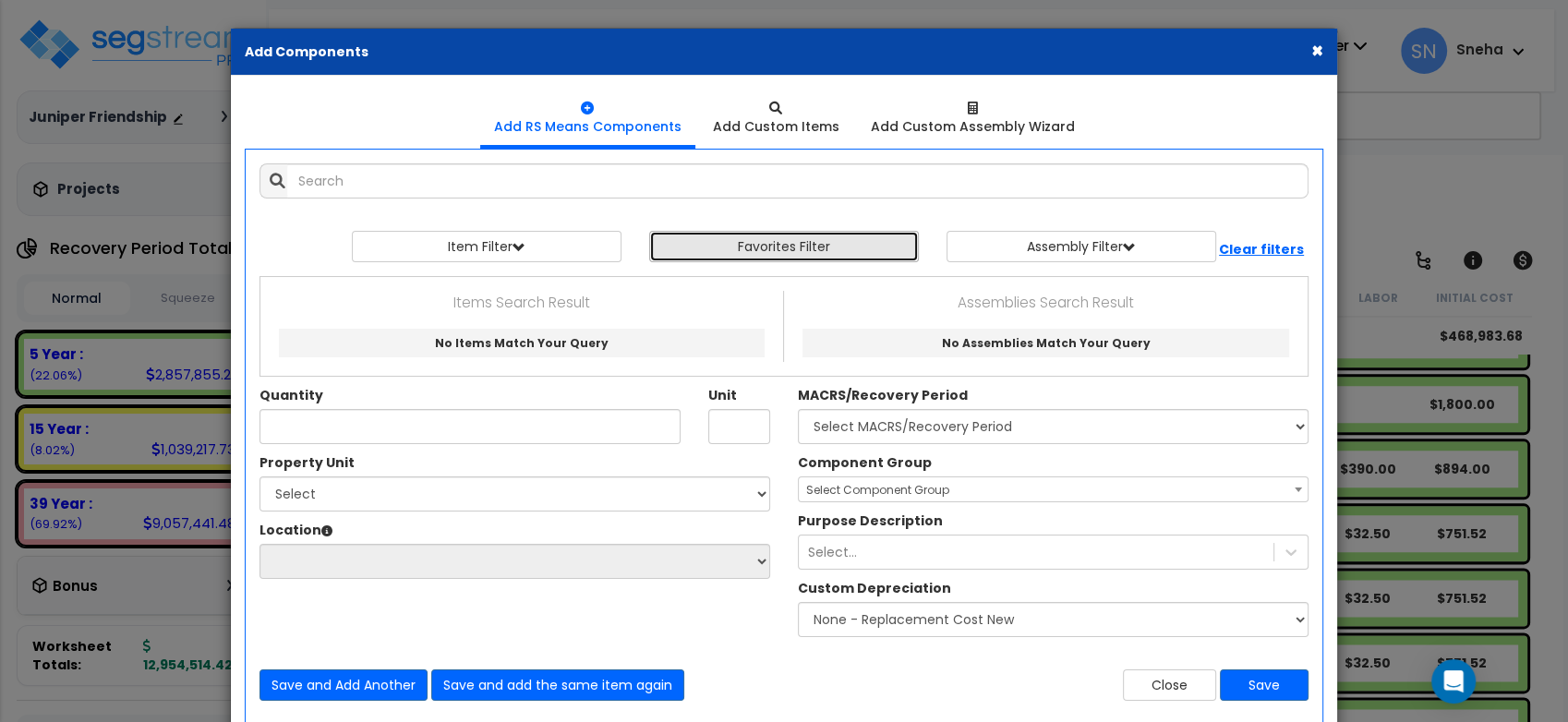
click at [709, 236] on button "Favorites Filter" at bounding box center [783, 246] width 269 height 31
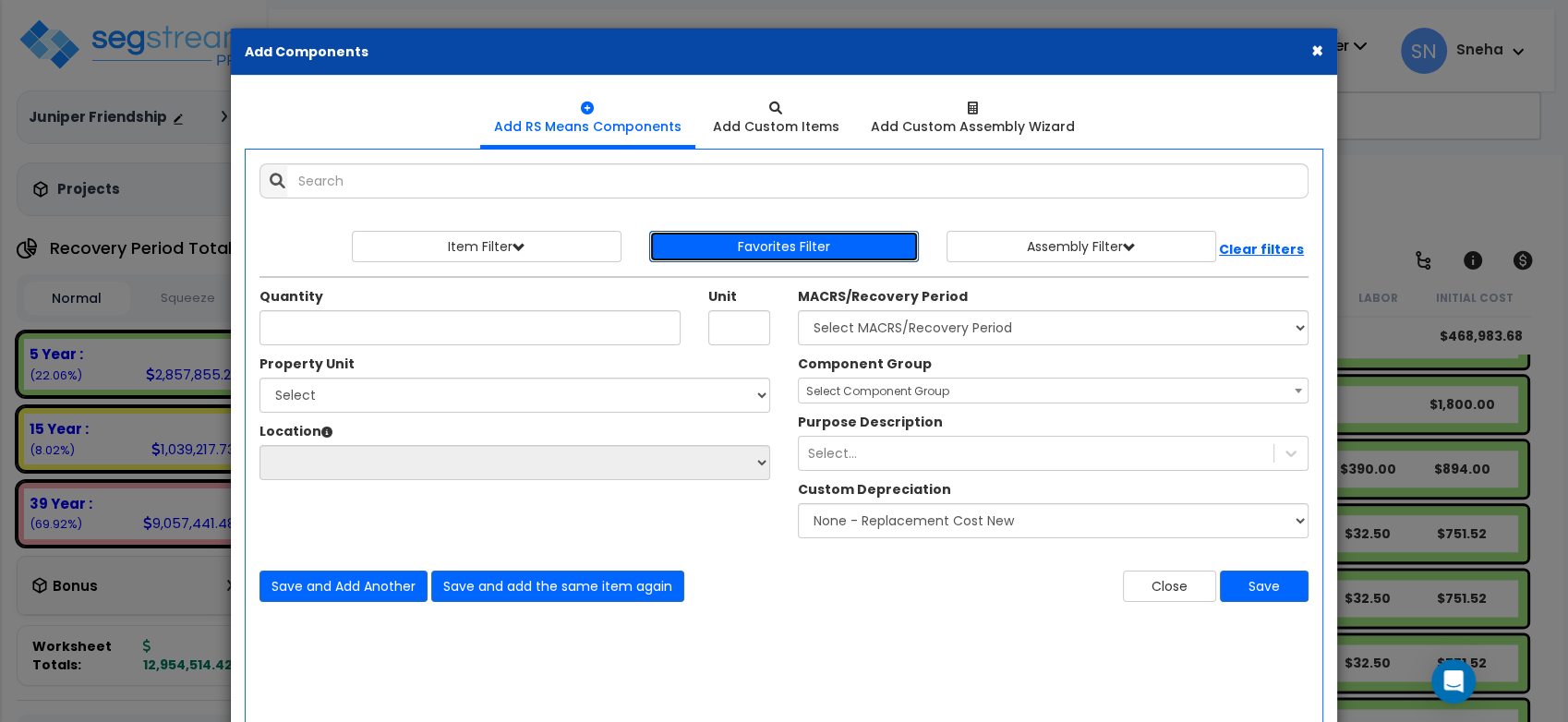
click at [709, 236] on button "Favorites Filter" at bounding box center [783, 246] width 269 height 31
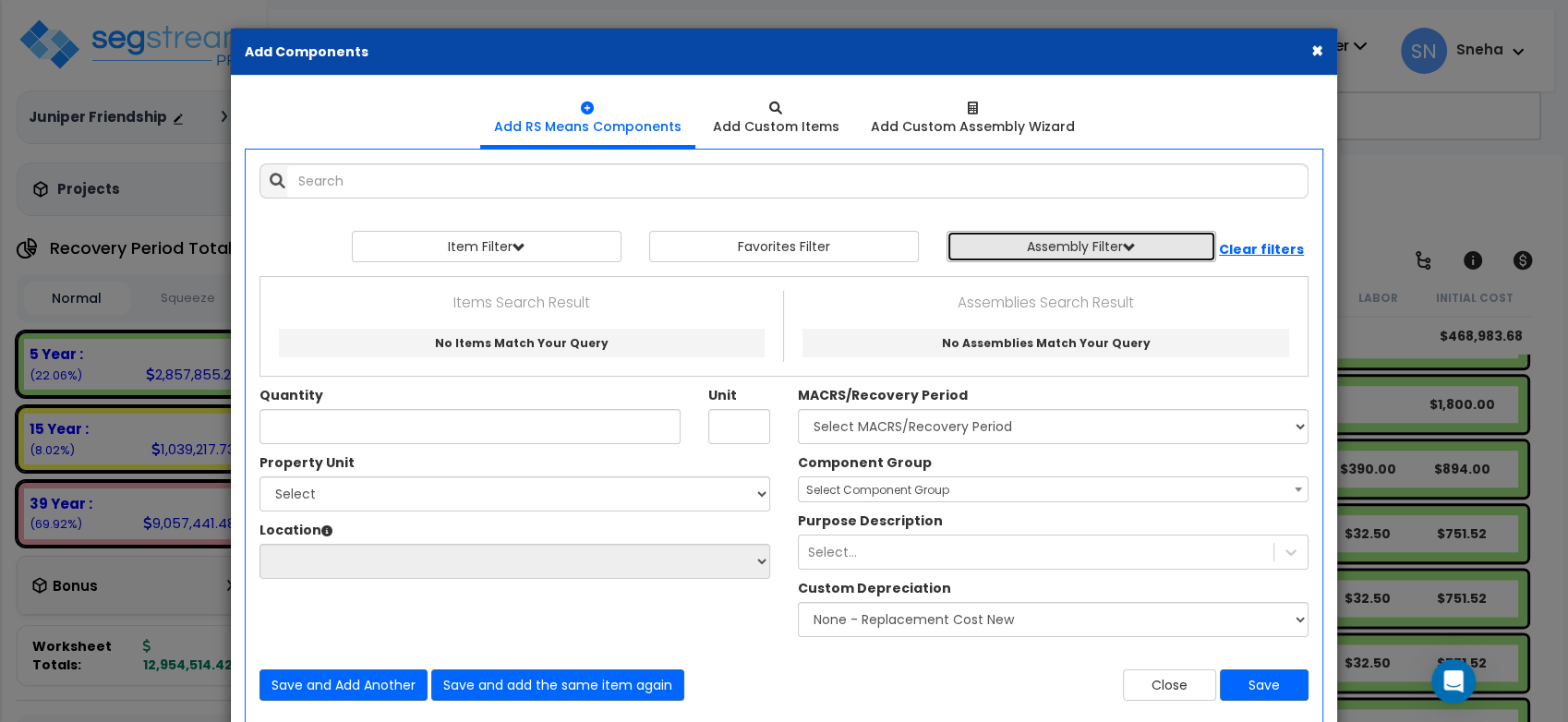
click at [1117, 238] on button "Assembly Filter" at bounding box center [1081, 246] width 269 height 31
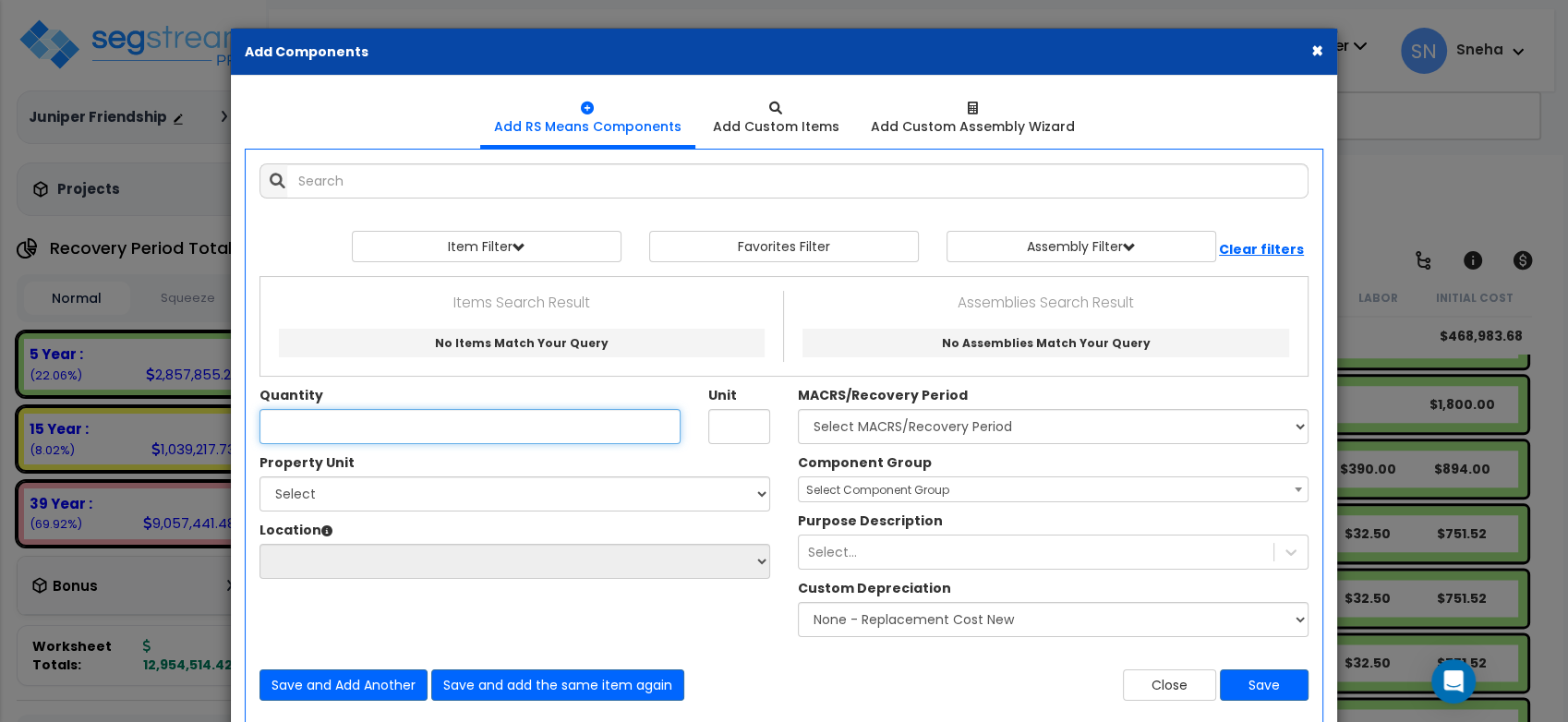
click at [511, 422] on input "Quantity" at bounding box center [470, 426] width 421 height 35
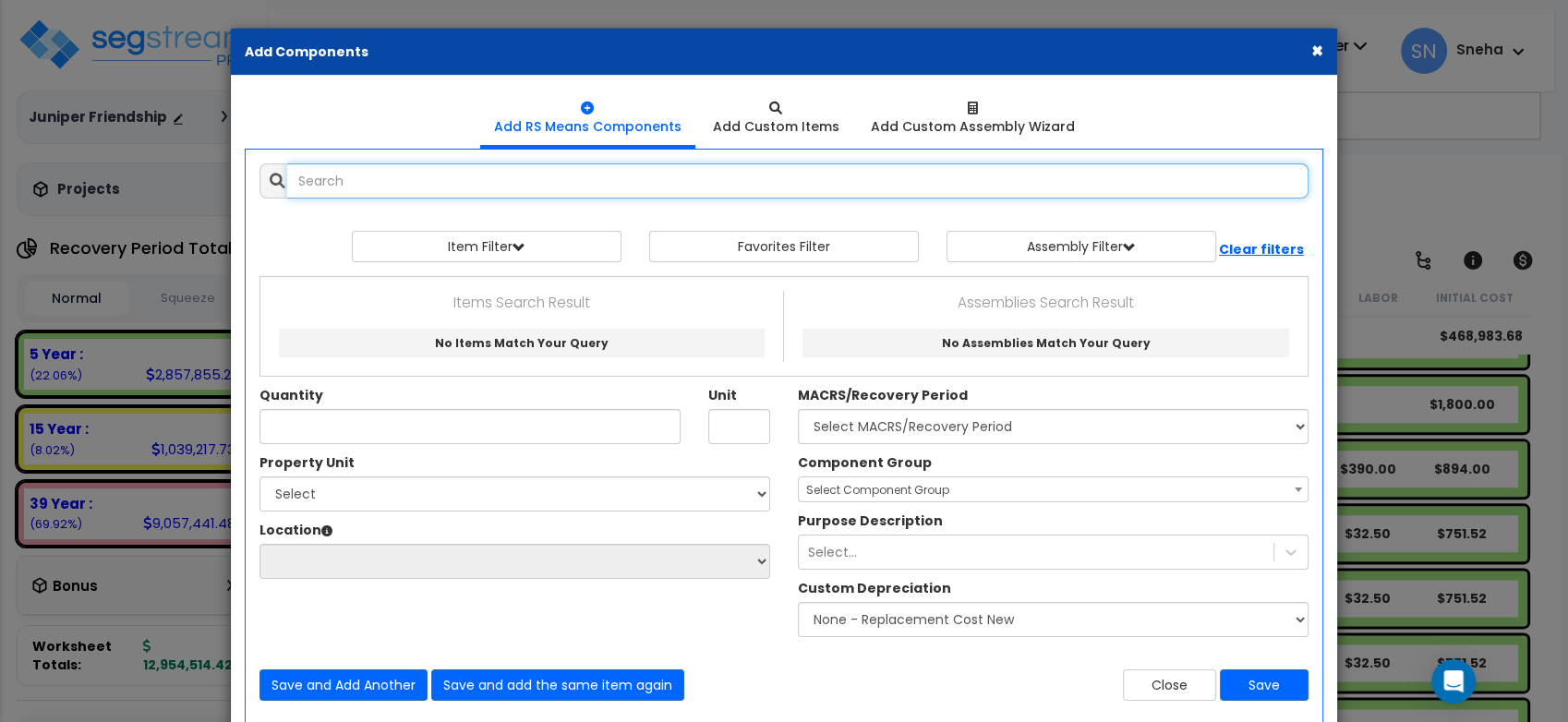
click at [479, 179] on input "text" at bounding box center [797, 180] width 1021 height 35
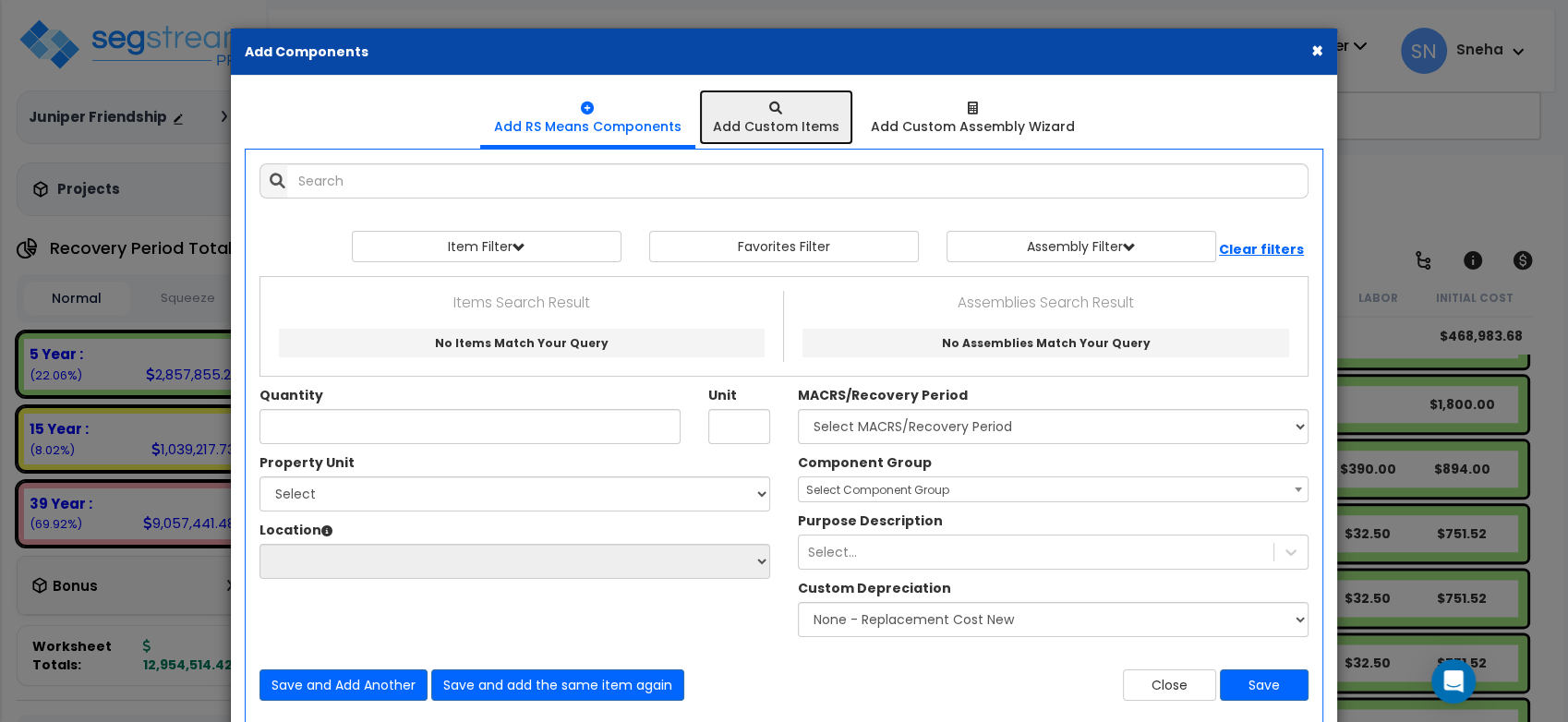
click at [787, 118] on div "Add Custom Items" at bounding box center [776, 127] width 127 height 19
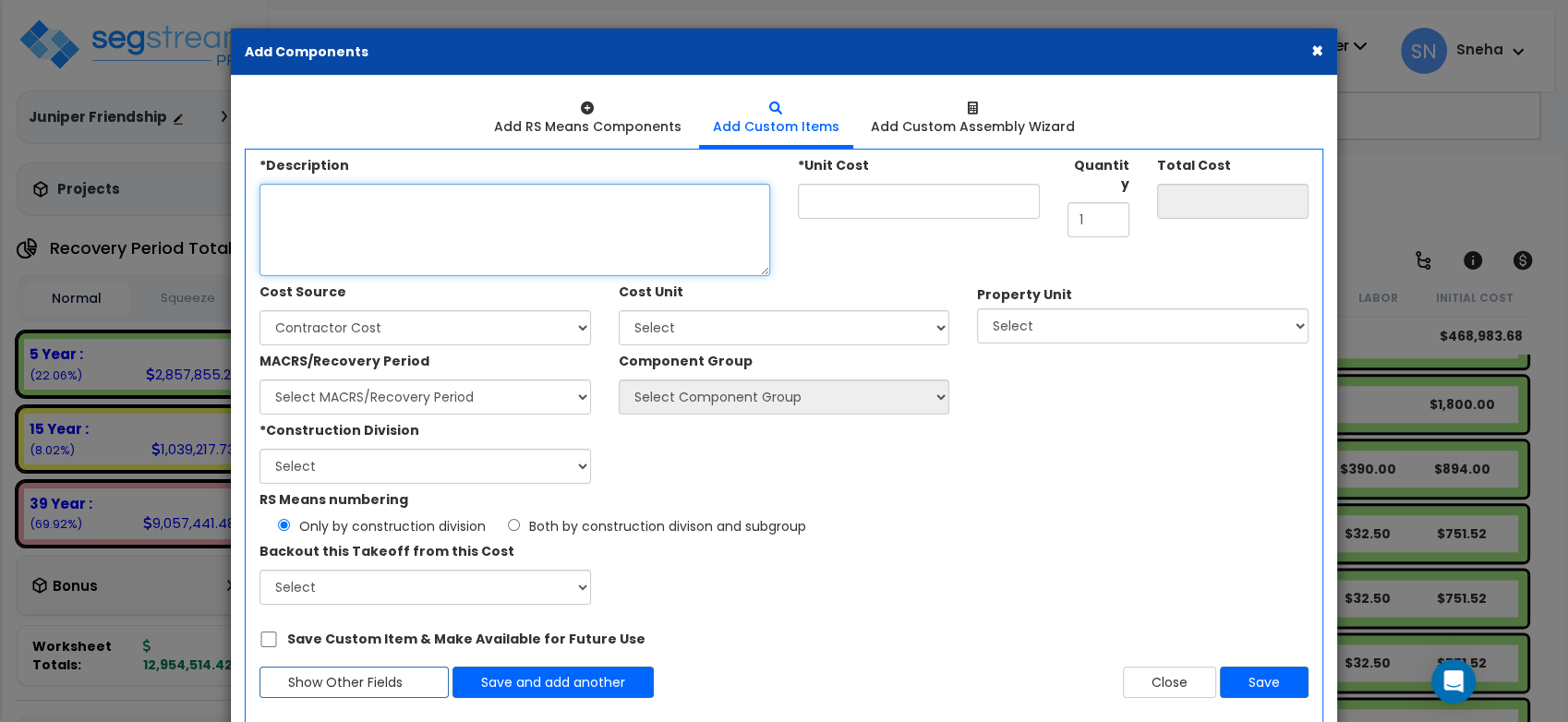
click at [612, 211] on textarea "*Description" at bounding box center [515, 231] width 511 height 93
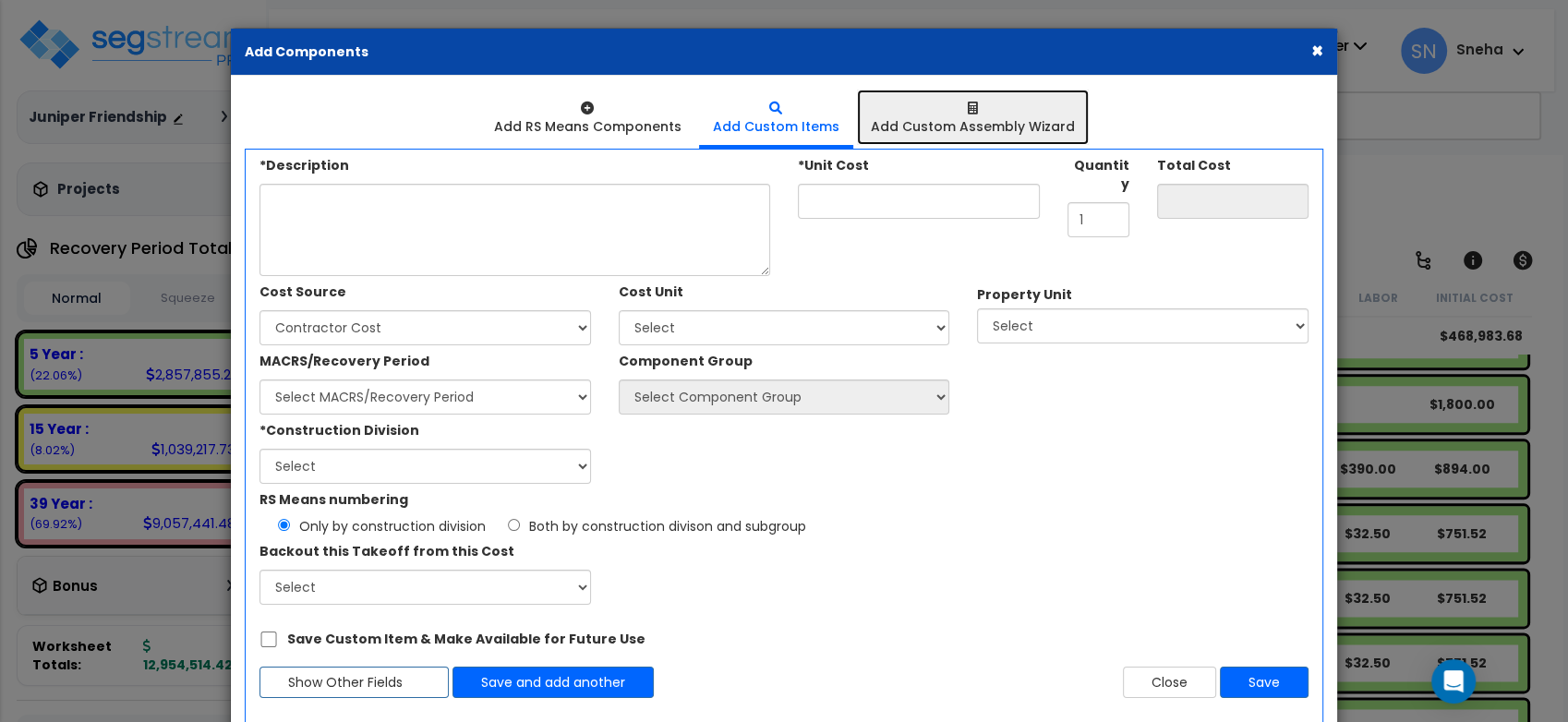
click at [1000, 129] on div "Add Custom Assembly Wizard" at bounding box center [973, 127] width 204 height 19
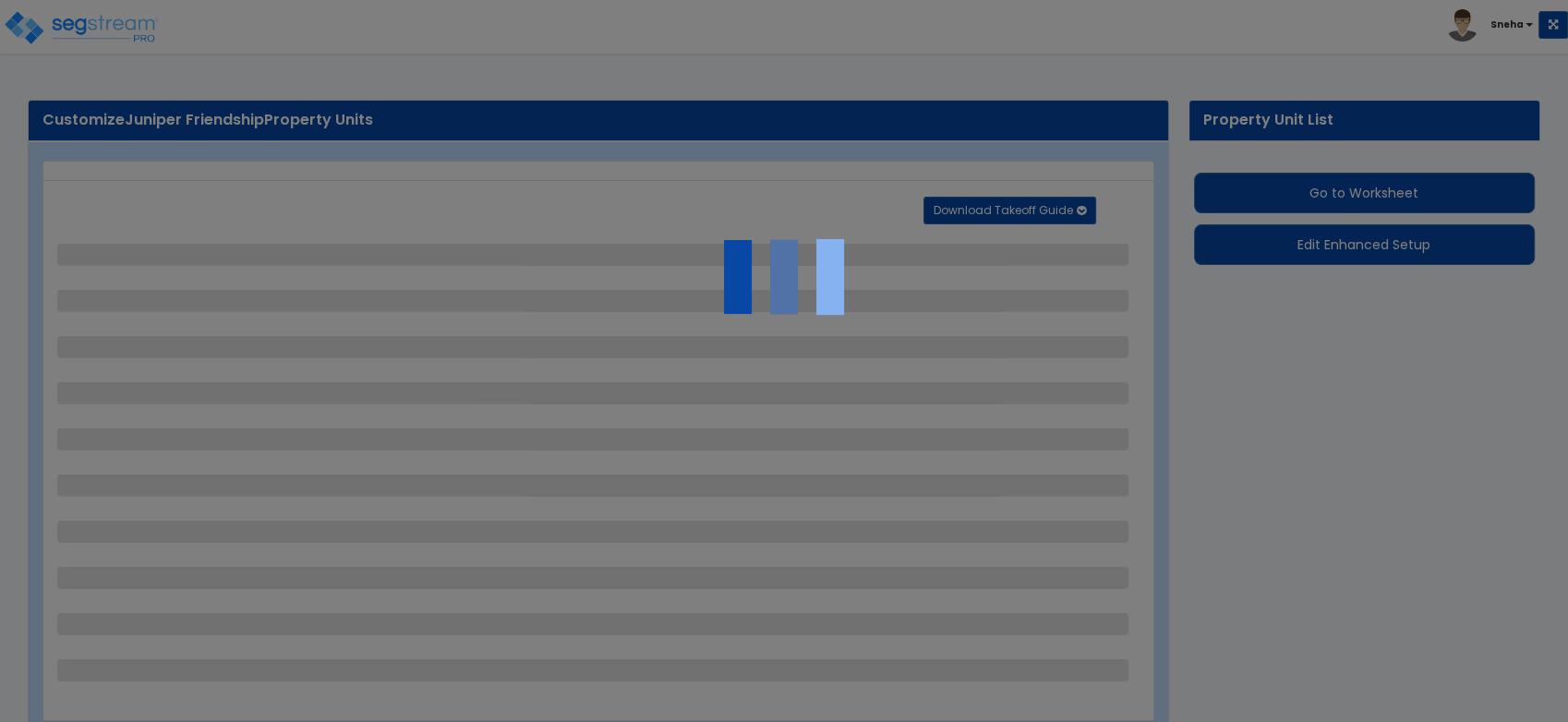
select select "2"
select select "1"
select select "3"
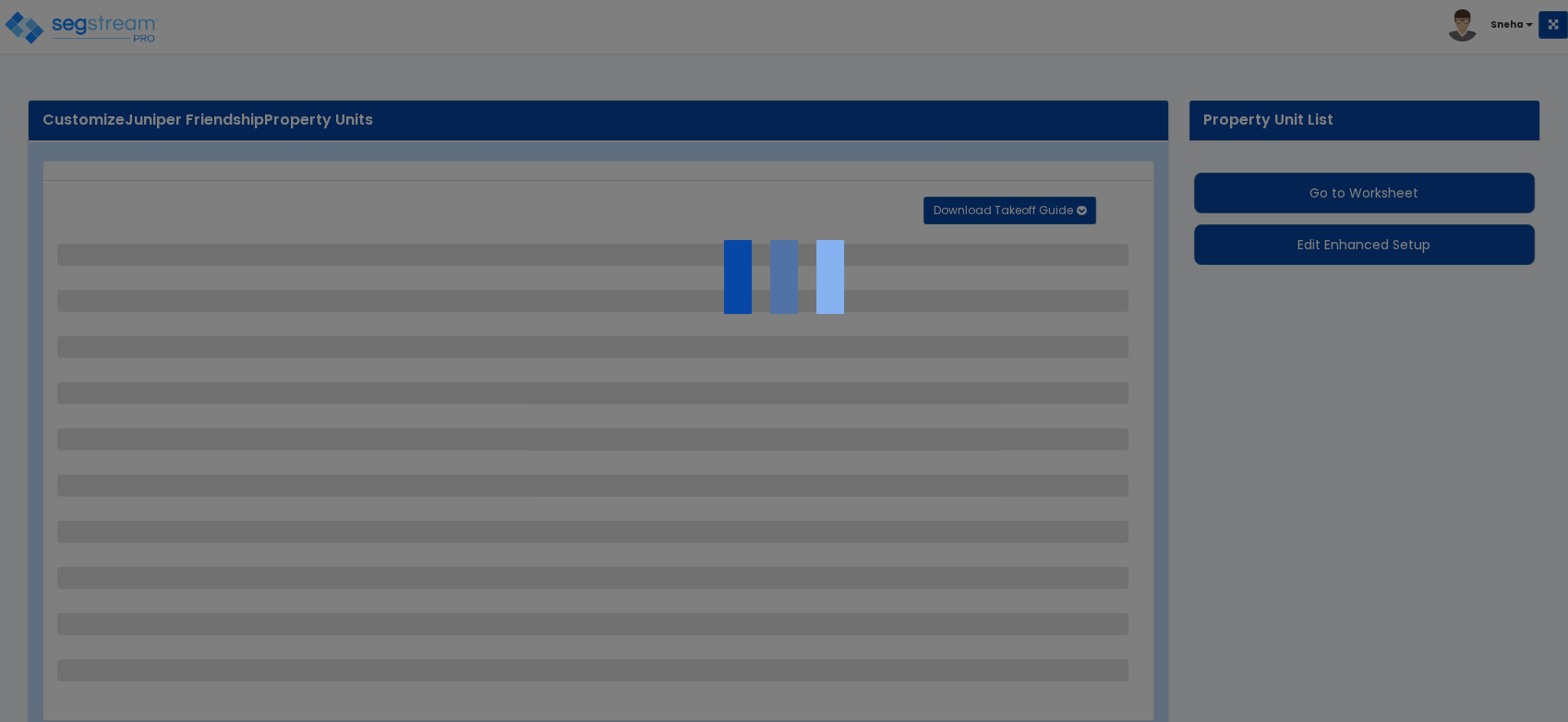
select select "1"
select select "2"
select select "4"
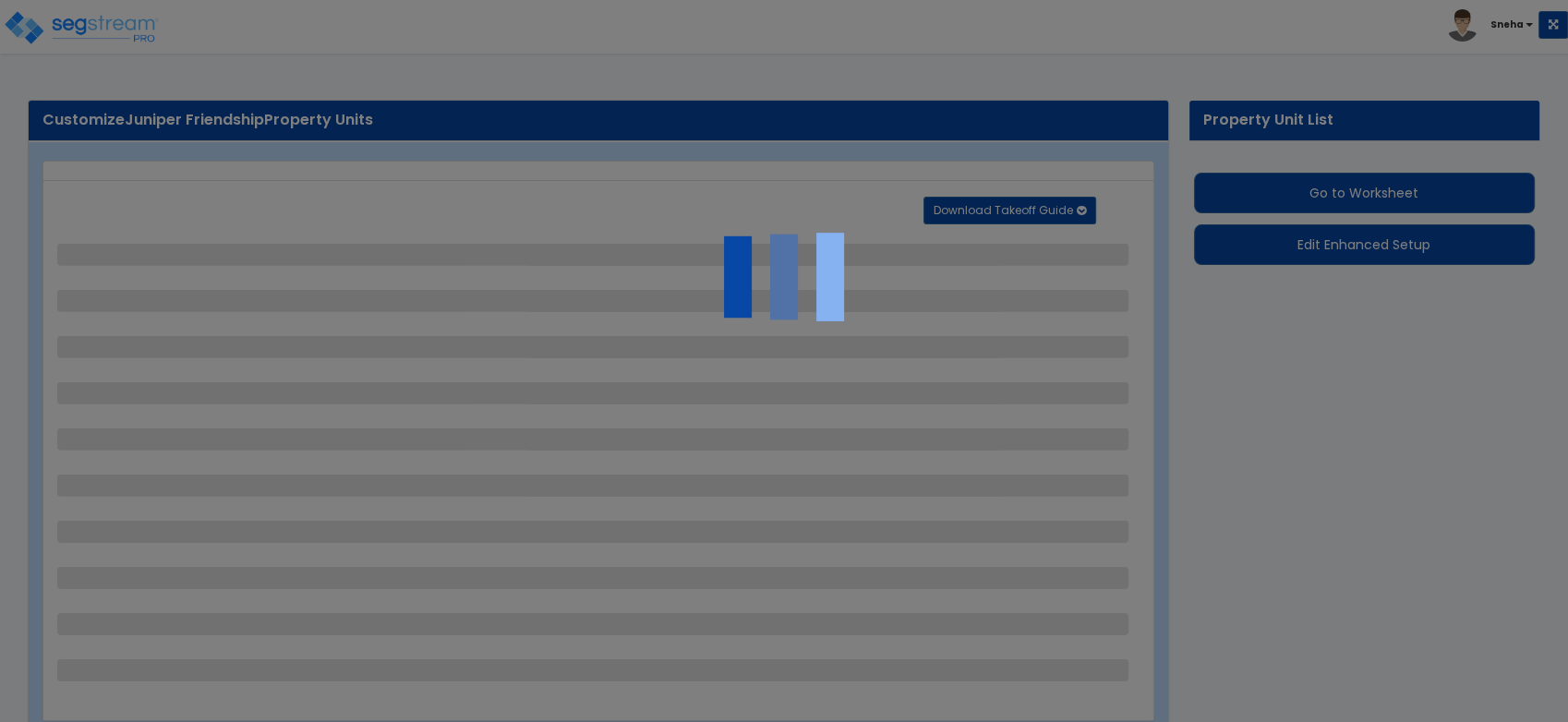
select select "1"
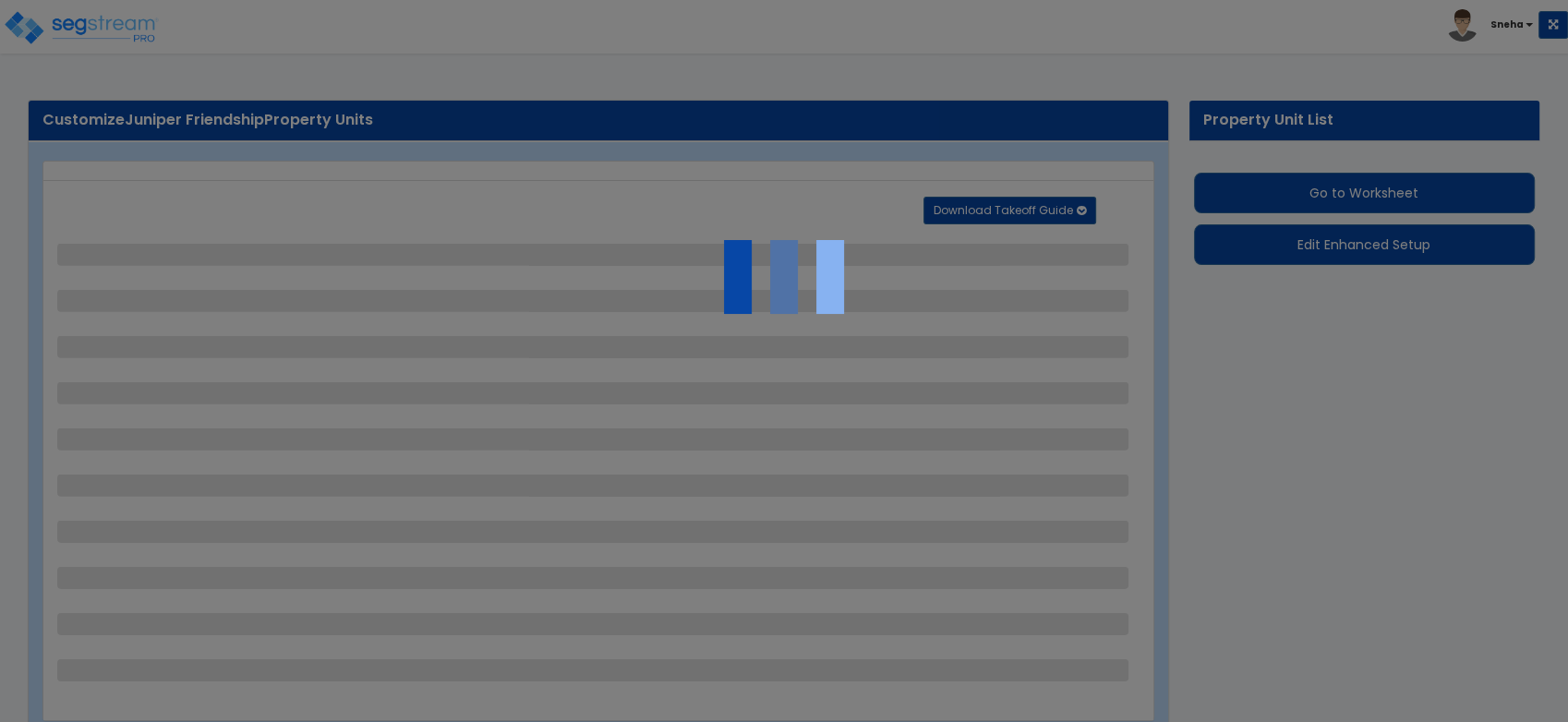
select select "1"
select select "2"
select select "3"
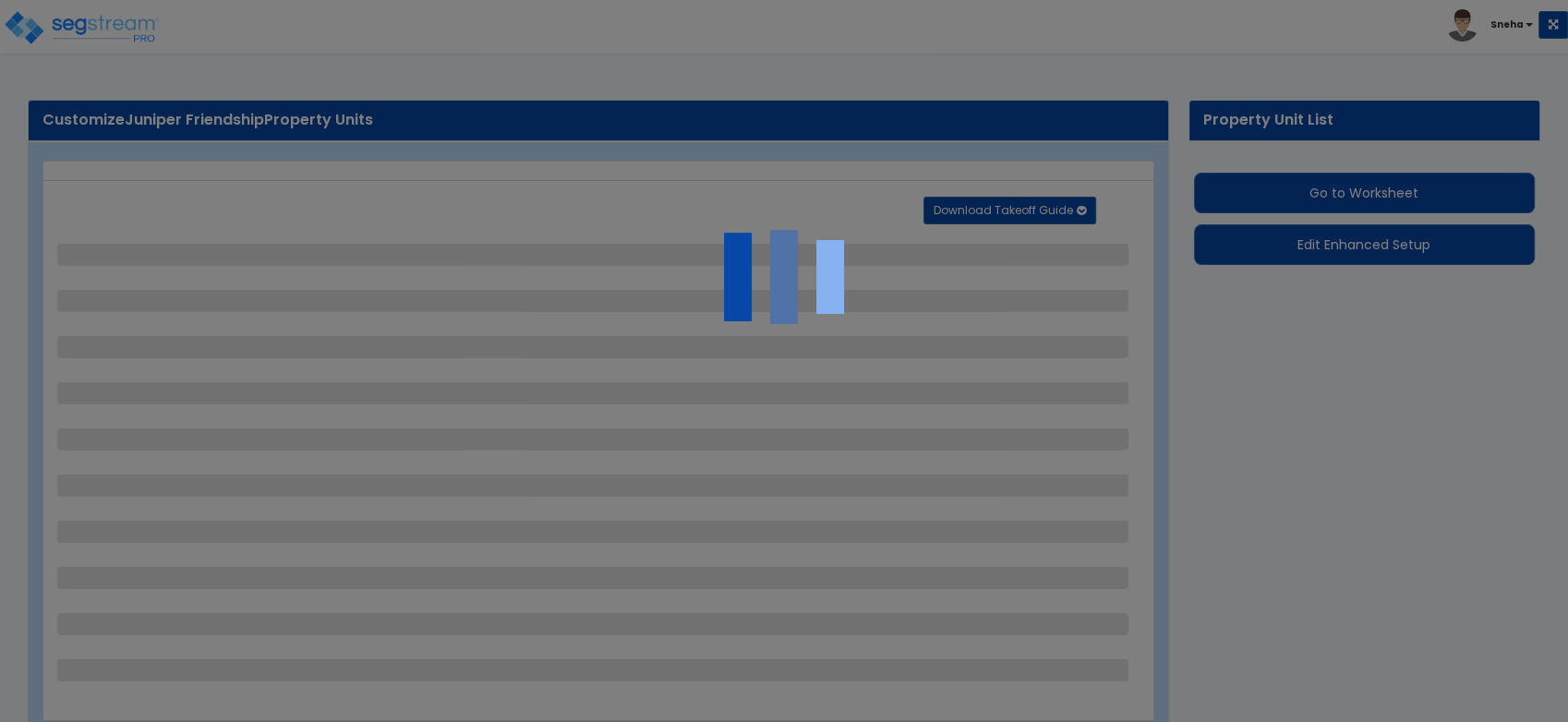
select select "2"
select select "1"
select select "2"
select select "1"
select select "2"
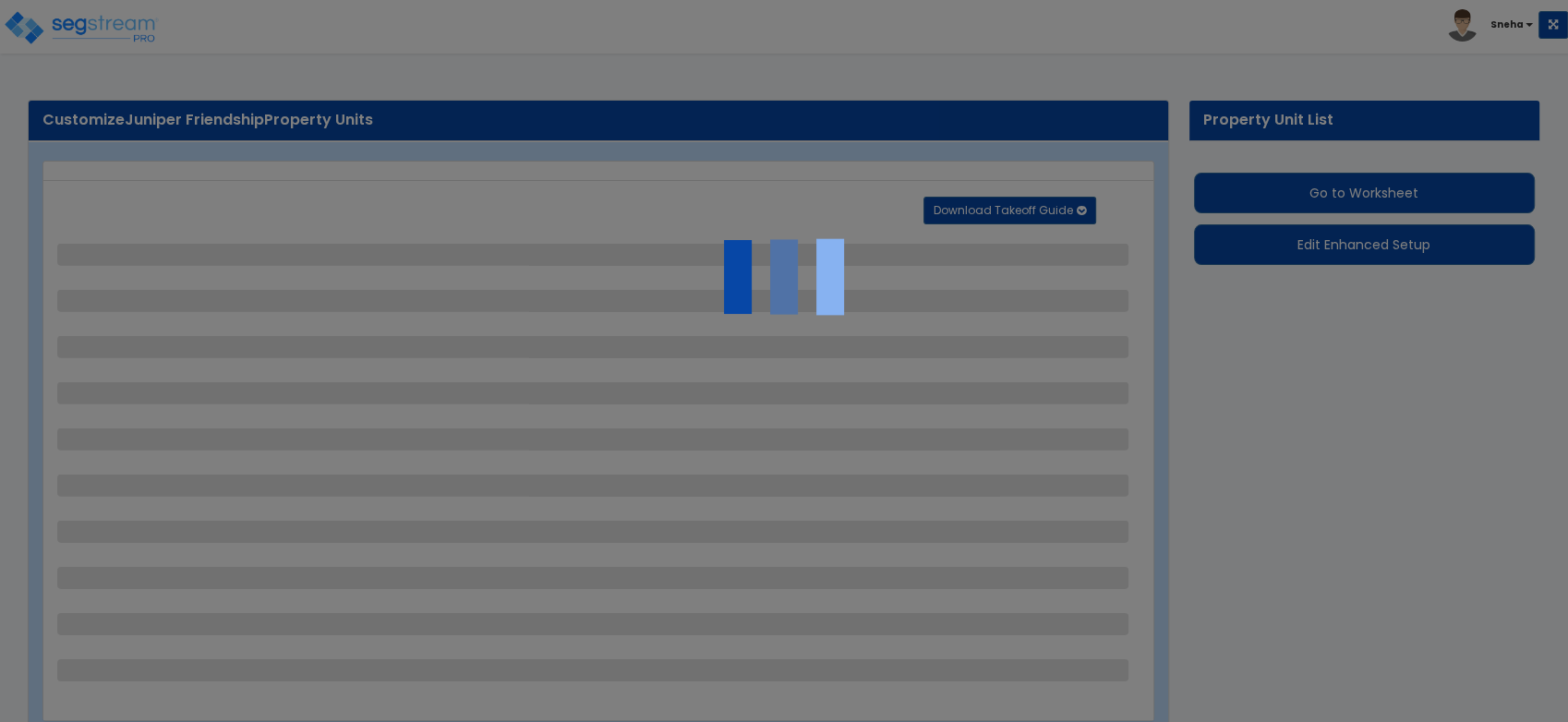
select select "1"
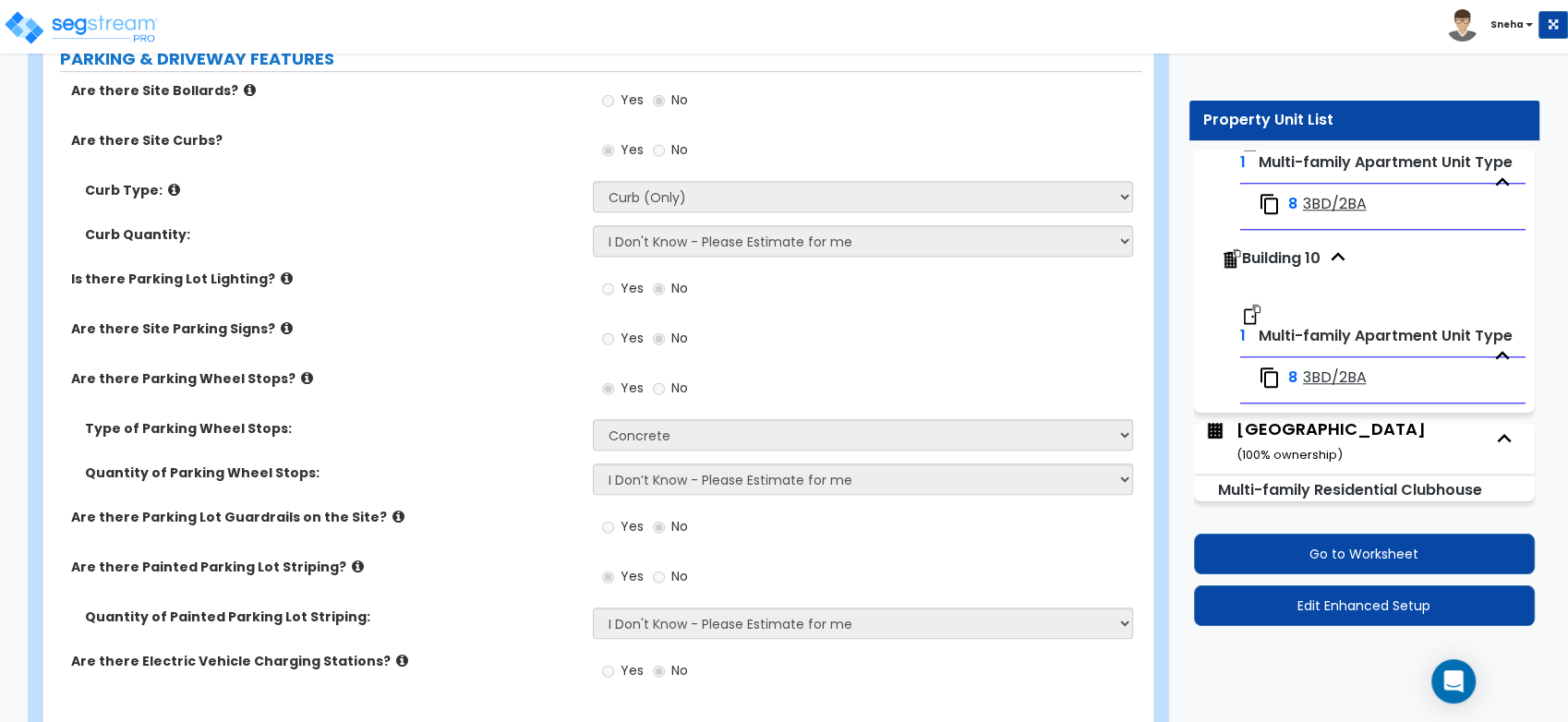
scroll to position [924, 0]
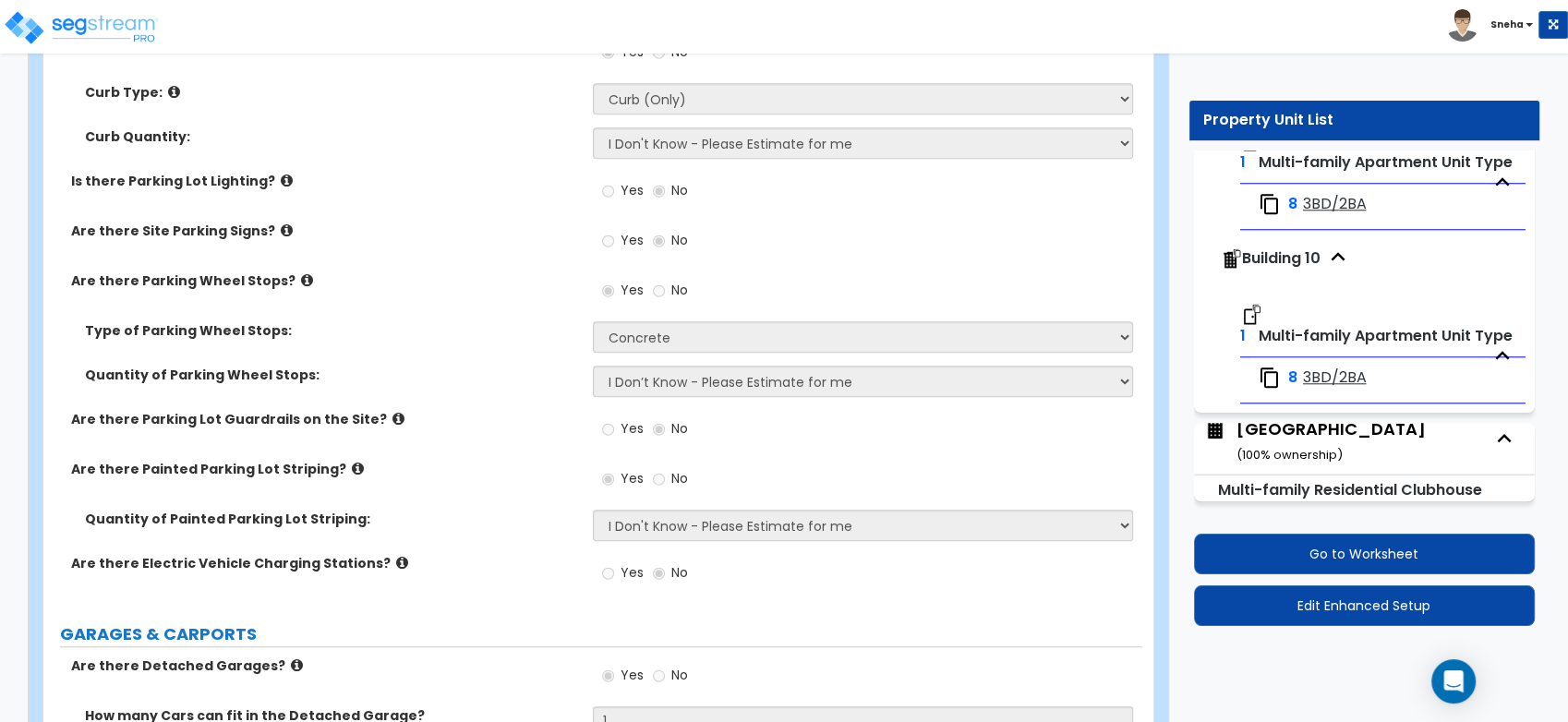
click at [1300, 434] on div "Clubhouse Building ( 100 % ownership)" at bounding box center [1331, 441] width 189 height 47
select select "7"
select select "1"
select select "2"
select select "4"
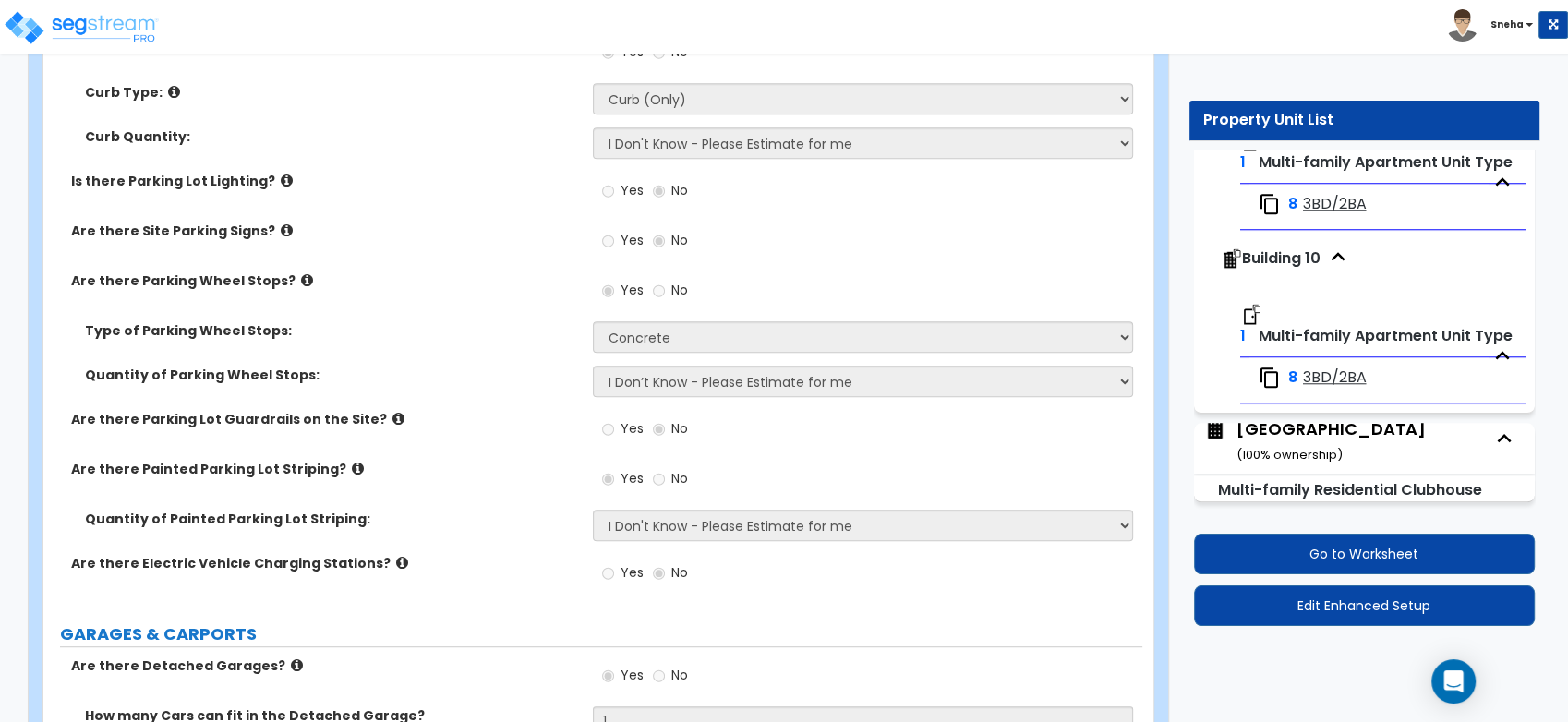
select select "3"
select select "1"
select select "2"
select select "1"
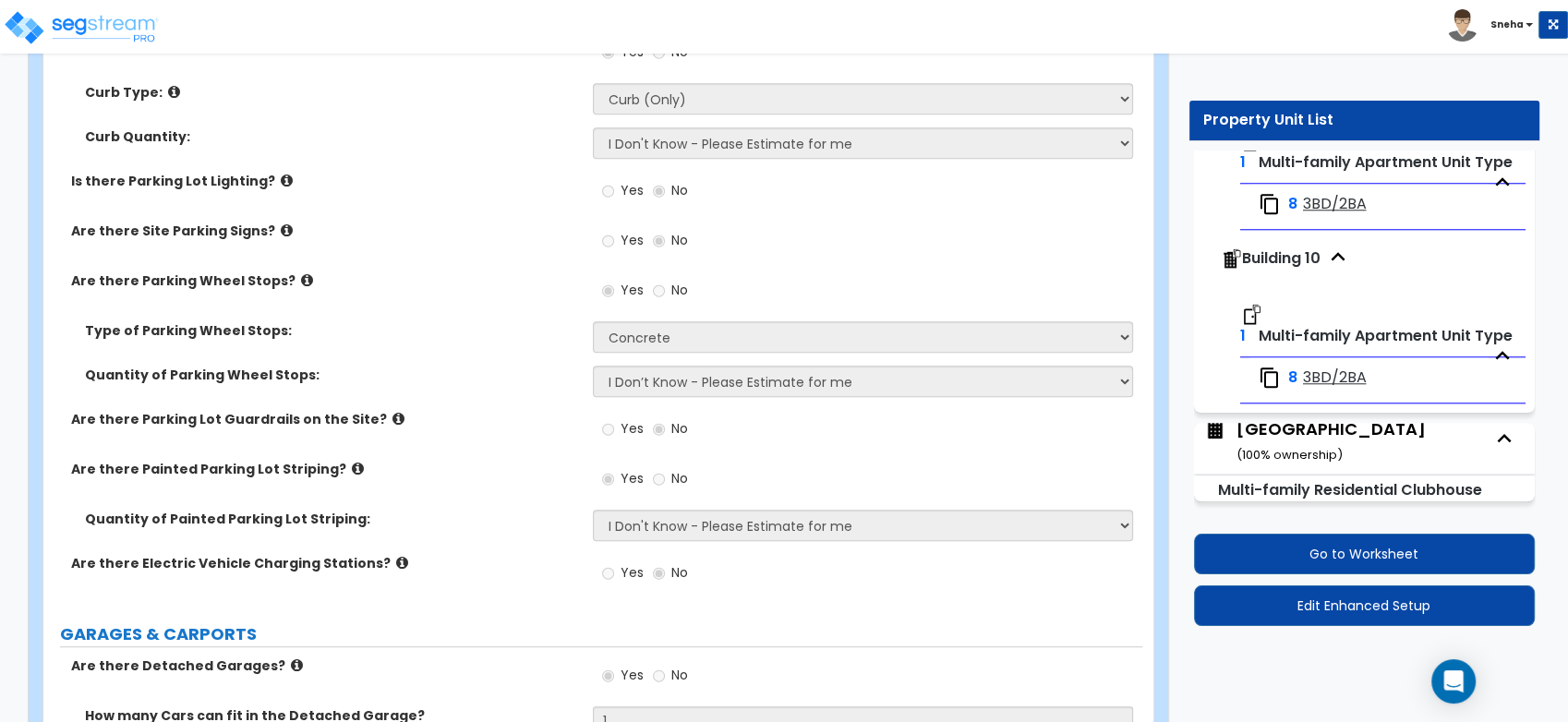
select select "1"
select select "6"
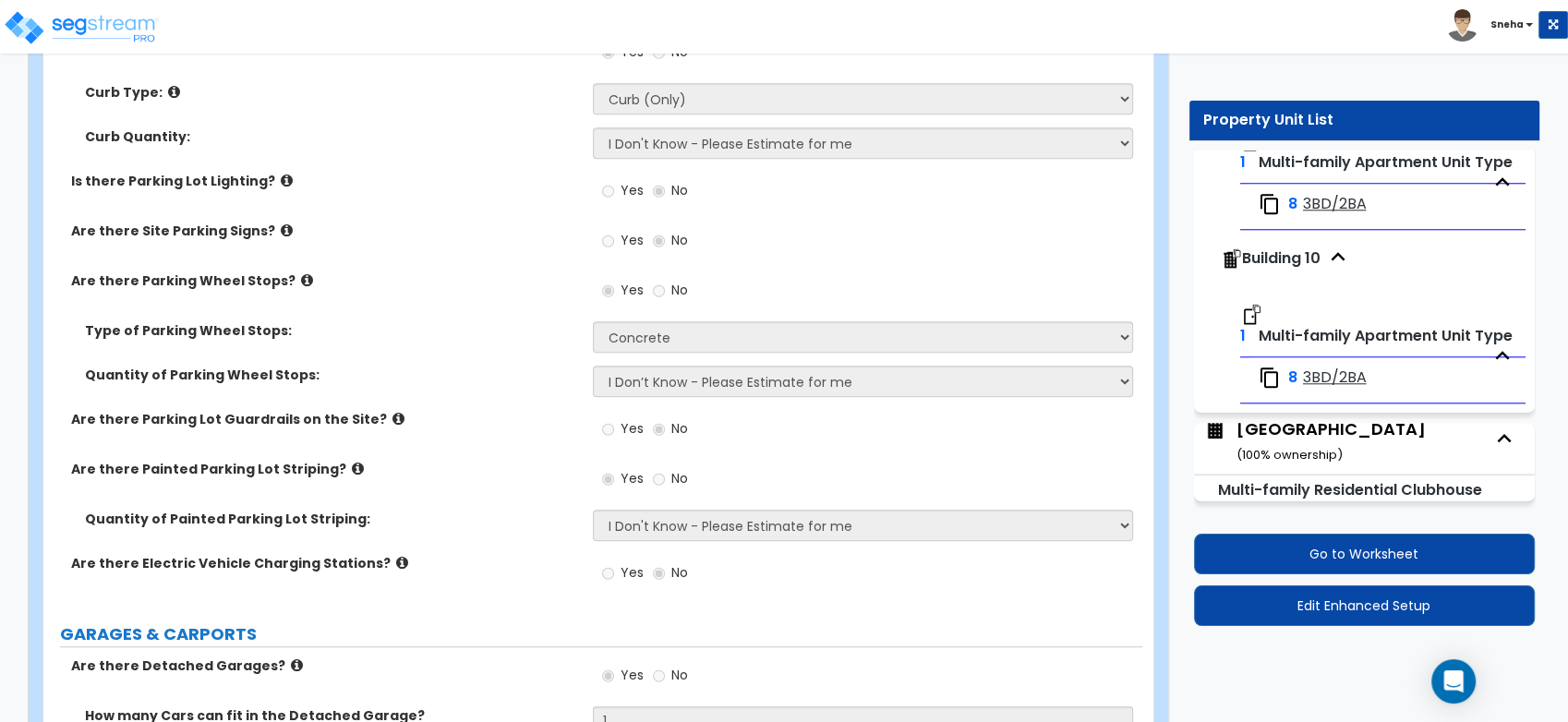
select select "1"
select select "2"
select select "1"
select select "2"
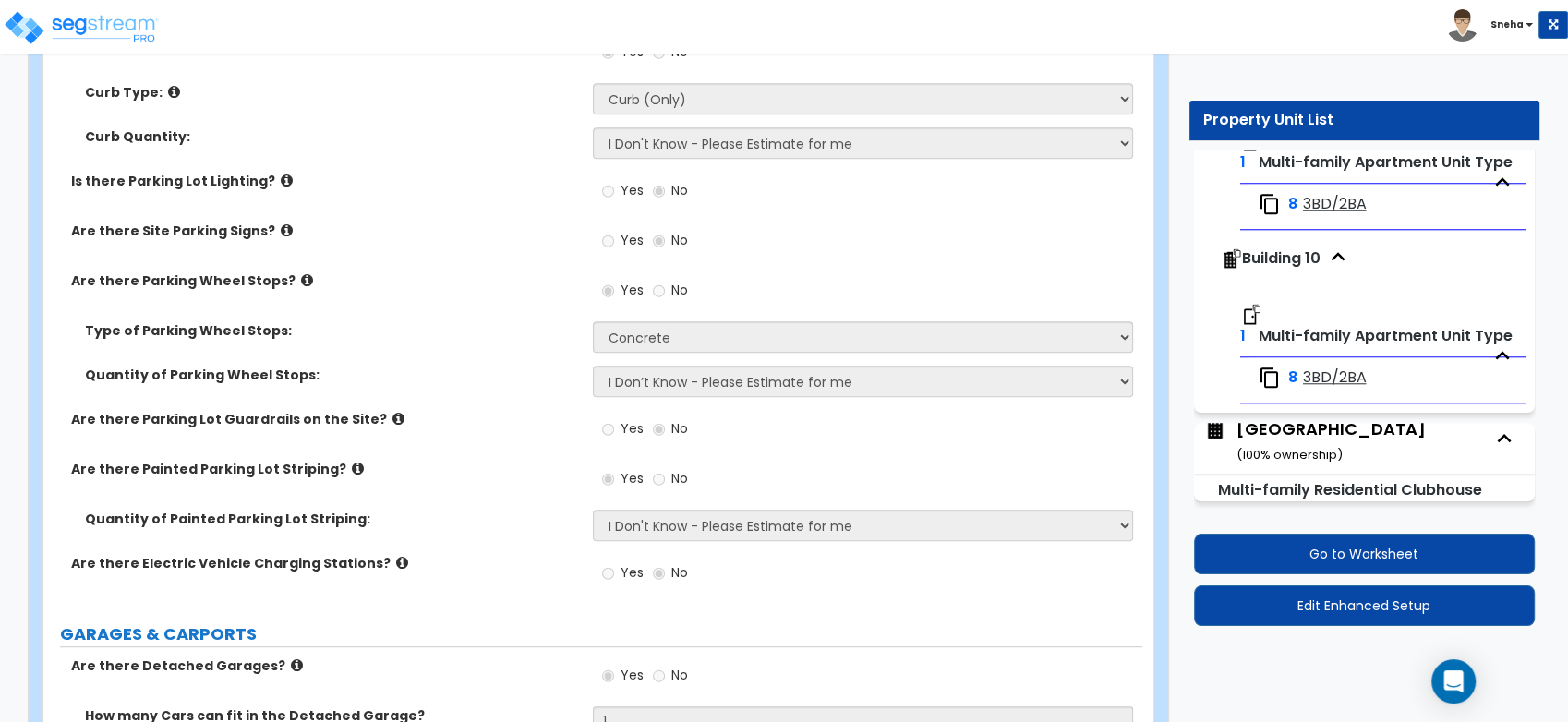
select select "3"
select select "5"
select select "1"
select select "3"
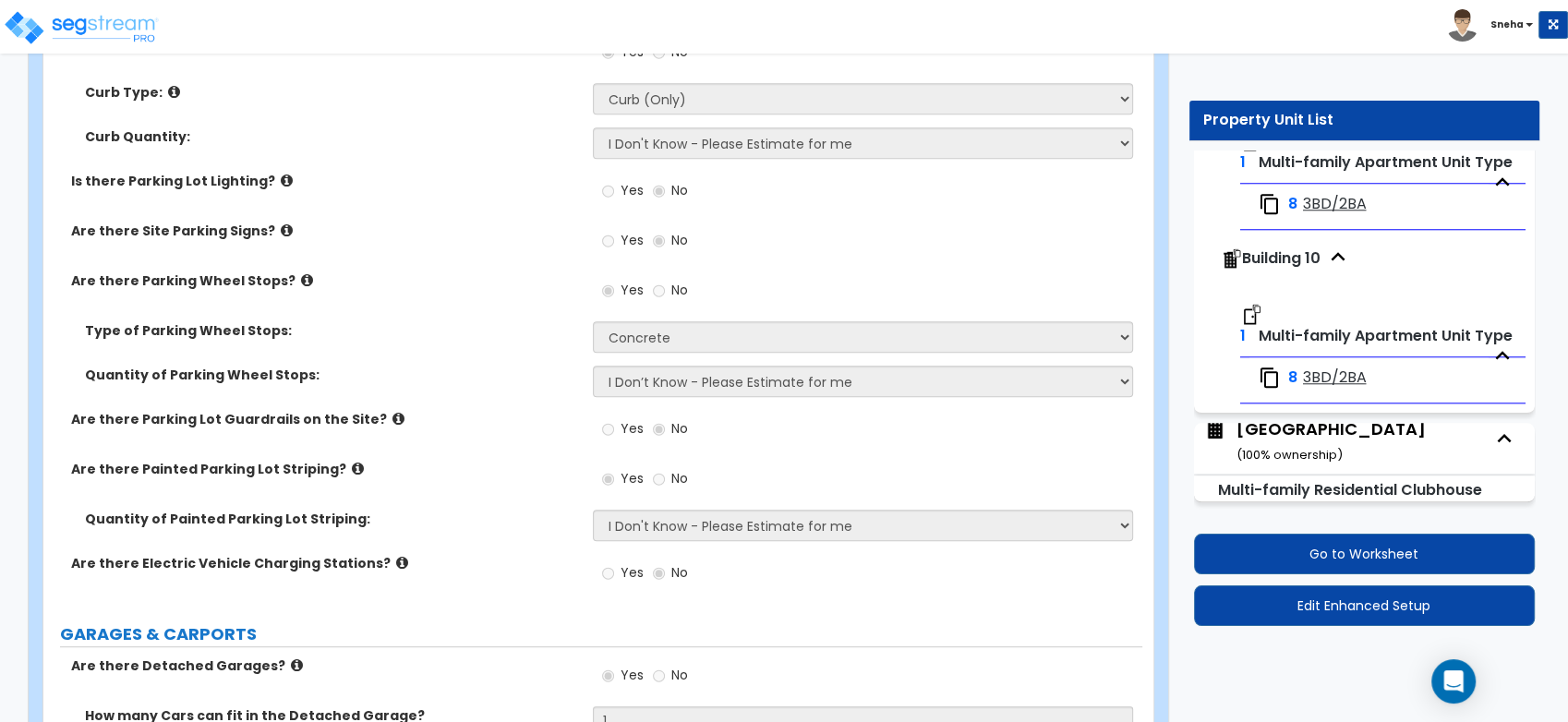
select select "1"
select select "2"
select select "1"
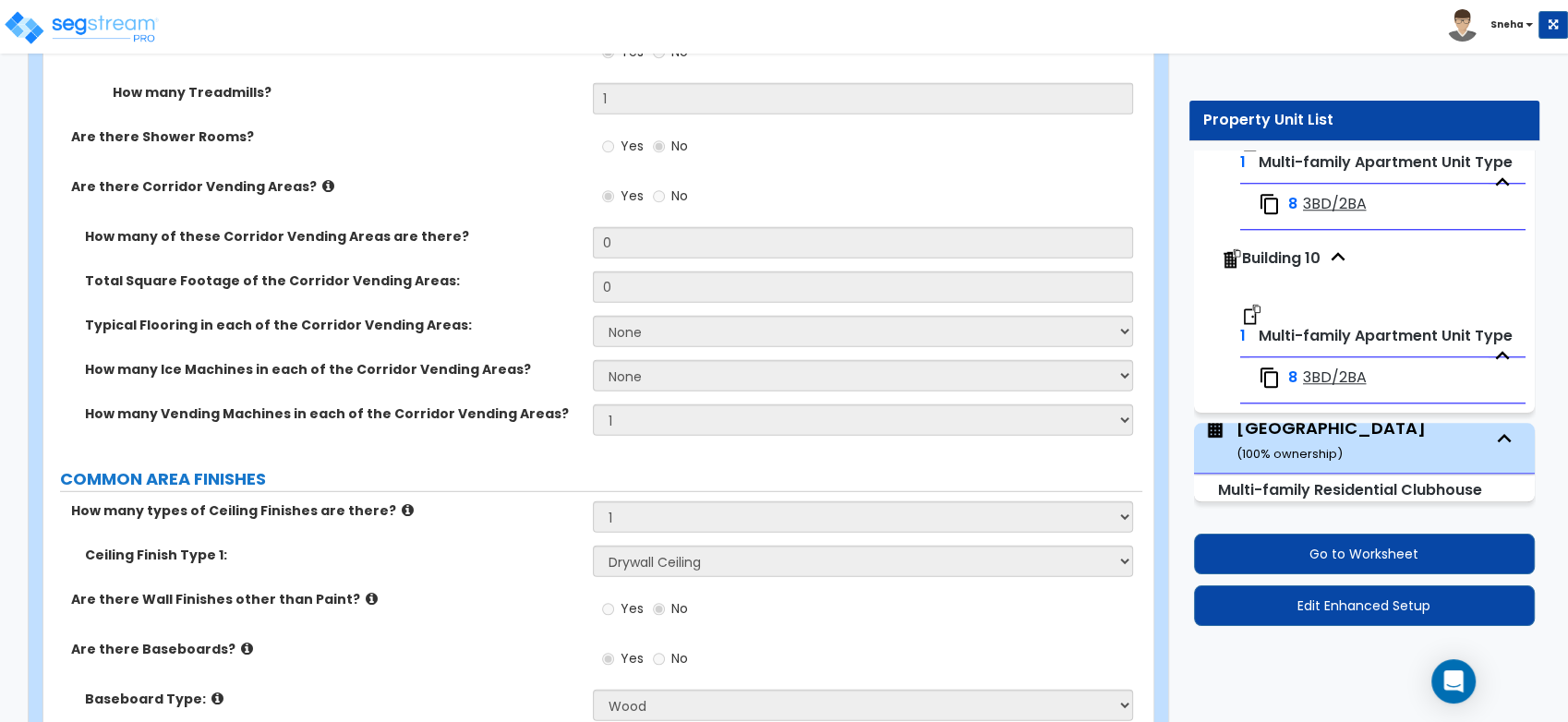
scroll to position [4995, 0]
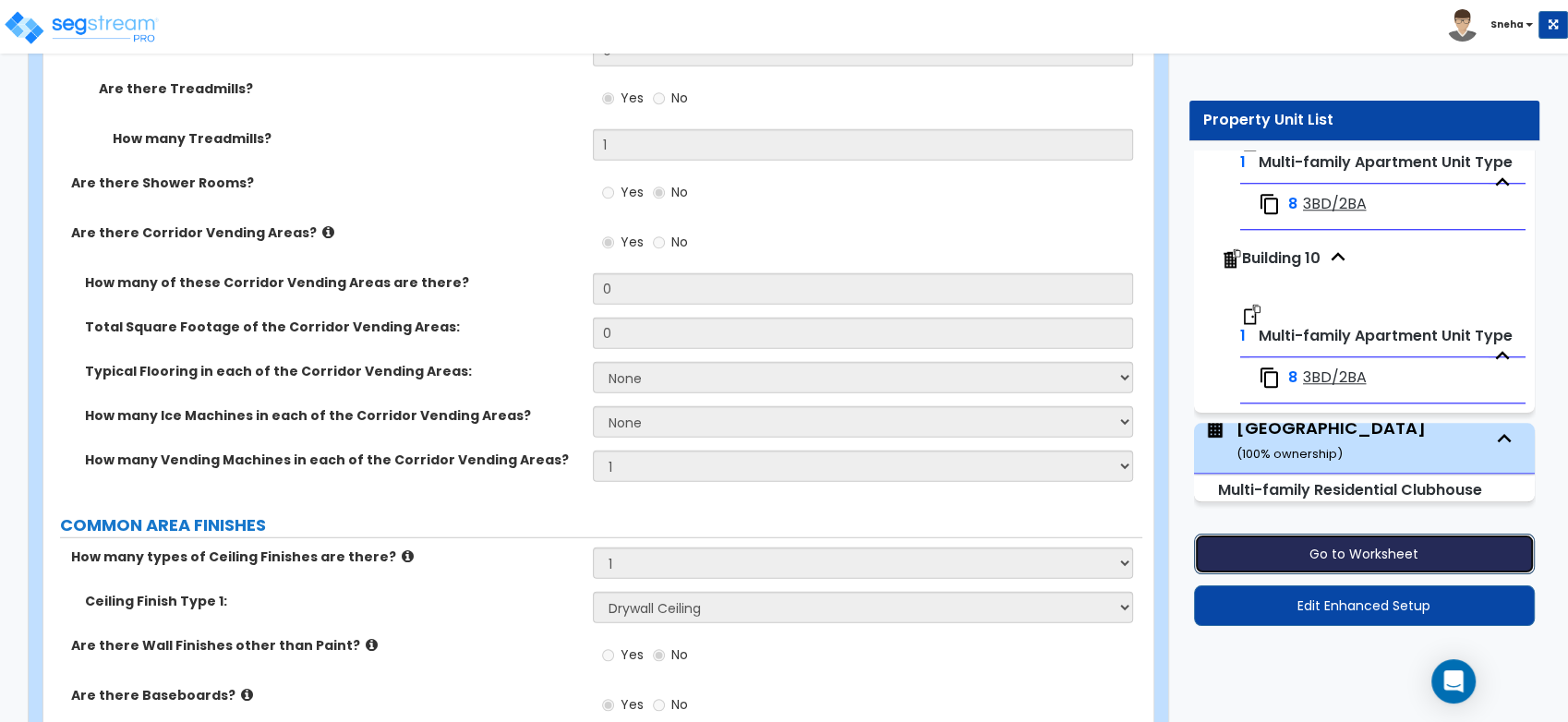
click at [1389, 555] on button "Go to Worksheet" at bounding box center [1365, 554] width 342 height 41
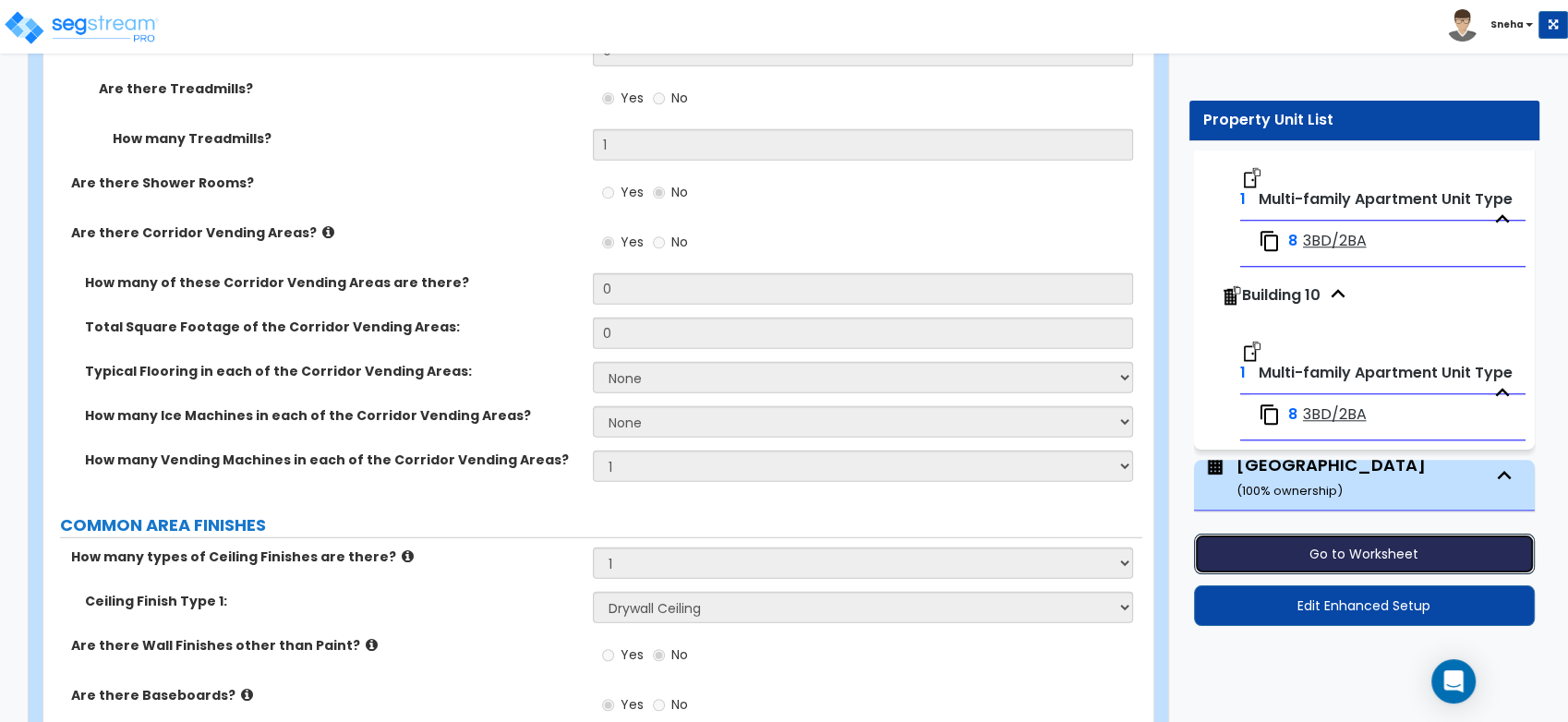
scroll to position [1865, 0]
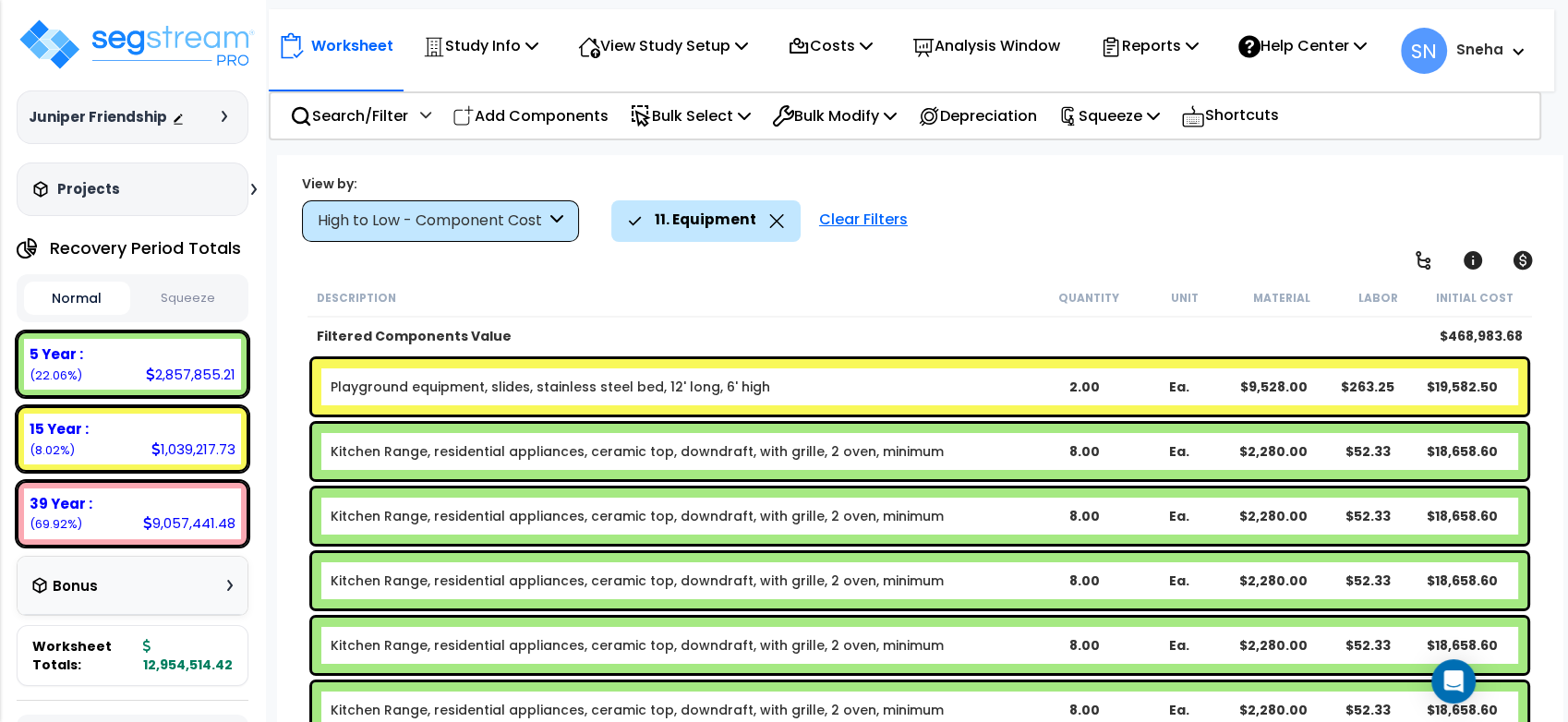
click at [774, 221] on icon at bounding box center [776, 221] width 15 height 14
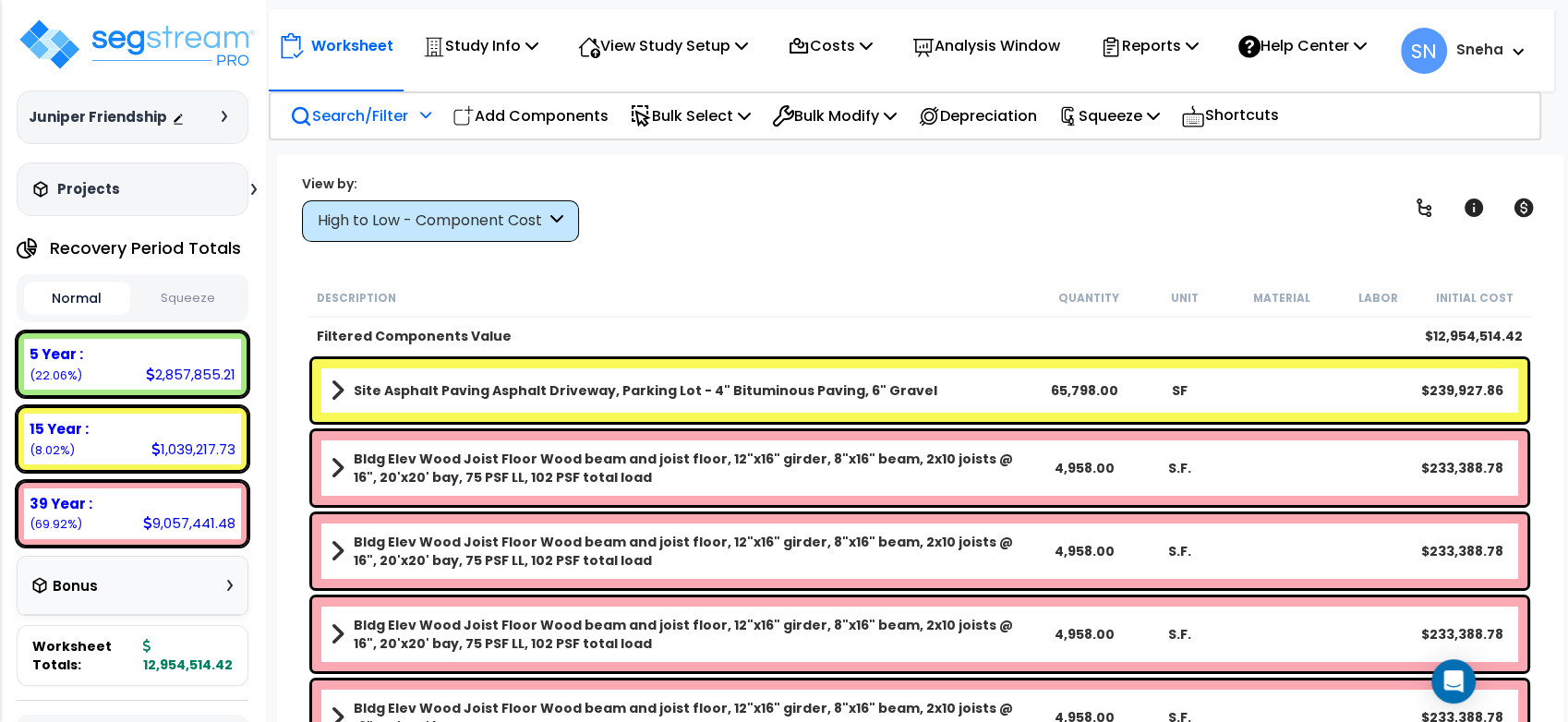
click at [432, 121] on icon at bounding box center [426, 114] width 11 height 13
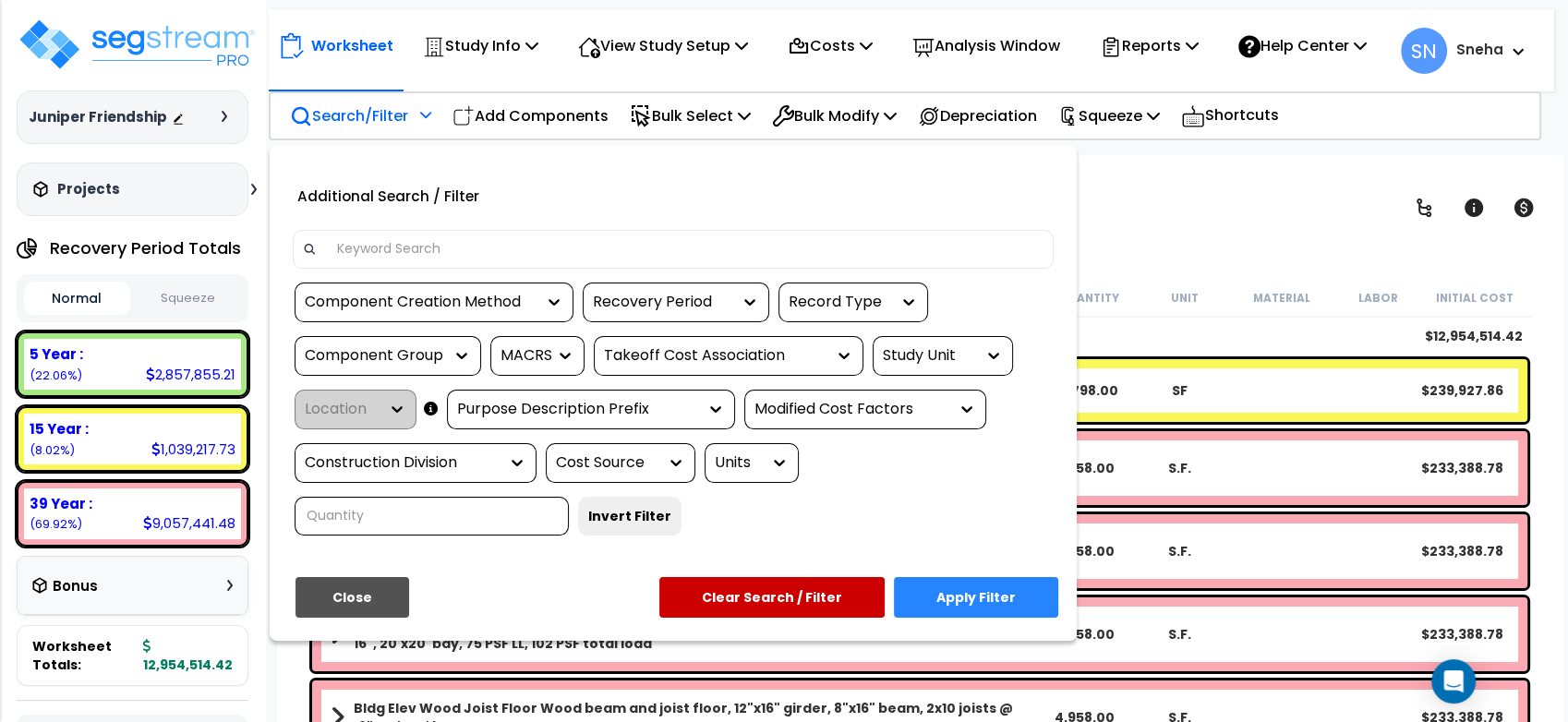
click at [1178, 208] on div at bounding box center [784, 361] width 1568 height 722
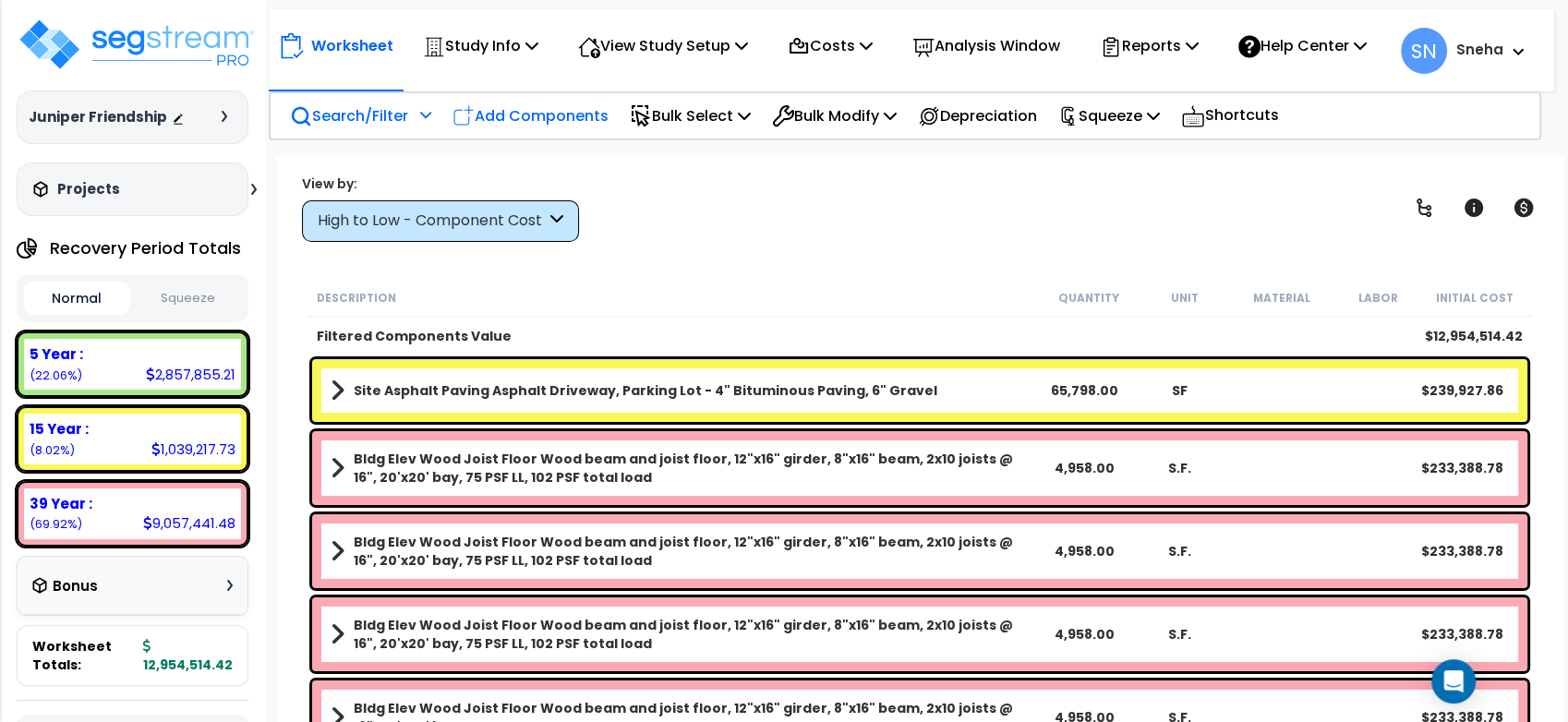
click at [578, 129] on p "Add Components" at bounding box center [530, 115] width 156 height 25
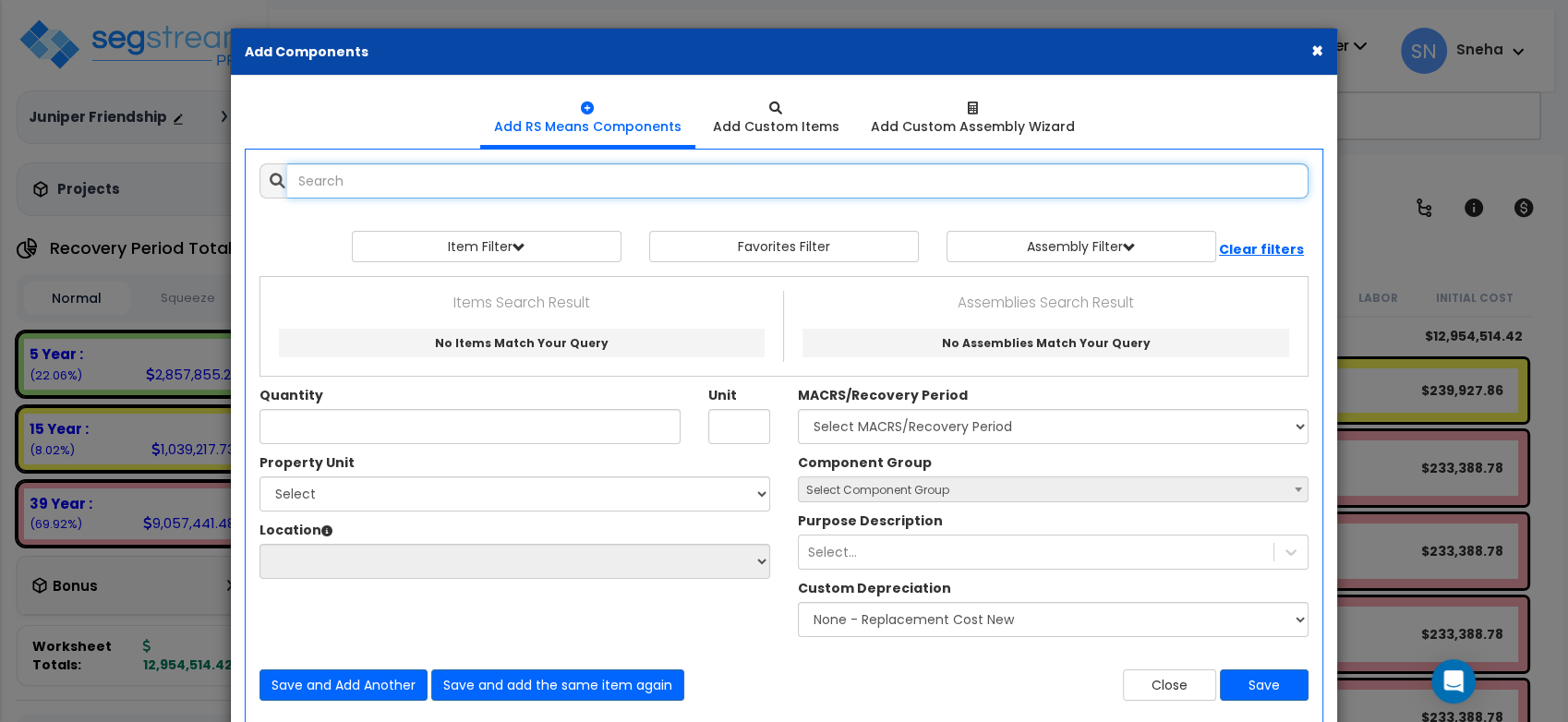
click at [569, 185] on input "text" at bounding box center [797, 180] width 1021 height 35
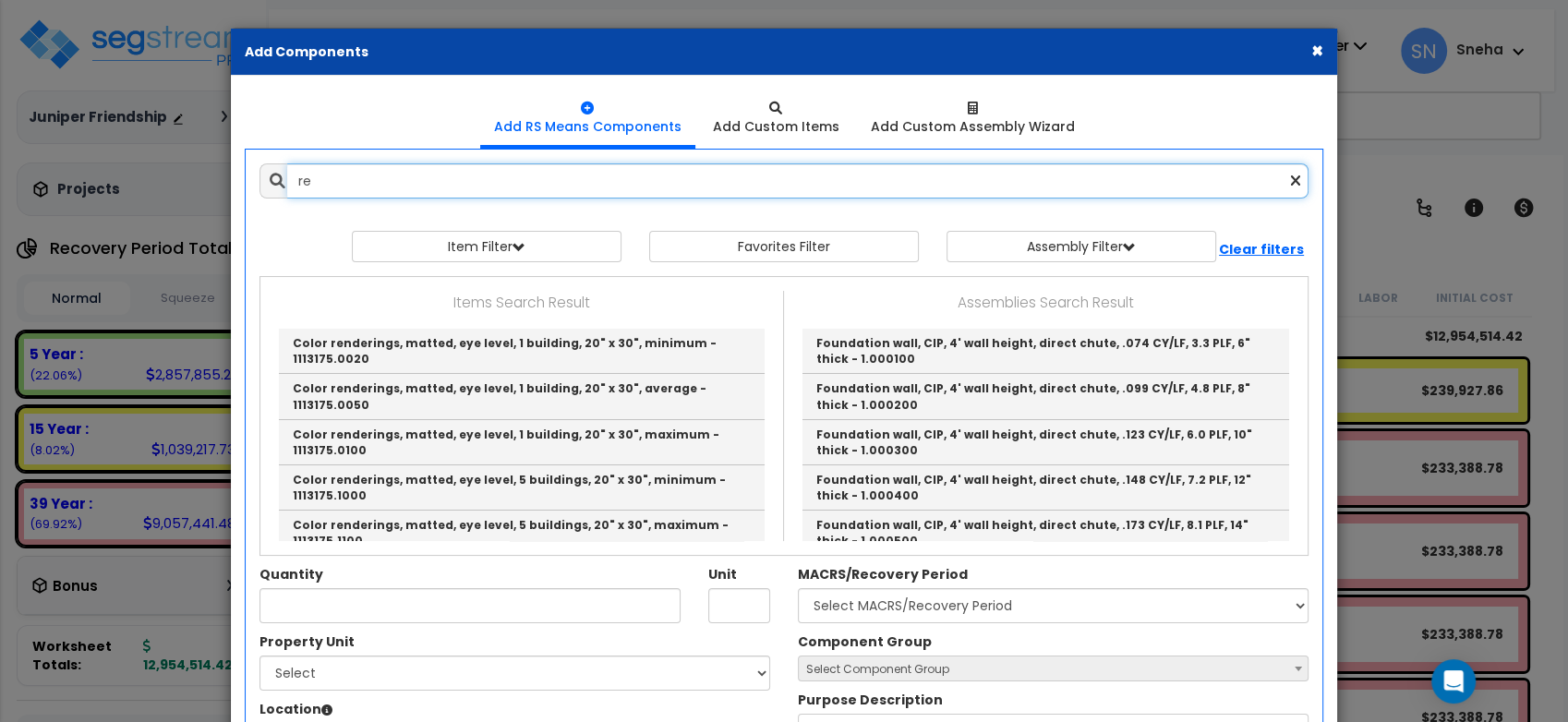
type input "r"
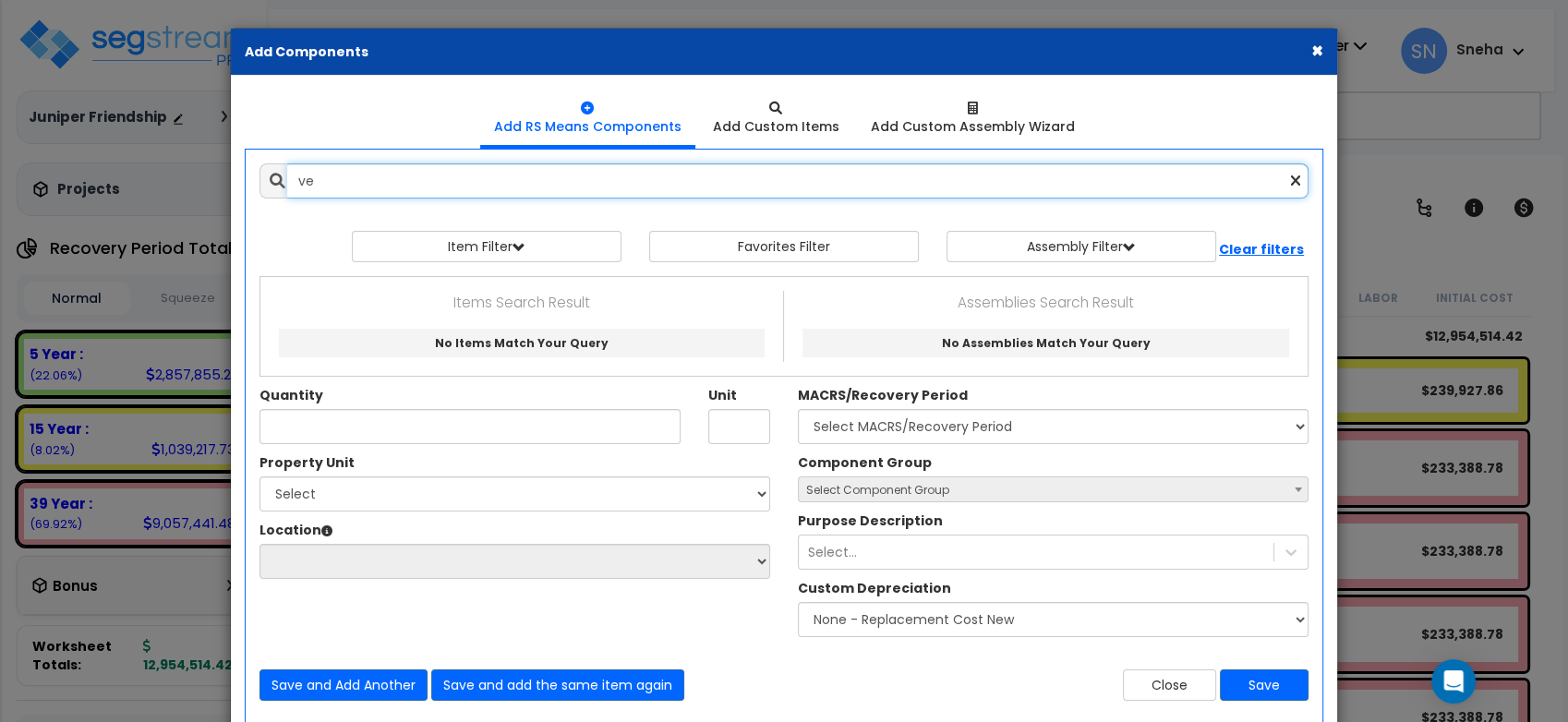
type input "v"
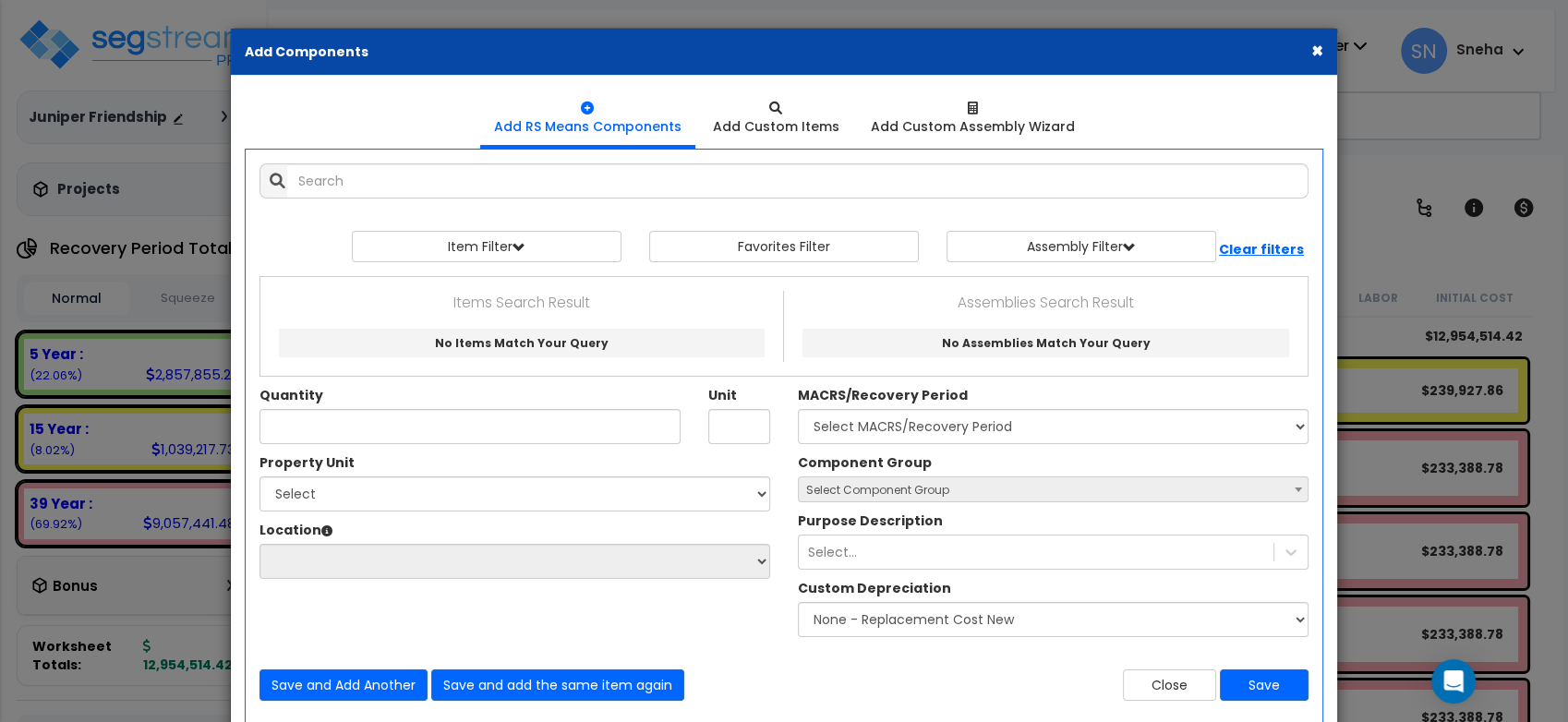
drag, startPoint x: 1315, startPoint y: 51, endPoint x: 377, endPoint y: 316, distance: 974.7
click at [1315, 51] on button "×" at bounding box center [1317, 50] width 12 height 20
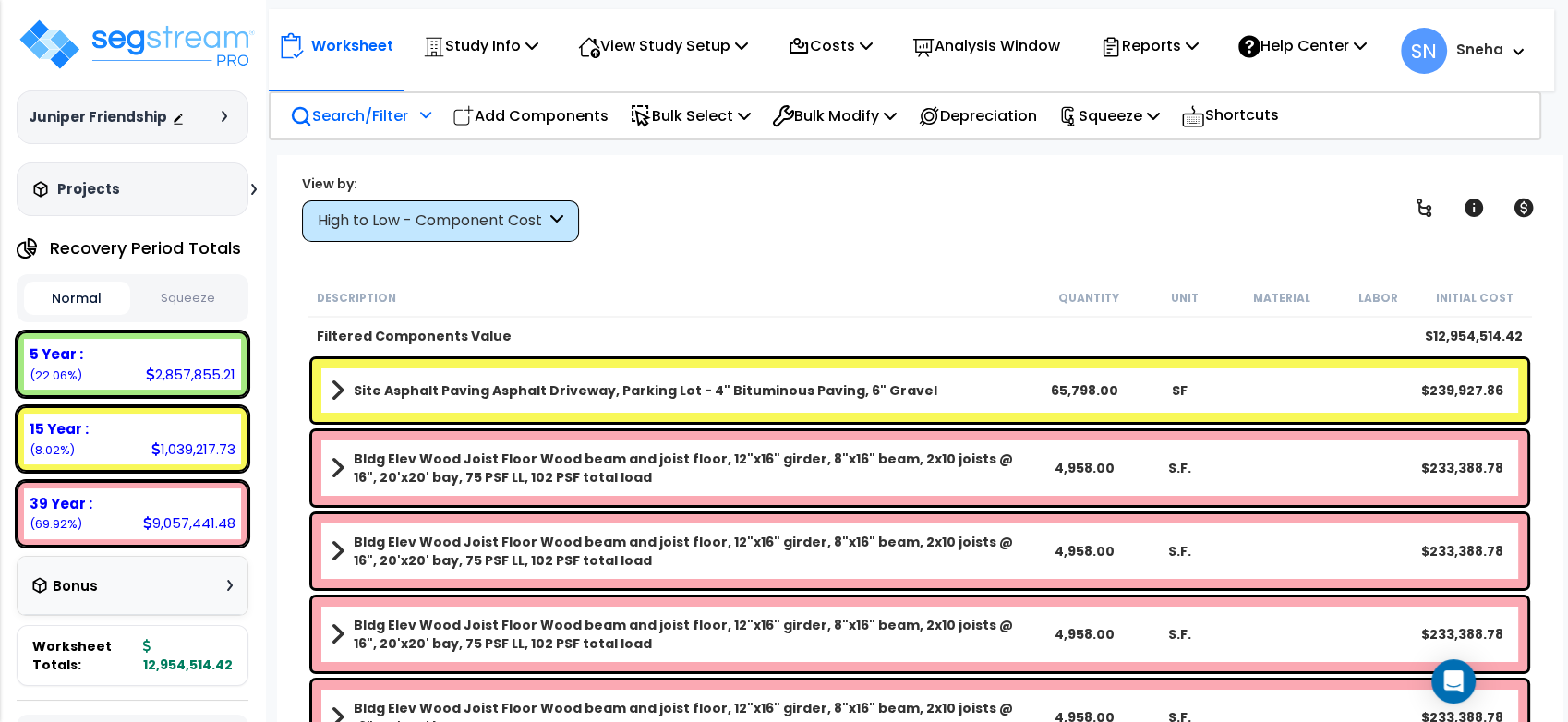
click at [422, 121] on icon at bounding box center [426, 114] width 11 height 13
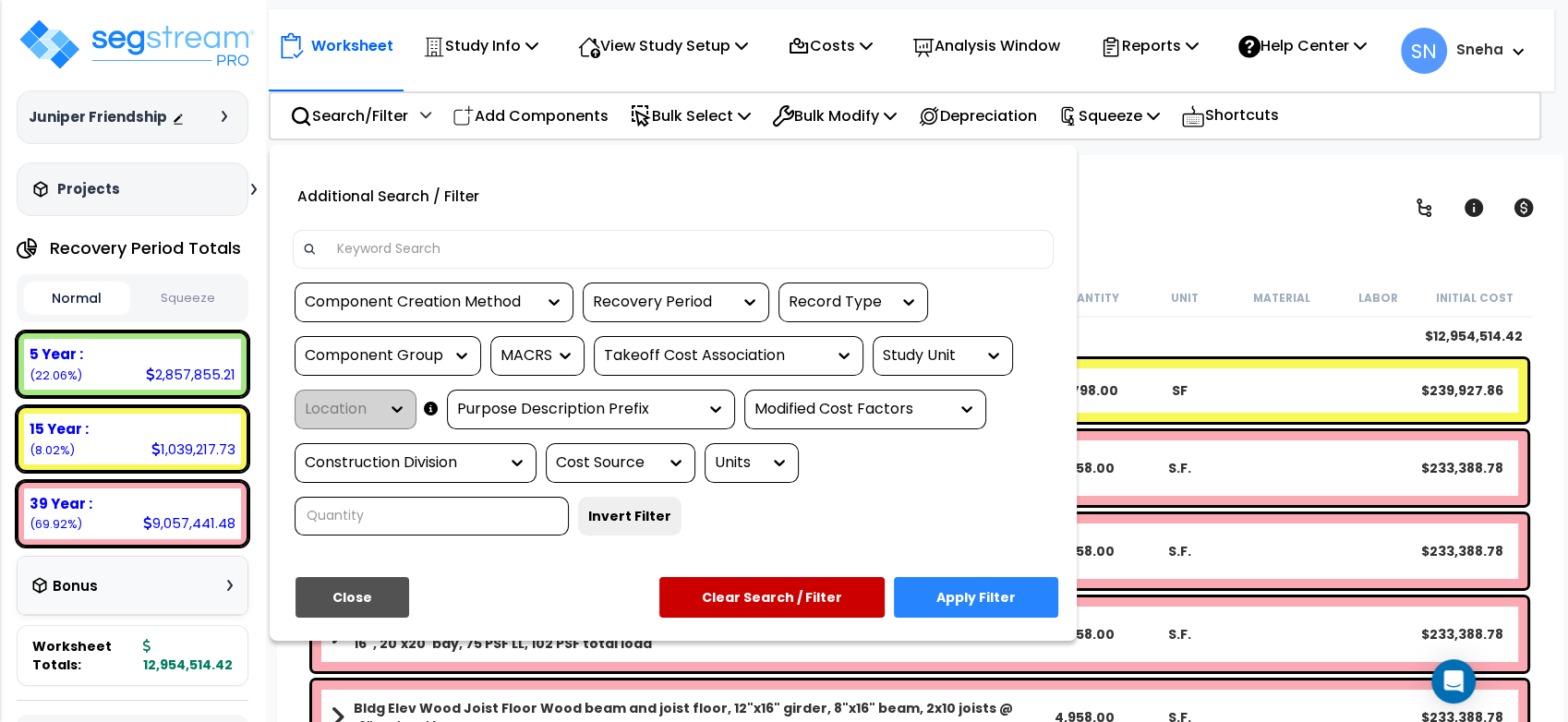
click at [410, 351] on div "Component Group" at bounding box center [387, 356] width 186 height 40
click at [410, 367] on div "Component Group" at bounding box center [374, 356] width 139 height 21
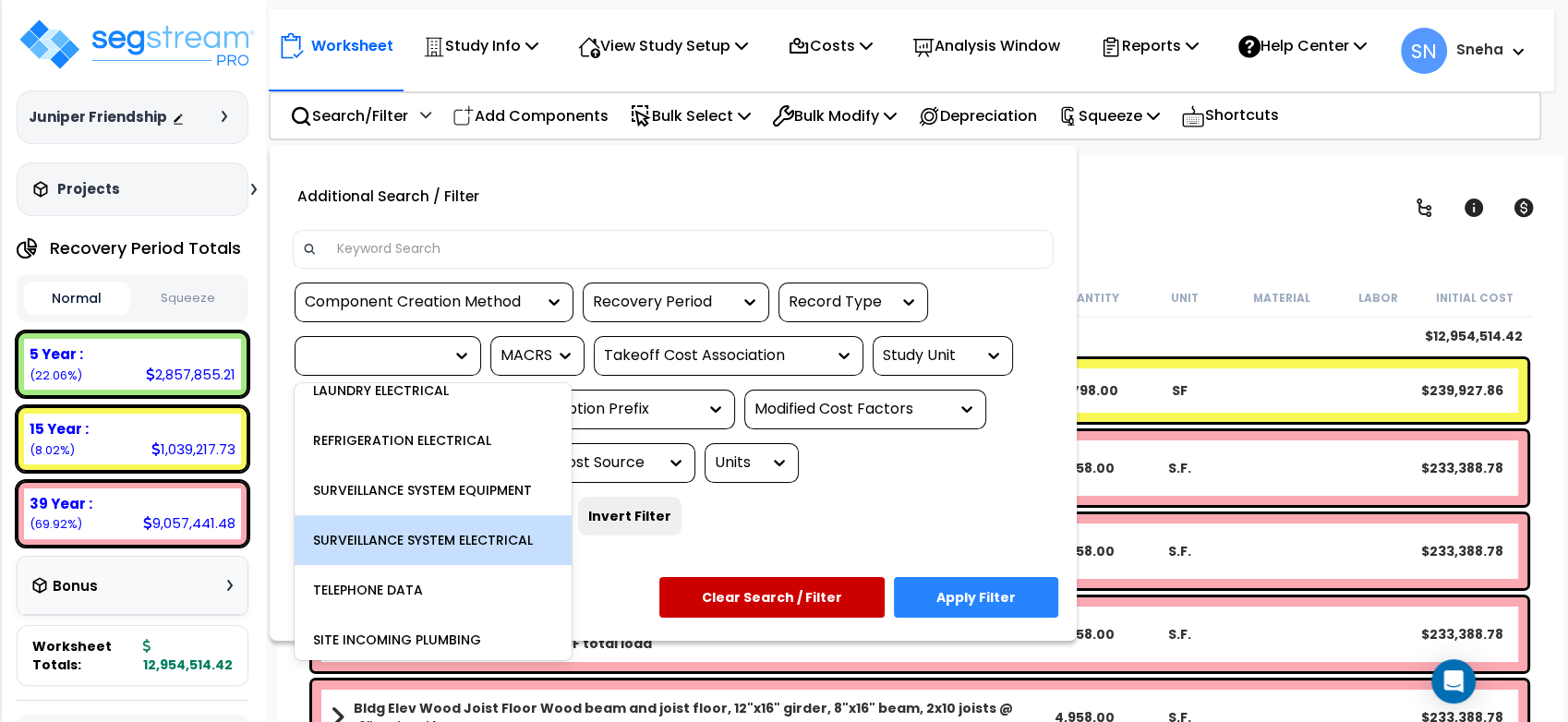
scroll to position [2874, 0]
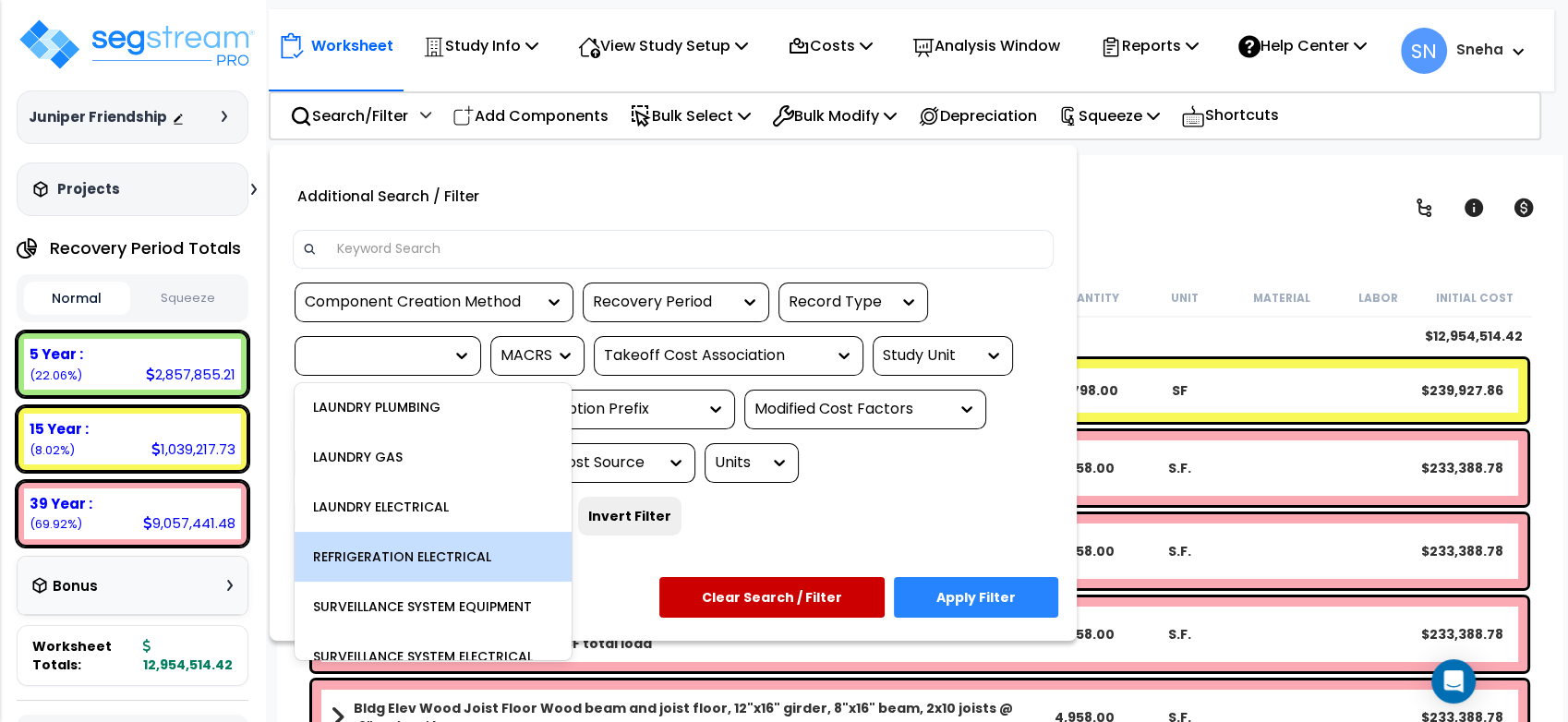
click at [390, 552] on div "REFRIGERATION ELECTRICAL" at bounding box center [433, 557] width 277 height 50
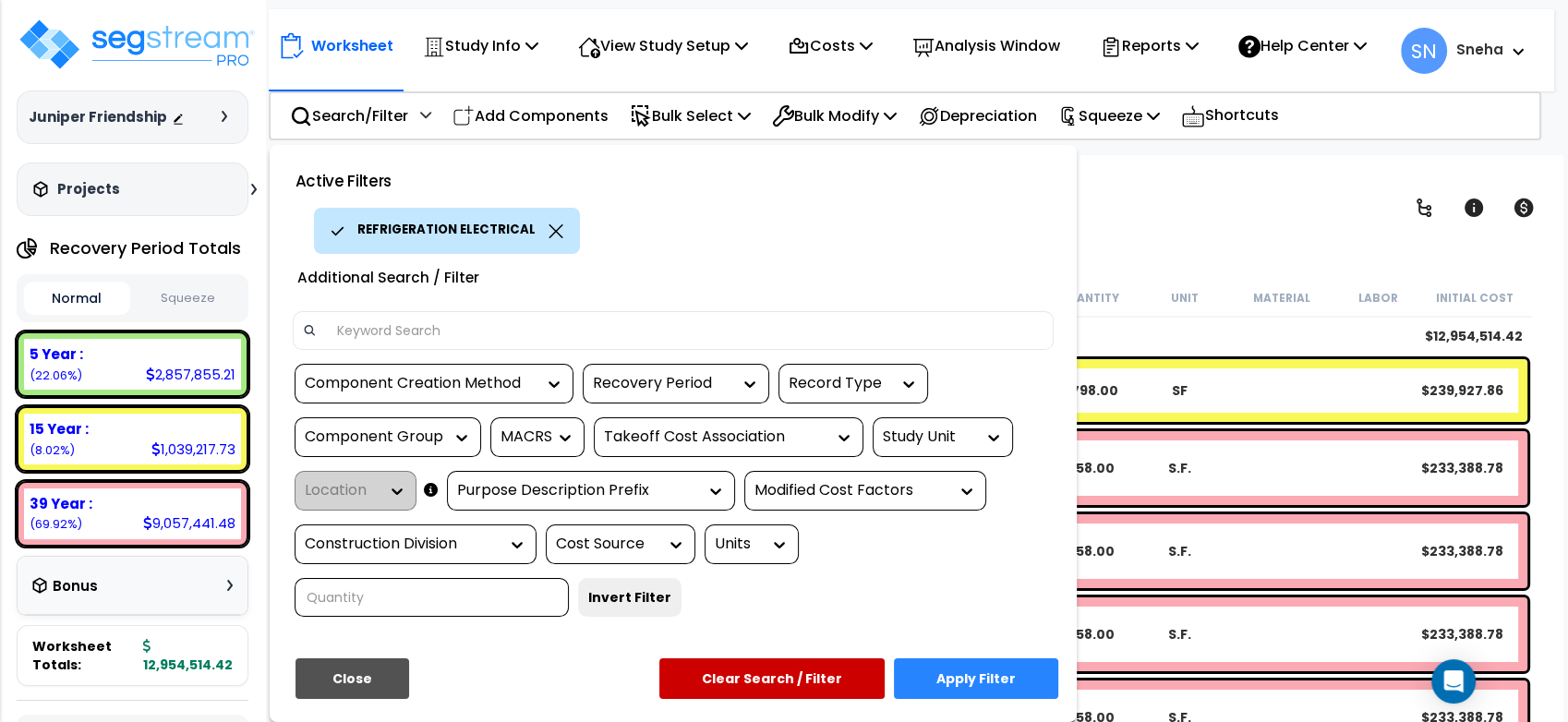
click at [964, 699] on button "Apply Filter" at bounding box center [976, 679] width 164 height 41
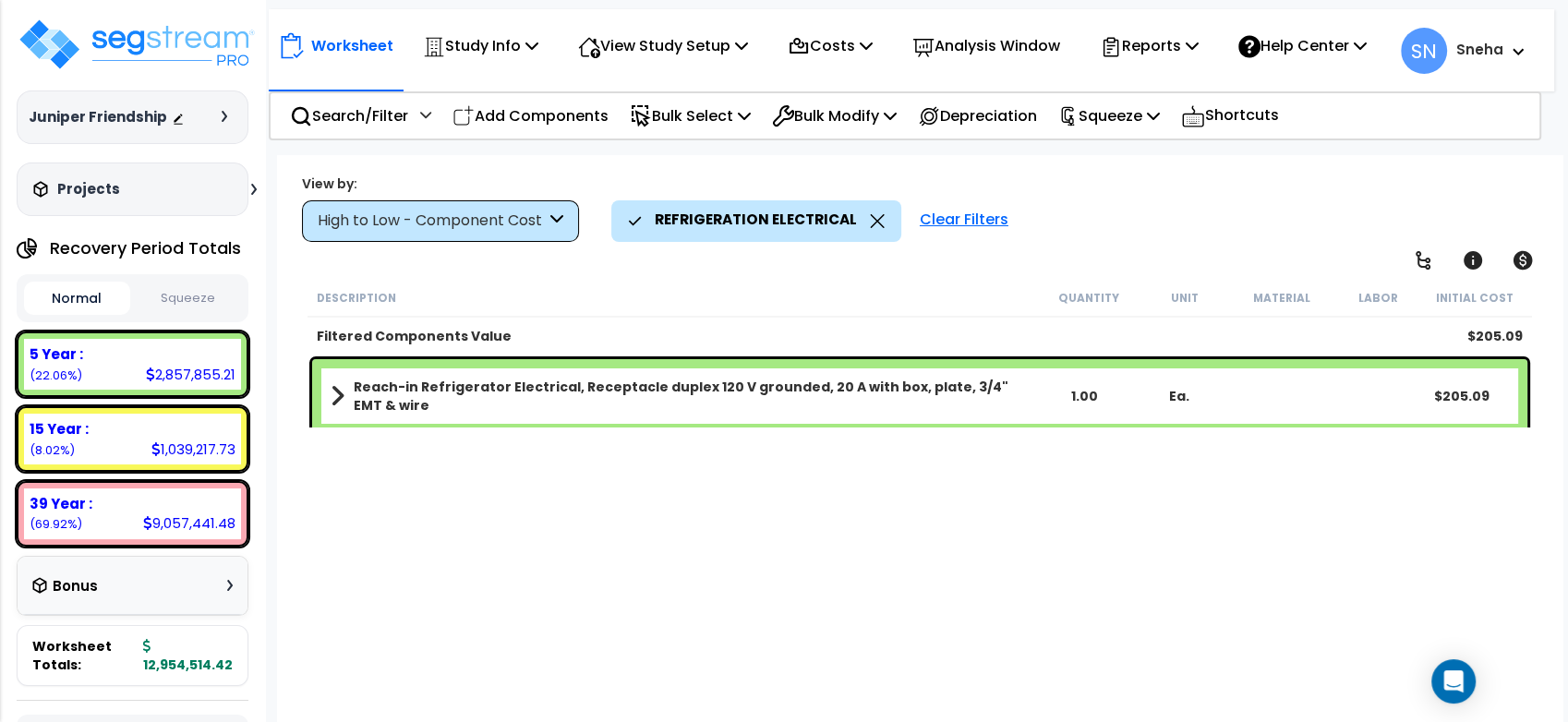
click at [873, 222] on icon at bounding box center [877, 221] width 14 height 14
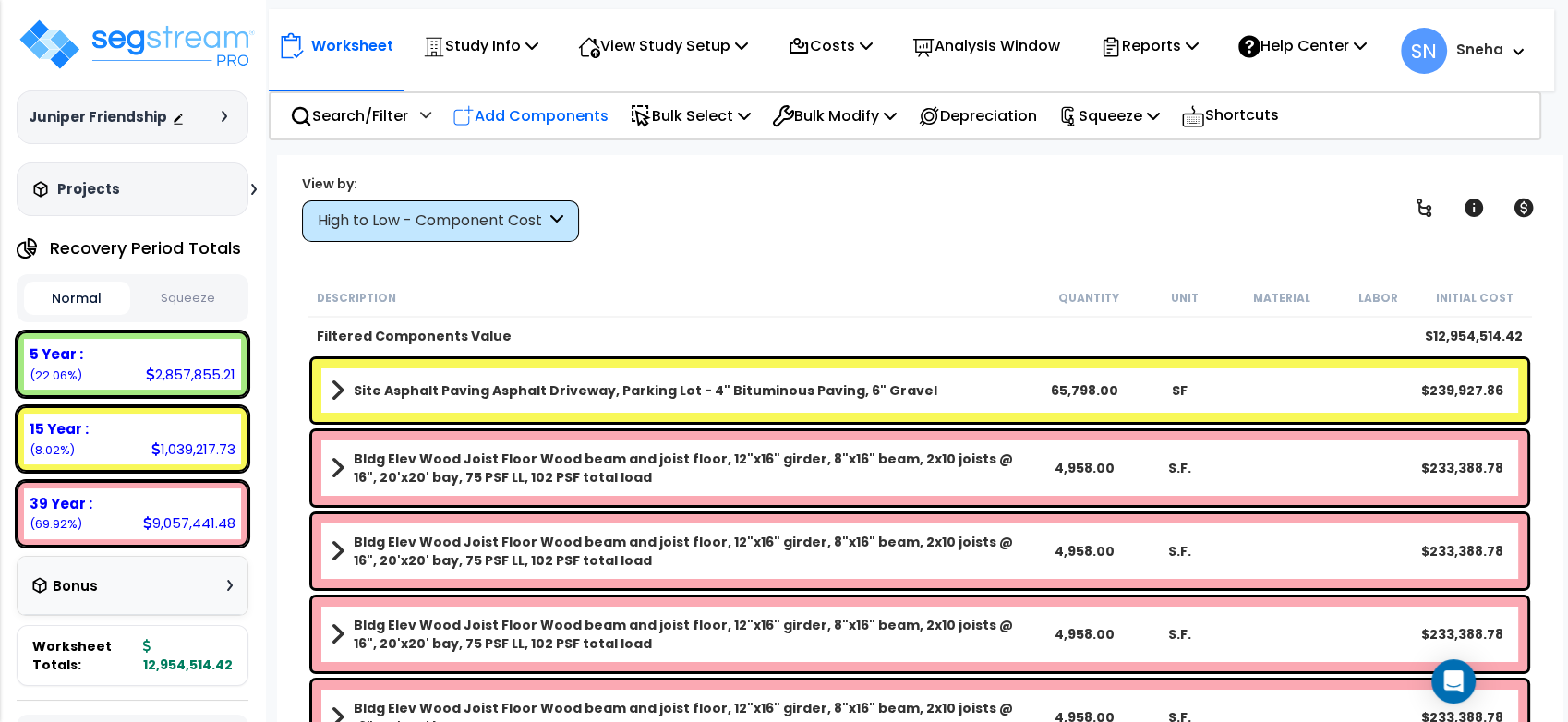
click at [508, 119] on p "Add Components" at bounding box center [530, 115] width 156 height 25
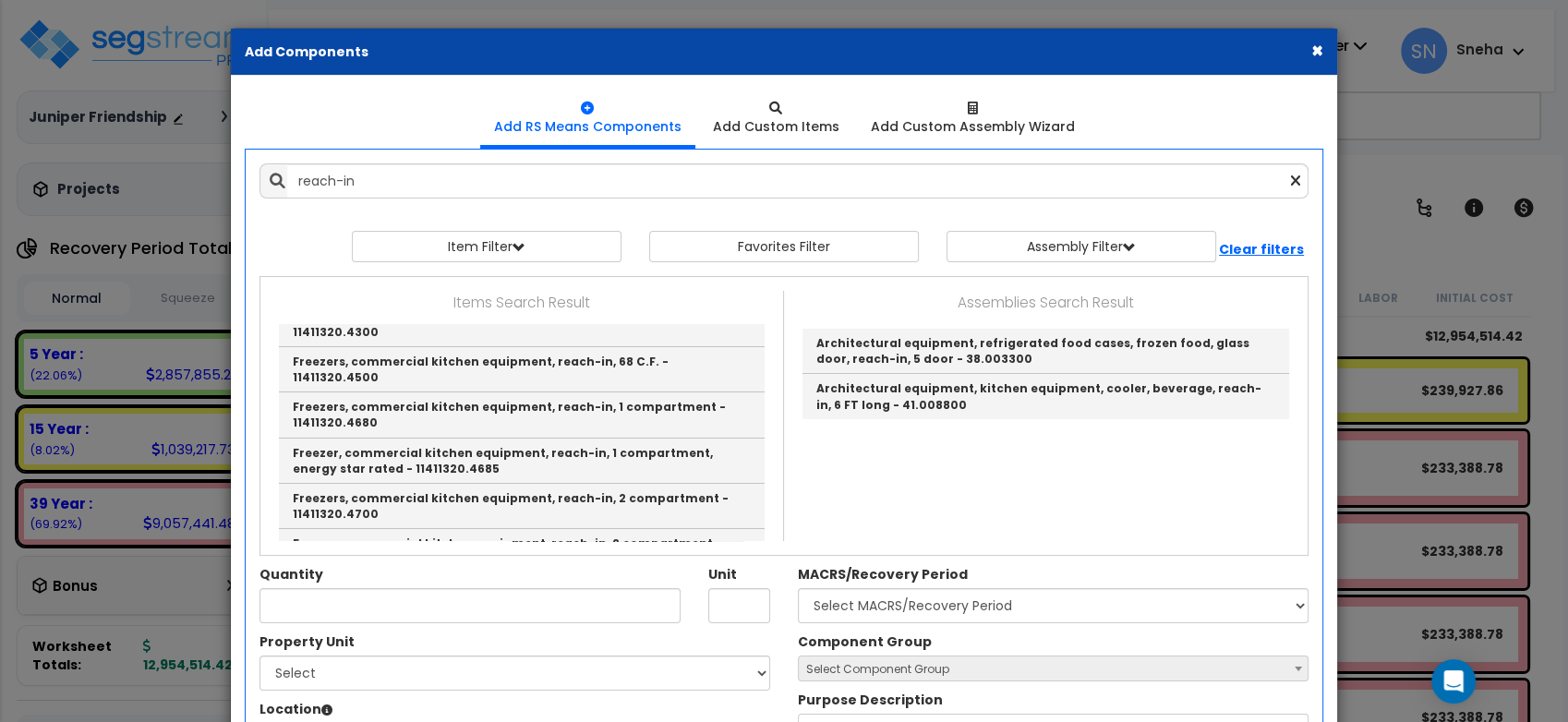
scroll to position [0, 0]
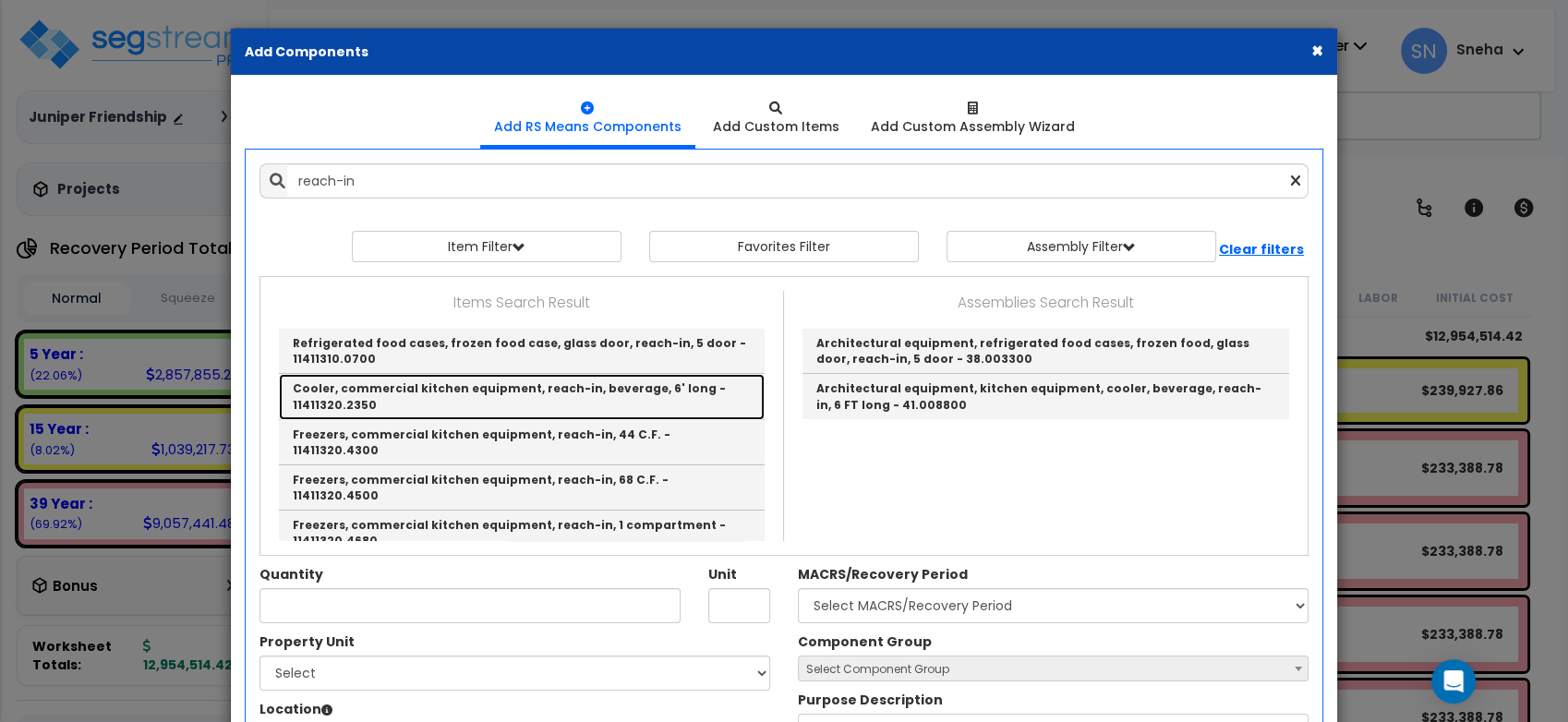
click at [412, 396] on link "Cooler, commercial kitchen equipment, reach-in, beverage, 6' long - 11411320.23…" at bounding box center [521, 397] width 486 height 45
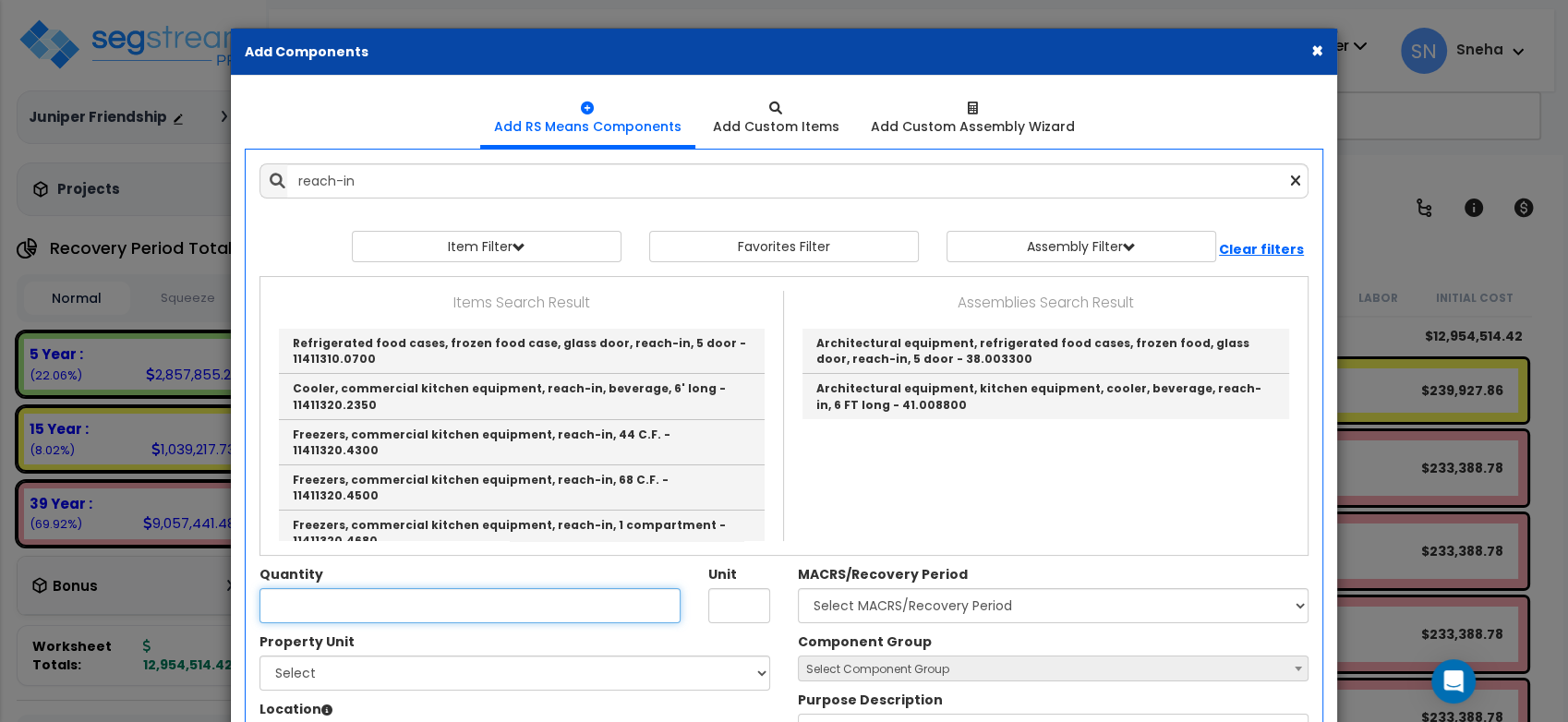
type input "Cooler, commercial kitchen equipment, reach-in, beverage, 6' long - 11411320.23…"
type input "Ea."
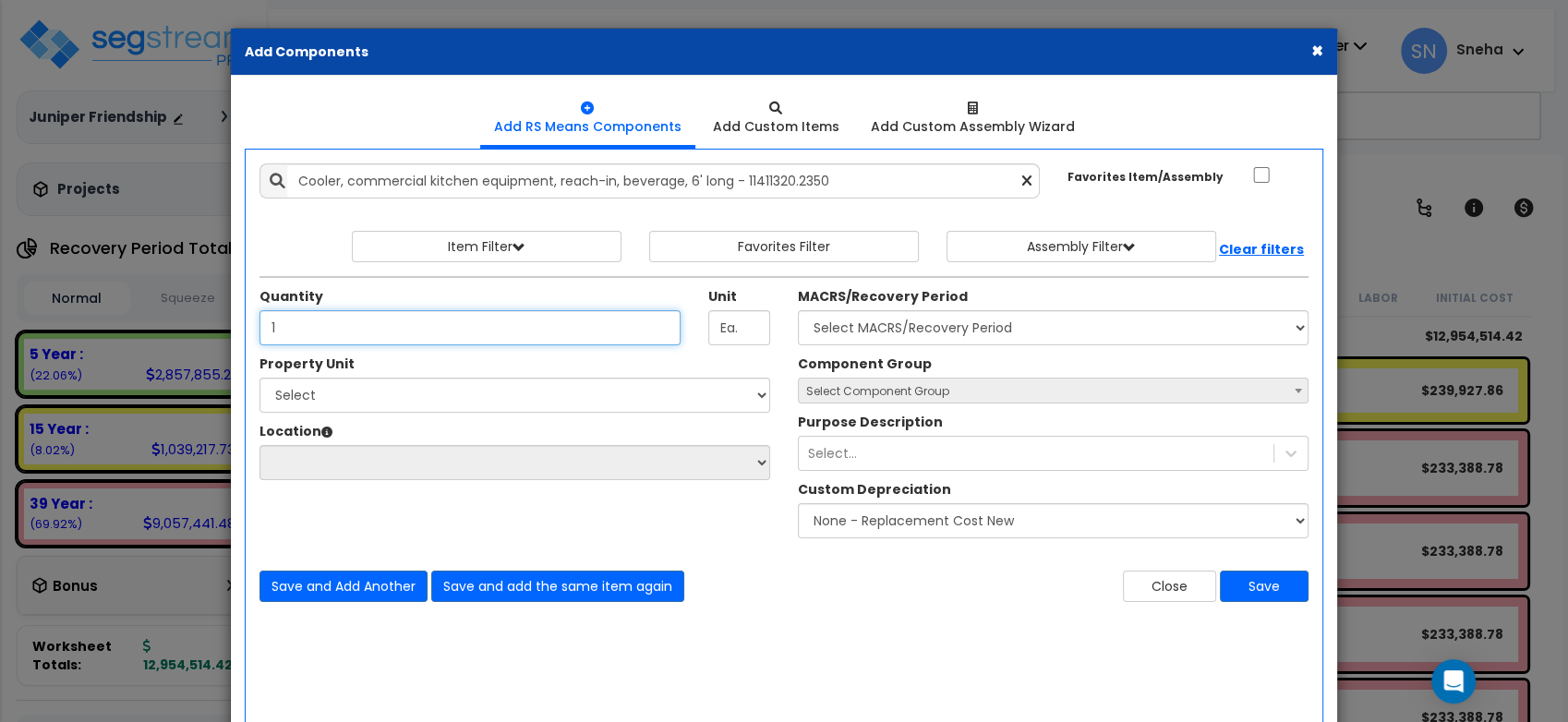
type input "1"
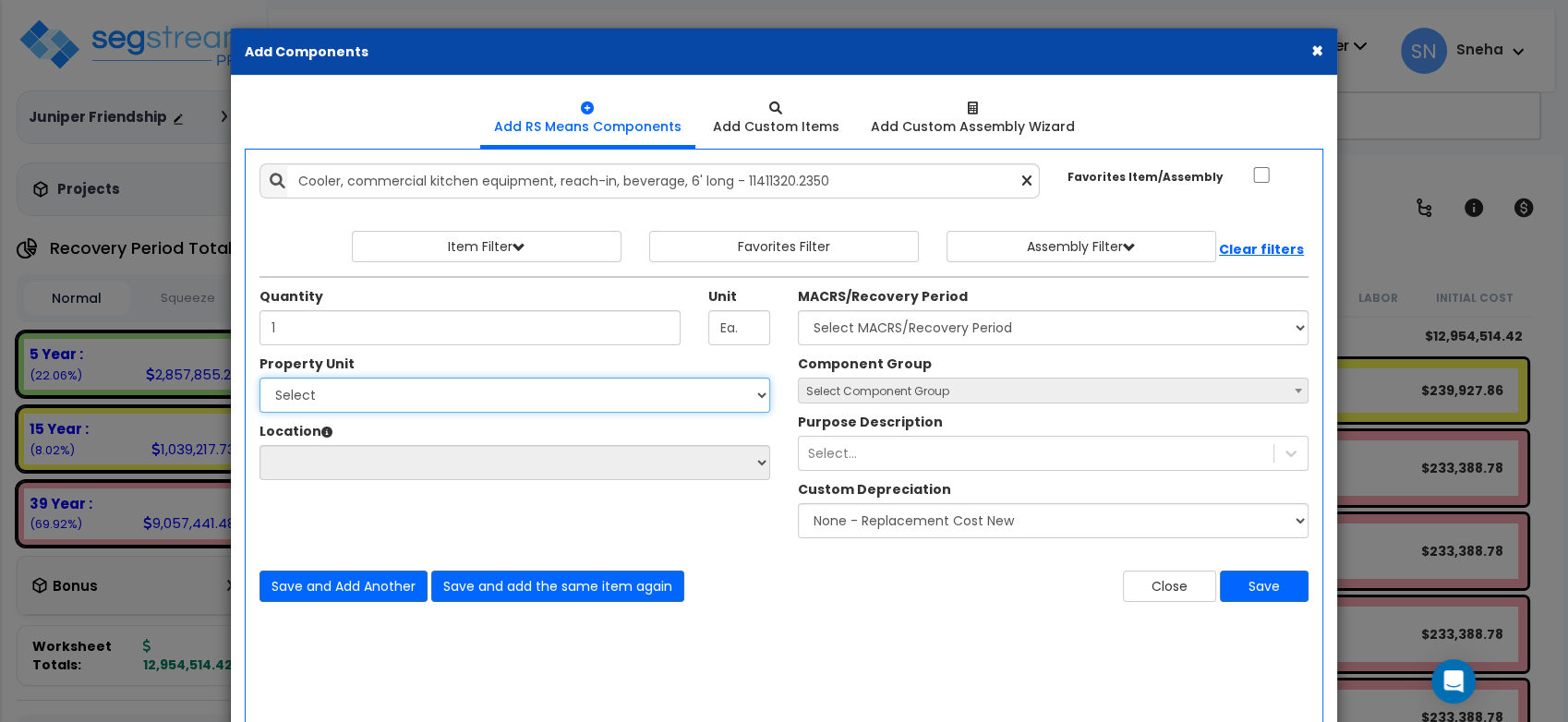
click at [381, 395] on select "Select Building 1 Building 10 Building 2 Building 3 [GEOGRAPHIC_DATA]" at bounding box center [515, 395] width 511 height 35
select select "172714"
click at [260, 378] on select "Select Building 1 Building 10 Building 2 Building 3 [GEOGRAPHIC_DATA]" at bounding box center [515, 395] width 511 height 35
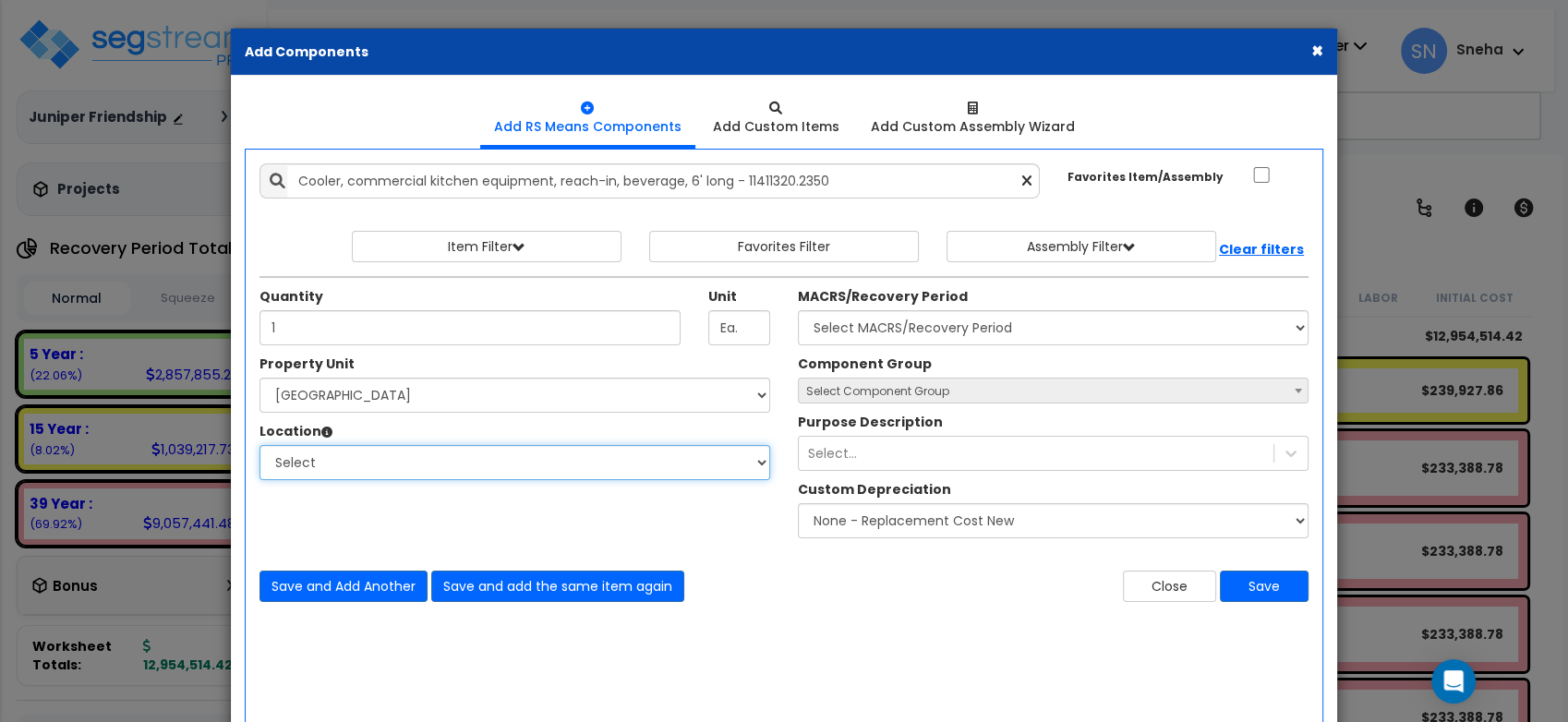
click at [384, 463] on select "Select Building Building Interior Add Additional Location" at bounding box center [515, 462] width 511 height 35
select select "461"
click at [260, 445] on select "Select Building Building Interior Add Additional Location" at bounding box center [515, 462] width 511 height 35
click at [416, 510] on div "Property Unit Select Building 1 Building 10 Building 2 Building 3 Building 4 Bu…" at bounding box center [784, 451] width 1077 height 193
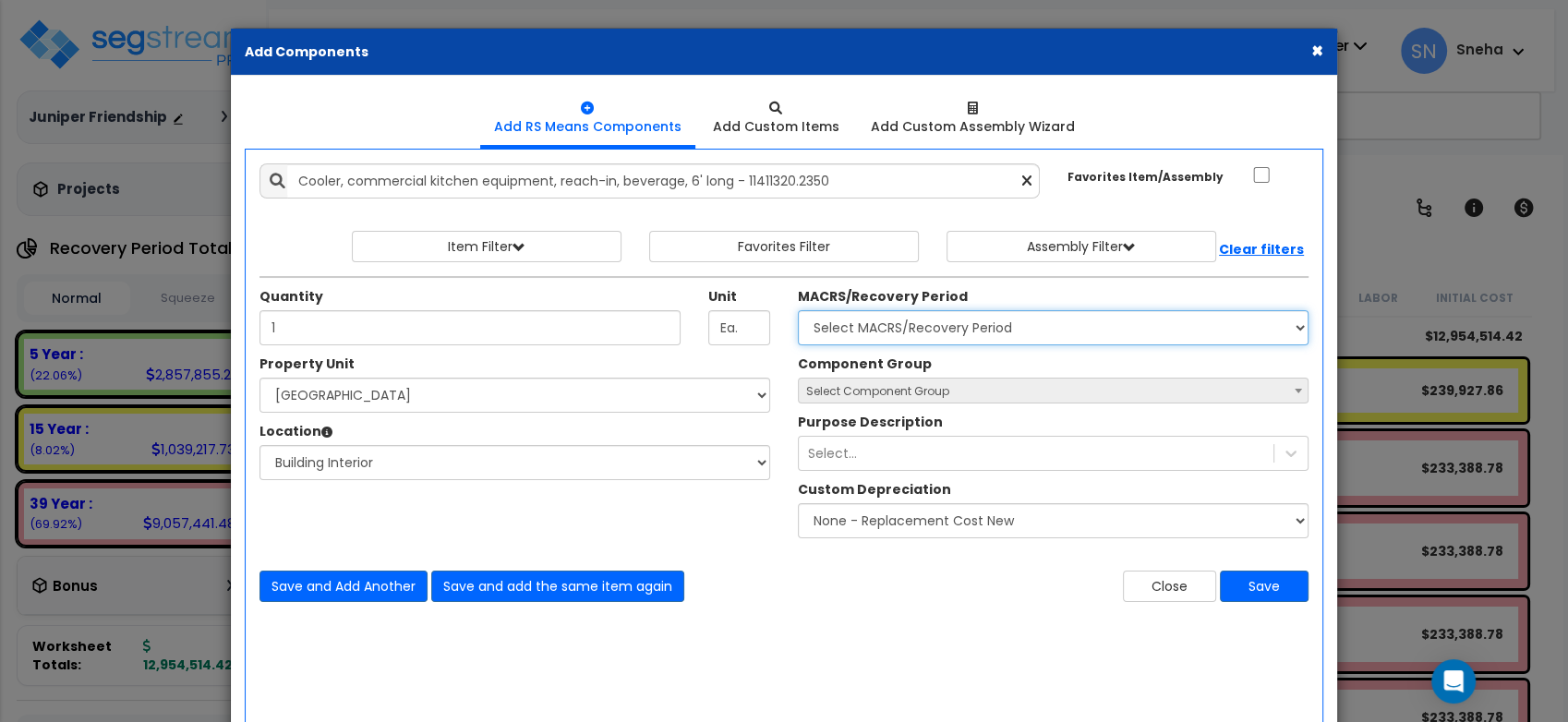
click at [970, 335] on select "Select MACRS/Recovery Period 5 Year - 57.0 - Distributive Trades & Services 5 Y…" at bounding box center [1053, 327] width 511 height 35
select select "3667"
click at [798, 310] on select "Select MACRS/Recovery Period 5 Year - 57.0 - Distributive Trades & Services 5 Y…" at bounding box center [1053, 327] width 511 height 35
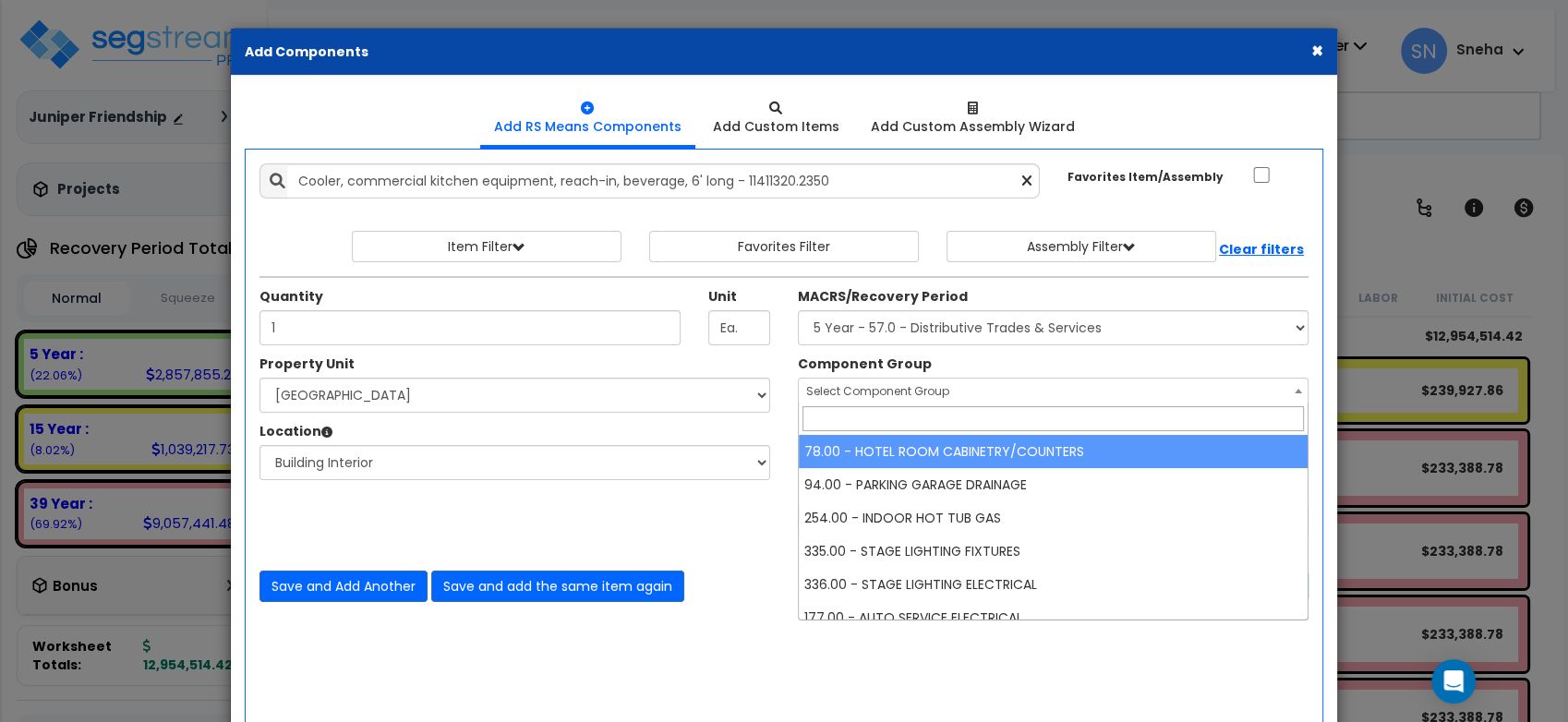
click at [874, 387] on span "Select Component Group" at bounding box center [878, 391] width 144 height 16
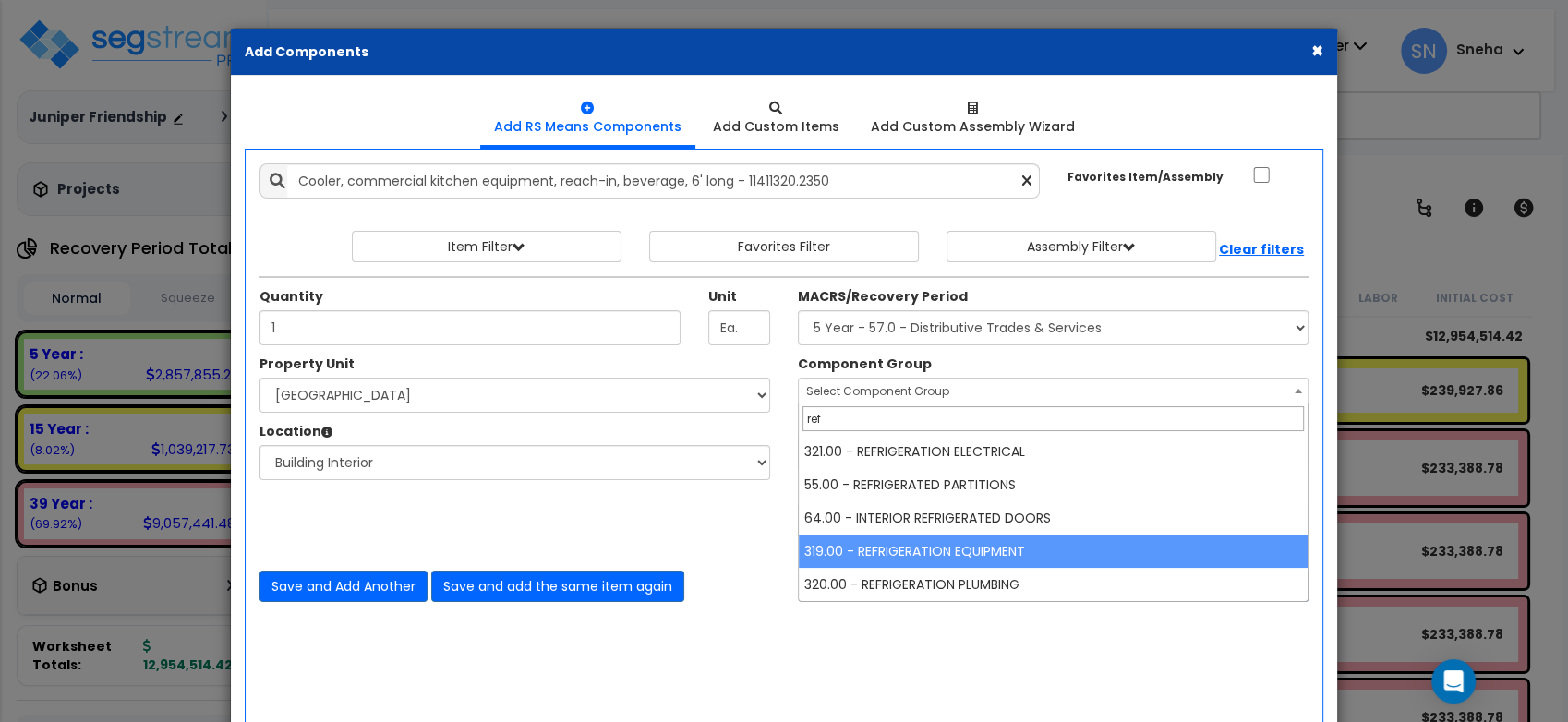
type input "ref"
select select "33252"
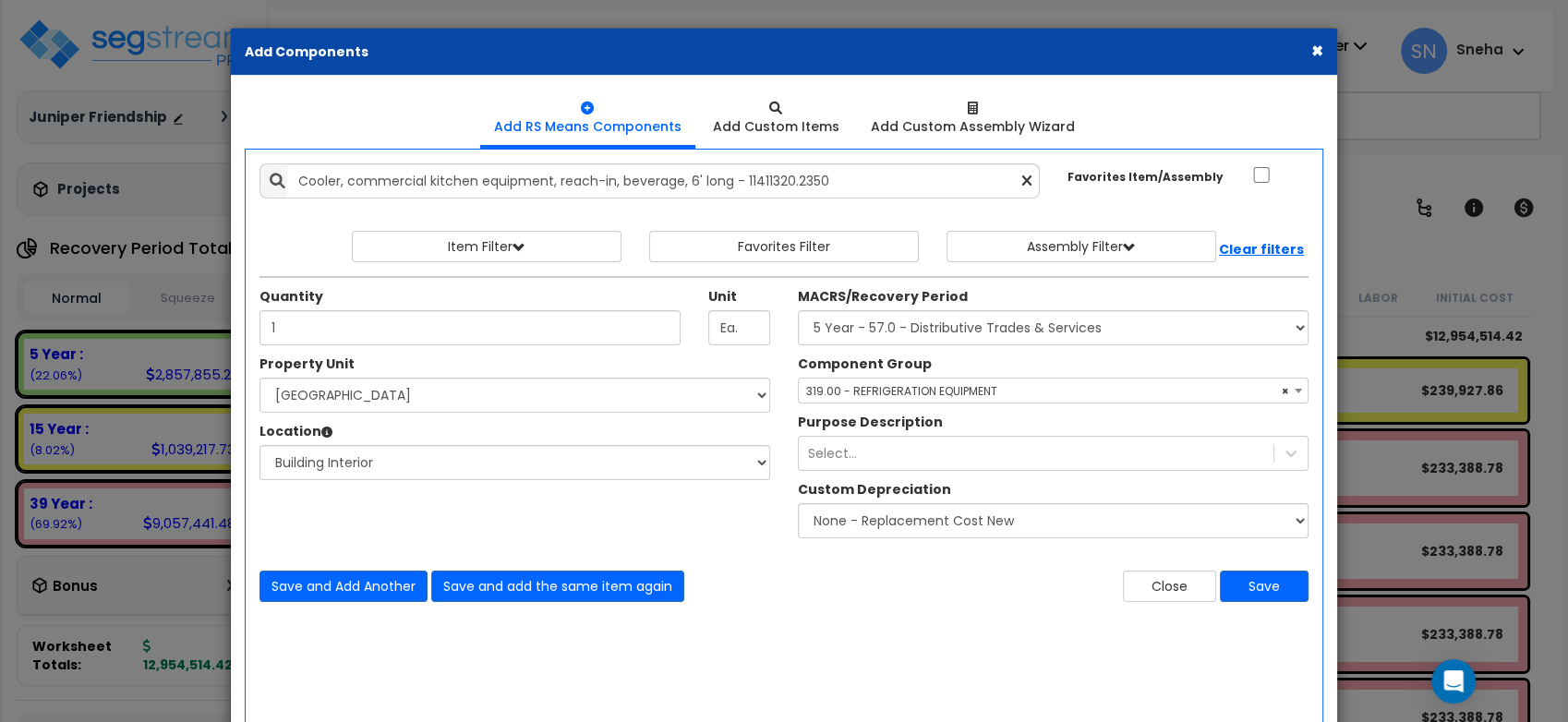
click at [843, 576] on div "Close Save" at bounding box center [1053, 586] width 538 height 31
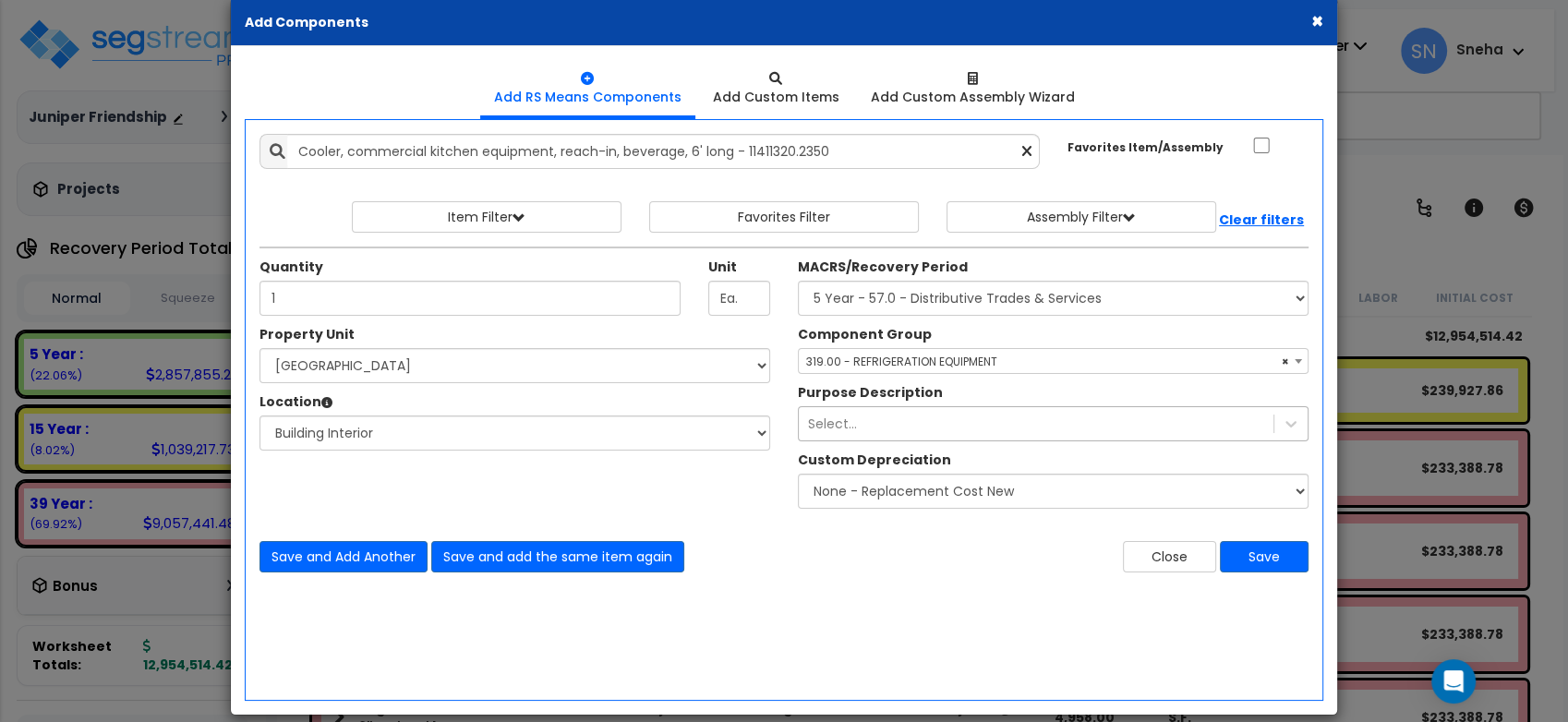
click at [864, 441] on div "Select..." at bounding box center [1053, 423] width 511 height 35
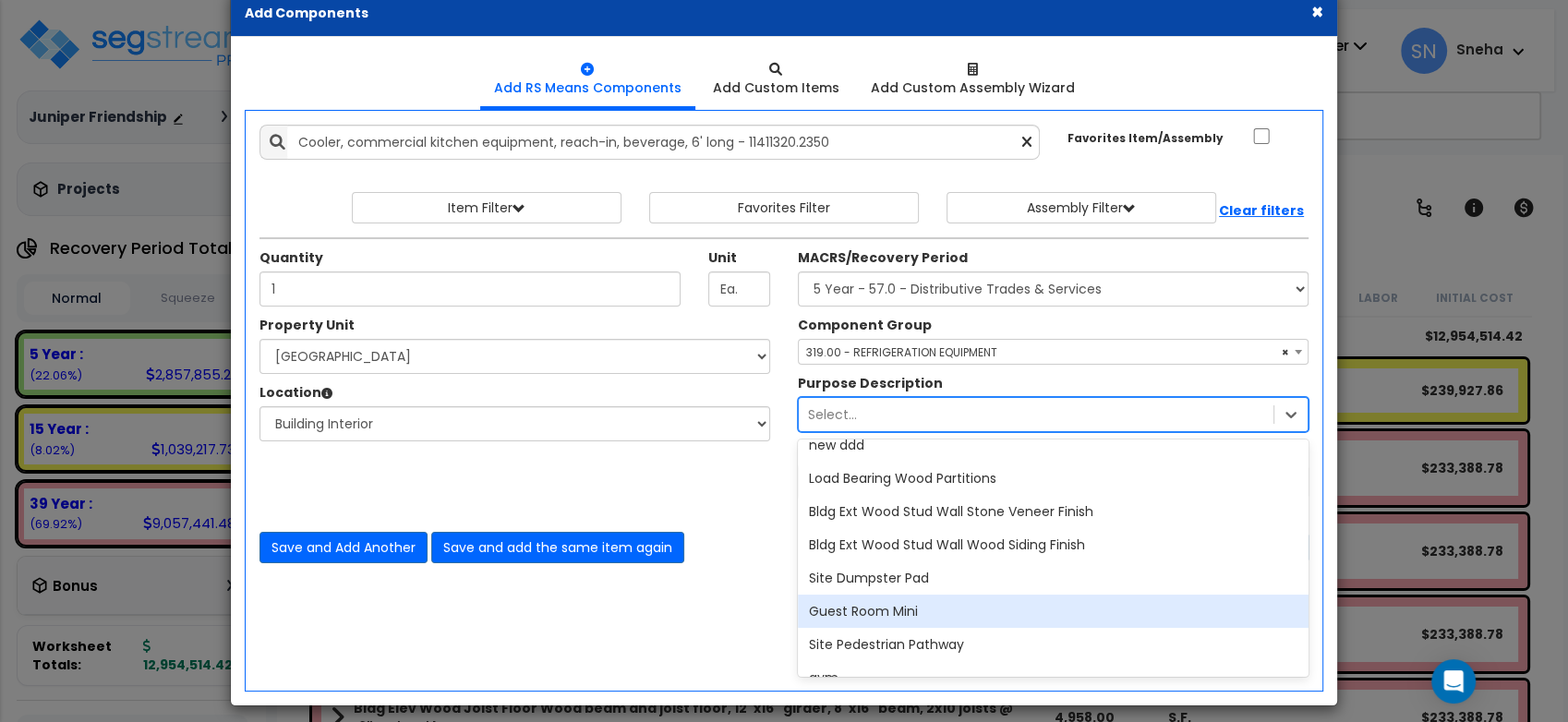
scroll to position [4126, 0]
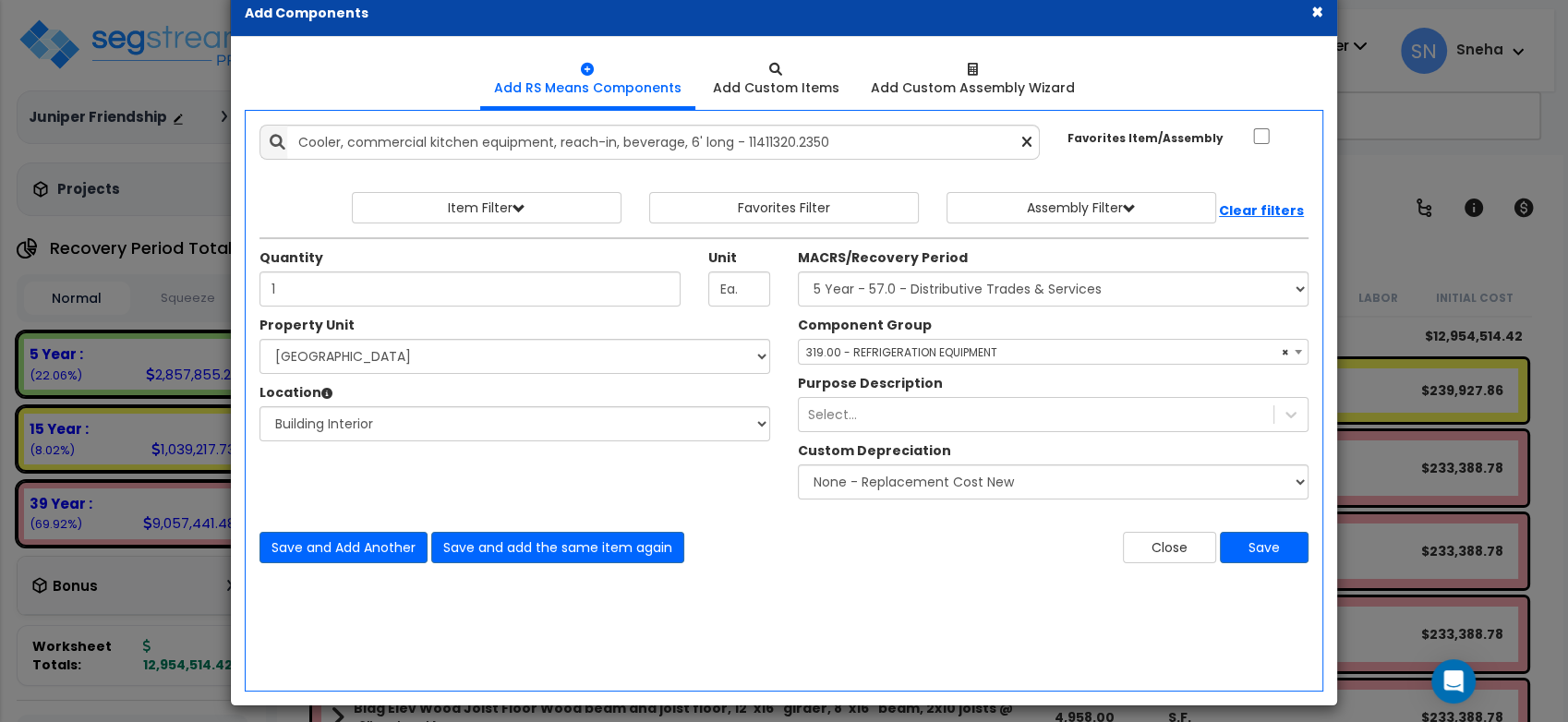
click at [743, 509] on div "Save and Add Another Save and add the same item again Close Save" at bounding box center [784, 537] width 1077 height 55
click at [872, 415] on div "Select..." at bounding box center [1036, 414] width 474 height 29
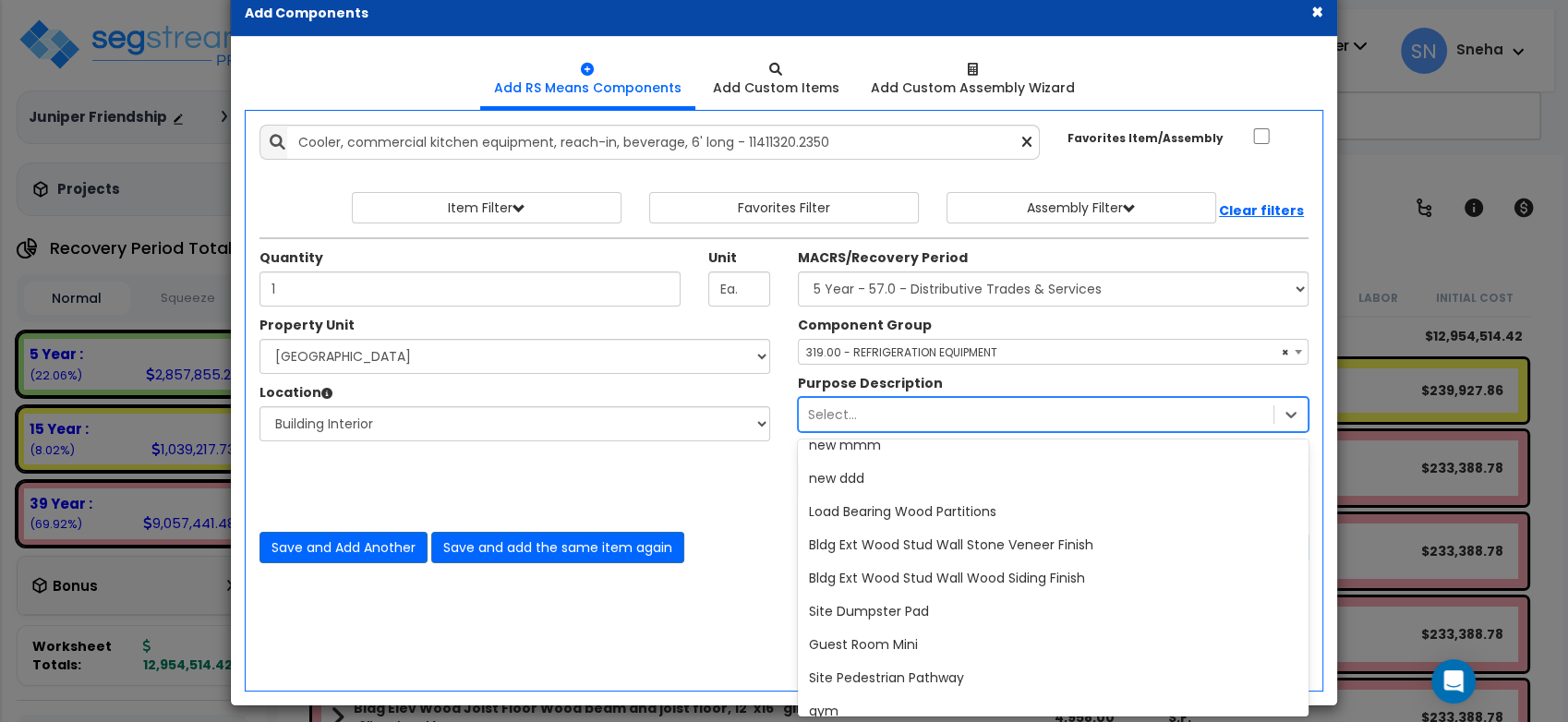
scroll to position [4087, 0]
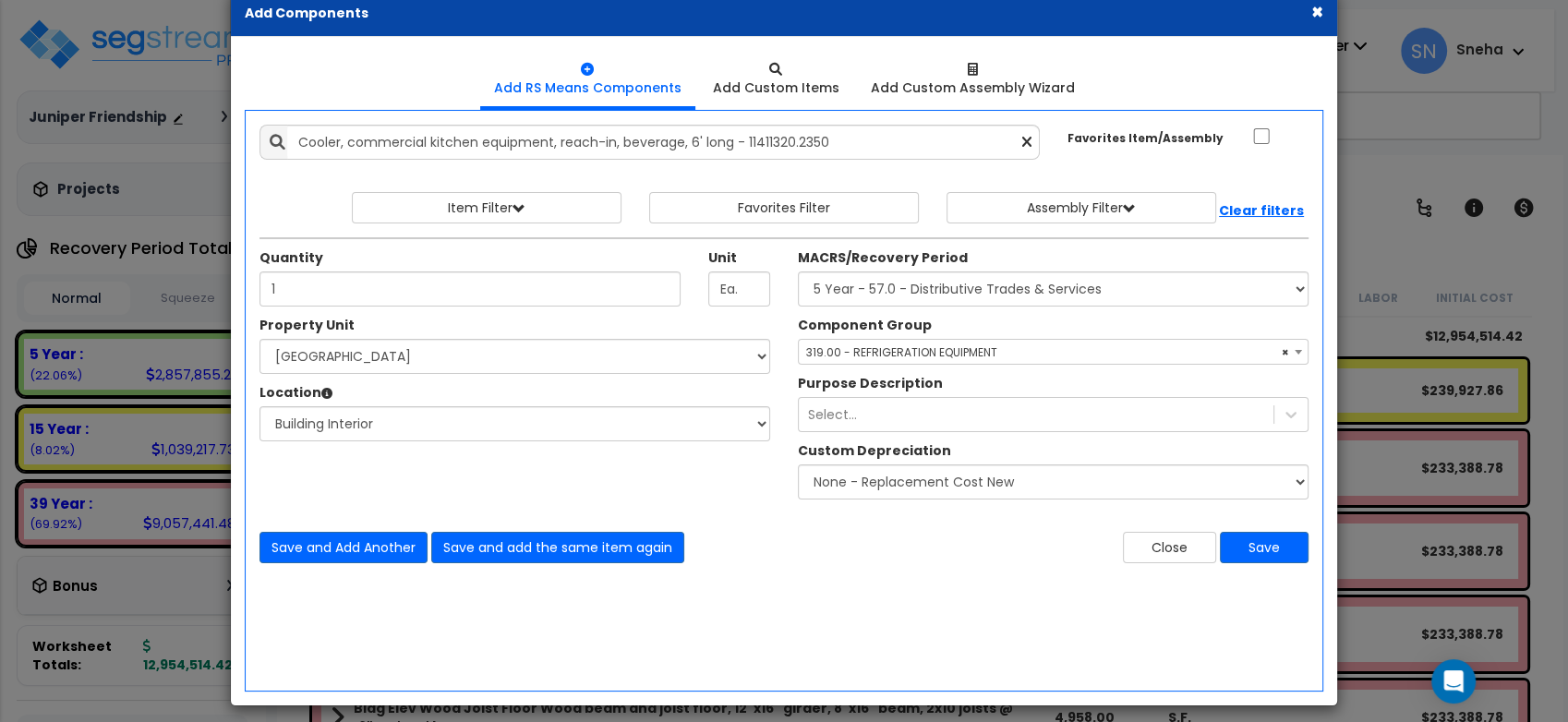
click at [723, 483] on div "Property Unit Select Building 1 Building 10 Building 2 Building 3 Building 4 Bu…" at bounding box center [784, 412] width 1077 height 193
click at [974, 538] on div "Close Save" at bounding box center [1053, 547] width 538 height 31
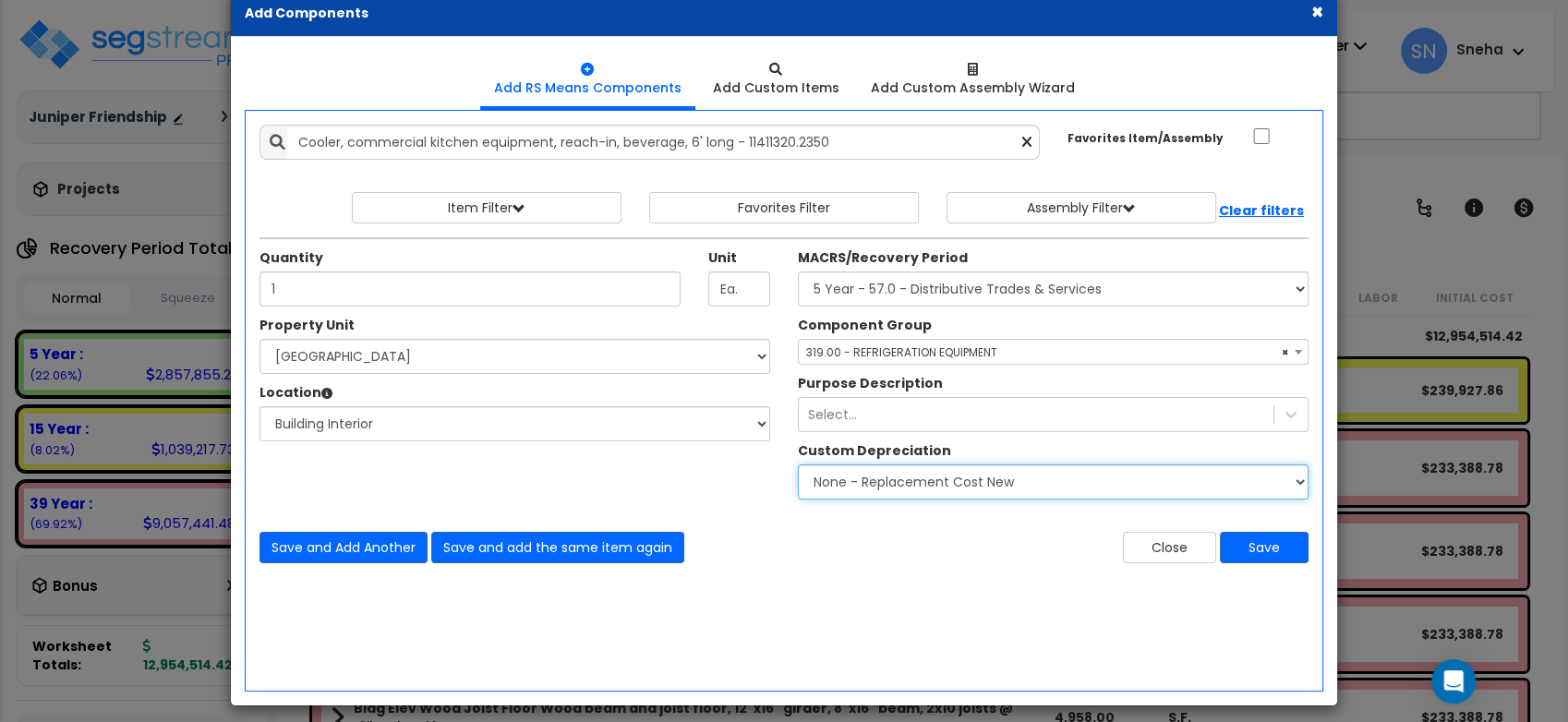
click at [972, 478] on select "None - Replacement Cost New Excellent - 90% Good - 75% Fair - 50% Bad - 25% Rep…" at bounding box center [1053, 482] width 511 height 35
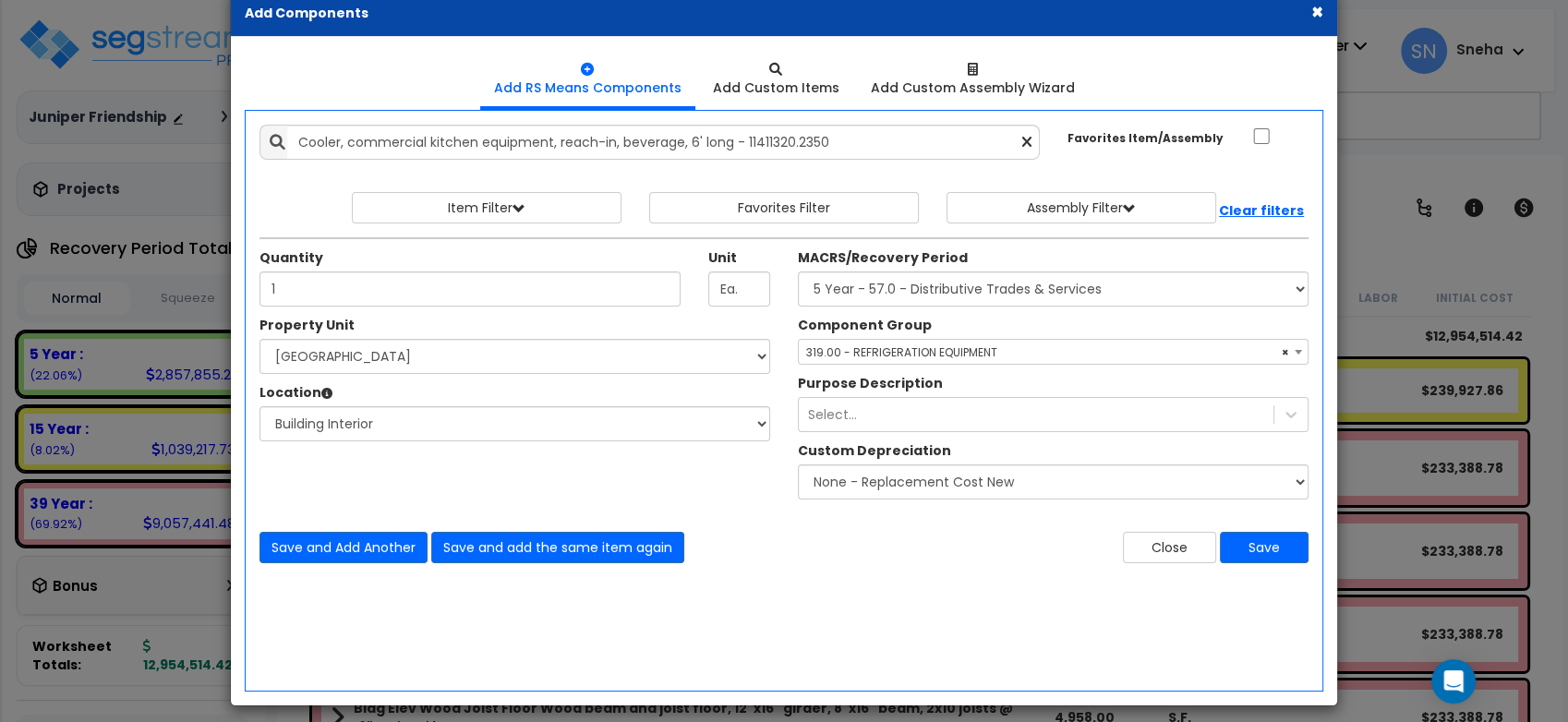
click at [652, 458] on div "Property Unit Select Building 1 Building 10 Building 2 Building 3 Building 4 Bu…" at bounding box center [515, 387] width 538 height 145
click at [1287, 550] on button "Save" at bounding box center [1264, 547] width 89 height 31
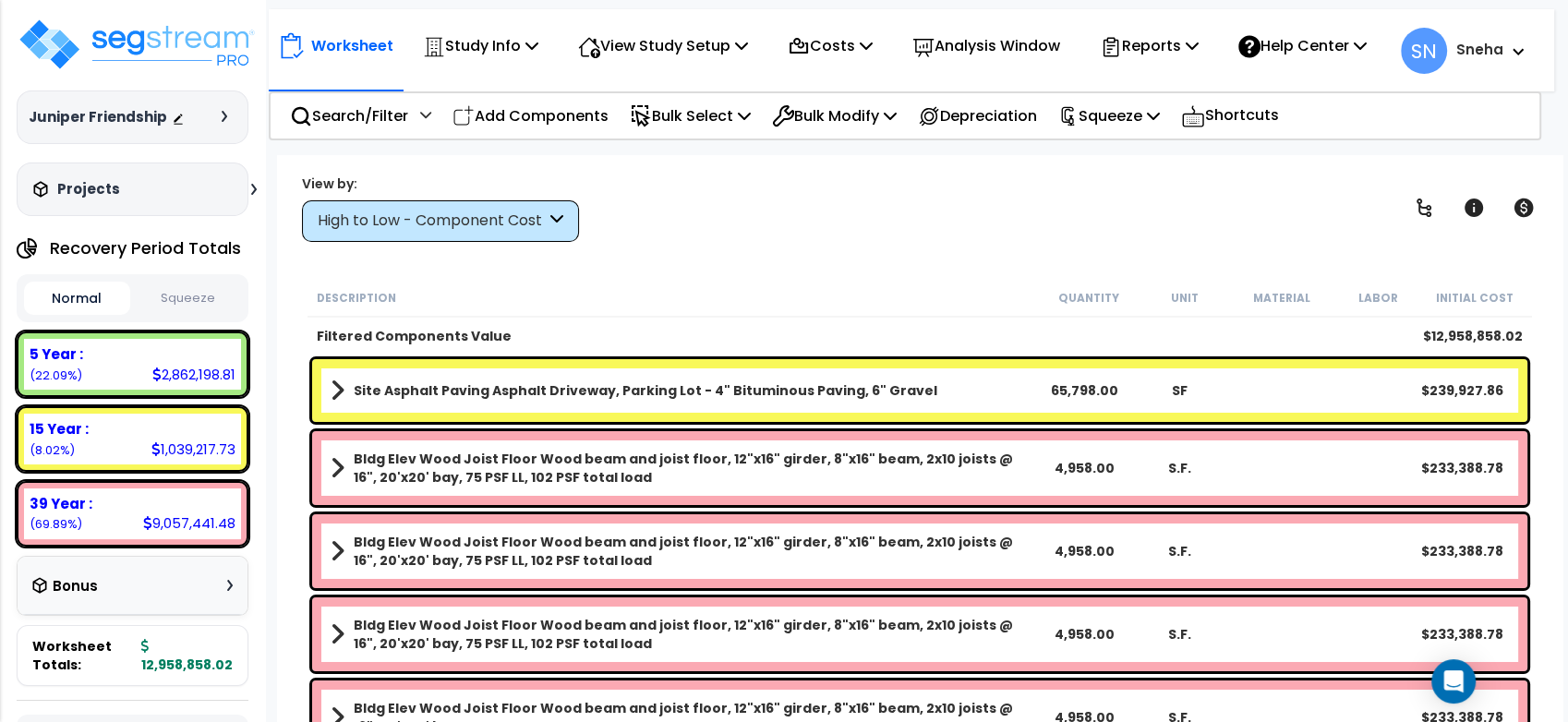
click at [414, 220] on div "High to Low - Component Cost" at bounding box center [431, 221] width 228 height 21
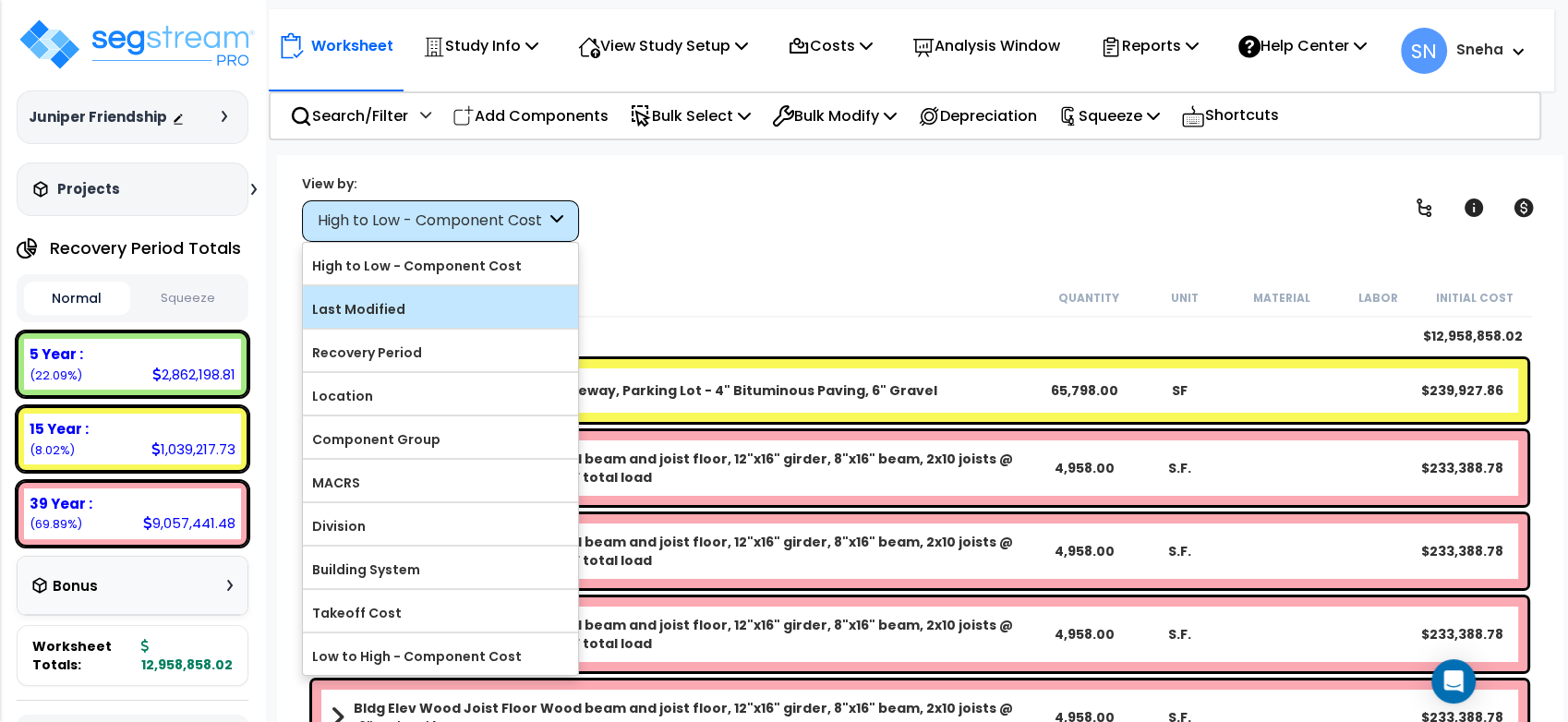
click at [402, 303] on label "Last Modified" at bounding box center [440, 309] width 275 height 27
click at [0, 0] on input "Last Modified" at bounding box center [0, 0] width 0 height 0
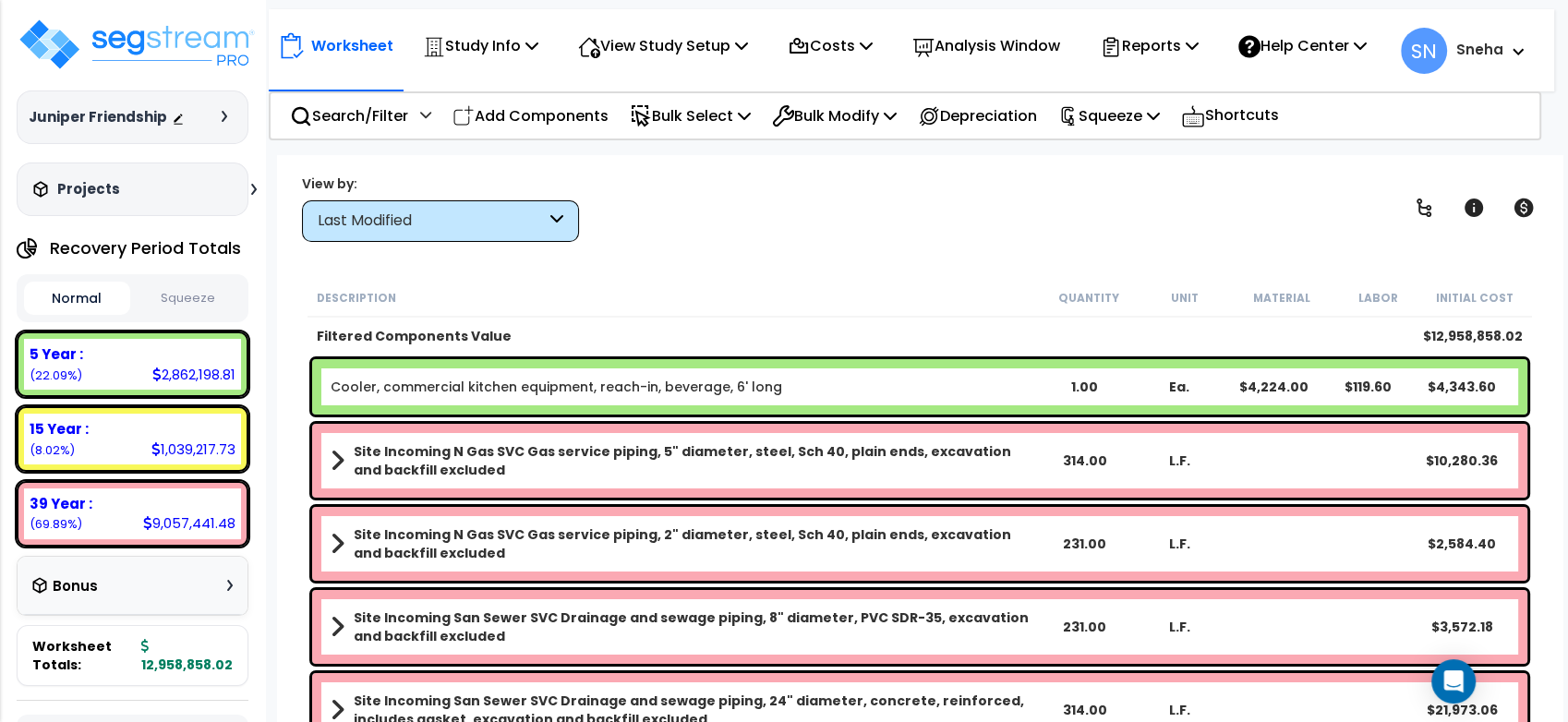
click at [553, 215] on icon at bounding box center [557, 221] width 13 height 21
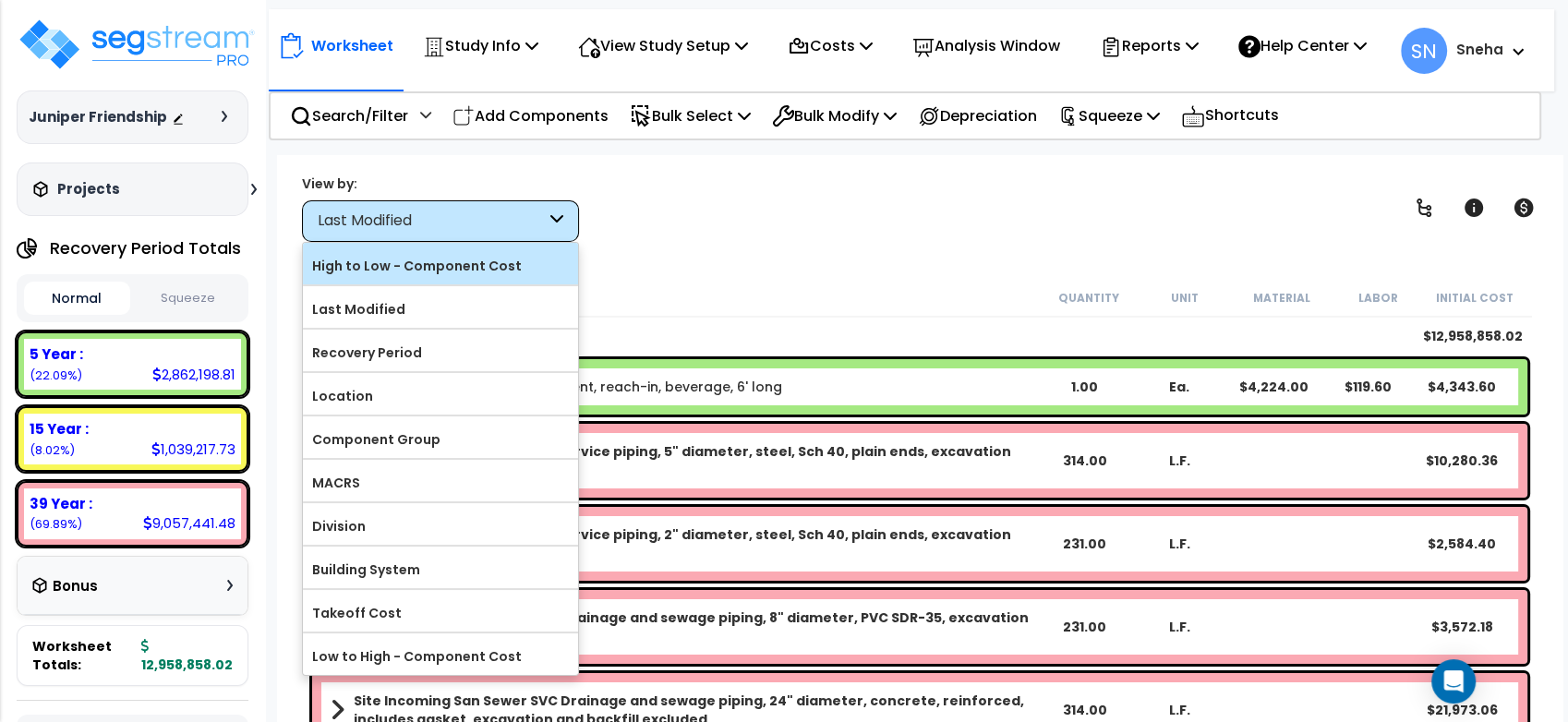
click at [504, 268] on label "High to Low - Component Cost" at bounding box center [440, 266] width 275 height 27
click at [0, 0] on input "High to Low - Component Cost" at bounding box center [0, 0] width 0 height 0
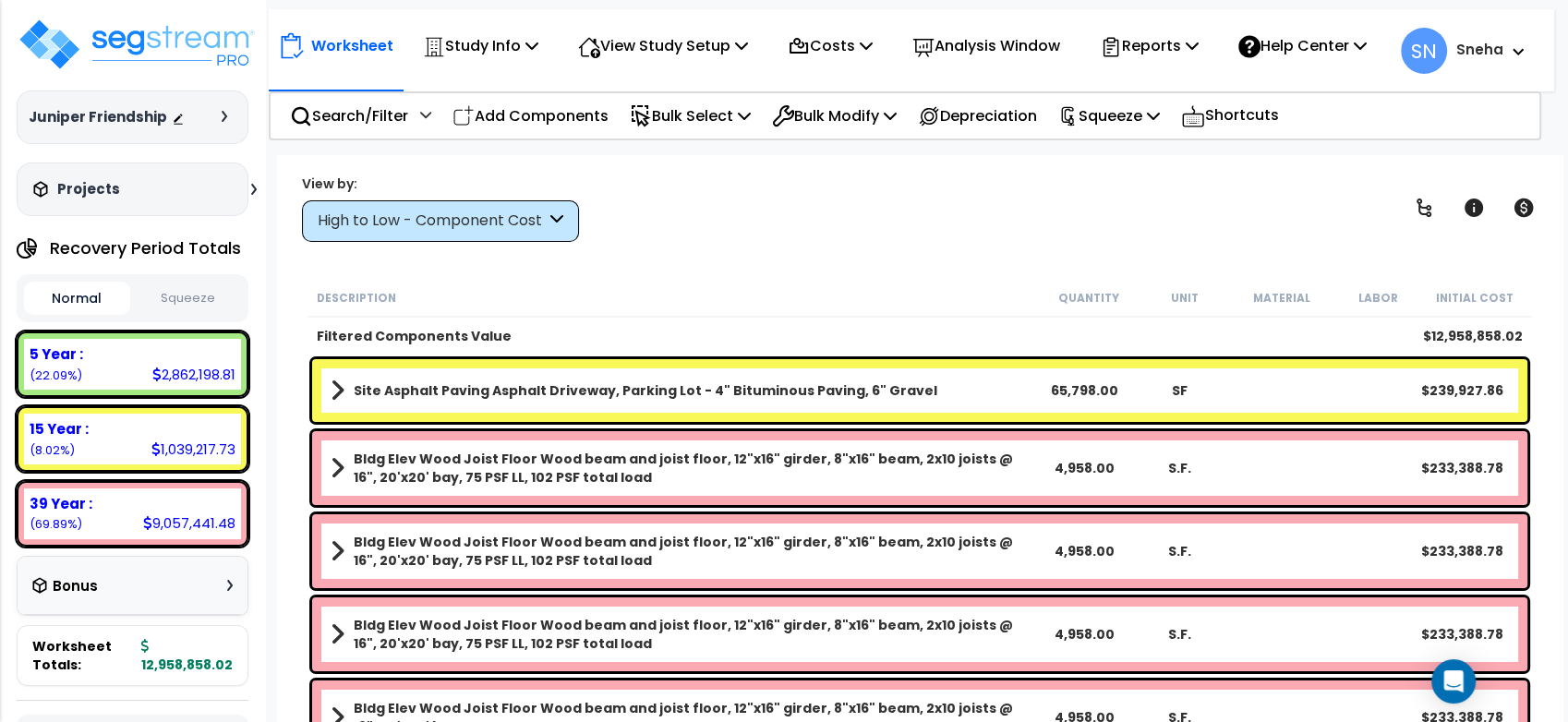
click at [532, 231] on div "High to Low - Component Cost" at bounding box center [431, 221] width 228 height 21
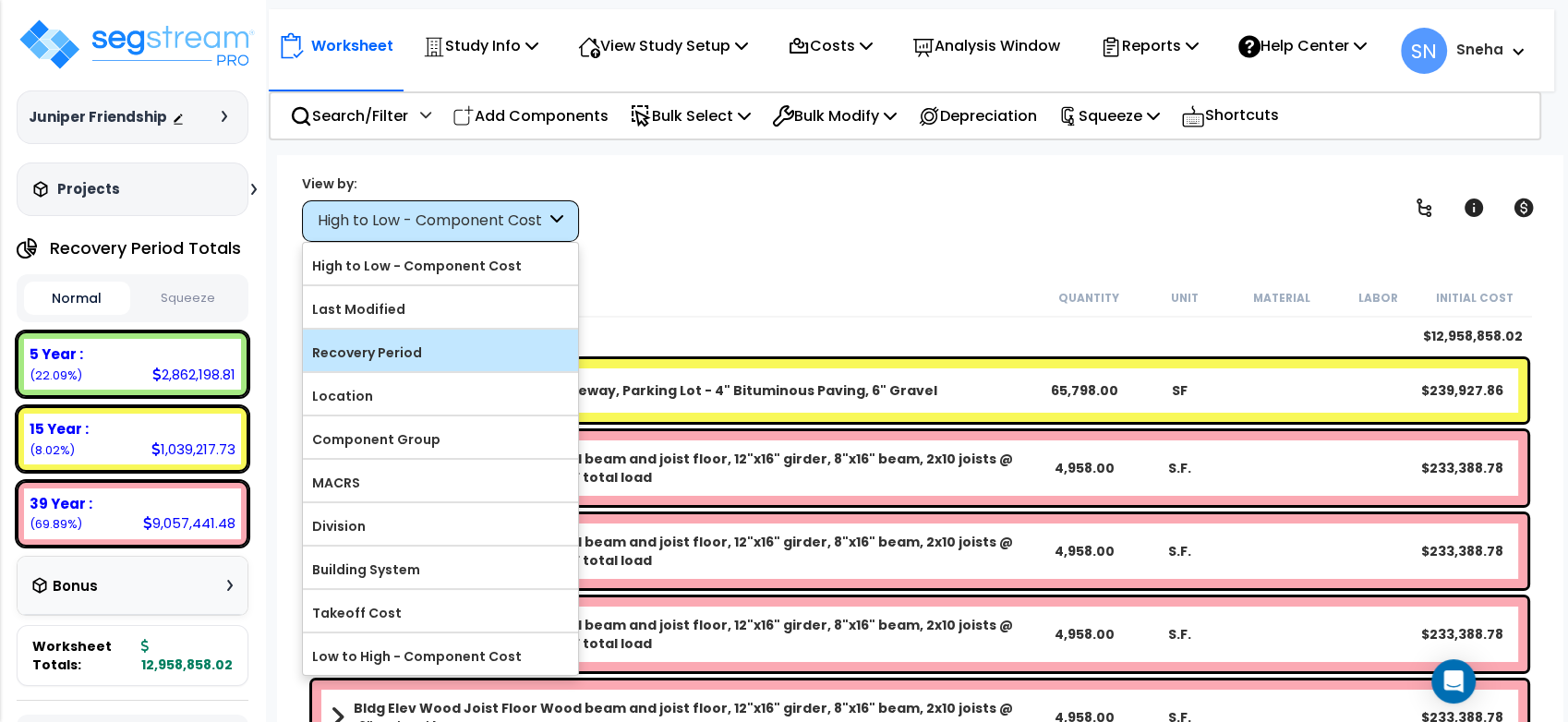
click at [443, 355] on label "Recovery Period" at bounding box center [440, 352] width 275 height 27
click at [0, 0] on input "Recovery Period" at bounding box center [0, 0] width 0 height 0
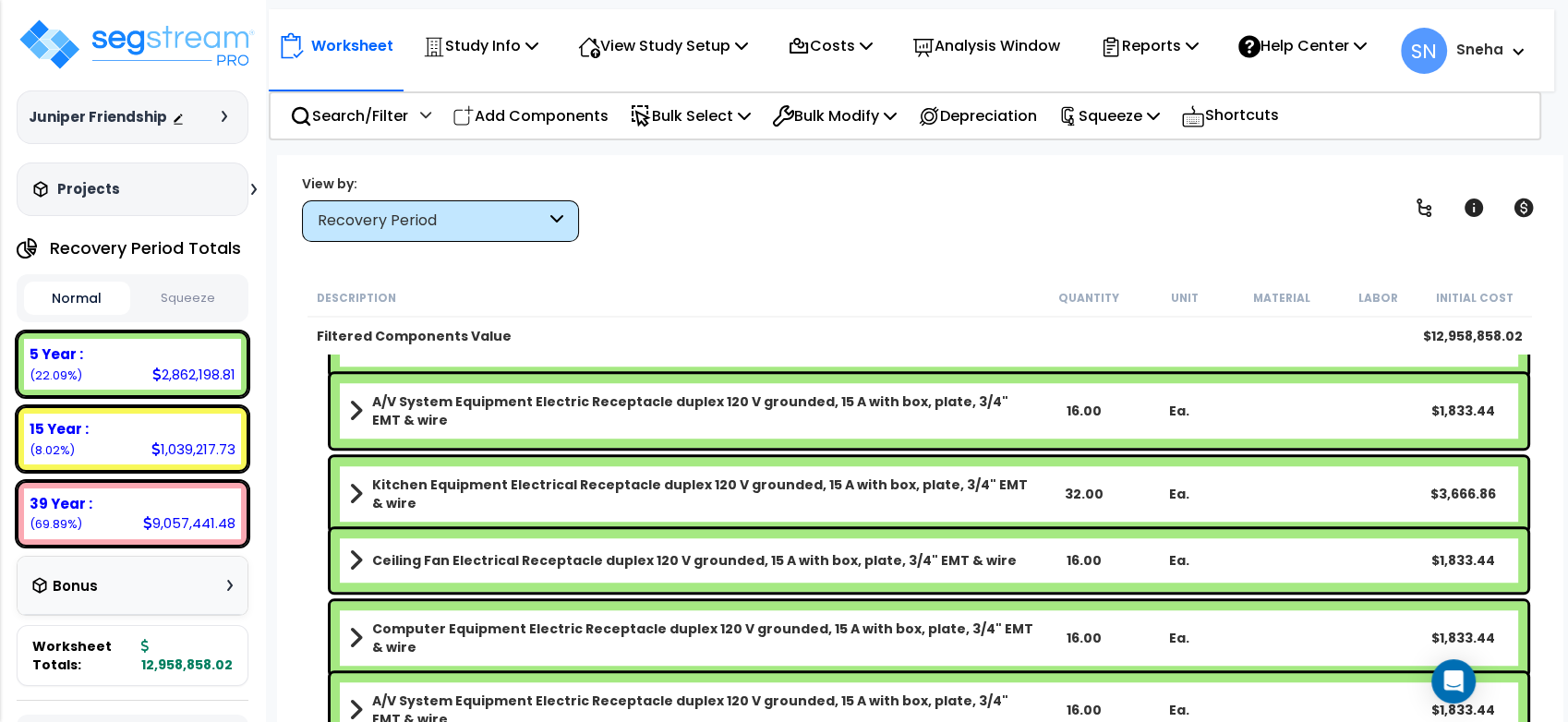
scroll to position [22992, 0]
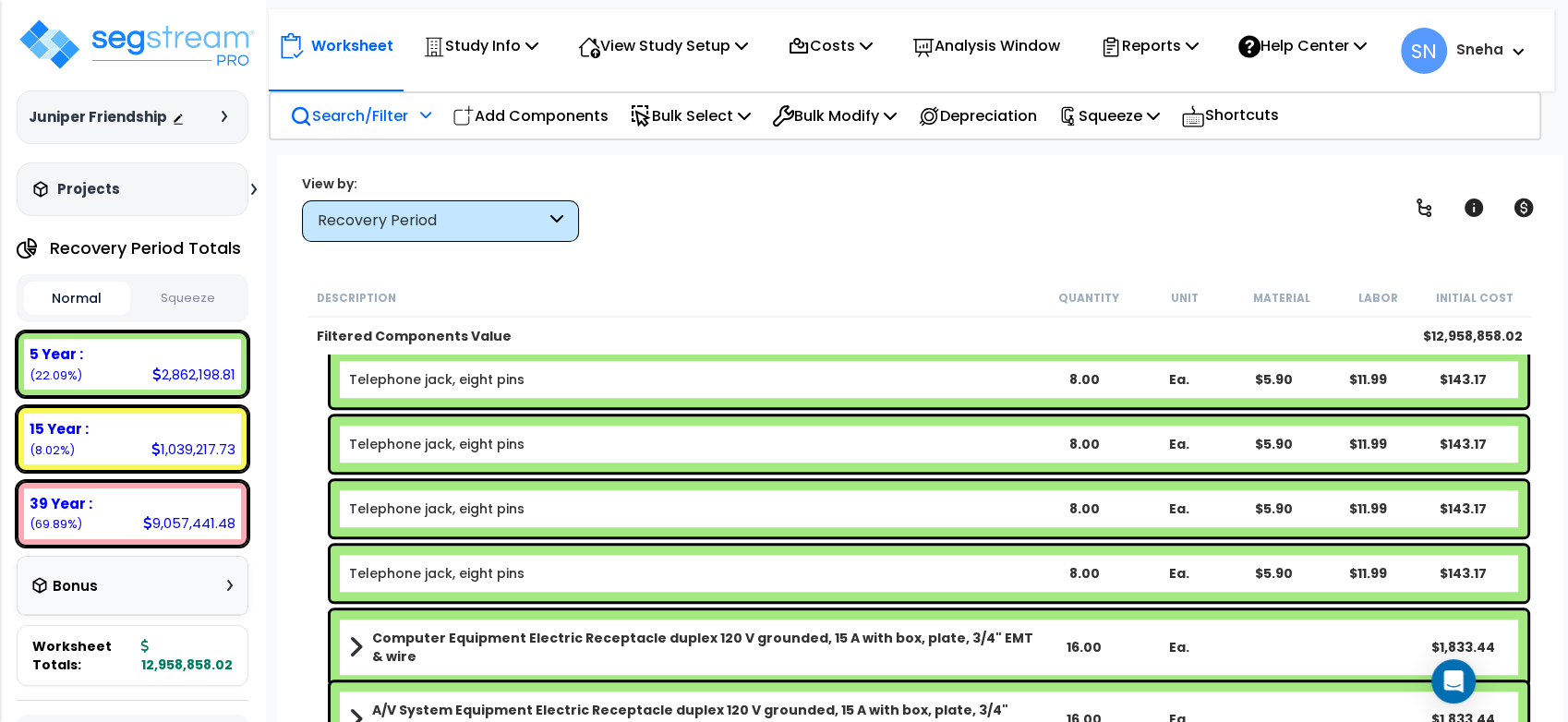
click at [294, 116] on p "Search/Filter" at bounding box center [349, 115] width 118 height 25
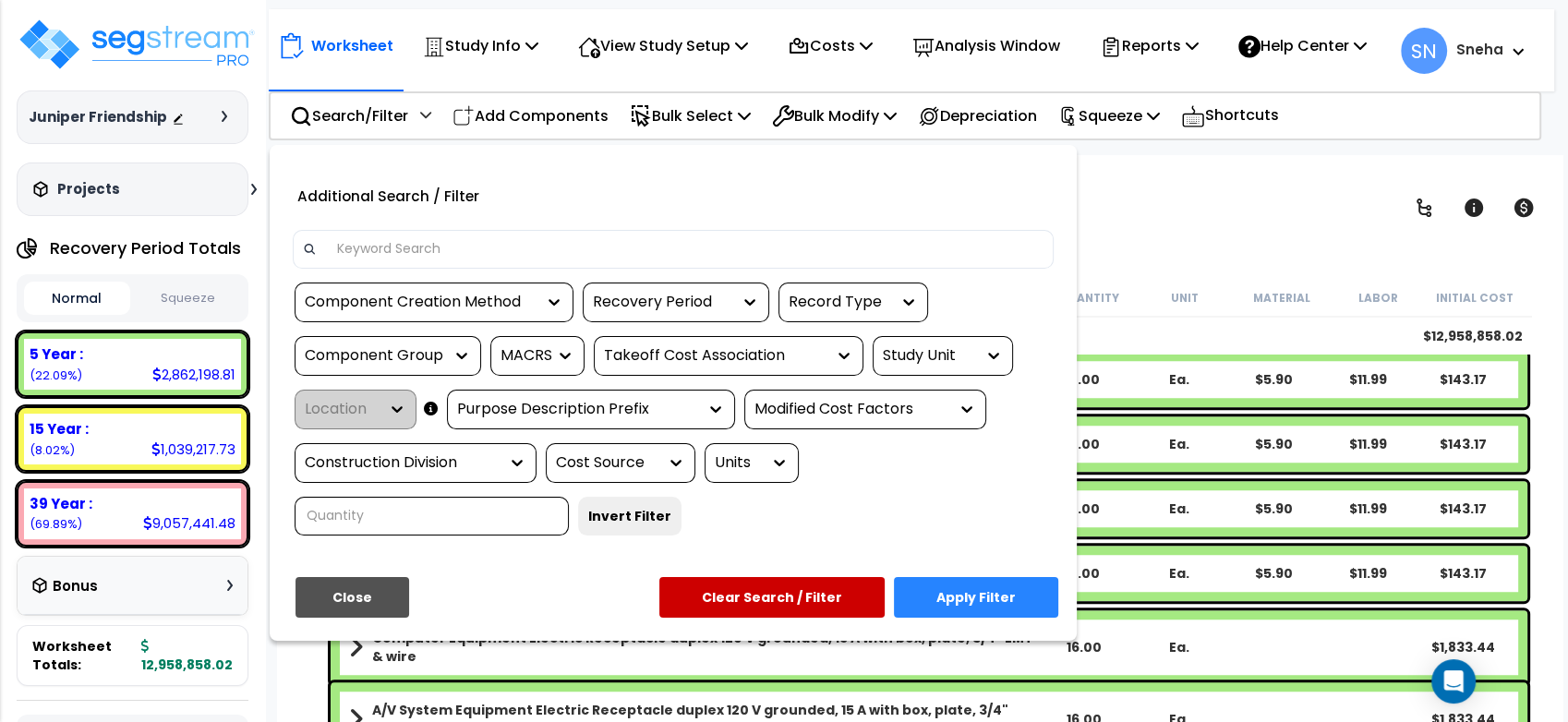
click at [369, 259] on input at bounding box center [685, 249] width 718 height 27
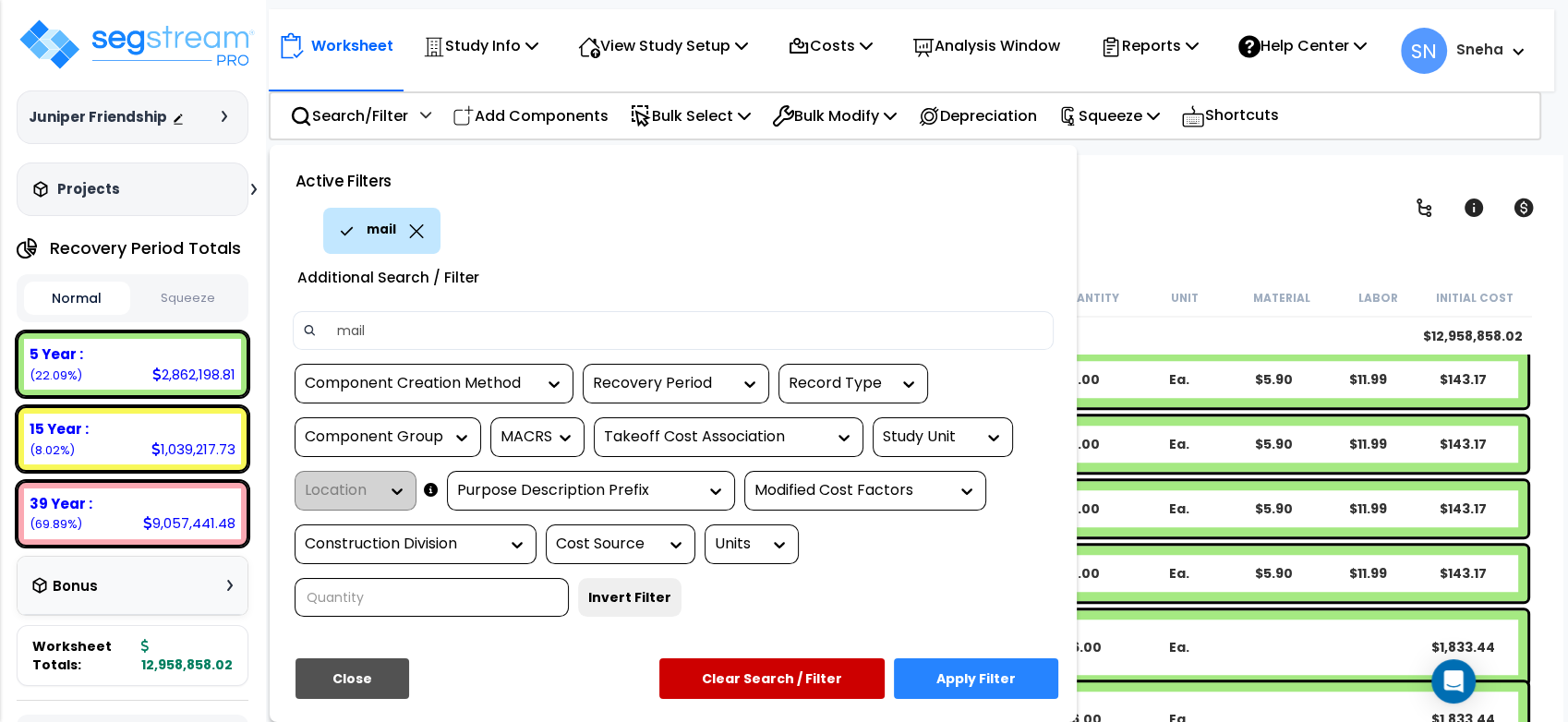
type input "mail"
click at [969, 696] on button "Apply Filter" at bounding box center [976, 679] width 164 height 41
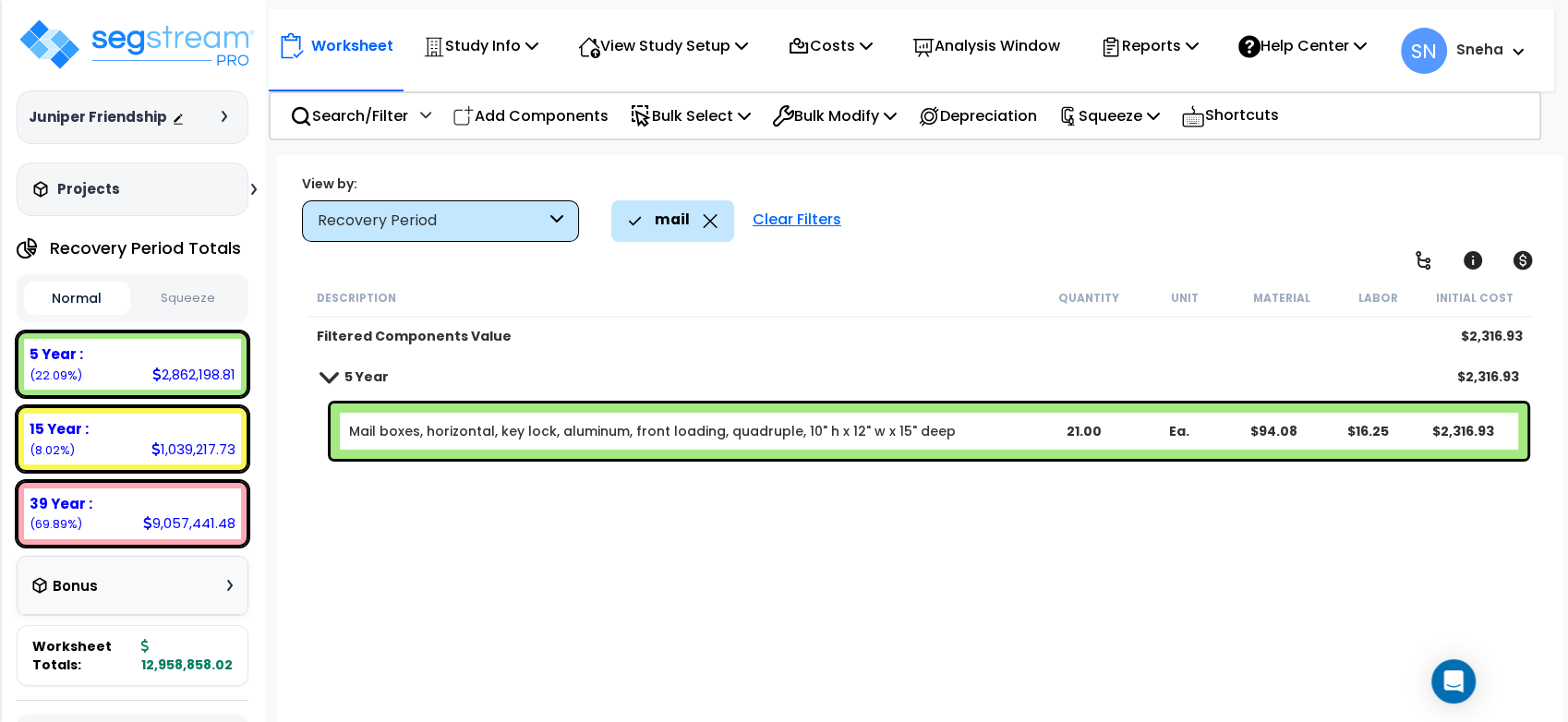
click at [330, 377] on span at bounding box center [327, 376] width 26 height 14
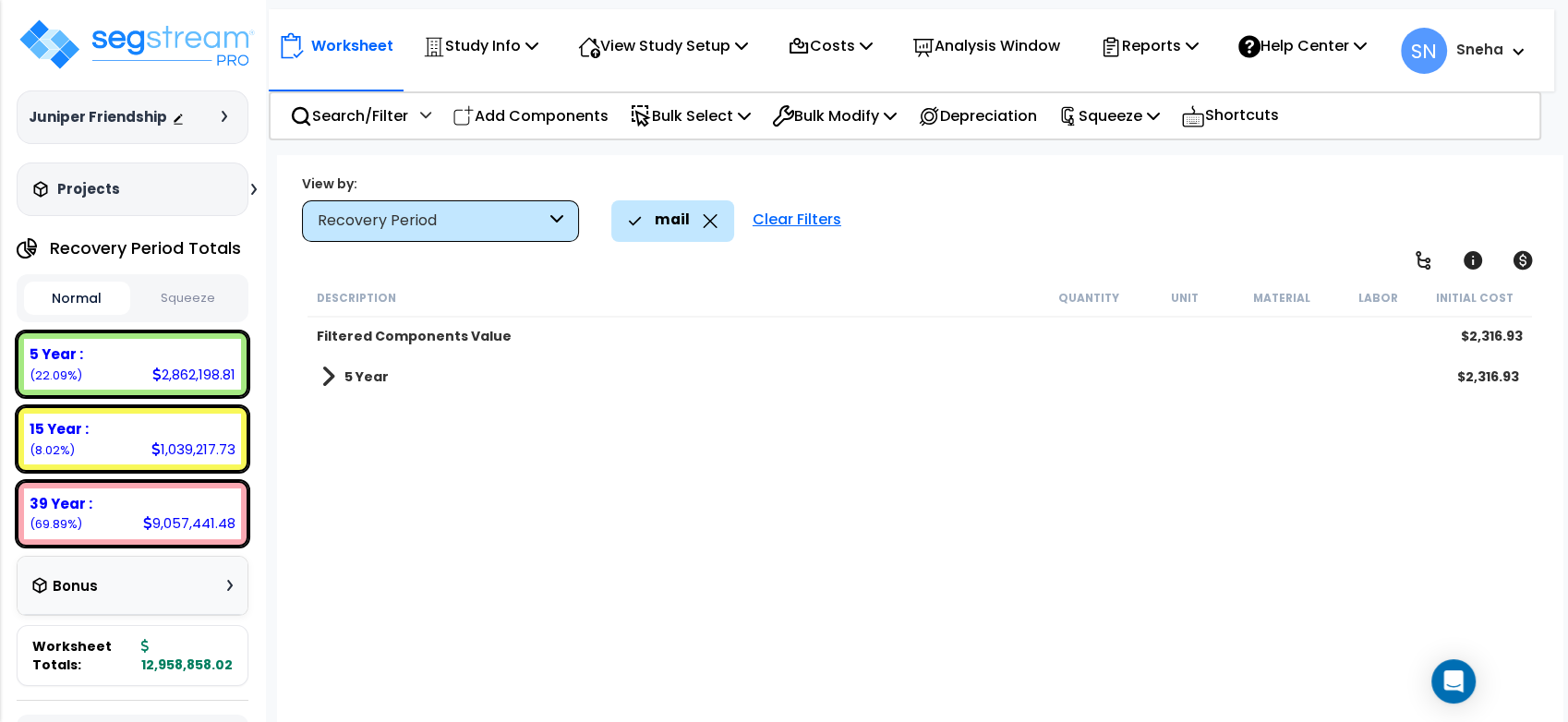
click at [330, 377] on span at bounding box center [328, 376] width 14 height 26
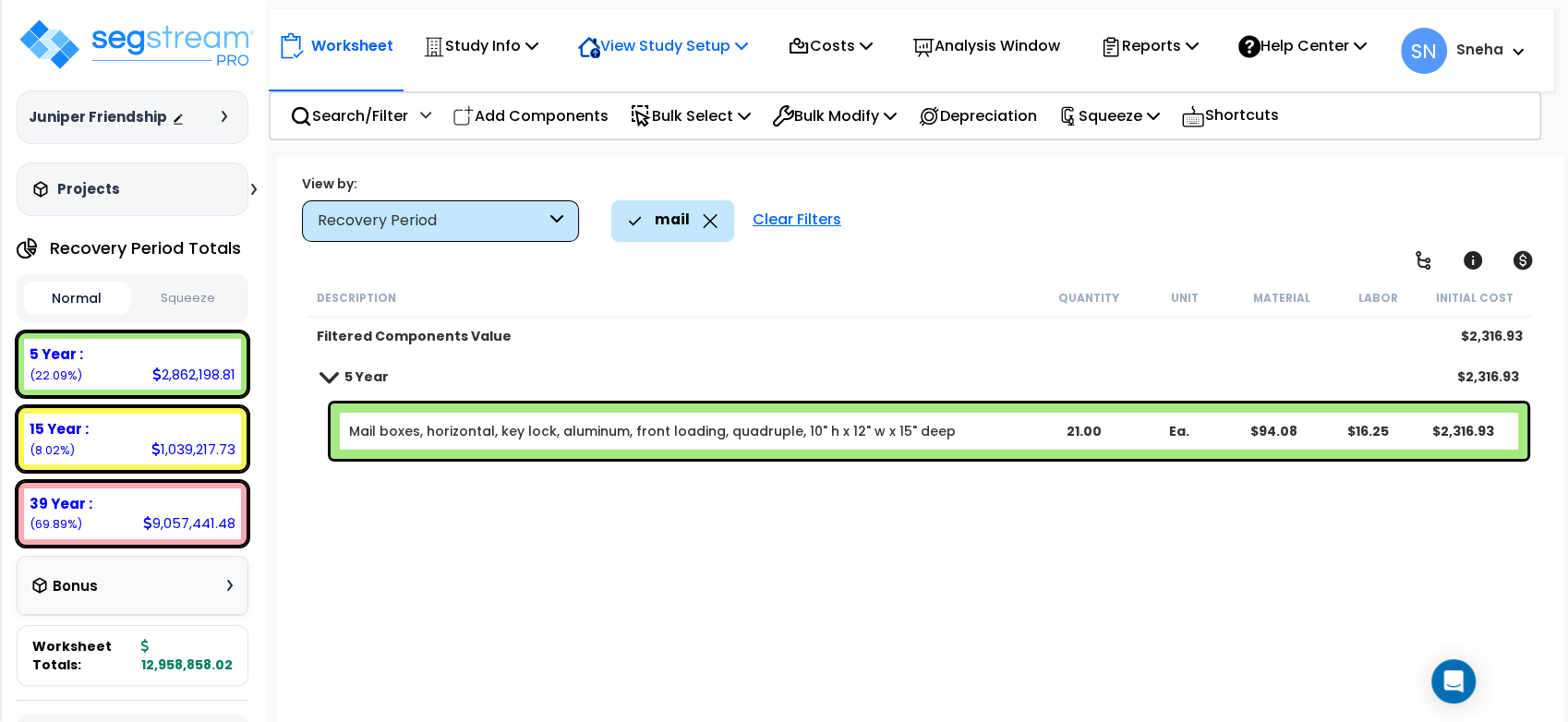
click at [706, 43] on p "View Study Setup" at bounding box center [663, 45] width 170 height 25
click at [657, 144] on link "View Questionnaire" at bounding box center [660, 126] width 183 height 37
click at [1081, 432] on div "21.00" at bounding box center [1084, 432] width 94 height 19
click at [973, 580] on div "Description Quantity Unit Material Labor Initial Cost Filtered Components Value…" at bounding box center [920, 521] width 1230 height 484
click at [326, 373] on span at bounding box center [327, 376] width 26 height 14
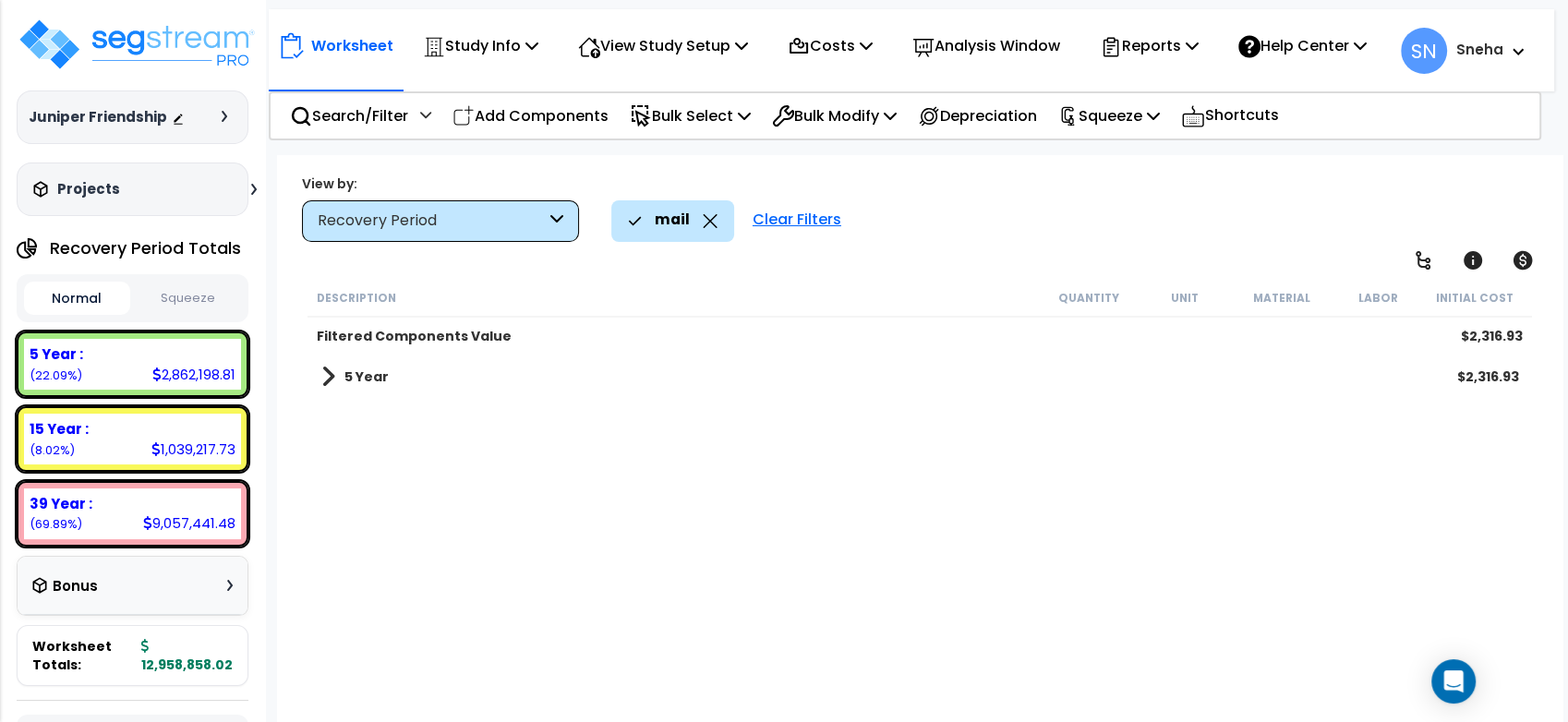
click at [326, 373] on span at bounding box center [328, 376] width 14 height 26
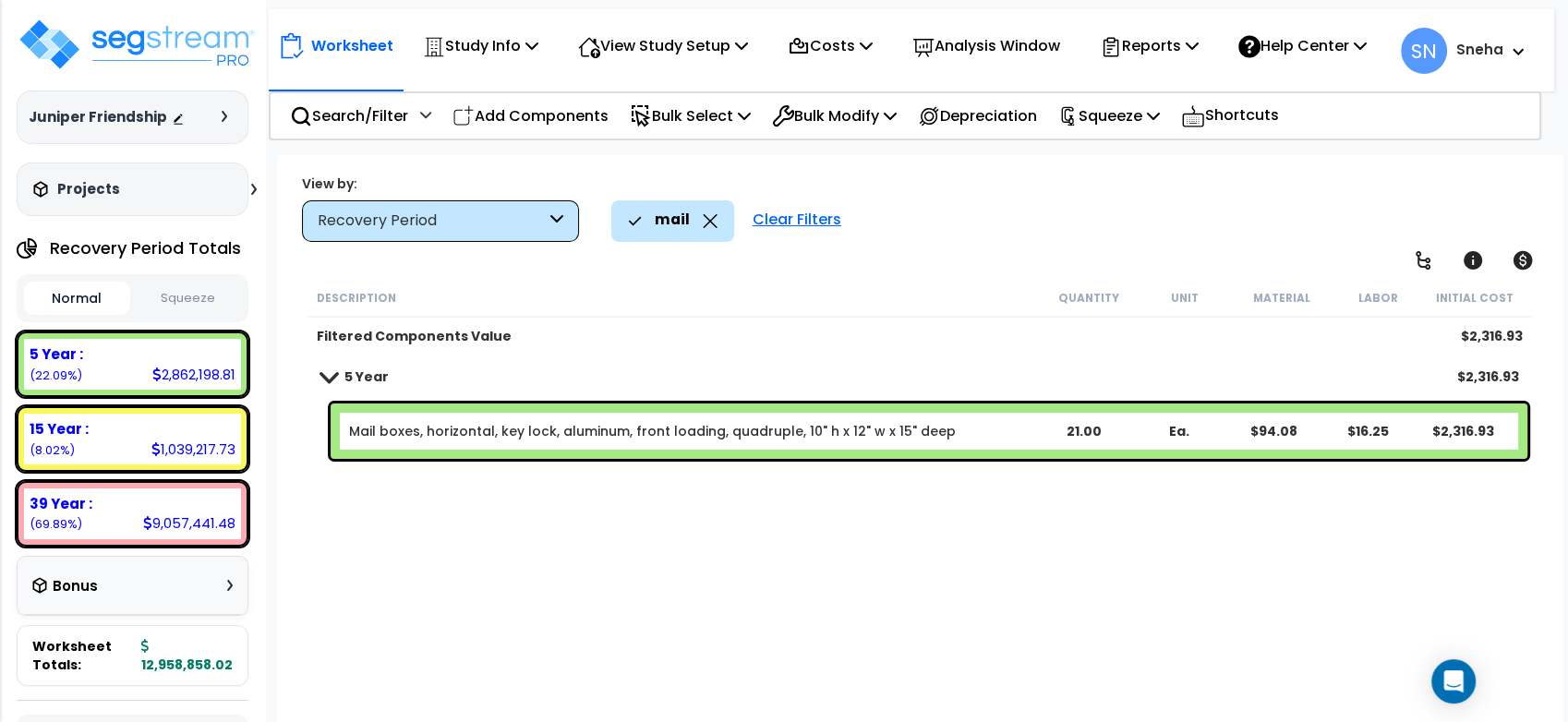
click at [693, 219] on div "mail" at bounding box center [673, 220] width 90 height 41
click at [706, 221] on icon at bounding box center [710, 221] width 15 height 14
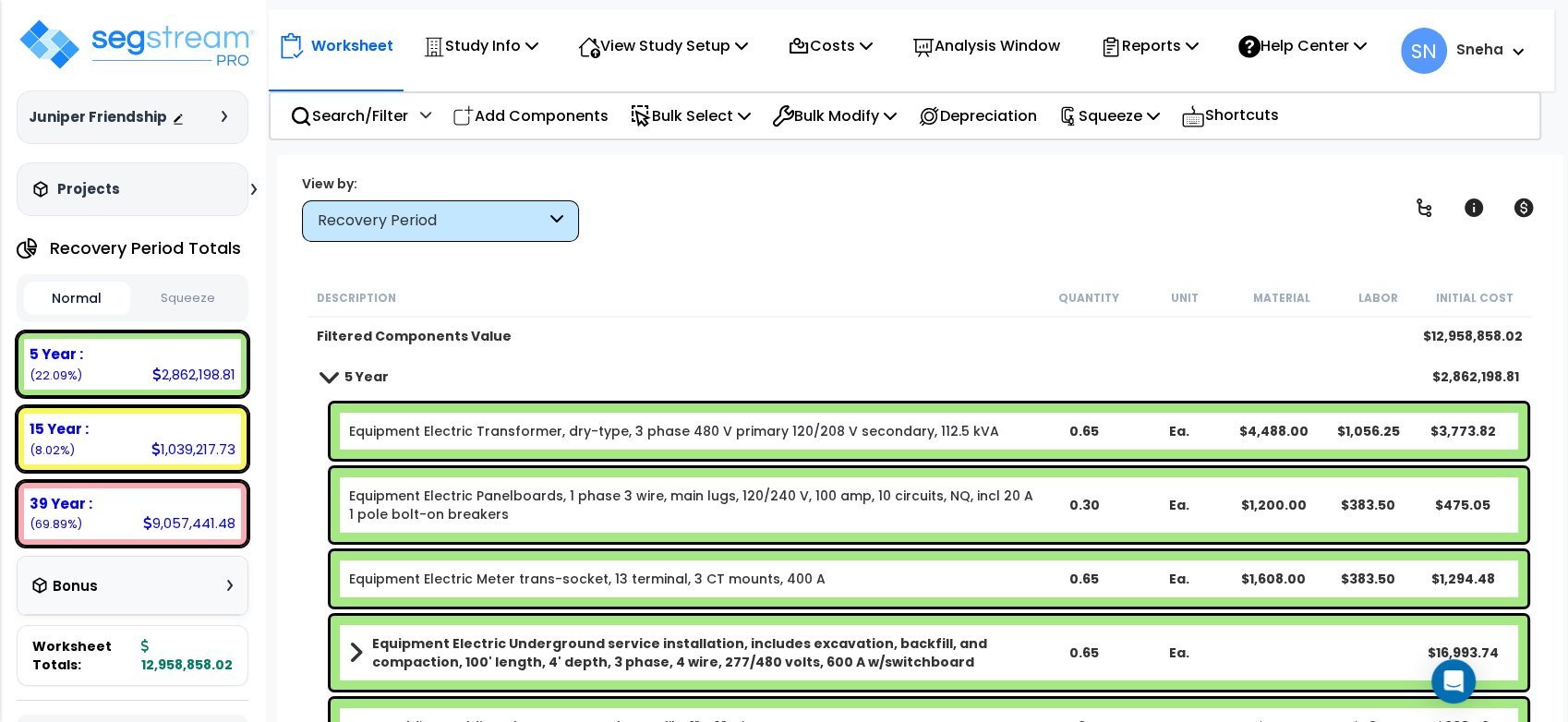
scroll to position [103, 0]
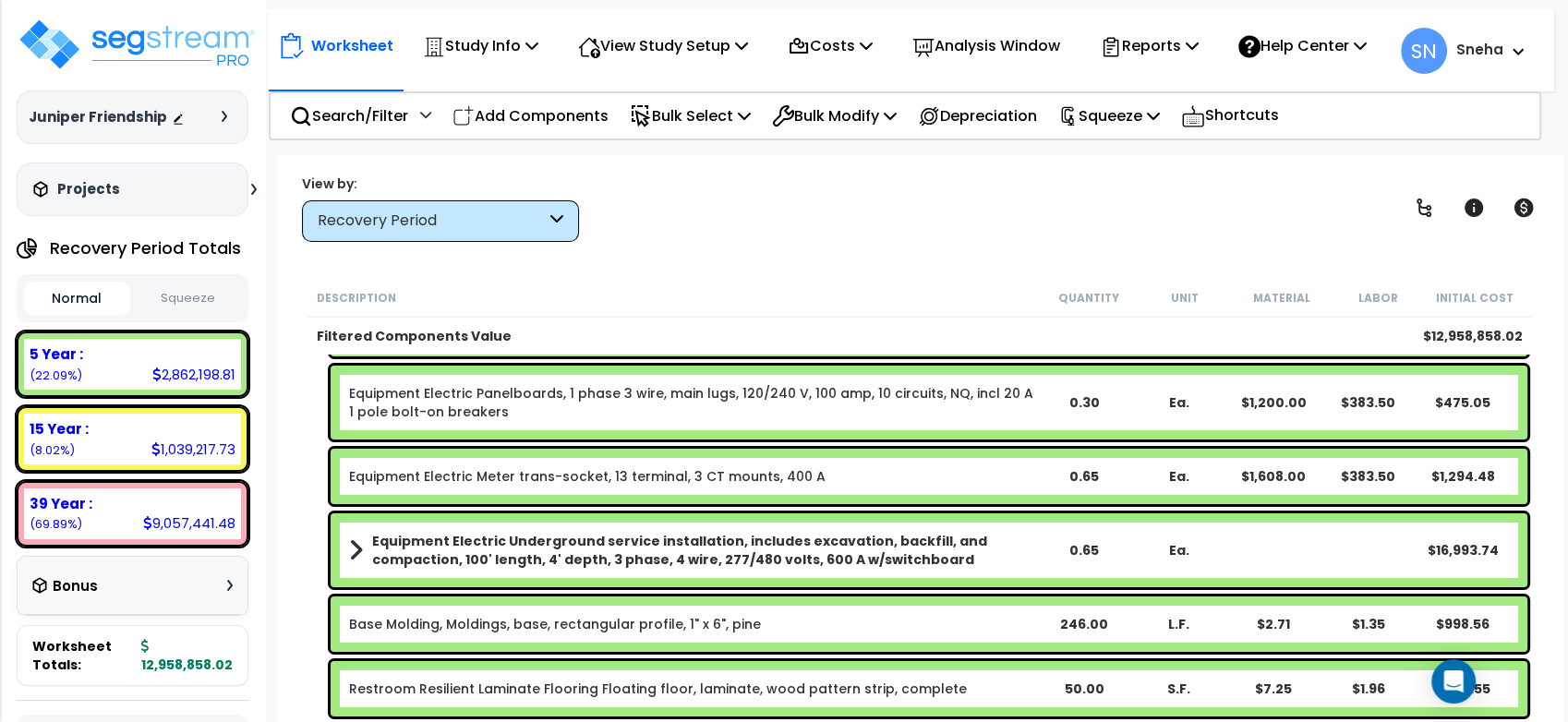
click at [588, 542] on b "Equipment Electric Underground service installation, includes excavation, backf…" at bounding box center [704, 550] width 664 height 37
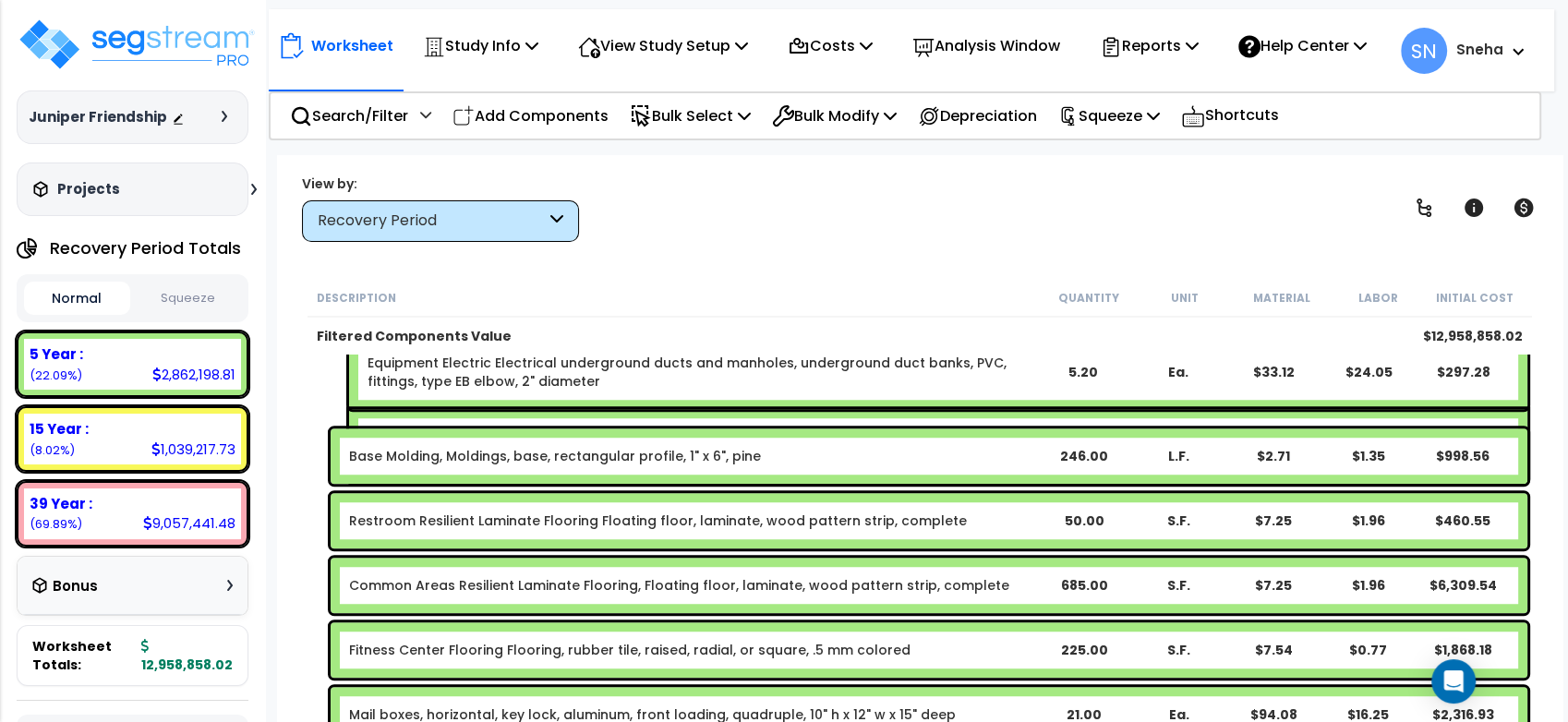
scroll to position [1745, 0]
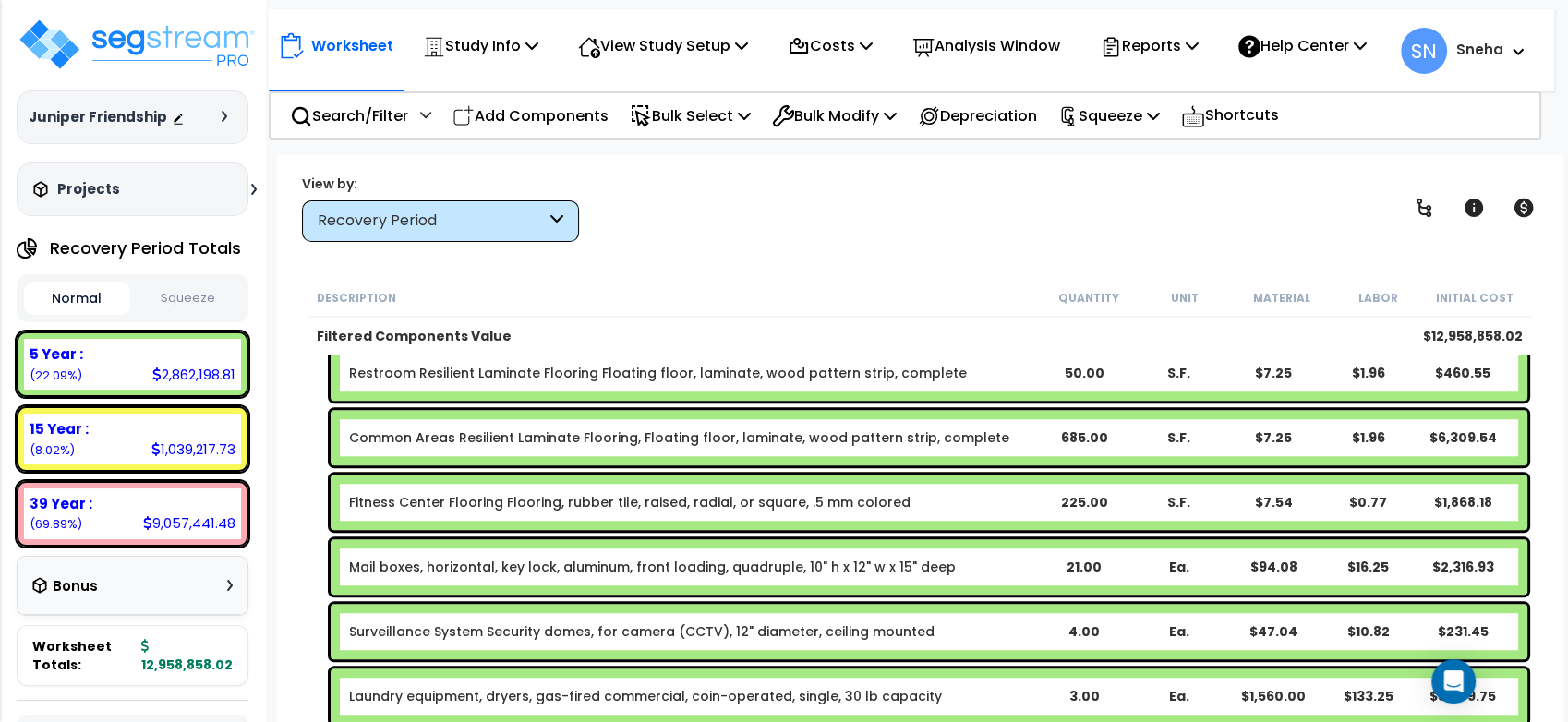
click at [1080, 560] on div "21.00" at bounding box center [1084, 567] width 94 height 19
click at [906, 562] on link "Mail boxes, horizontal, key lock, aluminum, front loading, quadruple, 10" h x 1…" at bounding box center [653, 567] width 606 height 19
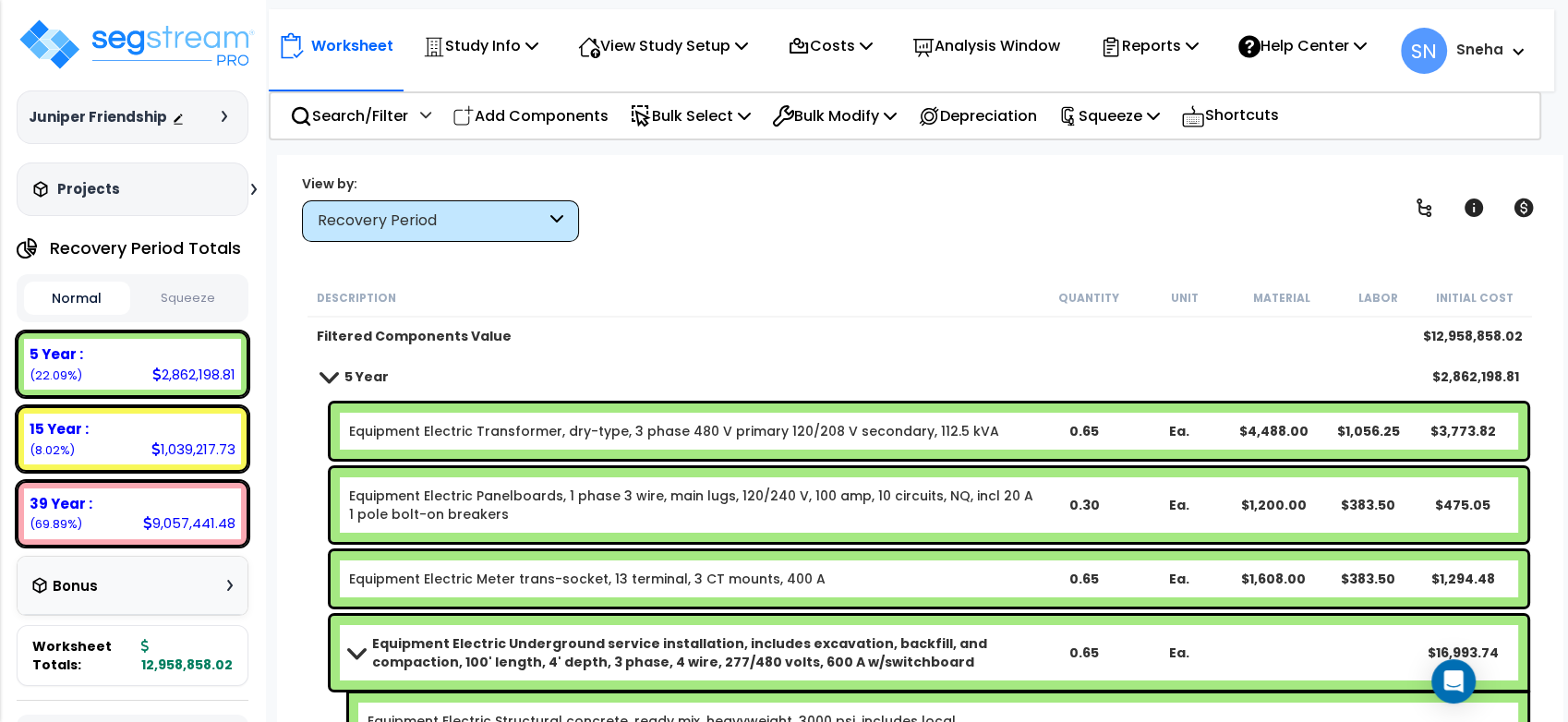
scroll to position [0, 0]
click at [727, 233] on div "View by: Recovery Period High to Low - Component Cost" at bounding box center [920, 208] width 1249 height 68
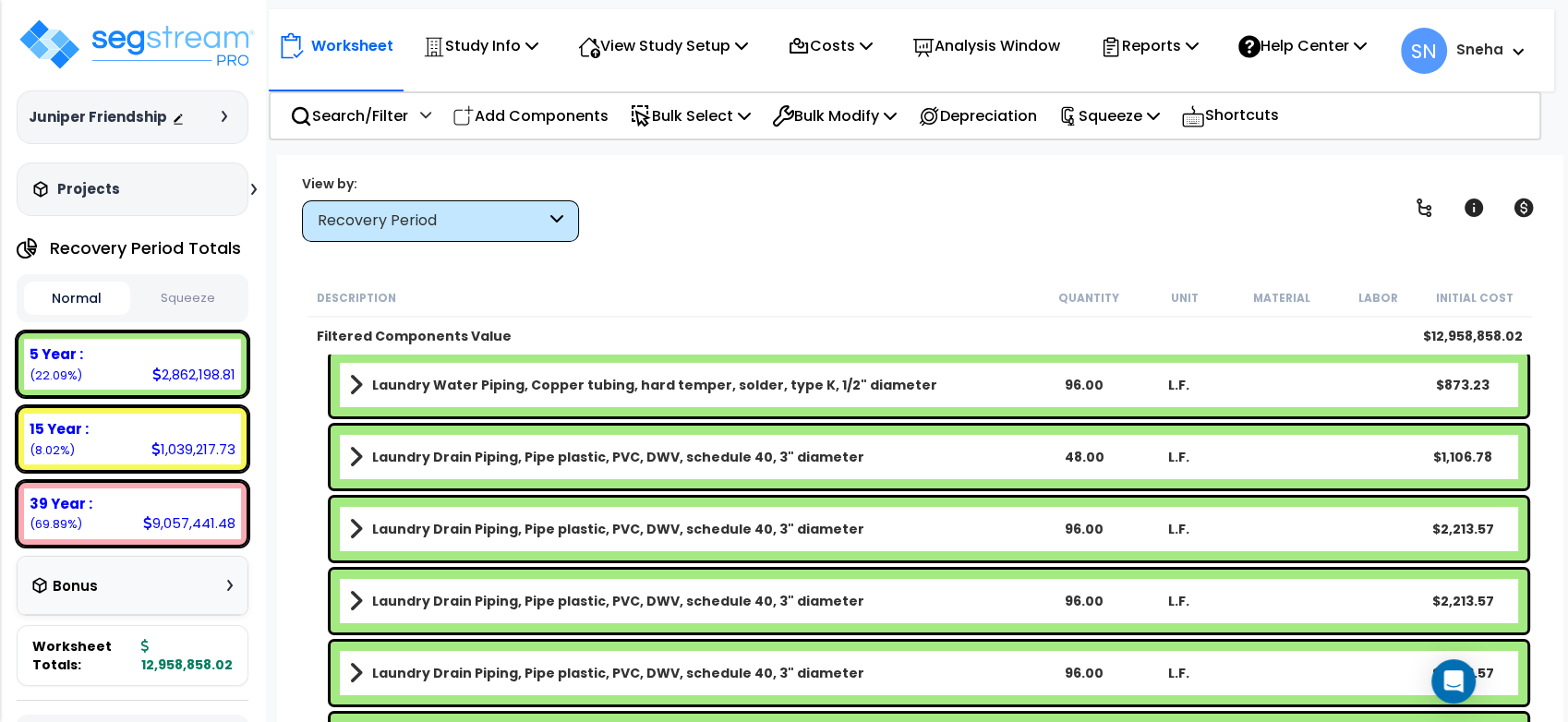
scroll to position [6979, 0]
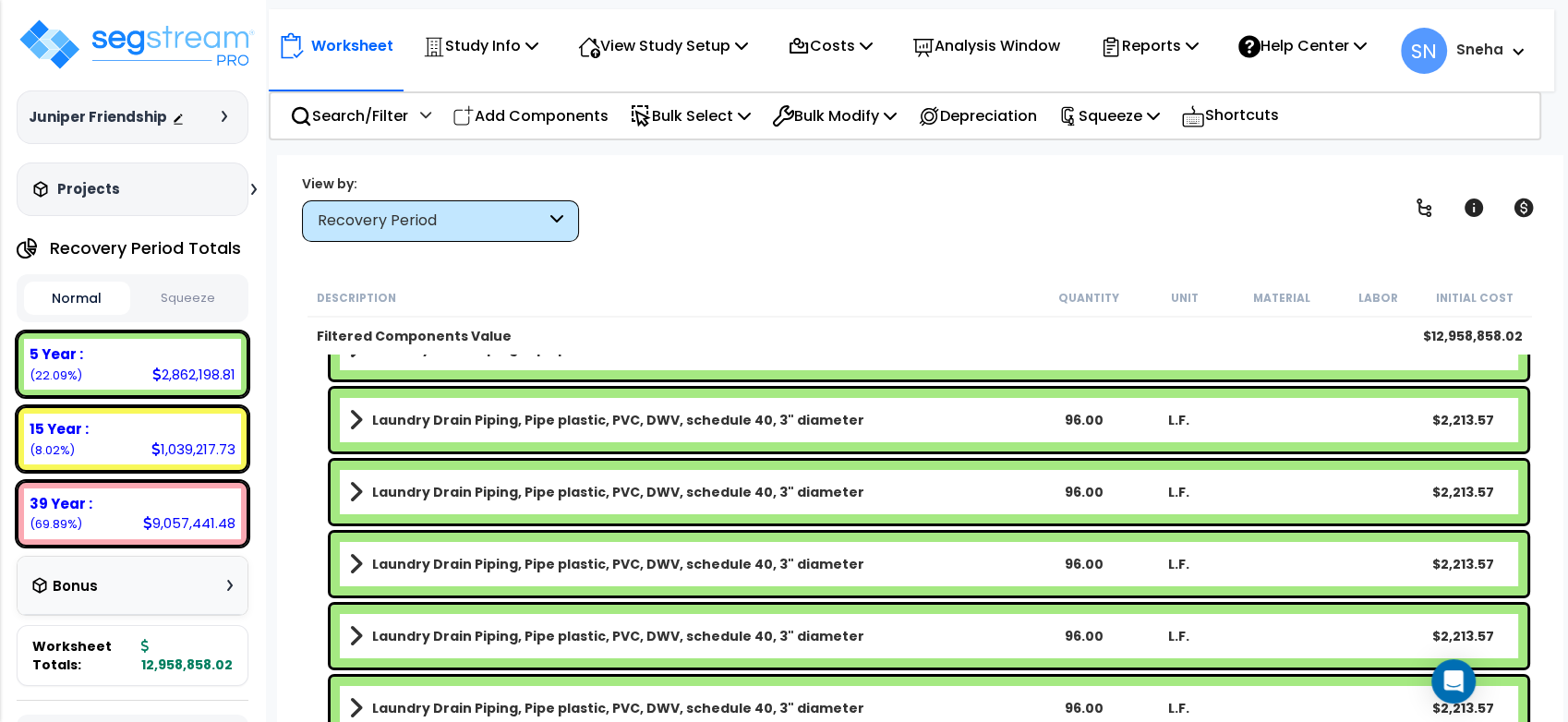
click at [554, 215] on icon at bounding box center [557, 221] width 13 height 21
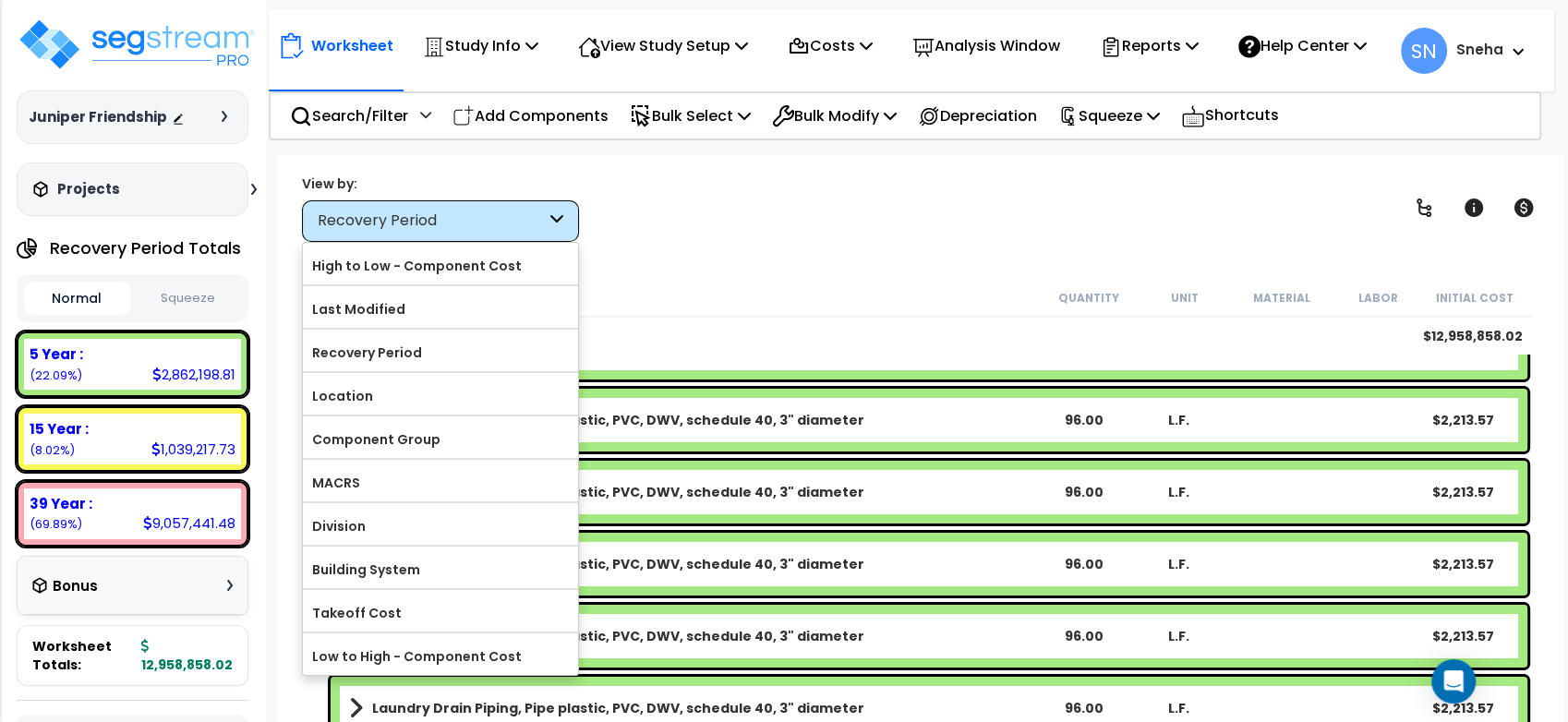
click at [963, 435] on div "Laundry Drain Piping, Pipe plastic, PVC, DWV, schedule 40, 3" diameter 96.00 L.…" at bounding box center [929, 421] width 1197 height 62
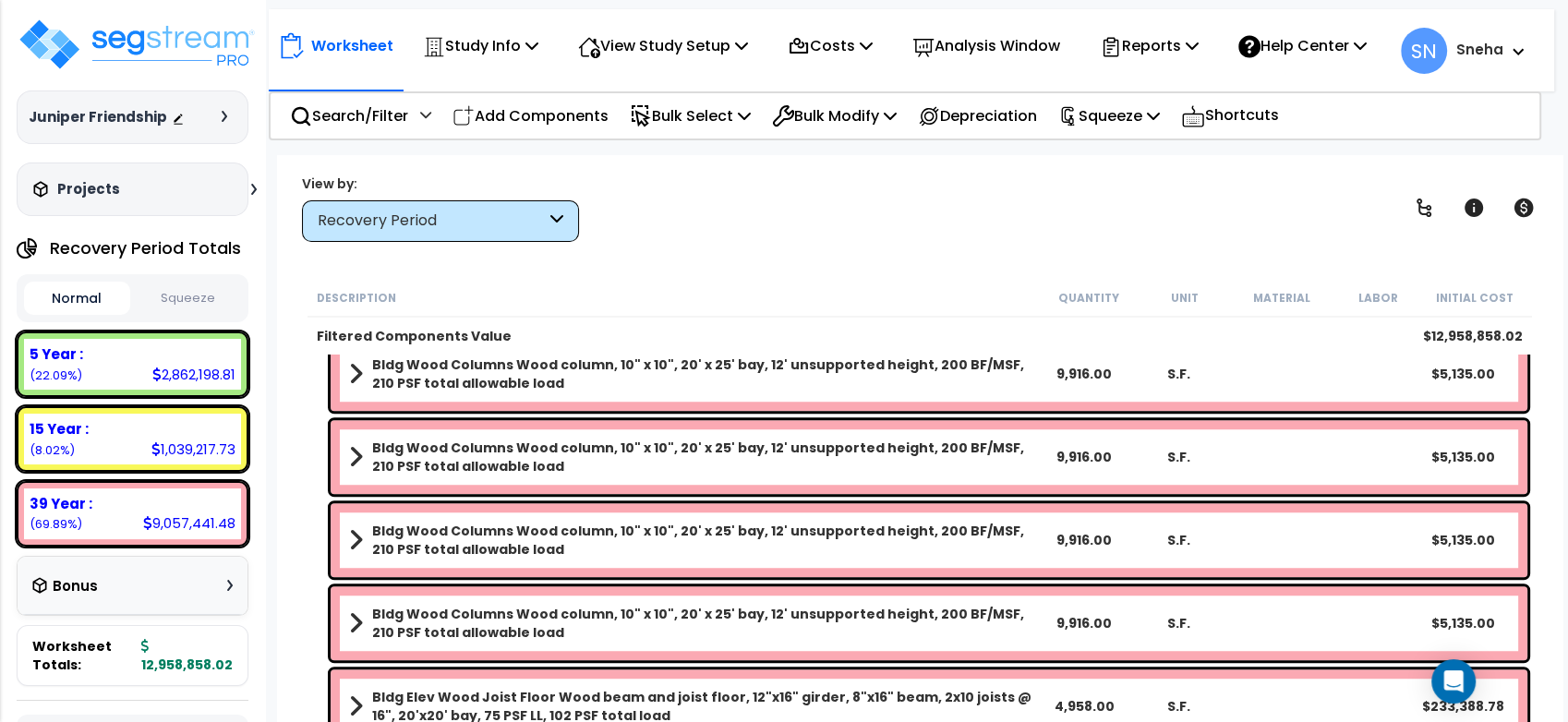
scroll to position [51014, 0]
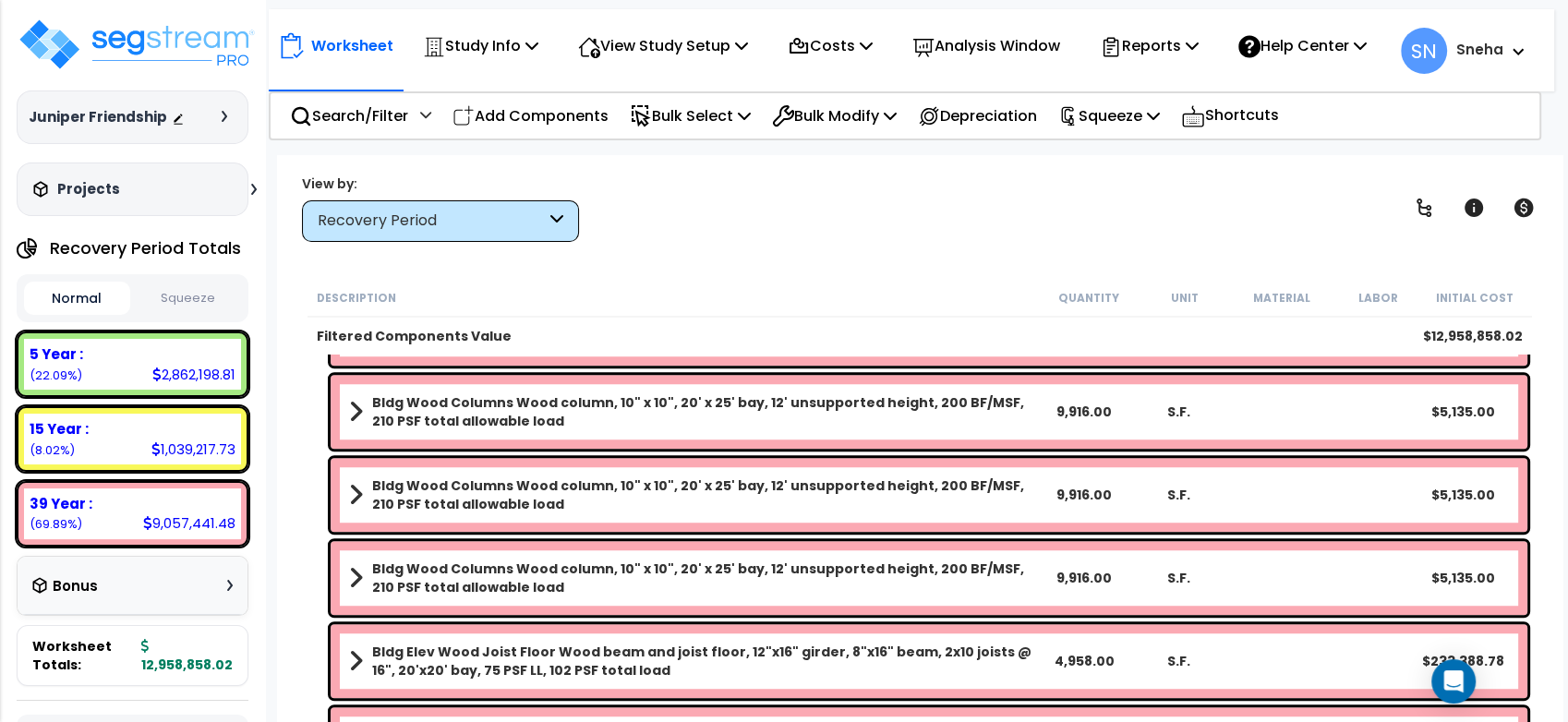
click at [473, 231] on div "Recovery Period" at bounding box center [431, 221] width 228 height 21
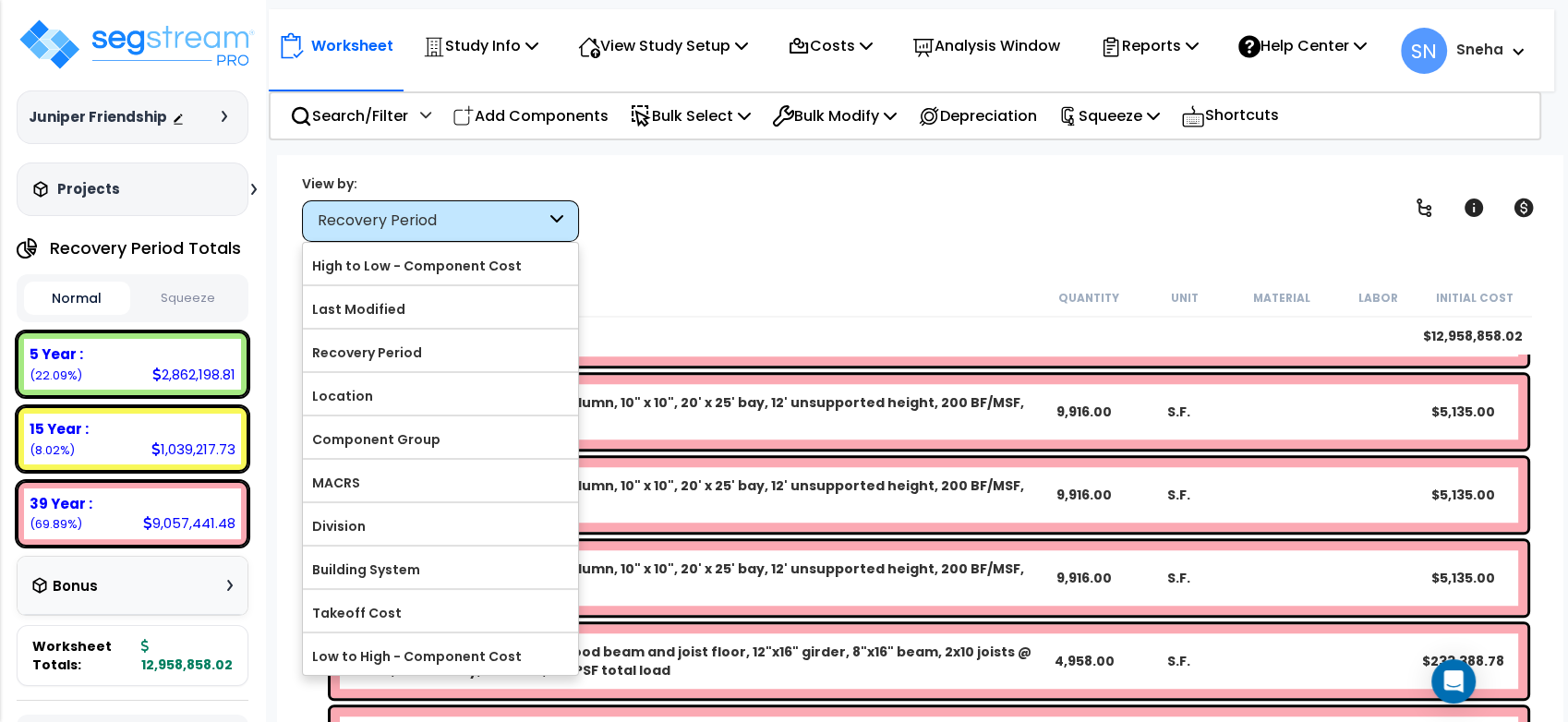
click at [473, 231] on div "Recovery Period" at bounding box center [431, 221] width 228 height 21
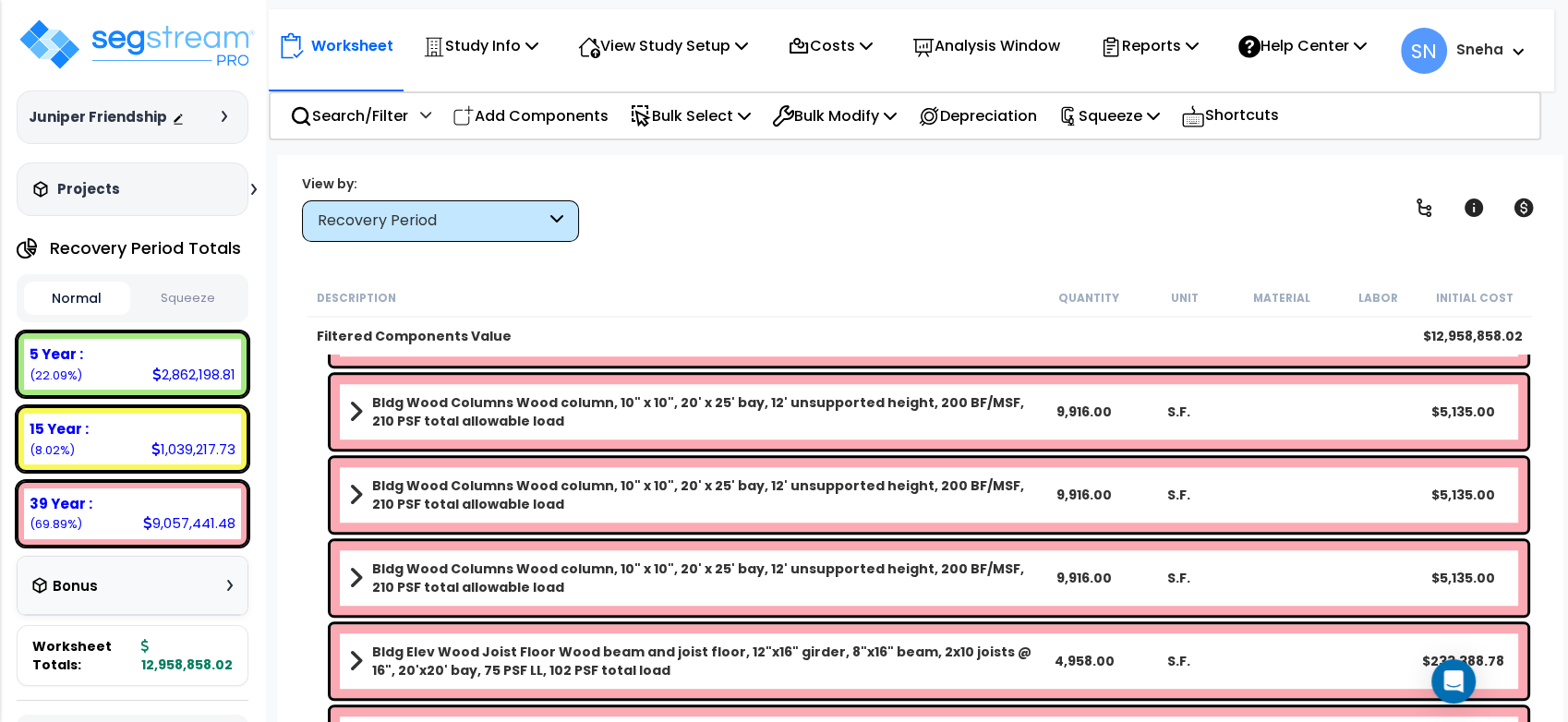
click at [466, 246] on div "Worksheet Study Info Study Setup Add Property Unit Template study Clone study SN" at bounding box center [919, 516] width 1286 height 722
click at [462, 228] on div "Recovery Period" at bounding box center [431, 221] width 228 height 21
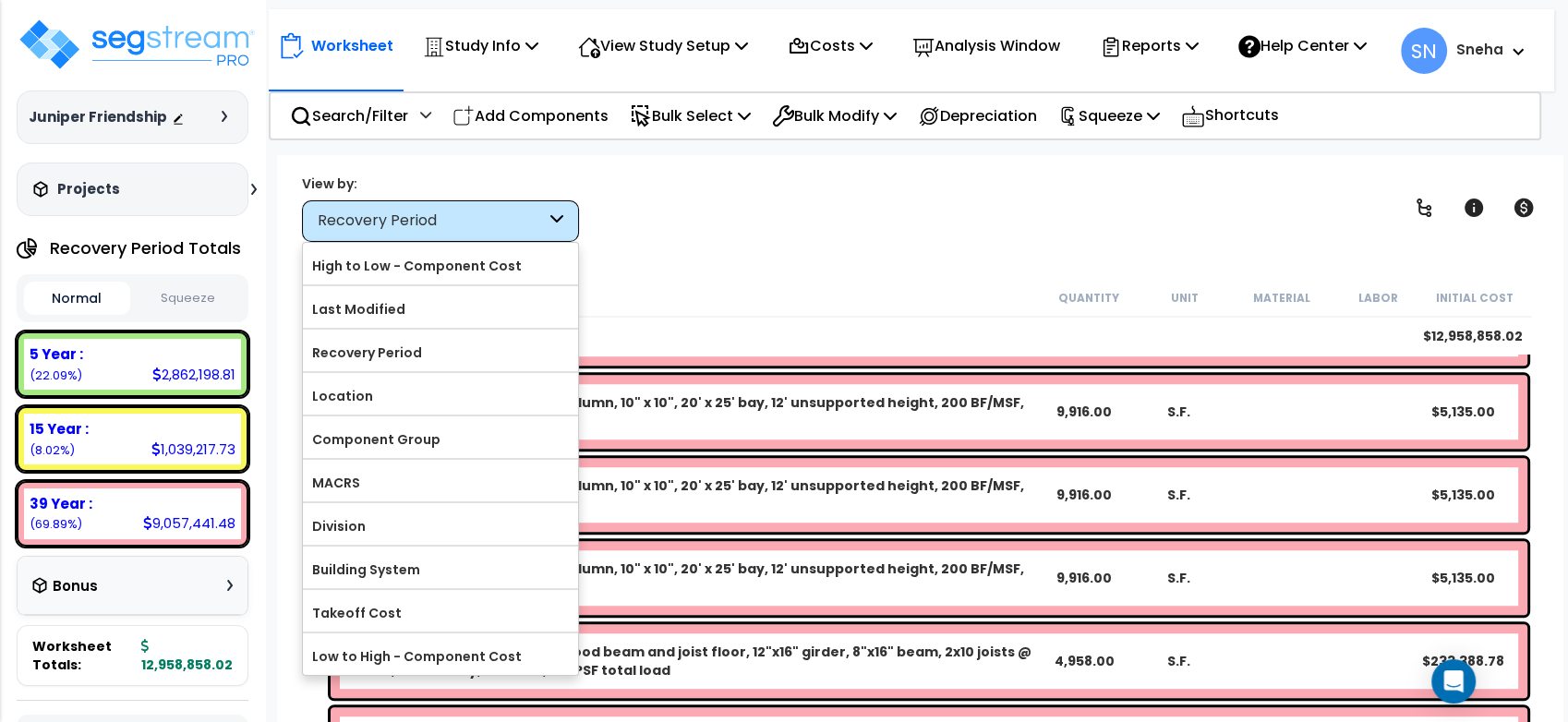
click at [751, 242] on div "Worksheet Study Info Study Setup Add Property Unit Template study Clone study SN" at bounding box center [919, 516] width 1286 height 722
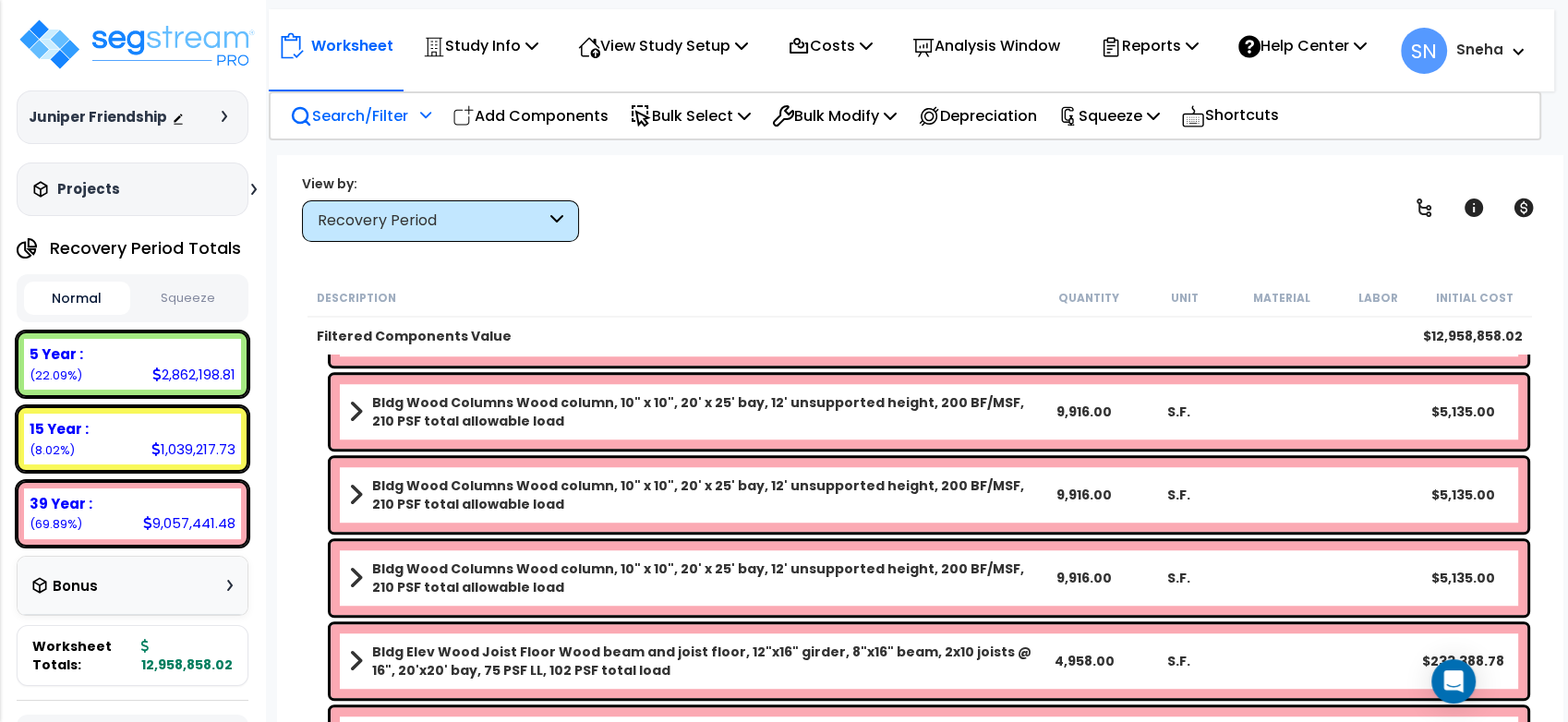
click at [438, 126] on div "Search/Filter Additional Search / Filter" at bounding box center [360, 116] width 162 height 43
click at [432, 121] on icon at bounding box center [426, 114] width 11 height 13
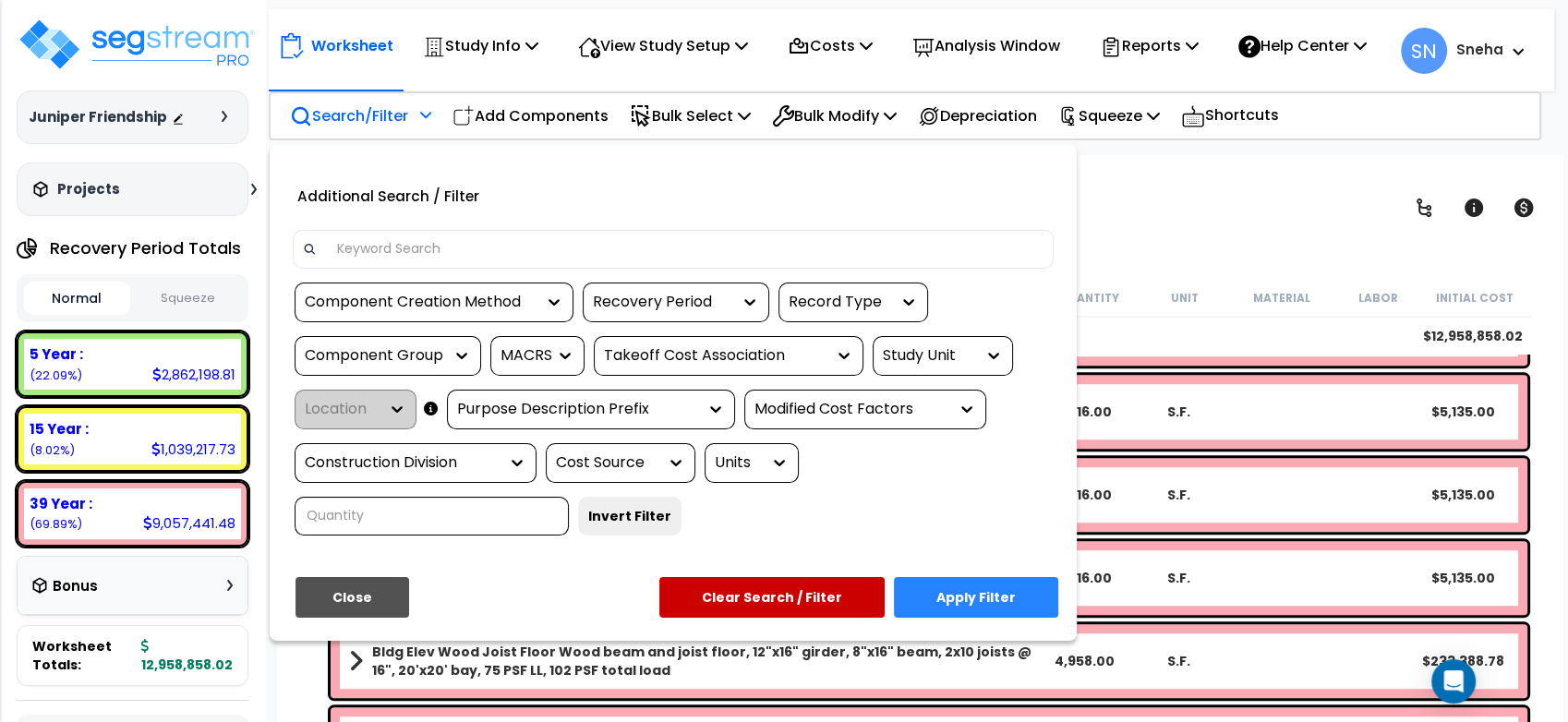
click at [401, 367] on div "Component Group" at bounding box center [374, 356] width 139 height 21
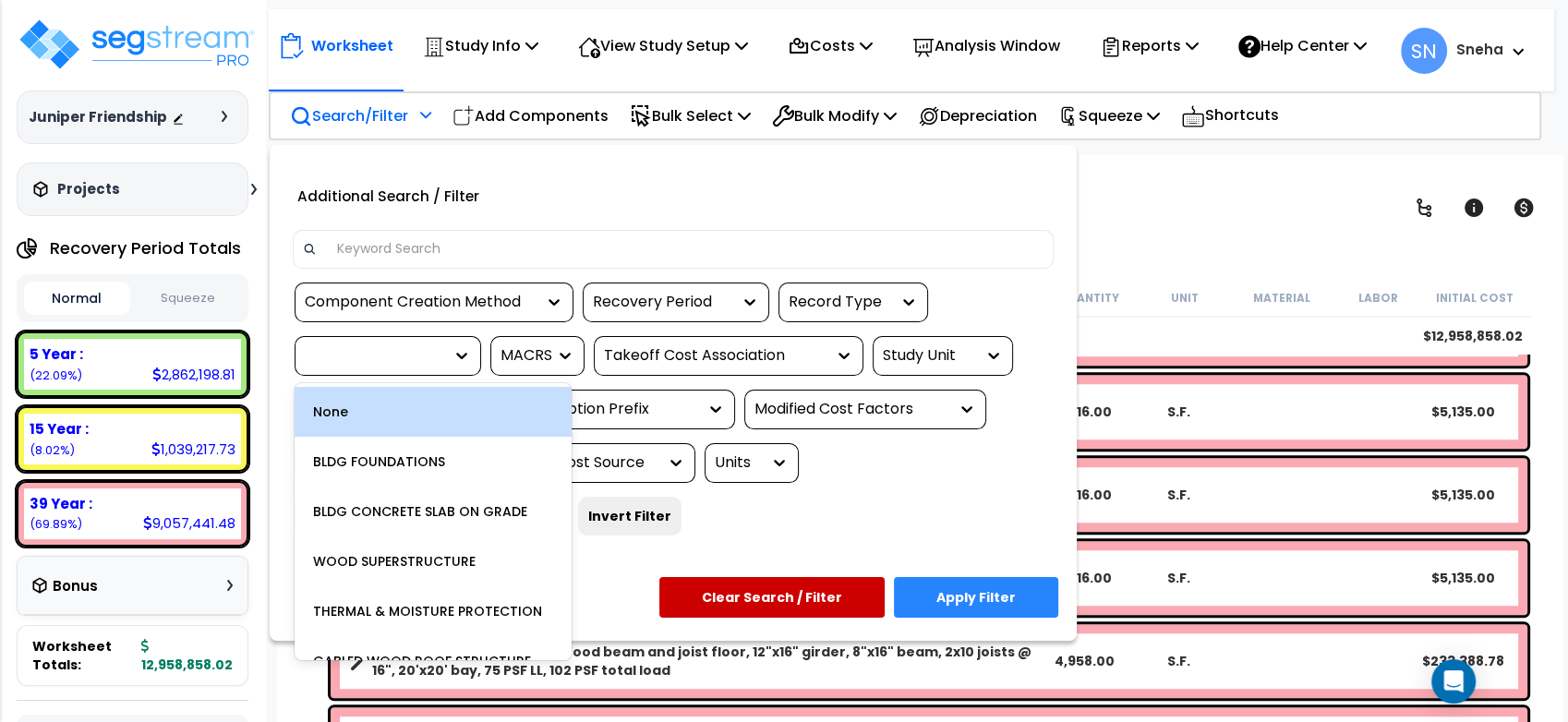
click at [392, 423] on div "None" at bounding box center [433, 412] width 277 height 50
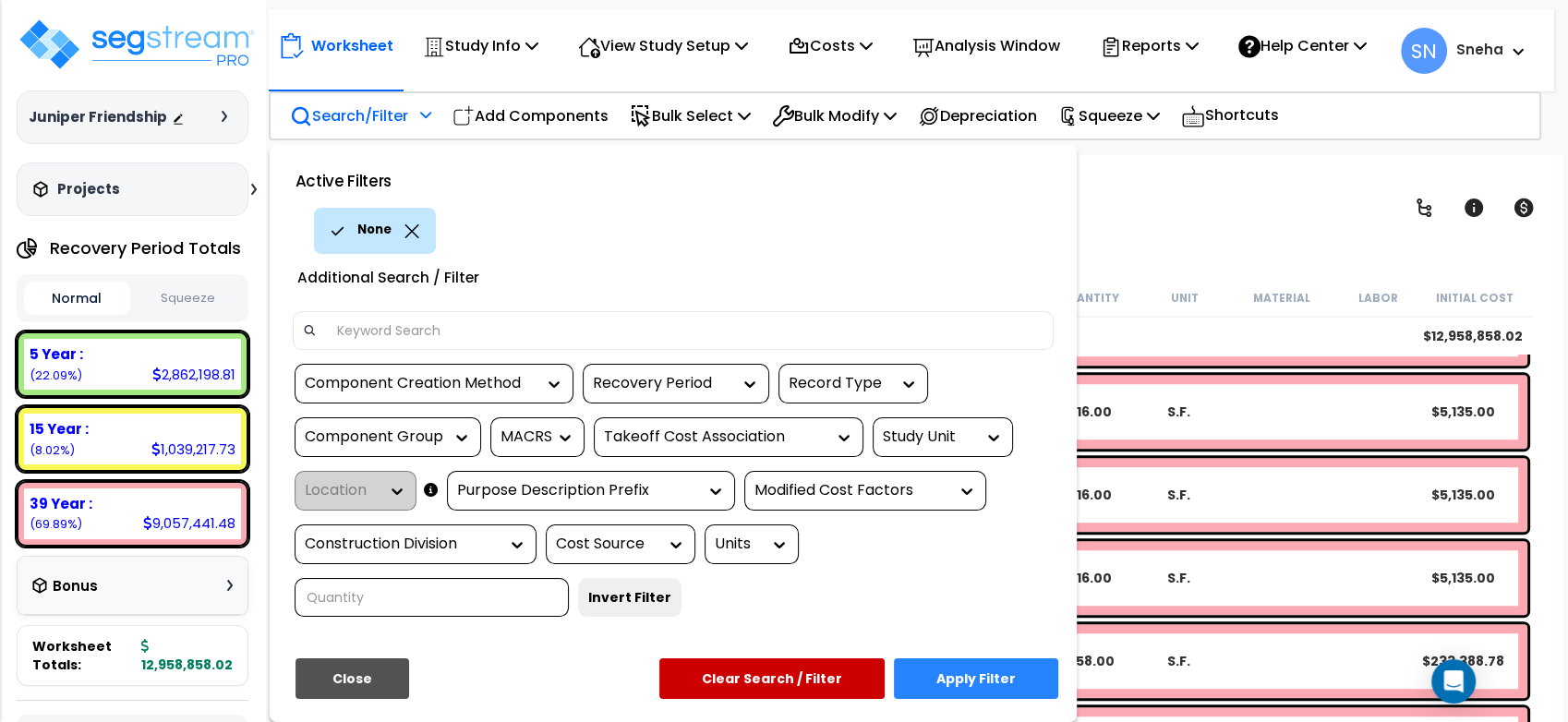
click at [517, 394] on div "Component Creation Method" at bounding box center [420, 384] width 230 height 21
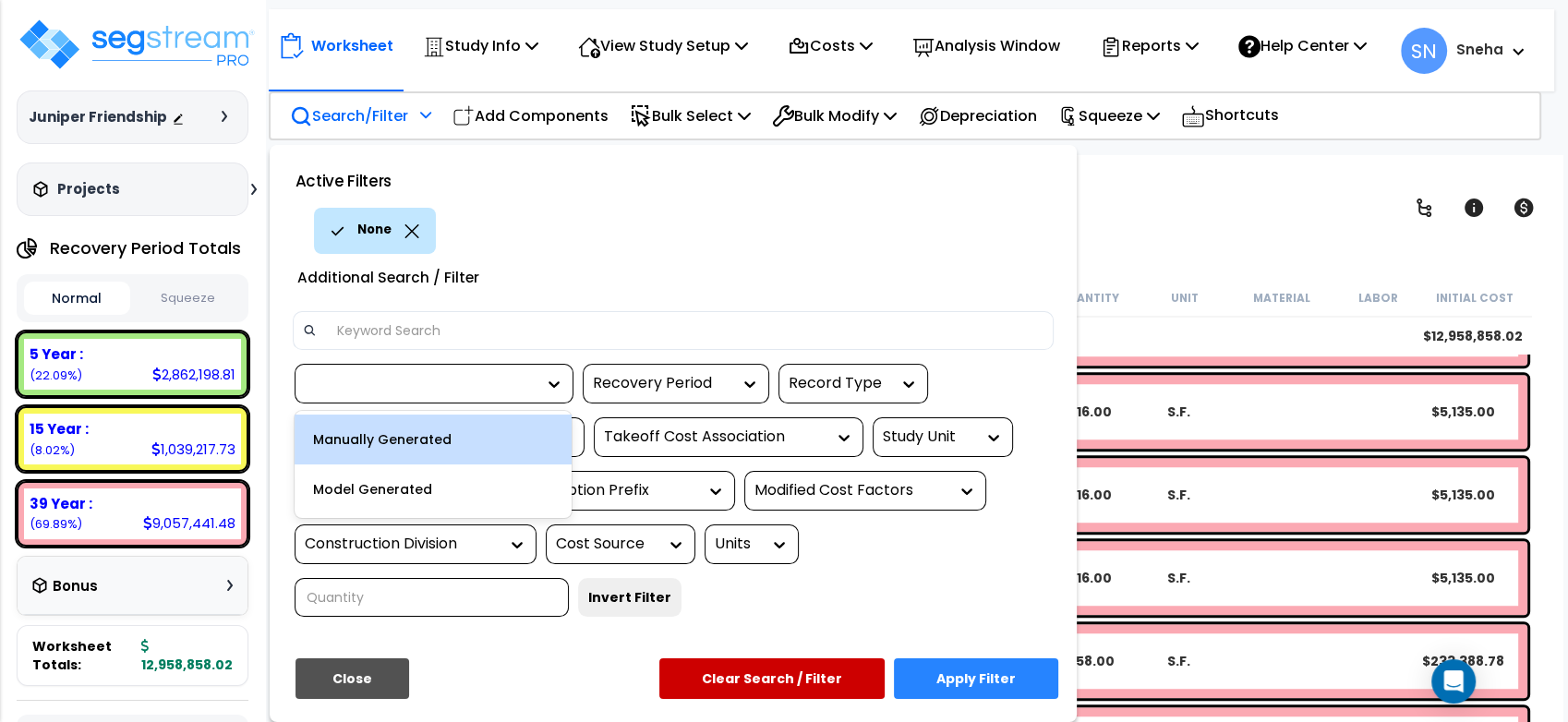
click at [517, 394] on div at bounding box center [420, 384] width 230 height 21
click at [686, 404] on div "Recovery Period" at bounding box center [675, 384] width 186 height 40
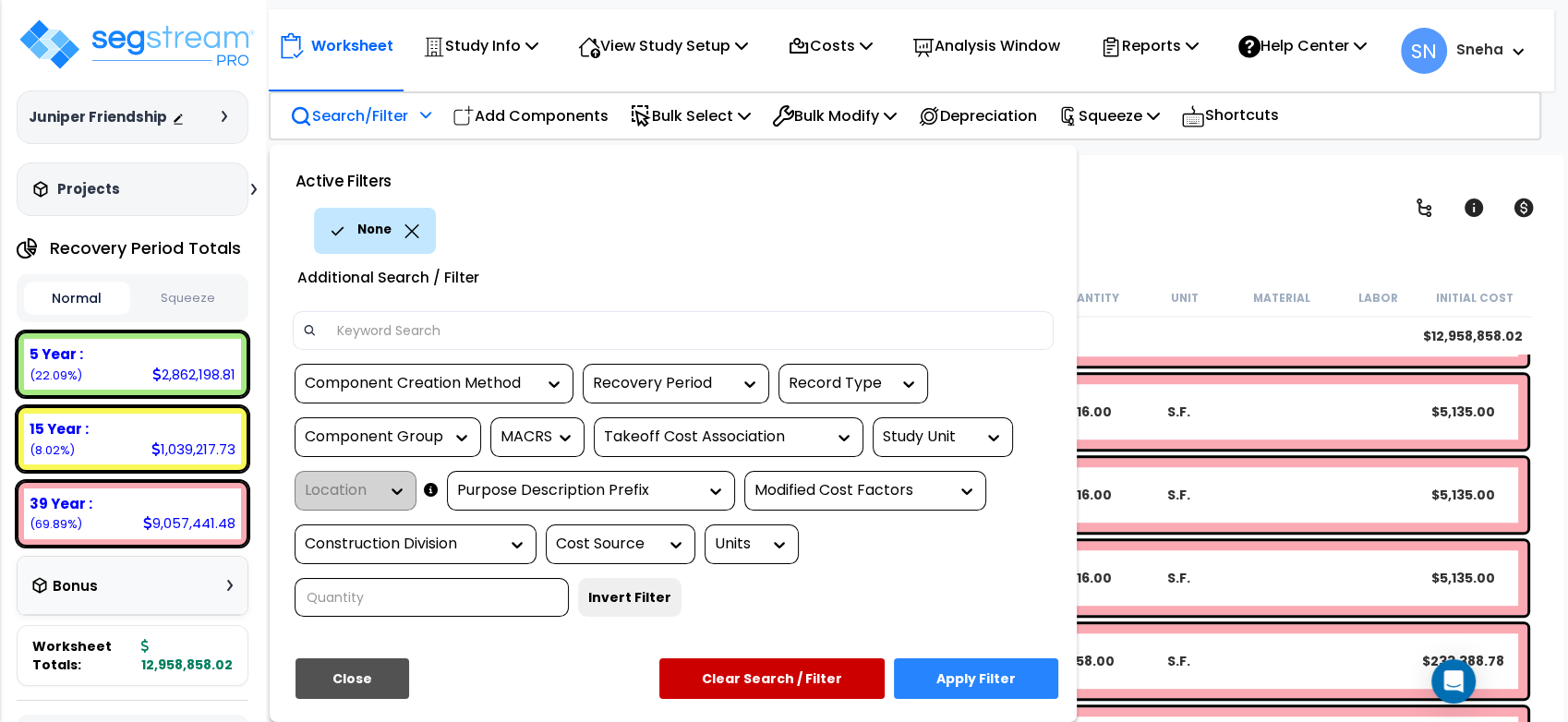
click at [705, 448] on div "Takeoff Cost Association" at bounding box center [714, 438] width 222 height 21
click at [705, 448] on div at bounding box center [714, 438] width 222 height 21
click at [554, 492] on div "Purpose Description Prefix" at bounding box center [577, 490] width 240 height 21
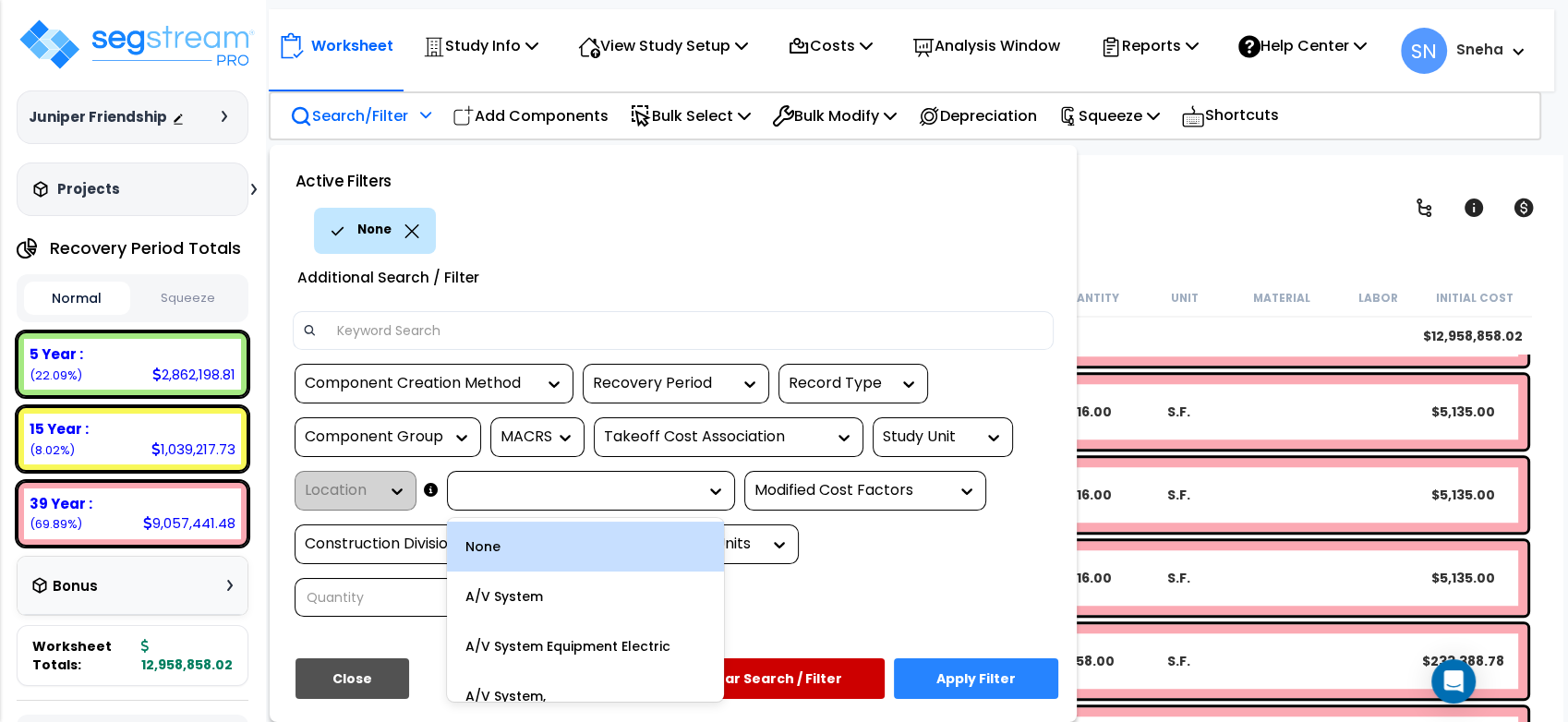
scroll to position [81, 0]
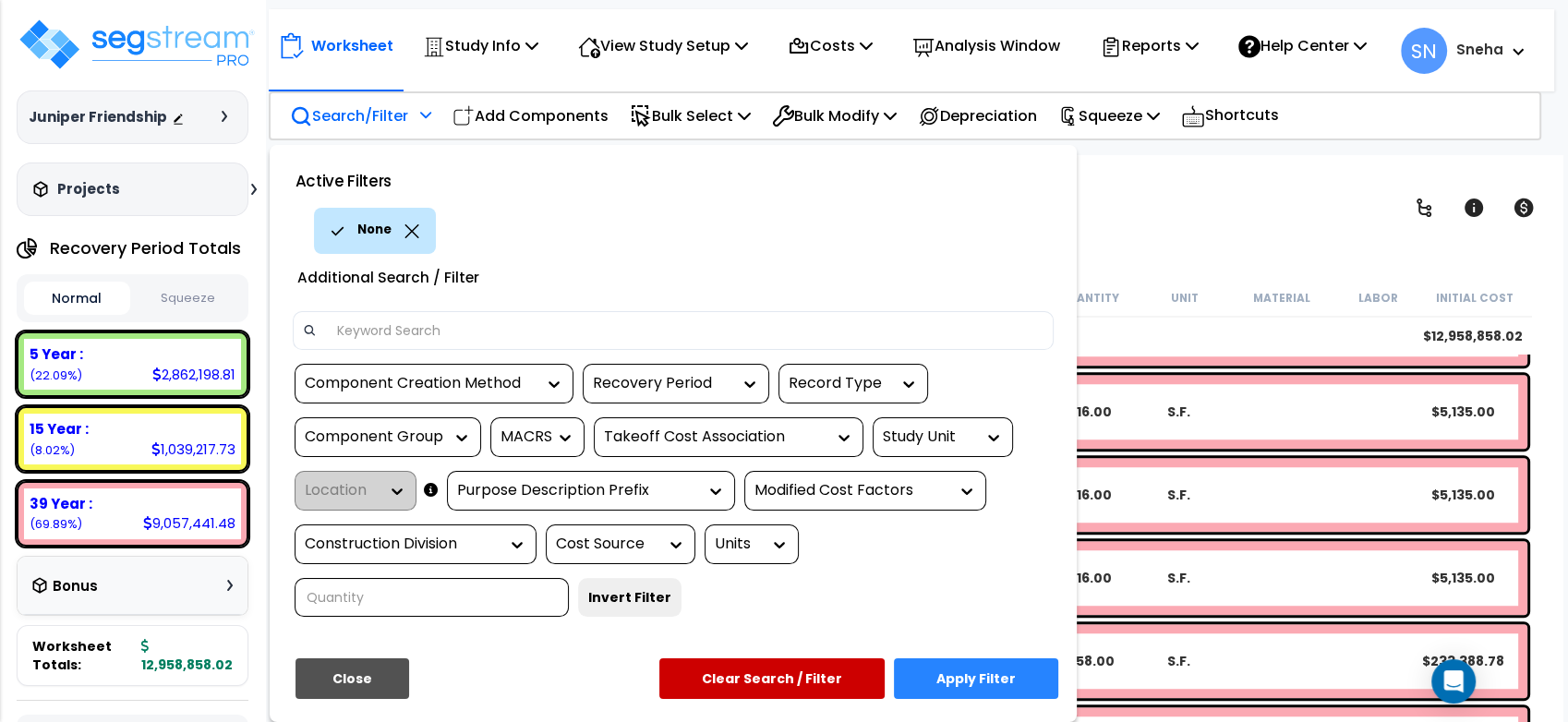
click at [583, 502] on div "Purpose Description Prefix" at bounding box center [577, 490] width 240 height 21
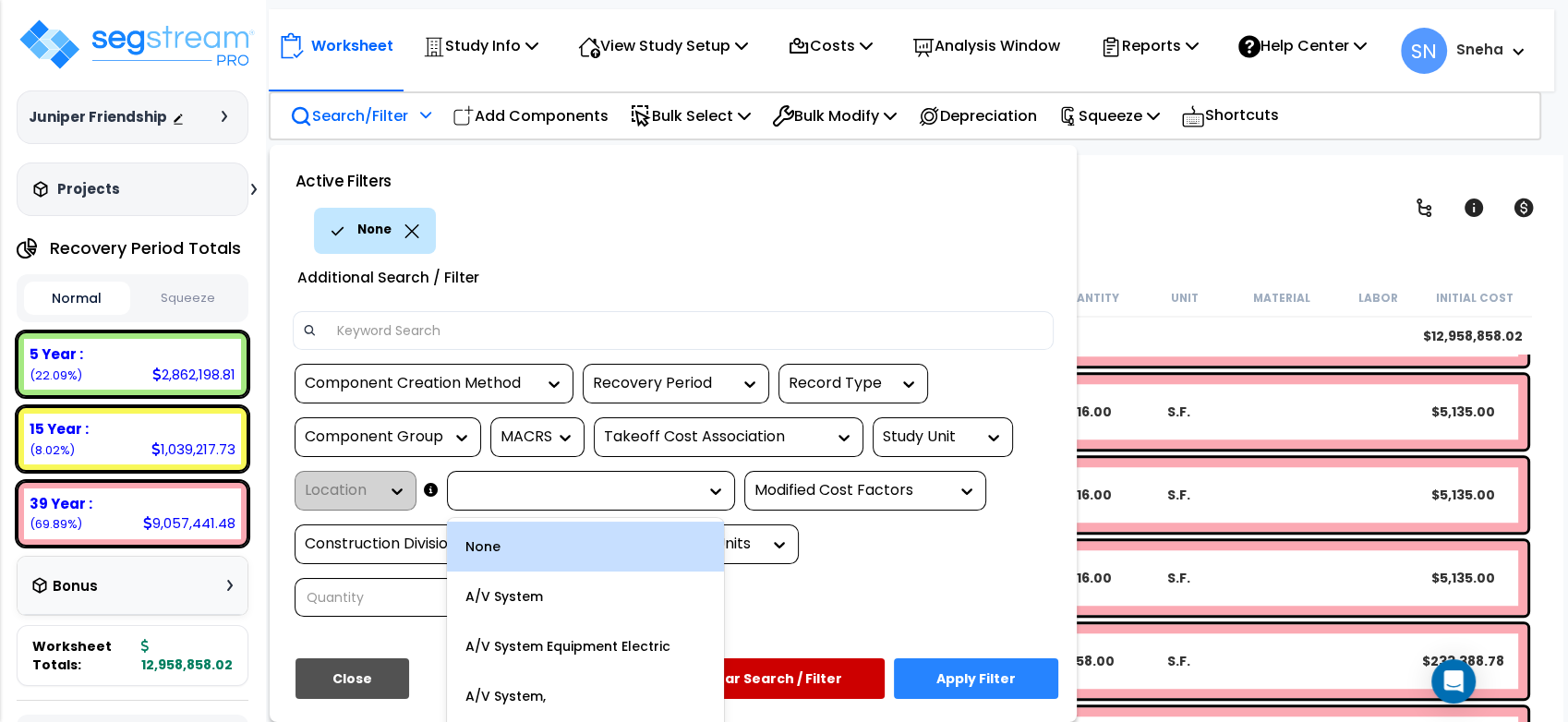
click at [851, 502] on div "Modified Cost Factors" at bounding box center [851, 490] width 194 height 21
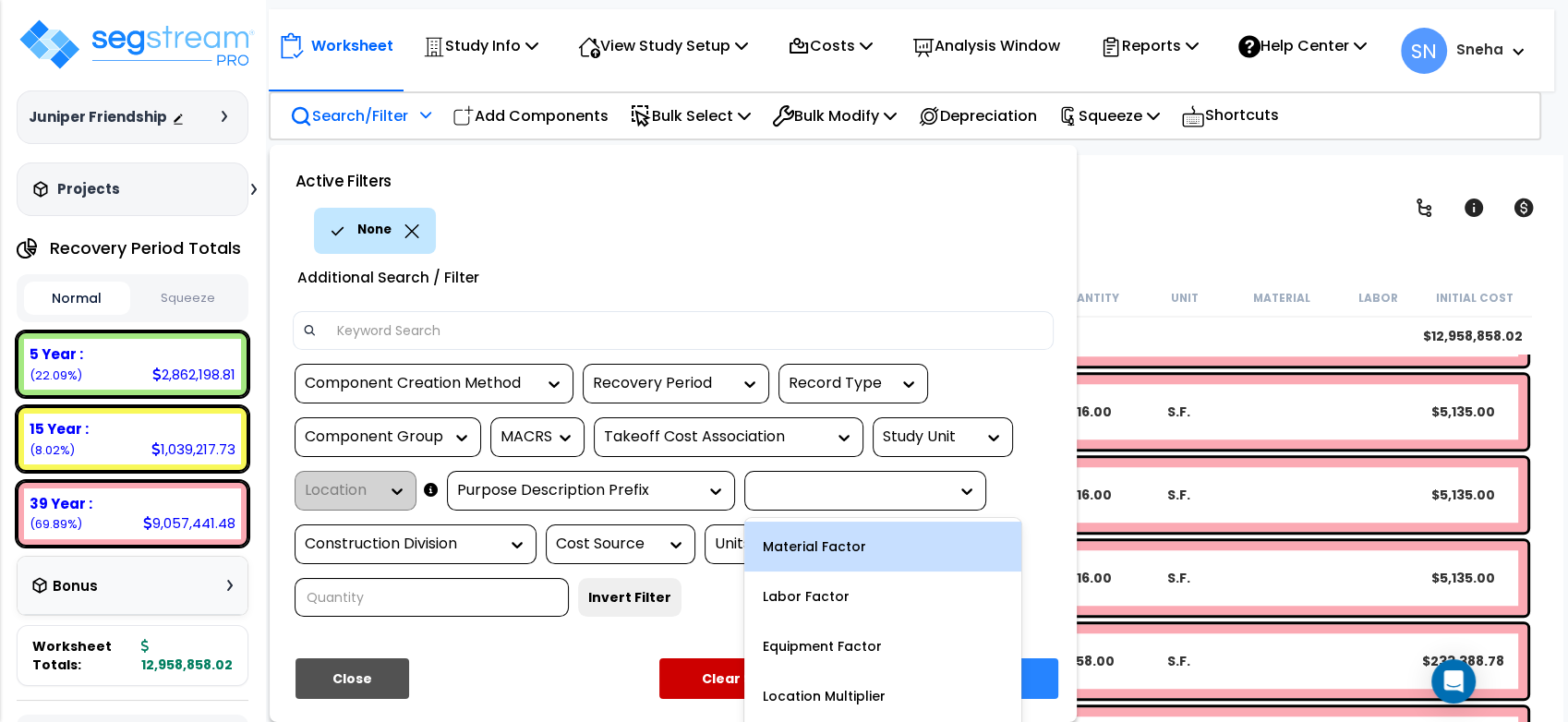
click at [453, 556] on div "Construction Division" at bounding box center [401, 544] width 194 height 21
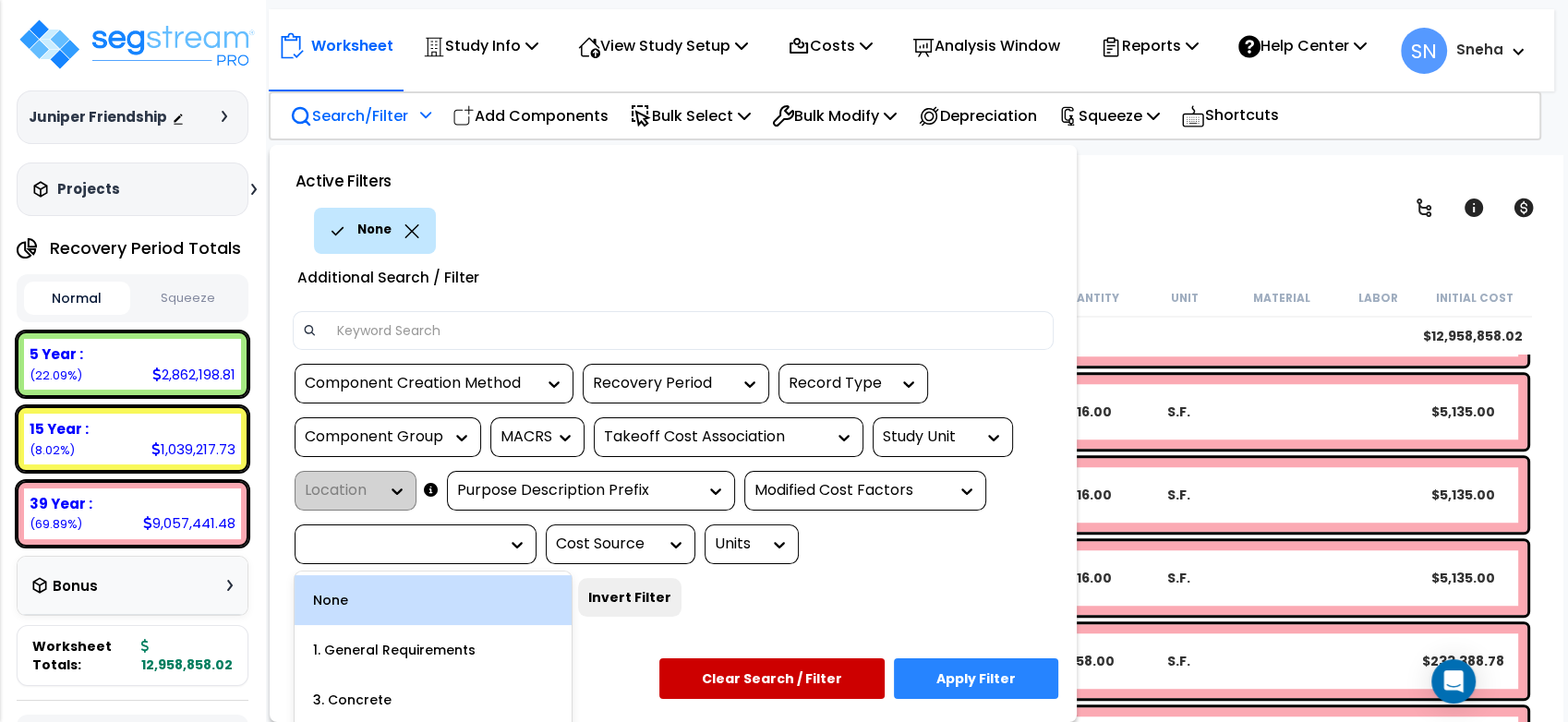
click at [679, 621] on div "2 results available. Select is focused ,type to refine list, press Down to open…" at bounding box center [673, 497] width 789 height 267
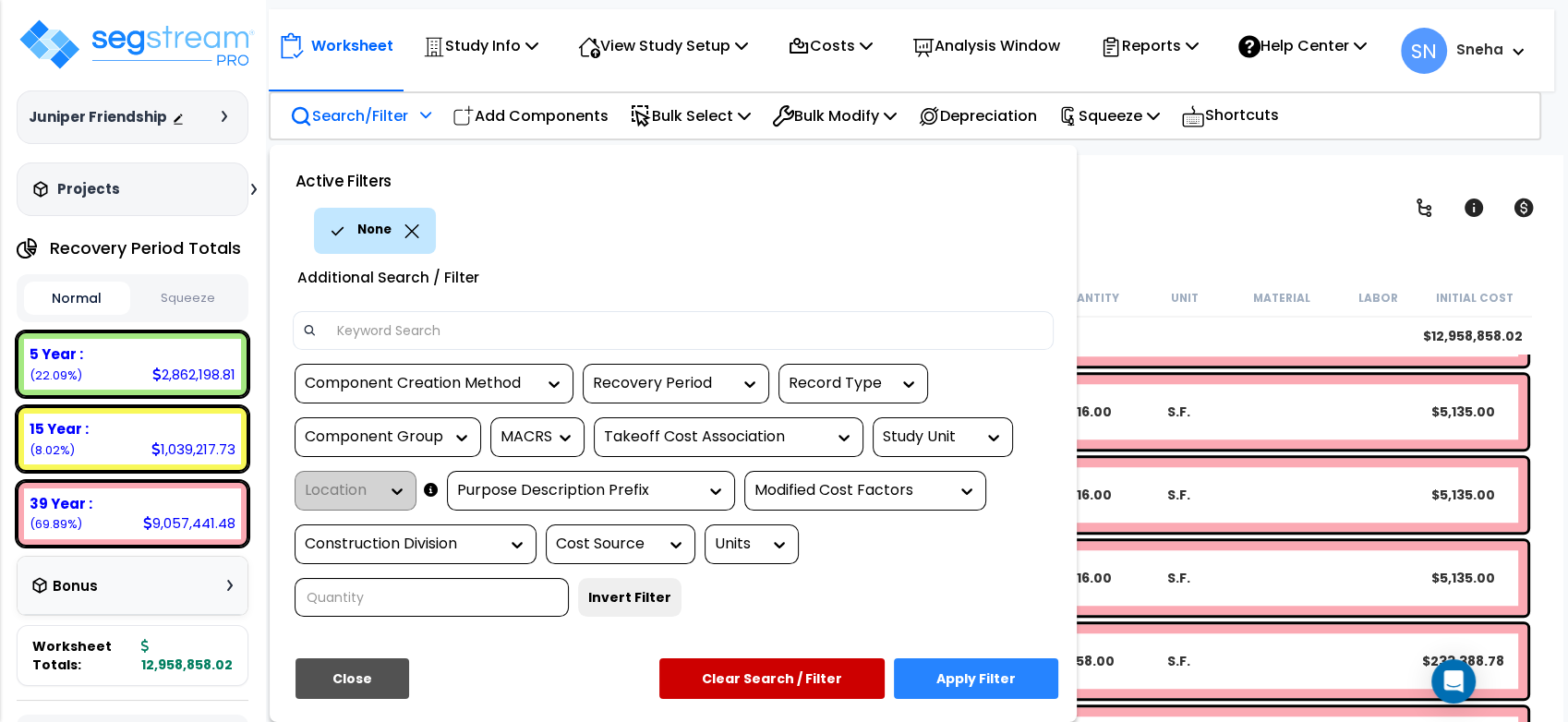
click at [827, 289] on div "Additional Search / Filter" at bounding box center [673, 276] width 789 height 43
click at [1131, 204] on div at bounding box center [784, 361] width 1568 height 722
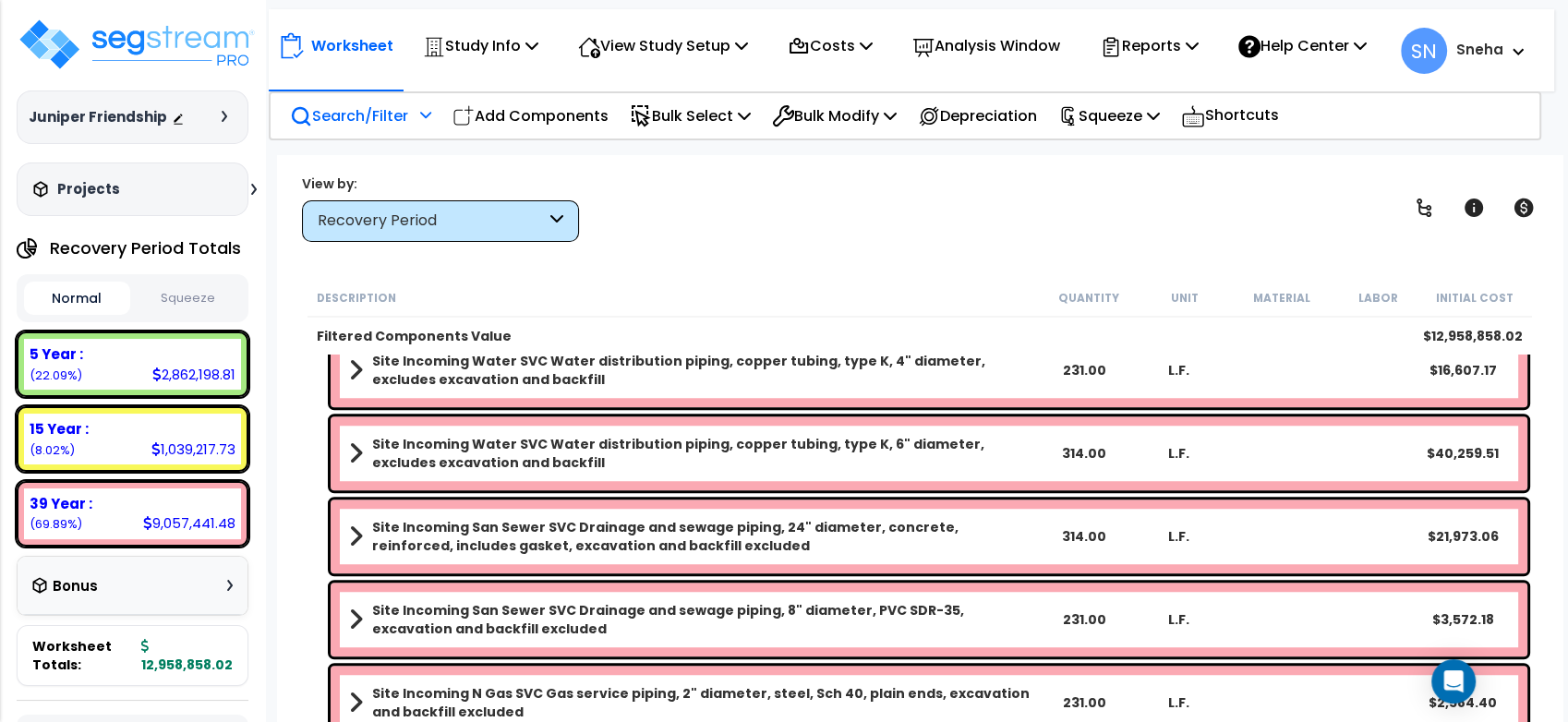
scroll to position [121886, 0]
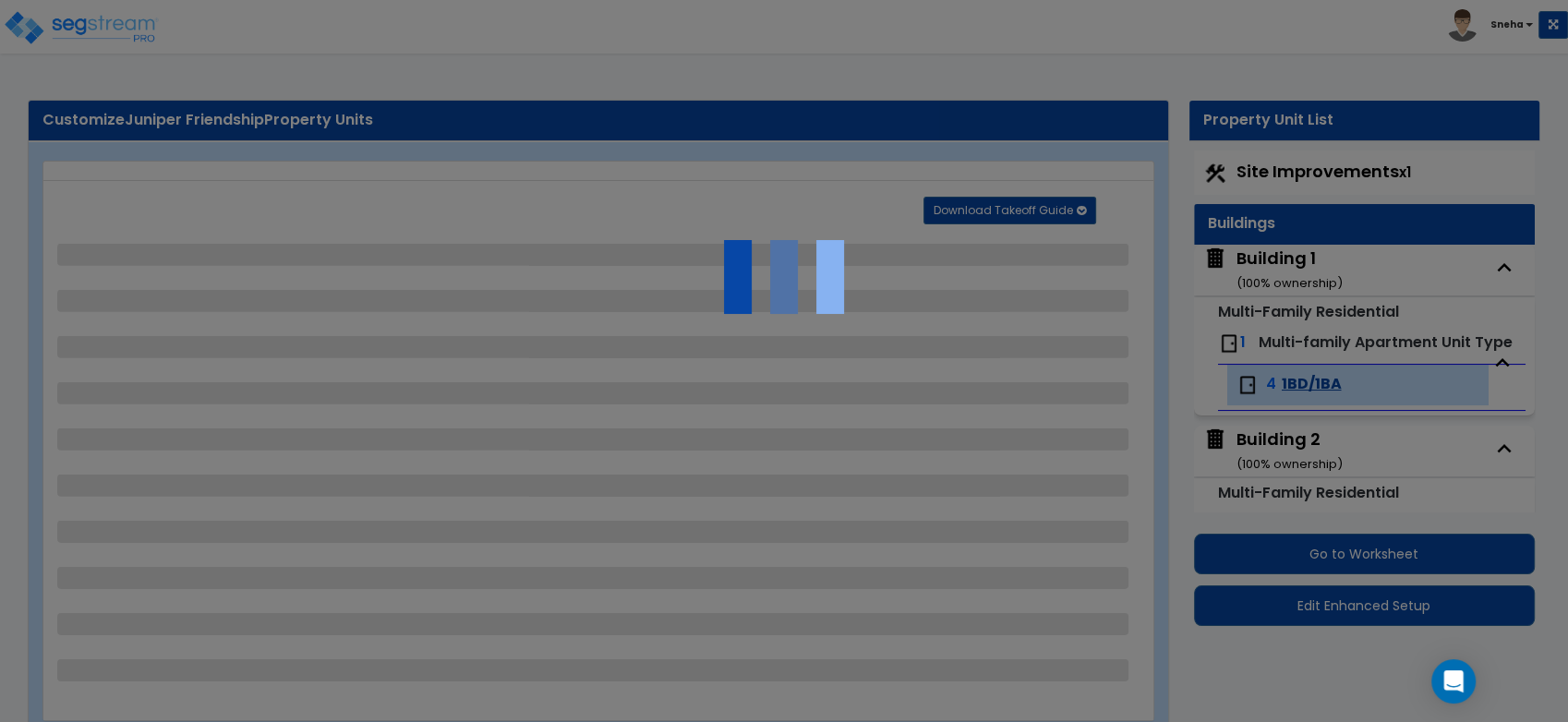
select select "2"
select select "1"
select select "3"
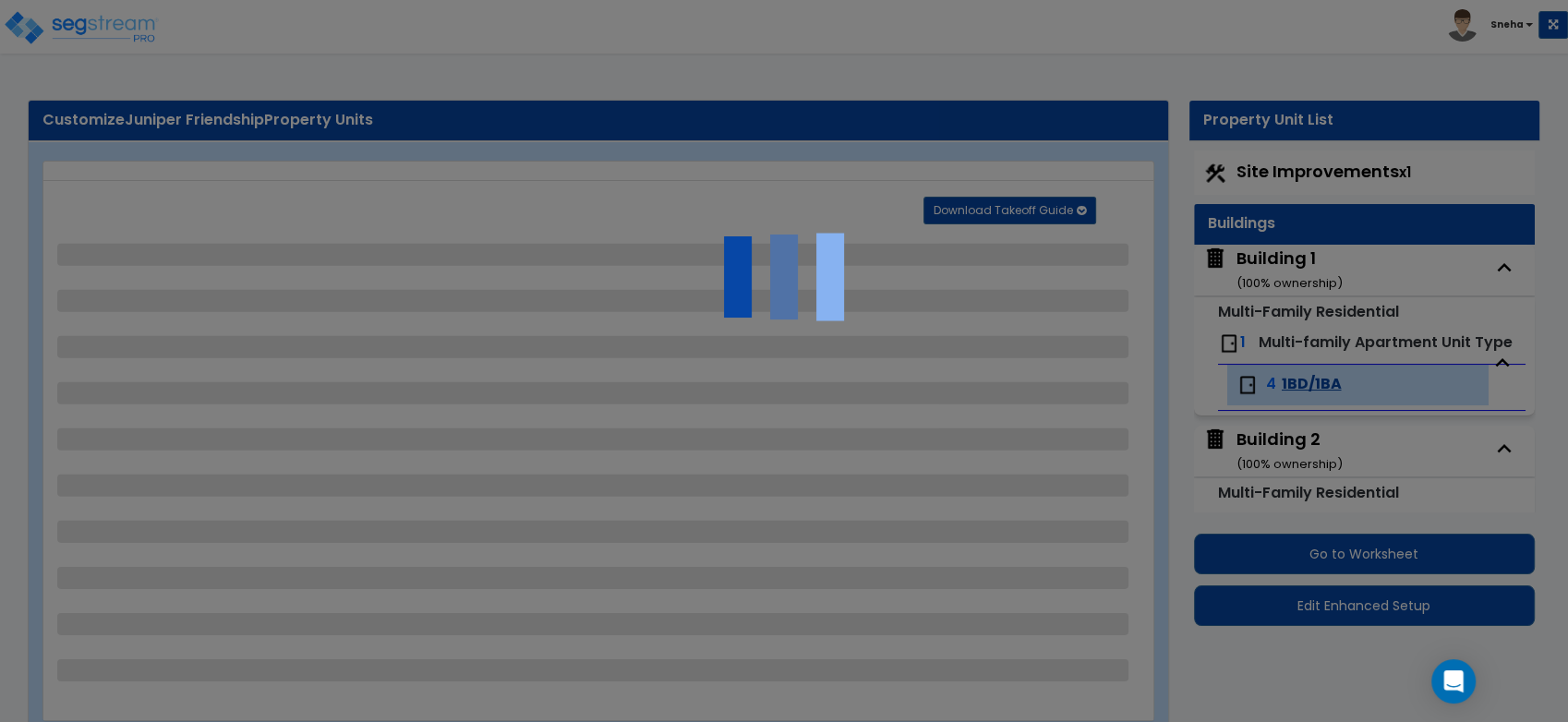
select select "1"
select select "2"
select select "4"
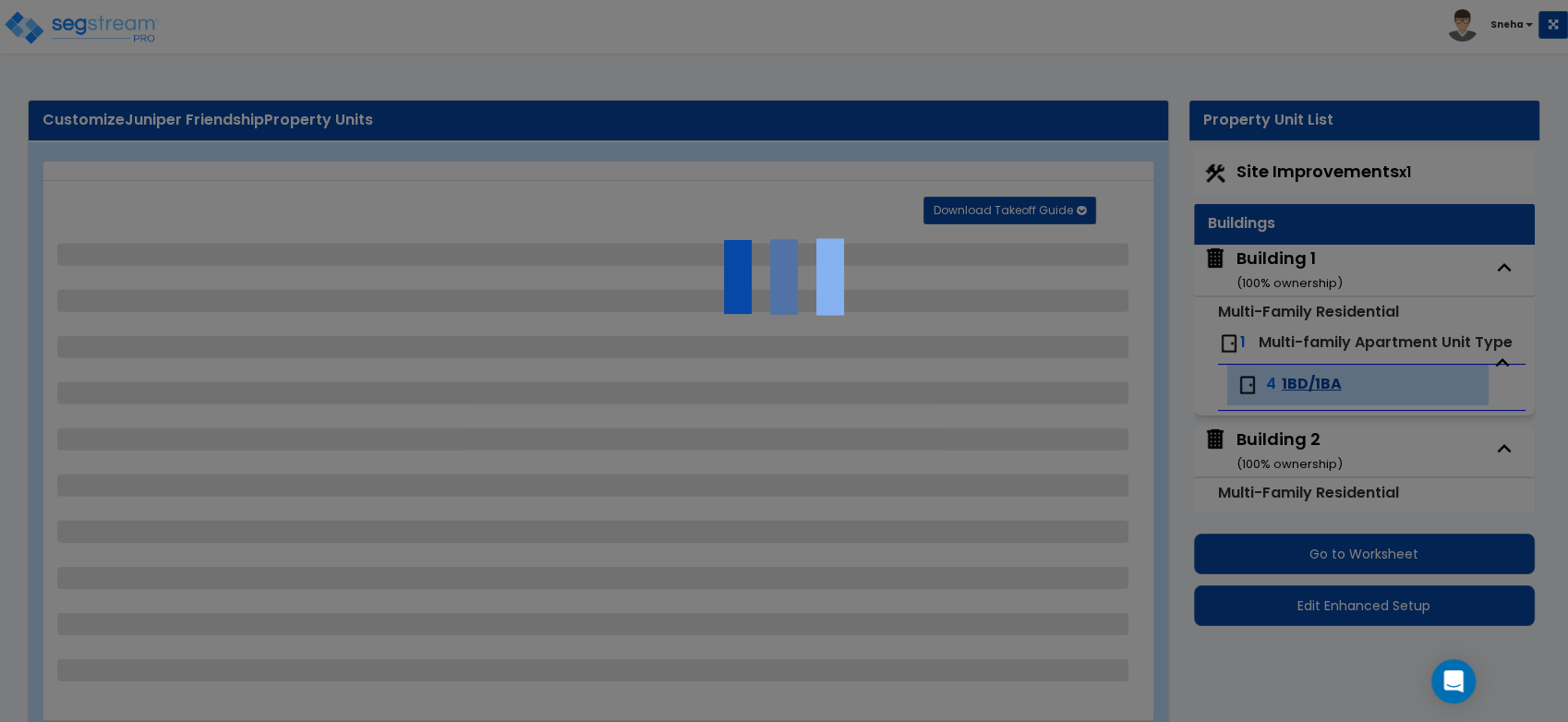
select select "1"
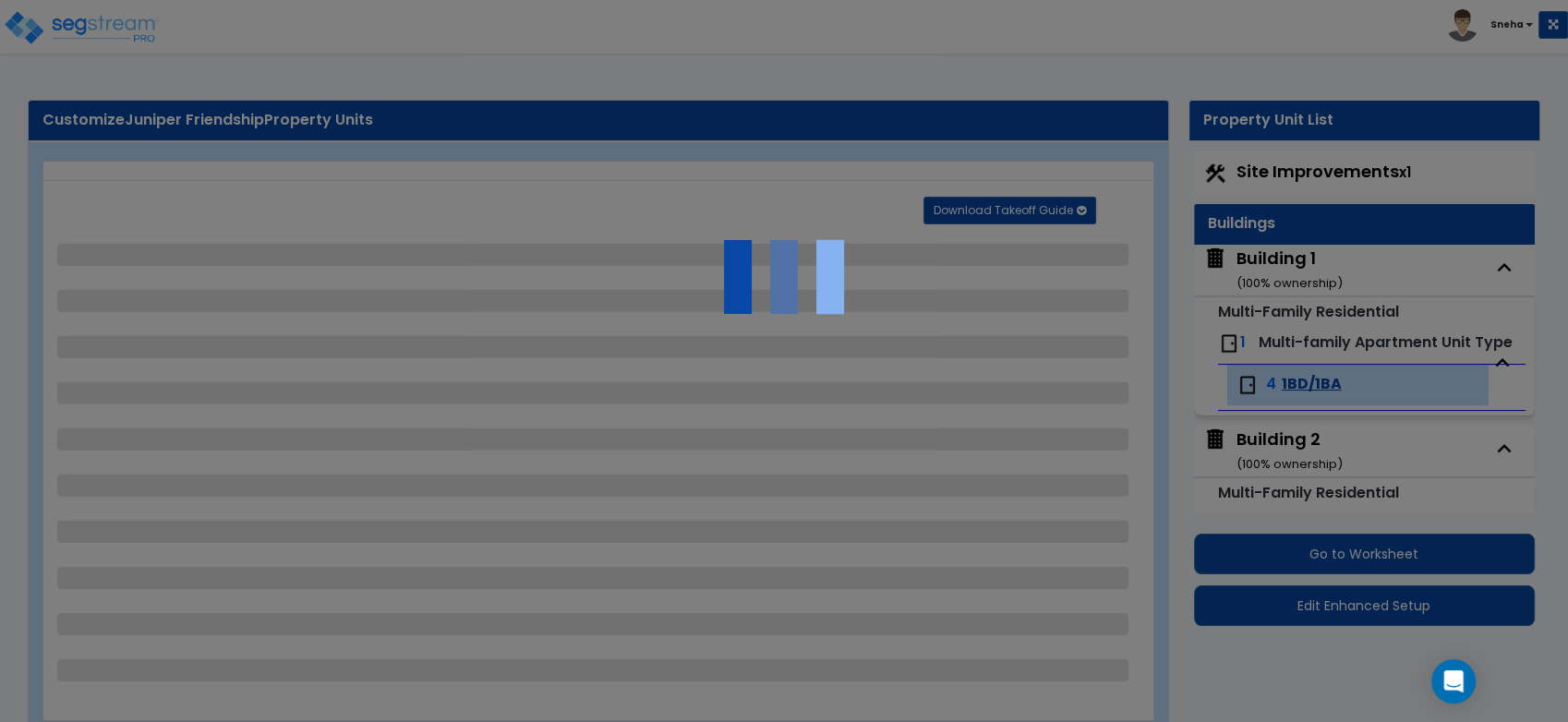
select select "1"
select select "2"
select select "3"
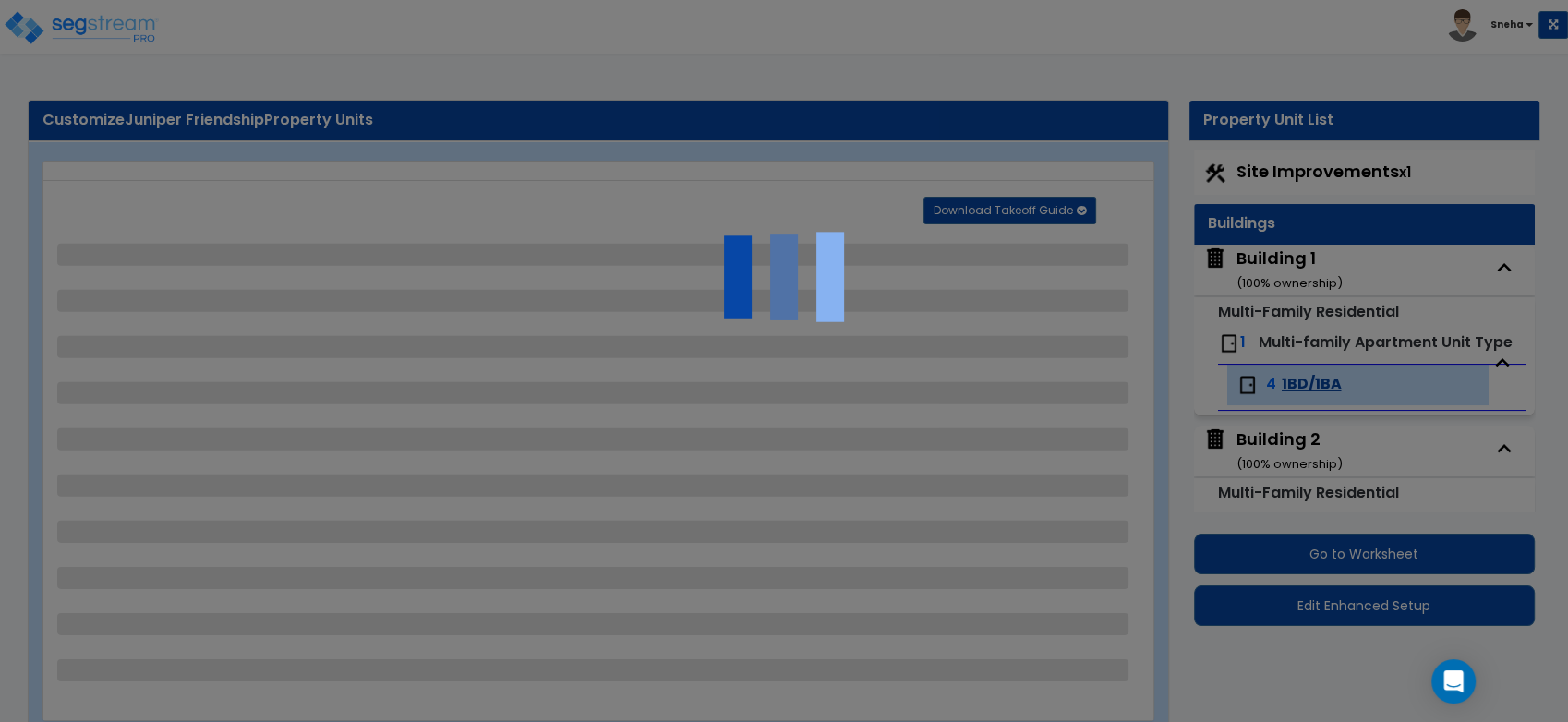
select select "2"
select select "1"
select select "2"
select select "1"
select select "2"
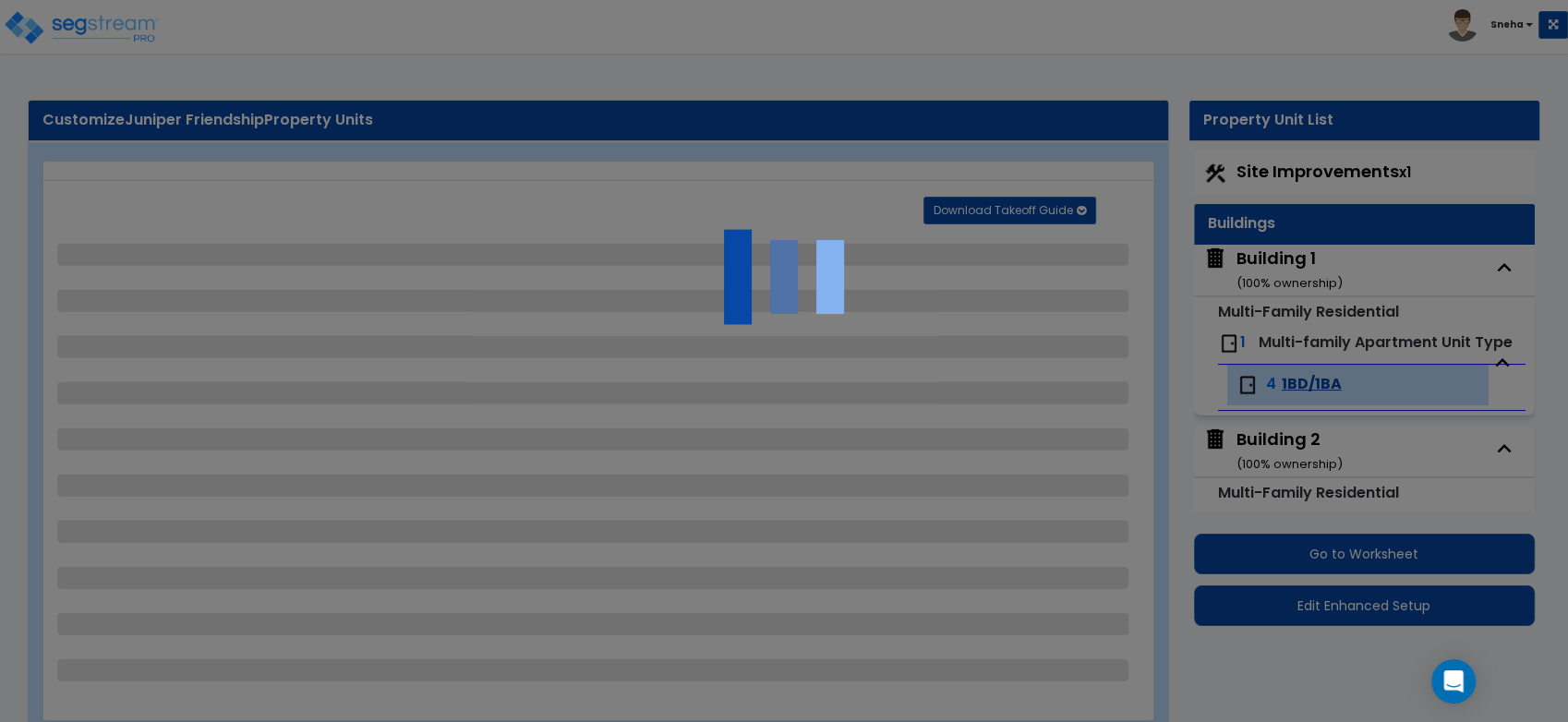
select select "1"
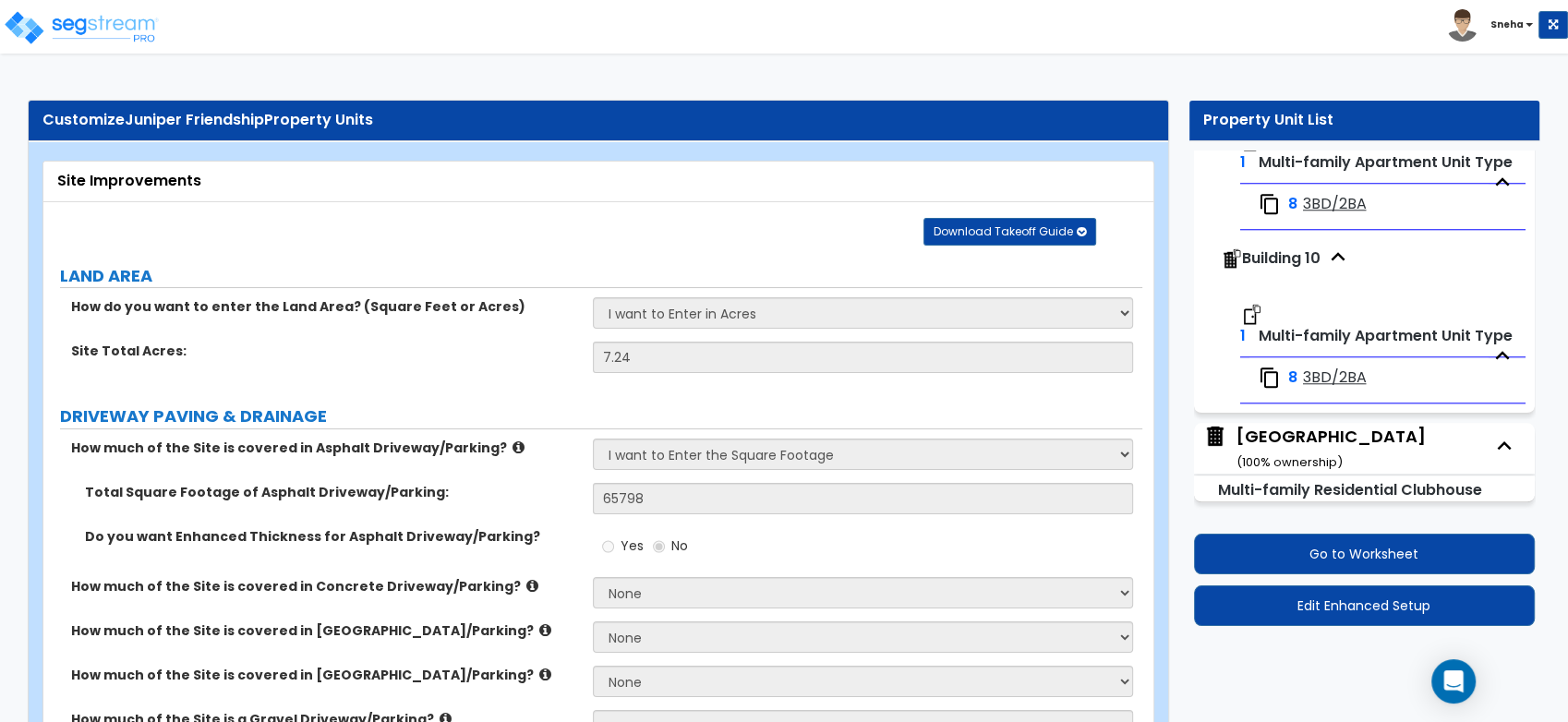
scroll to position [1865, 0]
click at [1276, 438] on div "Clubhouse Building ( 100 % ownership)" at bounding box center [1331, 449] width 189 height 47
select select "7"
select select "1"
select select "2"
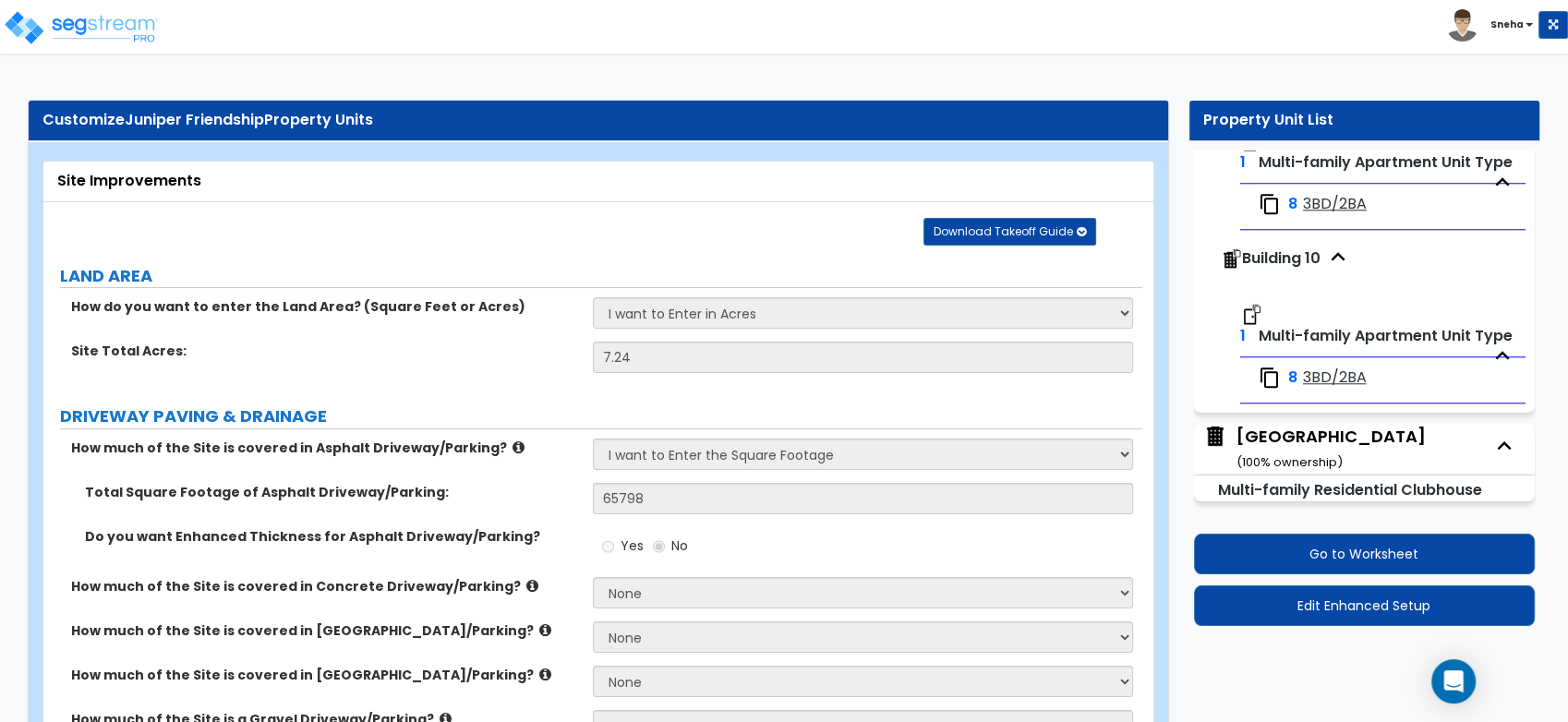
select select "4"
select select "3"
select select "1"
select select "2"
select select "1"
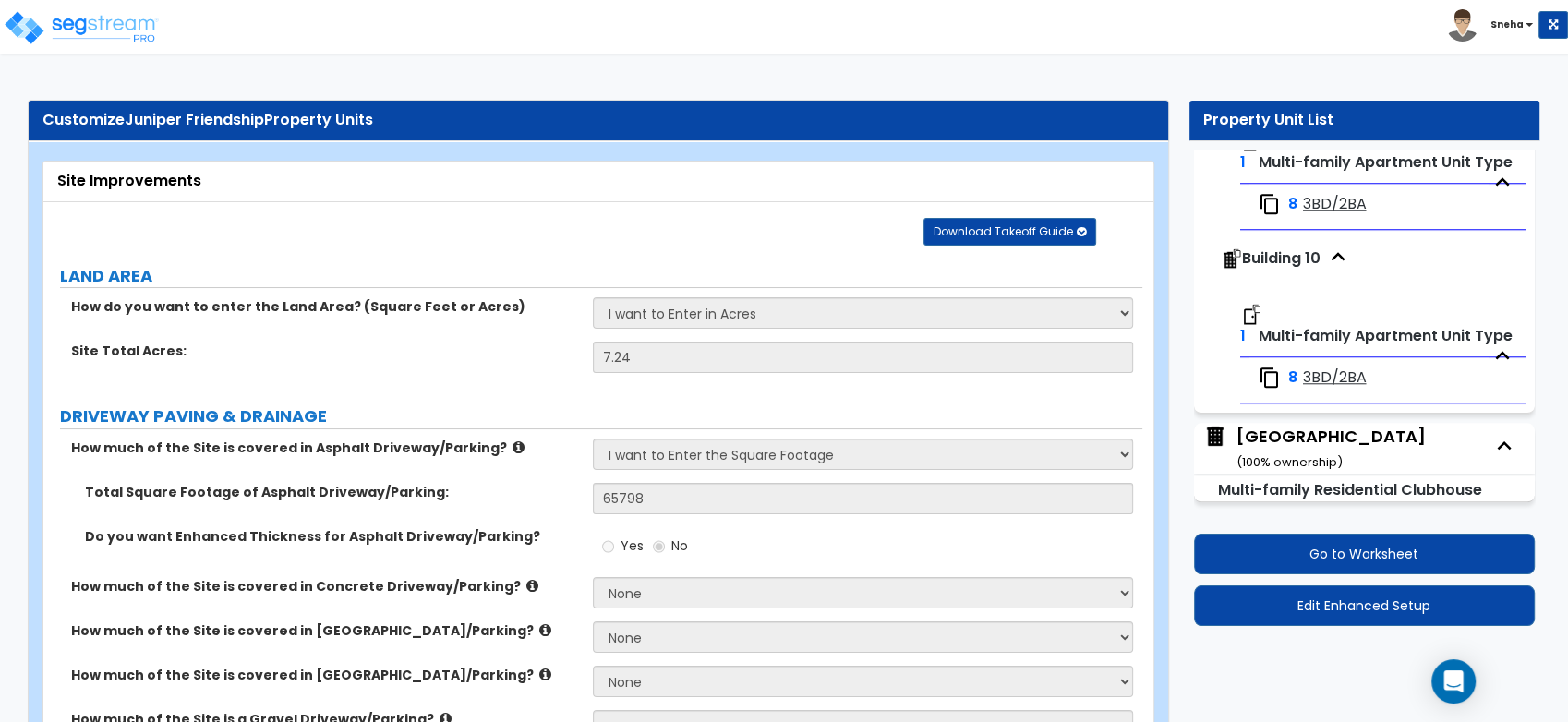
select select "1"
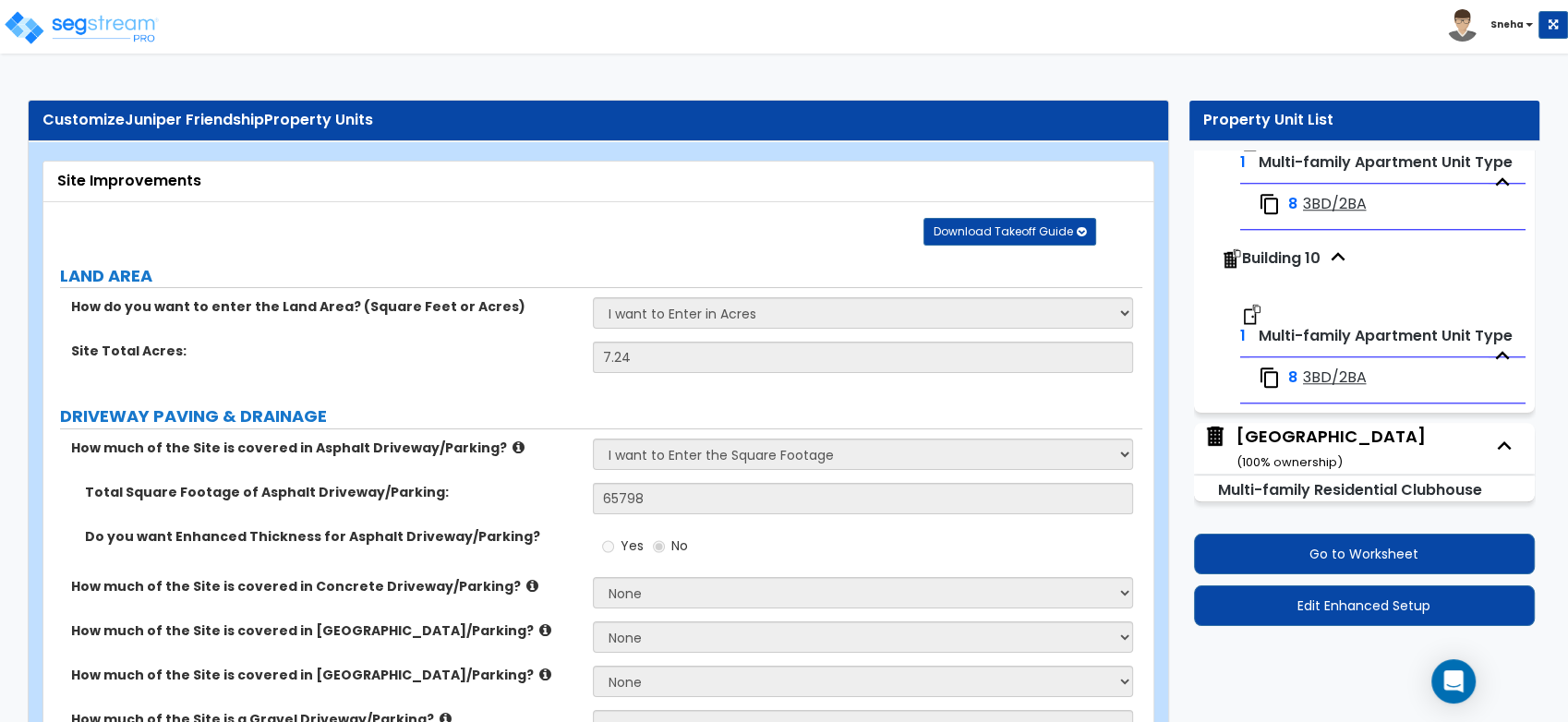
select select "6"
select select "1"
select select "2"
select select "1"
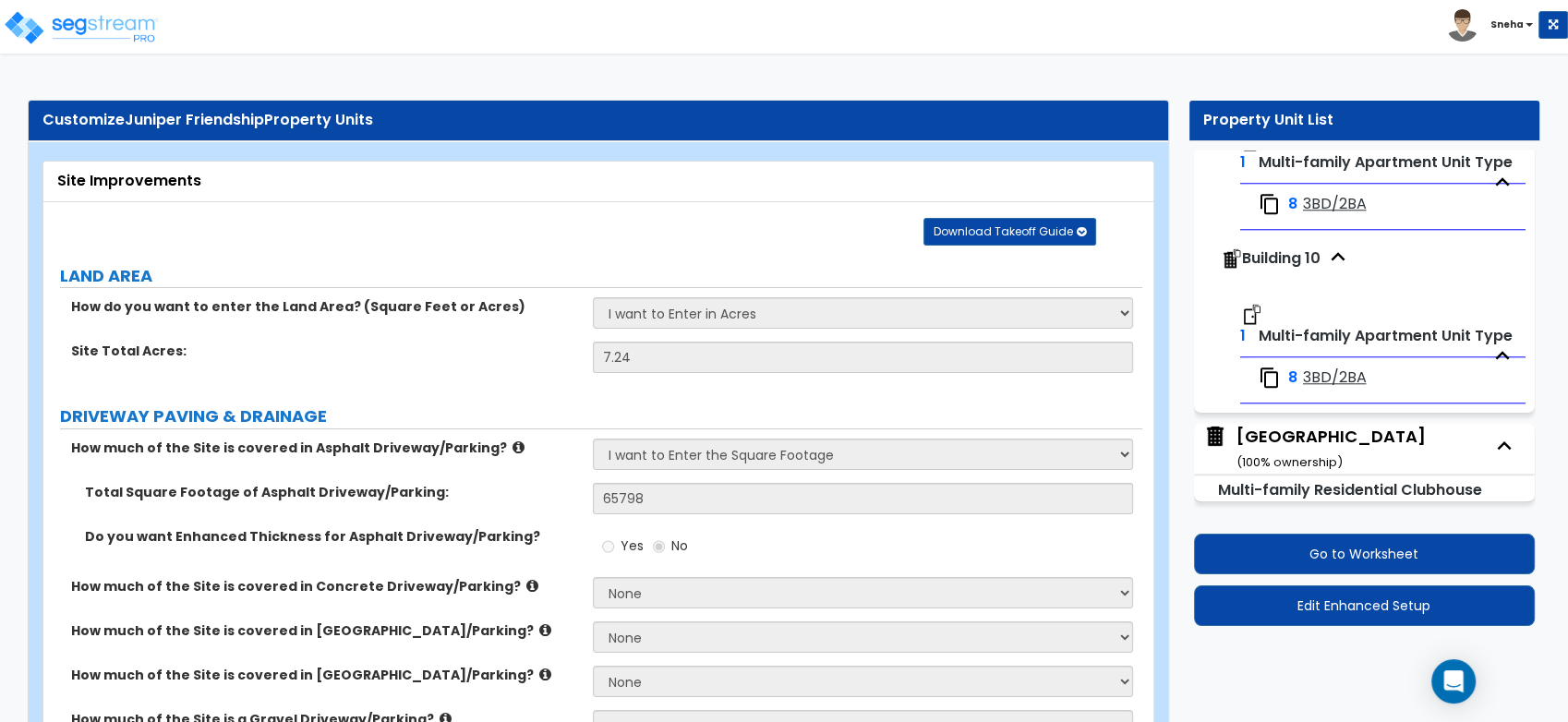
select select "2"
select select "3"
select select "5"
select select "1"
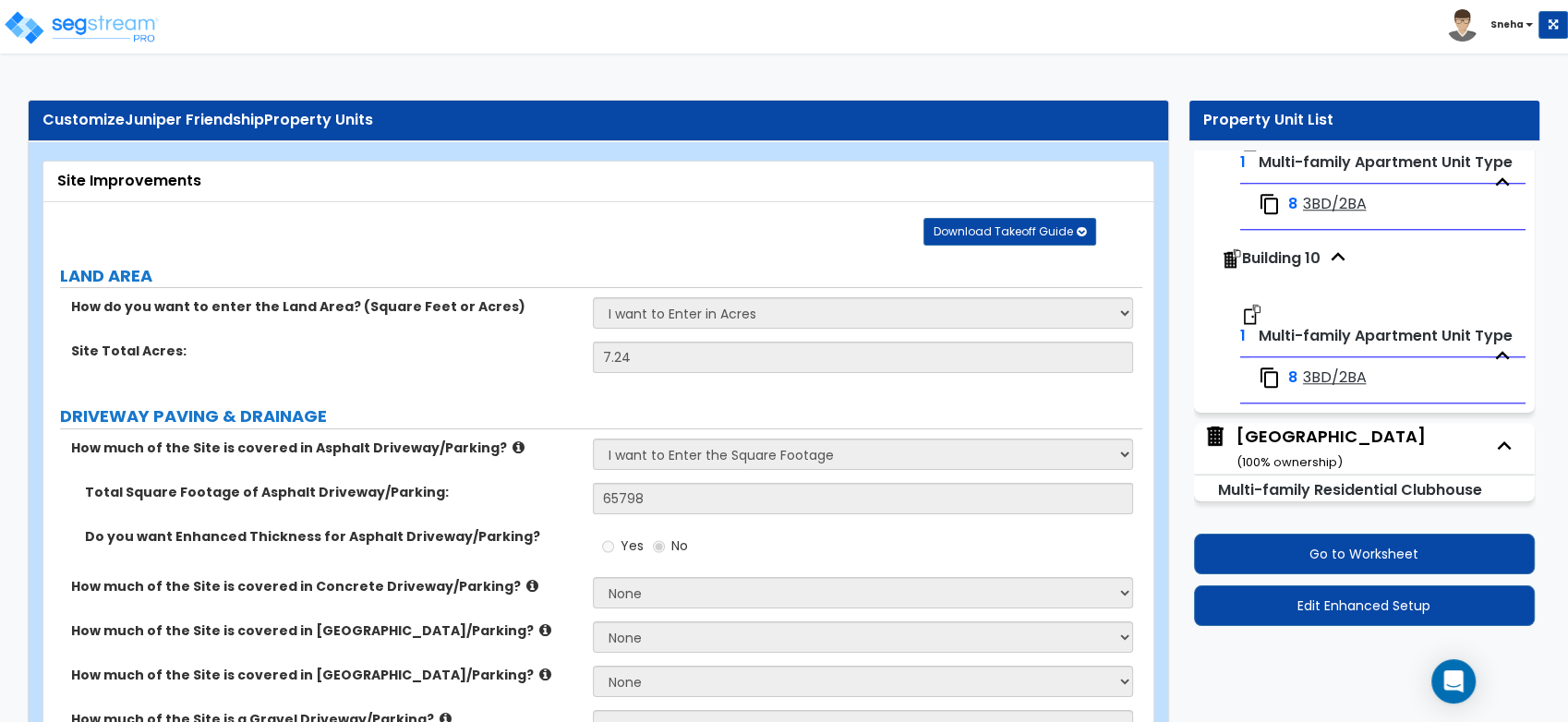
select select "3"
select select "1"
select select "2"
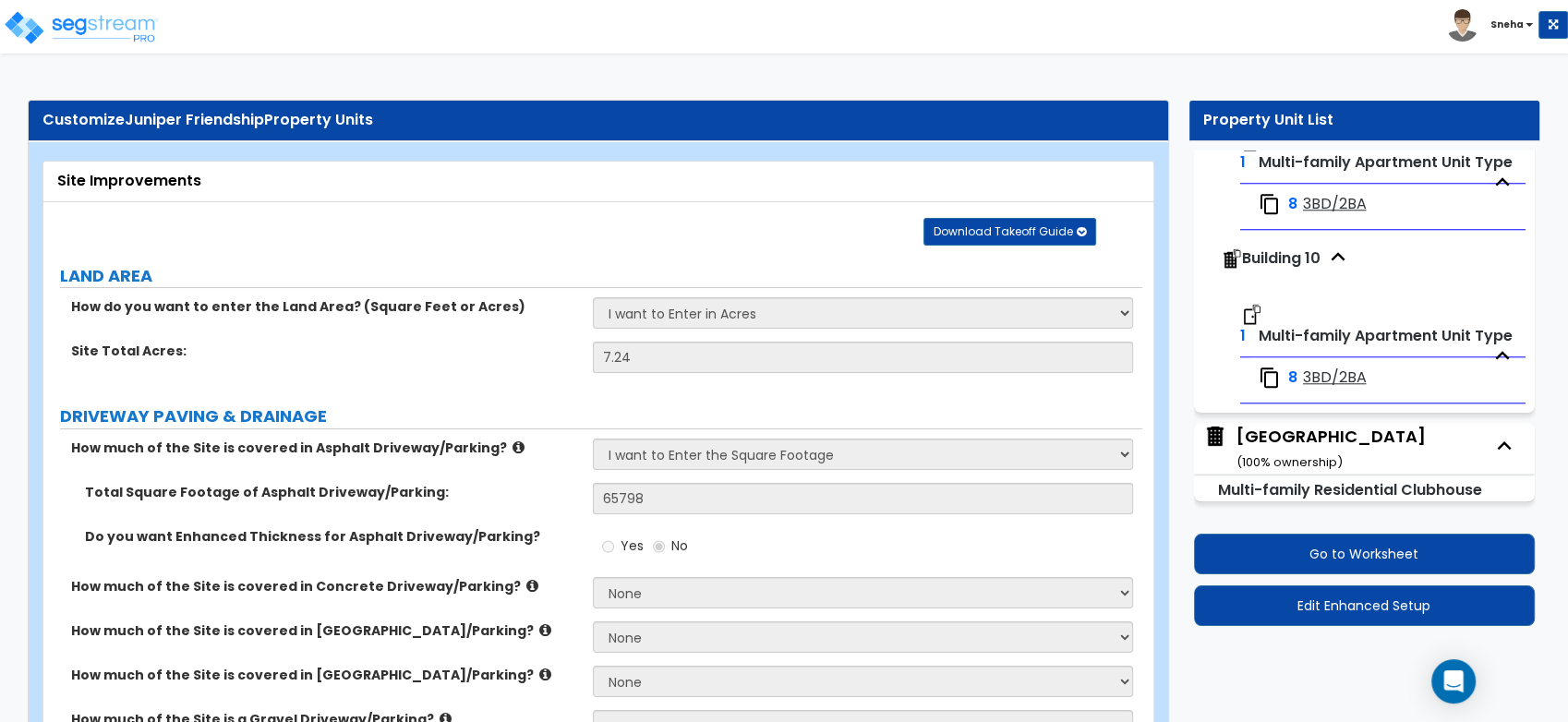
select select "1"
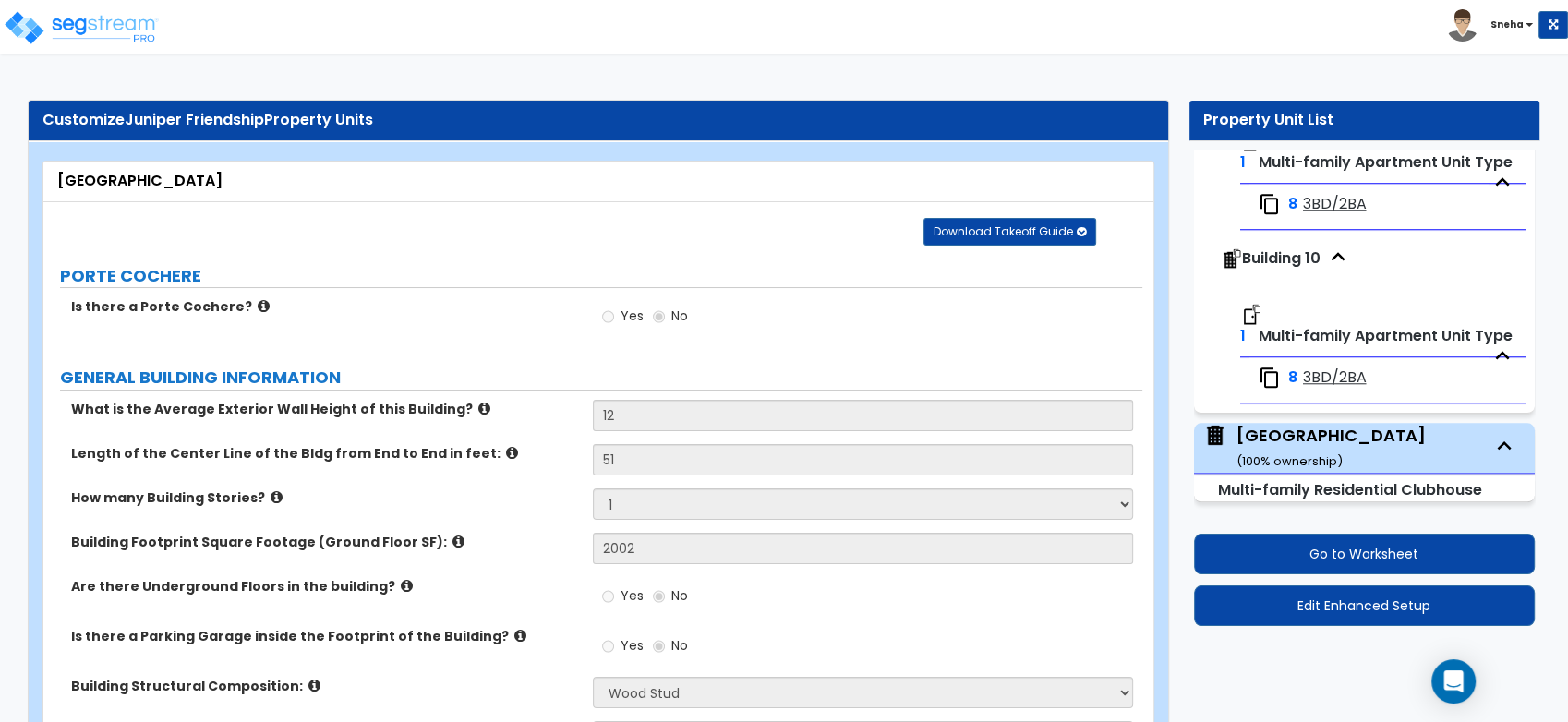
scroll to position [6755, 0]
